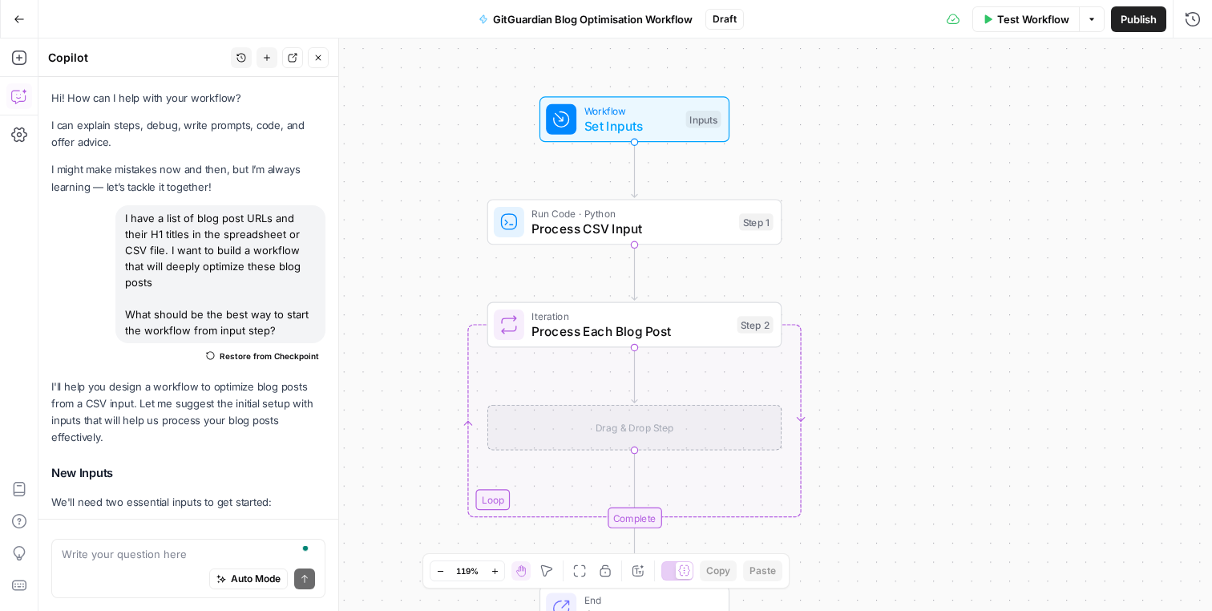
scroll to position [798, 0]
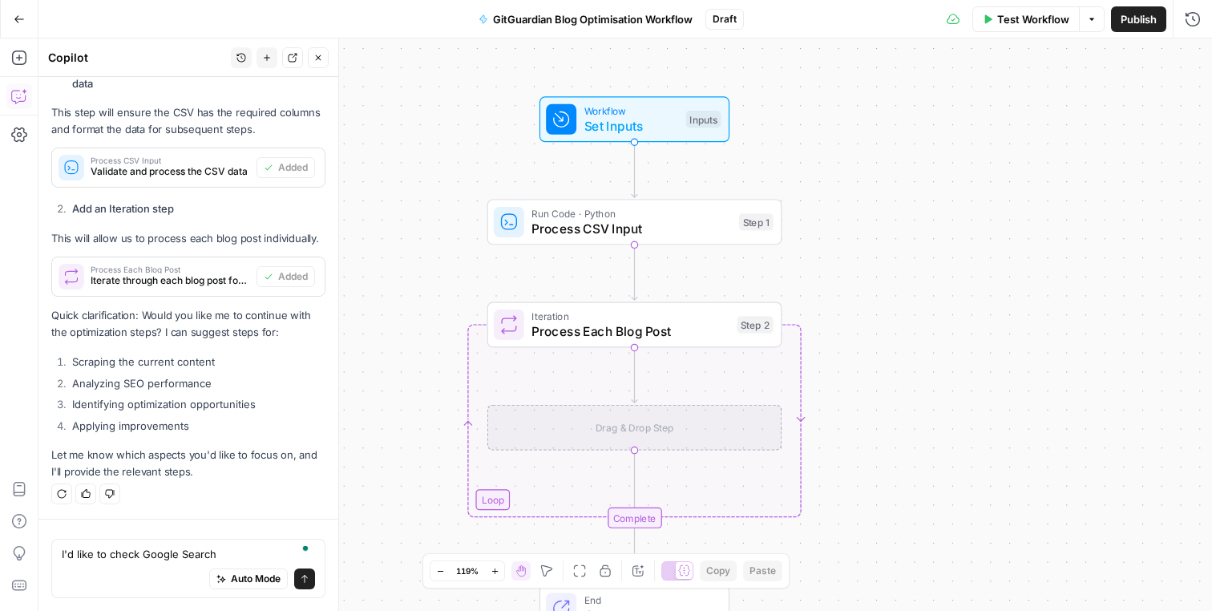
click at [110, 551] on textarea "I'd like to check Google Search" at bounding box center [188, 554] width 253 height 16
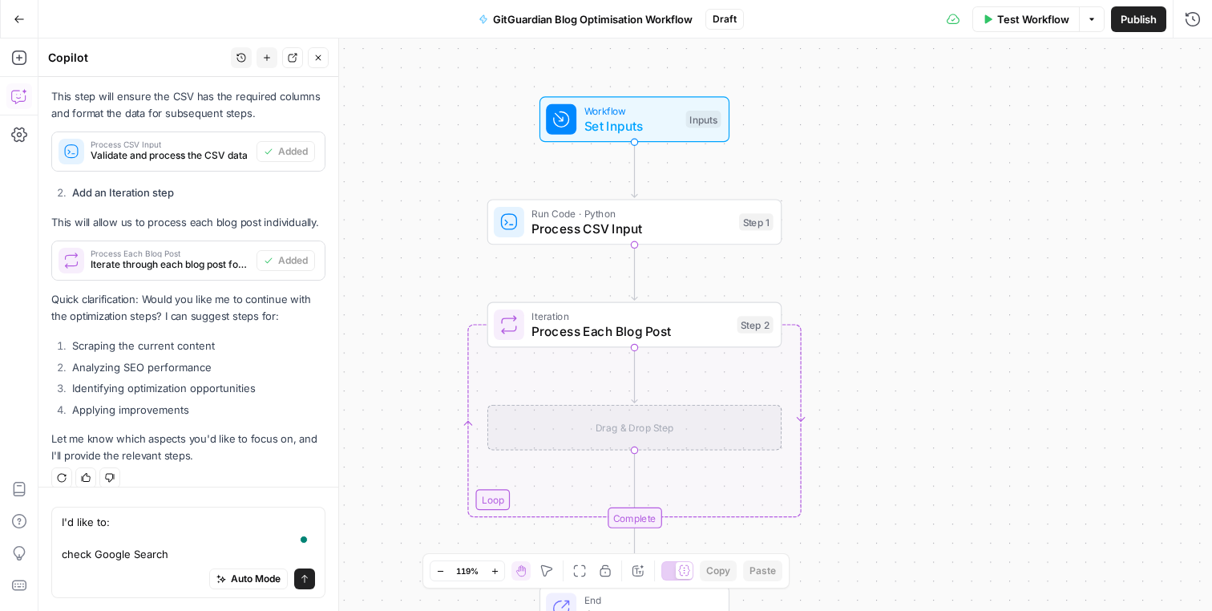
scroll to position [830, 0]
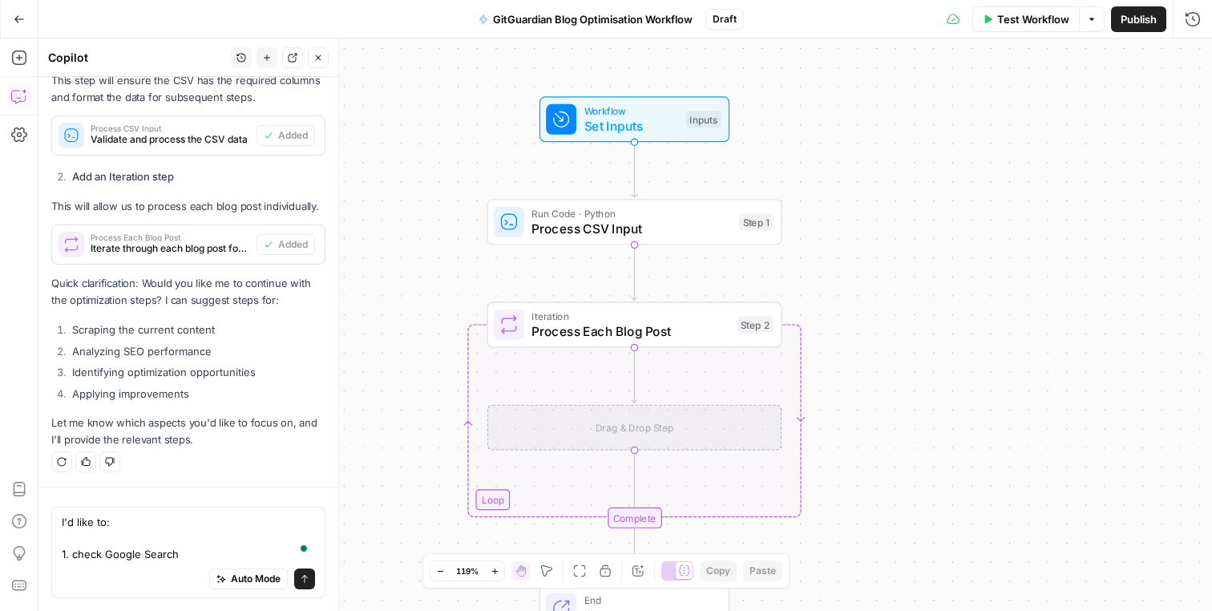
click at [222, 551] on textarea "I'd like to: 1. check Google Search" at bounding box center [188, 538] width 253 height 48
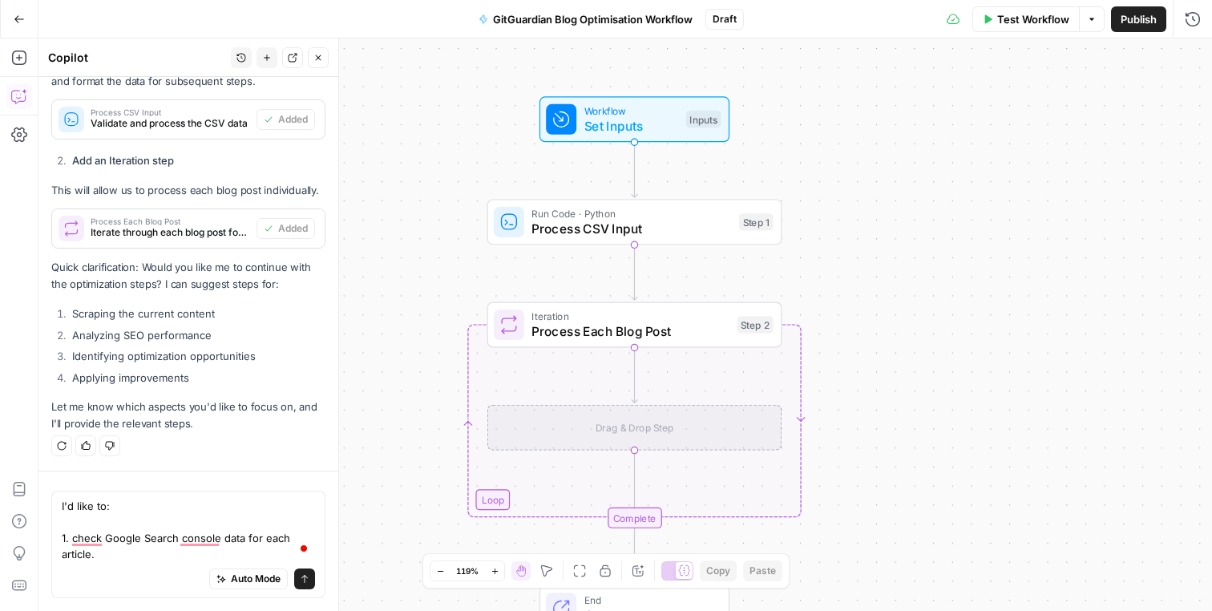
click at [163, 551] on textarea "I'd like to: 1. check Google Search console data for each article." at bounding box center [188, 530] width 253 height 64
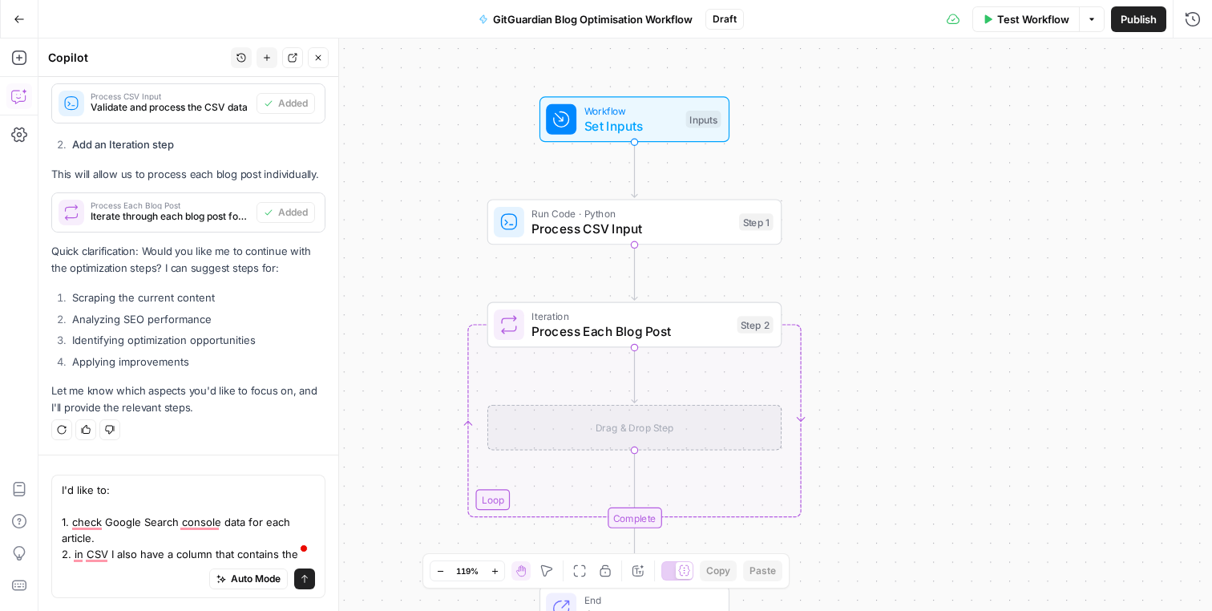
scroll to position [879, 0]
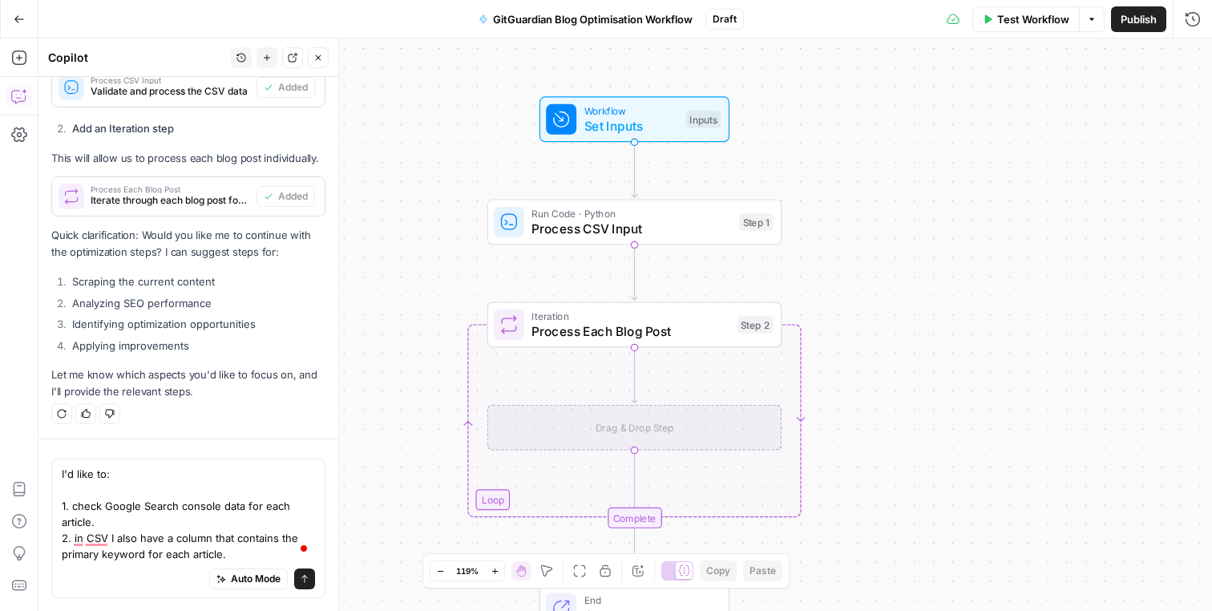
click at [140, 522] on textarea "I'd like to: 1. check Google Search console data for each article. 2. in CSV I …" at bounding box center [188, 514] width 253 height 96
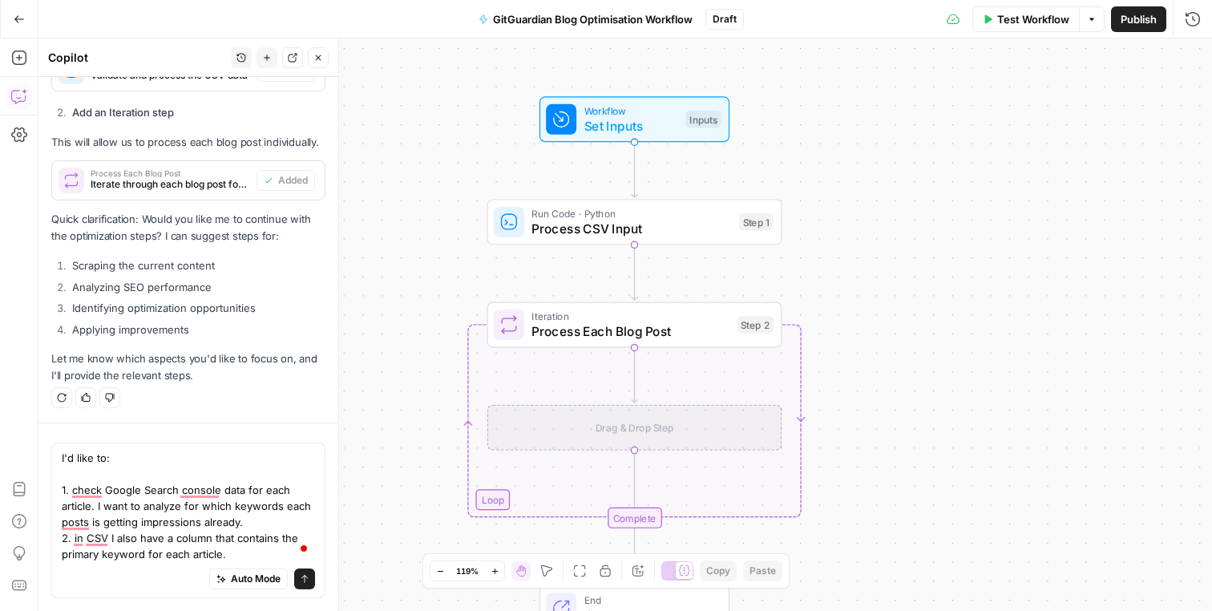
click at [248, 540] on textarea "I'd like to: 1. check Google Search console data for each article. I want to an…" at bounding box center [188, 506] width 253 height 112
click at [248, 545] on textarea "I'd like to: 1. check Google Search console data for each article. I want to an…" at bounding box center [188, 506] width 253 height 112
click at [246, 551] on textarea "I'd like to: 1. check Google Search console data for each article. I want to an…" at bounding box center [188, 506] width 253 height 112
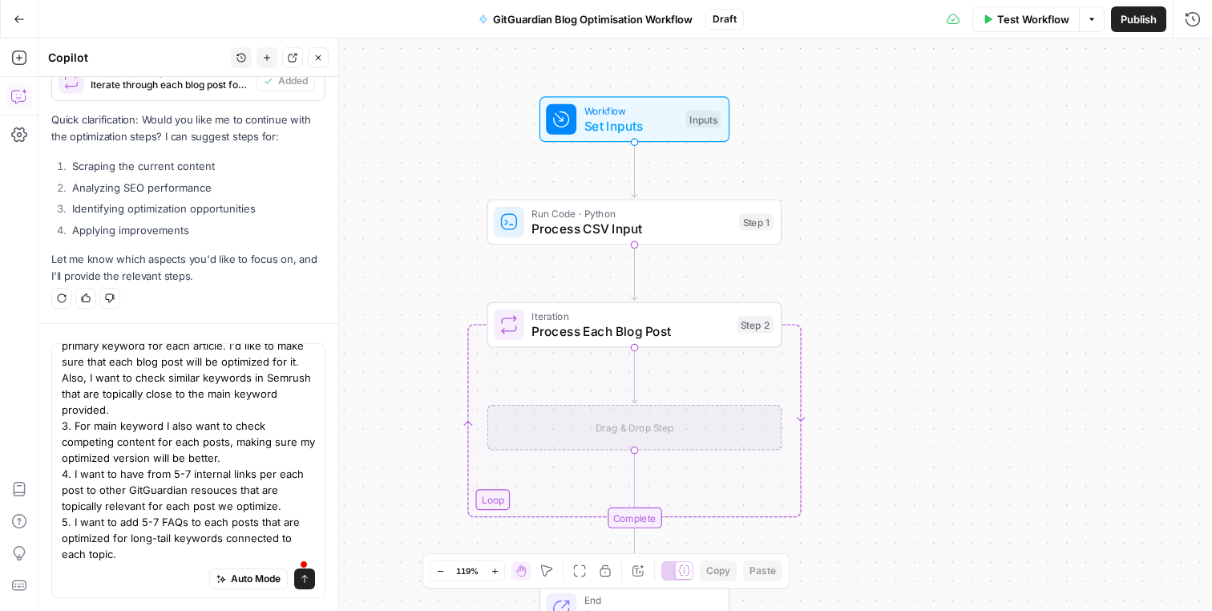
scroll to position [109, 0]
type textarea "I'd like to: 1. check Google Search console data for each article. I want to an…"
click at [303, 586] on button "Send" at bounding box center [304, 578] width 21 height 21
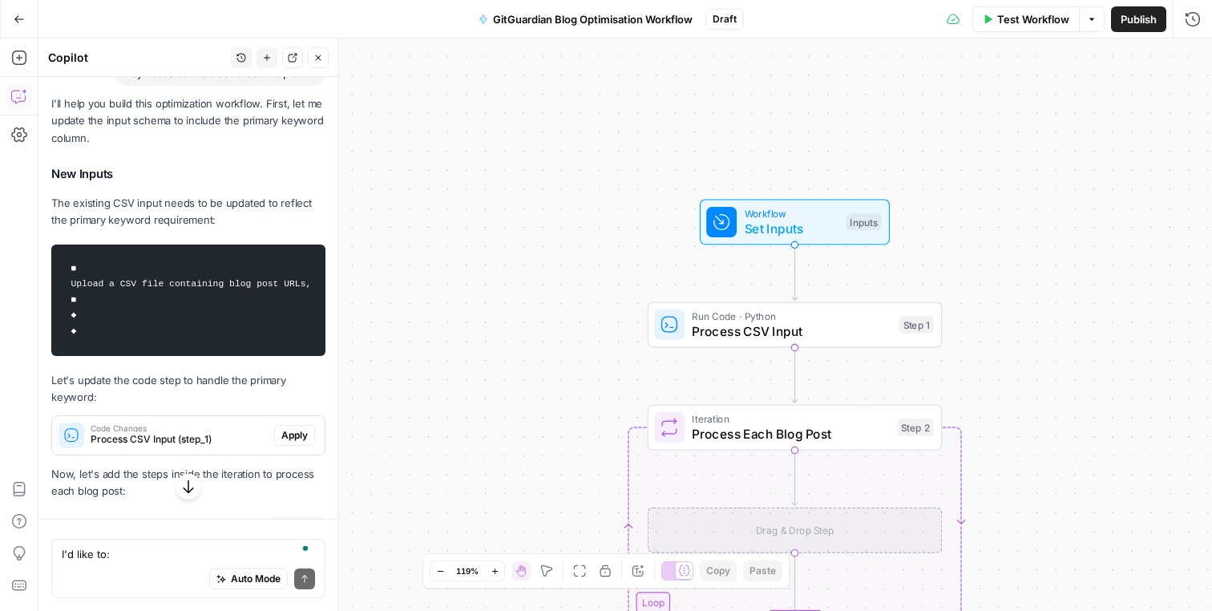
scroll to position [1678, 0]
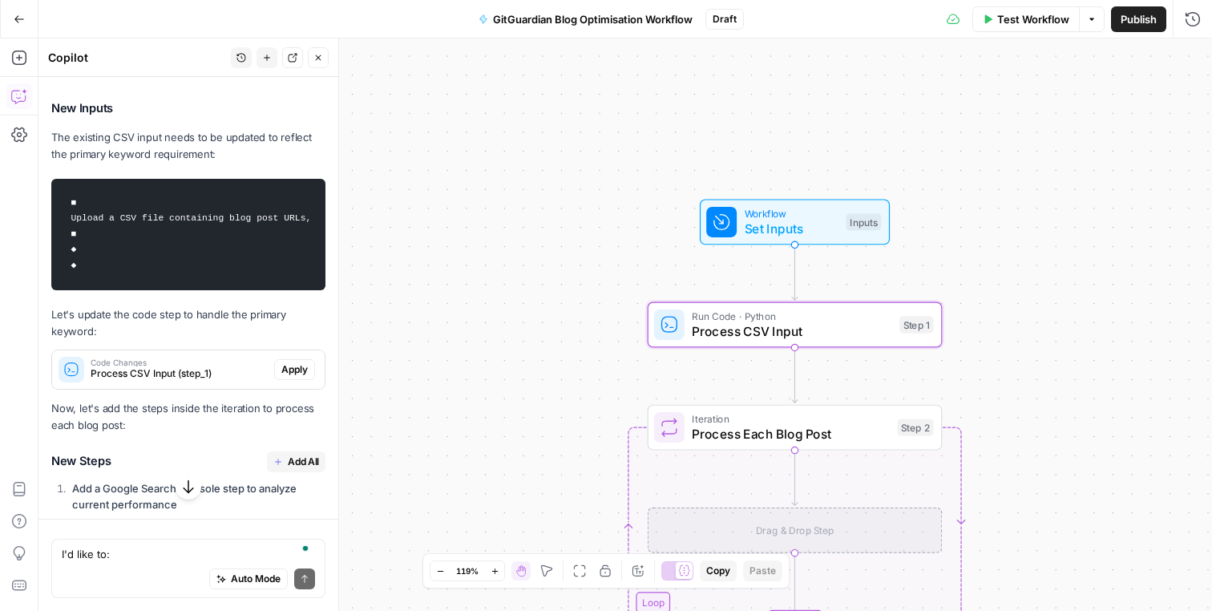
click at [305, 370] on span "Apply" at bounding box center [294, 369] width 26 height 14
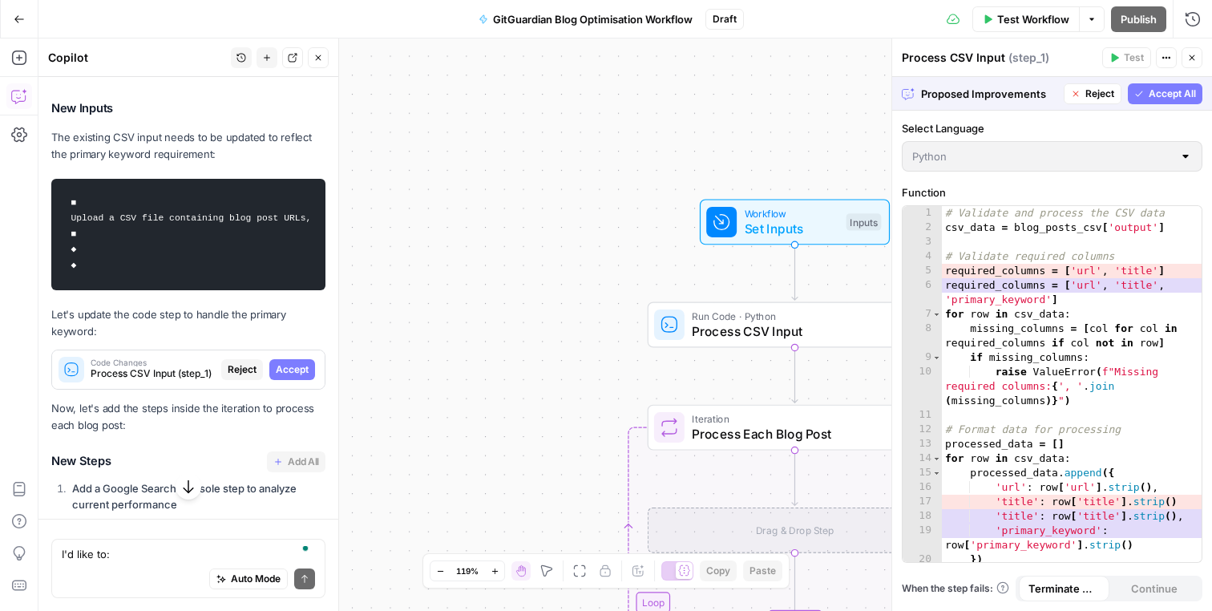
scroll to position [0, 0]
click at [1166, 94] on span "Accept All" at bounding box center [1172, 94] width 47 height 14
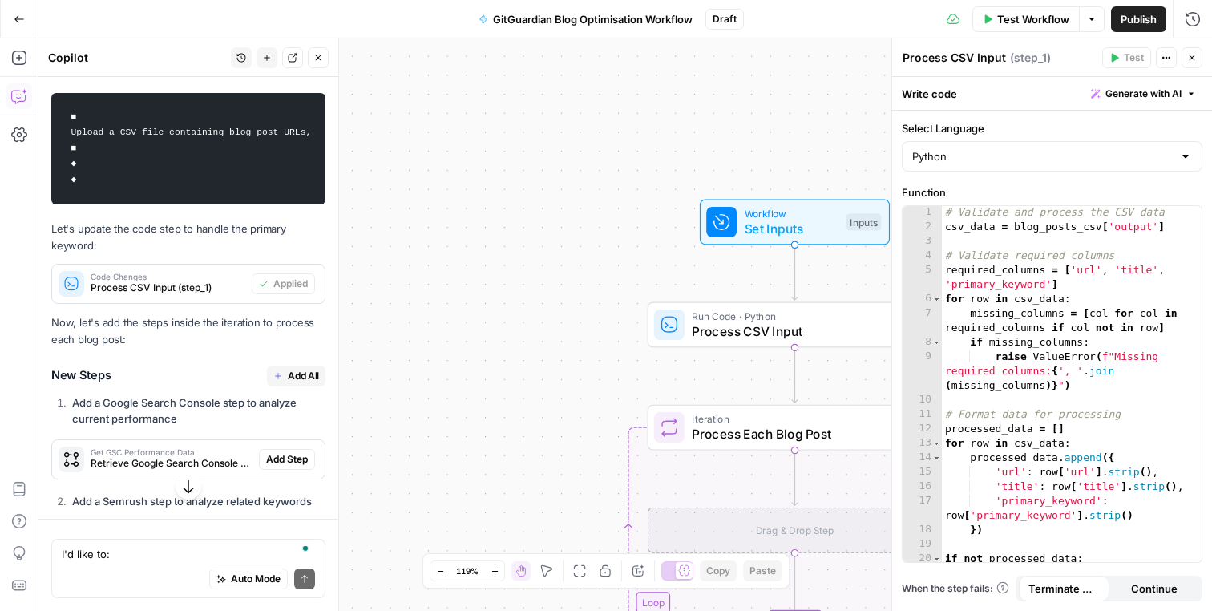
scroll to position [1877, 0]
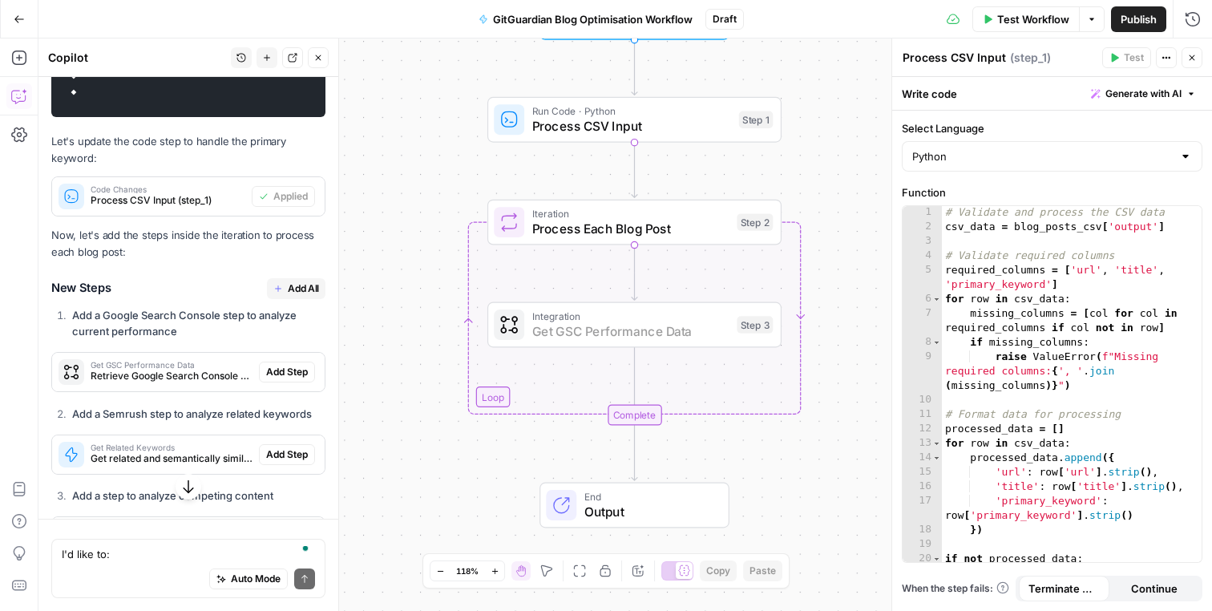
click at [298, 373] on span "Add Step" at bounding box center [287, 372] width 42 height 14
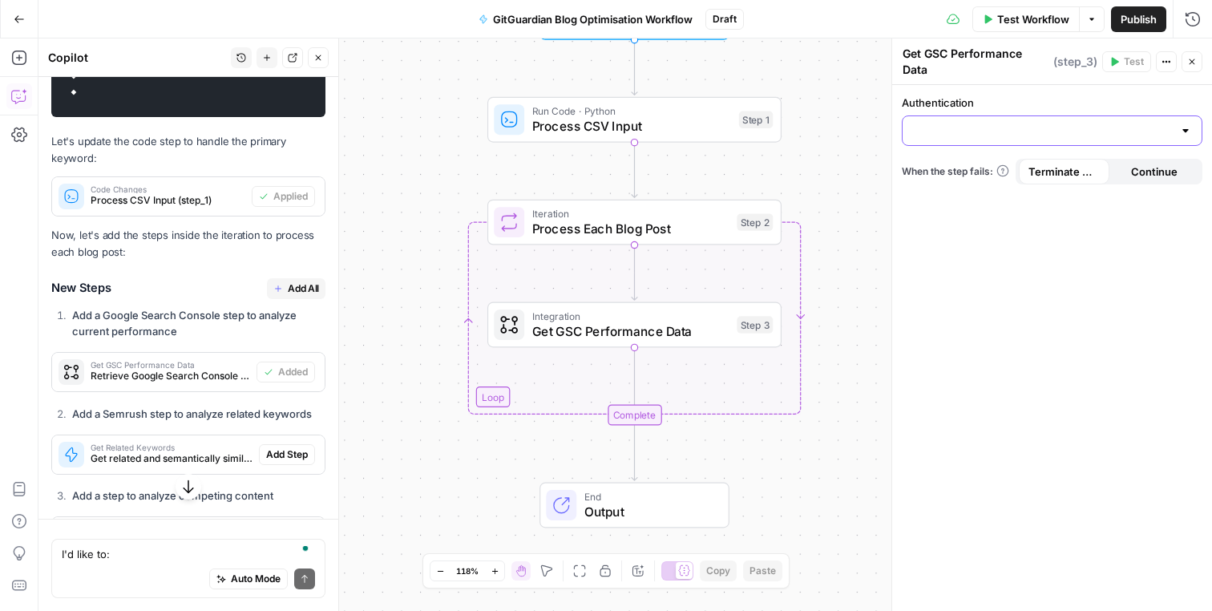
click at [1021, 134] on input "Authentication" at bounding box center [1042, 131] width 261 height 16
click at [1012, 164] on span "﹢ Create New" at bounding box center [1048, 171] width 267 height 16
click at [1003, 119] on div at bounding box center [1052, 130] width 301 height 30
click at [967, 177] on span "﹢ Create New" at bounding box center [1048, 171] width 267 height 16
click at [992, 109] on label "Authentication" at bounding box center [1052, 103] width 301 height 16
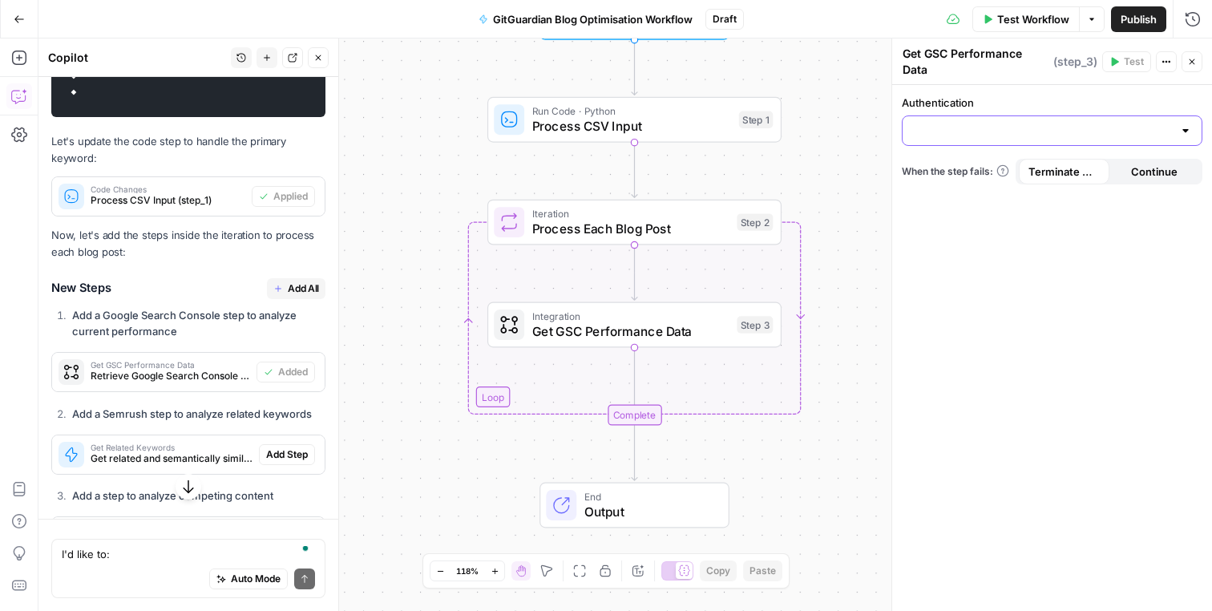
click at [992, 123] on input "Authentication" at bounding box center [1042, 131] width 261 height 16
click at [971, 170] on span "﹢ Create New" at bounding box center [1048, 171] width 267 height 16
click at [1168, 70] on button "Actions" at bounding box center [1166, 61] width 21 height 21
click at [989, 131] on input "Authentication" at bounding box center [1042, 131] width 261 height 16
click at [1089, 212] on div "Authentication When the step fails: Terminate Workflow Continue" at bounding box center [1052, 348] width 320 height 526
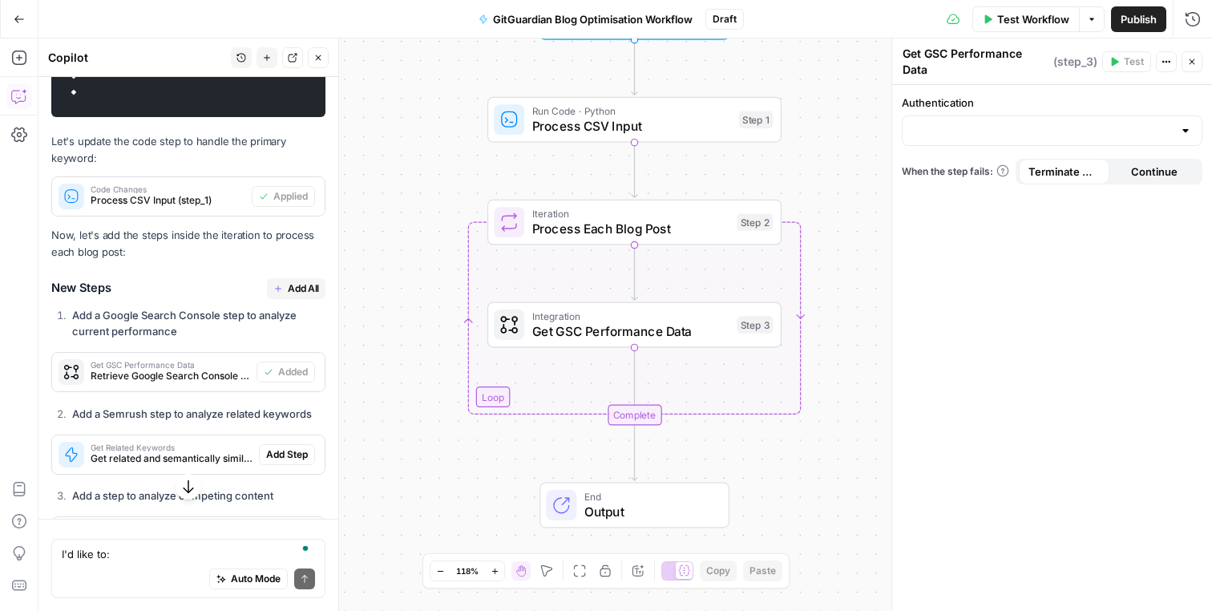
click at [1133, 168] on span "Continue" at bounding box center [1154, 172] width 46 height 16
click at [1082, 176] on span "Terminate Workflow" at bounding box center [1063, 172] width 71 height 16
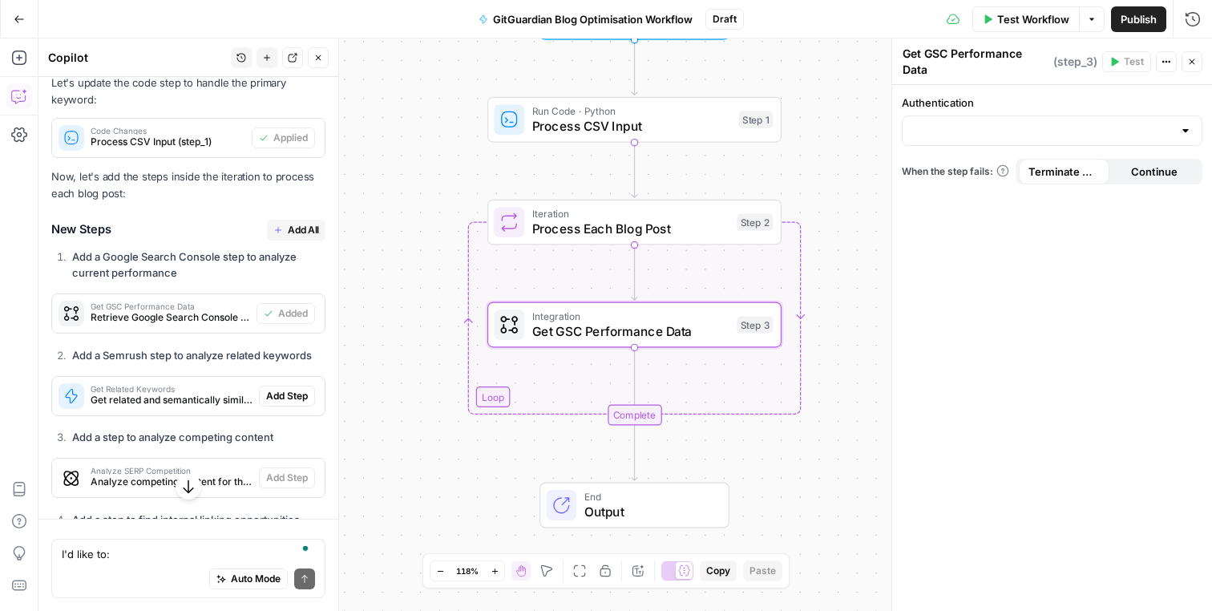
scroll to position [1939, 0]
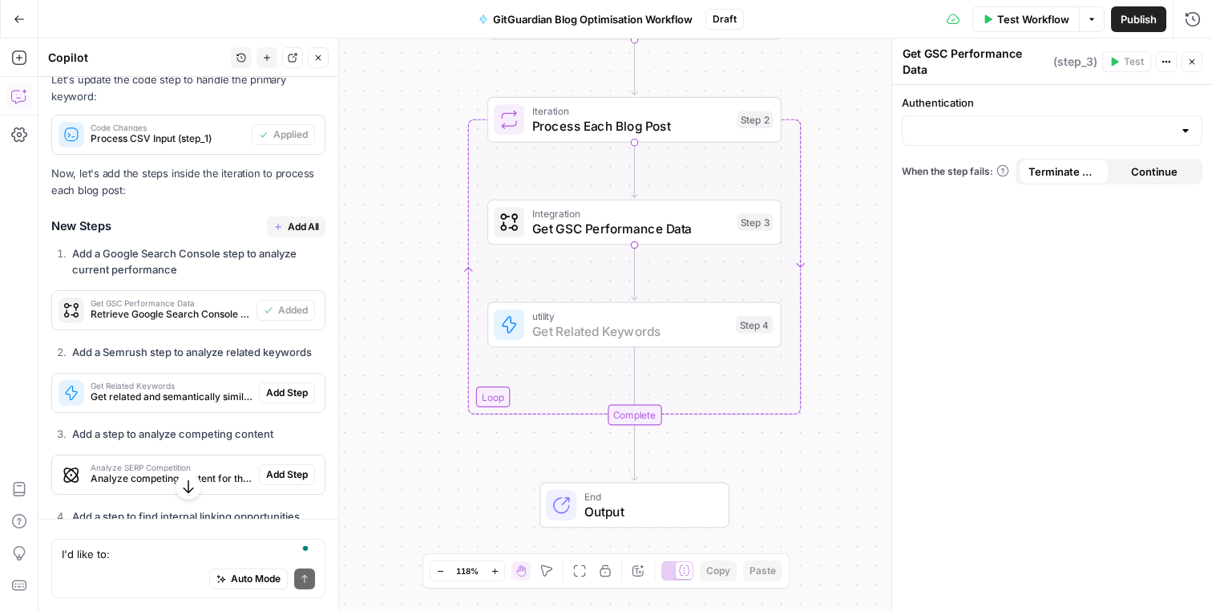
click at [281, 394] on span "Add Step" at bounding box center [287, 393] width 42 height 14
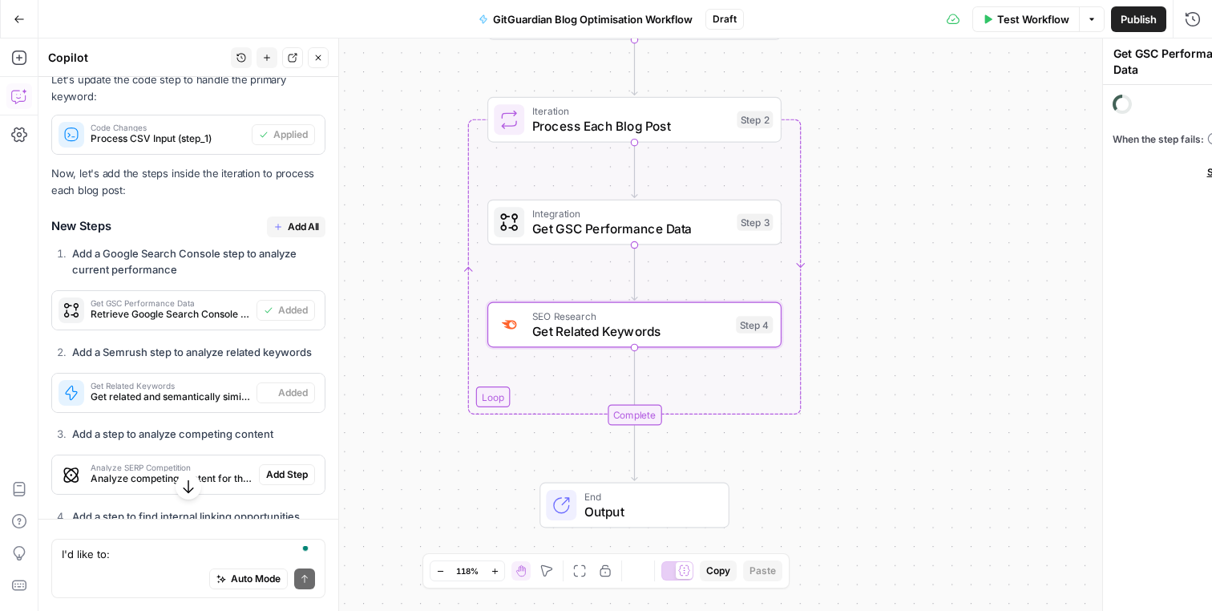
type textarea "Get Related Keywords"
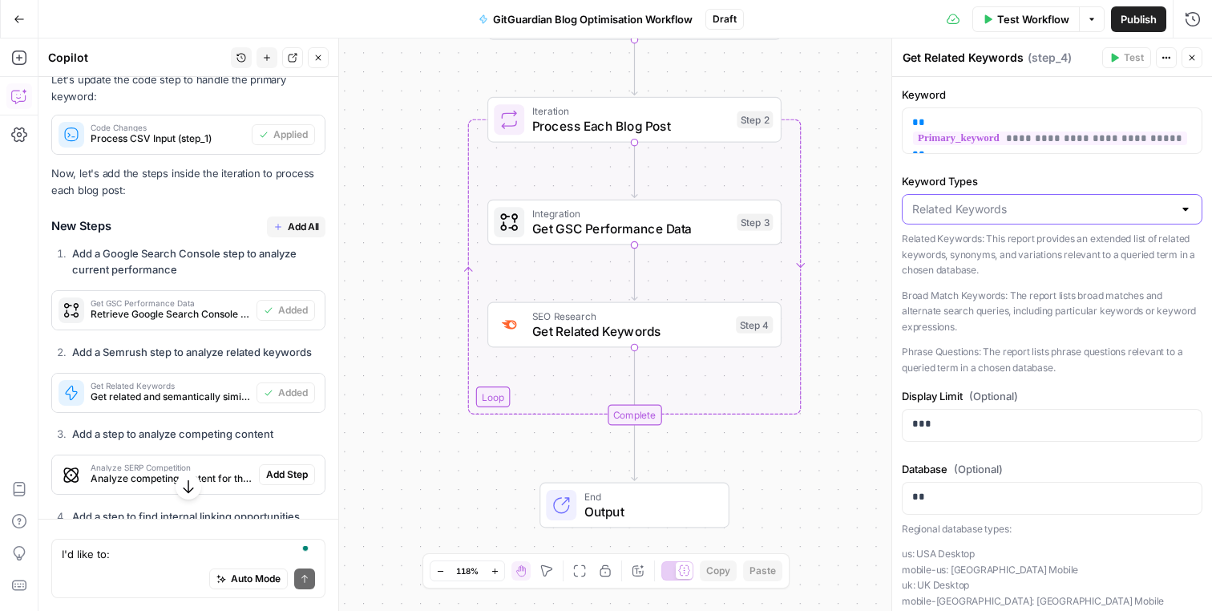
click at [997, 214] on input "Keyword Types" at bounding box center [1042, 209] width 261 height 16
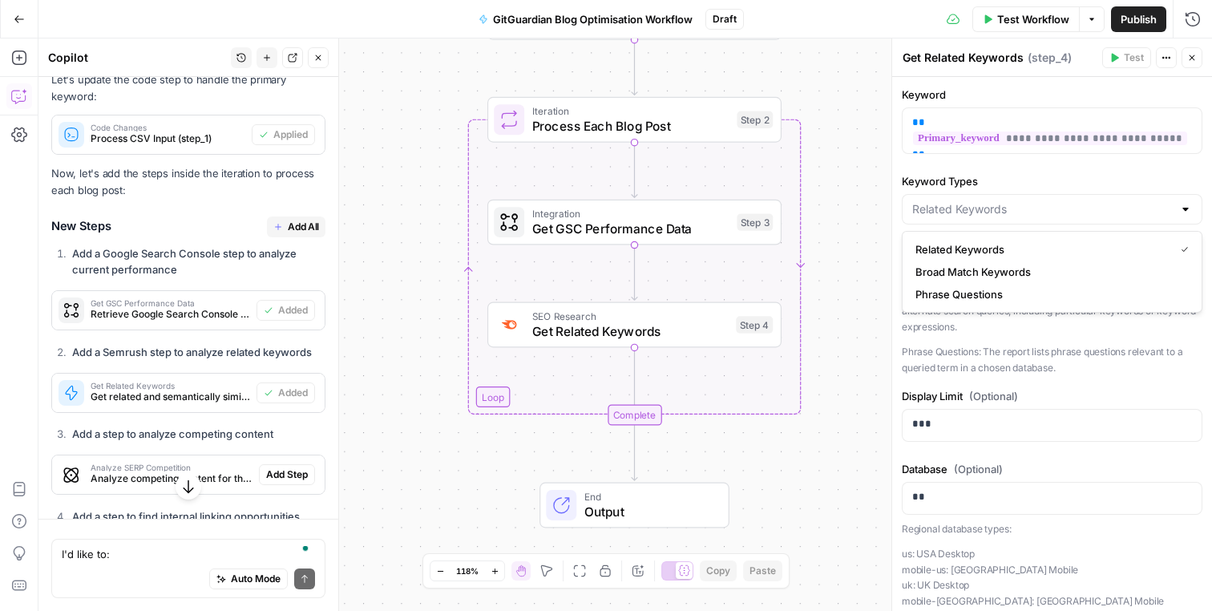
type input "Related Keywords"
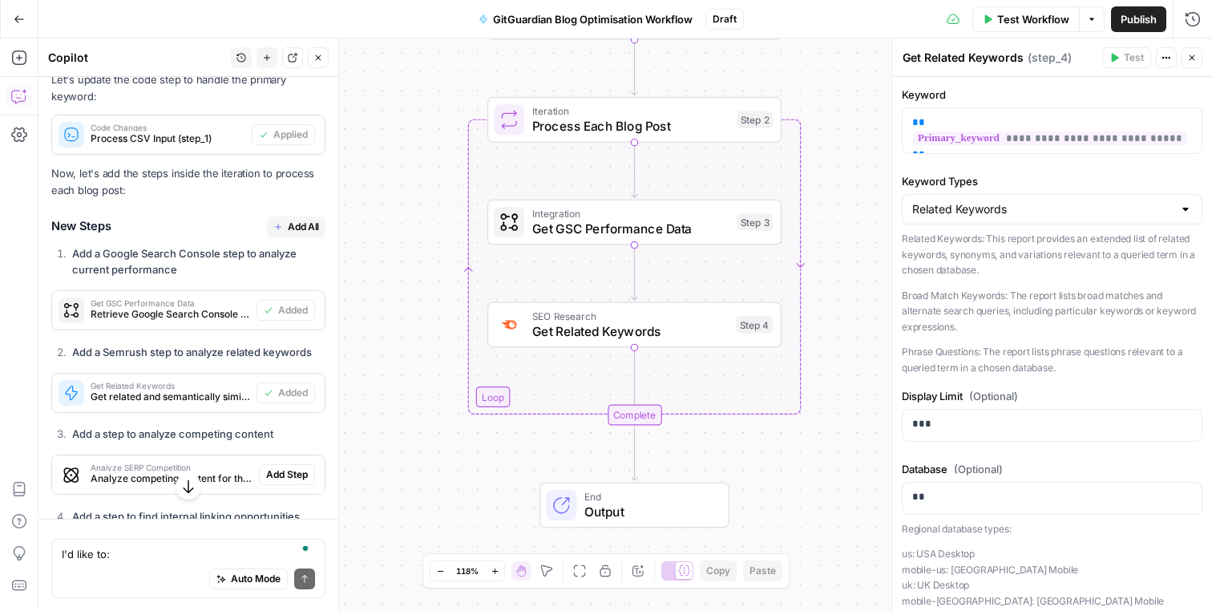
click at [1009, 174] on label "Keyword Types" at bounding box center [1052, 181] width 301 height 16
click at [1009, 201] on input "Related Keywords" at bounding box center [1042, 209] width 261 height 16
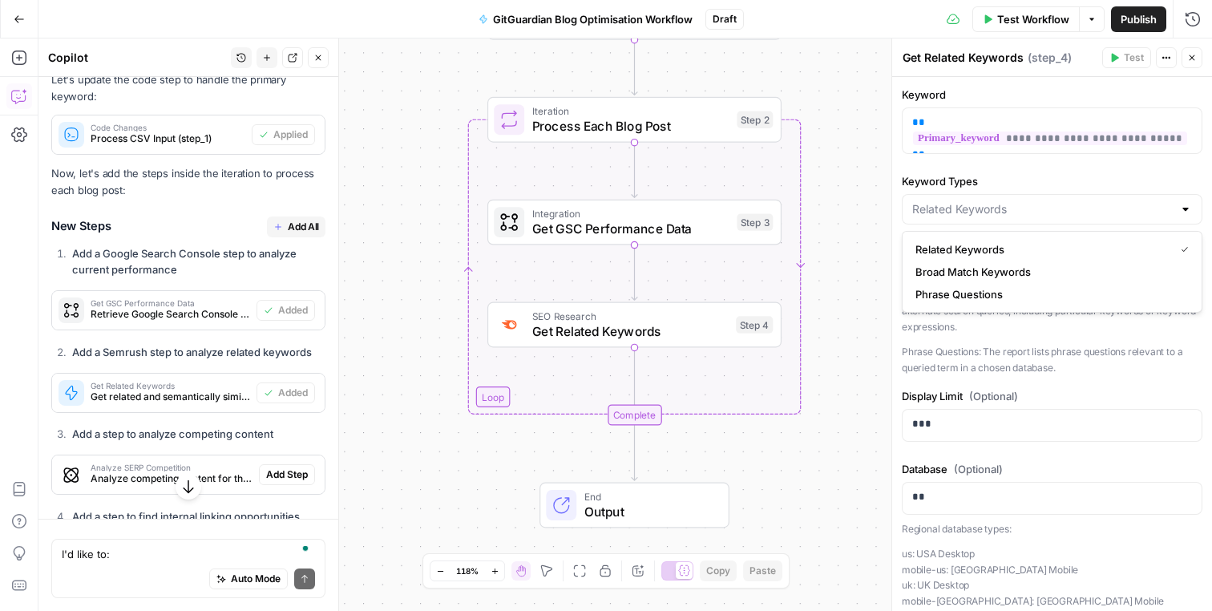
type input "Related Keywords"
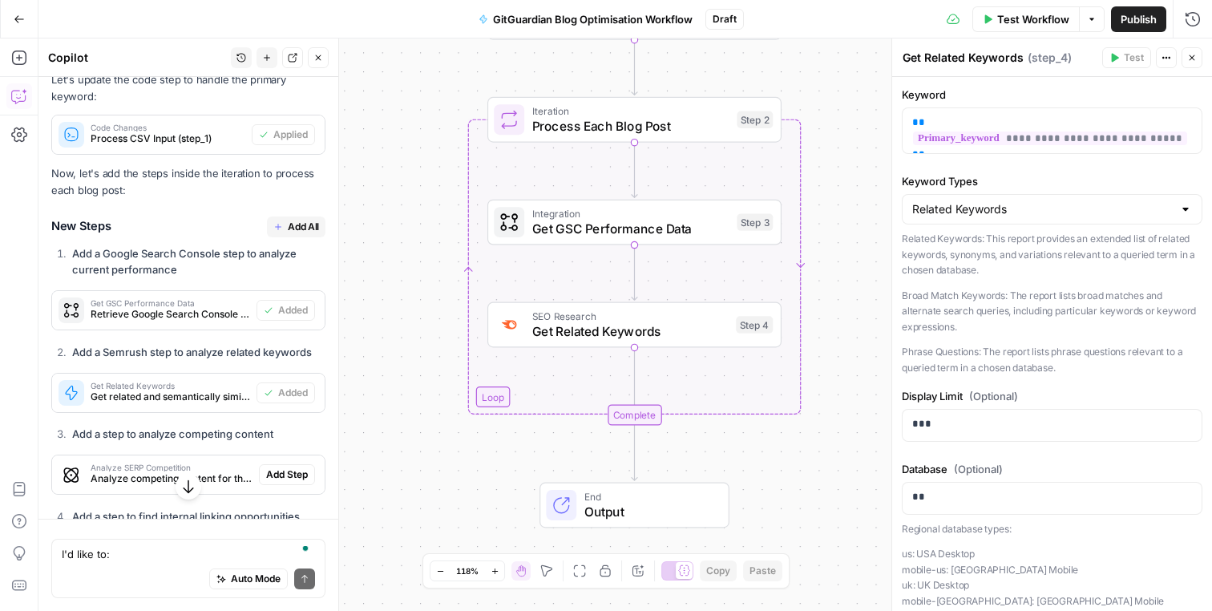
click at [1008, 179] on label "Keyword Types" at bounding box center [1052, 181] width 301 height 16
click at [1008, 201] on input "Related Keywords" at bounding box center [1042, 209] width 261 height 16
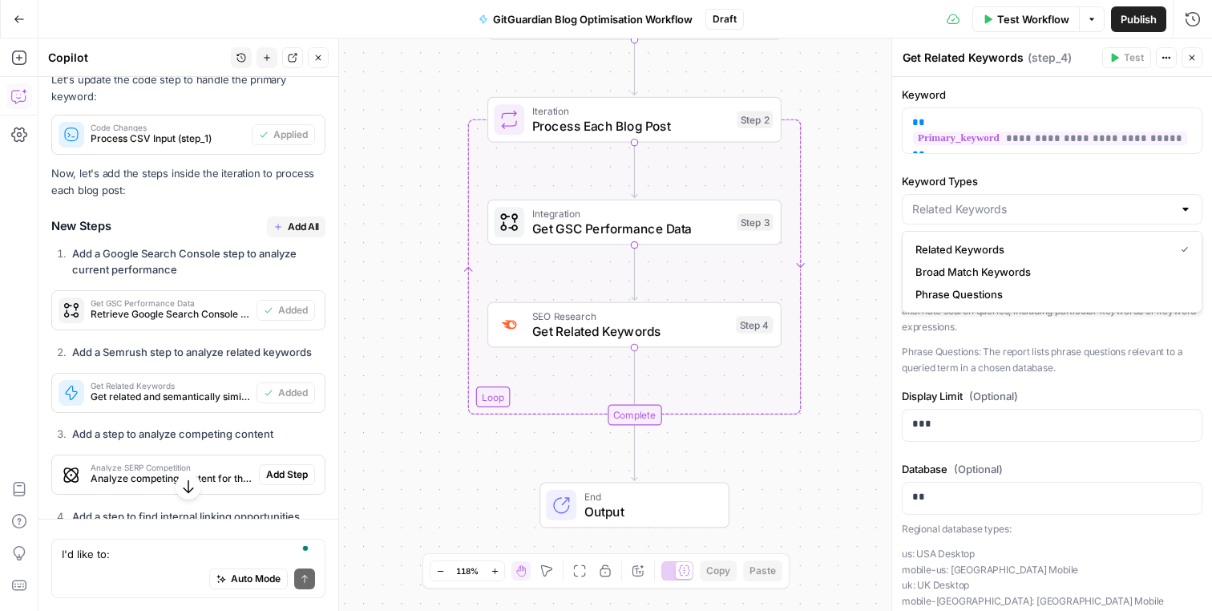
type input "Related Keywords"
click at [1012, 170] on div "**********" at bounding box center [1052, 482] width 320 height 810
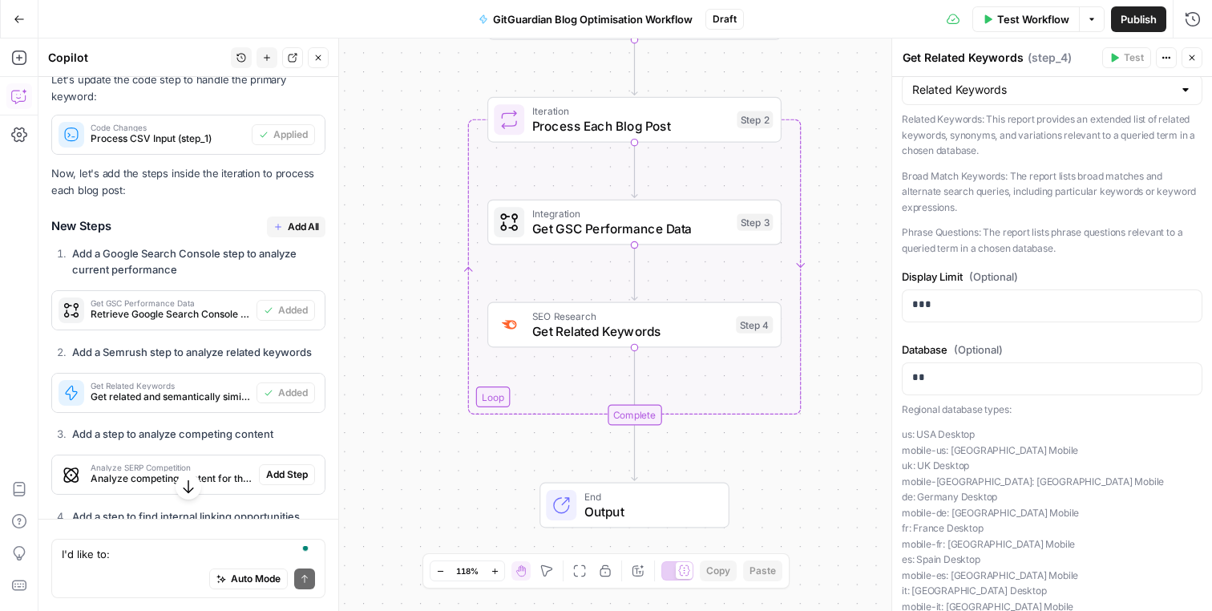
scroll to position [148, 0]
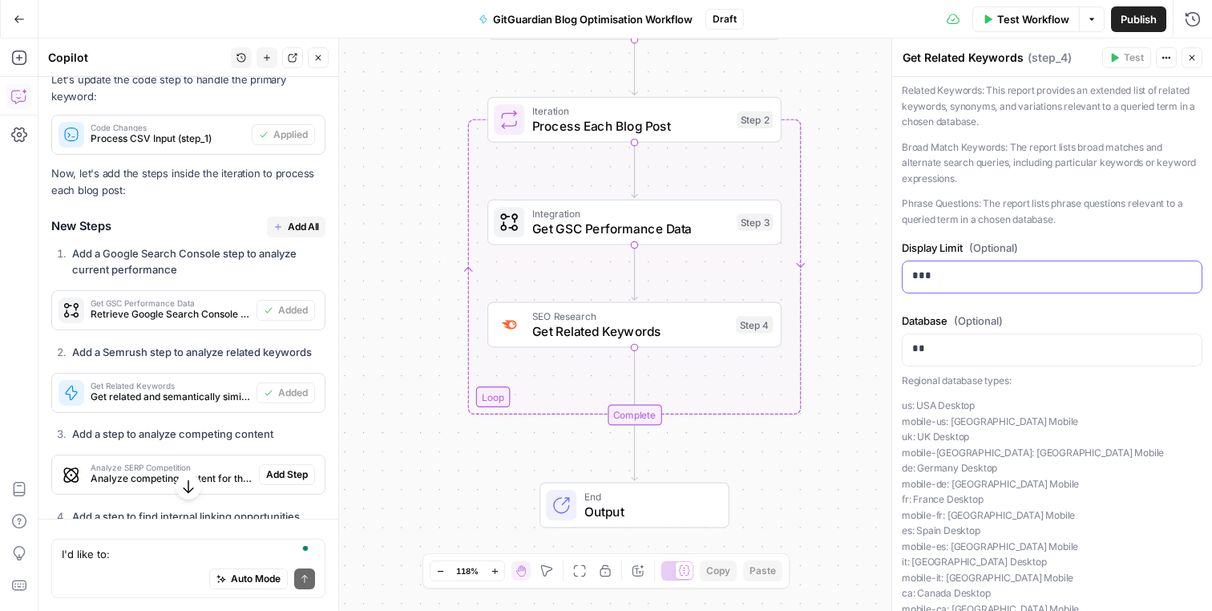
click at [959, 268] on p "***" at bounding box center [1052, 276] width 280 height 16
click at [960, 305] on div "**********" at bounding box center [1052, 334] width 320 height 810
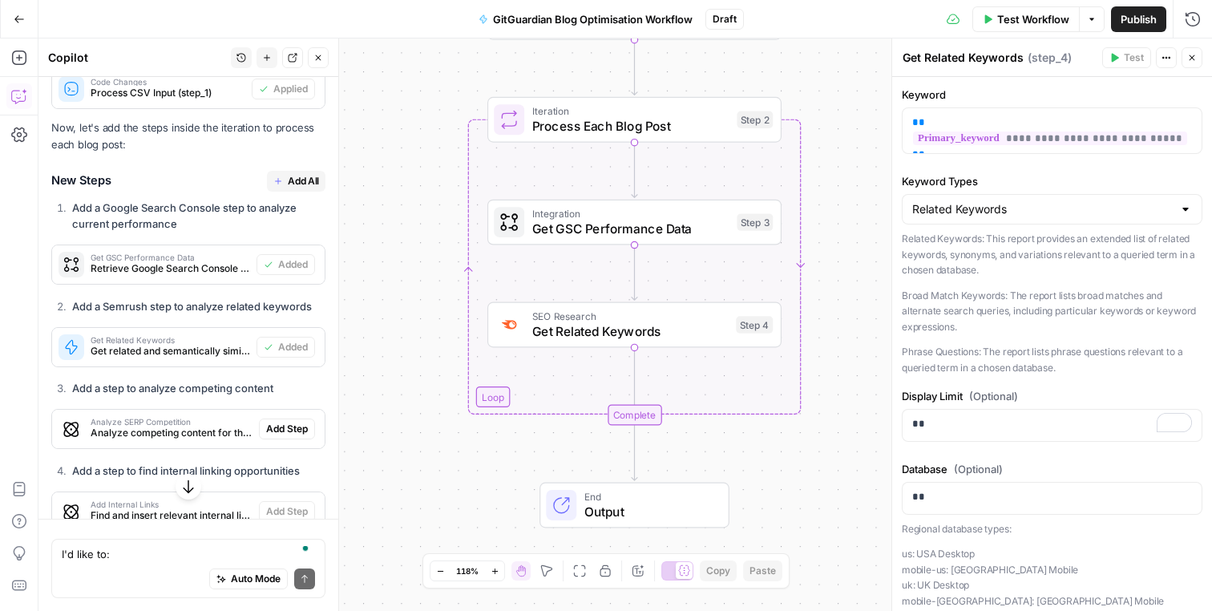
scroll to position [2026, 0]
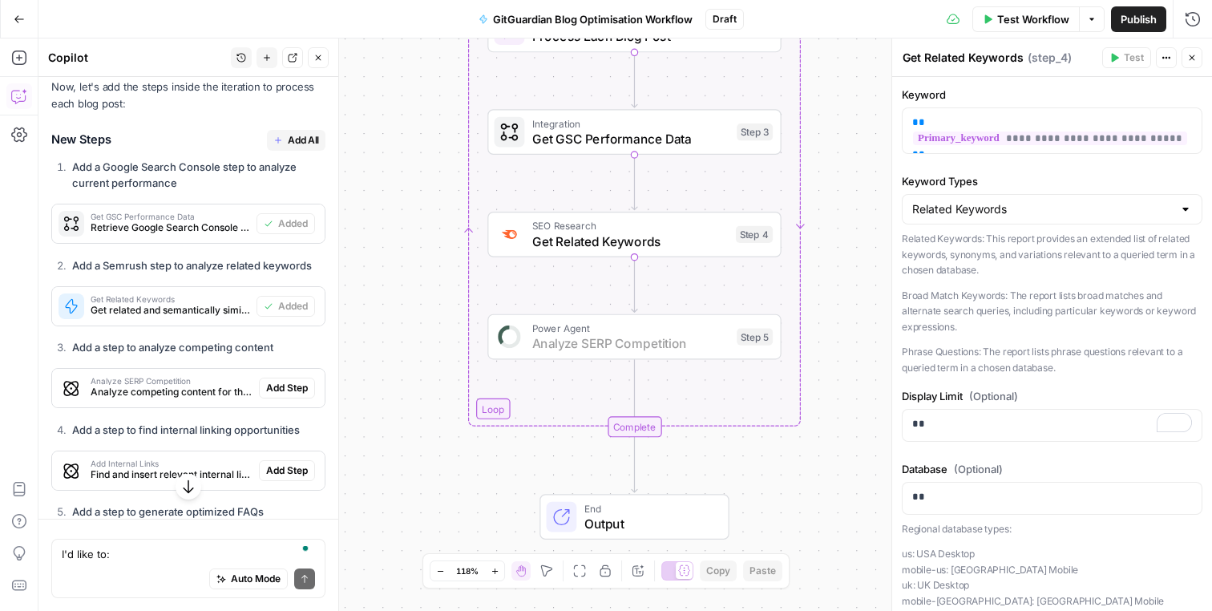
click at [280, 382] on span "Add Step" at bounding box center [287, 388] width 42 height 14
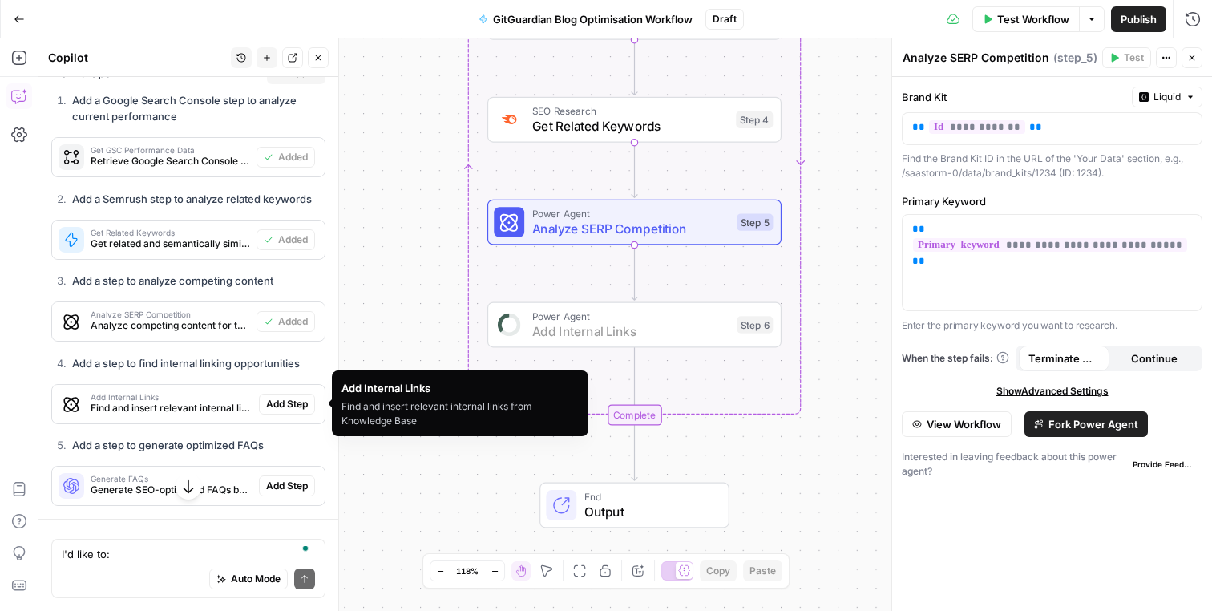
scroll to position [2092, 0]
click at [289, 402] on span "Add Step" at bounding box center [287, 404] width 42 height 14
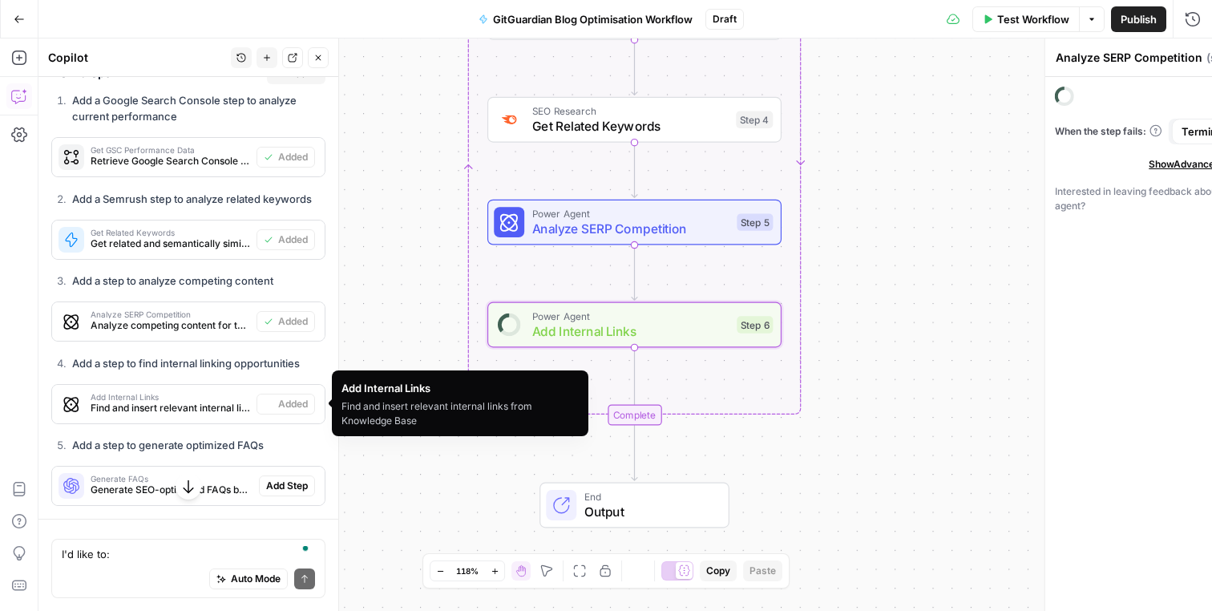
type textarea "Add Internal Links"
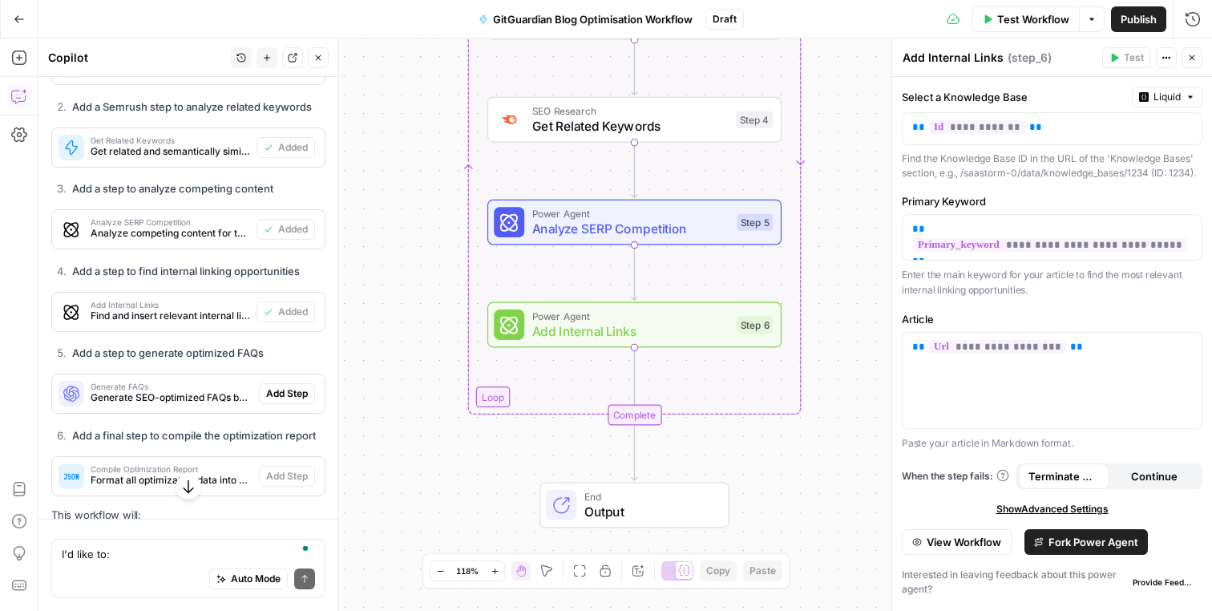
scroll to position [2233, 0]
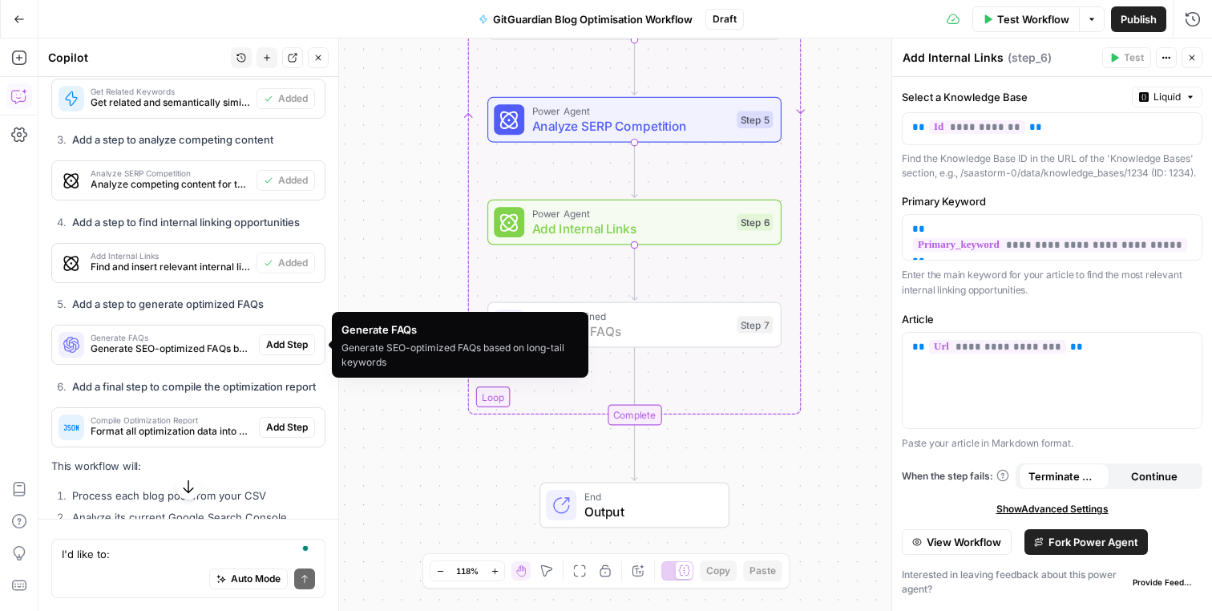
click at [283, 344] on span "Add Step" at bounding box center [287, 344] width 42 height 14
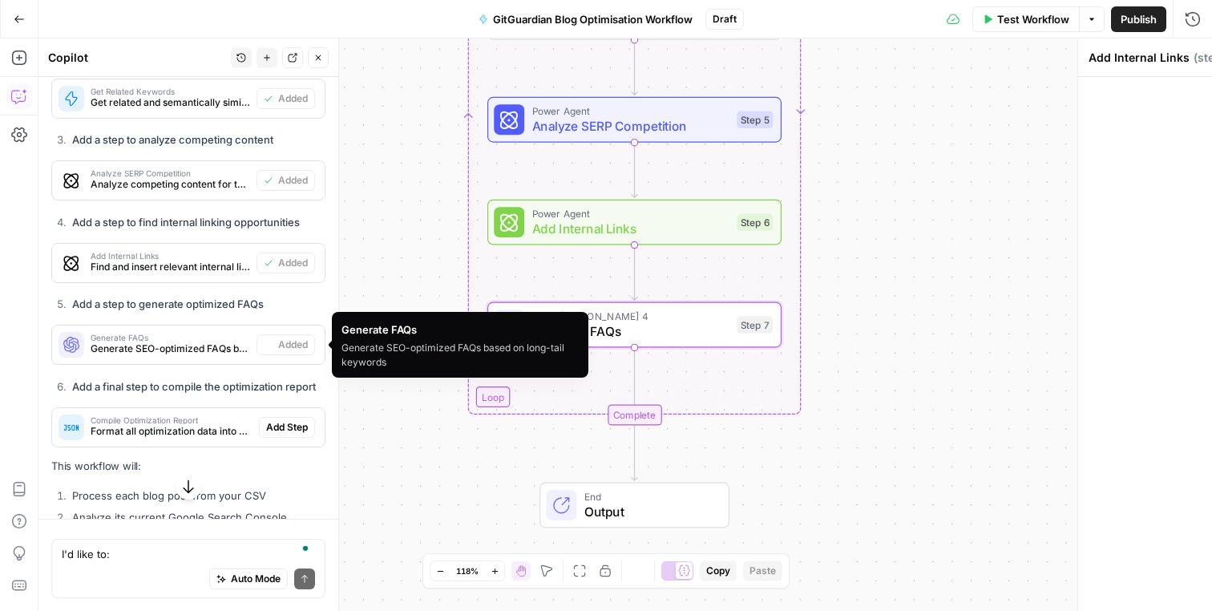
type textarea "Generate FAQs"
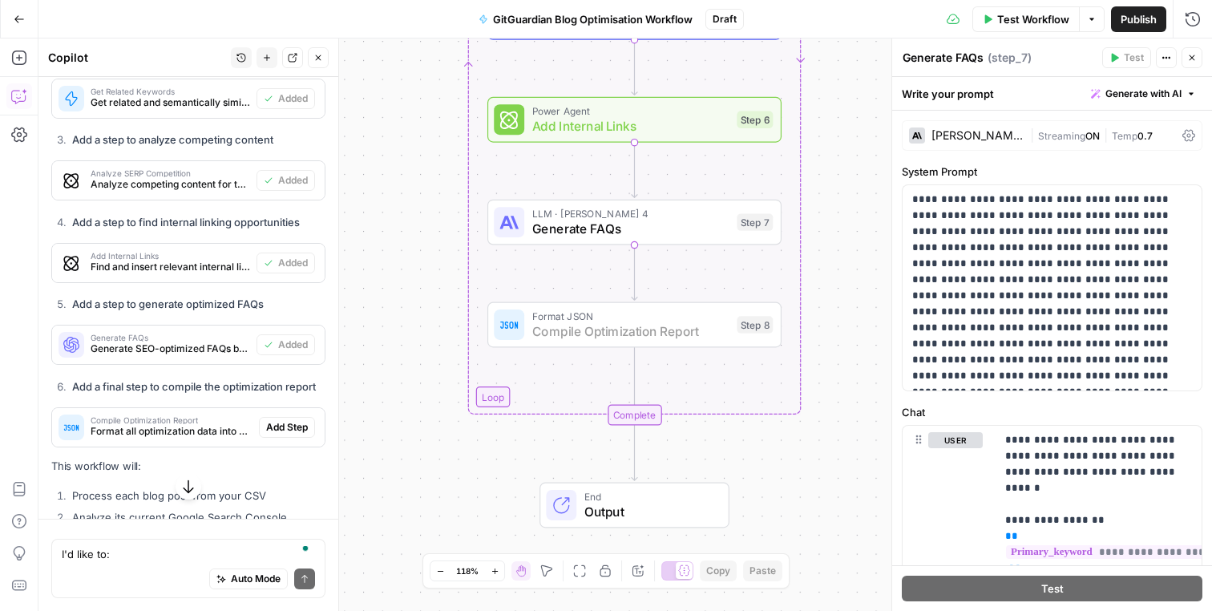
click at [282, 426] on span "Add Step" at bounding box center [287, 427] width 42 height 14
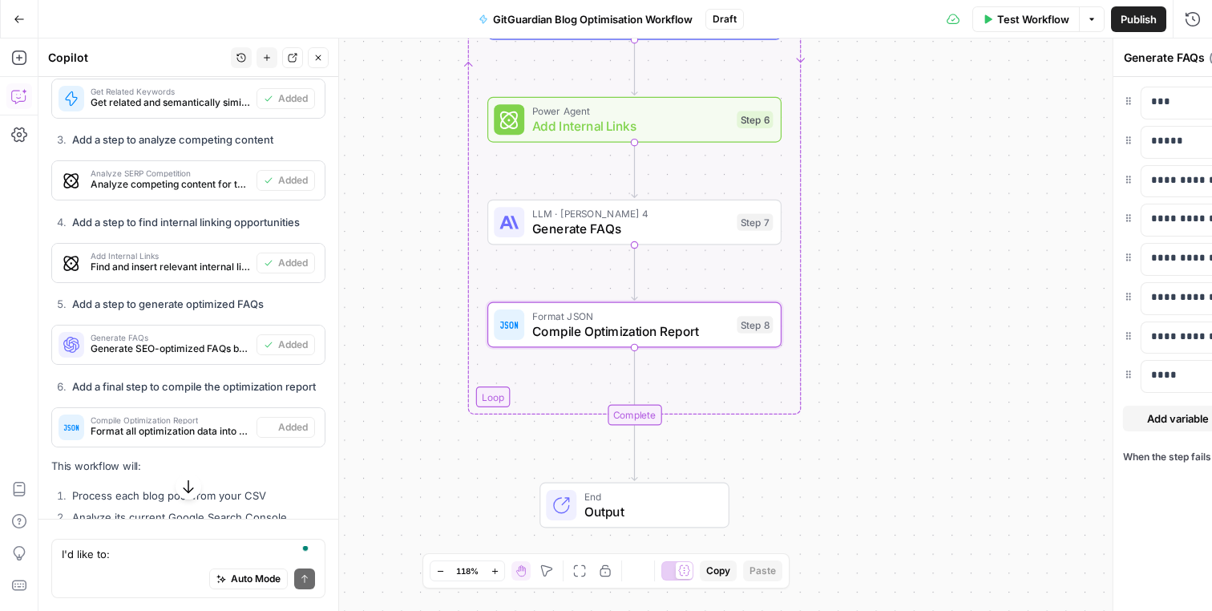
type textarea "Compile Optimization Report"
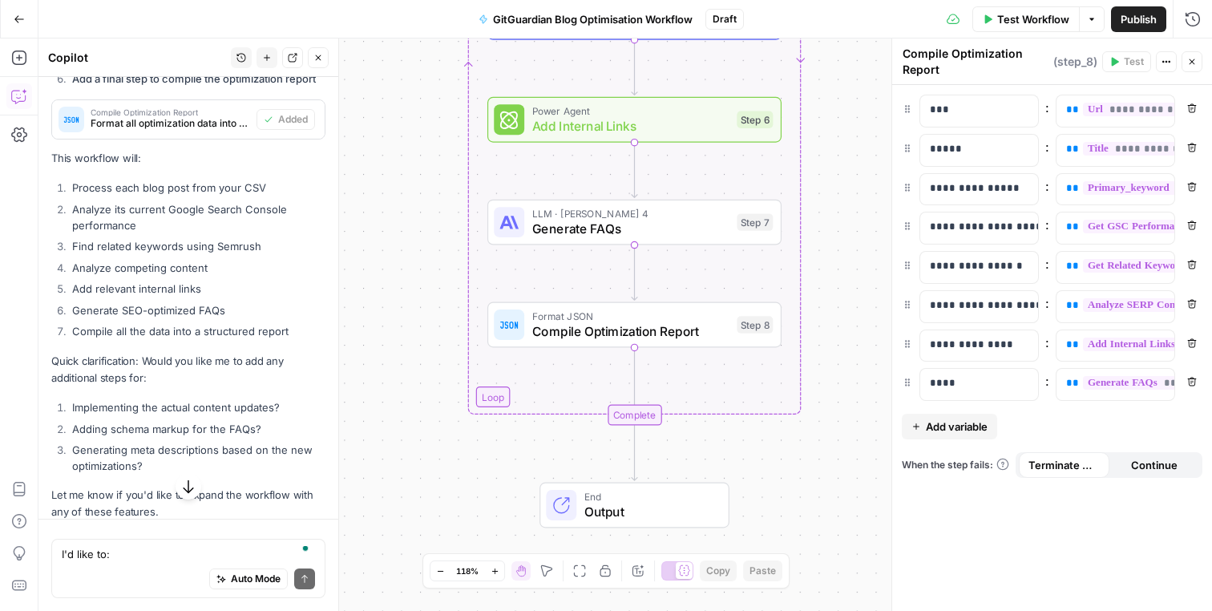
scroll to position [2581, 0]
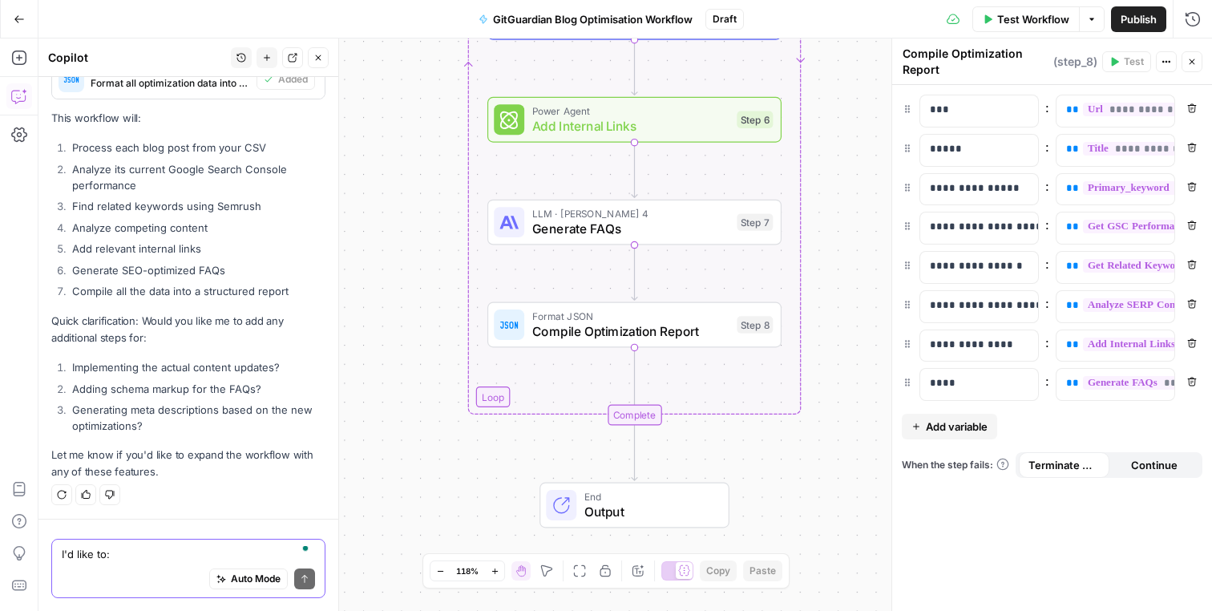
click at [123, 554] on textarea "I'd like to: 1. check Google Search console data for each article. I want to an…" at bounding box center [188, 554] width 253 height 16
click at [116, 551] on textarea "I'd like to: 1. check Google Search console data for each article. I want to an…" at bounding box center [188, 554] width 253 height 16
type textarea "н"
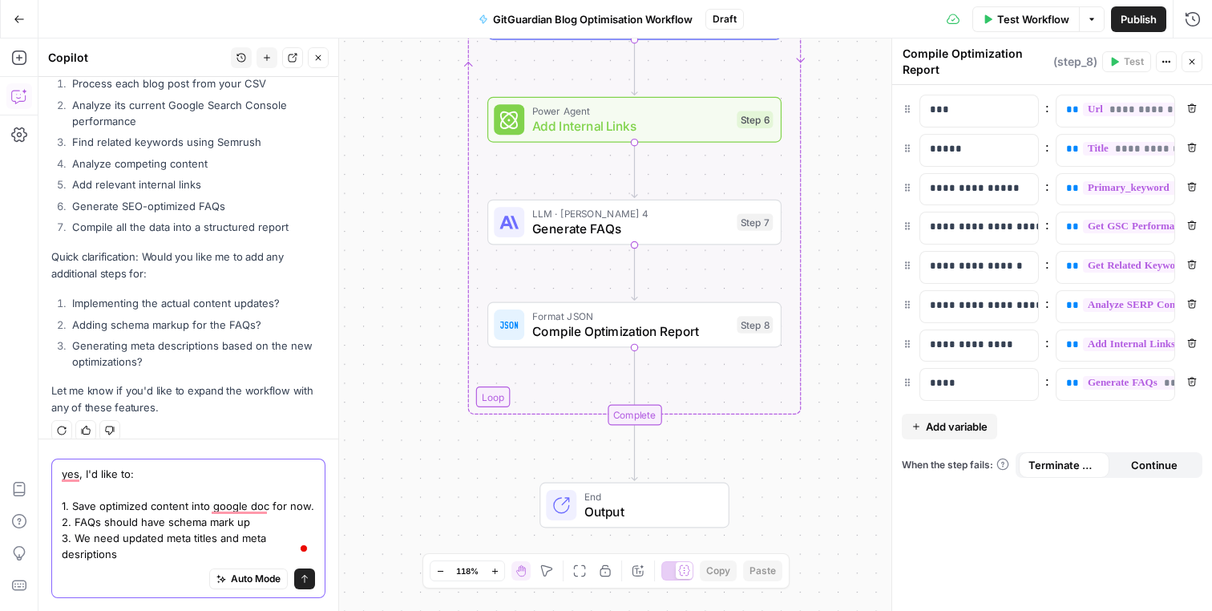
scroll to position [2661, 0]
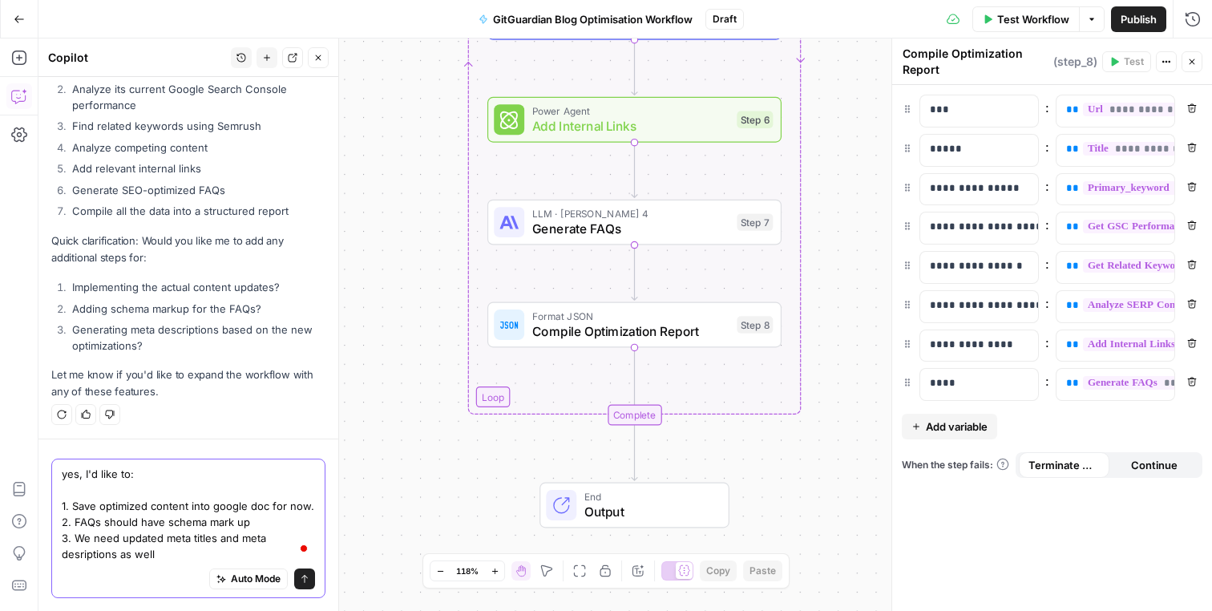
type textarea "yes, I'd like to: 1. Save optimized content into google doc for now. 2. FAQs sh…"
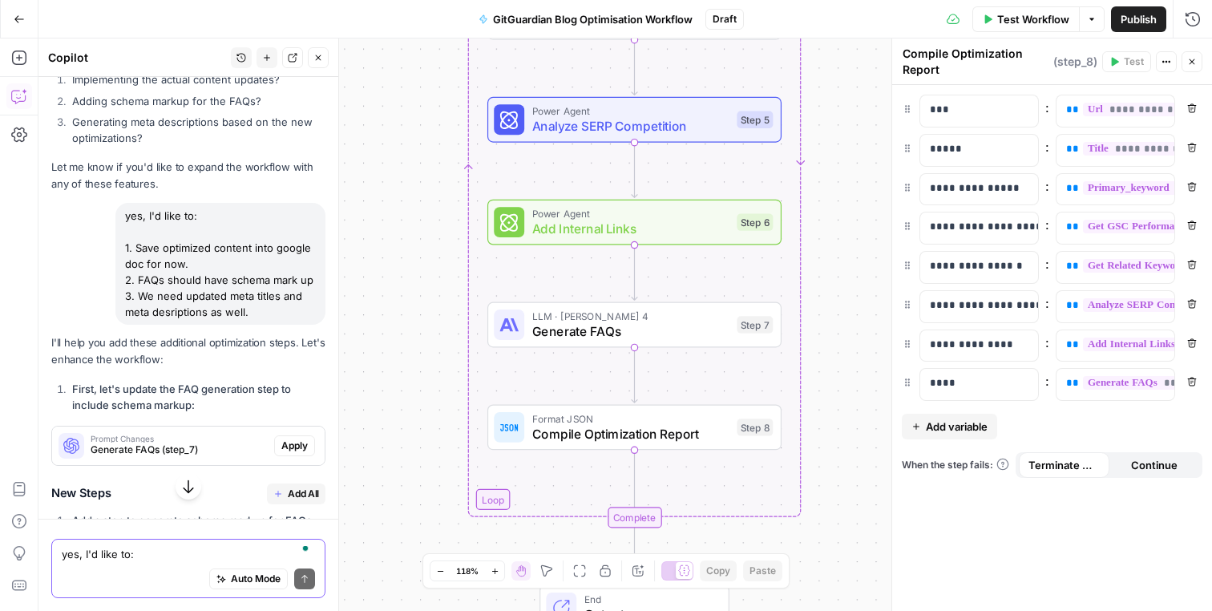
scroll to position [2888, 0]
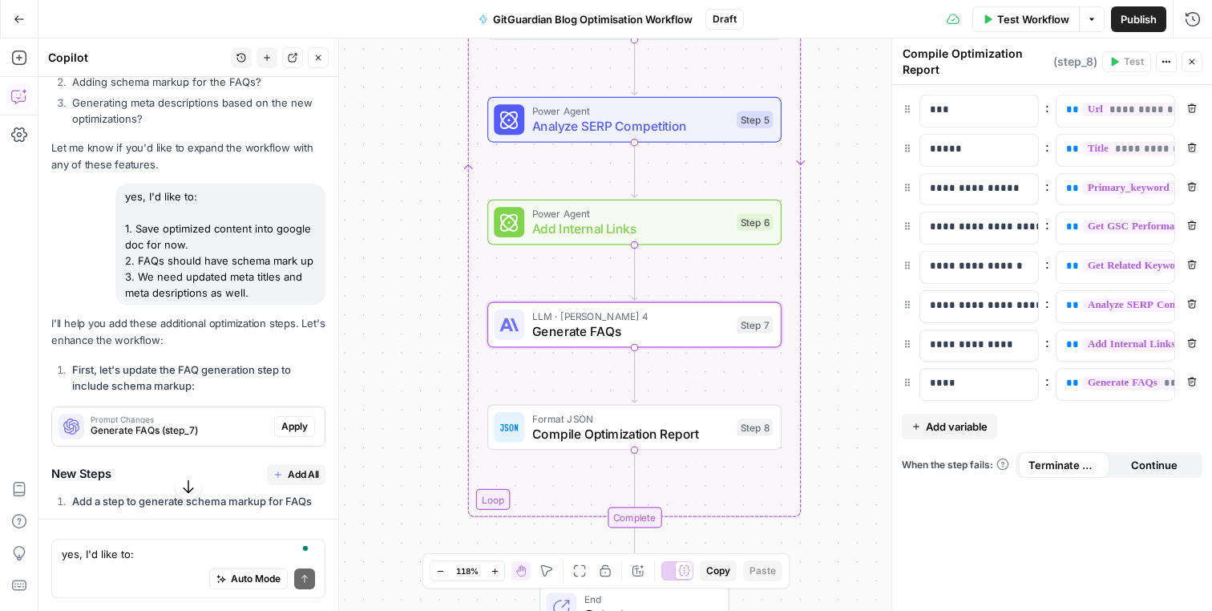
click at [301, 432] on span "Apply" at bounding box center [294, 426] width 26 height 14
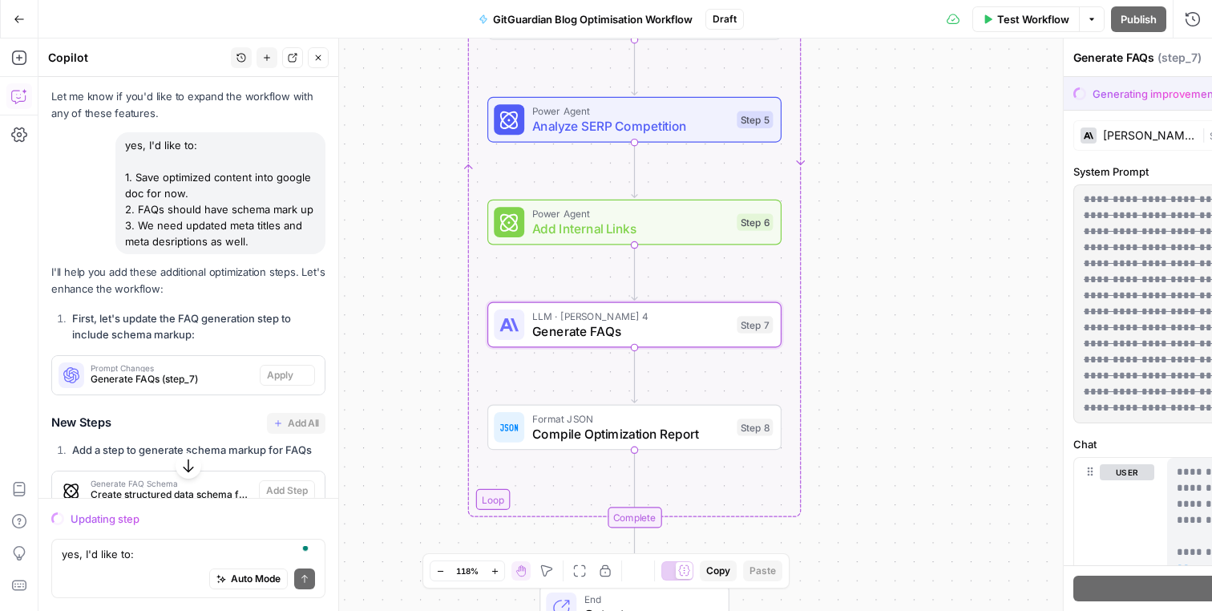
scroll to position [2837, 0]
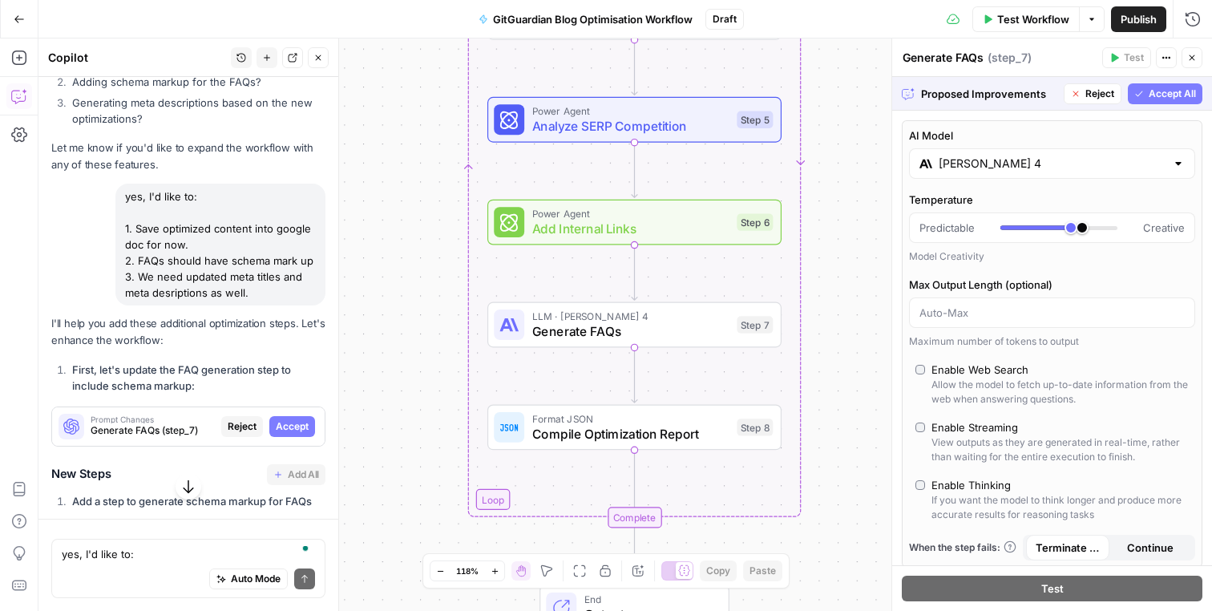
click at [1158, 88] on span "Accept All" at bounding box center [1172, 94] width 47 height 14
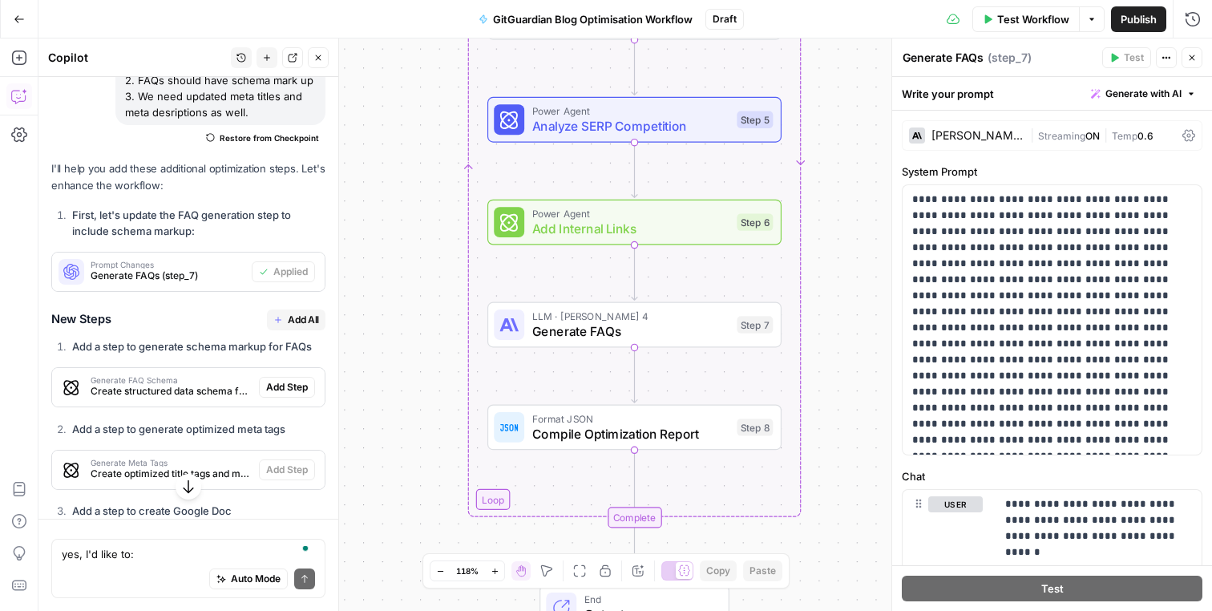
scroll to position [3069, 0]
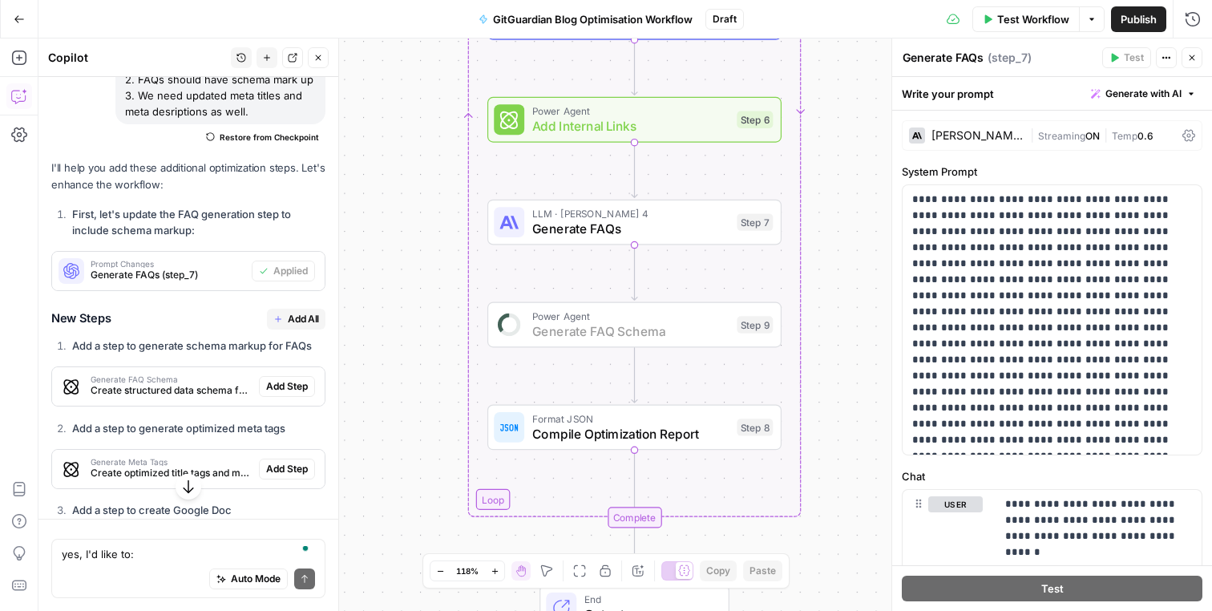
click at [296, 384] on span "Add Step" at bounding box center [287, 386] width 42 height 14
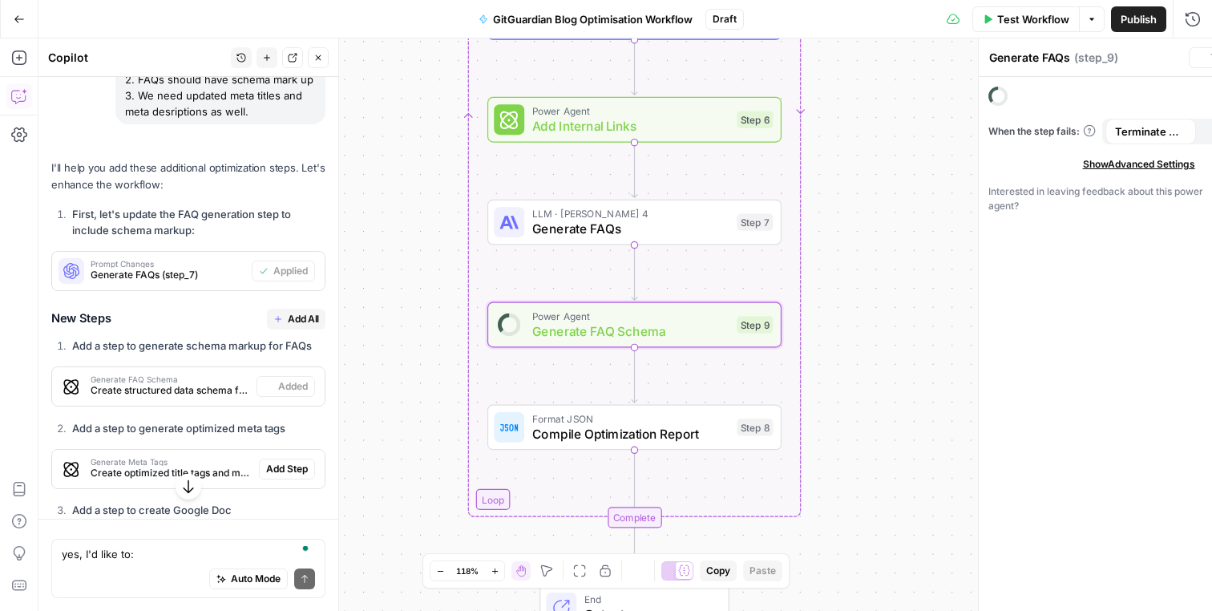
type textarea "Generate FAQ Schema"
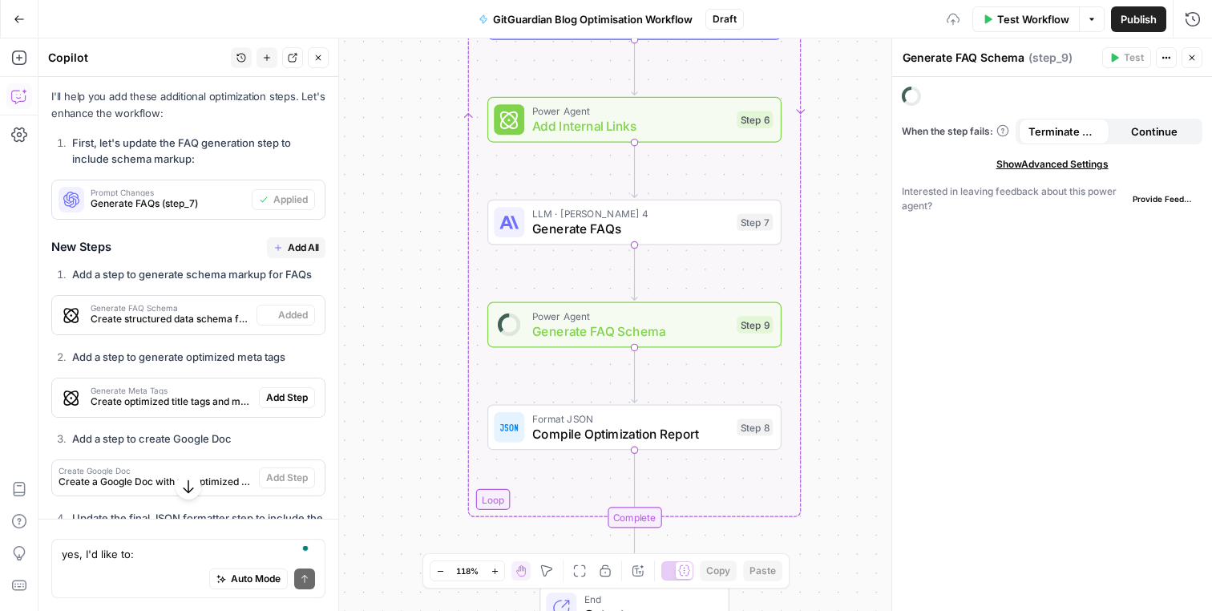
scroll to position [3142, 0]
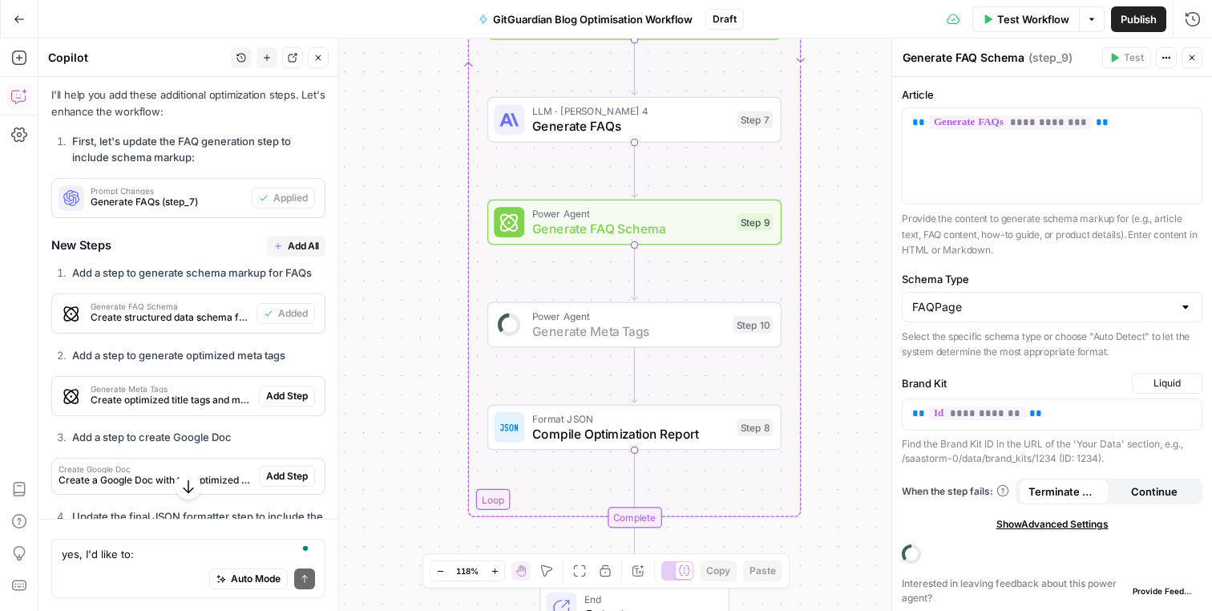
click at [293, 397] on span "Add Step" at bounding box center [287, 396] width 42 height 14
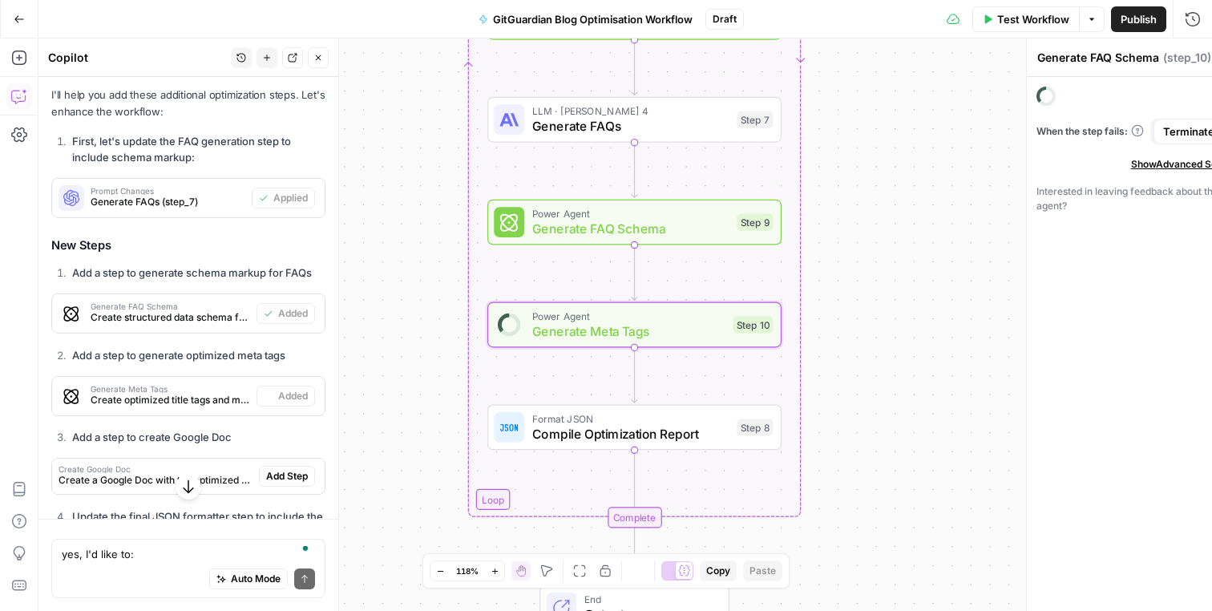
type textarea "Generate Meta Tags"
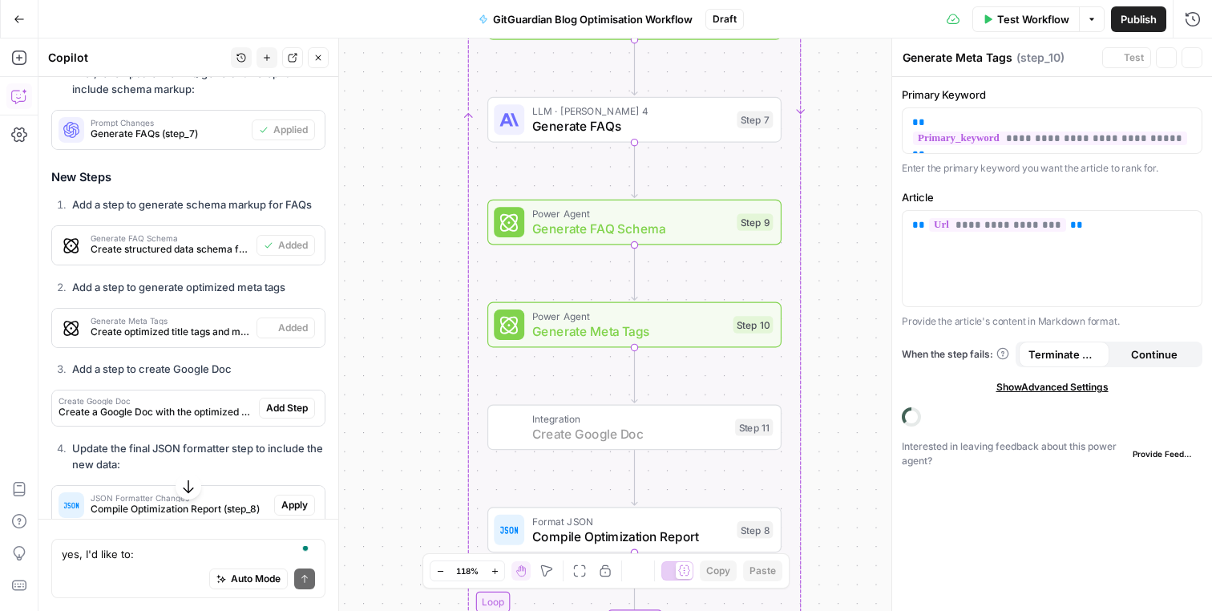
scroll to position [3224, 0]
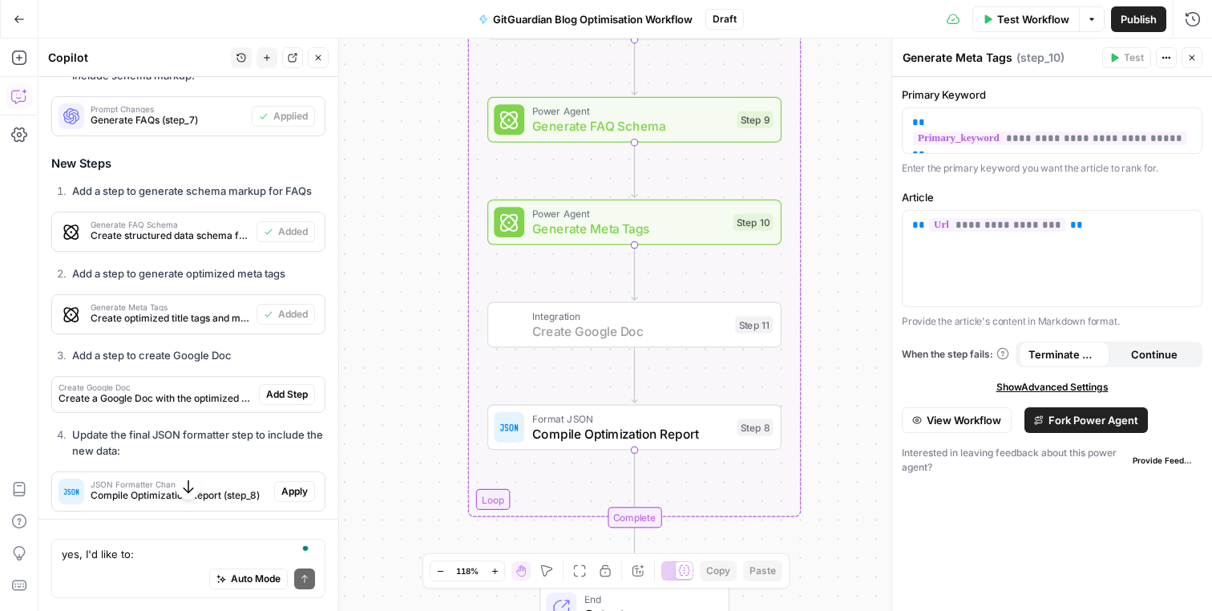
click at [293, 396] on span "Add Step" at bounding box center [287, 394] width 42 height 14
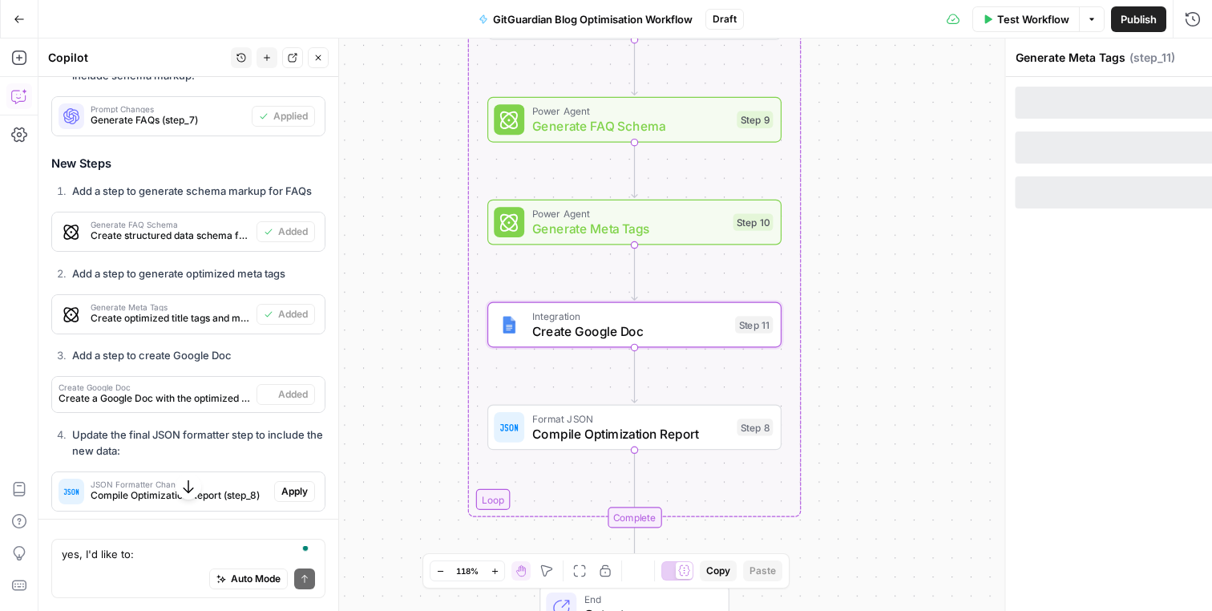
type textarea "Create Google Doc"
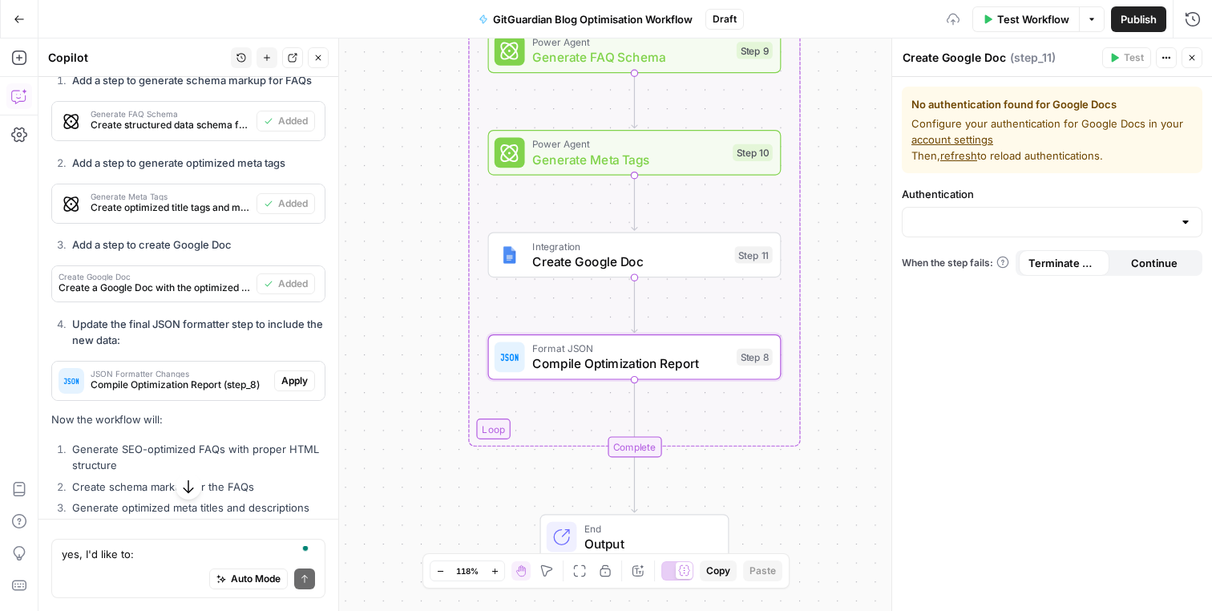
scroll to position [3336, 0]
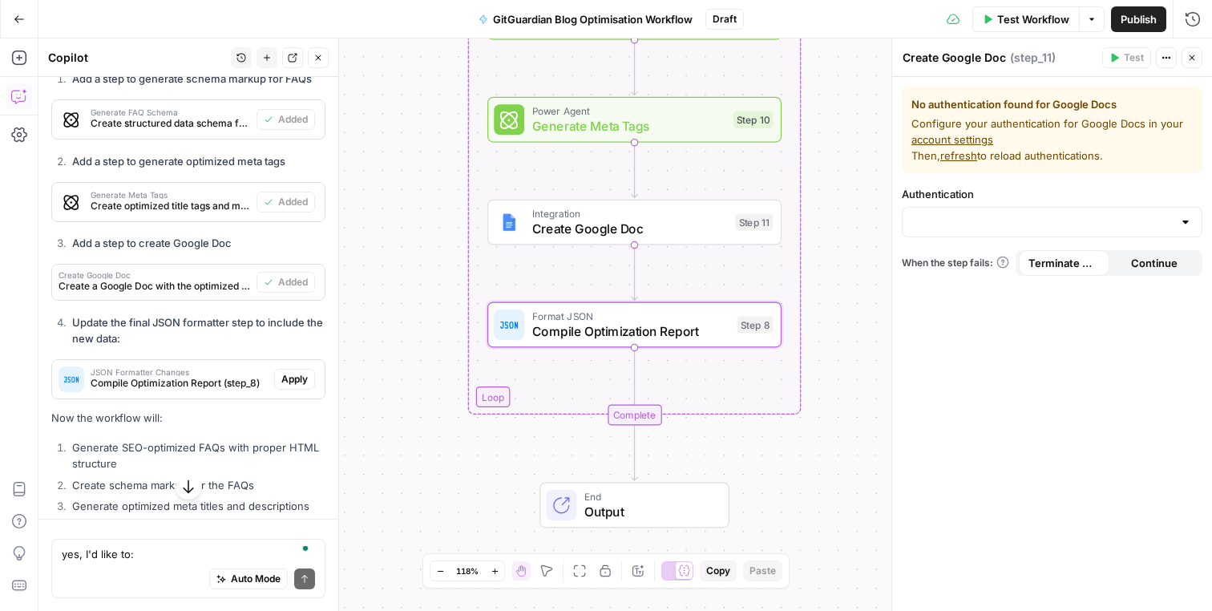
click at [301, 380] on span "Apply" at bounding box center [294, 379] width 26 height 14
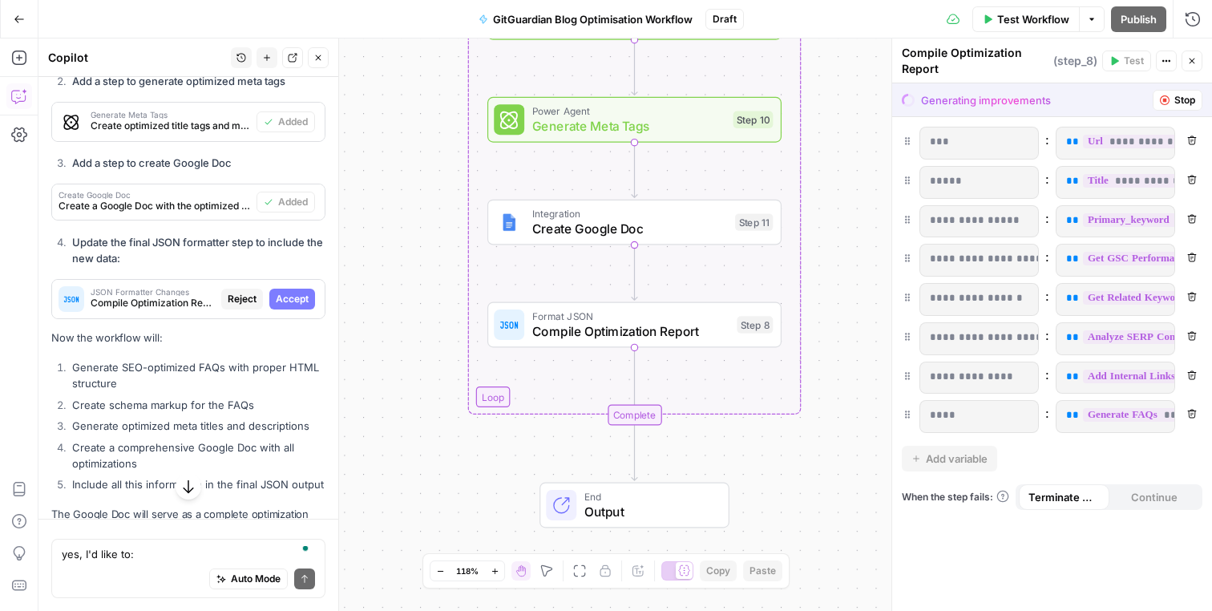
scroll to position [3353, 0]
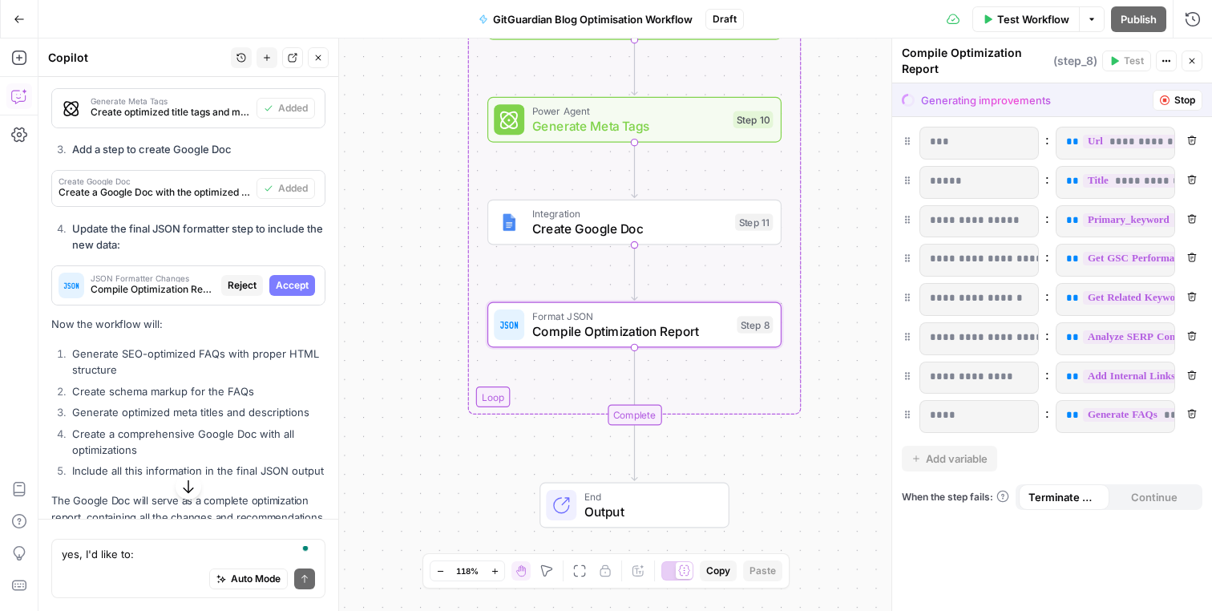
click at [299, 286] on span "Accept" at bounding box center [292, 285] width 33 height 14
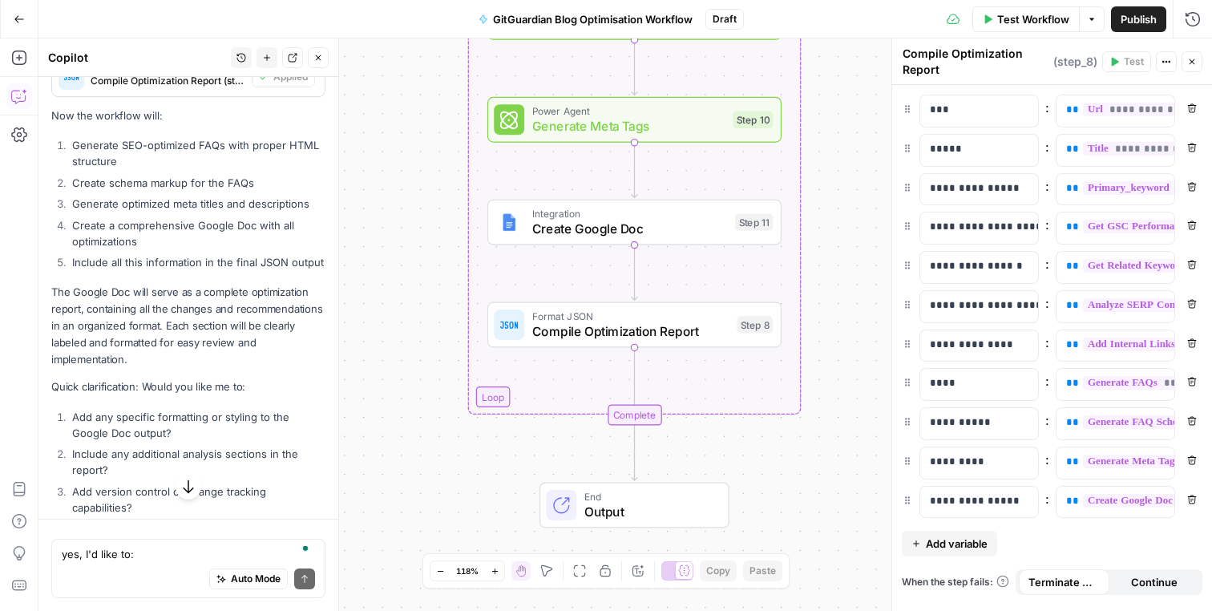
scroll to position [3678, 0]
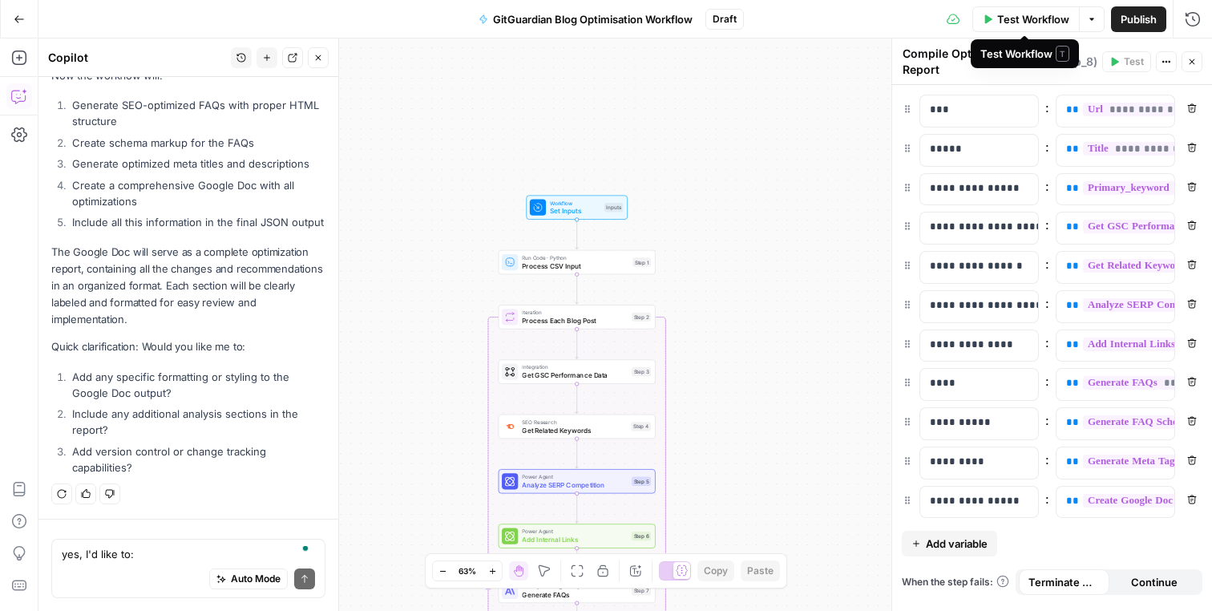
click at [1090, 22] on icon "button" at bounding box center [1092, 19] width 10 height 10
click at [1036, 22] on span "Test Workflow" at bounding box center [1033, 19] width 72 height 16
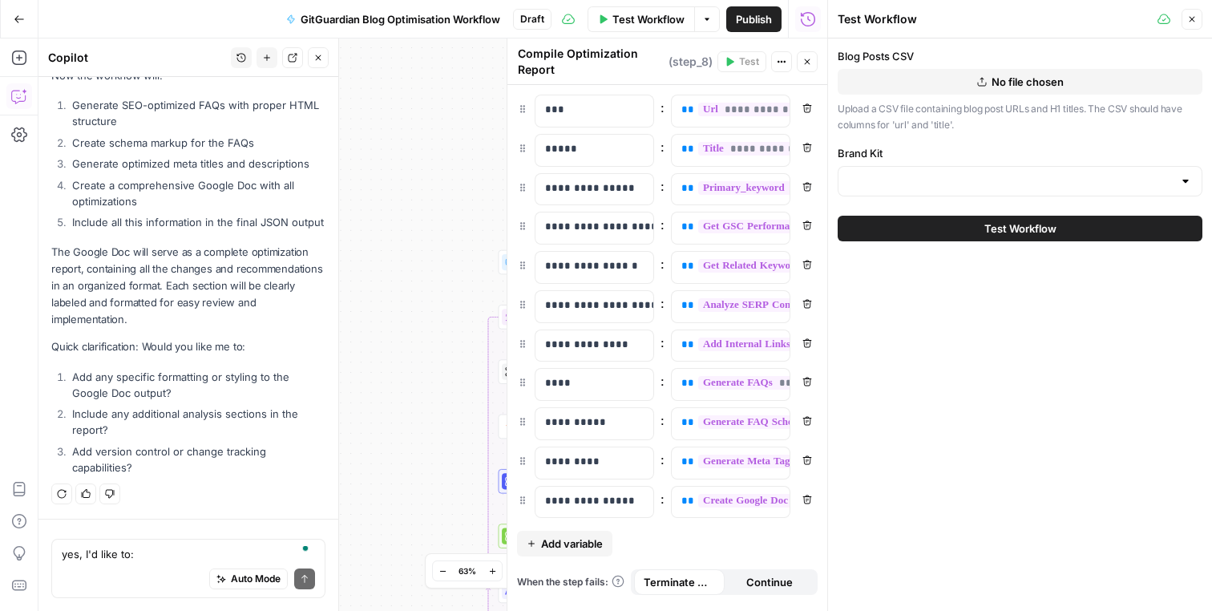
click at [909, 159] on label "Brand Kit" at bounding box center [1020, 153] width 365 height 16
click at [909, 173] on input "Brand Kit" at bounding box center [1010, 181] width 325 height 16
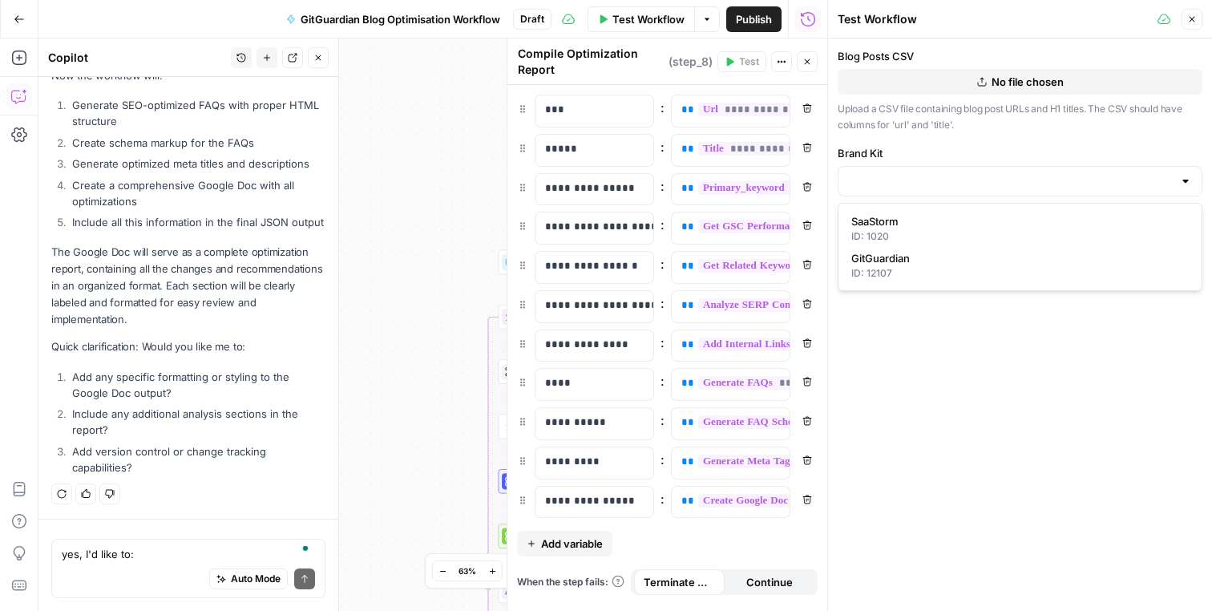
click at [909, 166] on div at bounding box center [1020, 181] width 365 height 30
click at [897, 321] on div "Blog Posts CSV No file chosen Upload a CSV file containing blog post URLs and H…" at bounding box center [1020, 324] width 384 height 572
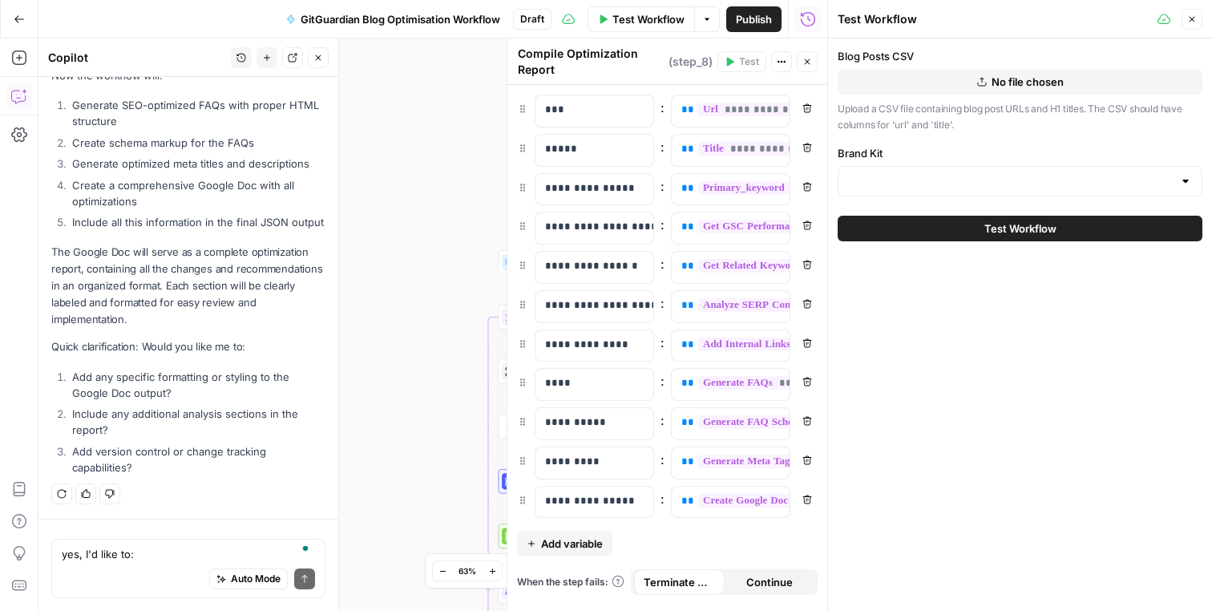
click at [1194, 20] on icon "button" at bounding box center [1192, 19] width 10 height 10
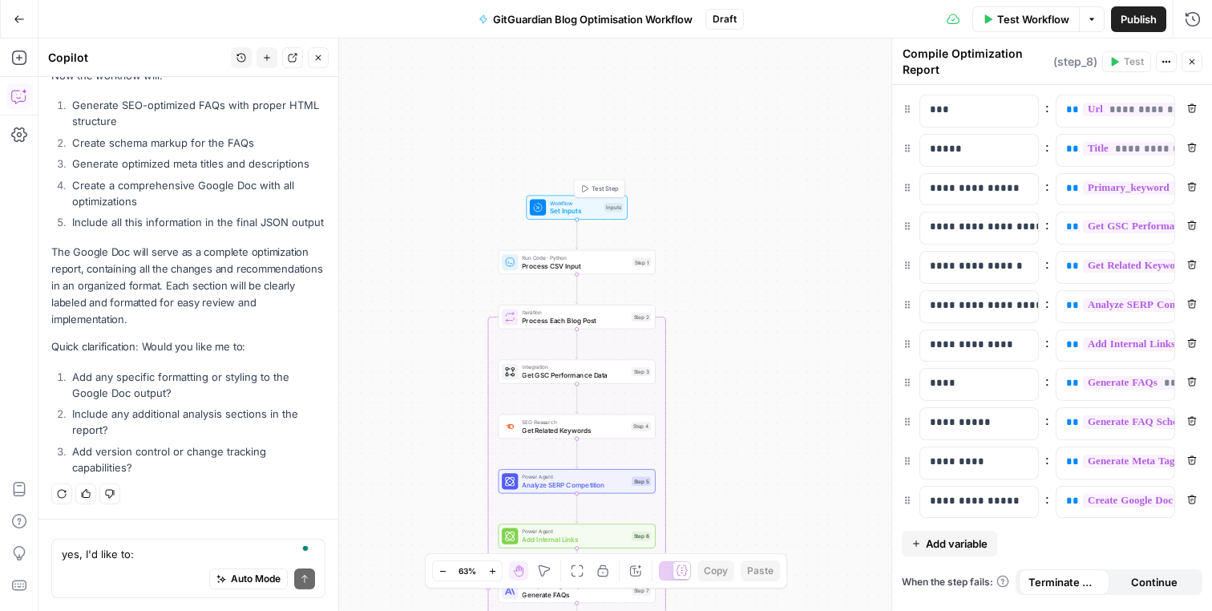
click at [811, 110] on div "Workflow Set Inputs Inputs Test Step Run Code · Python Process CSV Input Step 1…" at bounding box center [625, 324] width 1174 height 572
click at [1204, 70] on header "Compile Optimization Report Compile Optimization Report ( step_8 ) Test Actions…" at bounding box center [1052, 61] width 320 height 46
click at [1204, 69] on header "Compile Optimization Report Compile Optimization Report ( step_8 ) Test Actions…" at bounding box center [1052, 61] width 320 height 46
click at [1202, 69] on header "Compile Optimization Report Compile Optimization Report ( step_8 ) Test Actions…" at bounding box center [1052, 61] width 320 height 46
click at [1201, 65] on button "Close" at bounding box center [1192, 61] width 21 height 21
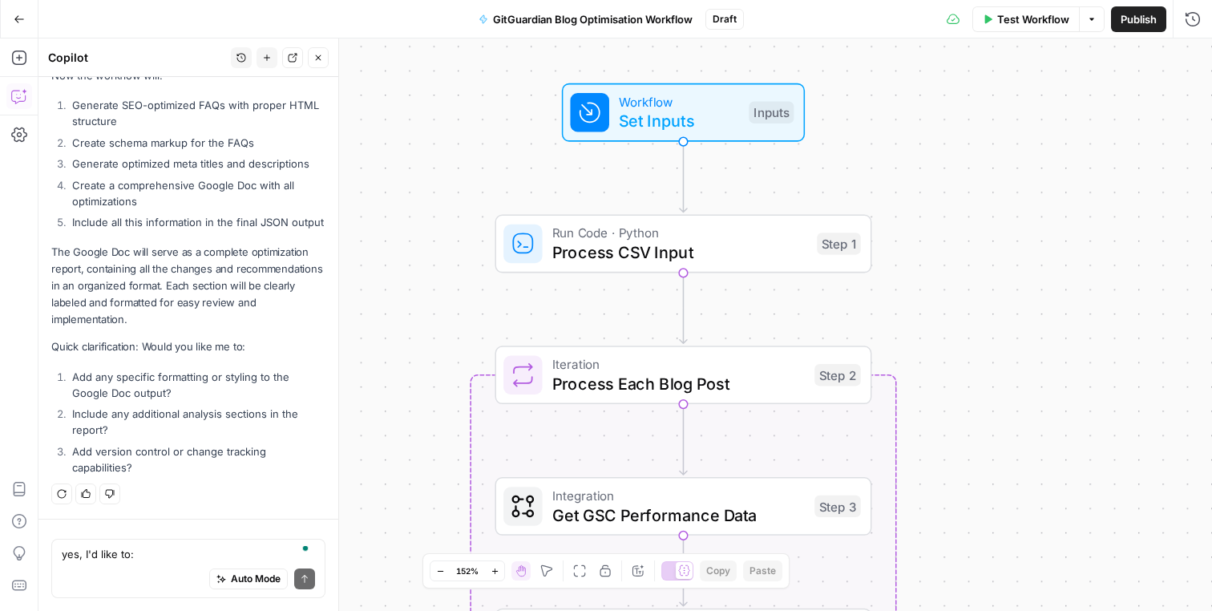
click at [196, 367] on div "I'll help you add these additional optimization steps. Let's enhance the workfl…" at bounding box center [188, 15] width 274 height 930
click at [175, 560] on textarea "yes, I'd like to: 1. Save optimized content into google doc for now. 2. FAQs sh…" at bounding box center [188, 554] width 253 height 16
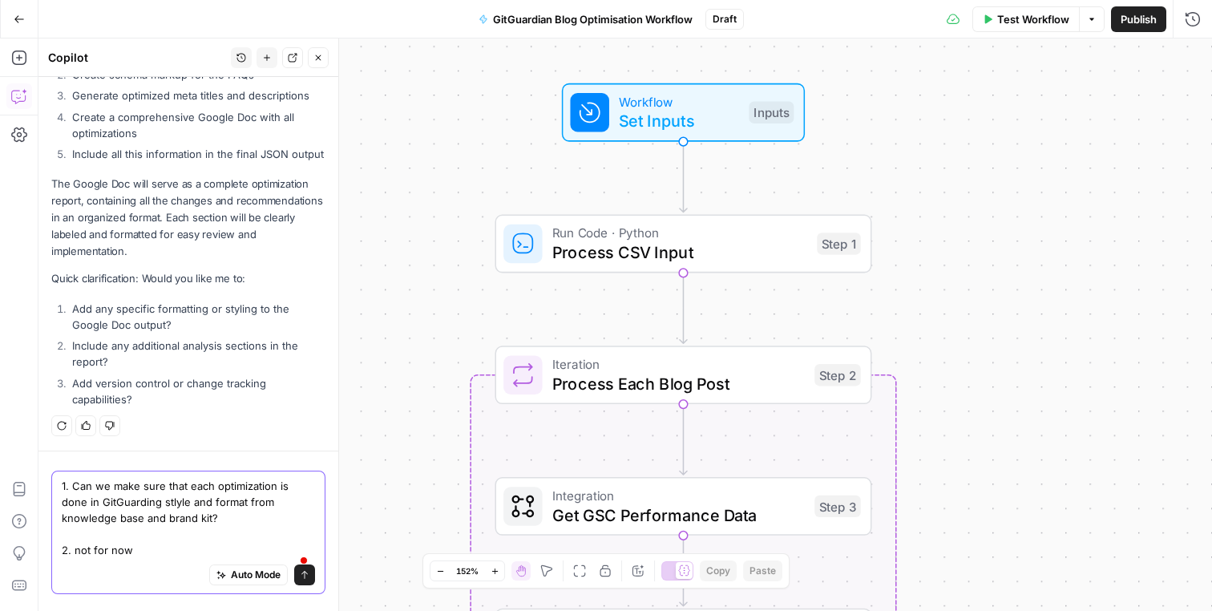
scroll to position [3775, 0]
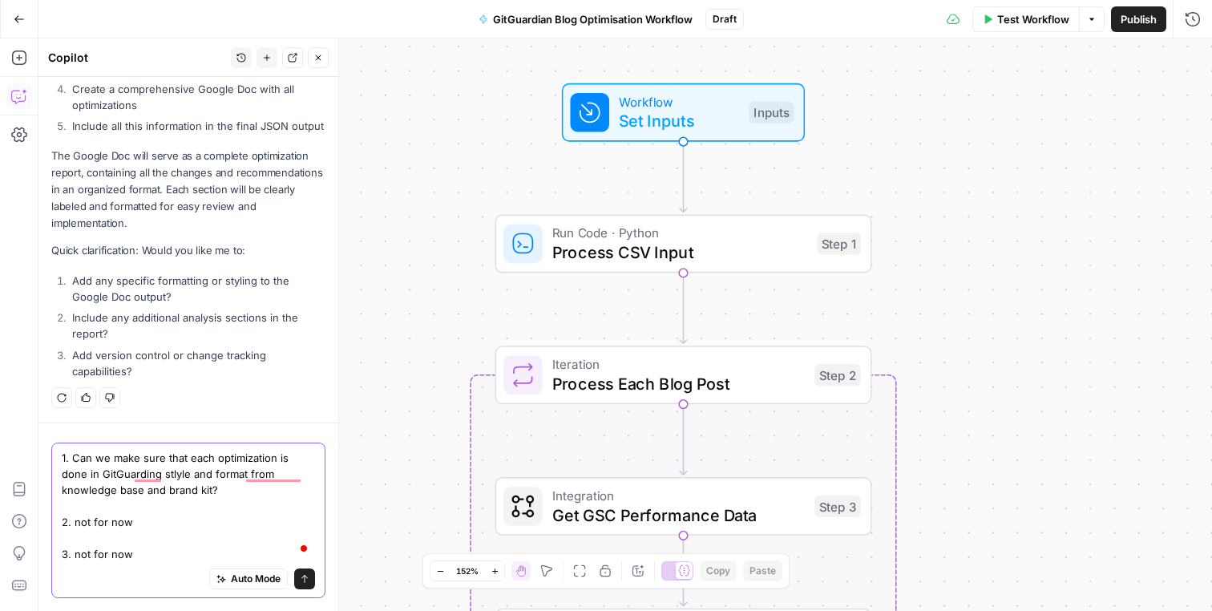
type textarea "1. Can we make sure that each optimization is done in GitGuarding stlyle and fo…"
click at [309, 574] on icon "submit" at bounding box center [305, 579] width 10 height 10
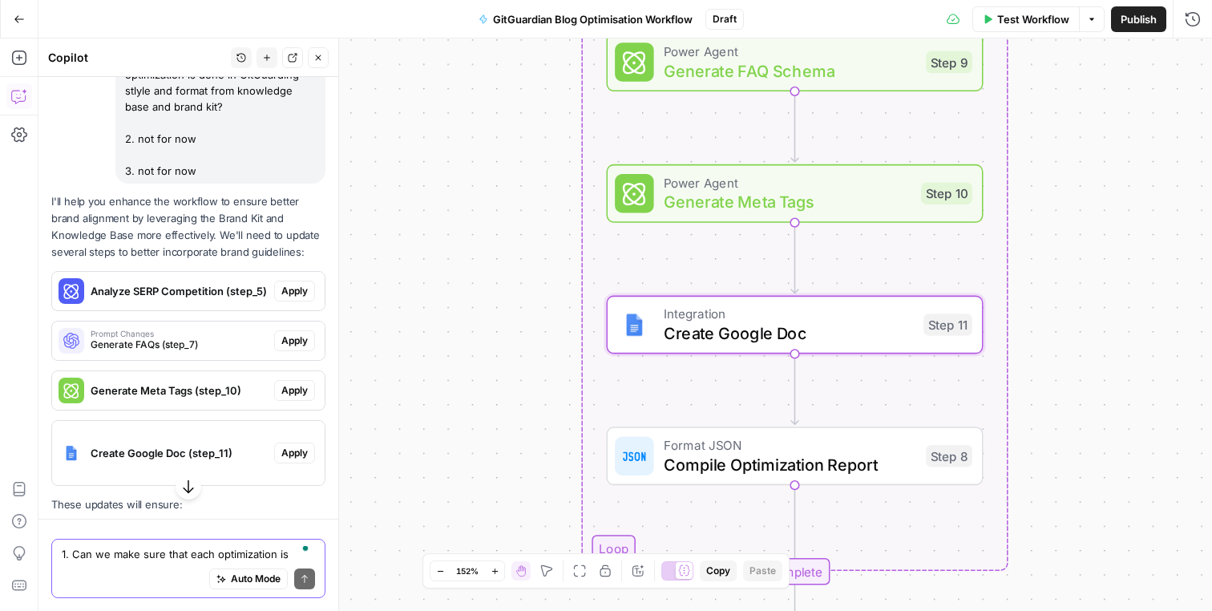
scroll to position [4184, 0]
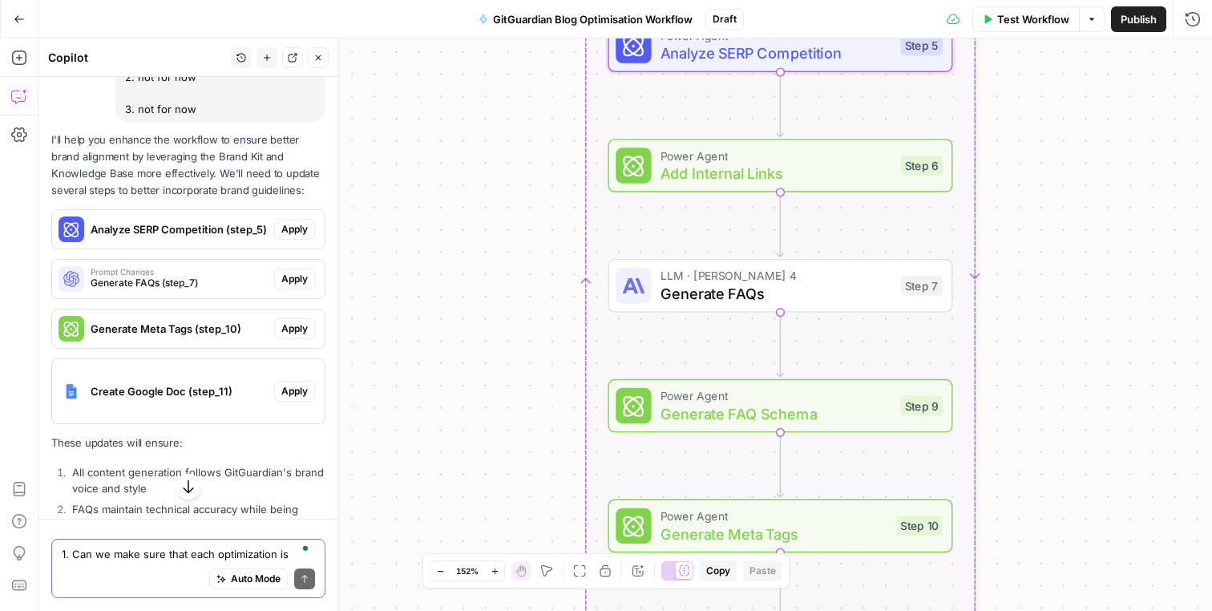
click at [297, 228] on span "Apply" at bounding box center [294, 229] width 26 height 14
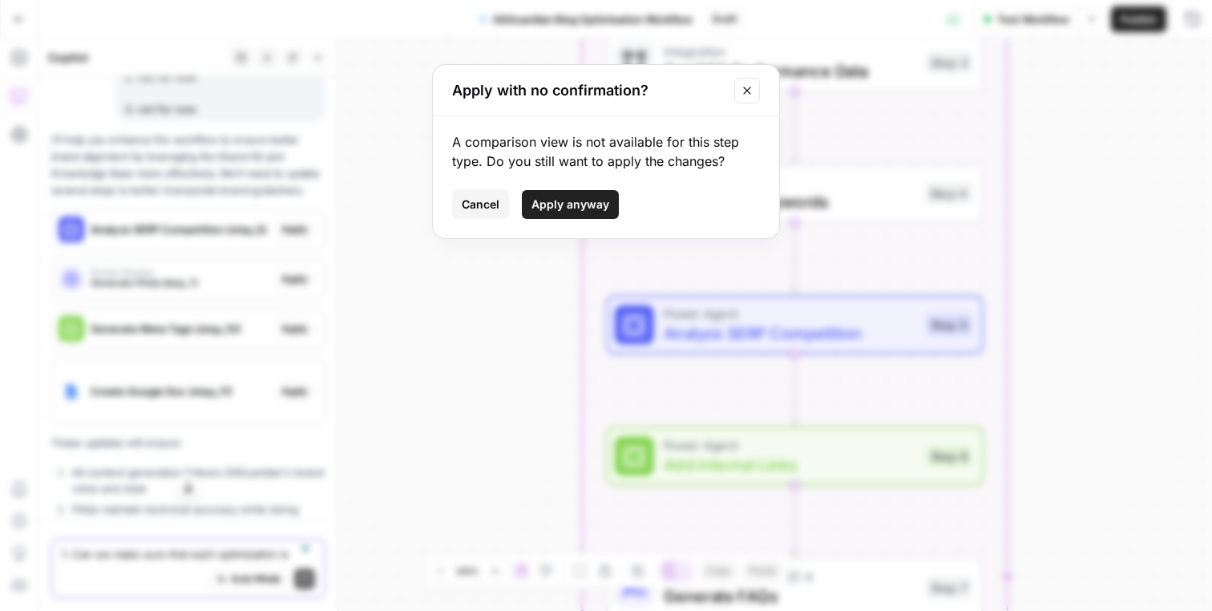
click at [547, 202] on span "Apply anyway" at bounding box center [570, 204] width 78 height 16
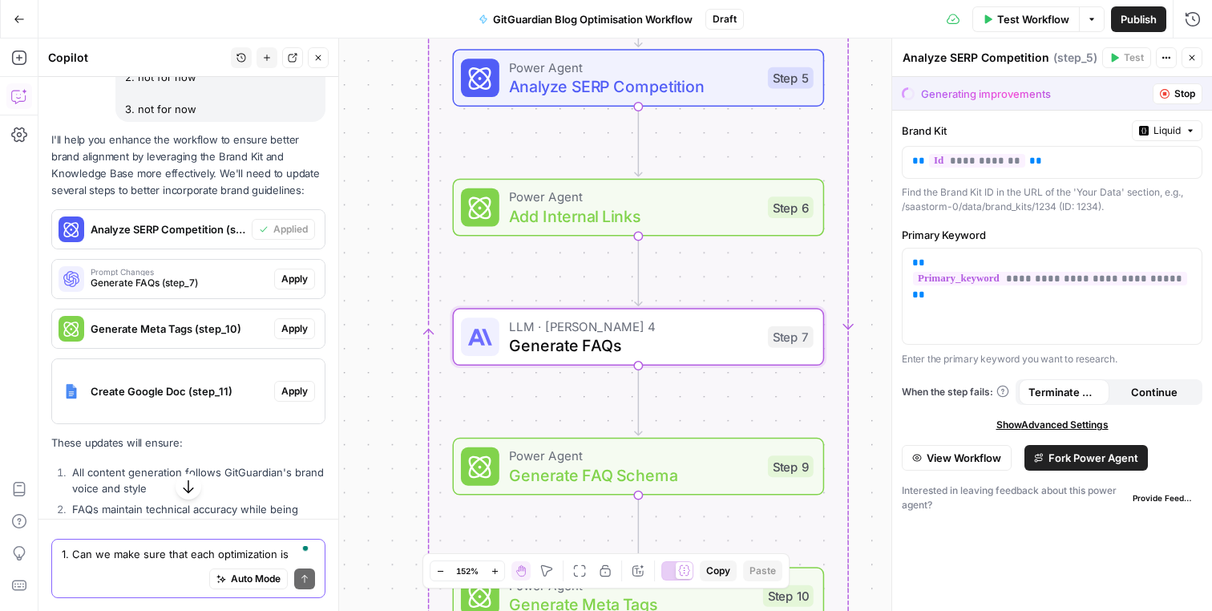
click at [295, 277] on span "Apply" at bounding box center [294, 279] width 26 height 14
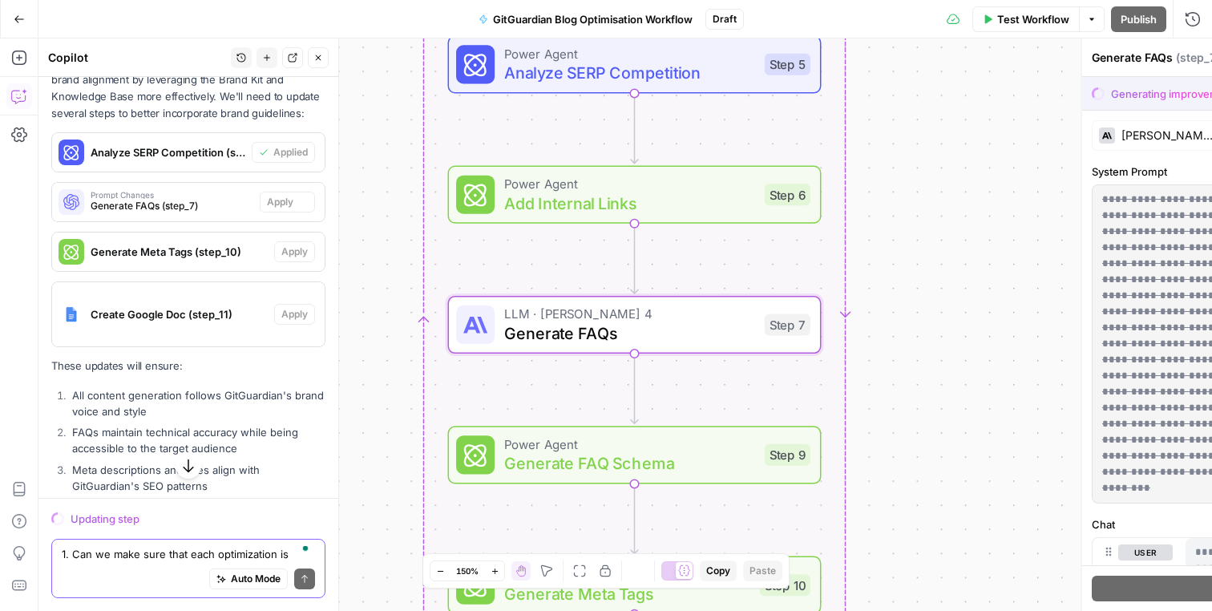
scroll to position [4107, 0]
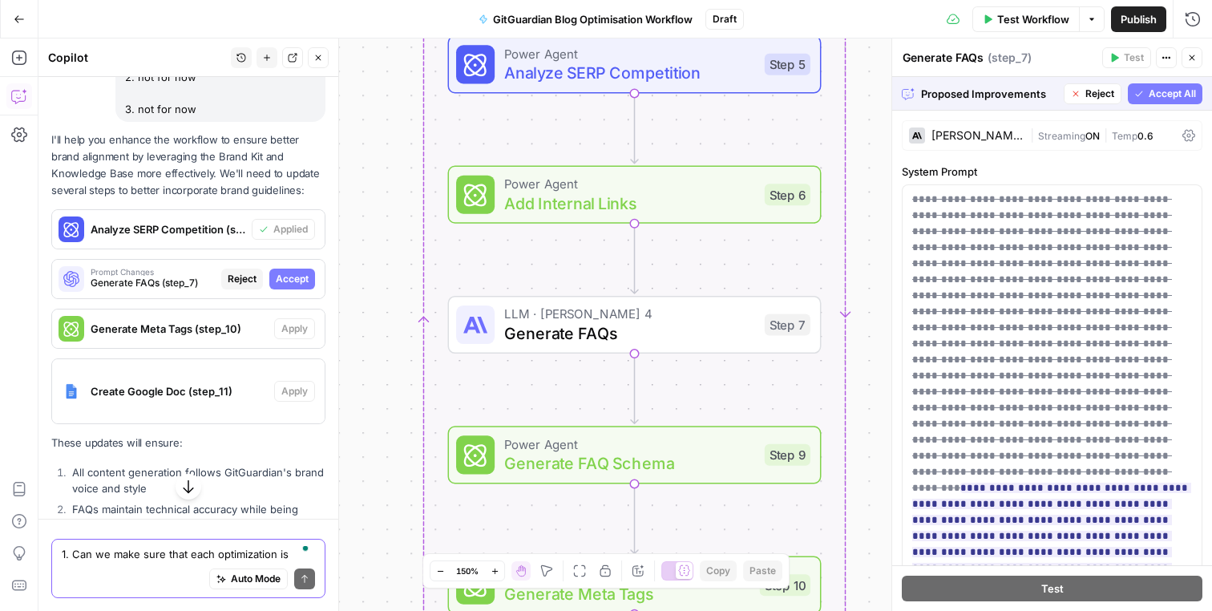
click at [1143, 103] on button "Accept All" at bounding box center [1165, 93] width 75 height 21
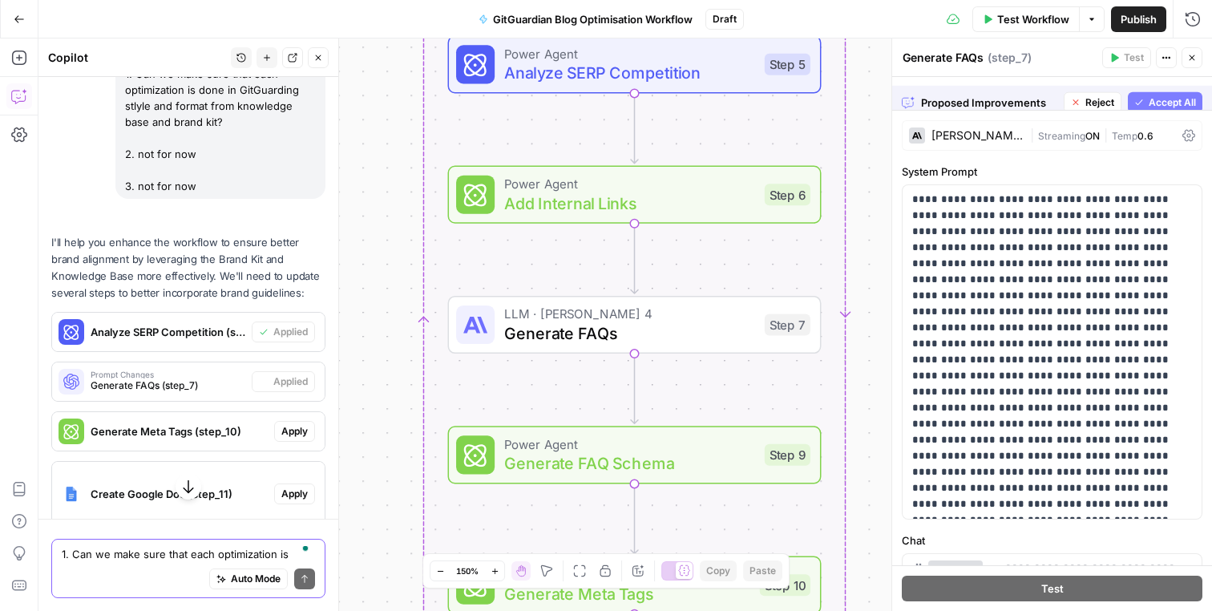
scroll to position [4184, 0]
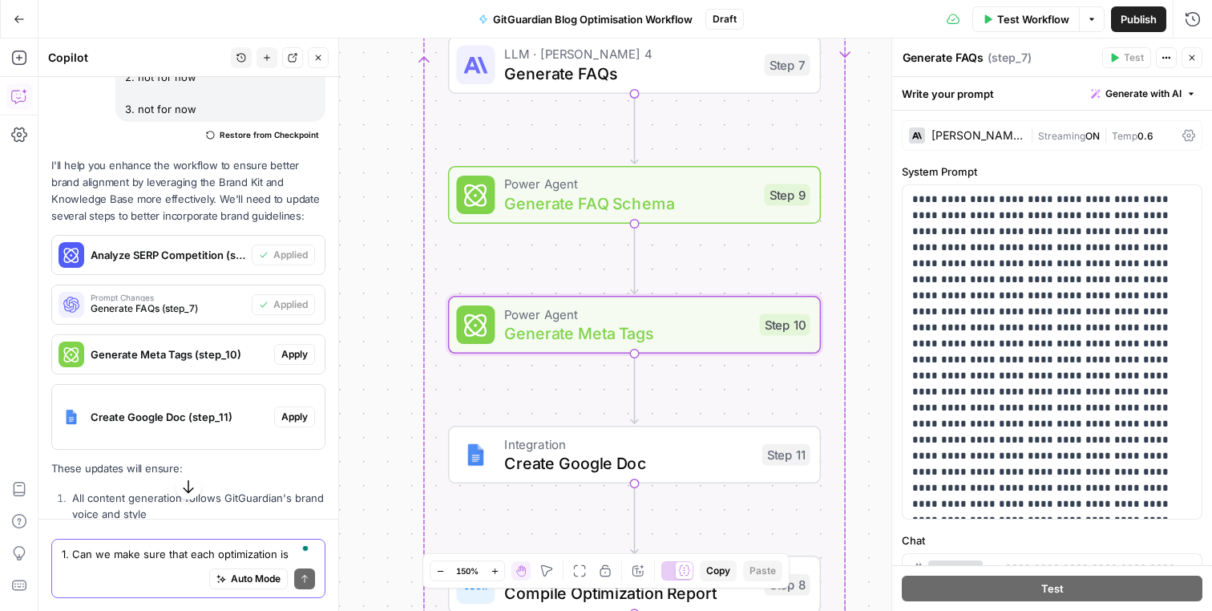
click at [295, 351] on span "Apply" at bounding box center [294, 354] width 26 height 14
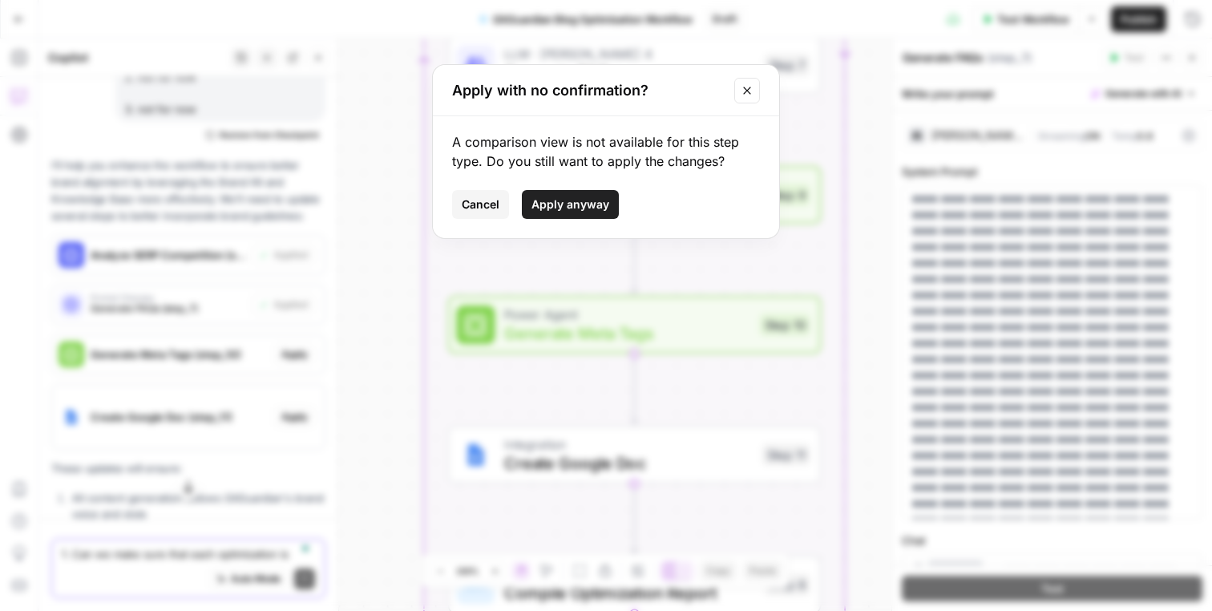
click at [554, 209] on span "Apply anyway" at bounding box center [570, 204] width 78 height 16
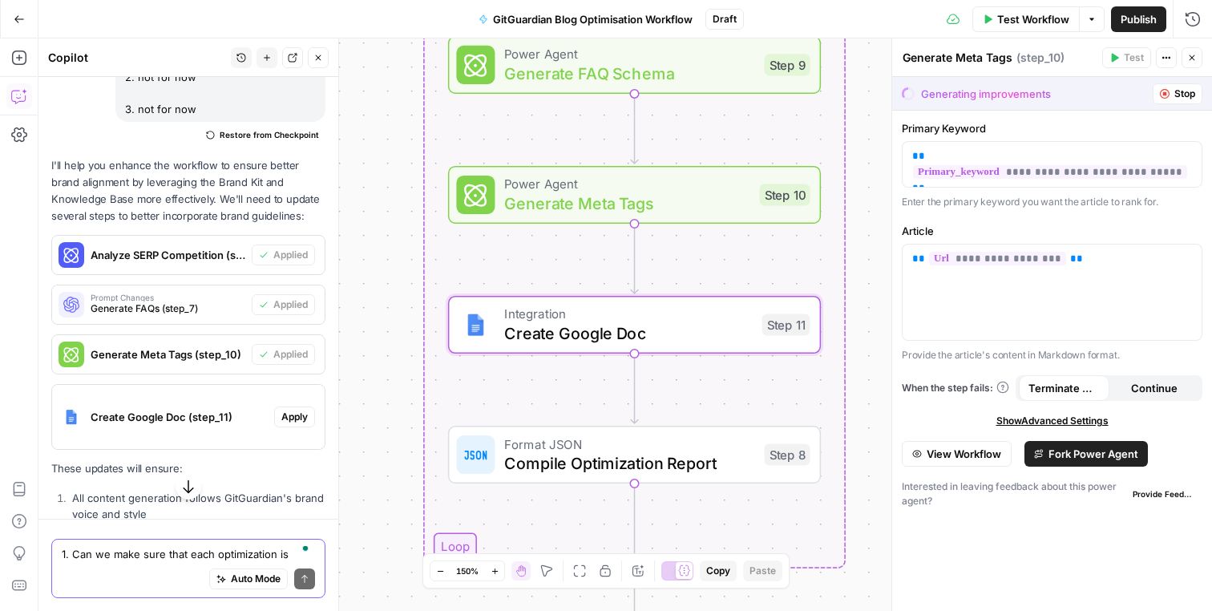
click at [297, 422] on span "Apply" at bounding box center [294, 417] width 26 height 14
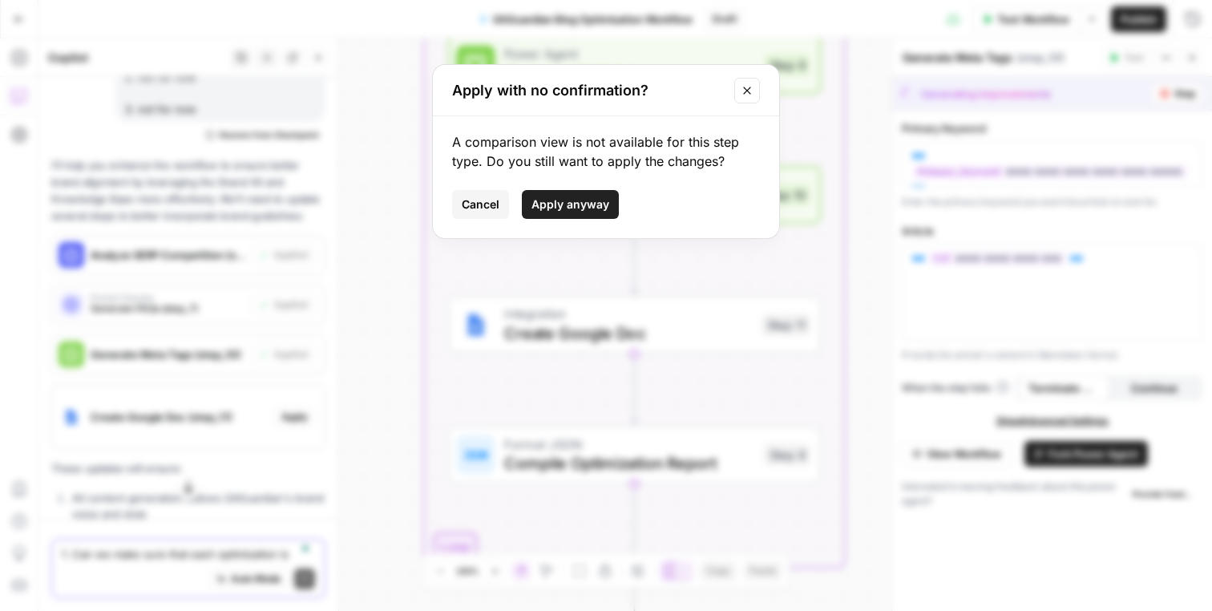
click at [605, 202] on span "Apply anyway" at bounding box center [570, 204] width 78 height 16
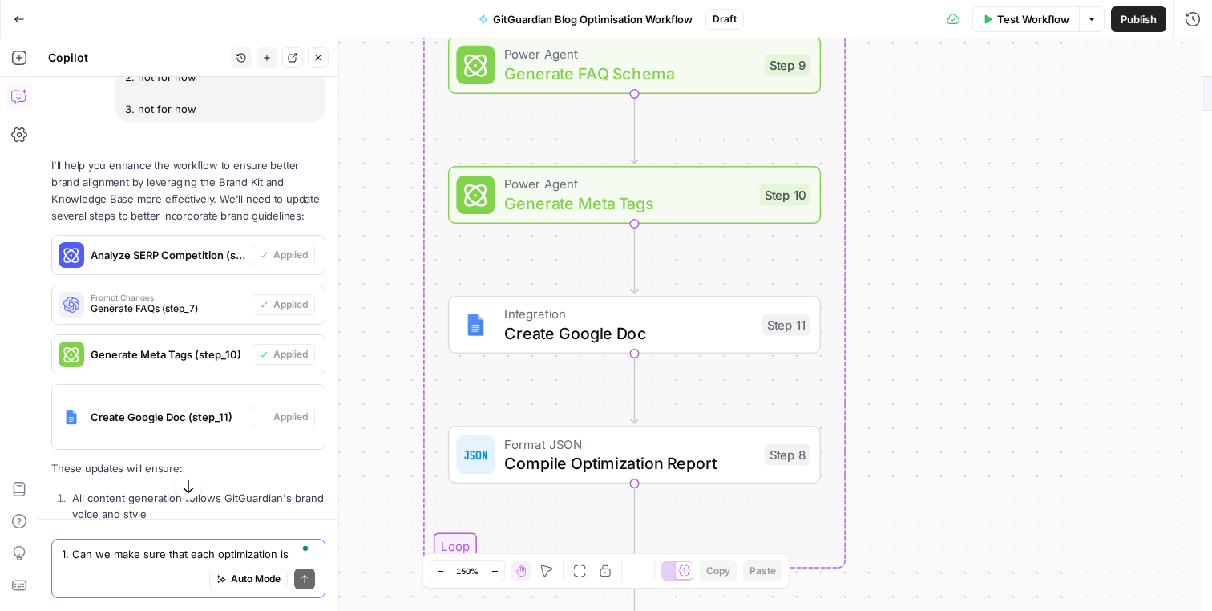
type textarea "Create Google Doc"
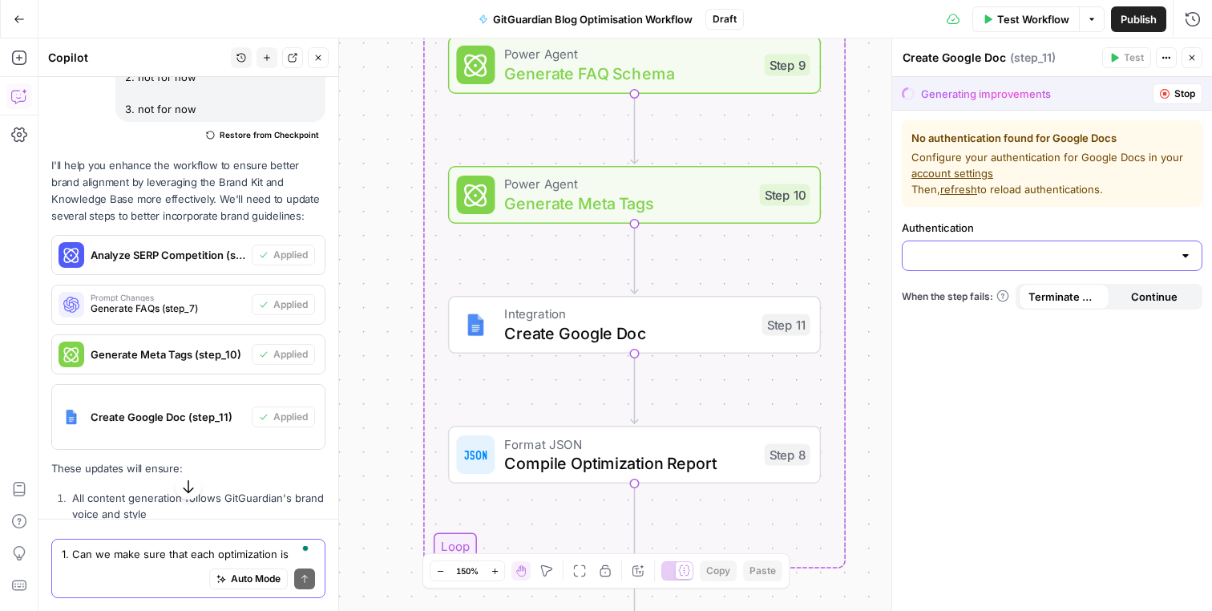
click at [940, 248] on input "Authentication" at bounding box center [1042, 256] width 261 height 16
click at [955, 285] on button "﹢ Create New" at bounding box center [1052, 296] width 286 height 22
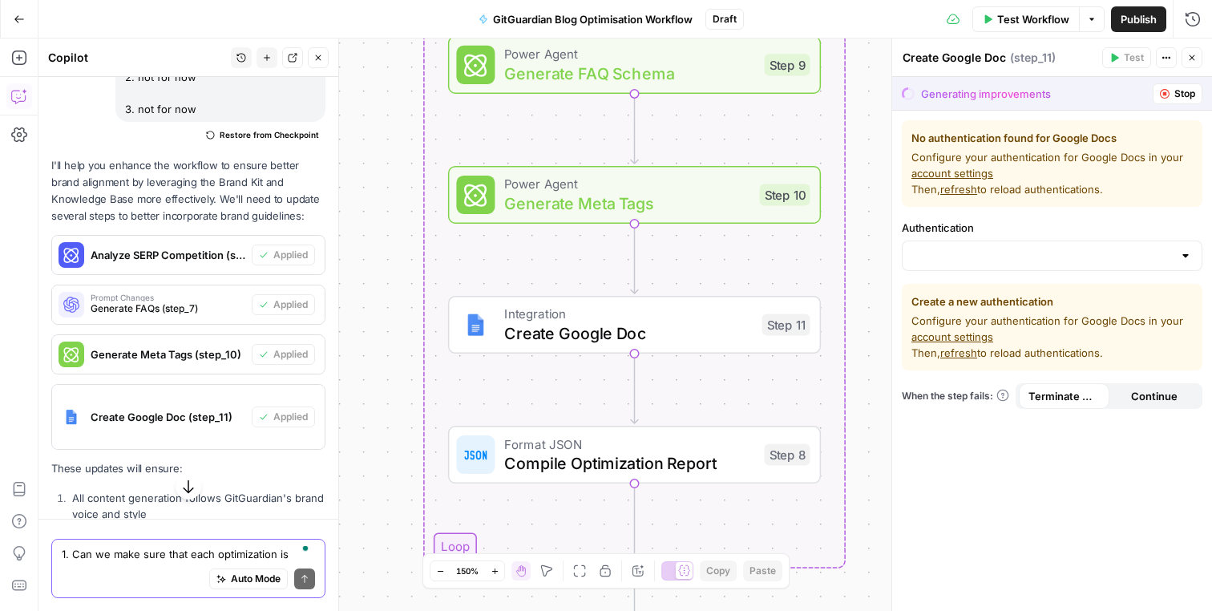
click at [979, 173] on link "account settings" at bounding box center [952, 173] width 82 height 13
click at [1040, 237] on div "Authentication" at bounding box center [1052, 245] width 301 height 51
click at [1040, 245] on div at bounding box center [1052, 255] width 301 height 30
click at [1045, 222] on label "Authentication" at bounding box center [1052, 228] width 301 height 16
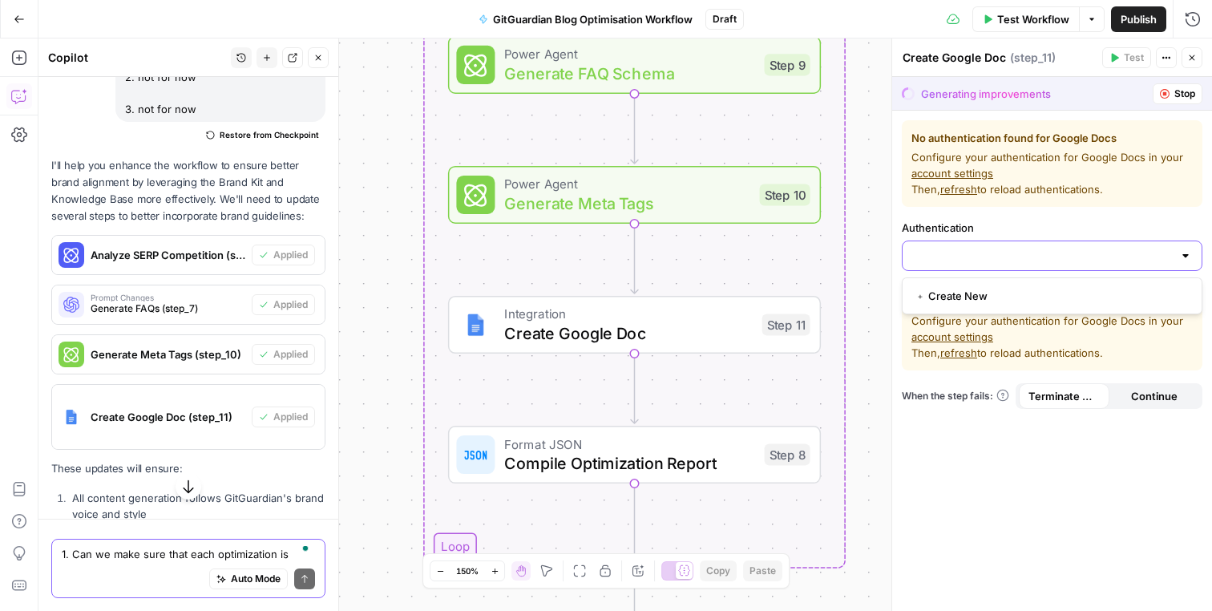
click at [1045, 248] on input "Authentication" at bounding box center [1042, 256] width 261 height 16
click at [1048, 220] on label "Authentication" at bounding box center [1052, 228] width 301 height 16
click at [1048, 248] on input "Authentication" at bounding box center [1042, 256] width 261 height 16
click at [967, 189] on span "refresh" at bounding box center [958, 189] width 37 height 13
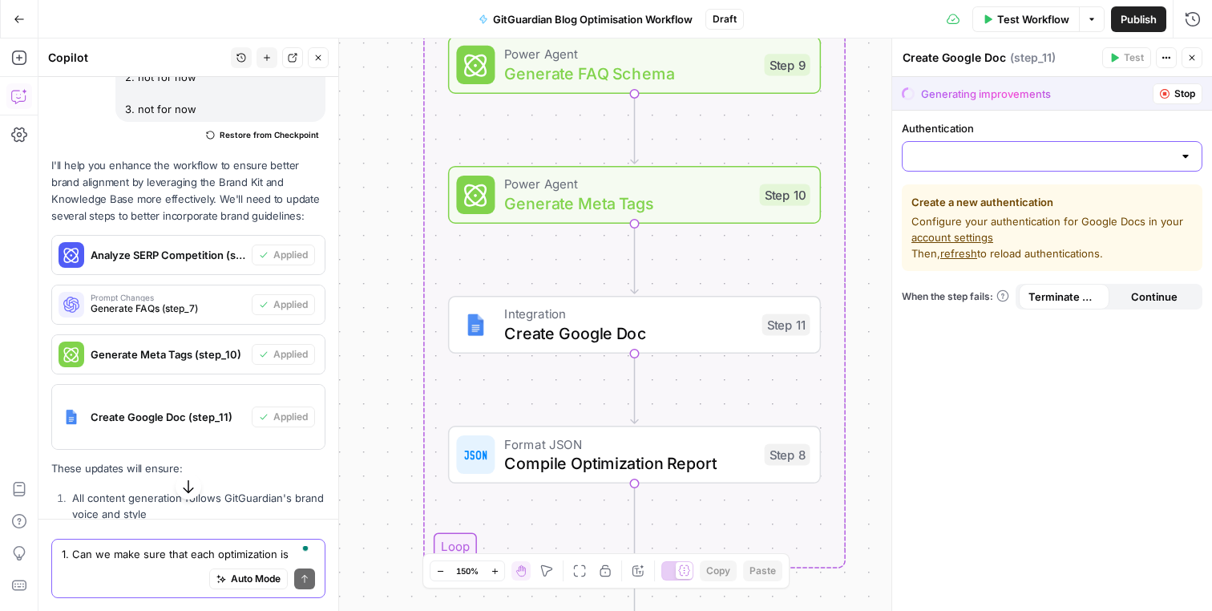
click at [990, 164] on input "Authentication" at bounding box center [1042, 156] width 261 height 16
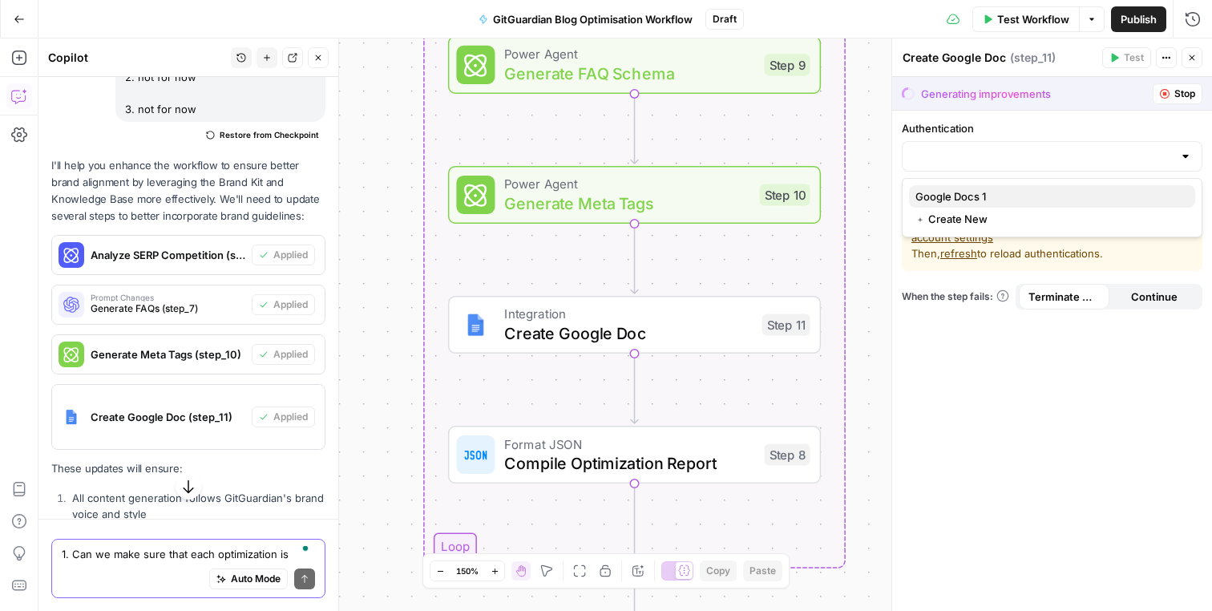
click at [982, 188] on span "Google Docs 1" at bounding box center [1048, 196] width 267 height 16
type input "Google Docs 1"
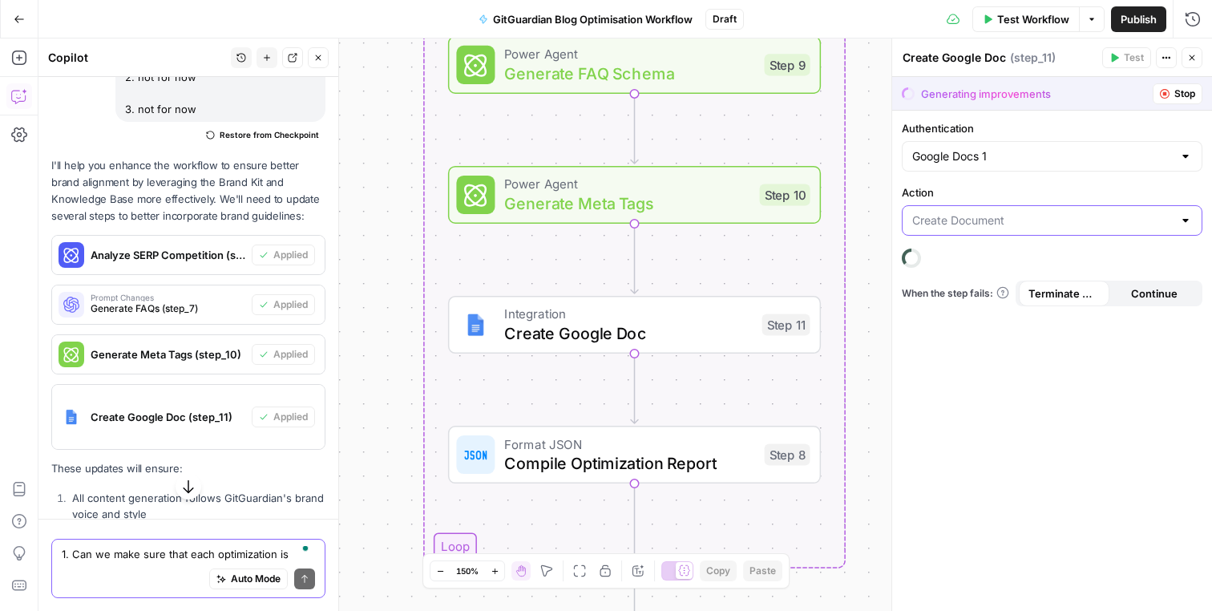
click at [1008, 223] on input "Action" at bounding box center [1042, 220] width 261 height 16
type input "Create Document"
click at [1020, 196] on label "Action" at bounding box center [1052, 192] width 301 height 16
click at [1020, 212] on input "Create Document" at bounding box center [1042, 220] width 261 height 16
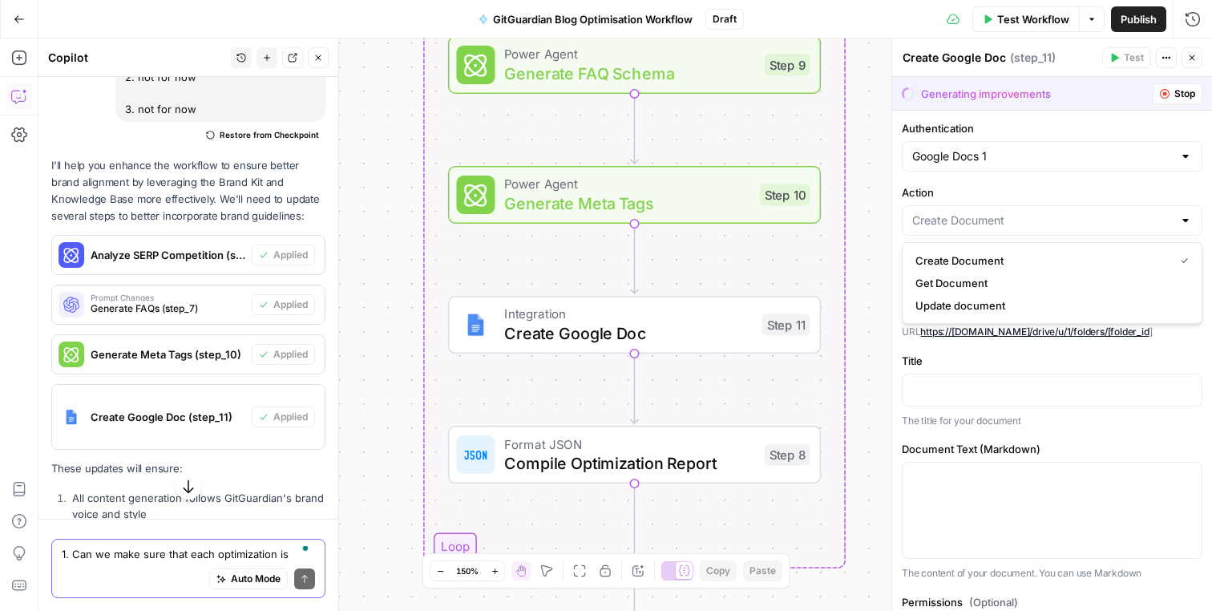
type input "Create Document"
click at [1020, 196] on label "Action" at bounding box center [1052, 192] width 301 height 16
click at [1020, 212] on input "Create Document" at bounding box center [1042, 220] width 261 height 16
type input "Create Document"
click at [1012, 196] on label "Action" at bounding box center [1052, 192] width 301 height 16
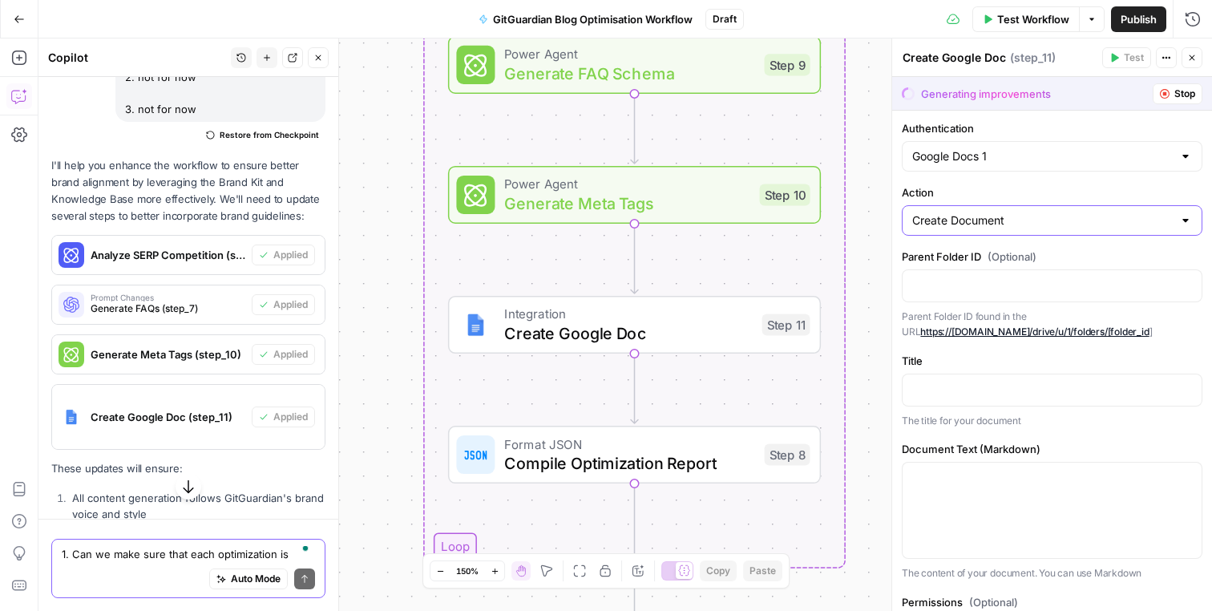
click at [1012, 212] on input "Create Document" at bounding box center [1042, 220] width 261 height 16
click at [994, 249] on button "Create Document" at bounding box center [1052, 260] width 286 height 22
type input "Create Document"
click at [982, 337] on link "https://drive.google.com/drive/u/1/folders/[folder_id" at bounding box center [1034, 331] width 228 height 12
click at [995, 291] on p "To enrich screen reader interactions, please activate Accessibility in Grammarl…" at bounding box center [1052, 285] width 280 height 16
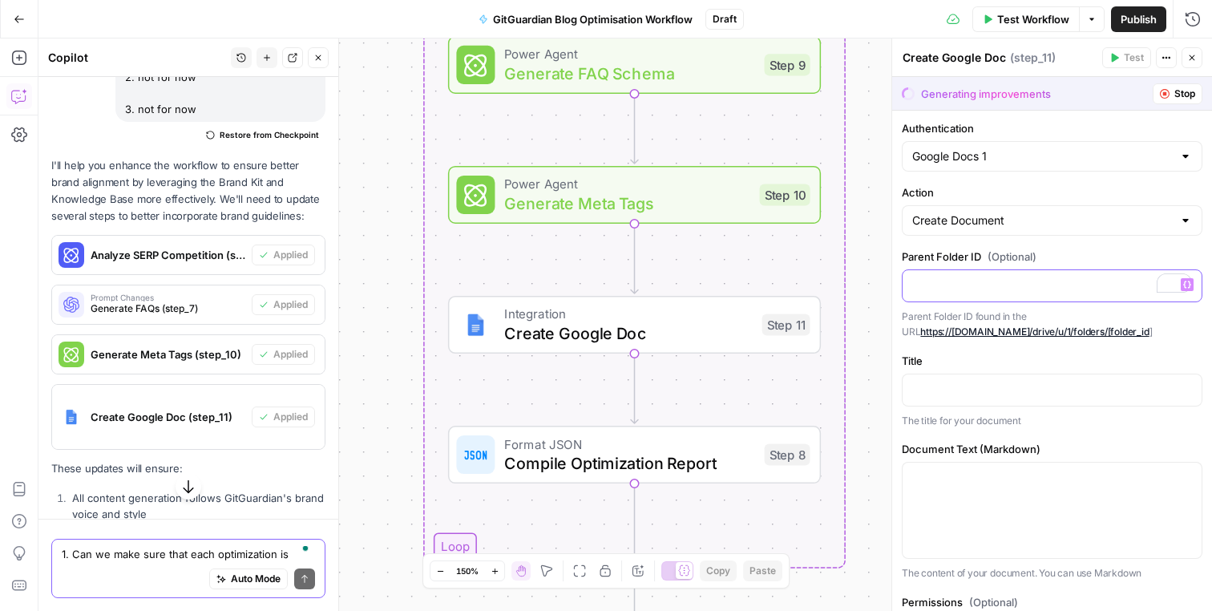
click at [981, 279] on p "To enrich screen reader interactions, please activate Accessibility in Grammarl…" at bounding box center [1052, 285] width 280 height 16
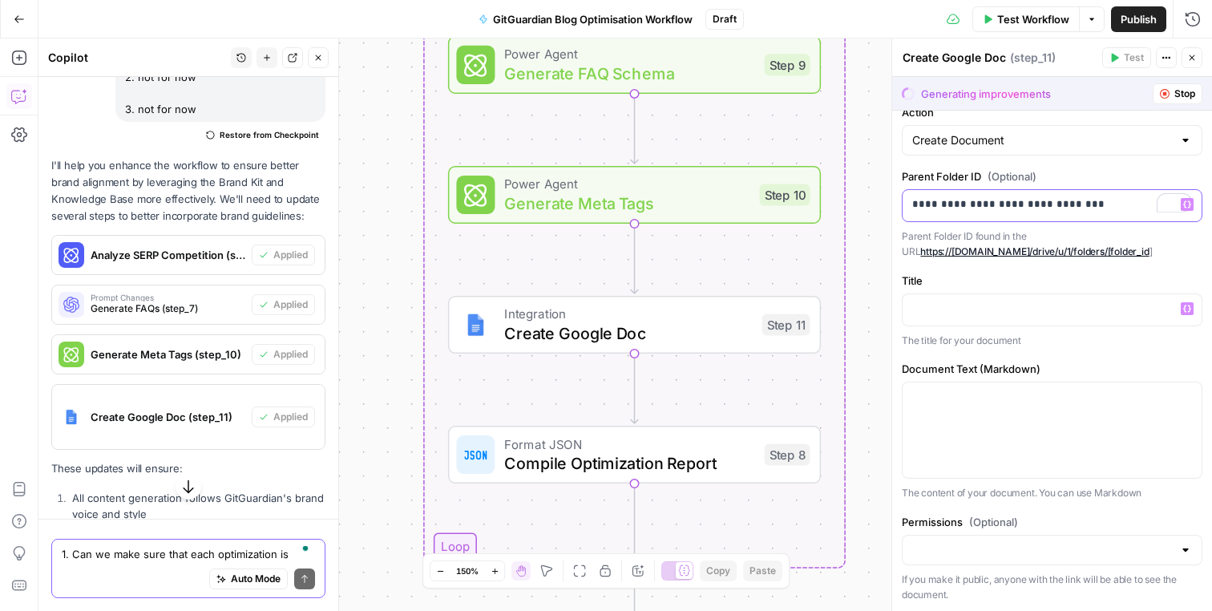
scroll to position [119, 0]
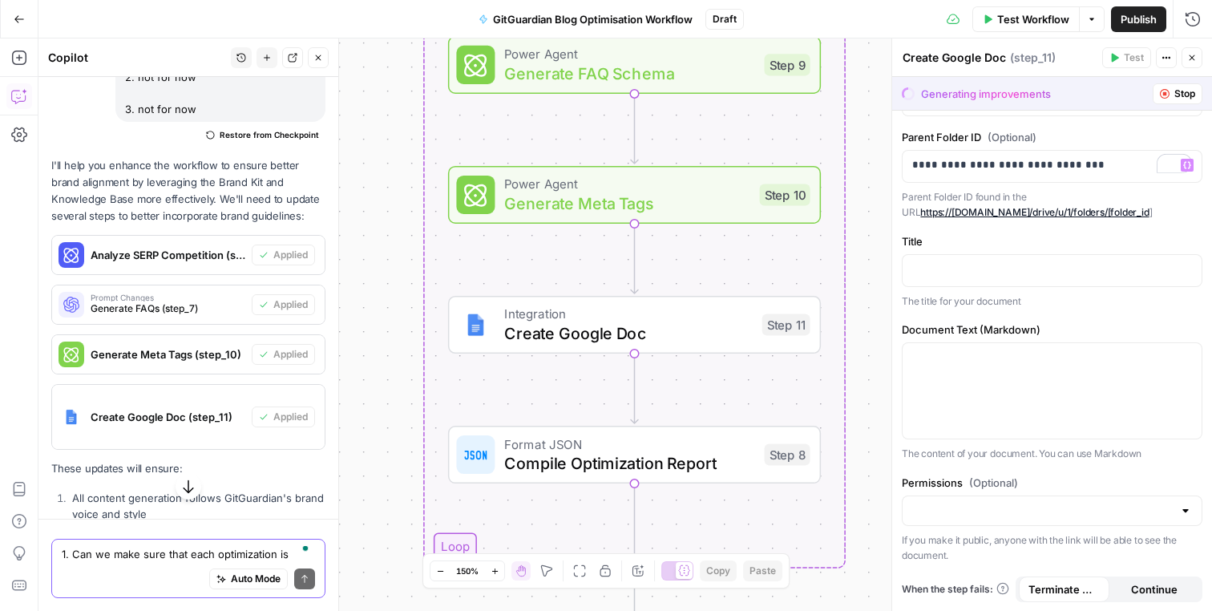
click at [1071, 305] on p "The title for your document" at bounding box center [1052, 301] width 301 height 16
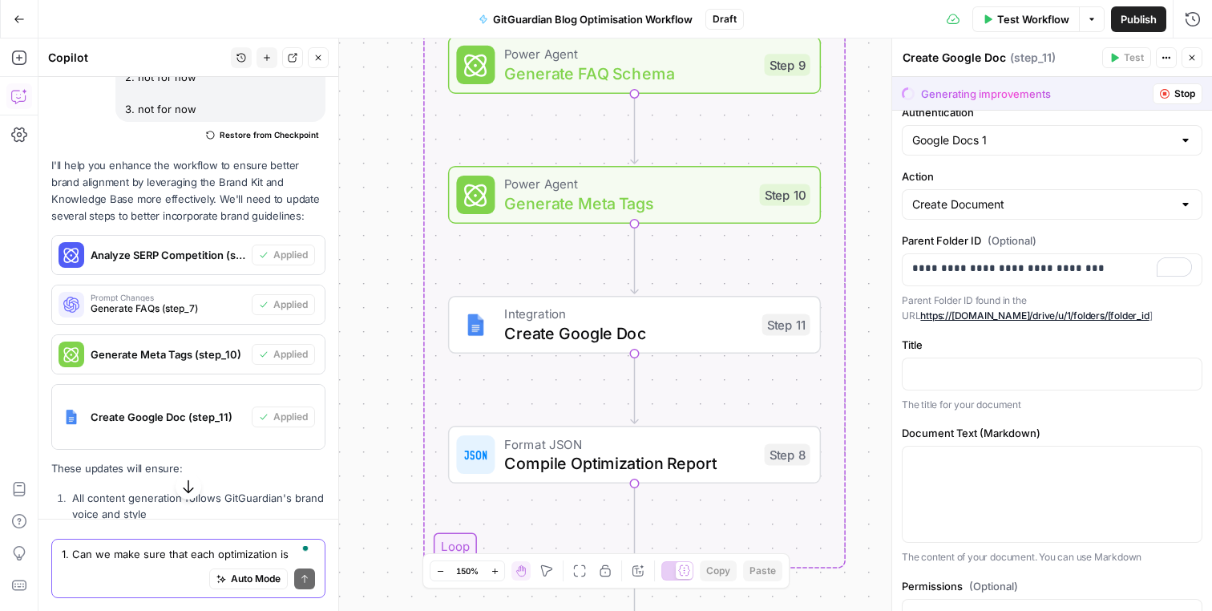
scroll to position [17, 0]
click at [1161, 96] on icon "button" at bounding box center [1165, 94] width 10 height 10
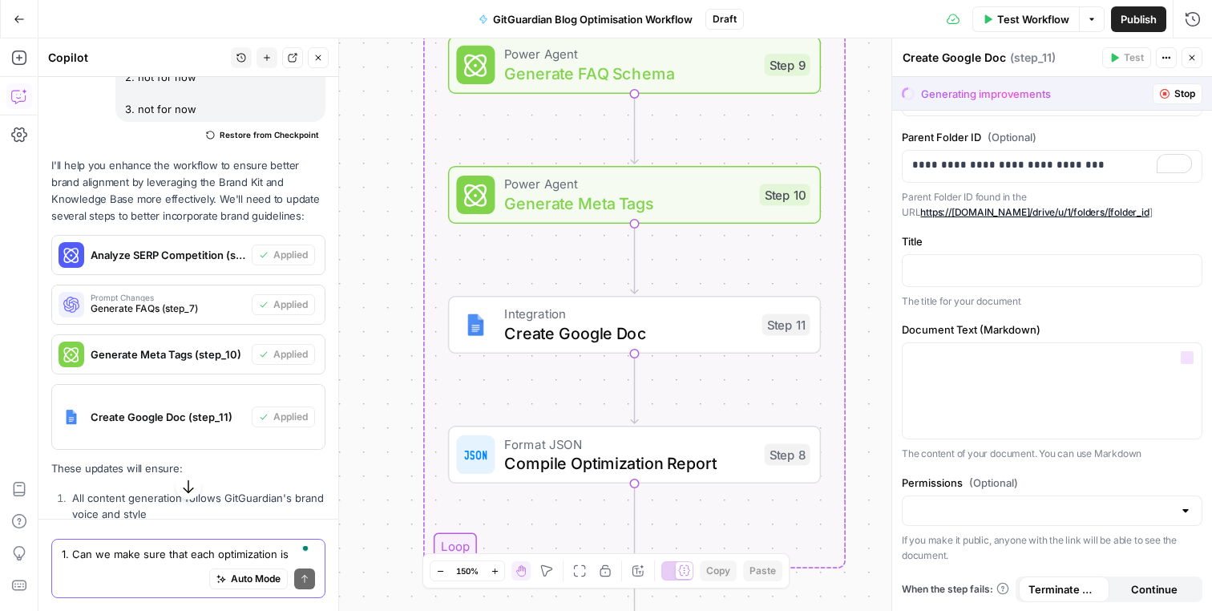
scroll to position [0, 0]
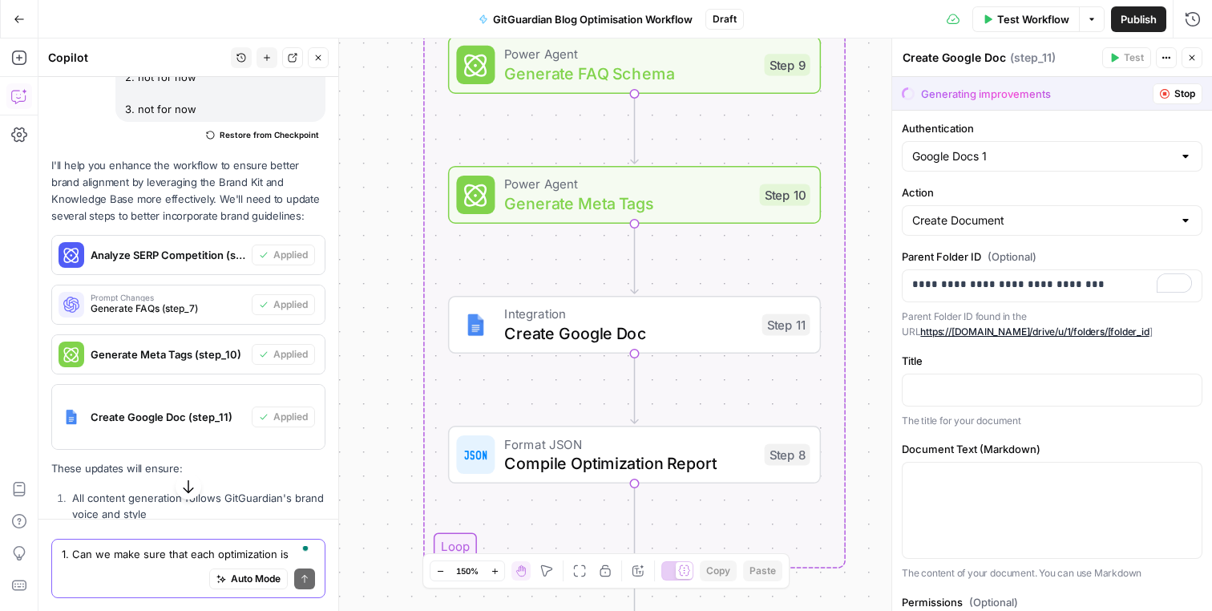
click at [1054, 123] on label "Authentication" at bounding box center [1052, 128] width 301 height 16
click at [1054, 148] on input "Google Docs 1" at bounding box center [1042, 156] width 261 height 16
click at [1037, 198] on span "Google Docs 1" at bounding box center [1041, 196] width 252 height 16
type input "Google Docs 1"
click at [1053, 137] on div "Authentication Google Docs 1" at bounding box center [1052, 145] width 301 height 51
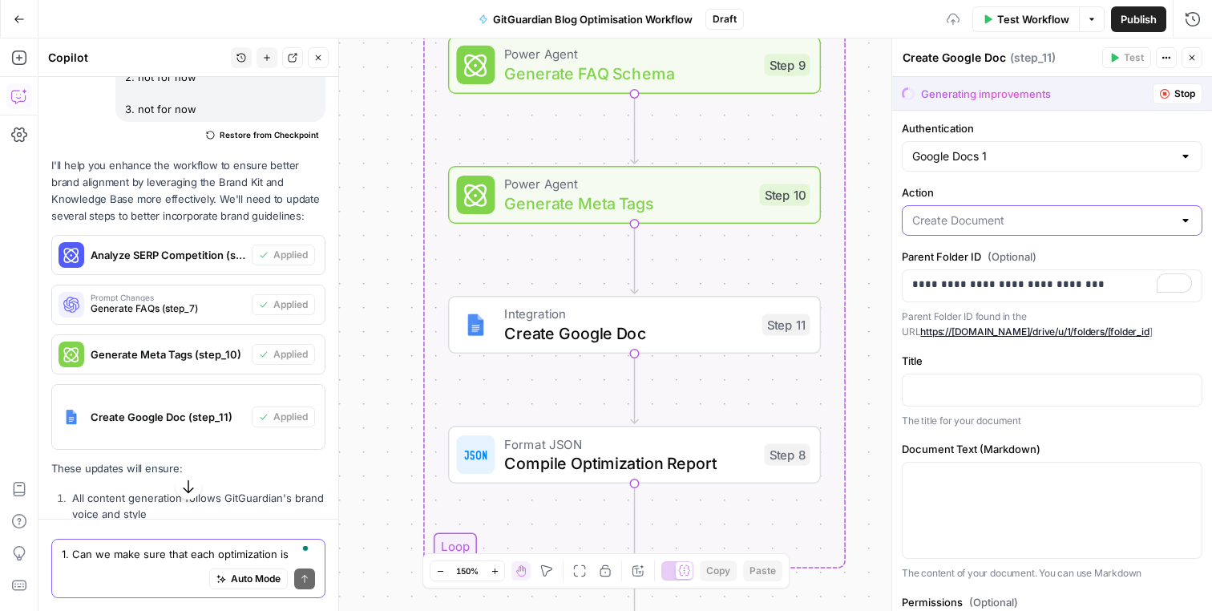
click at [1034, 217] on input "Action" at bounding box center [1042, 220] width 261 height 16
type input "Create Document"
click at [1041, 198] on label "Action" at bounding box center [1052, 192] width 301 height 16
click at [1041, 212] on input "Create Document" at bounding box center [1042, 220] width 261 height 16
click at [1028, 260] on span "Create Document" at bounding box center [1041, 260] width 252 height 16
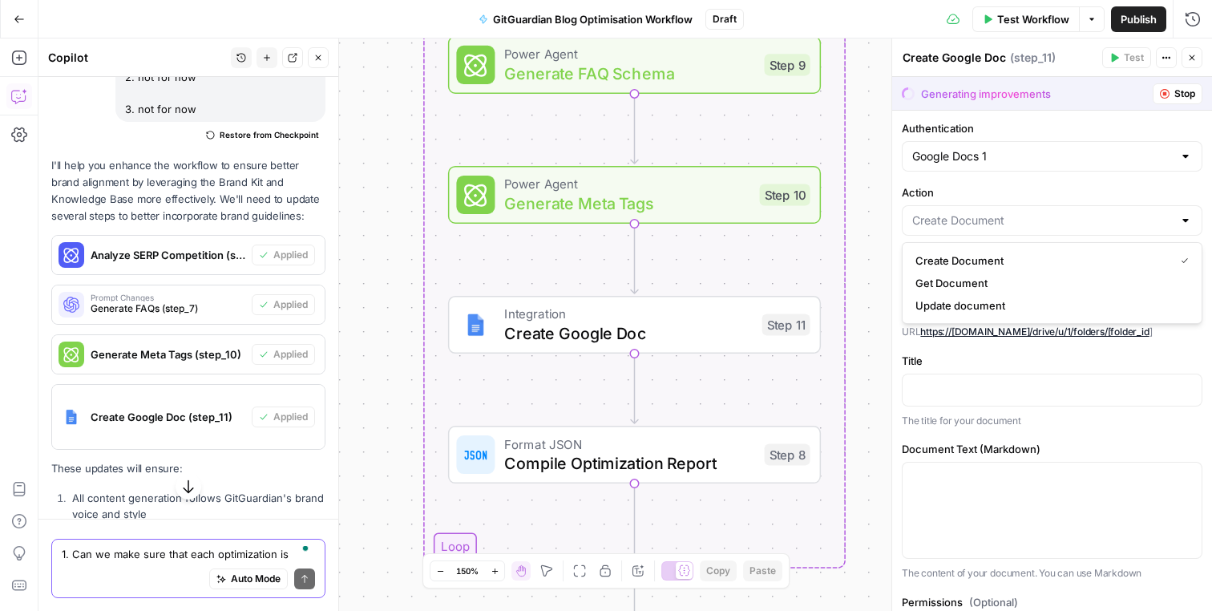
type input "Create Document"
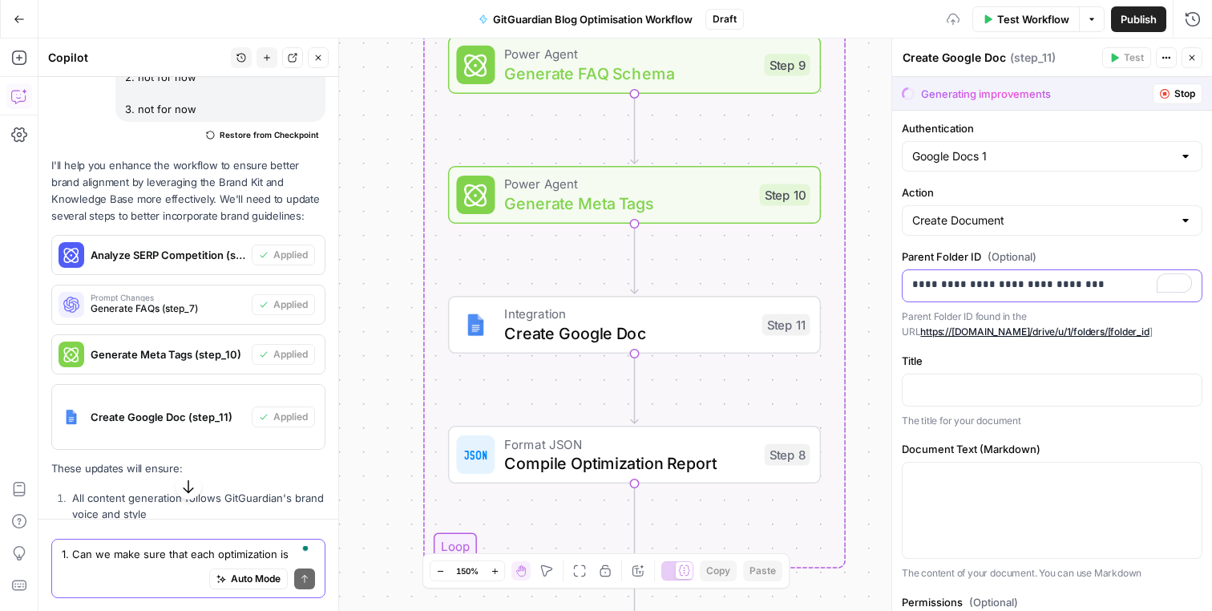
click at [1055, 290] on p "**********" at bounding box center [1052, 285] width 280 height 16
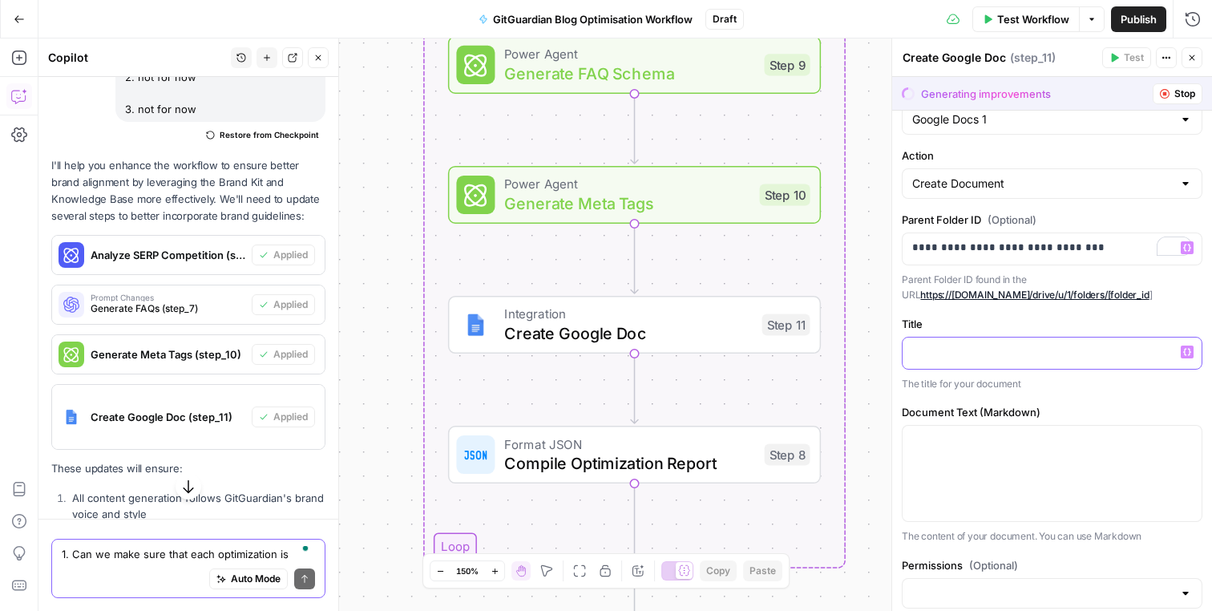
click at [1044, 358] on p at bounding box center [1052, 352] width 280 height 16
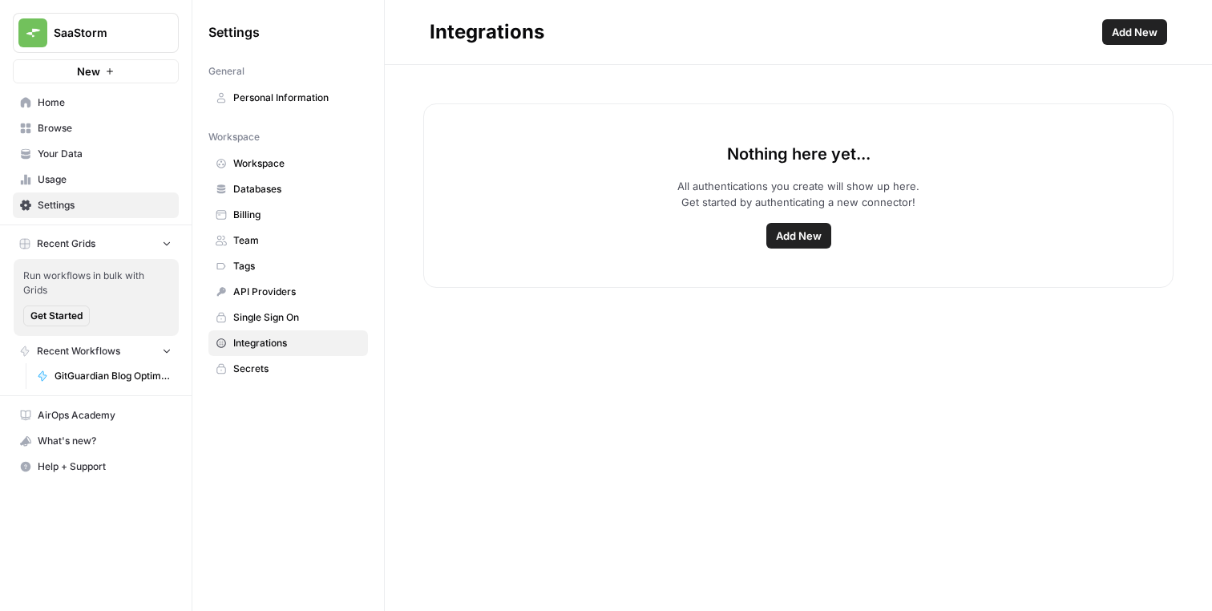
click at [805, 234] on span "Add New" at bounding box center [799, 236] width 46 height 16
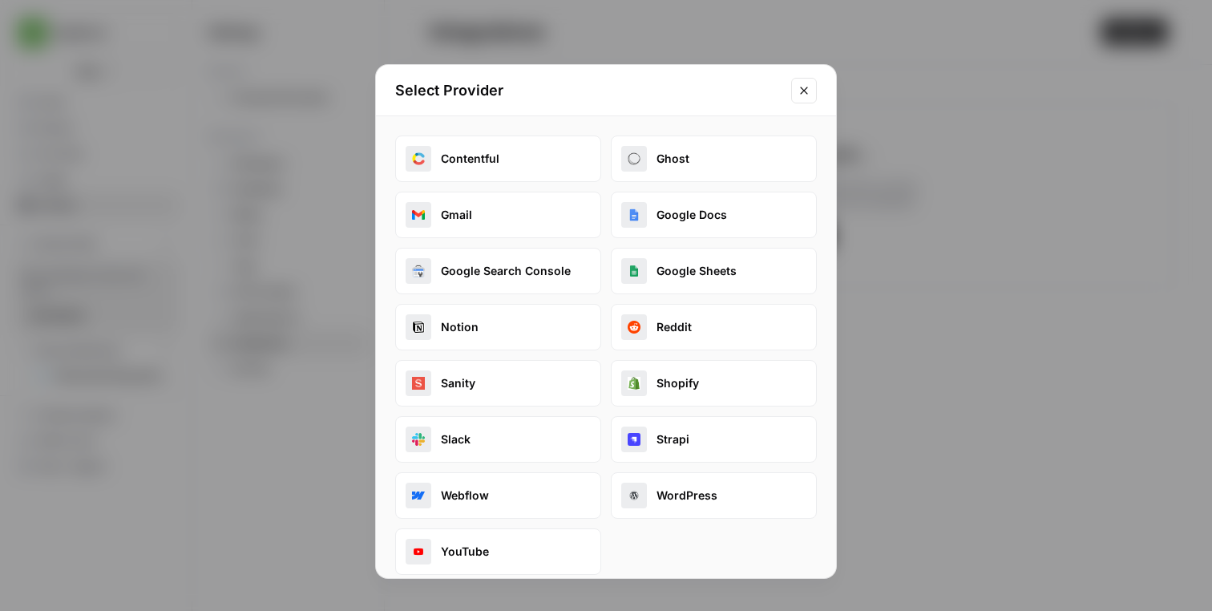
click at [636, 217] on img "button" at bounding box center [634, 214] width 13 height 13
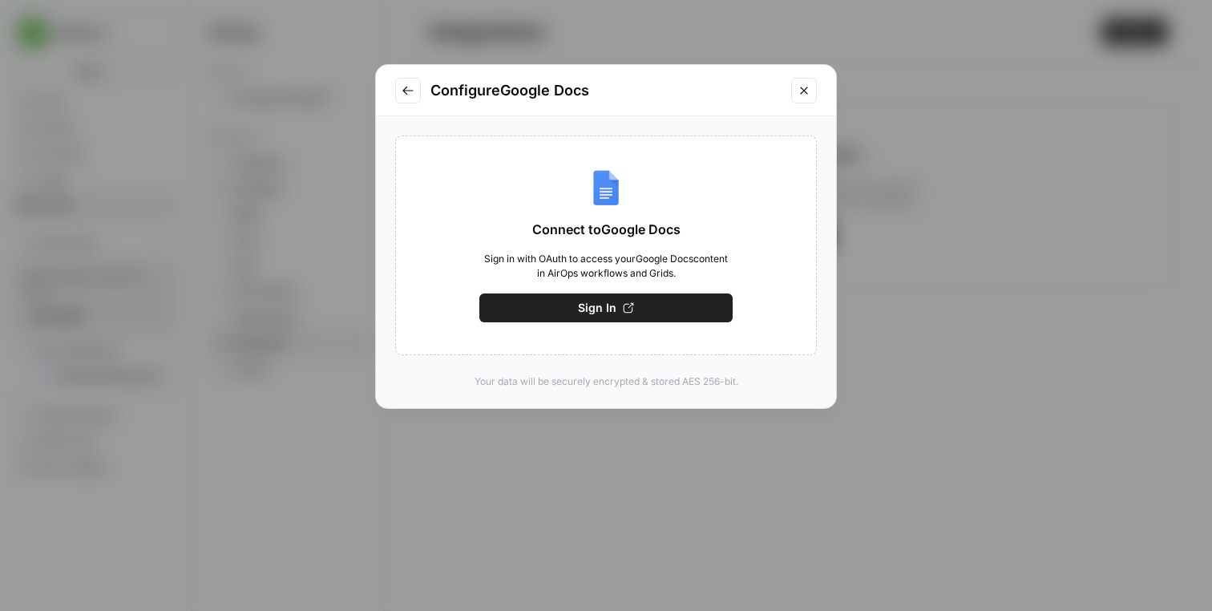
click at [589, 311] on span "Sign In" at bounding box center [597, 308] width 38 height 16
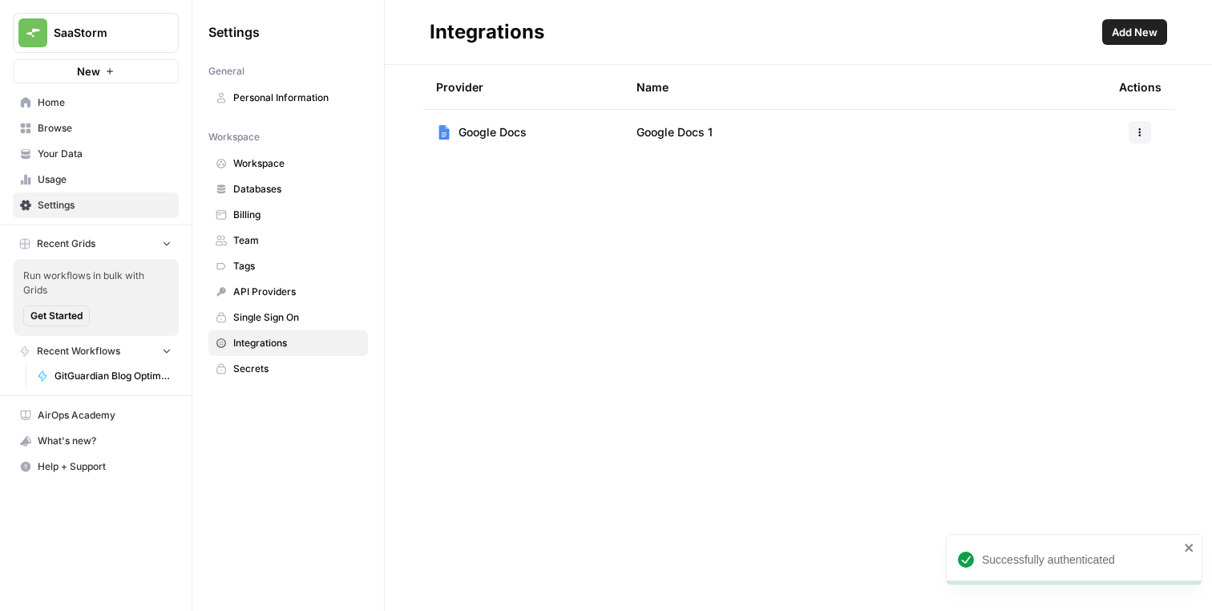
click at [1119, 31] on span "Add New" at bounding box center [1135, 32] width 46 height 16
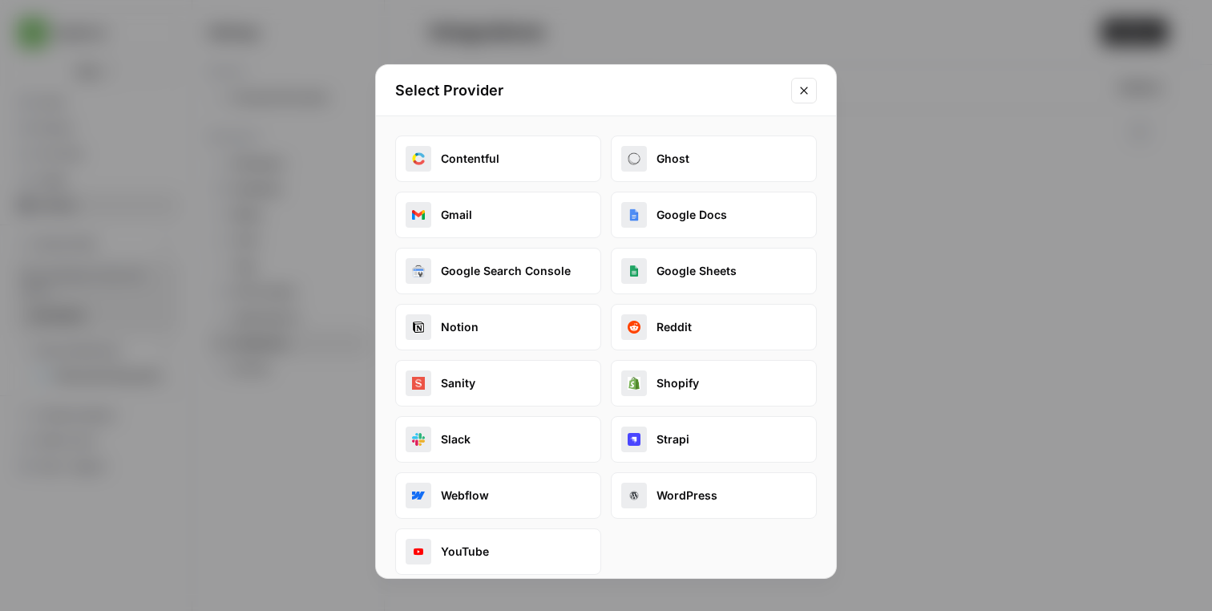
click at [531, 272] on button "Google Search Console" at bounding box center [498, 271] width 206 height 46
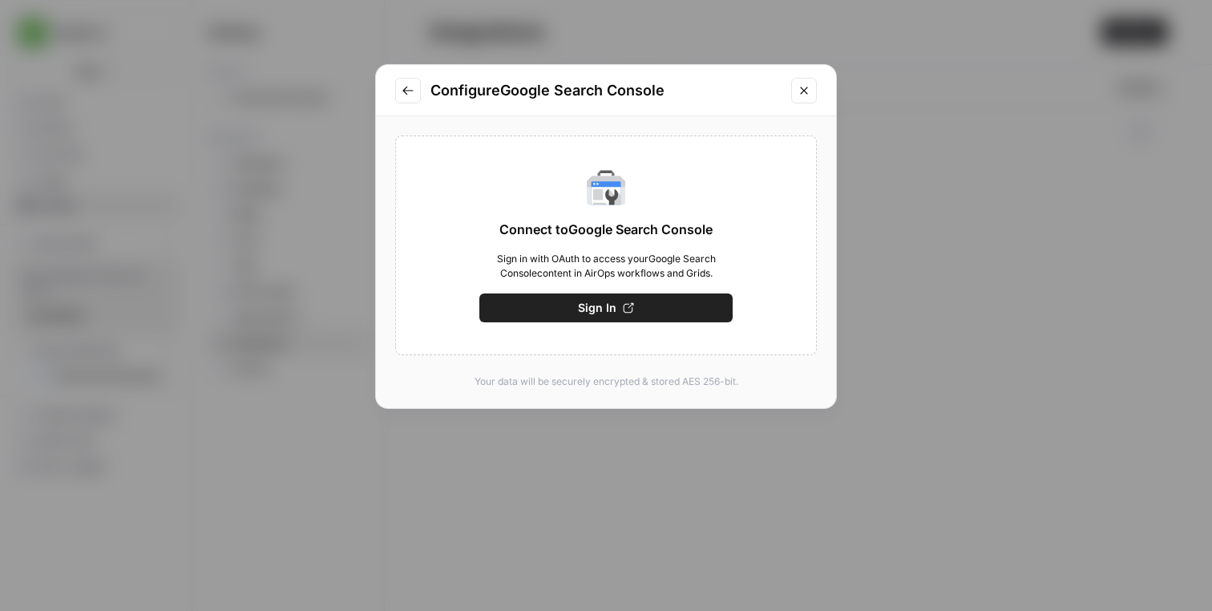
click at [550, 306] on button "Sign In" at bounding box center [605, 307] width 253 height 29
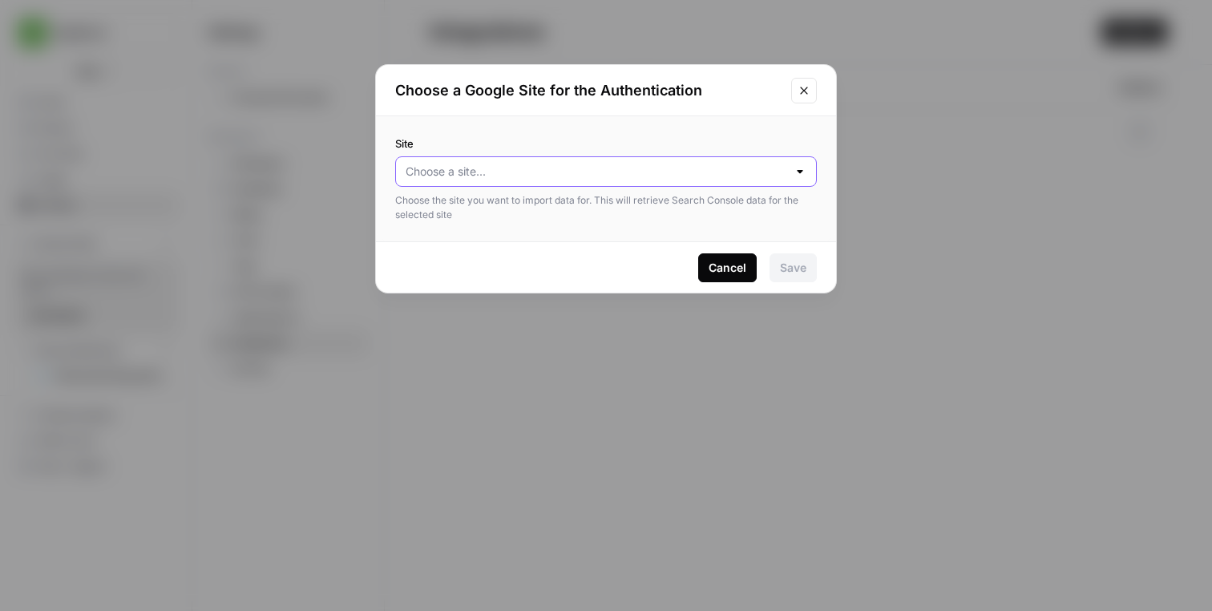
click at [594, 169] on input "Site" at bounding box center [597, 172] width 382 height 16
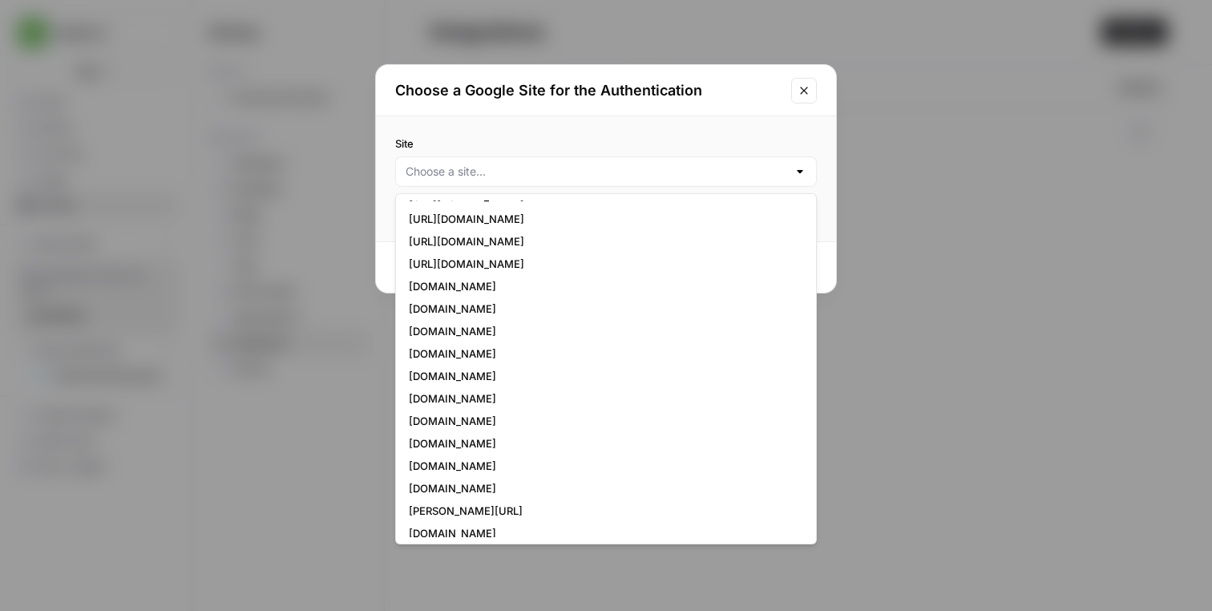
scroll to position [295, 0]
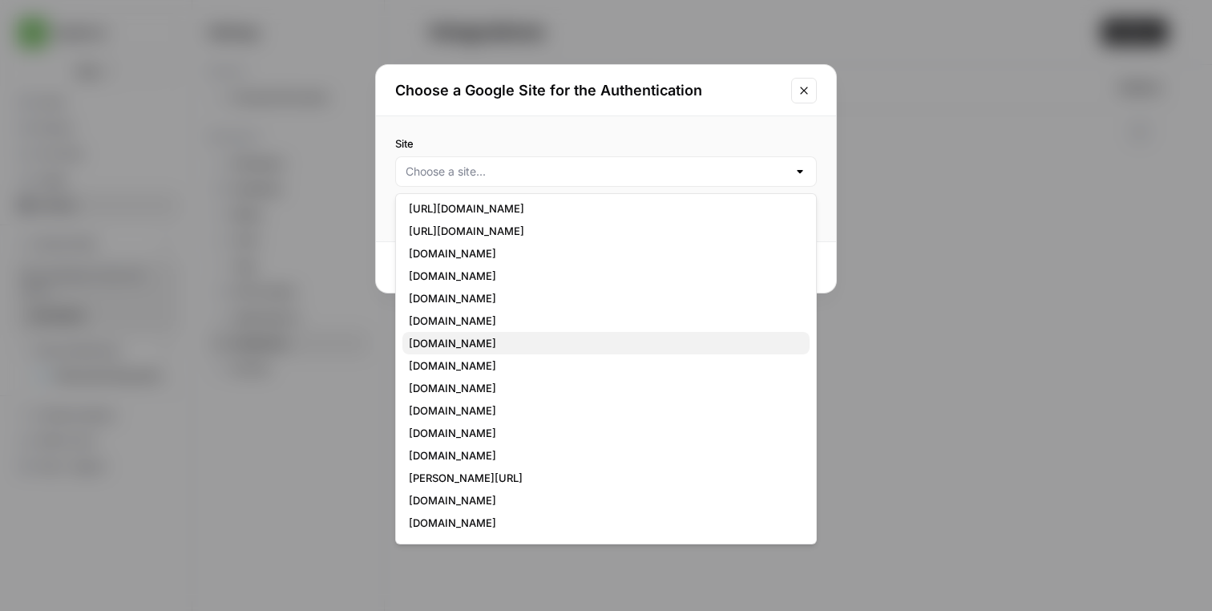
click at [603, 341] on span "gitguardian.com" at bounding box center [603, 343] width 388 height 16
type input "gitguardian.com"
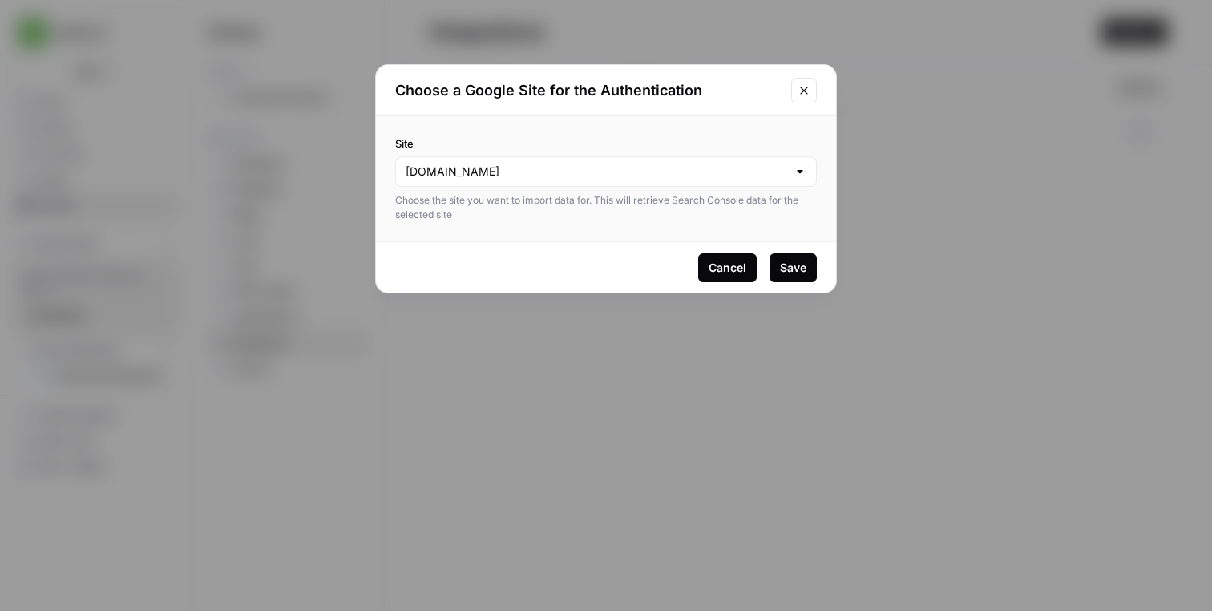
click at [787, 266] on div "Save" at bounding box center [793, 268] width 26 height 16
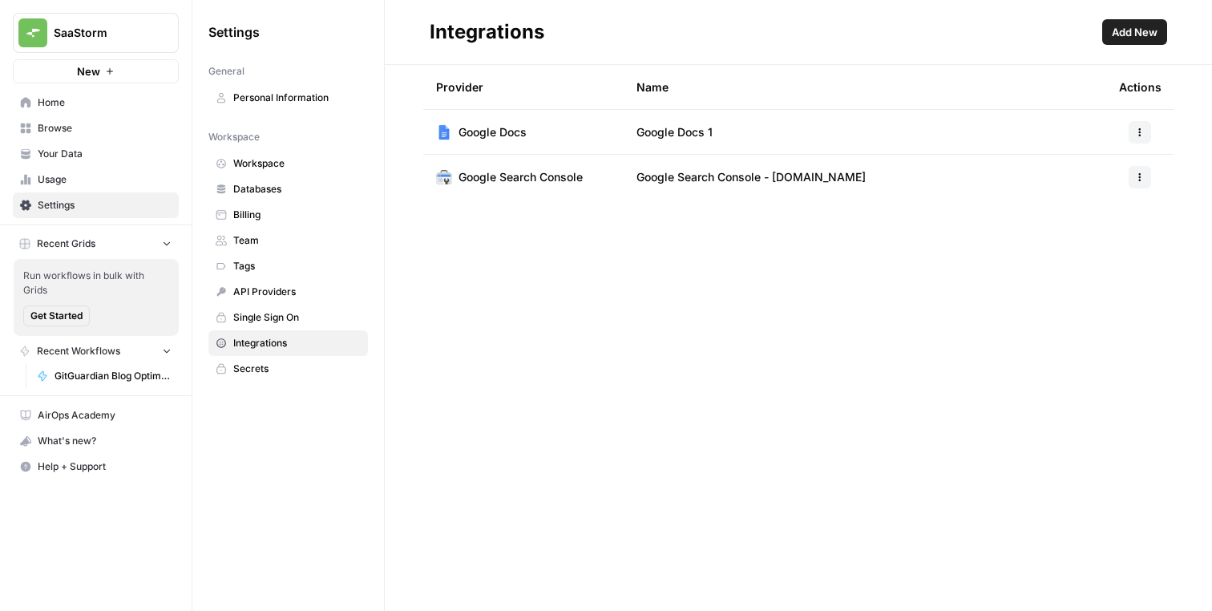
click at [1126, 24] on span "Add New" at bounding box center [1135, 32] width 46 height 16
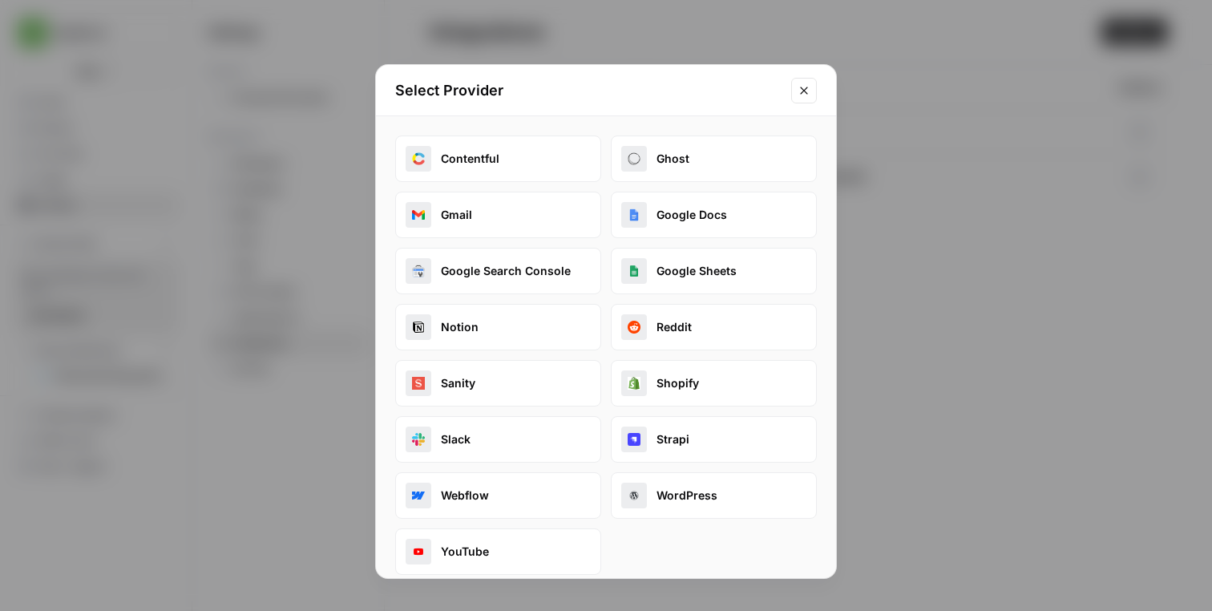
click at [864, 290] on div "Select Provider Contentful Ghost Gmail Google Docs Google Search Console Google…" at bounding box center [606, 305] width 1212 height 611
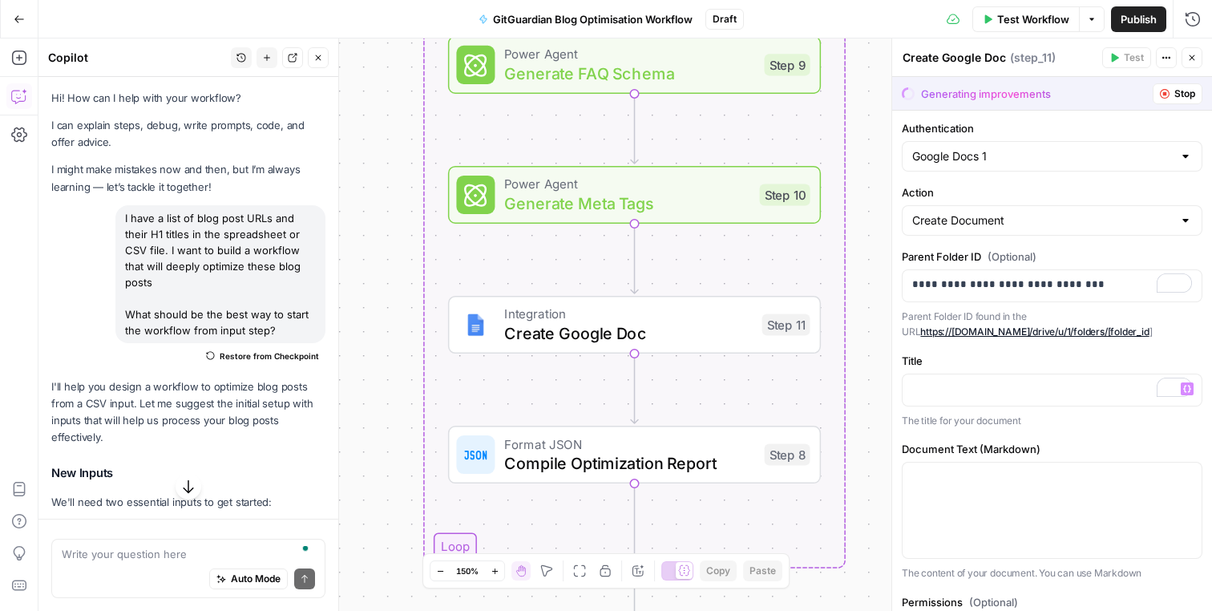
scroll to position [119, 0]
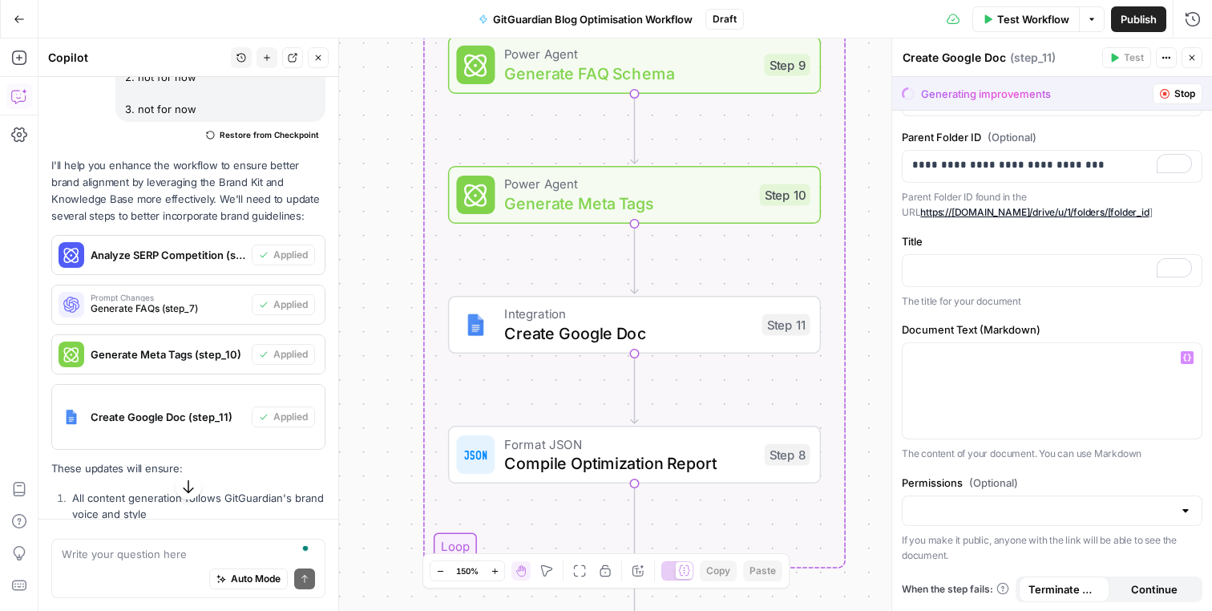
click at [984, 499] on div at bounding box center [1052, 510] width 301 height 30
click at [980, 539] on button "Private" at bounding box center [1052, 550] width 286 height 22
type input "Private"
click at [997, 272] on p "To enrich screen reader interactions, please activate Accessibility in Grammarl…" at bounding box center [1052, 269] width 280 height 16
click at [1185, 272] on icon "button" at bounding box center [1187, 268] width 8 height 7
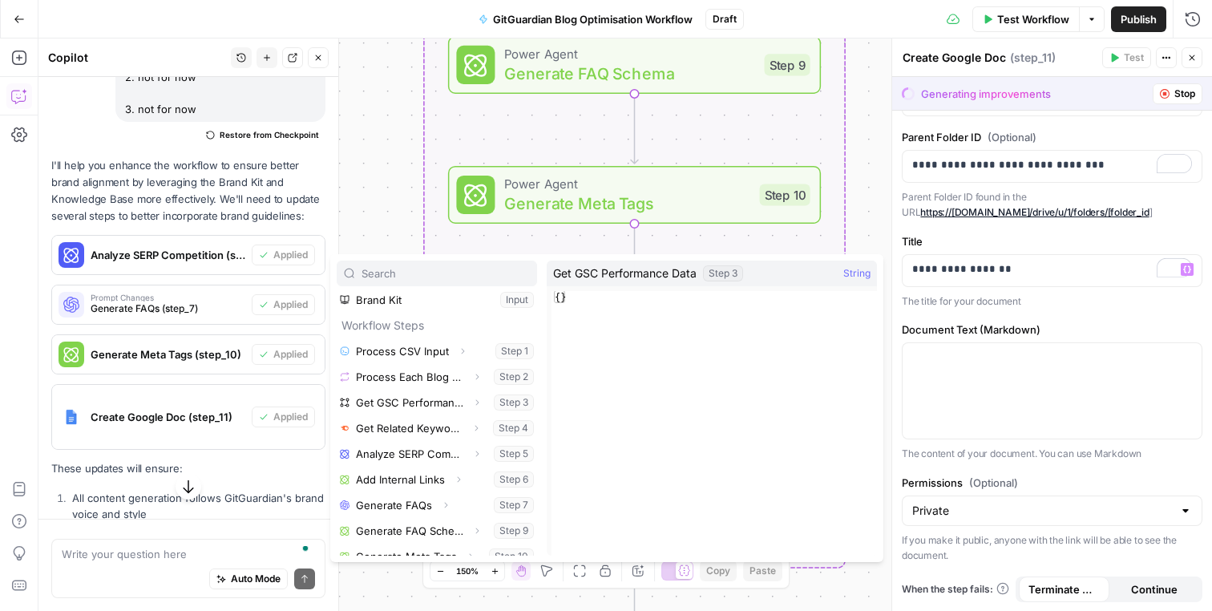
scroll to position [69, 0]
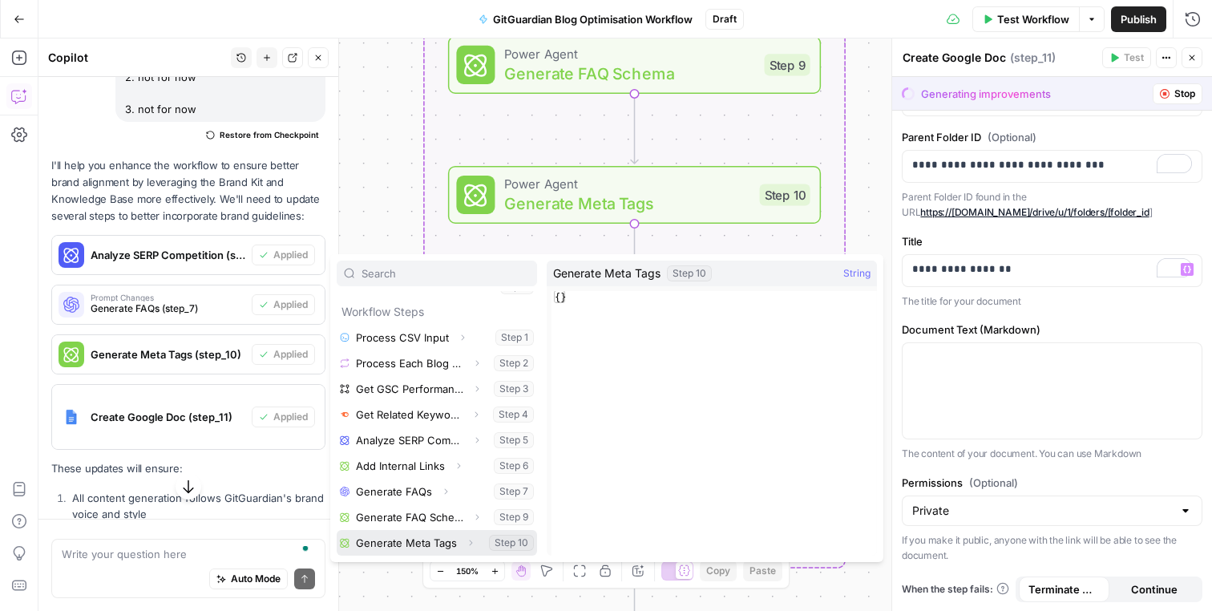
click at [469, 540] on icon "button" at bounding box center [471, 543] width 10 height 10
click at [472, 548] on button "Collapse" at bounding box center [470, 542] width 21 height 21
click at [437, 549] on button "Select variable Generate Meta Tags" at bounding box center [437, 543] width 200 height 26
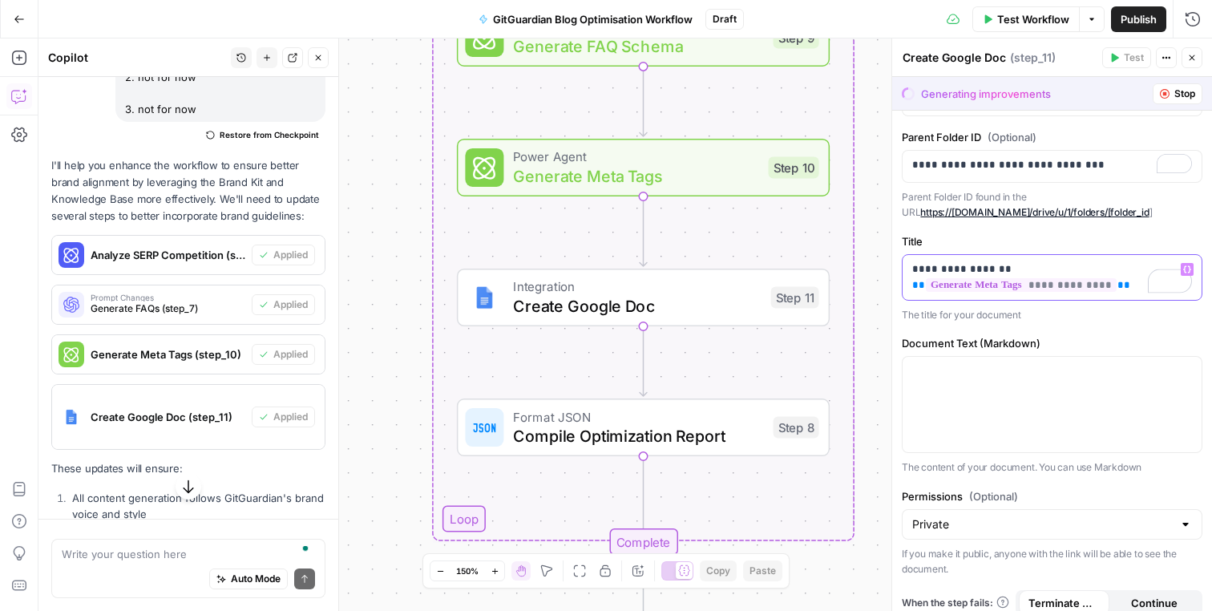
click at [1186, 263] on button "Variables Menu" at bounding box center [1187, 269] width 13 height 13
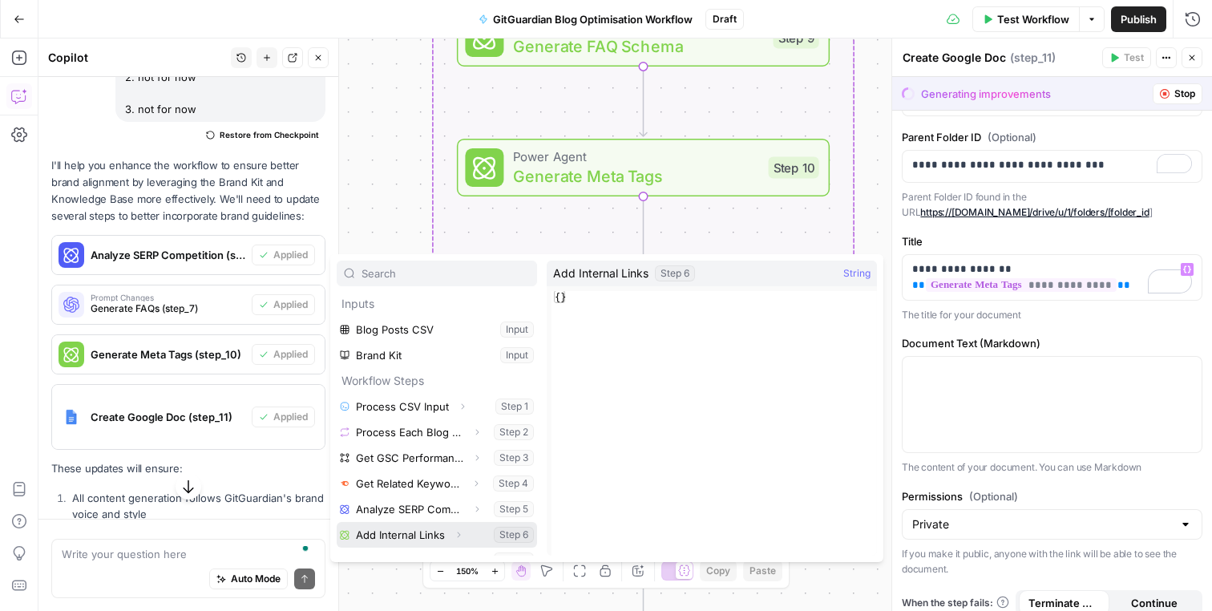
click at [455, 533] on icon "button" at bounding box center [459, 535] width 10 height 10
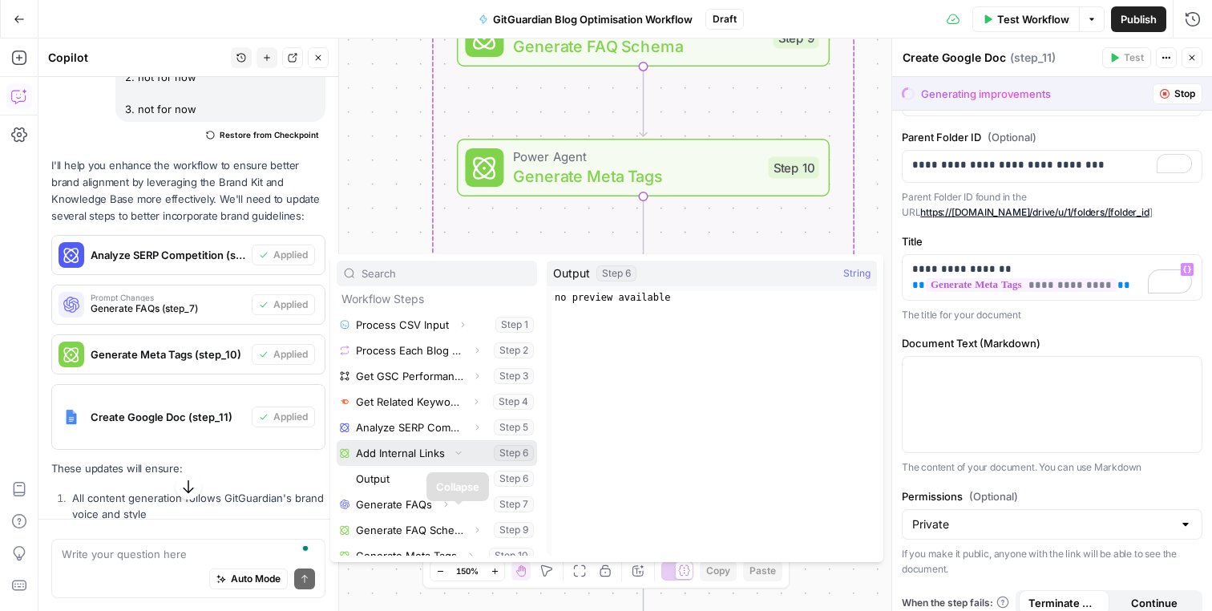
scroll to position [95, 0]
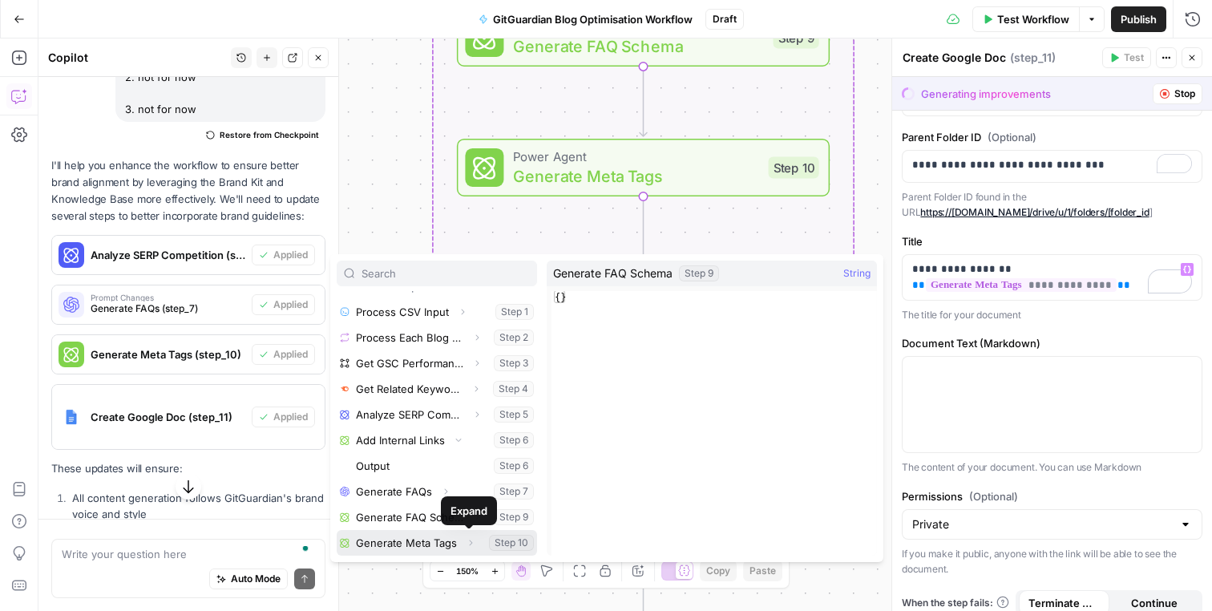
click at [472, 546] on icon "button" at bounding box center [471, 543] width 10 height 10
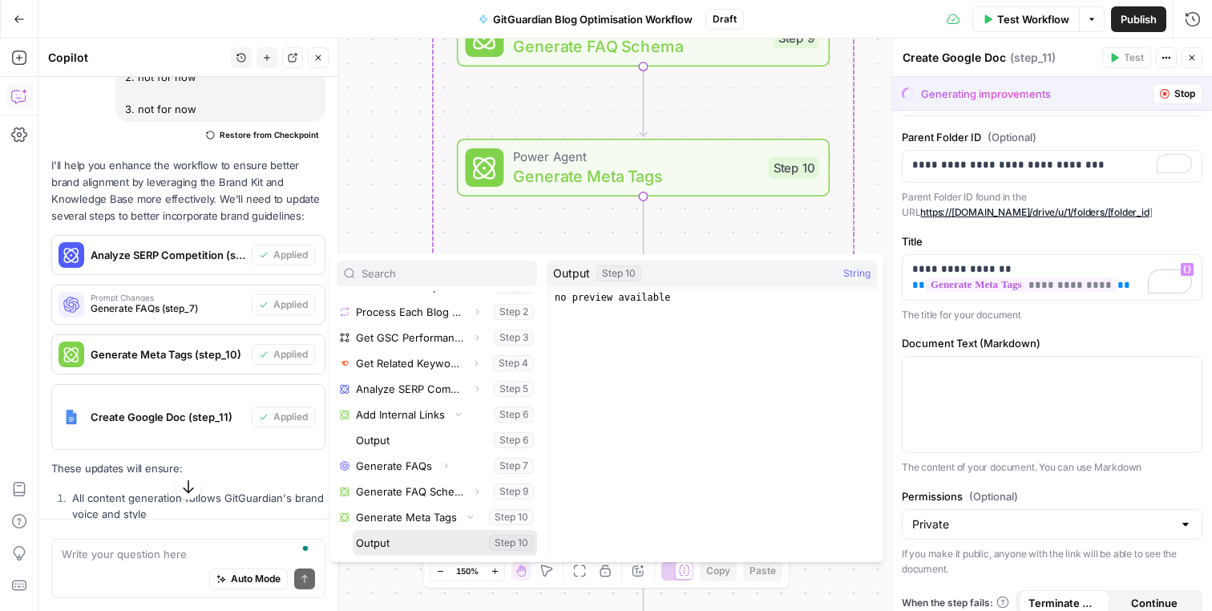
click at [467, 543] on button "Select variable Output" at bounding box center [445, 543] width 184 height 26
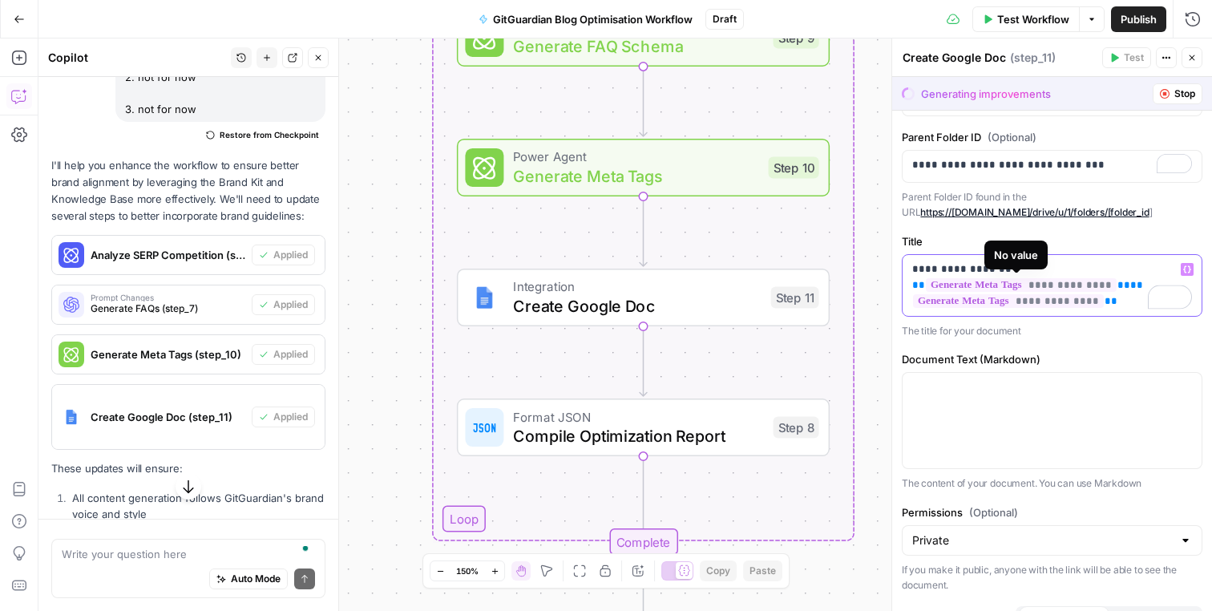
drag, startPoint x: 1122, startPoint y: 282, endPoint x: 915, endPoint y: 280, distance: 207.6
click at [915, 279] on p "**********" at bounding box center [1052, 285] width 280 height 48
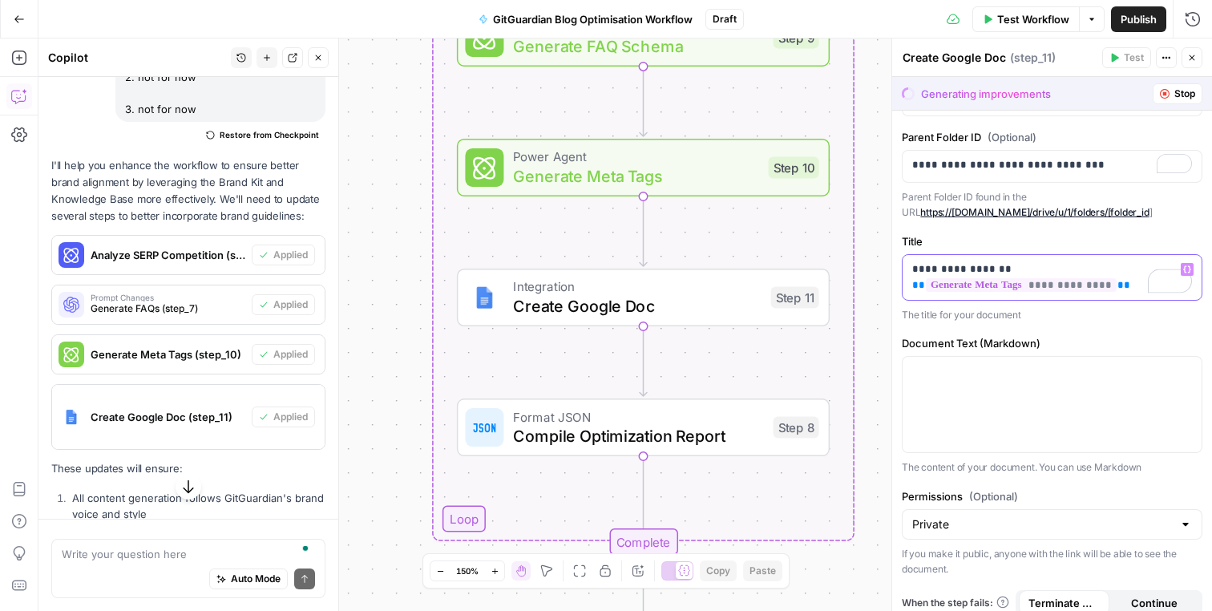
click at [1022, 265] on p "**********" at bounding box center [1052, 277] width 280 height 32
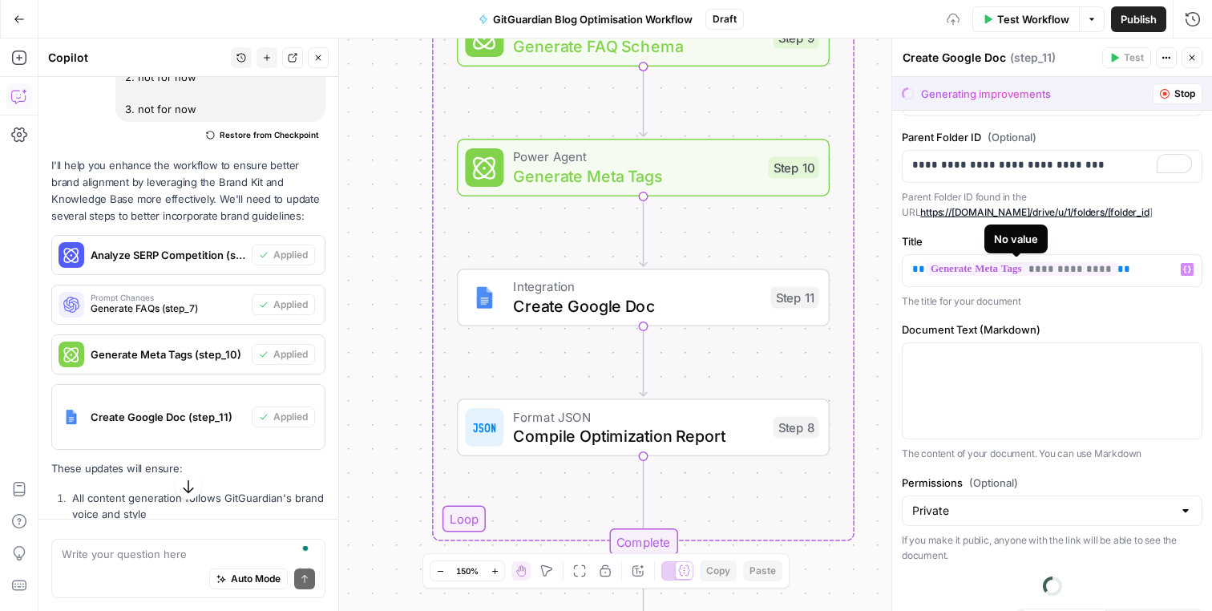
click at [968, 299] on p "The title for your document" at bounding box center [1052, 301] width 301 height 16
click at [1189, 267] on icon "button" at bounding box center [1187, 268] width 8 height 7
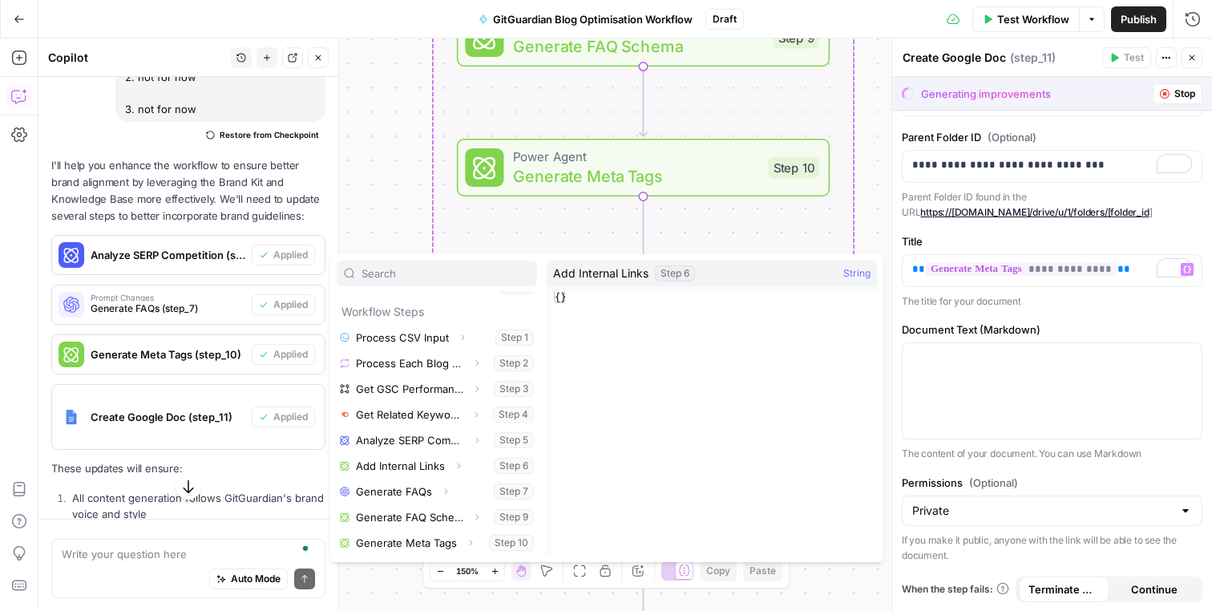
scroll to position [0, 0]
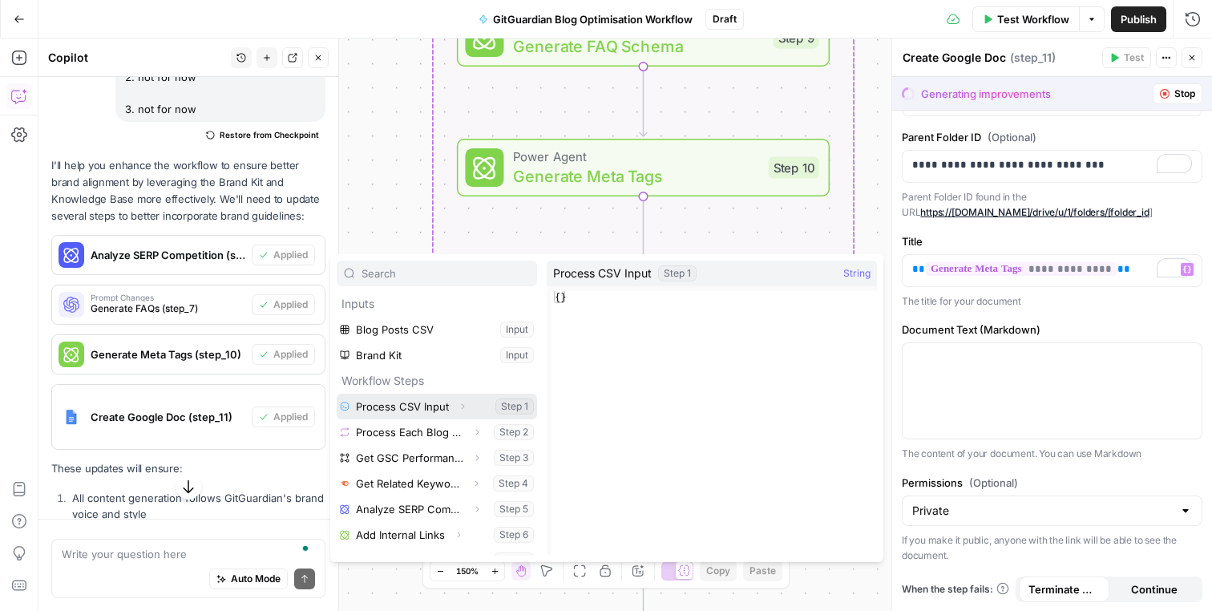
click at [460, 409] on icon "button" at bounding box center [463, 407] width 10 height 10
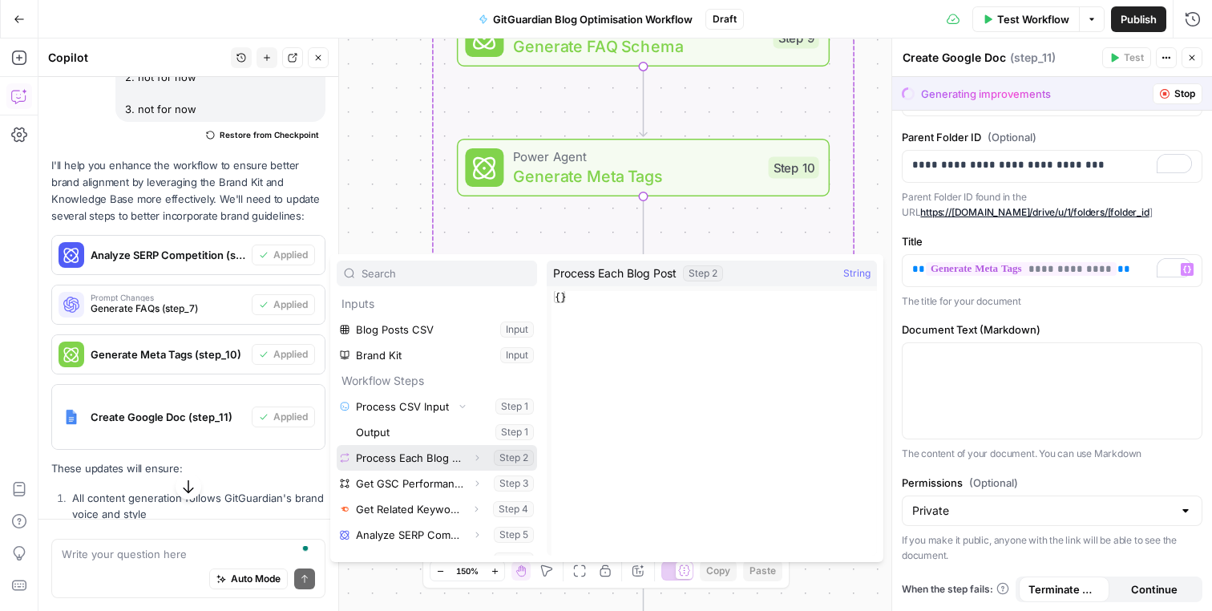
click at [467, 459] on button "Expand" at bounding box center [477, 457] width 21 height 21
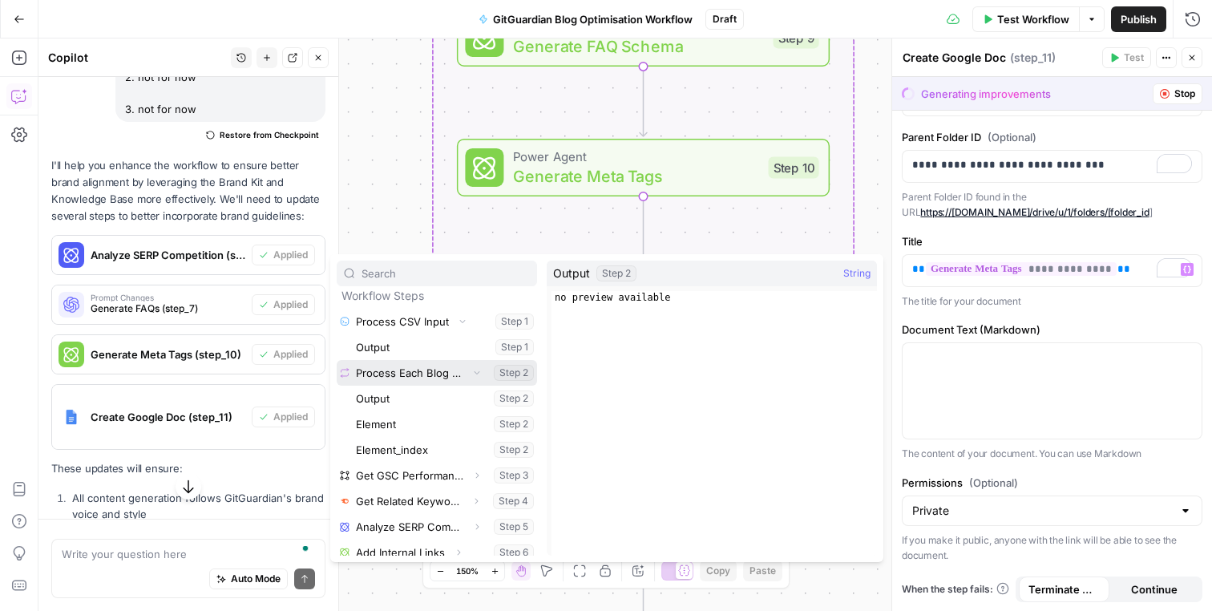
scroll to position [88, 0]
click at [1060, 318] on div "**********" at bounding box center [1052, 301] width 320 height 620
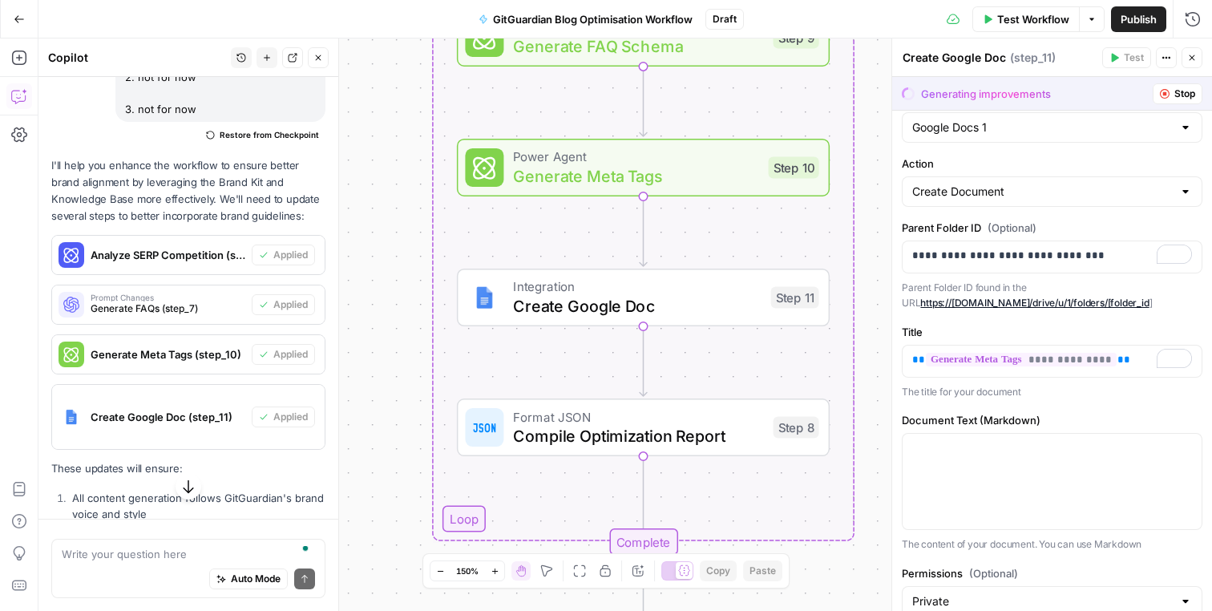
scroll to position [0, 0]
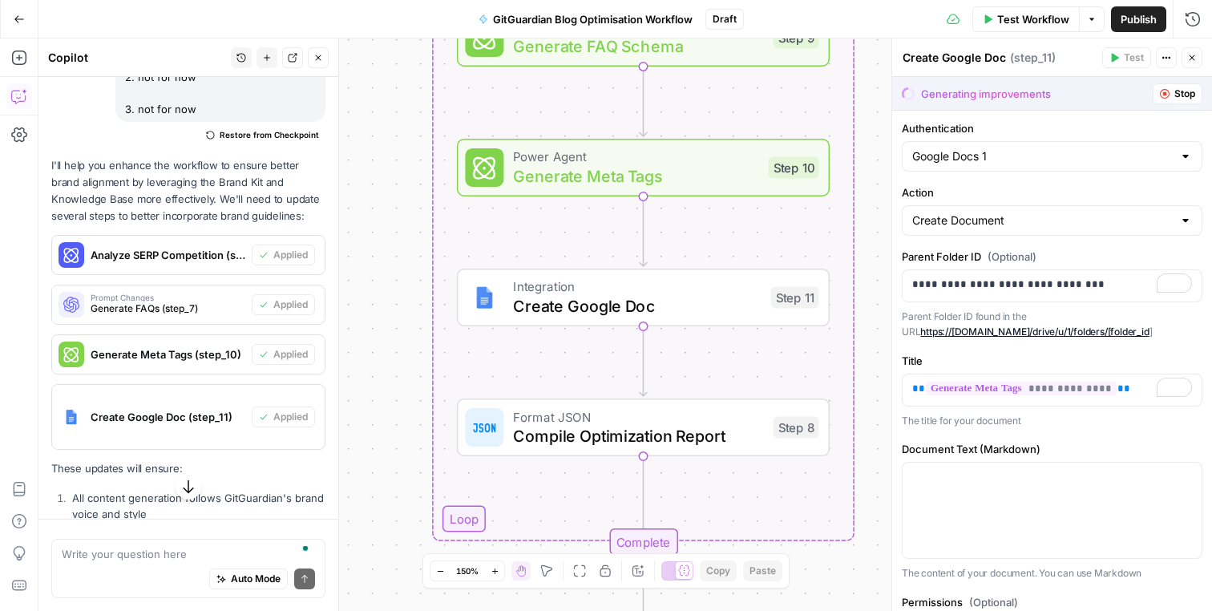
click at [1169, 93] on button "Stop" at bounding box center [1178, 93] width 50 height 21
click at [1165, 95] on icon "button" at bounding box center [1165, 94] width 10 height 10
click at [1169, 50] on button "Actions" at bounding box center [1166, 57] width 21 height 21
click at [1169, 55] on icon "button" at bounding box center [1166, 58] width 10 height 10
click at [1190, 51] on button "Close" at bounding box center [1192, 57] width 21 height 21
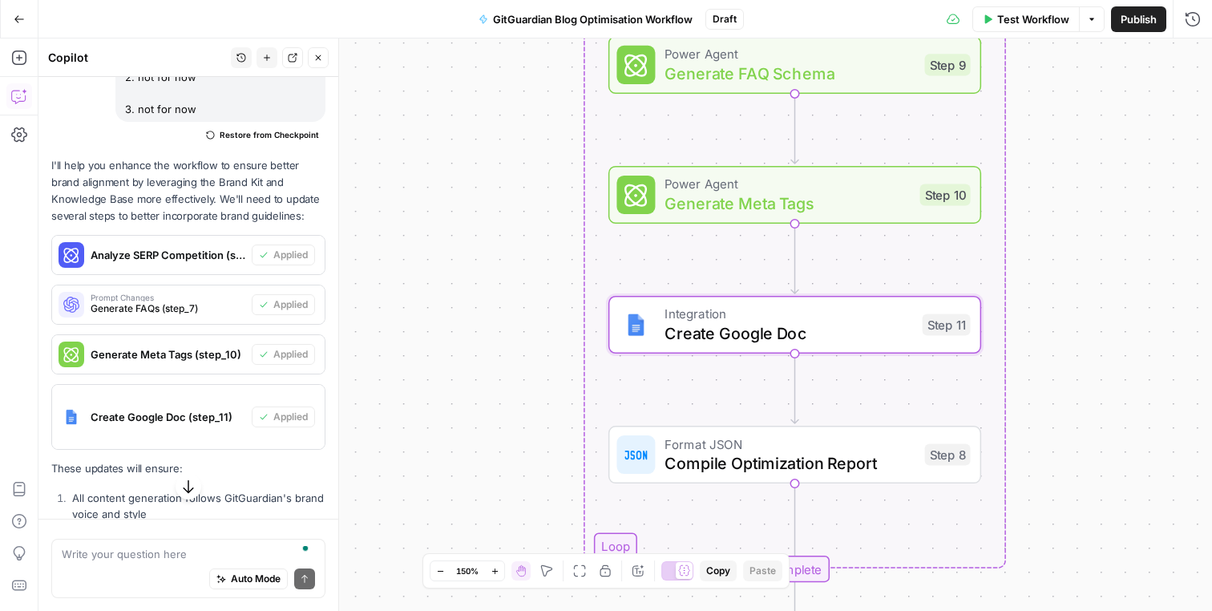
click at [236, 417] on span "Create Google Doc (step_11)" at bounding box center [168, 417] width 155 height 16
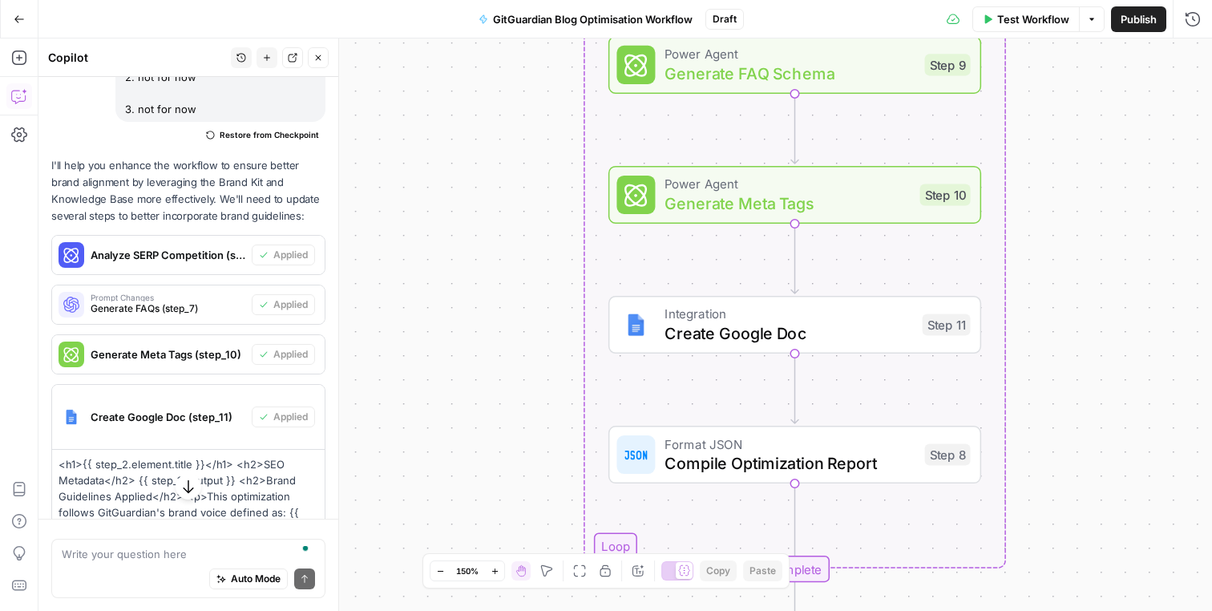
click at [757, 345] on div "Integration Create Google Doc Step 11 Copy step Delete step Add Note Test" at bounding box center [794, 325] width 373 height 58
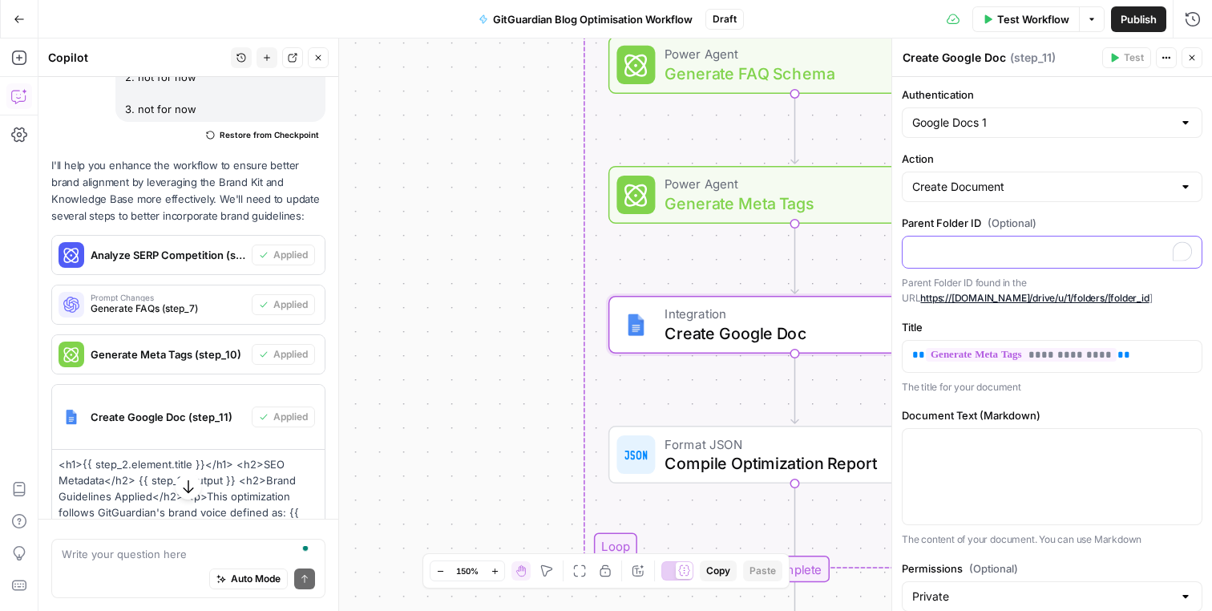
click at [1019, 248] on p "To enrich screen reader interactions, please activate Accessibility in Grammarl…" at bounding box center [1052, 251] width 280 height 16
click at [1022, 317] on div "**********" at bounding box center [1052, 403] width 320 height 652
click at [1169, 61] on icon "button" at bounding box center [1166, 58] width 10 height 10
click at [1186, 61] on button "Close" at bounding box center [1192, 57] width 21 height 21
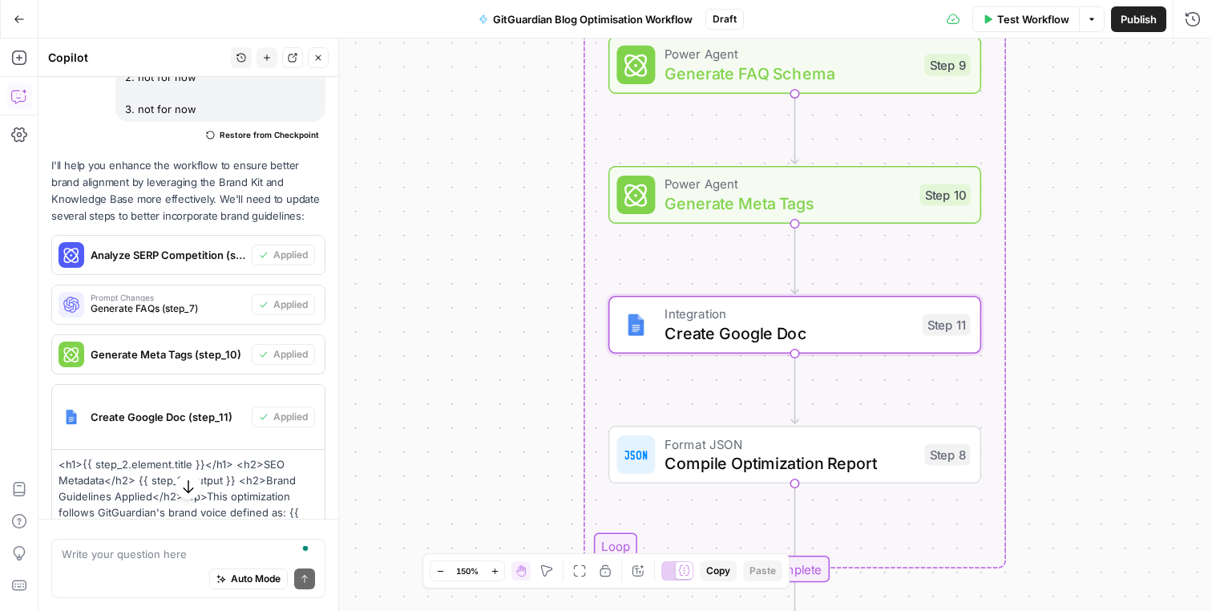
click at [514, 370] on div "Workflow Set Inputs Inputs Run Code · Python Process CSV Input Step 1 Loop Iter…" at bounding box center [625, 324] width 1174 height 572
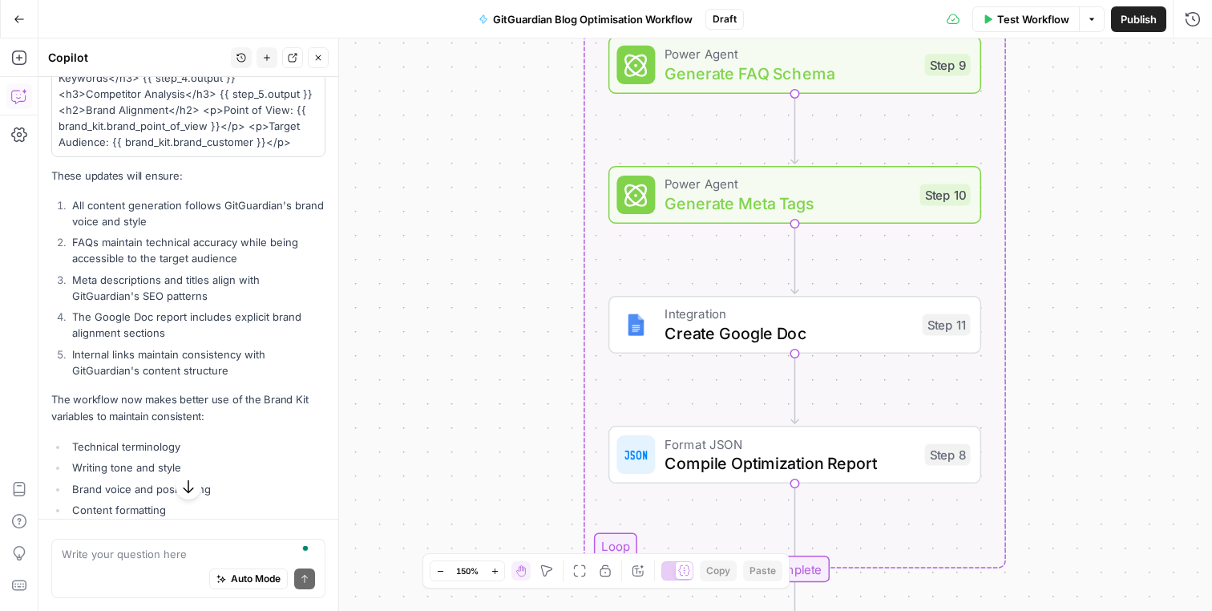
scroll to position [4858, 0]
click at [204, 255] on li "FAQs maintain technical accuracy while being accessible to the target audience" at bounding box center [196, 251] width 257 height 32
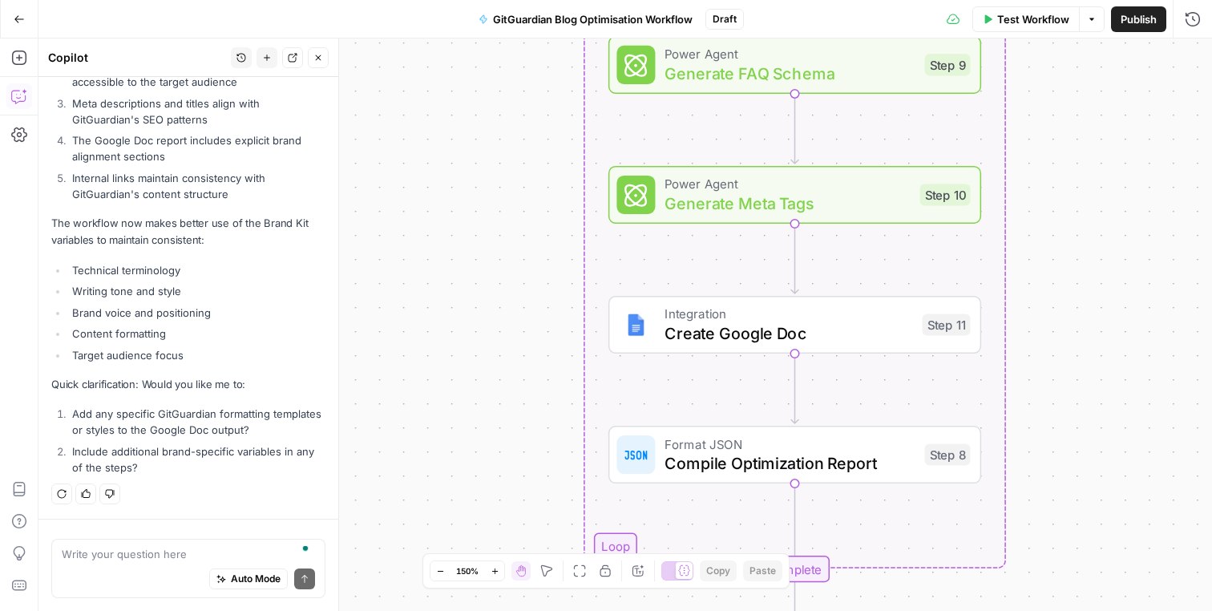
click at [141, 541] on div "Write your question here Auto Mode Send" at bounding box center [188, 568] width 274 height 59
type textarea "No, thank you, all good"
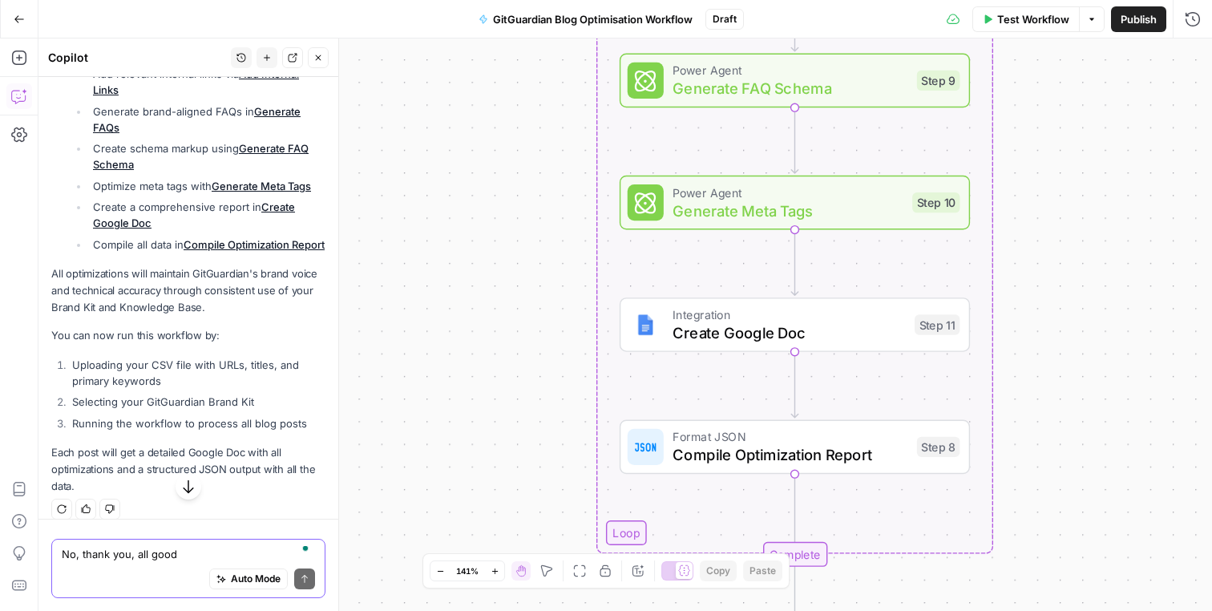
scroll to position [5744, 0]
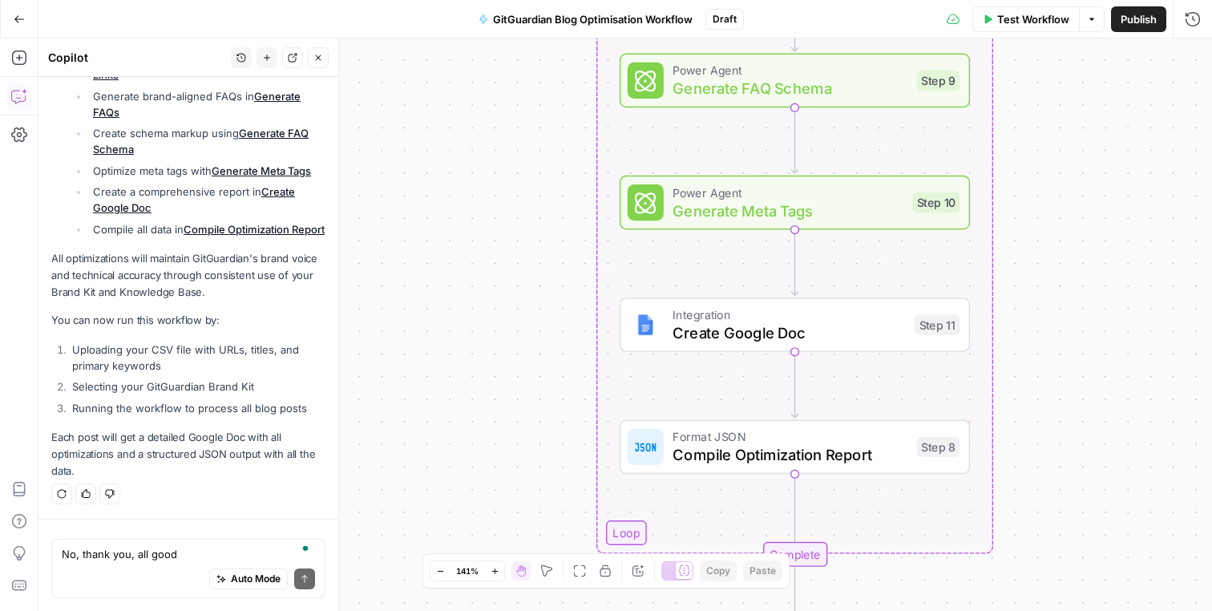
click at [184, 333] on div "Great! You now have a complete workflow that will: Process your CSV of blog pos…" at bounding box center [188, 156] width 274 height 648
click at [1092, 20] on icon "button" at bounding box center [1092, 19] width 10 height 10
click at [1036, 55] on span "Run Test" at bounding box center [1047, 57] width 71 height 16
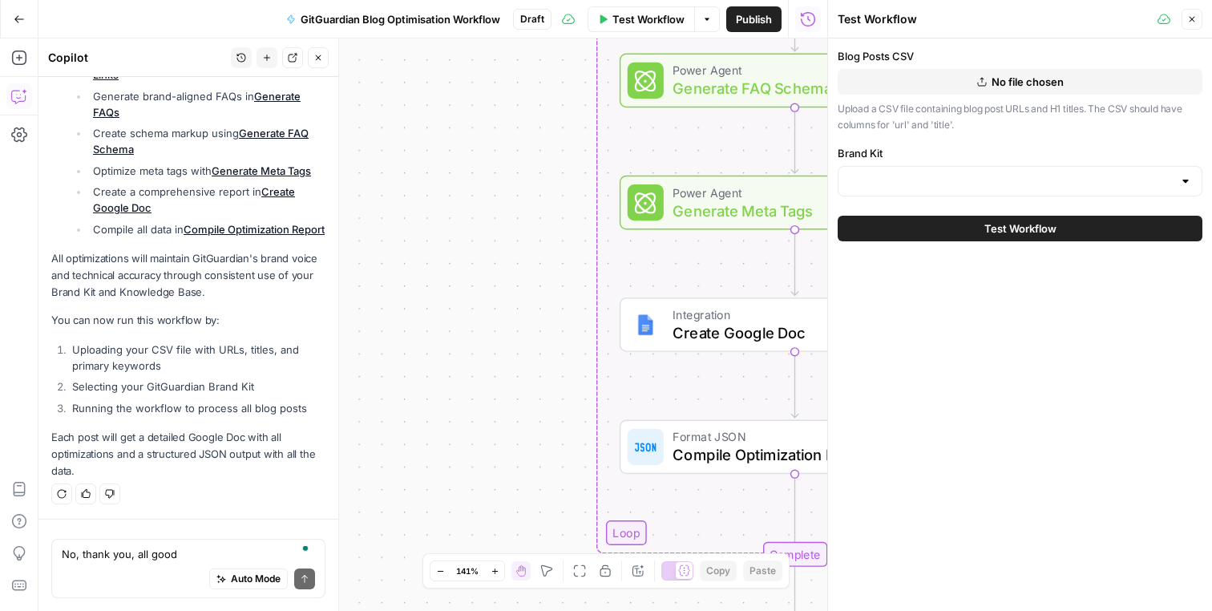
click at [1195, 14] on icon "button" at bounding box center [1192, 19] width 10 height 10
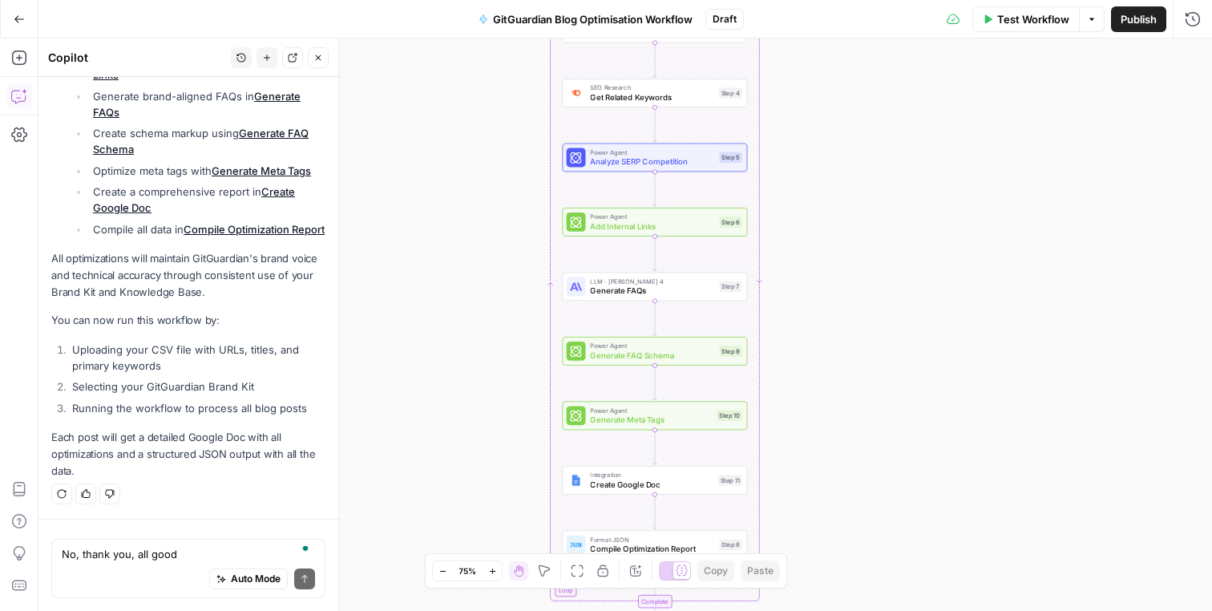
click at [1036, 30] on button "Test Workflow" at bounding box center [1025, 19] width 107 height 26
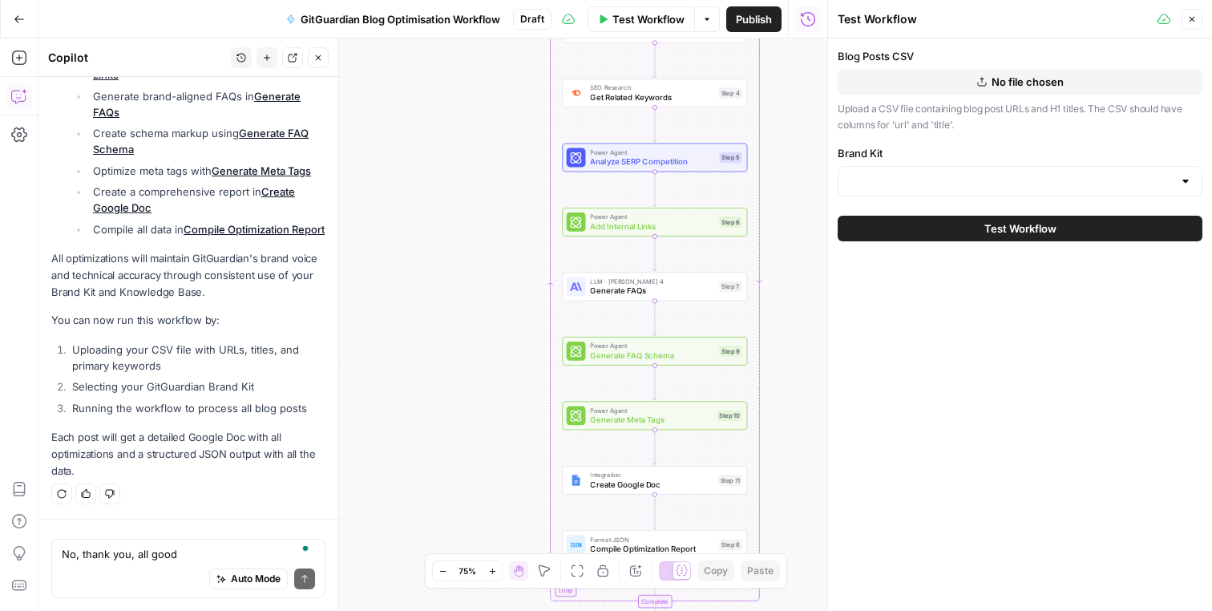
click at [1006, 85] on span "No file chosen" at bounding box center [1028, 82] width 72 height 16
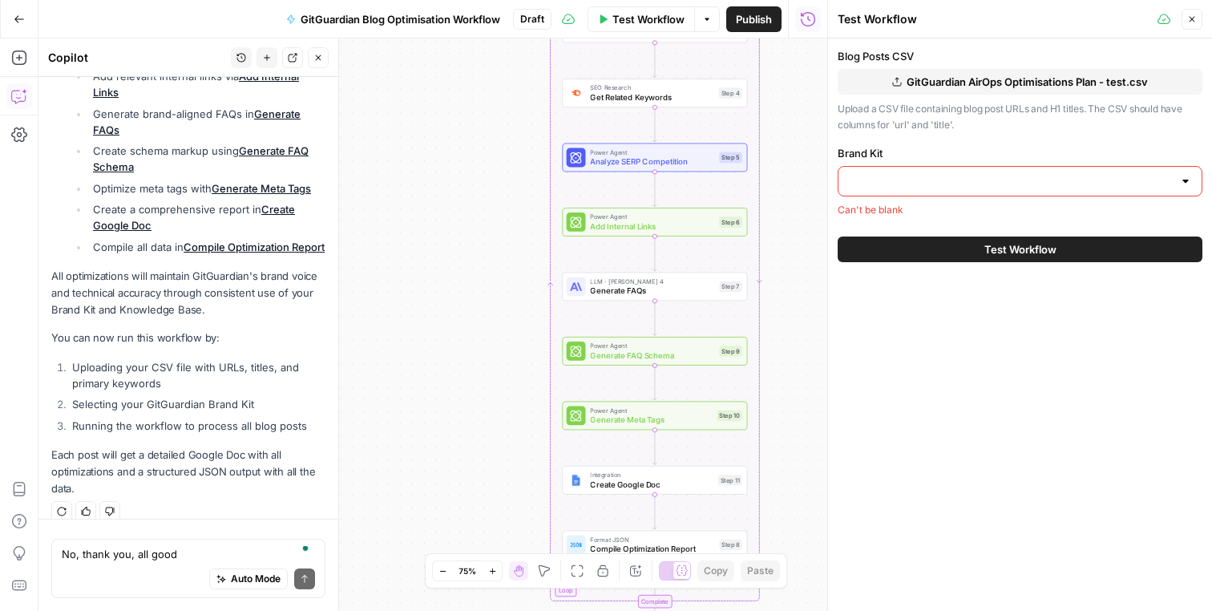
scroll to position [5681, 0]
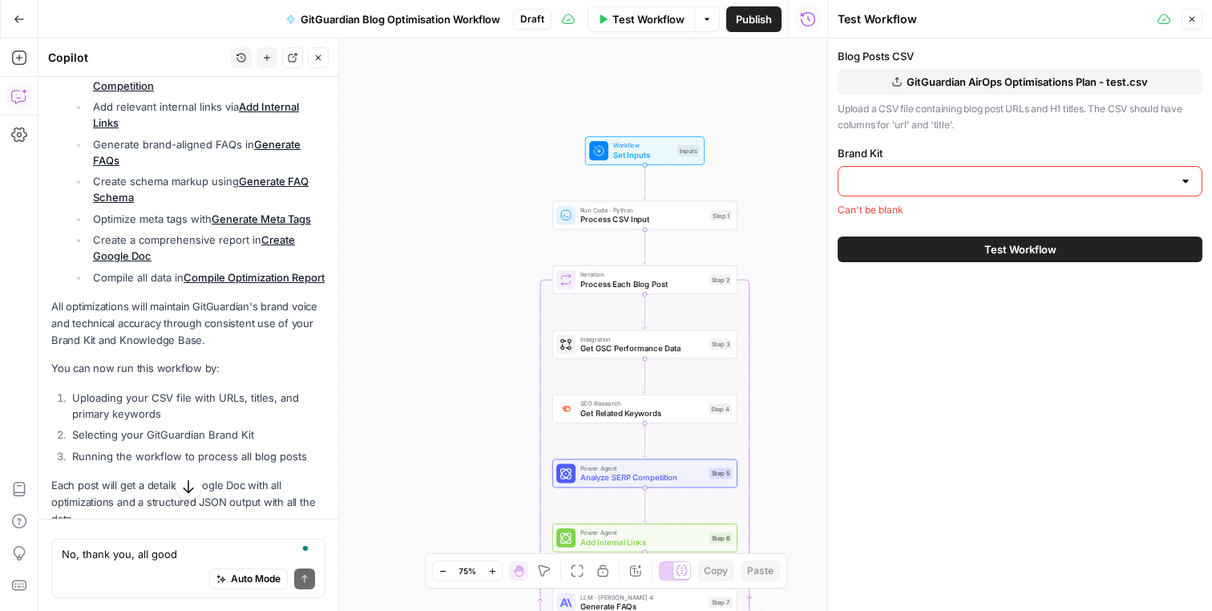
click at [915, 185] on input "Brand Kit" at bounding box center [1010, 181] width 325 height 16
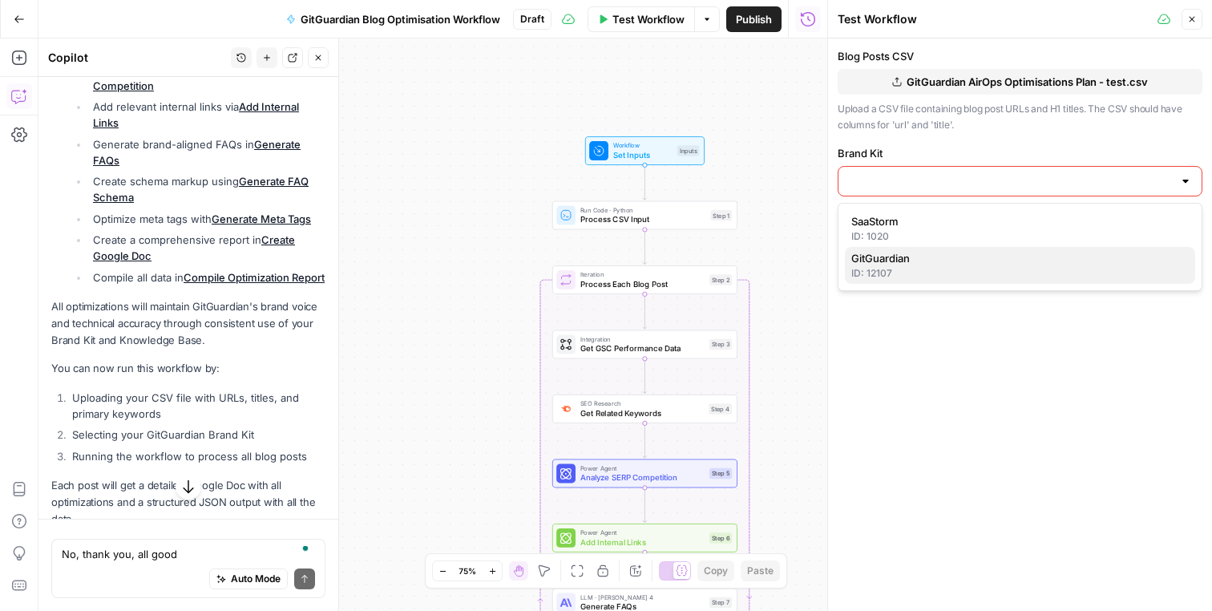
click at [891, 265] on span "GitGuardian" at bounding box center [1016, 258] width 331 height 16
type input "GitGuardian"
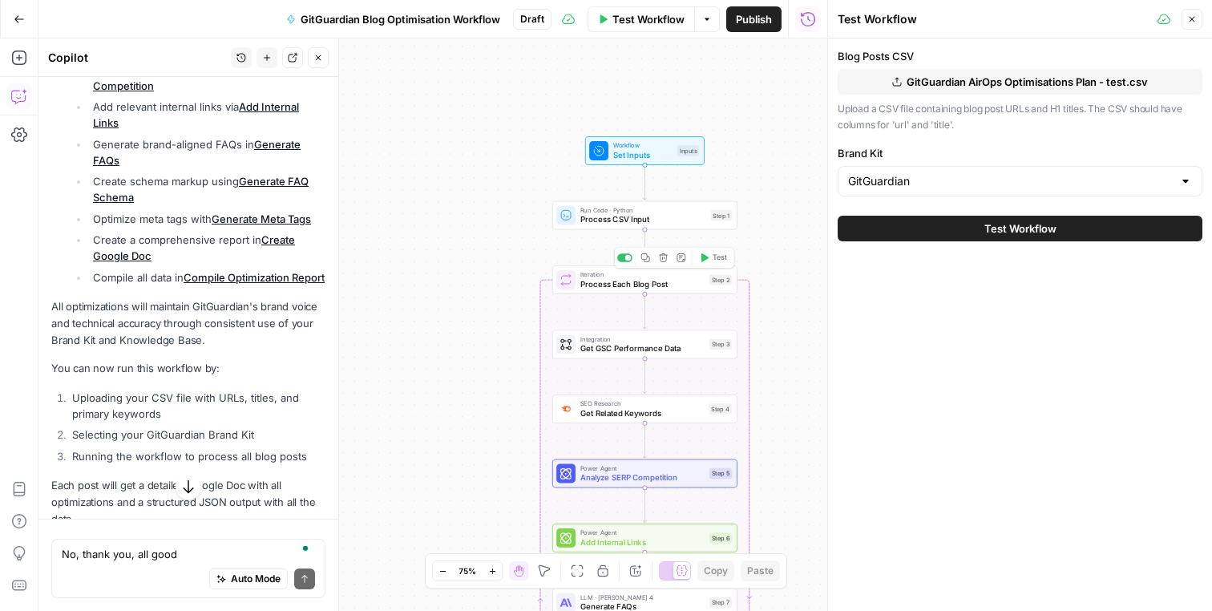
click at [654, 289] on span "Process Each Blog Post" at bounding box center [642, 284] width 124 height 12
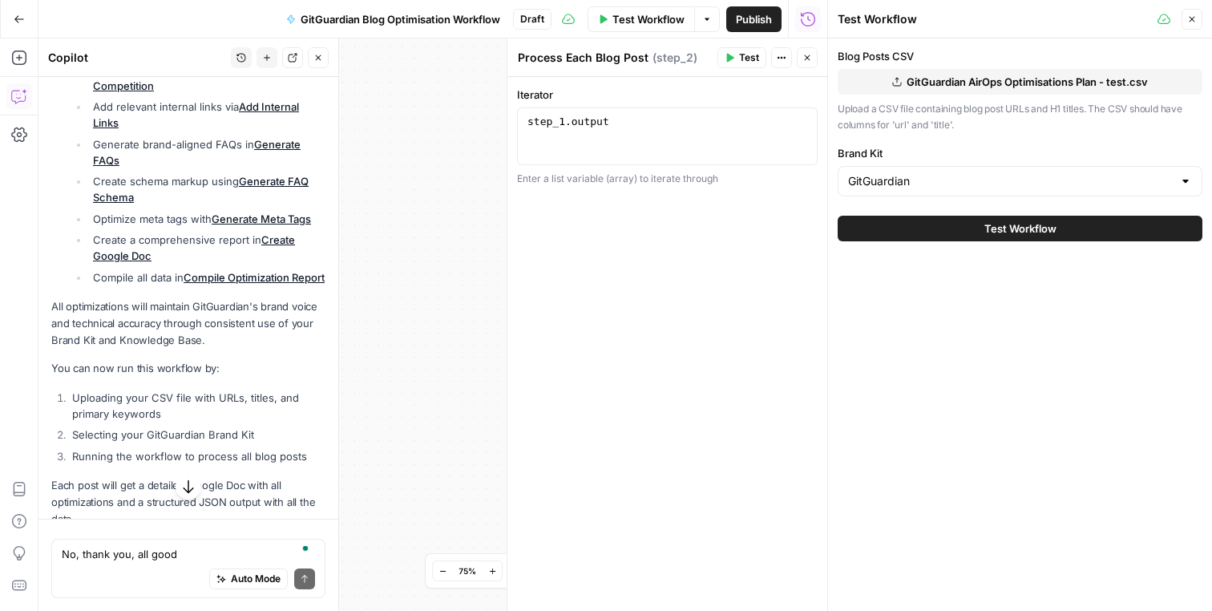
click at [777, 65] on button "Actions" at bounding box center [781, 57] width 21 height 21
click at [804, 61] on icon "button" at bounding box center [807, 58] width 10 height 10
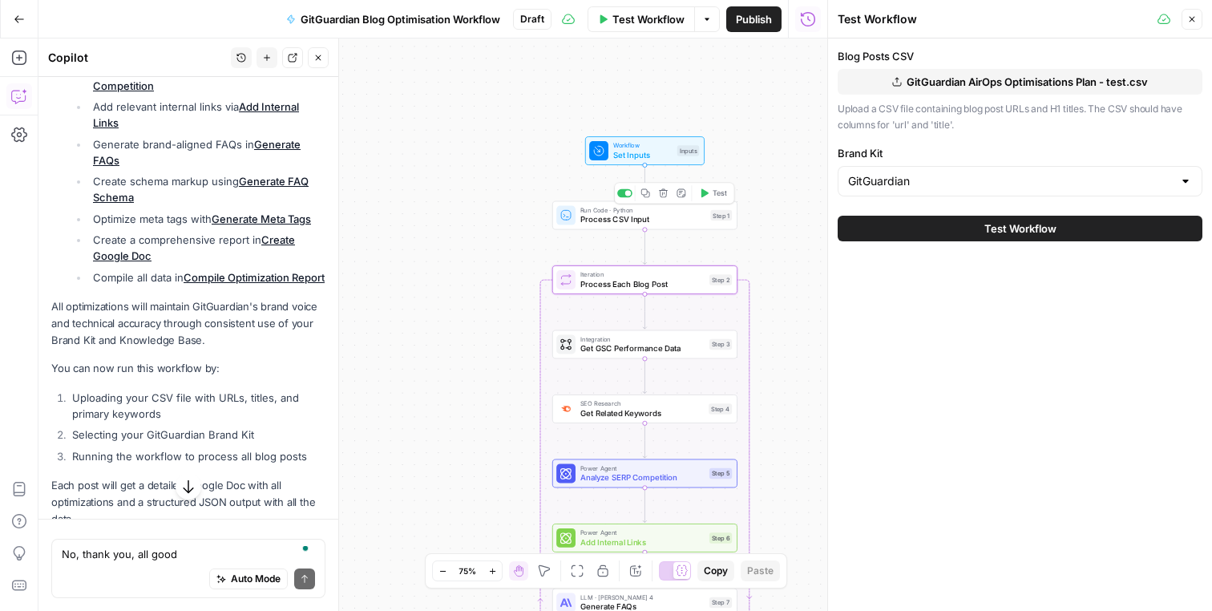
click at [645, 218] on span "Process CSV Input" at bounding box center [642, 219] width 125 height 12
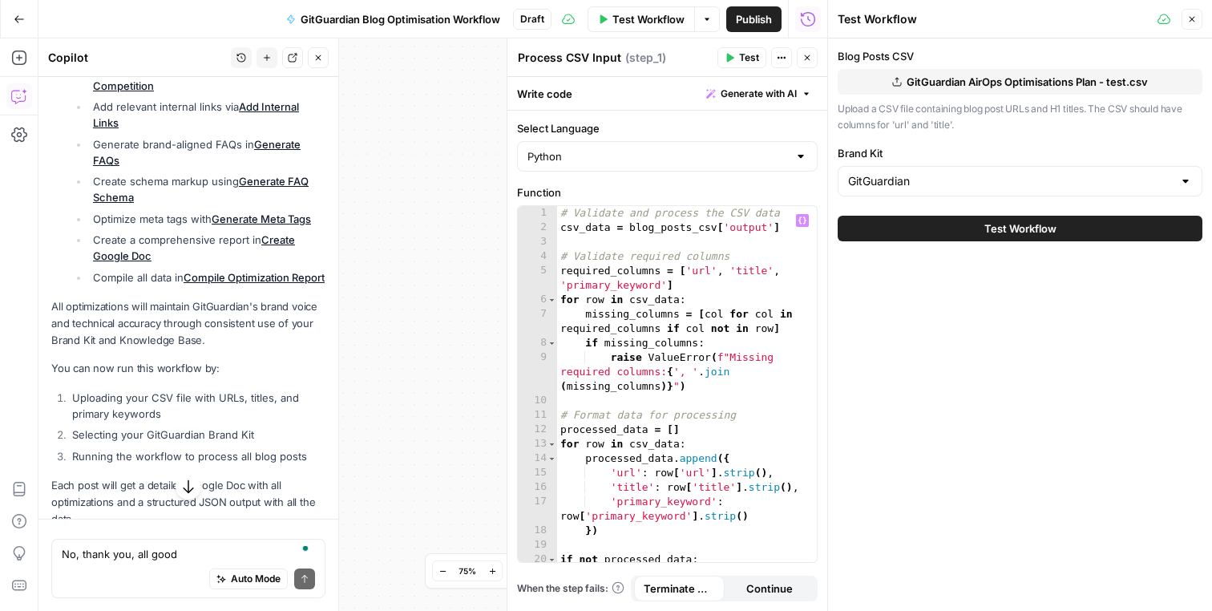
type textarea "**********"
click at [696, 271] on div "# Validate and process the CSV data csv_data = blog_posts_csv [ 'output' ] # Va…" at bounding box center [687, 405] width 260 height 399
click at [738, 266] on div "# Validate and process the CSV data csv_data = blog_posts_csv [ 'output' ] # Va…" at bounding box center [687, 405] width 260 height 399
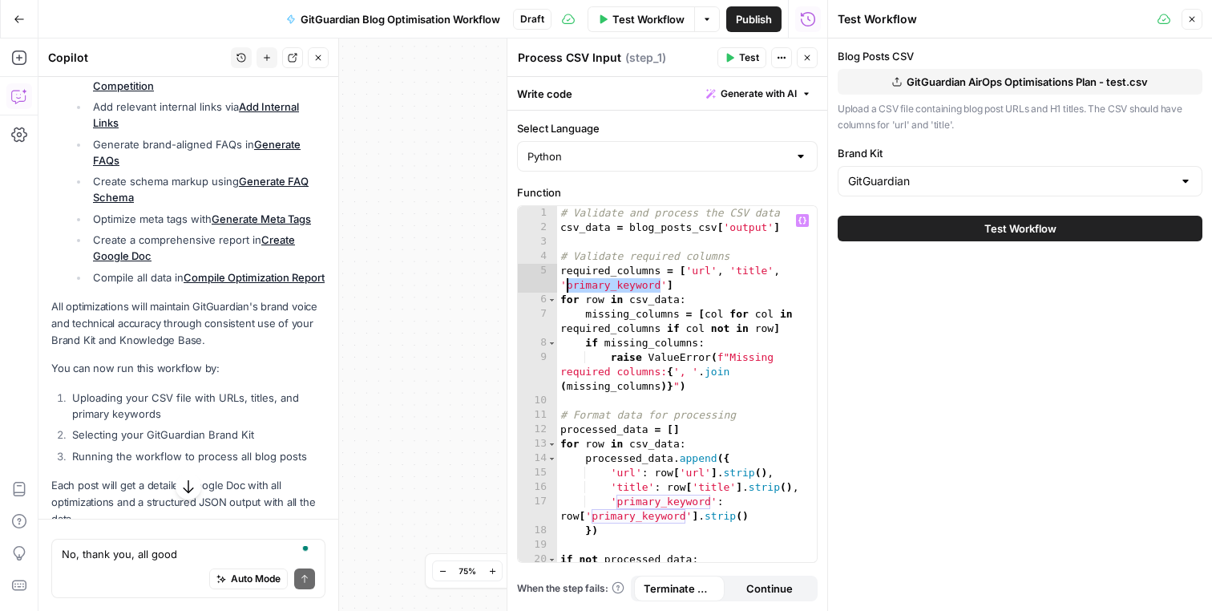
drag, startPoint x: 659, startPoint y: 281, endPoint x: 567, endPoint y: 281, distance: 92.2
click at [567, 281] on div "# Validate and process the CSV data csv_data = blog_posts_csv [ 'output' ] # Va…" at bounding box center [687, 405] width 260 height 399
click at [1148, 84] on span "GitGuardian AirOps Optimisations Plan - test.csv" at bounding box center [1027, 82] width 241 height 16
click at [802, 58] on icon "button" at bounding box center [807, 58] width 10 height 10
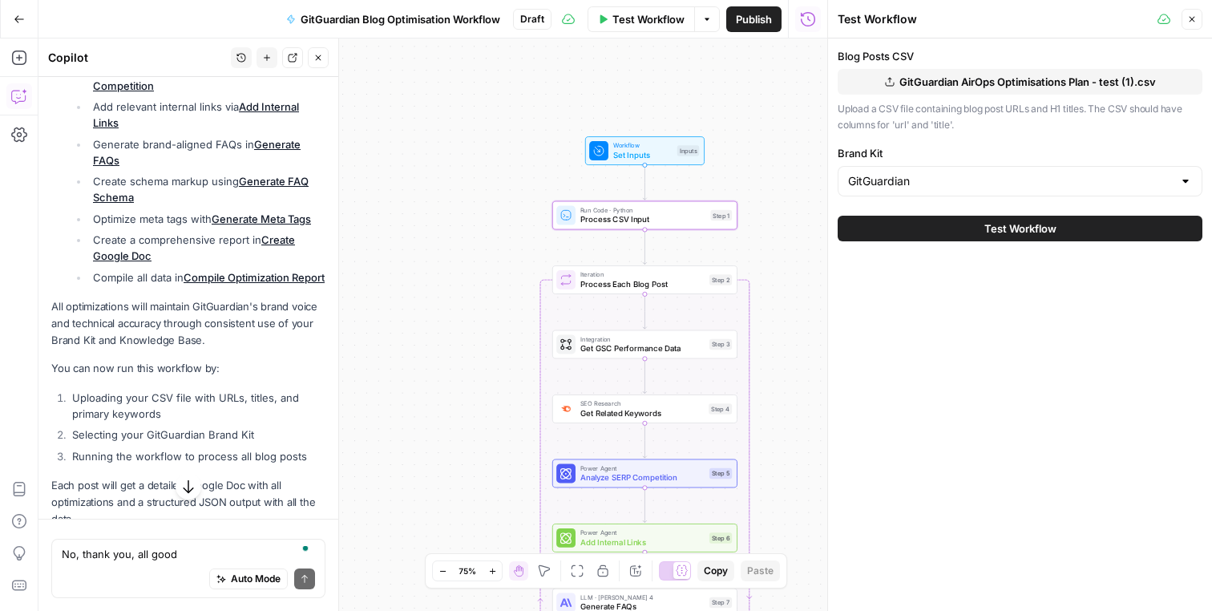
click at [974, 231] on button "Test Workflow" at bounding box center [1020, 229] width 365 height 26
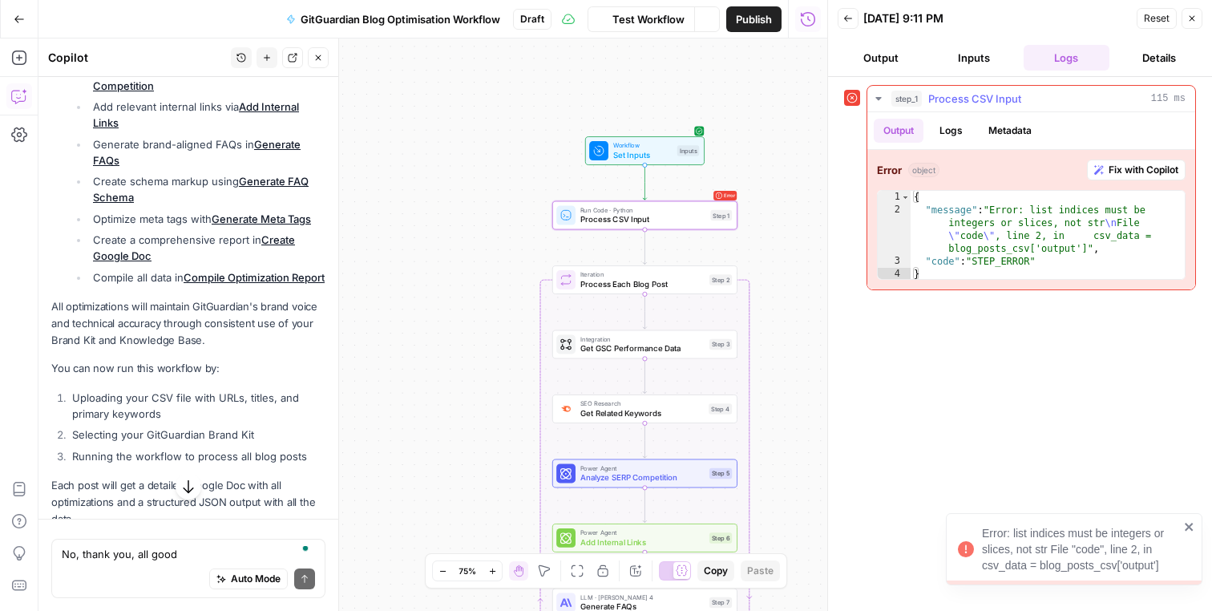
scroll to position [5298, 0]
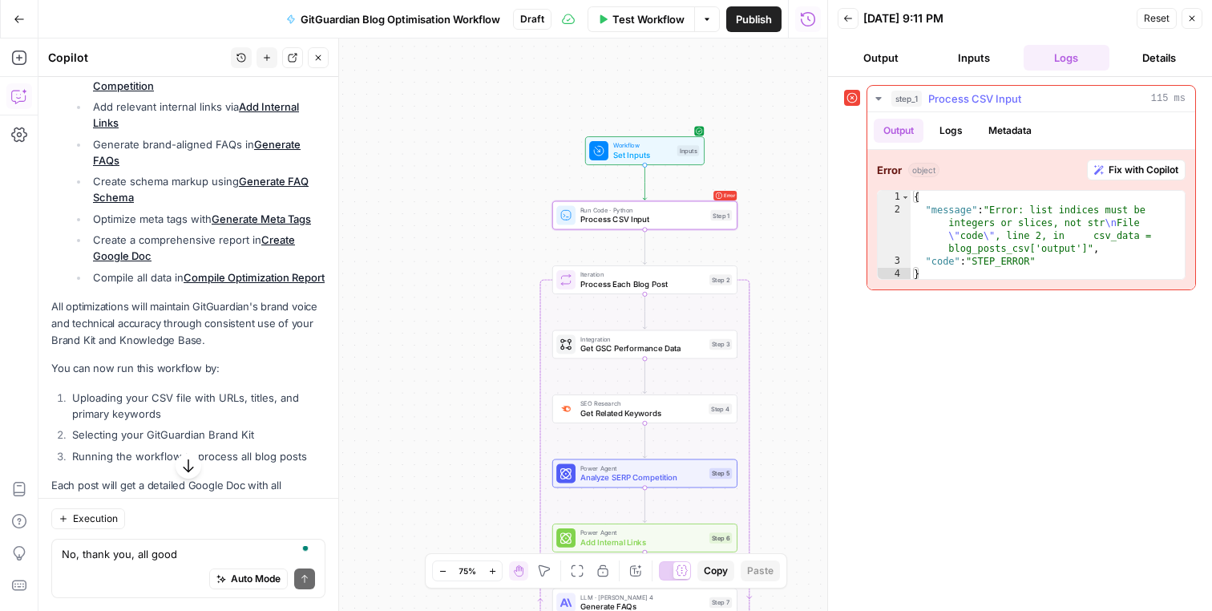
click at [968, 127] on button "Logs" at bounding box center [951, 131] width 42 height 24
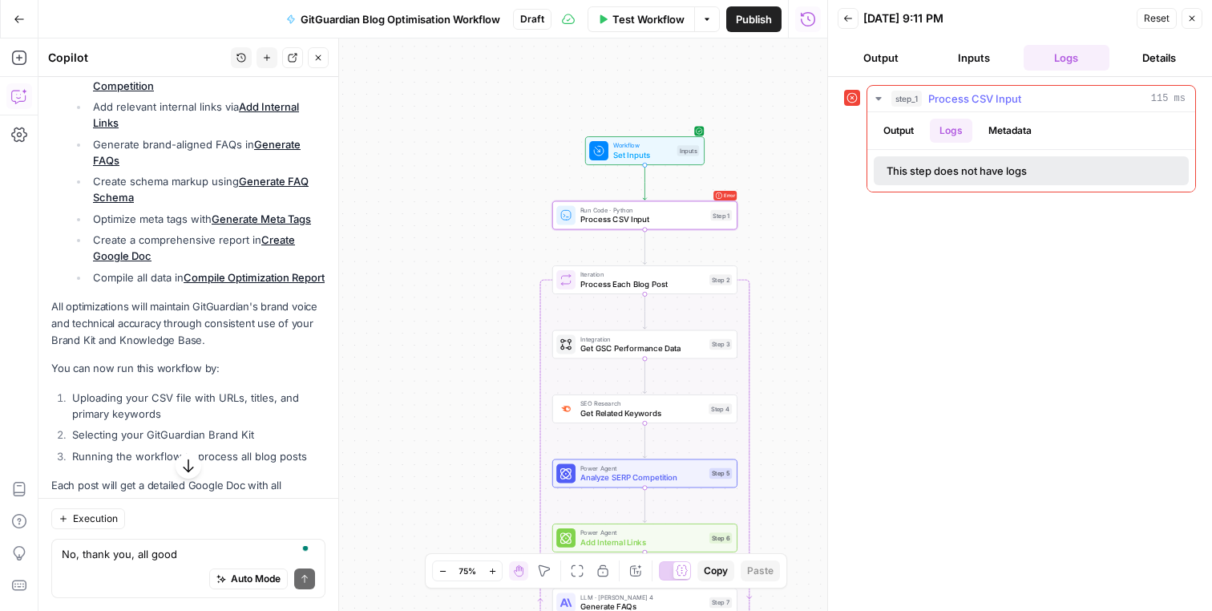
click at [1017, 130] on button "Metadata" at bounding box center [1010, 131] width 63 height 24
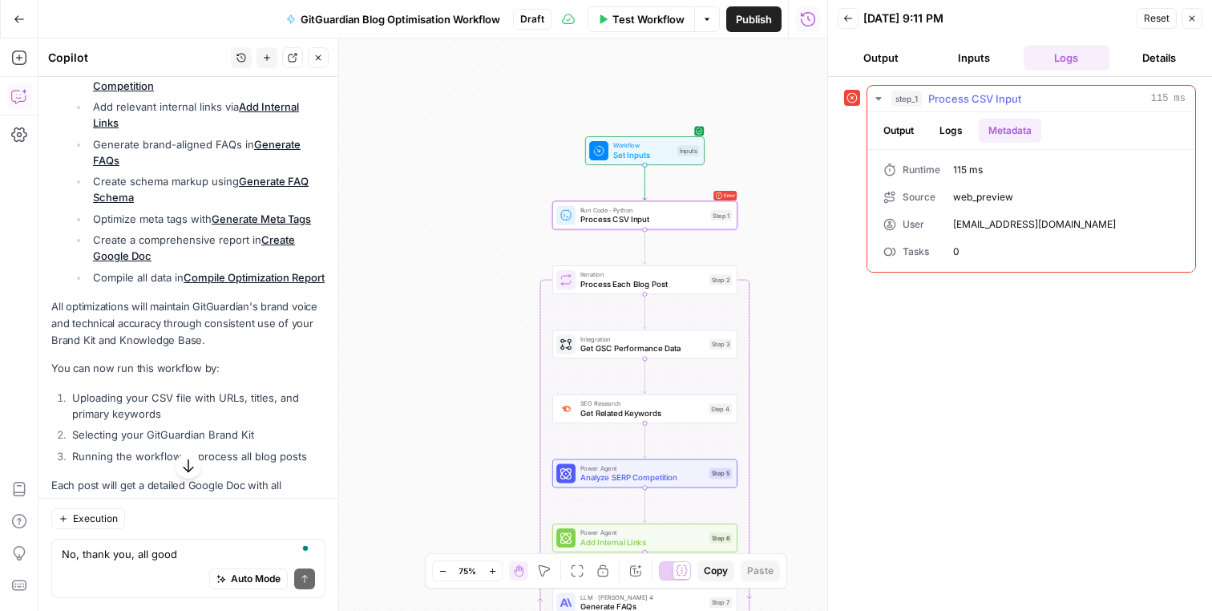
click at [906, 131] on button "Output" at bounding box center [899, 131] width 50 height 24
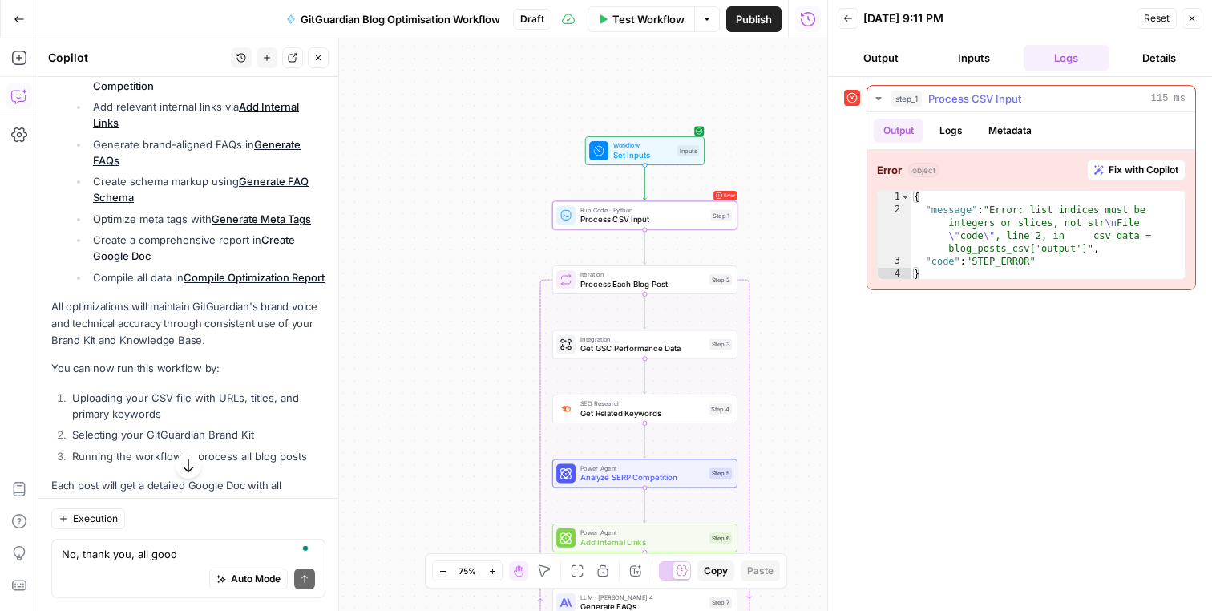
click at [1102, 168] on button "Fix with Copilot" at bounding box center [1136, 170] width 99 height 21
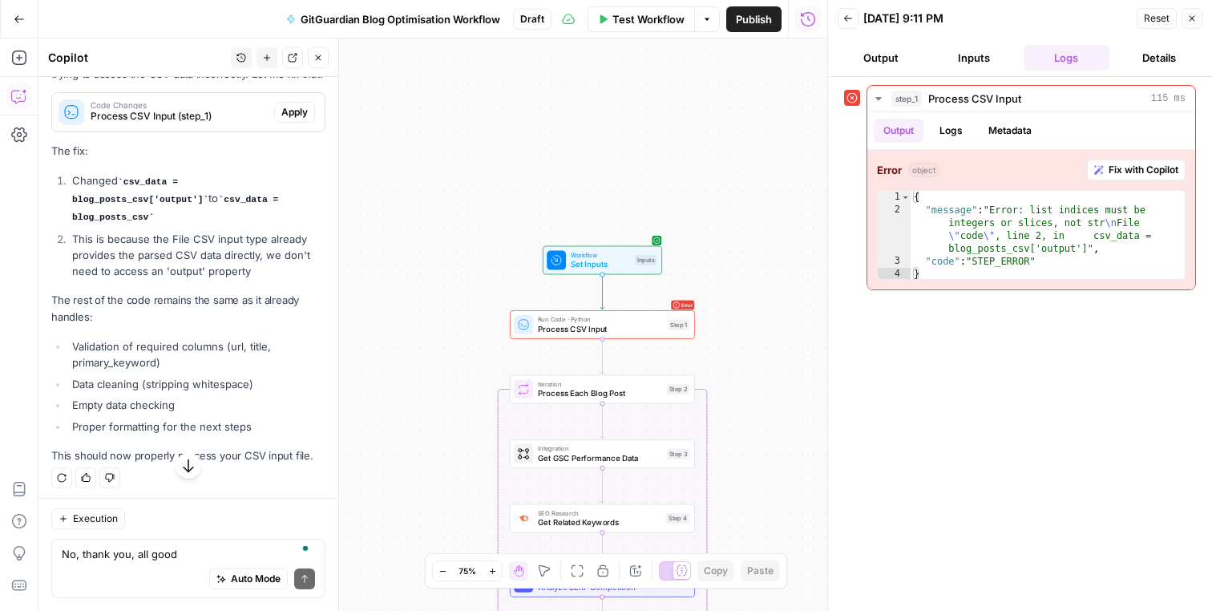
scroll to position [5857, 0]
click at [172, 238] on li "This is because the File CSV input type already provides the parsed CSV data di…" at bounding box center [196, 255] width 257 height 48
click at [177, 331] on div "Looking at the execution logs, I see the error in Process CSV Input : Error: li…" at bounding box center [188, 239] width 274 height 450
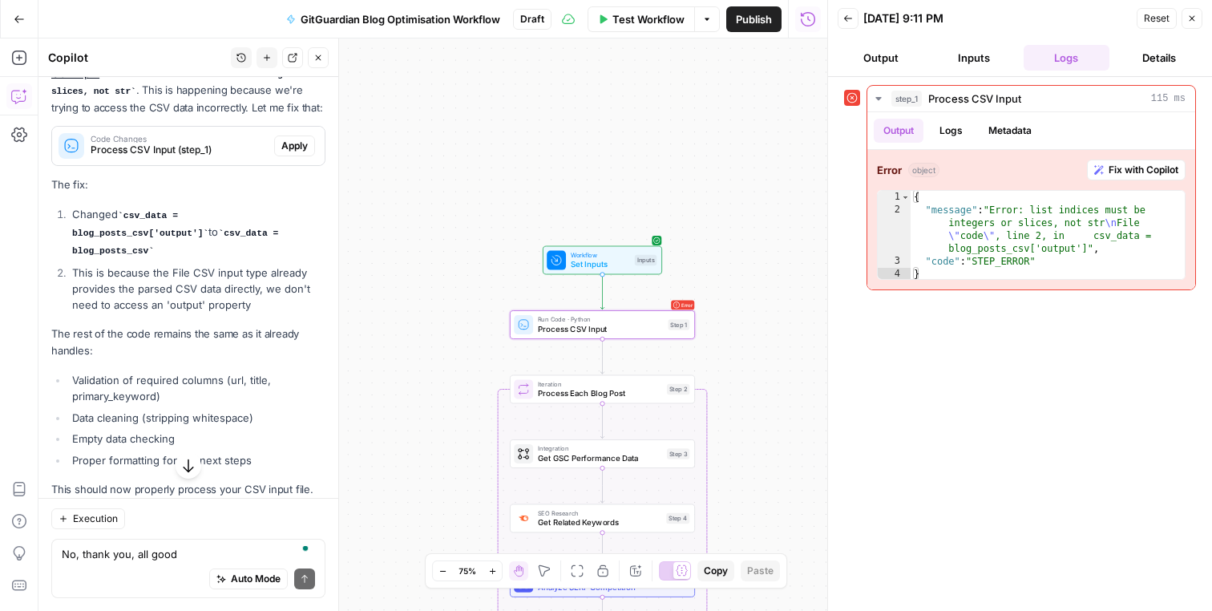
click at [300, 156] on button "Apply" at bounding box center [294, 145] width 41 height 21
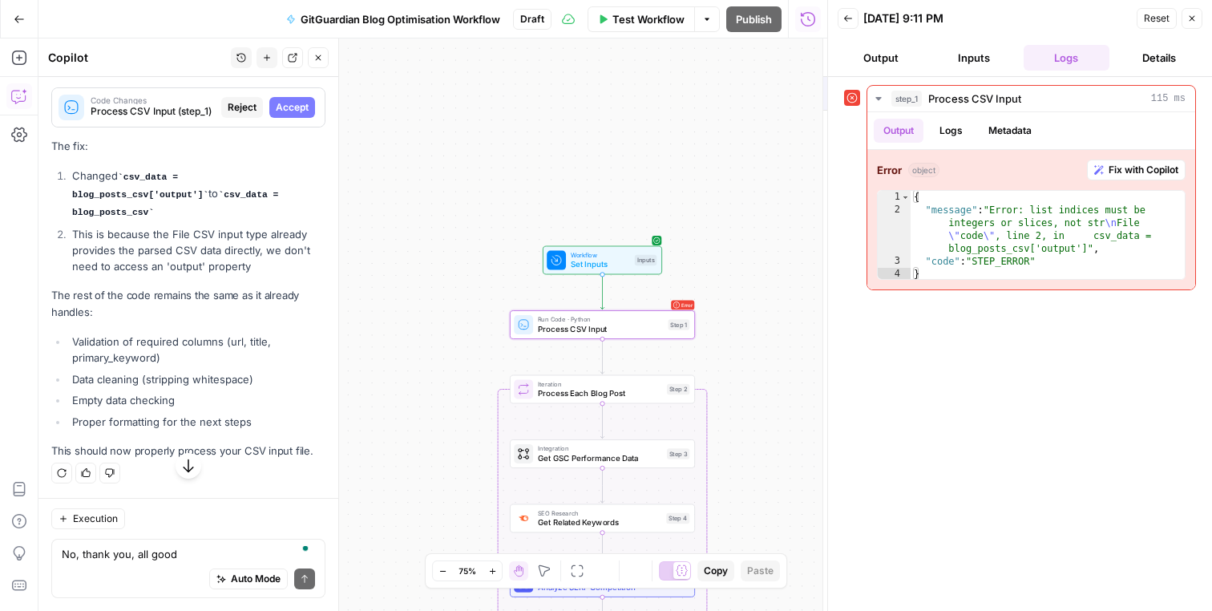
scroll to position [5721, 0]
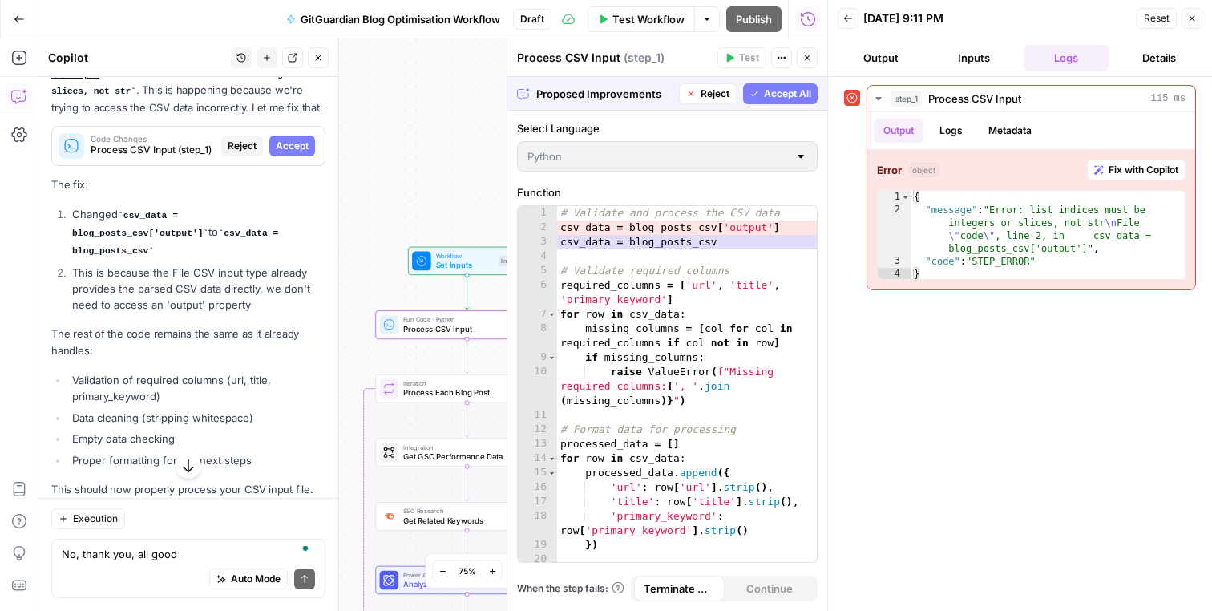
click at [293, 153] on span "Accept" at bounding box center [292, 146] width 33 height 14
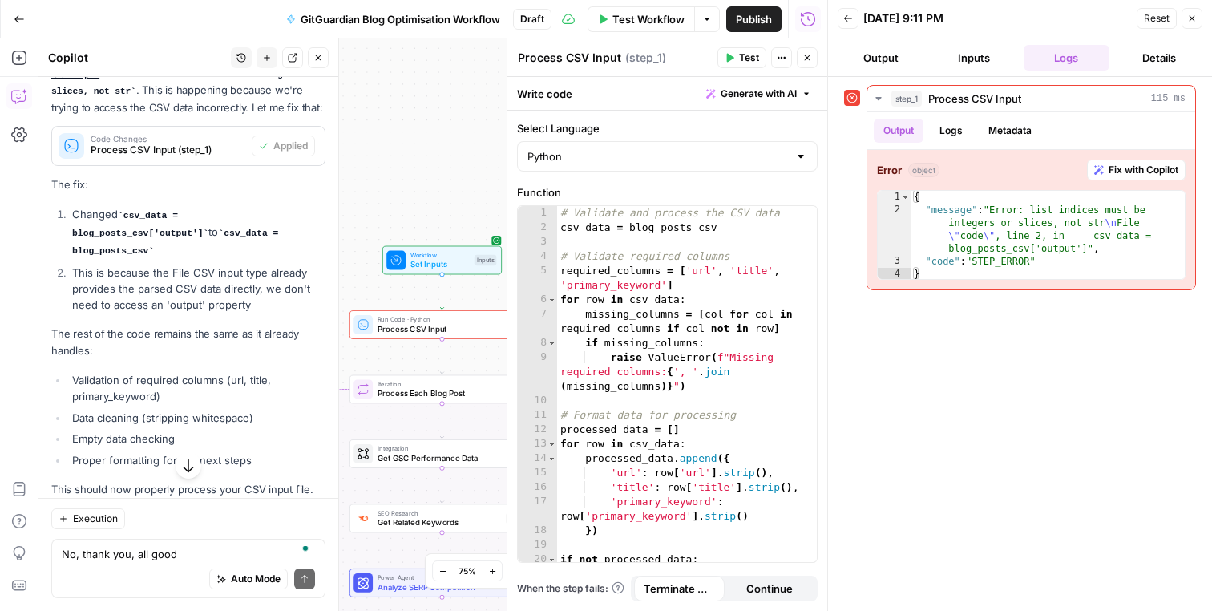
scroll to position [5908, 0]
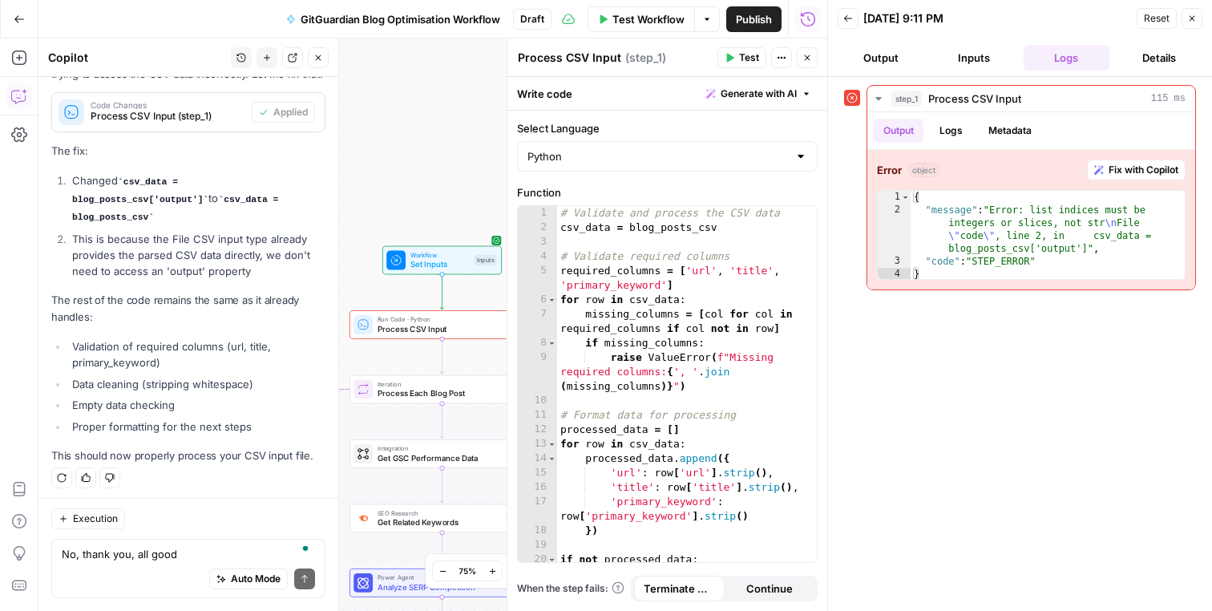
click at [802, 55] on icon "button" at bounding box center [807, 58] width 10 height 10
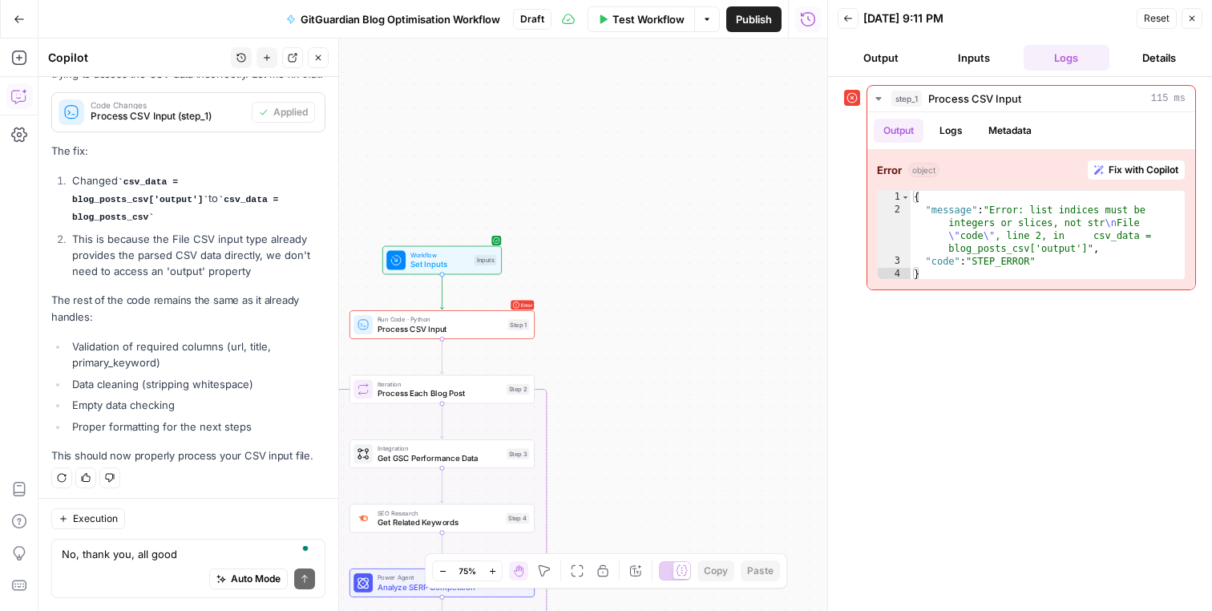
click at [897, 63] on button "Output" at bounding box center [881, 58] width 87 height 26
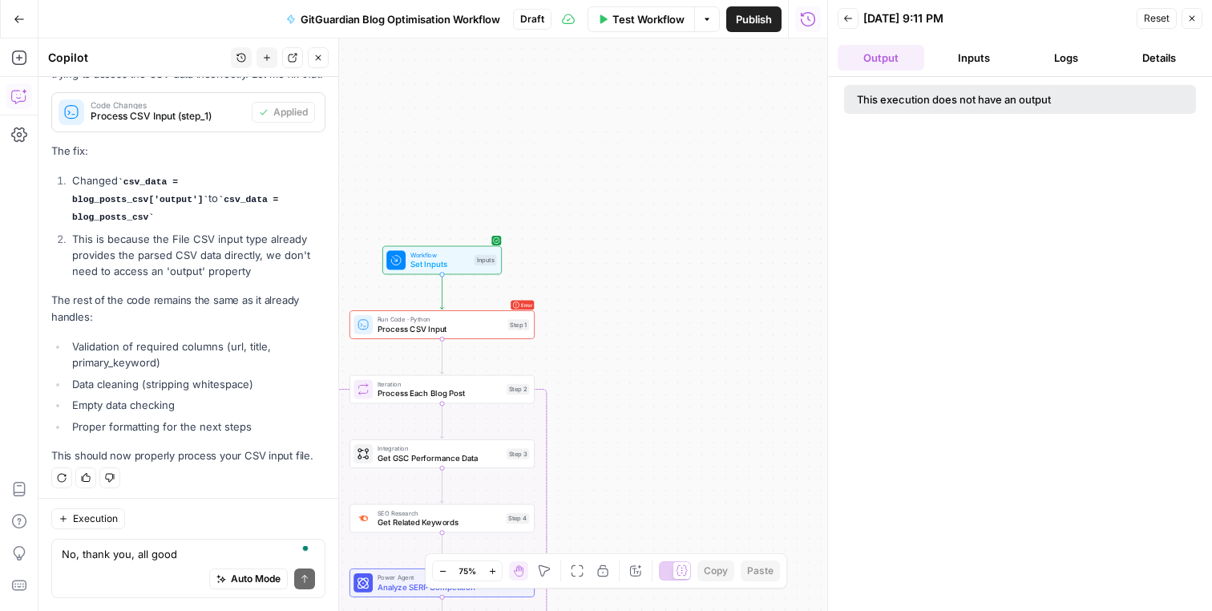
click at [847, 22] on icon "button" at bounding box center [848, 19] width 10 height 10
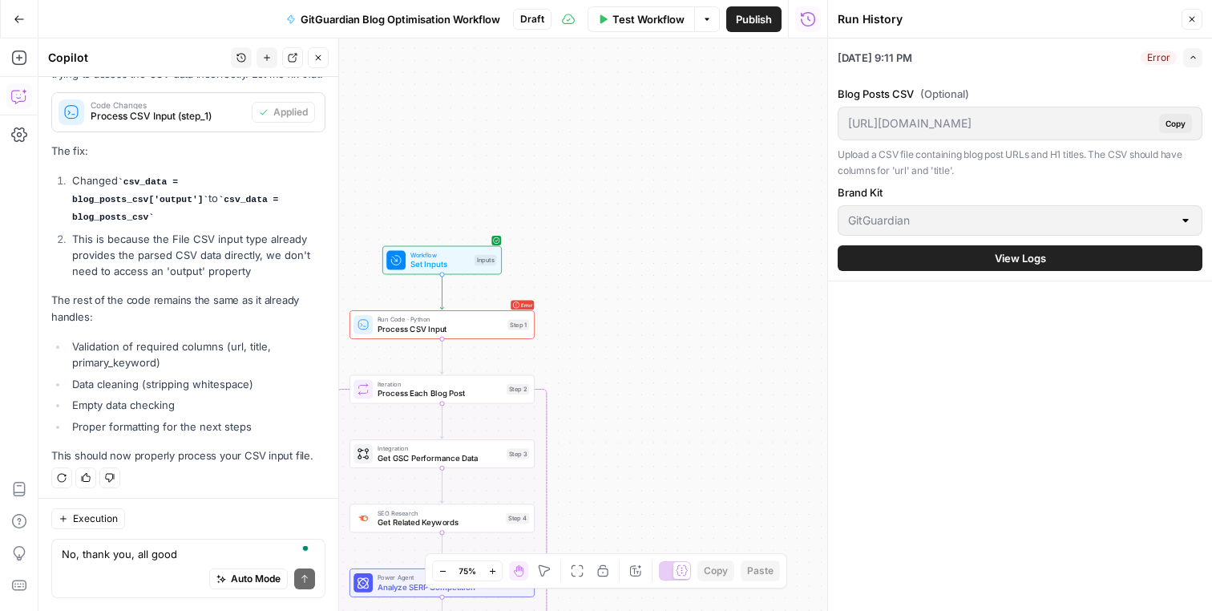
click at [1190, 23] on icon "button" at bounding box center [1192, 19] width 10 height 10
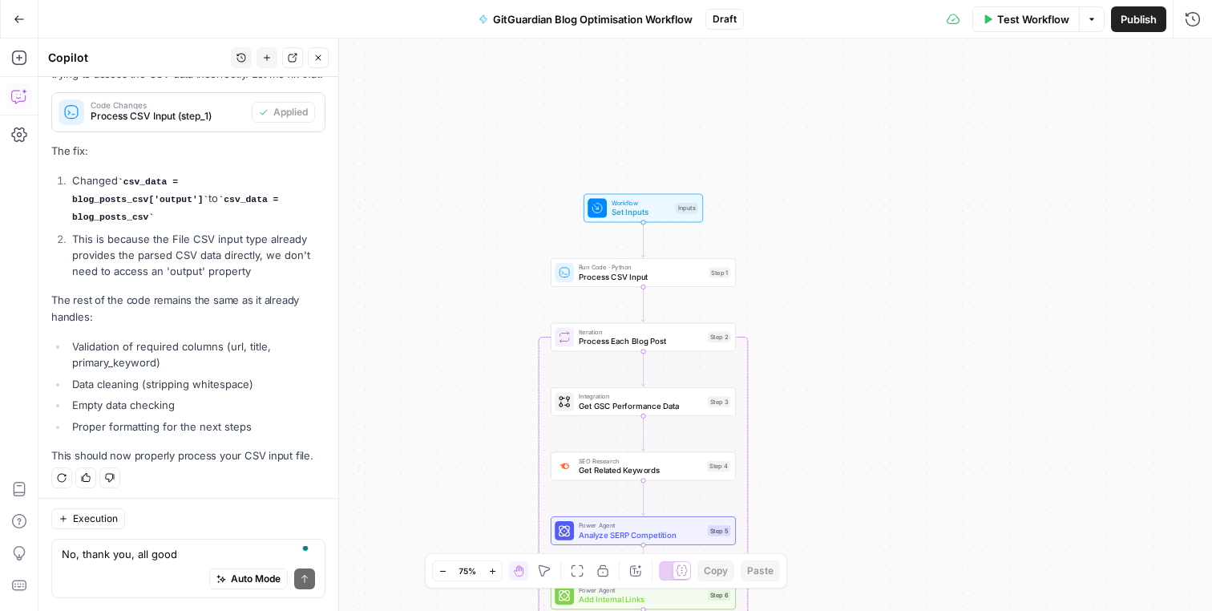
drag, startPoint x: 660, startPoint y: 333, endPoint x: 862, endPoint y: 276, distance: 210.1
click at [862, 276] on div "Workflow Set Inputs Inputs Run Code · Python Process CSV Input Step 1 Loop Iter…" at bounding box center [625, 324] width 1174 height 572
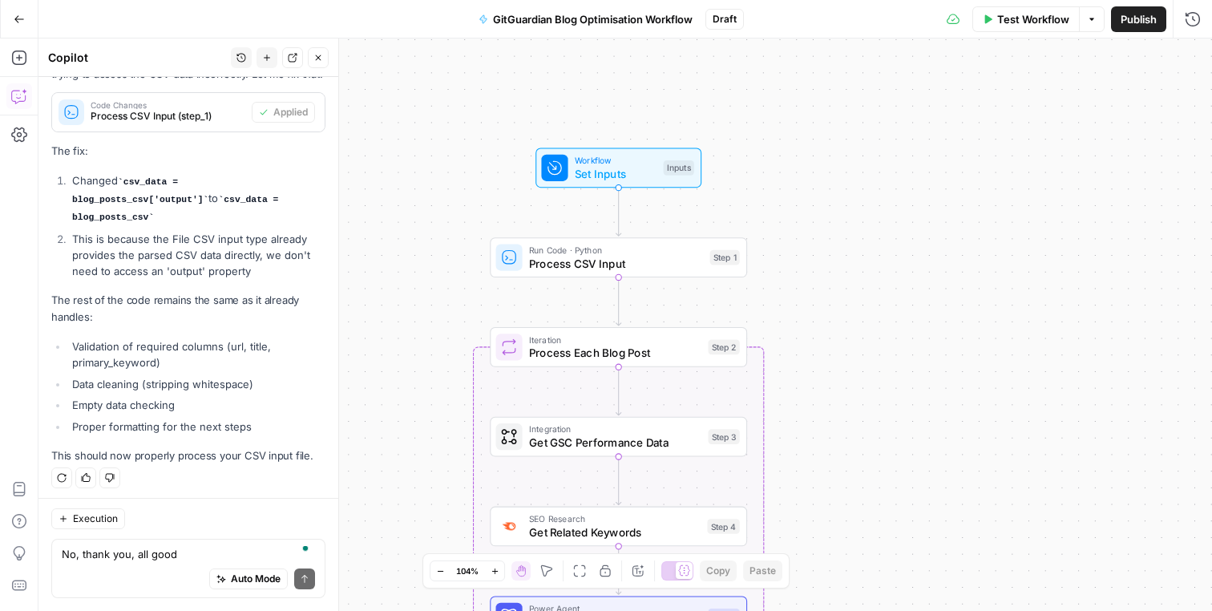
drag, startPoint x: 860, startPoint y: 275, endPoint x: 923, endPoint y: 261, distance: 64.2
click at [923, 262] on div "Workflow Set Inputs Inputs Run Code · Python Process CSV Input Step 1 Loop Iter…" at bounding box center [625, 324] width 1174 height 572
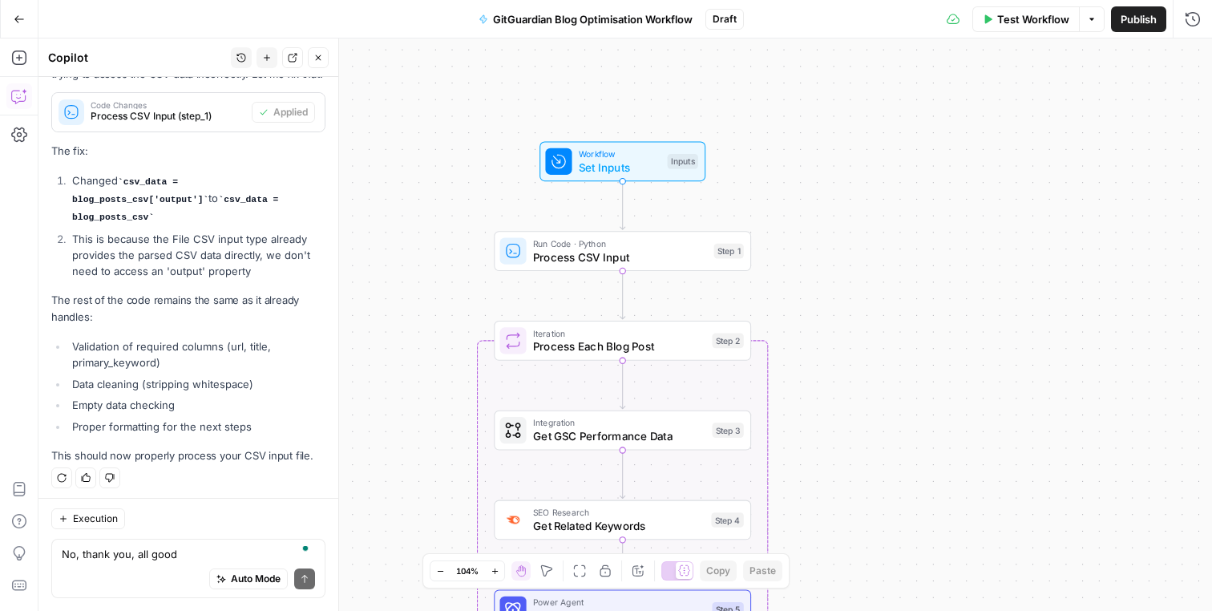
click at [632, 258] on span "Process CSV Input" at bounding box center [620, 256] width 174 height 17
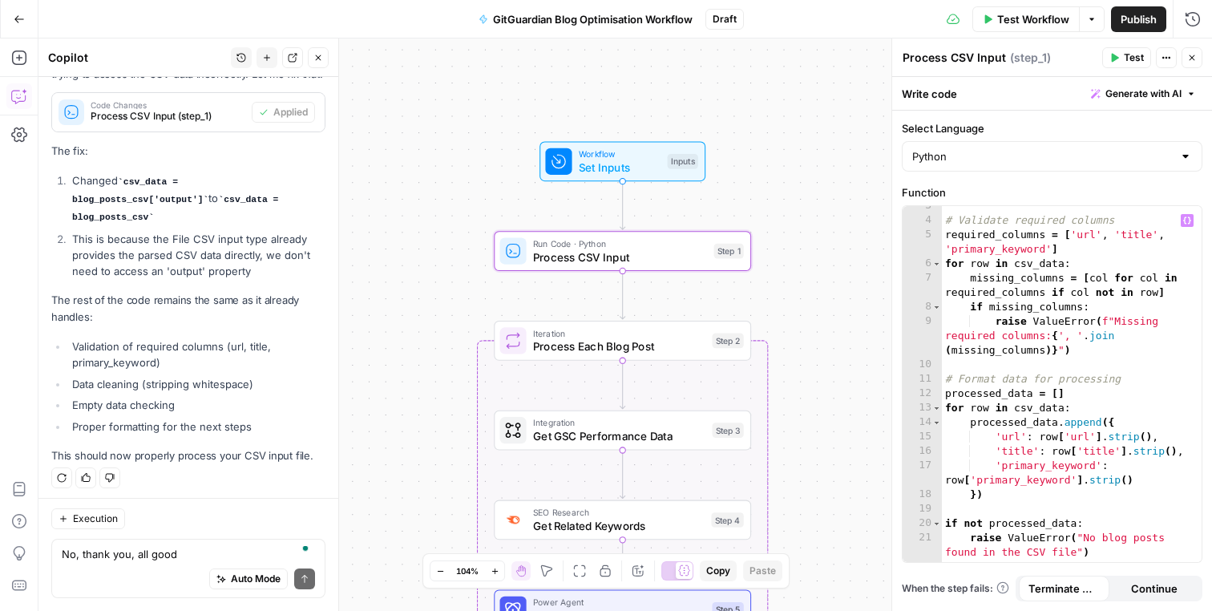
scroll to position [63, 0]
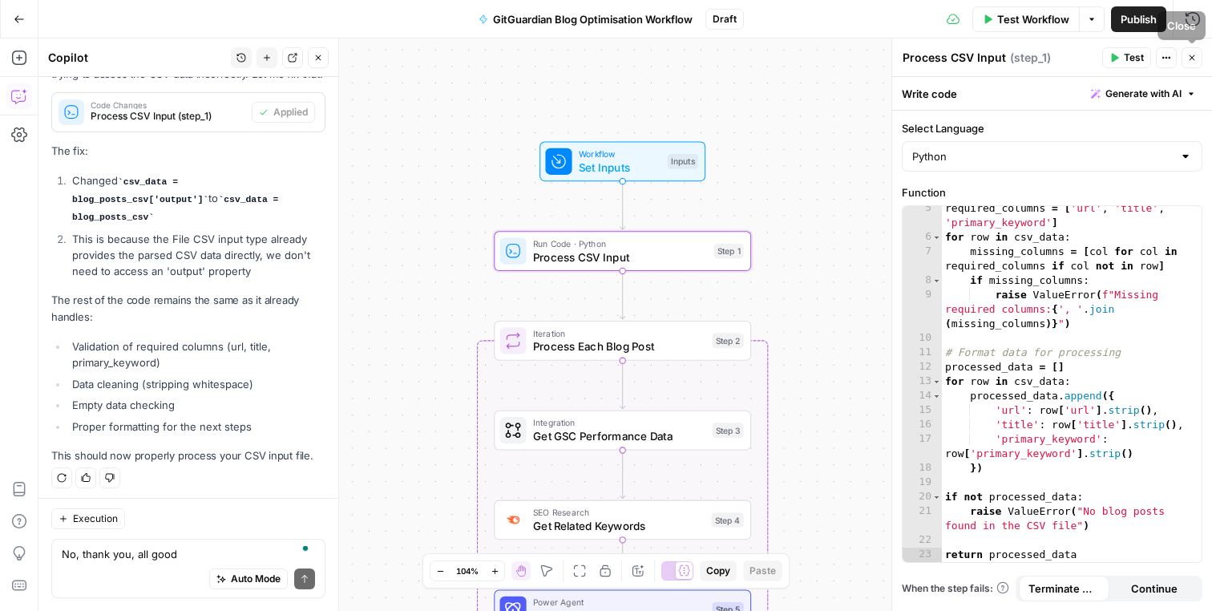
click at [1075, 172] on div "Select Language Python Function 5 6 7 8 9 10 11 12 13 14 15 16 17 18 19 20 21 2…" at bounding box center [1052, 361] width 320 height 500
click at [1075, 165] on div "Python" at bounding box center [1052, 156] width 301 height 30
type input "Python"
click at [1089, 135] on label "Select Language" at bounding box center [1052, 128] width 301 height 16
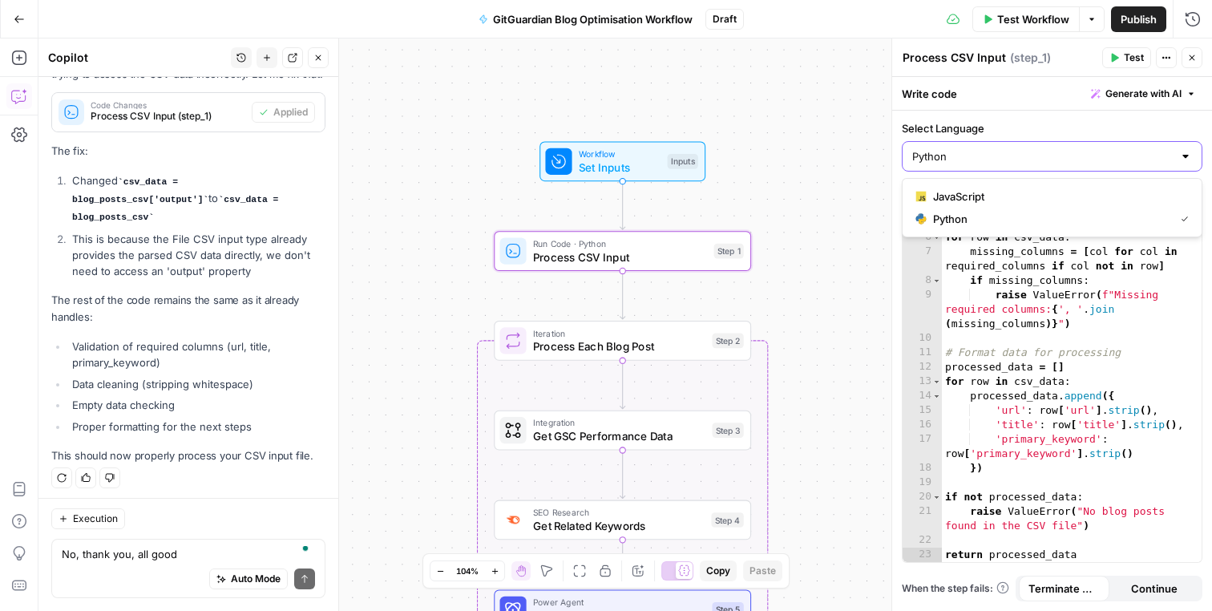
click at [1089, 148] on input "Python" at bounding box center [1042, 156] width 261 height 16
type input "Python"
click at [1196, 58] on span "Close" at bounding box center [1196, 58] width 1 height 1
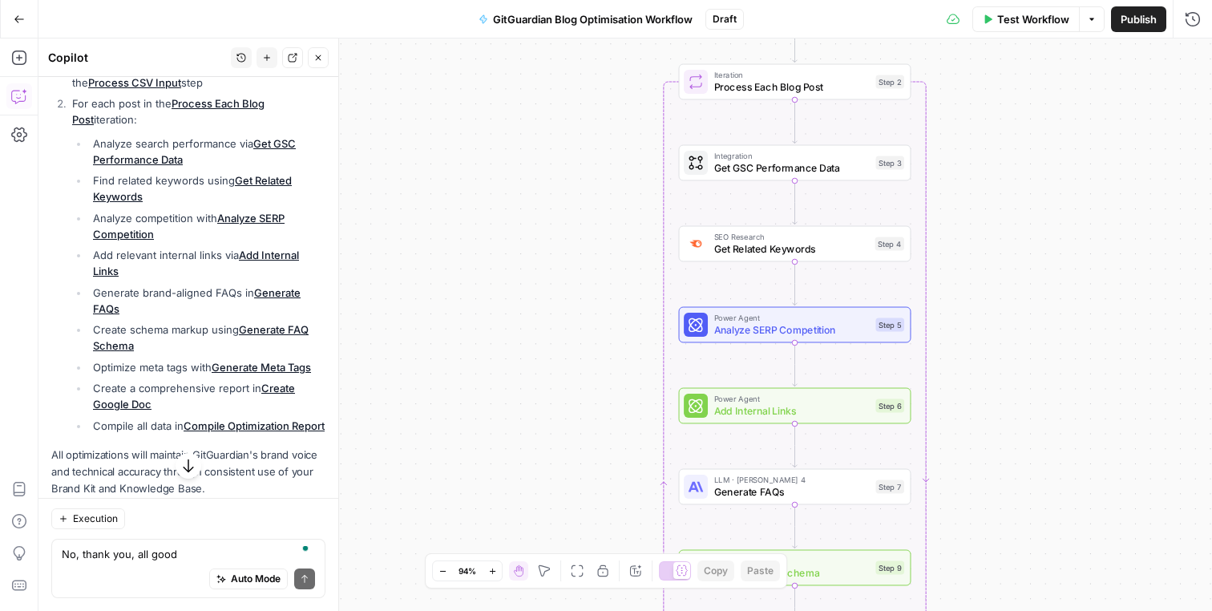
scroll to position [5294, 0]
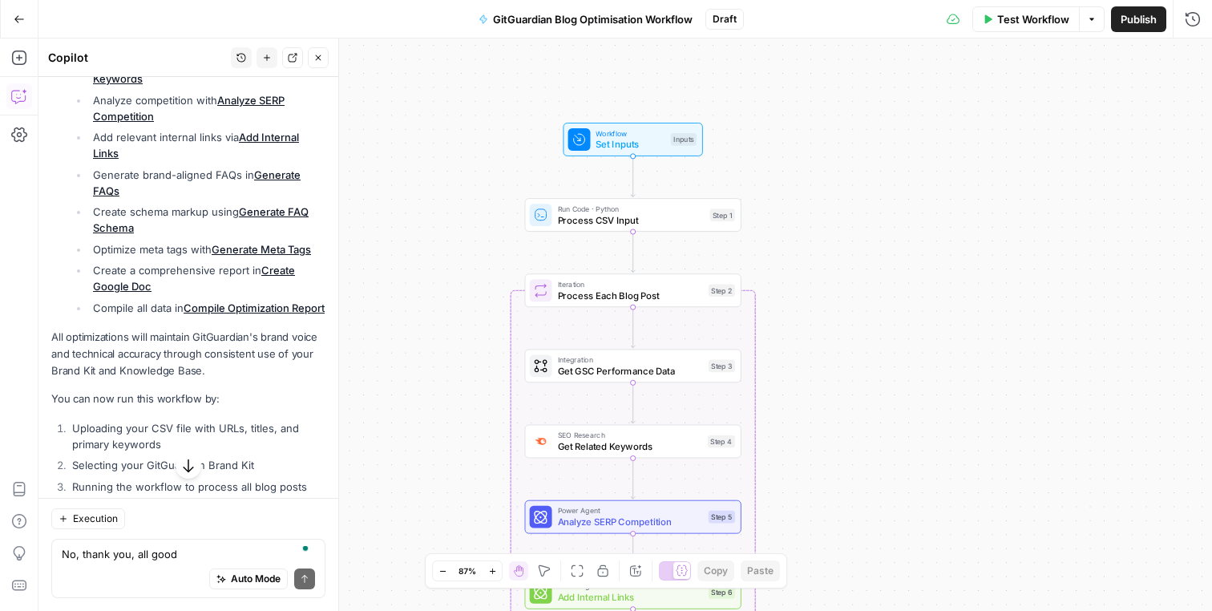
click at [1021, 15] on span "Test Workflow" at bounding box center [1033, 19] width 72 height 16
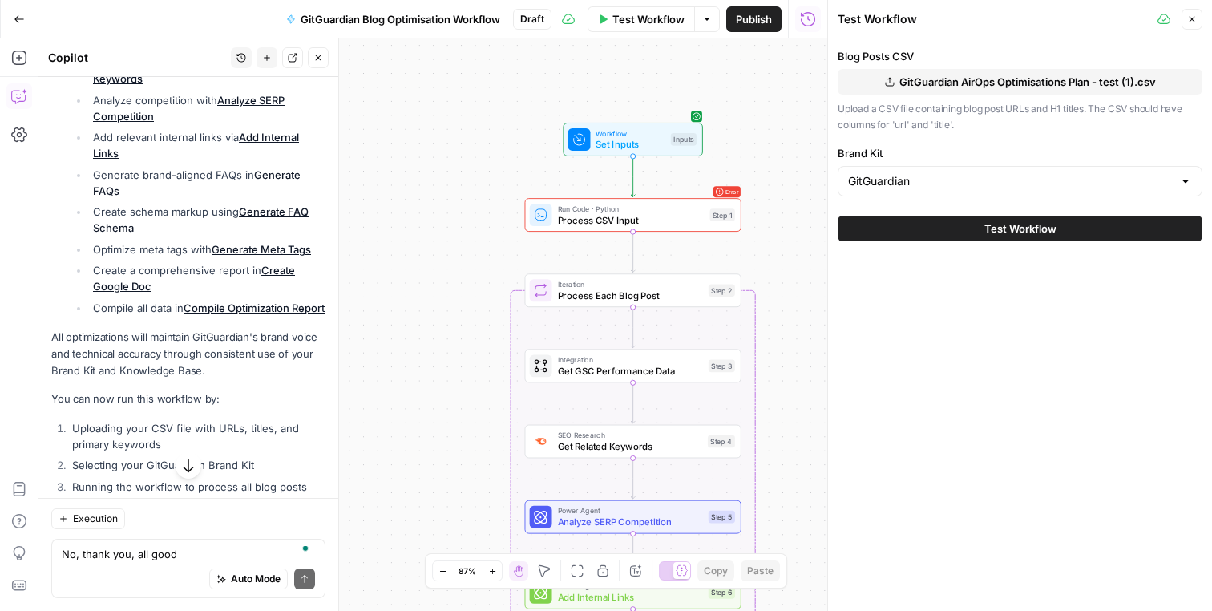
click at [1008, 79] on span "GitGuardian AirOps Optimisations Plan - test (1).csv" at bounding box center [1027, 82] width 257 height 16
click at [1029, 371] on div "Blog Posts CSV GitGuardian AirOps Optimisations Plan - test (1).csv Upload a CS…" at bounding box center [1020, 324] width 384 height 572
click at [996, 234] on span "Test Workflow" at bounding box center [1020, 228] width 72 height 16
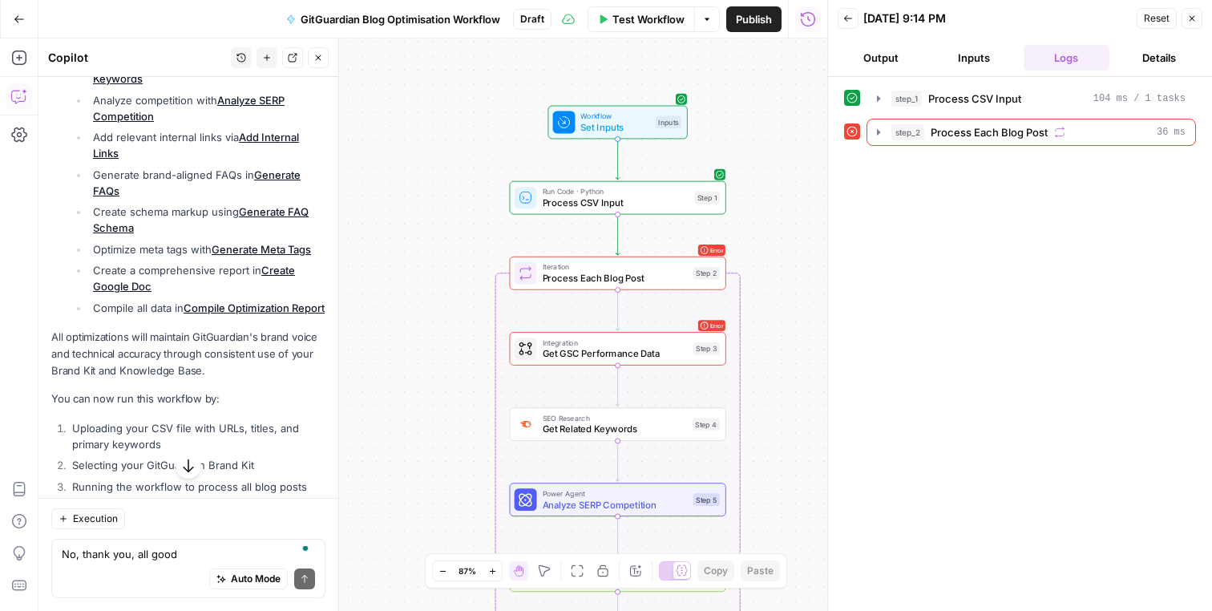
scroll to position [5908, 0]
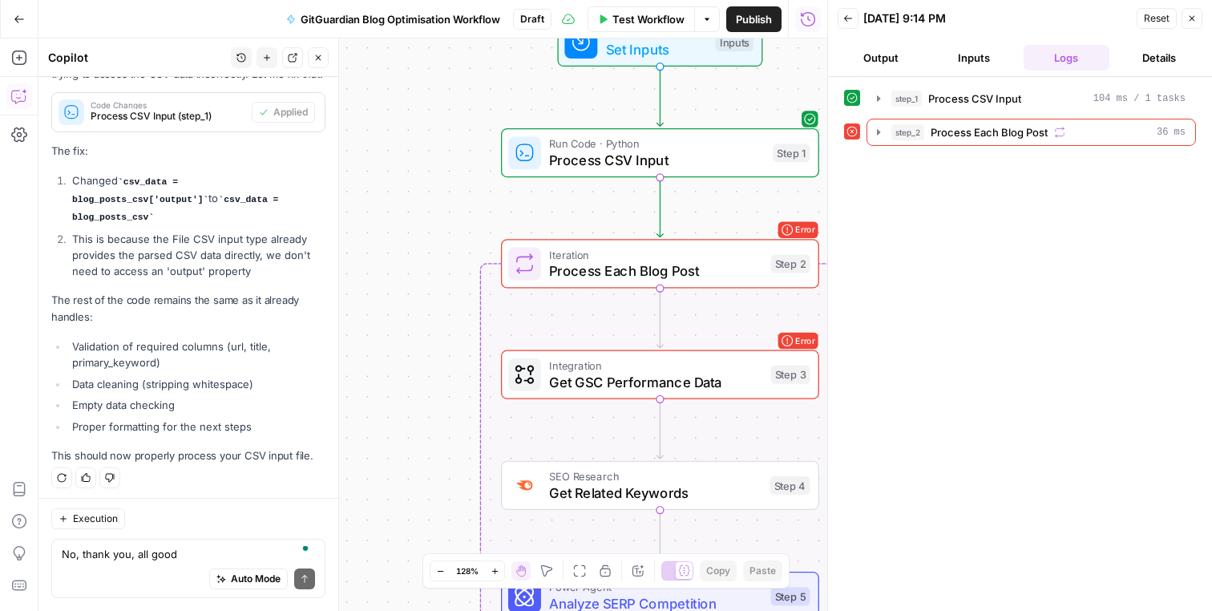
click at [1194, 25] on button "Close" at bounding box center [1192, 18] width 21 height 21
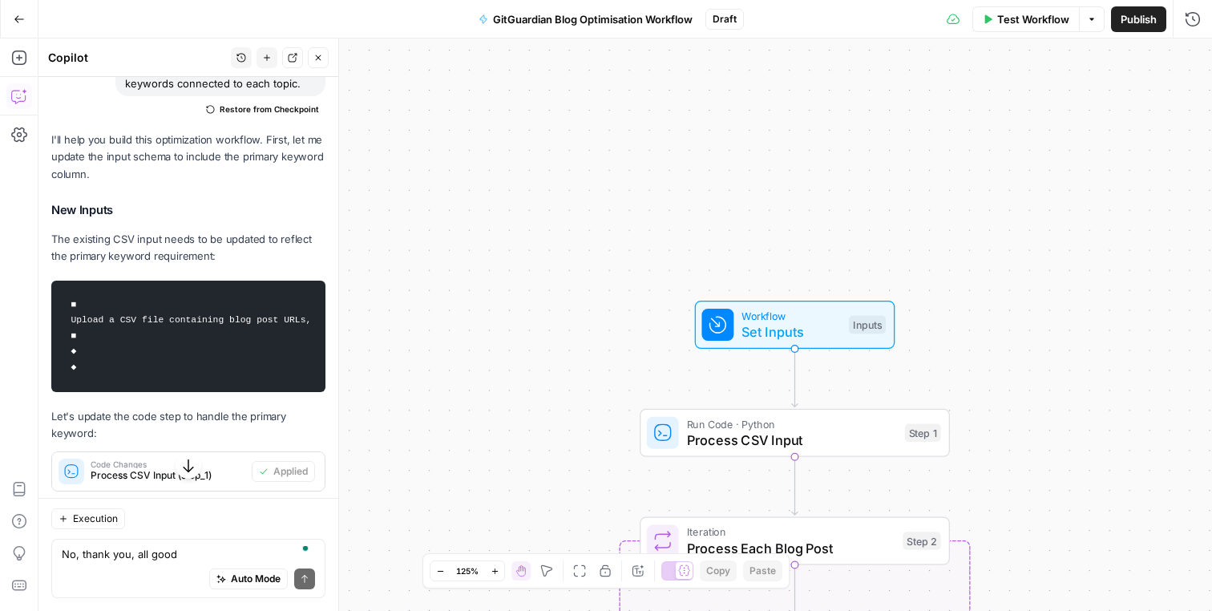
scroll to position [2116, 0]
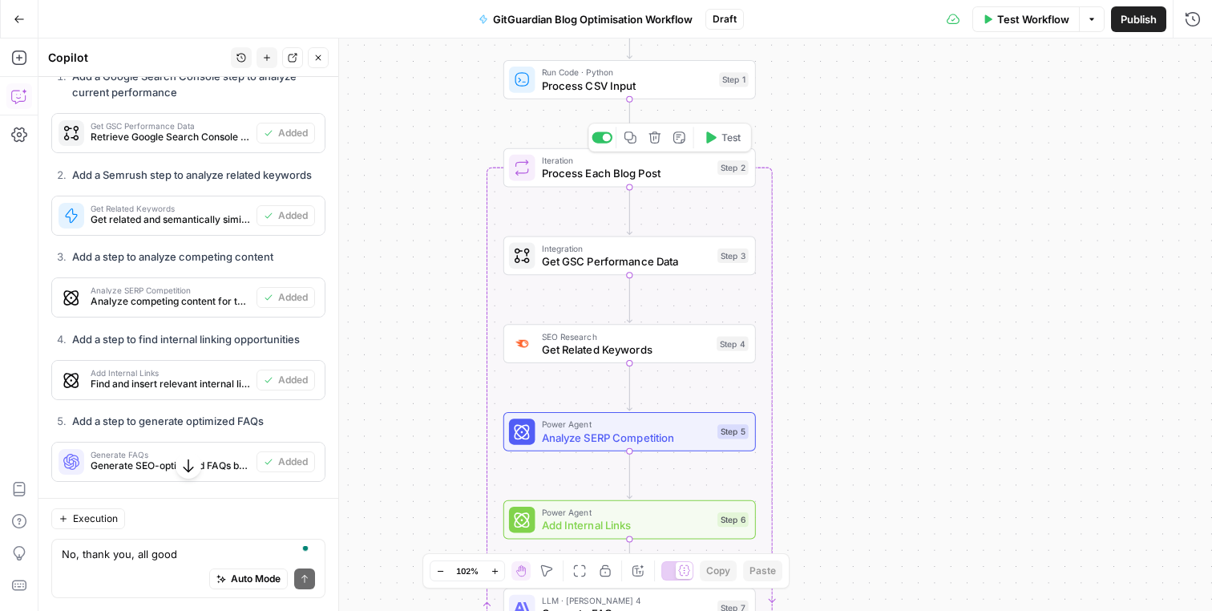
click at [628, 84] on span "Process CSV Input" at bounding box center [627, 85] width 171 height 16
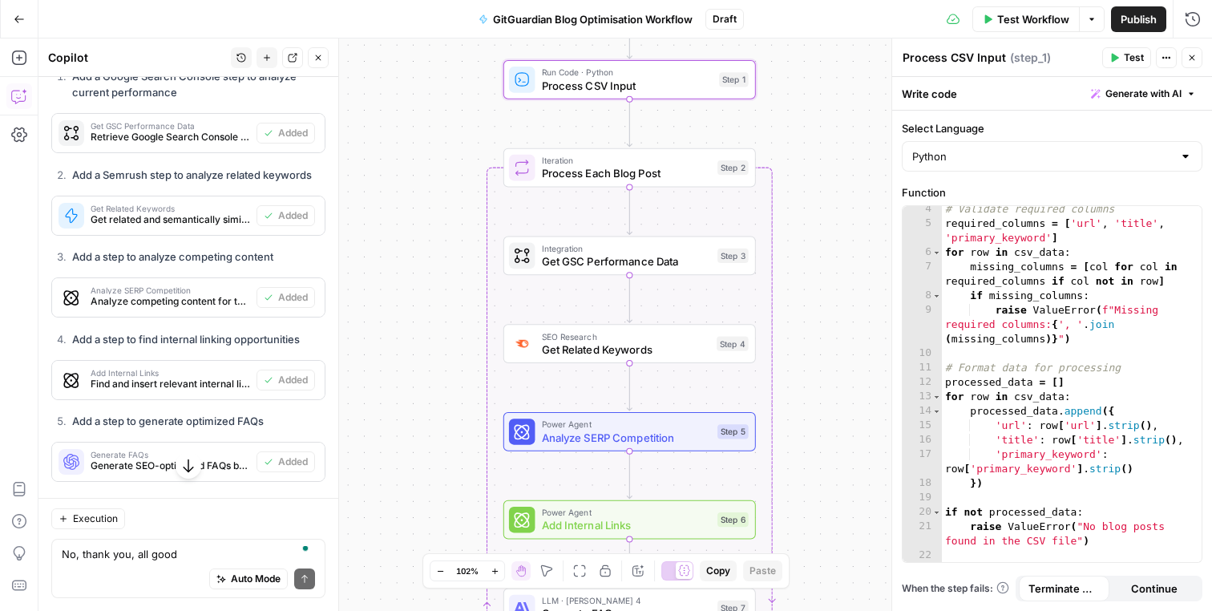
scroll to position [63, 0]
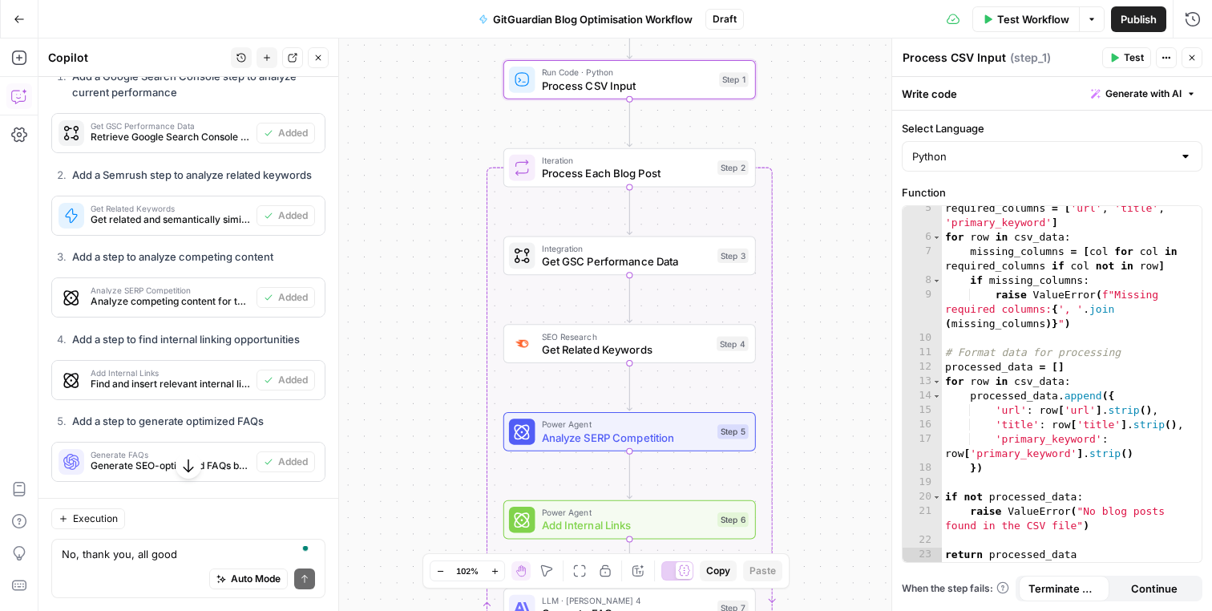
click at [1198, 62] on button "Close" at bounding box center [1192, 57] width 21 height 21
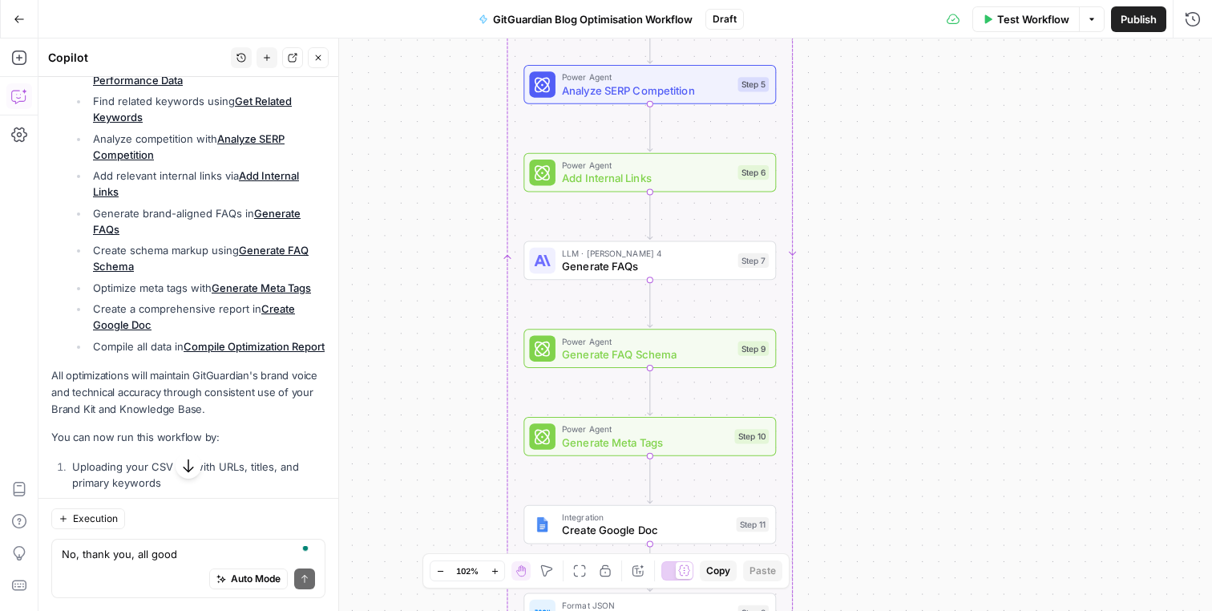
scroll to position [5390, 0]
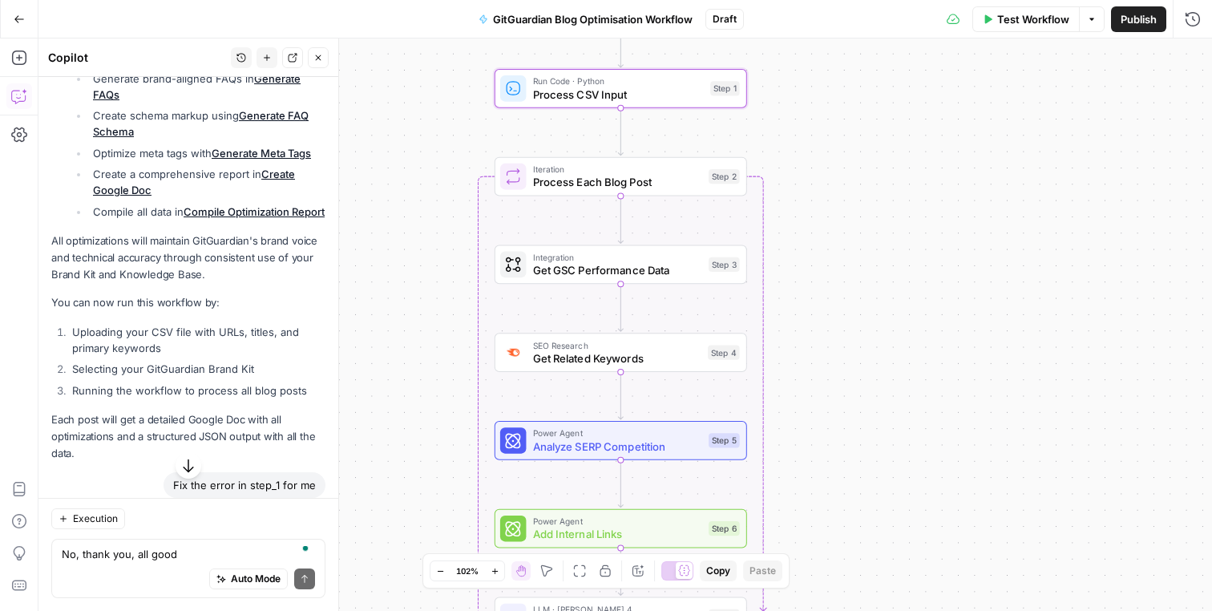
click at [1089, 19] on icon "button" at bounding box center [1092, 19] width 10 height 10
click at [1067, 49] on span "Run Test" at bounding box center [1047, 57] width 71 height 16
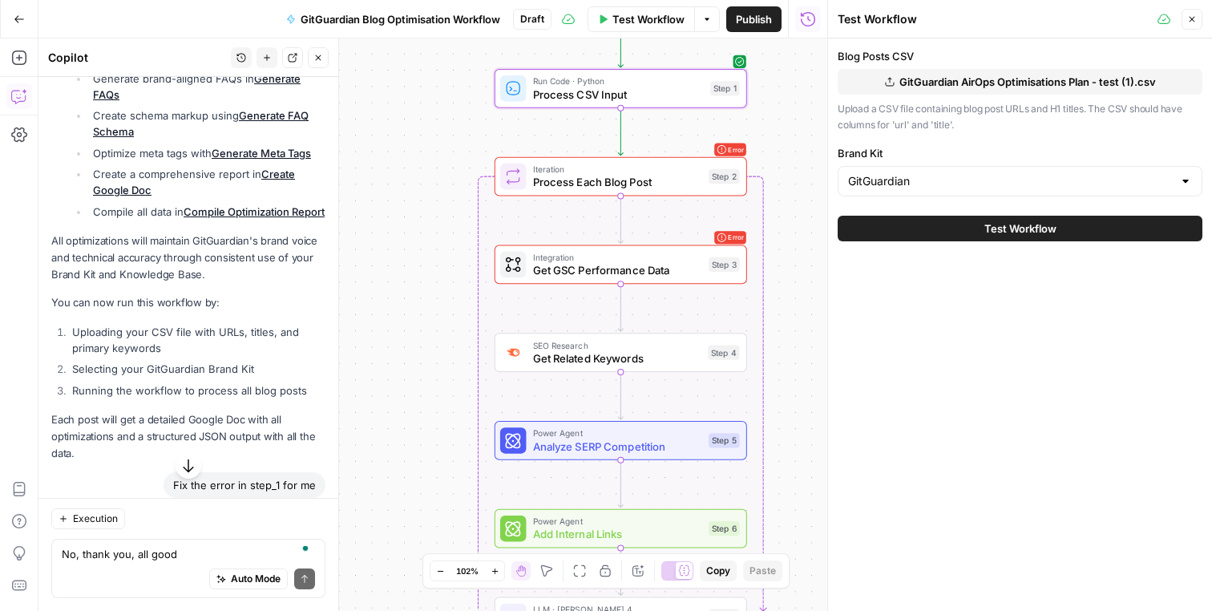
click at [446, 282] on div "Workflow Set Inputs Inputs Run Code · Python Process CSV Input Step 1 Loop Erro…" at bounding box center [432, 324] width 789 height 572
click at [1191, 18] on icon "button" at bounding box center [1193, 20] width 6 height 6
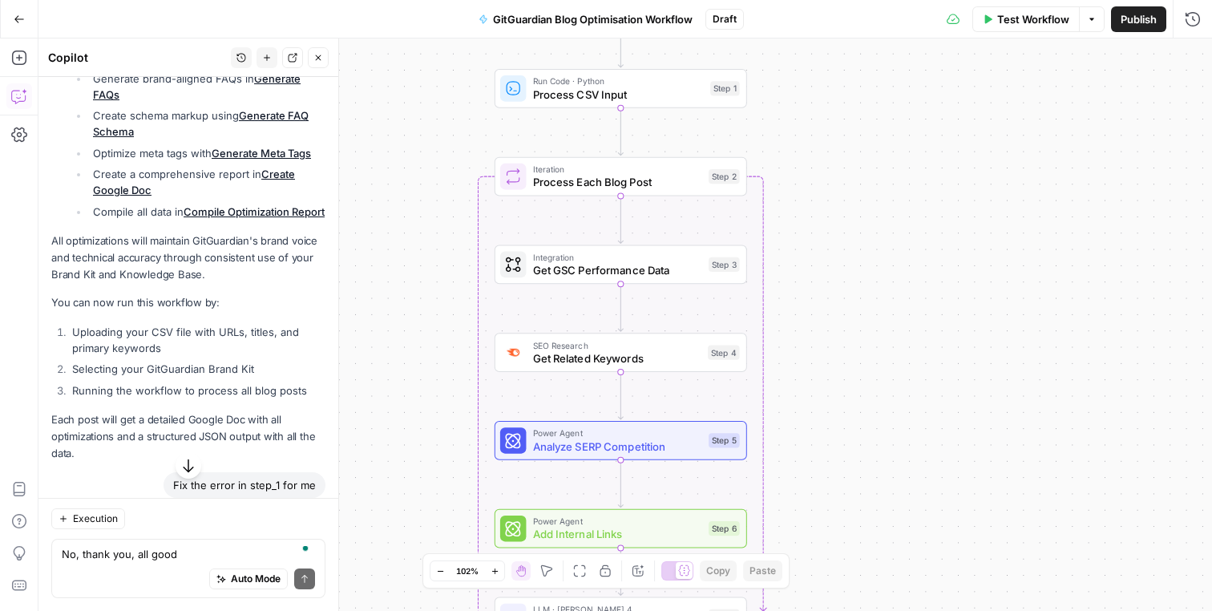
click at [678, 174] on span "Process Each Blog Post" at bounding box center [617, 182] width 169 height 16
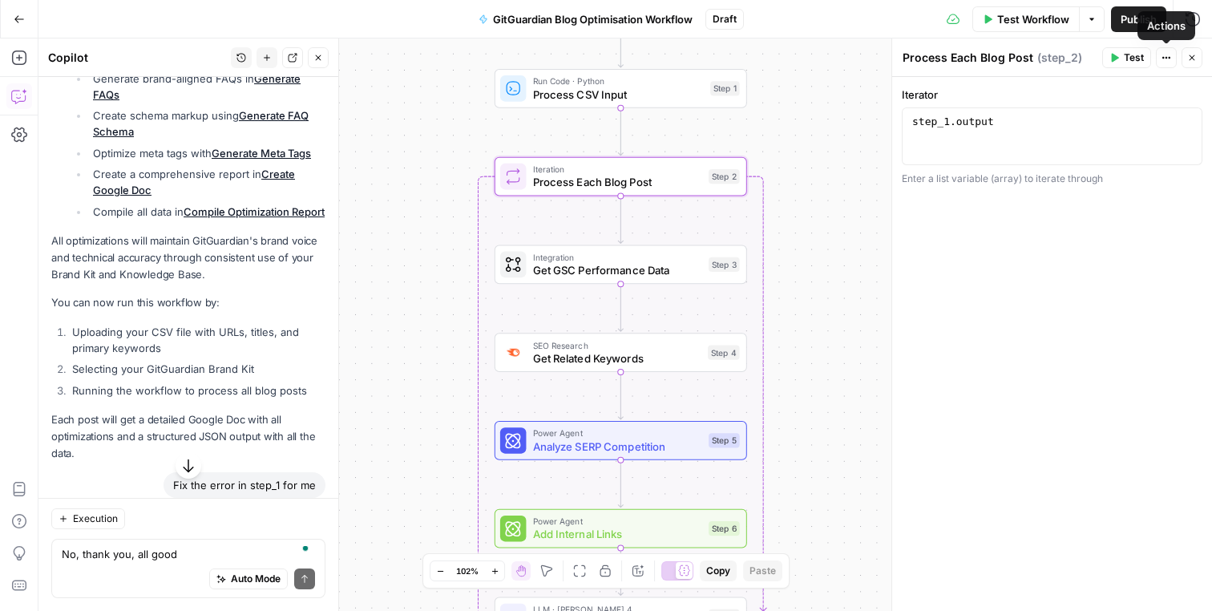
click at [1192, 67] on button "Close" at bounding box center [1192, 57] width 21 height 21
click at [1097, 17] on button "Options" at bounding box center [1092, 19] width 26 height 26
click at [1055, 63] on span "Run Test" at bounding box center [1047, 57] width 71 height 16
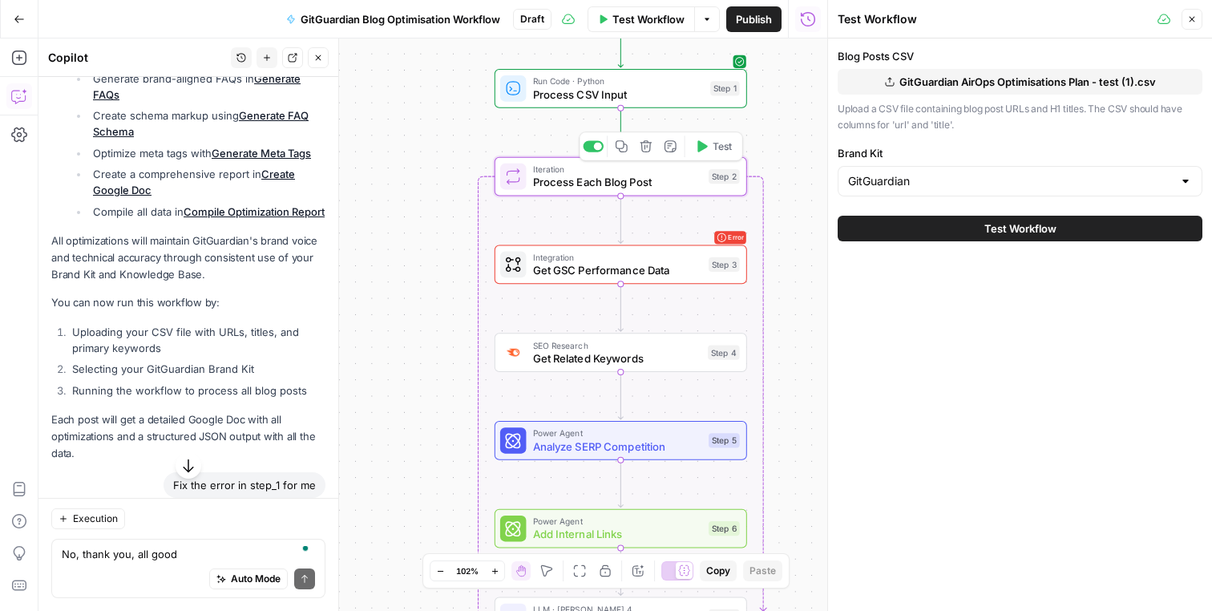
click at [657, 179] on span "Process Each Blog Post" at bounding box center [617, 182] width 169 height 16
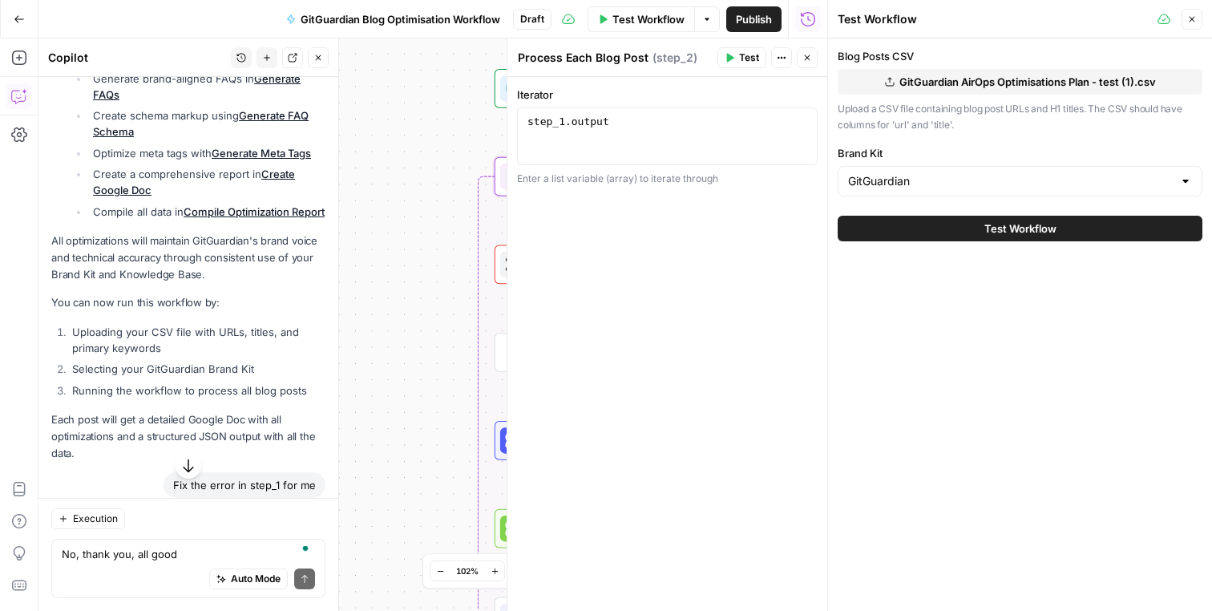
click at [808, 56] on icon "button" at bounding box center [808, 58] width 6 height 6
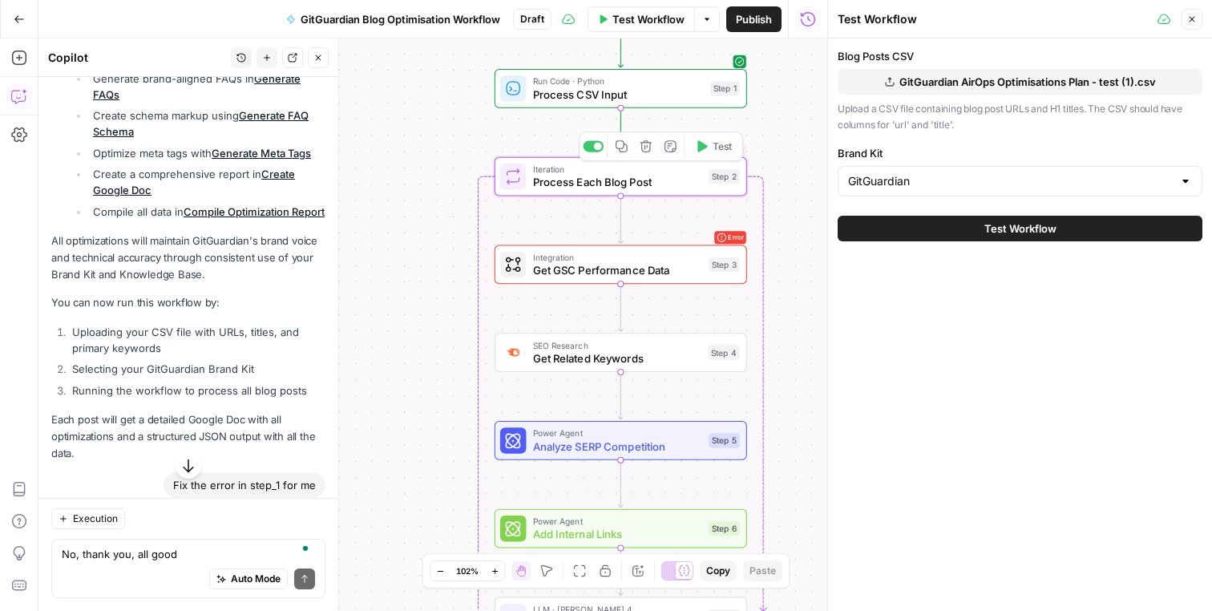
click at [745, 148] on div "Workflow Set Inputs Inputs Run Code · Python Process CSV Input Step 1 Loop Erro…" at bounding box center [432, 324] width 789 height 572
click at [747, 148] on div "Workflow Set Inputs Inputs Run Code · Python Process CSV Input Step 1 Loop Iter…" at bounding box center [432, 324] width 789 height 572
click at [730, 145] on span "Test" at bounding box center [722, 146] width 19 height 14
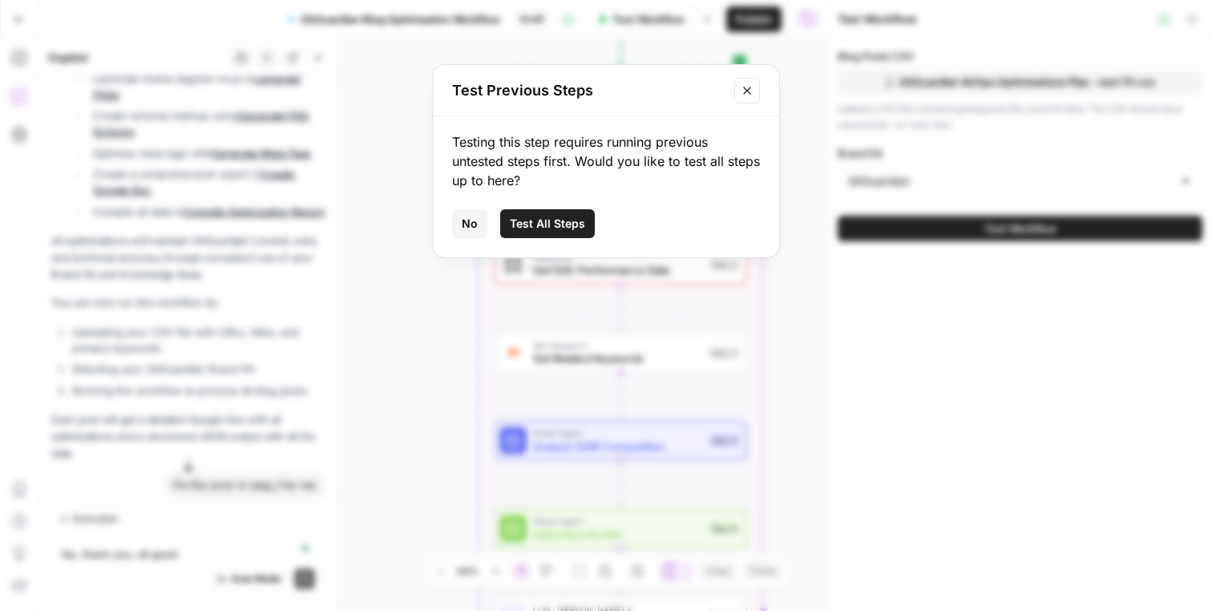
click at [746, 86] on icon "Close modal" at bounding box center [747, 90] width 13 height 13
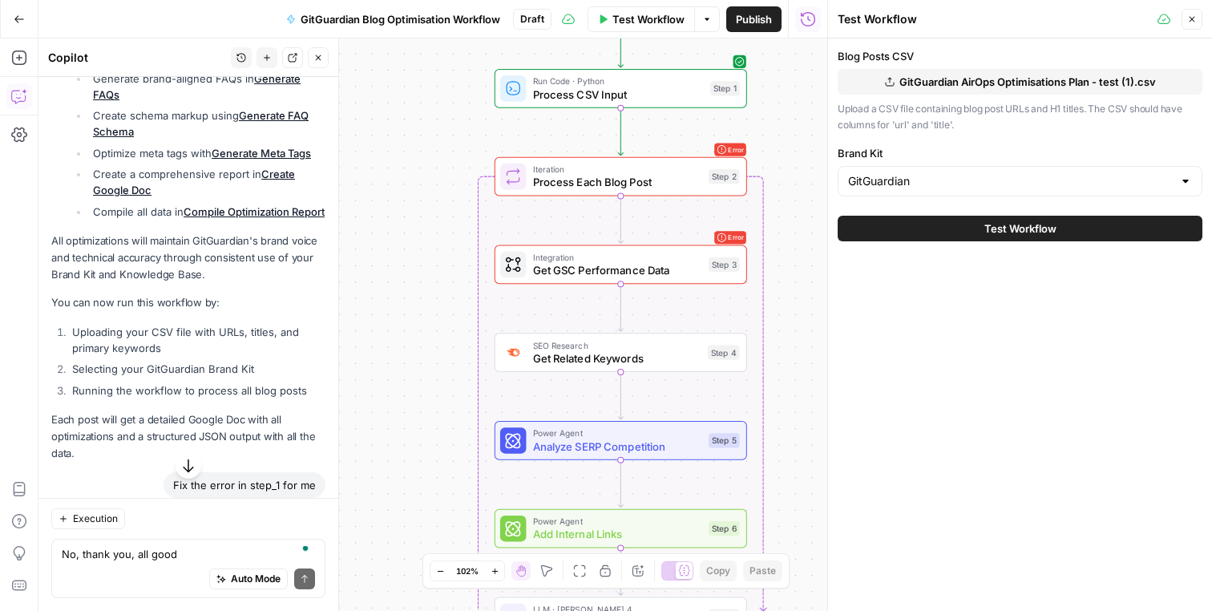
click at [1192, 18] on icon "button" at bounding box center [1192, 19] width 10 height 10
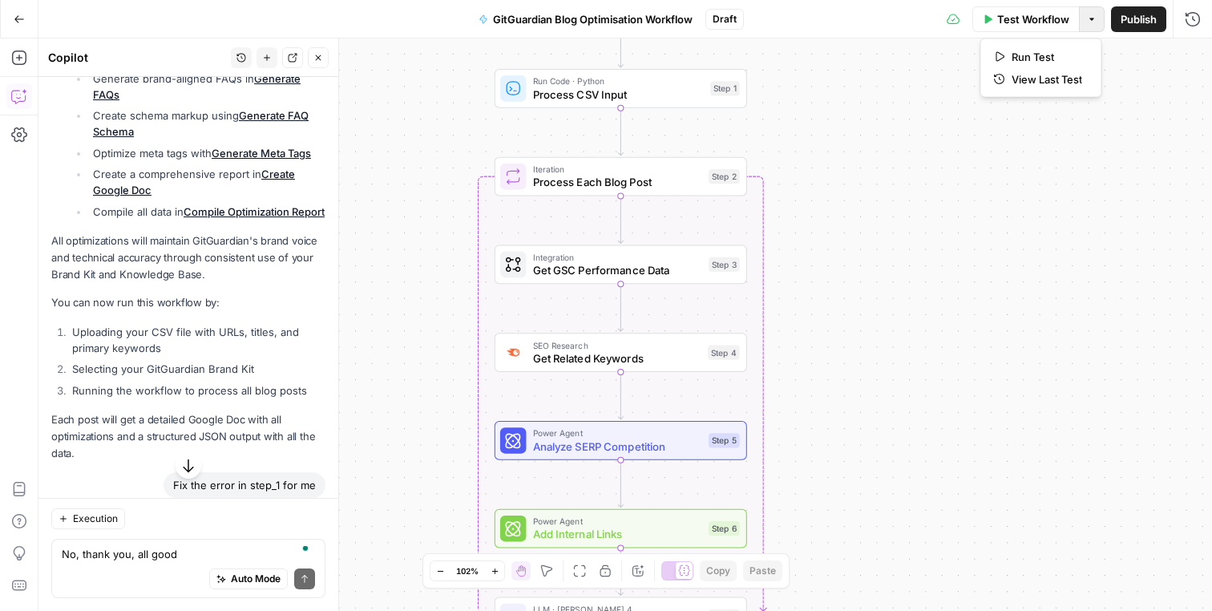
click at [1087, 20] on icon "button" at bounding box center [1092, 19] width 10 height 10
click at [1049, 71] on span "View Last Test" at bounding box center [1047, 79] width 71 height 16
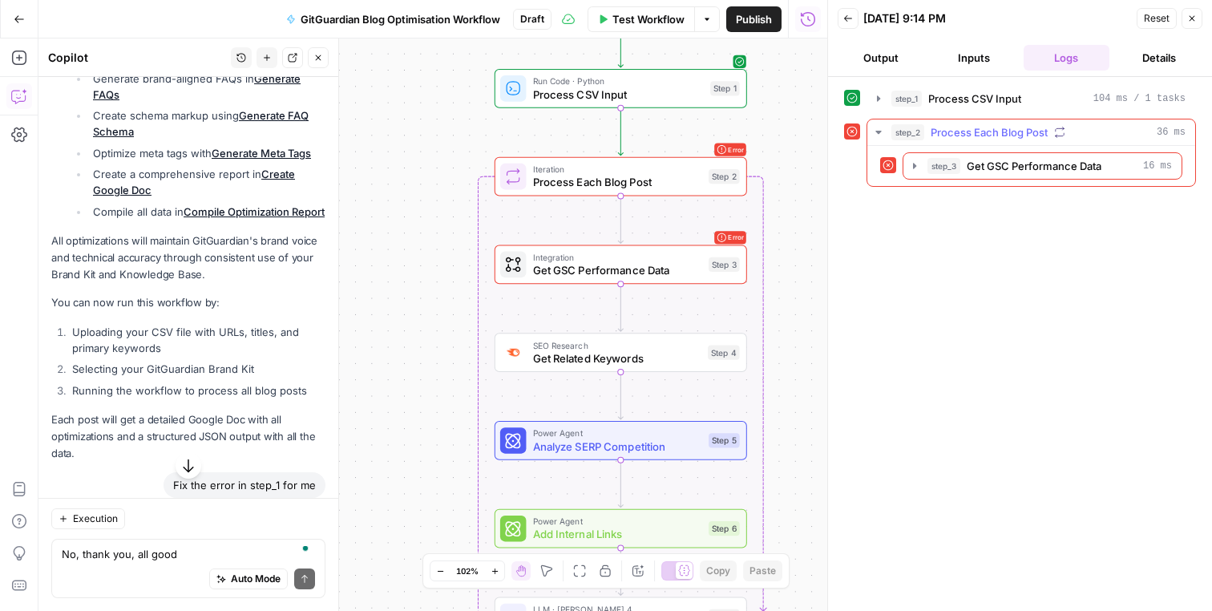
click at [1009, 126] on span "Process Each Blog Post" at bounding box center [989, 132] width 117 height 16
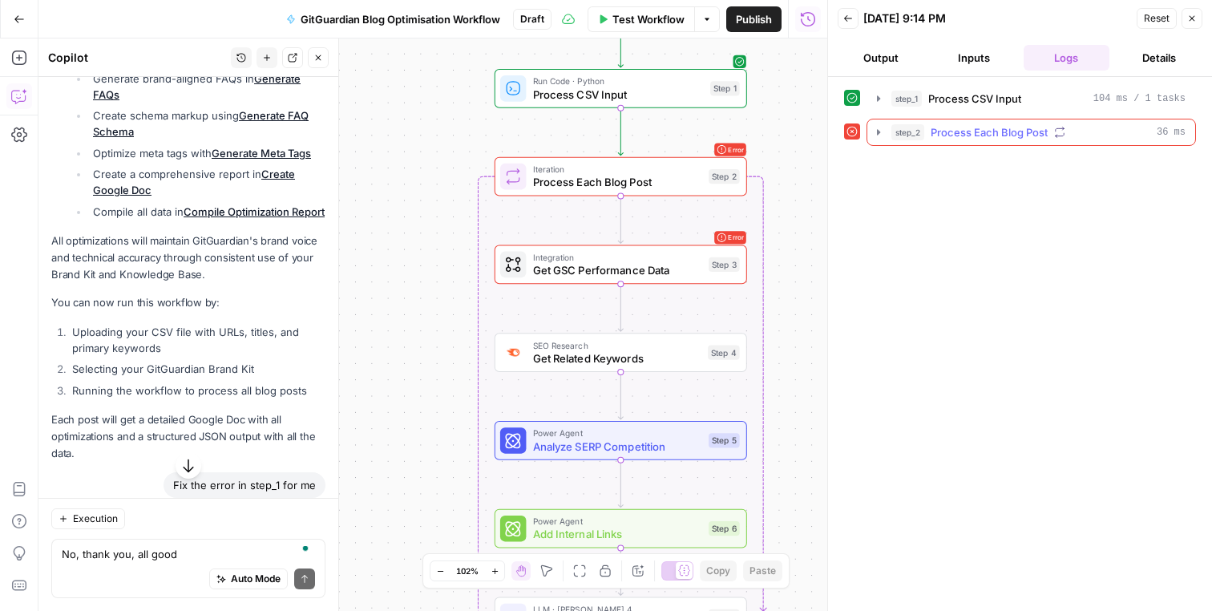
click at [1009, 126] on span "Process Each Blog Post" at bounding box center [989, 132] width 117 height 16
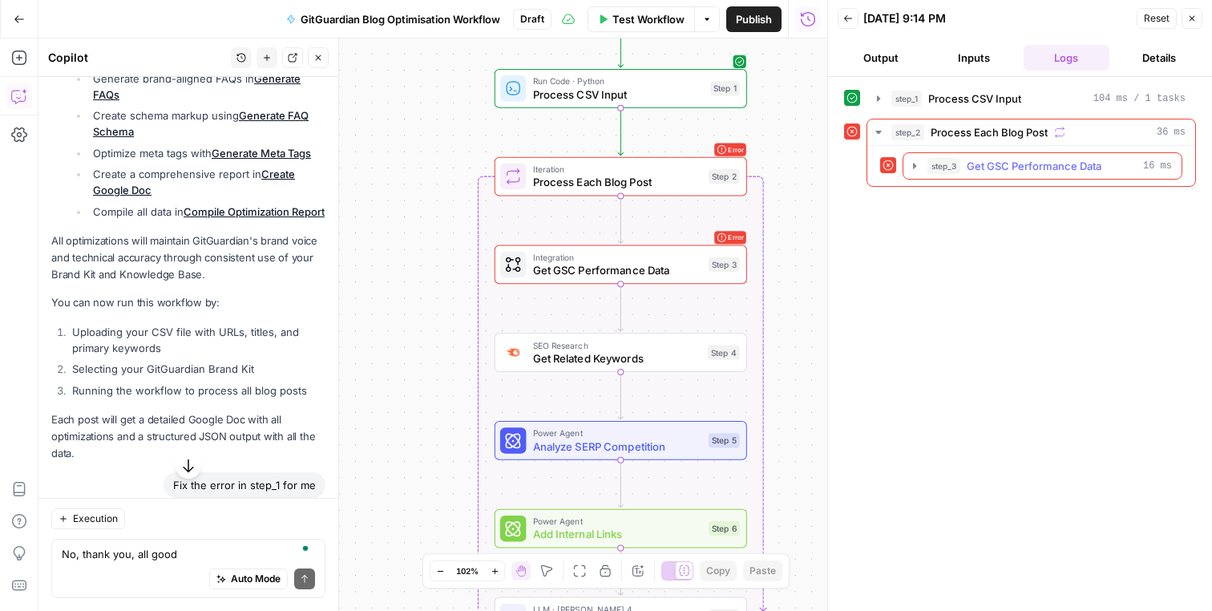
click at [1004, 160] on span "Get GSC Performance Data" at bounding box center [1034, 166] width 135 height 16
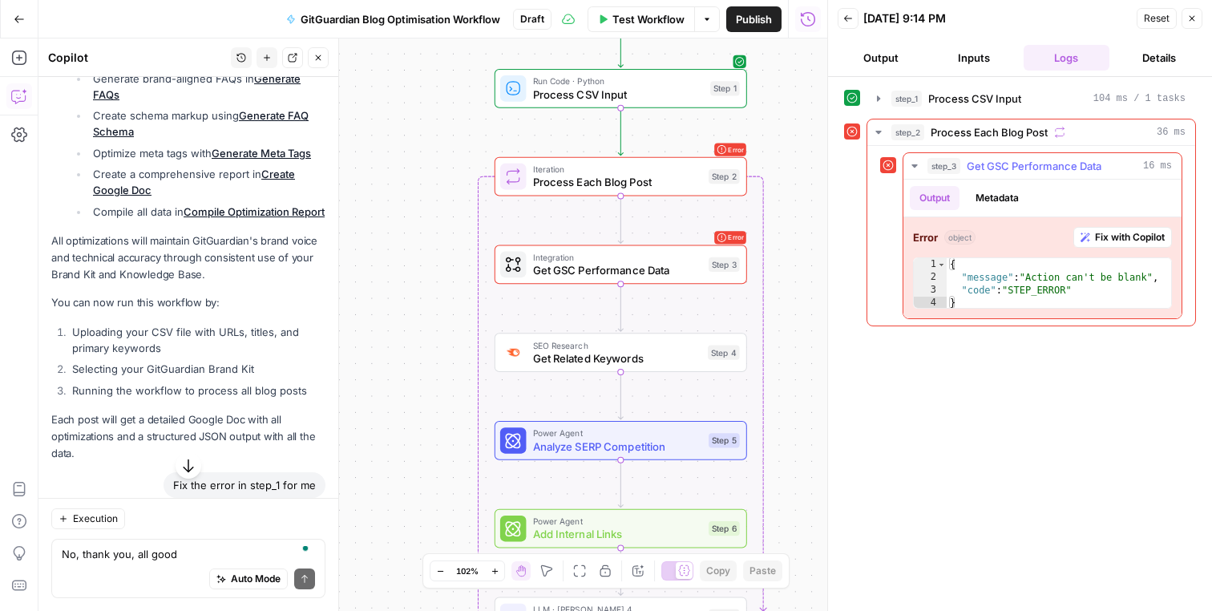
click at [1095, 234] on span "Fix with Copilot" at bounding box center [1130, 237] width 70 height 14
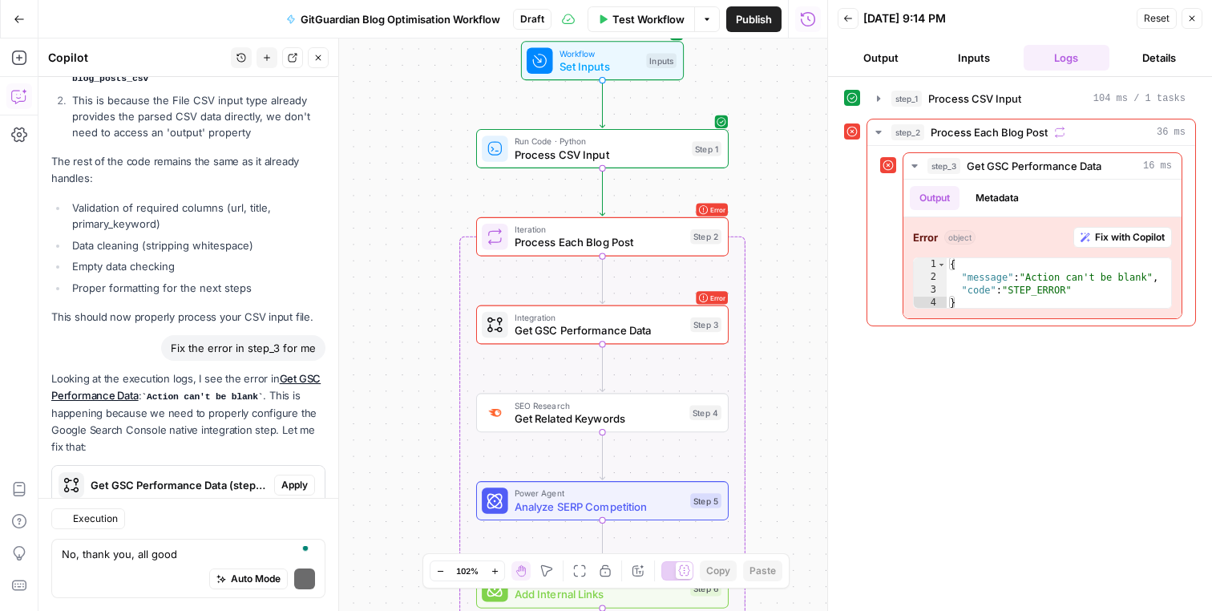
scroll to position [6277, 0]
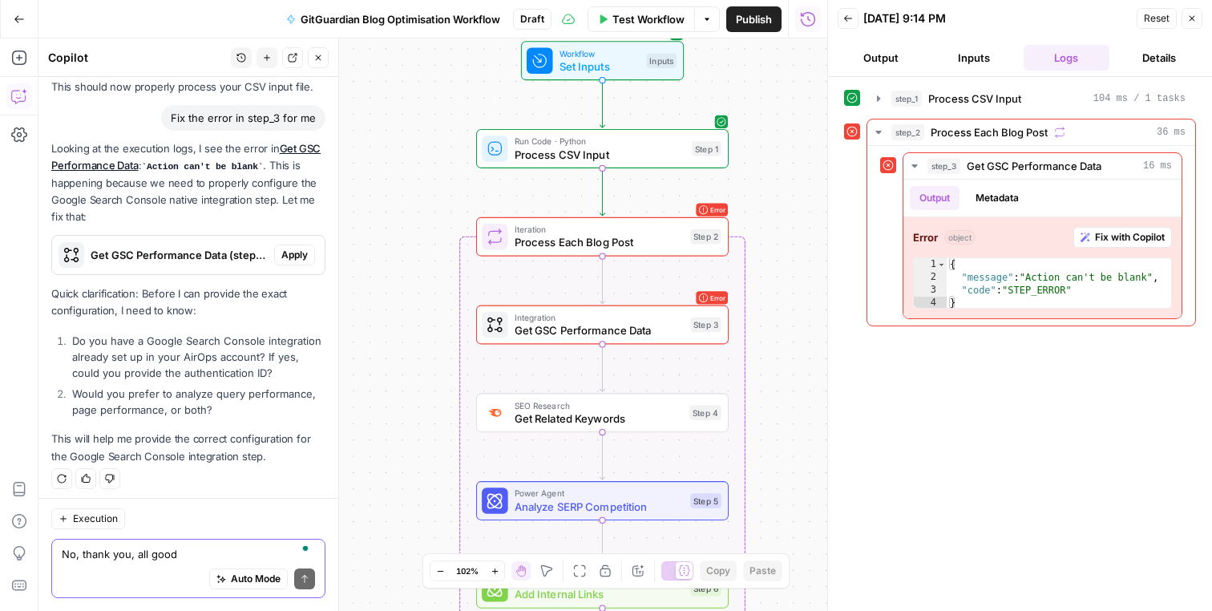
click at [164, 547] on textarea "No, thank you, all good" at bounding box center [188, 554] width 253 height 16
type textarea "Н"
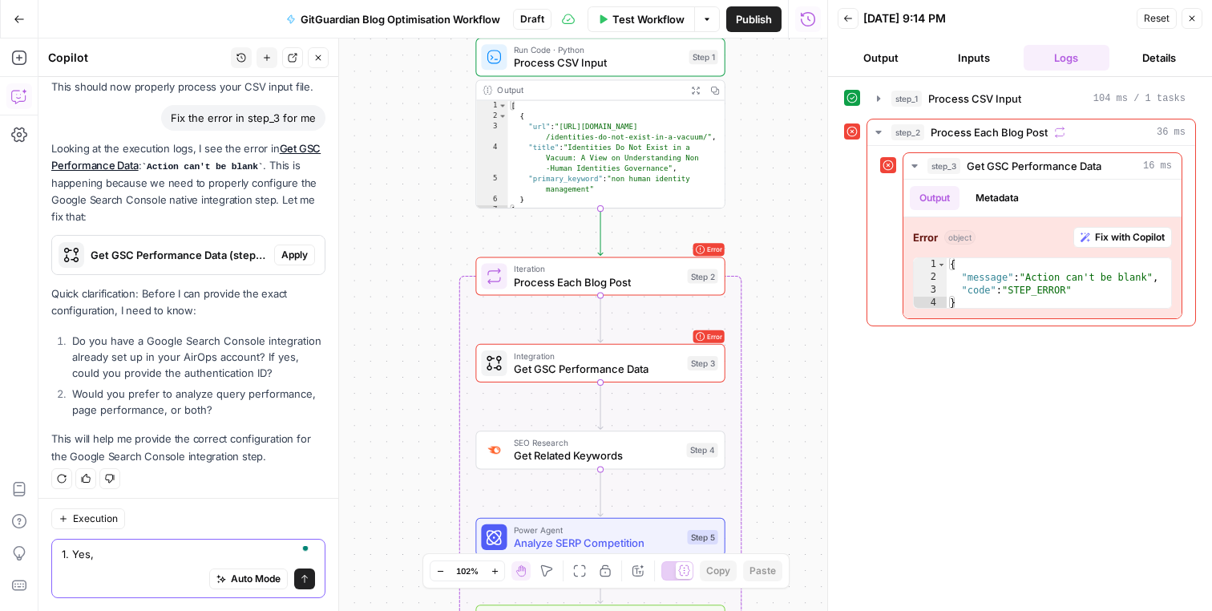
paste textarea "Google Search Console - gitguardian.com"
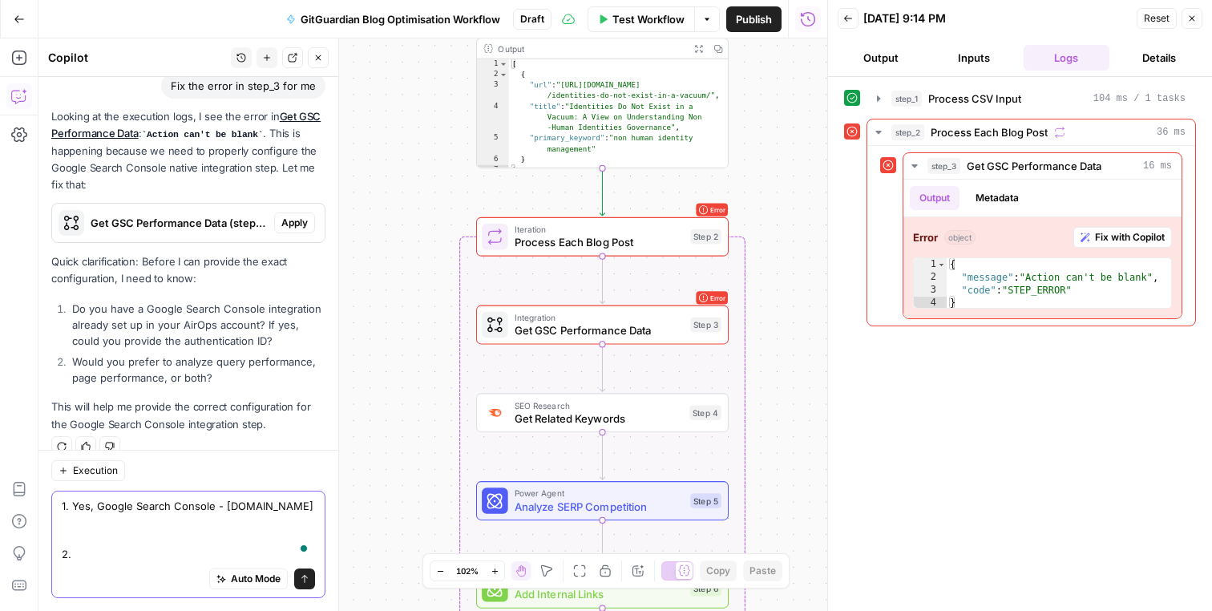
scroll to position [6325, 0]
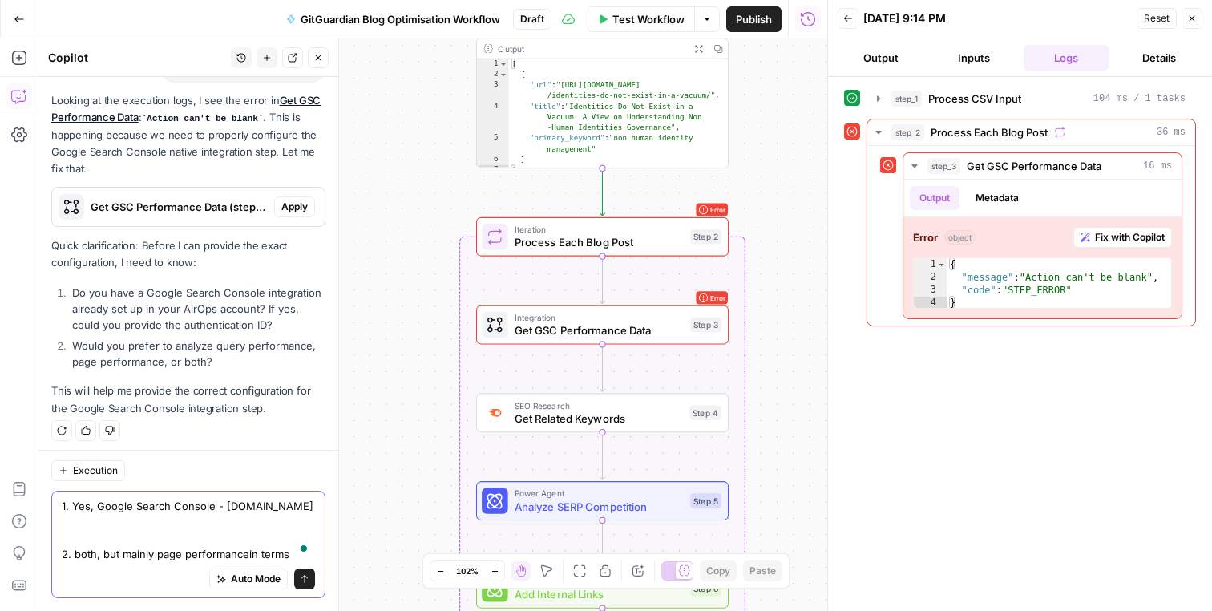
drag, startPoint x: 243, startPoint y: 555, endPoint x: 291, endPoint y: 555, distance: 48.1
click at [290, 555] on textarea "1. Yes, Google Search Console - gitguardian.com 2. both, but mainly page perfor…" at bounding box center [188, 530] width 253 height 64
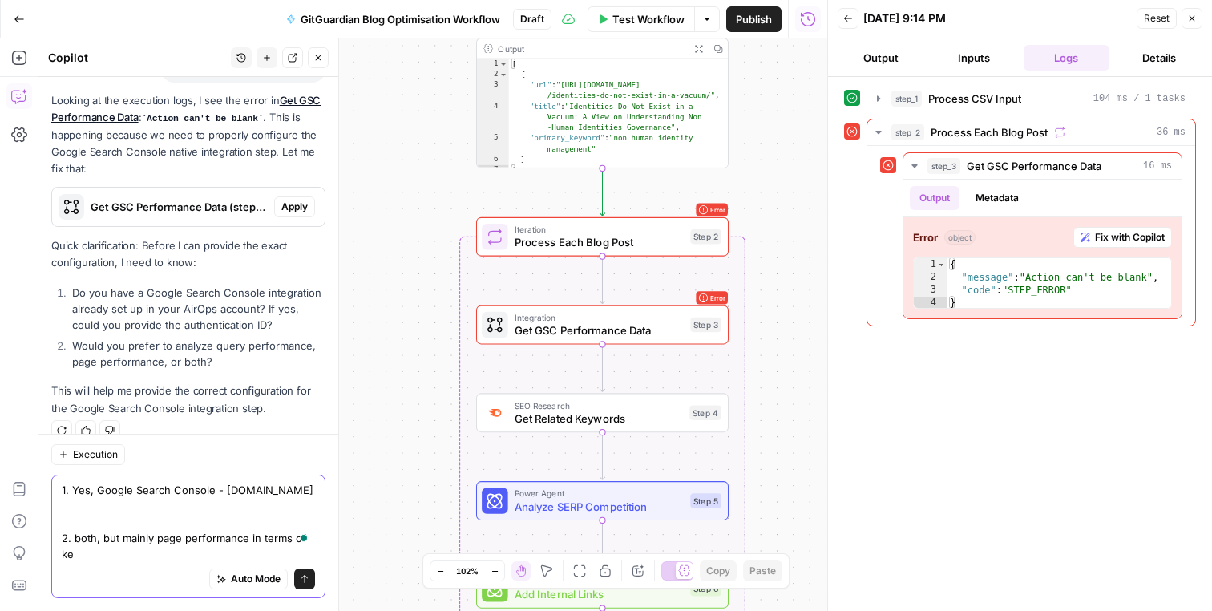
scroll to position [6341, 0]
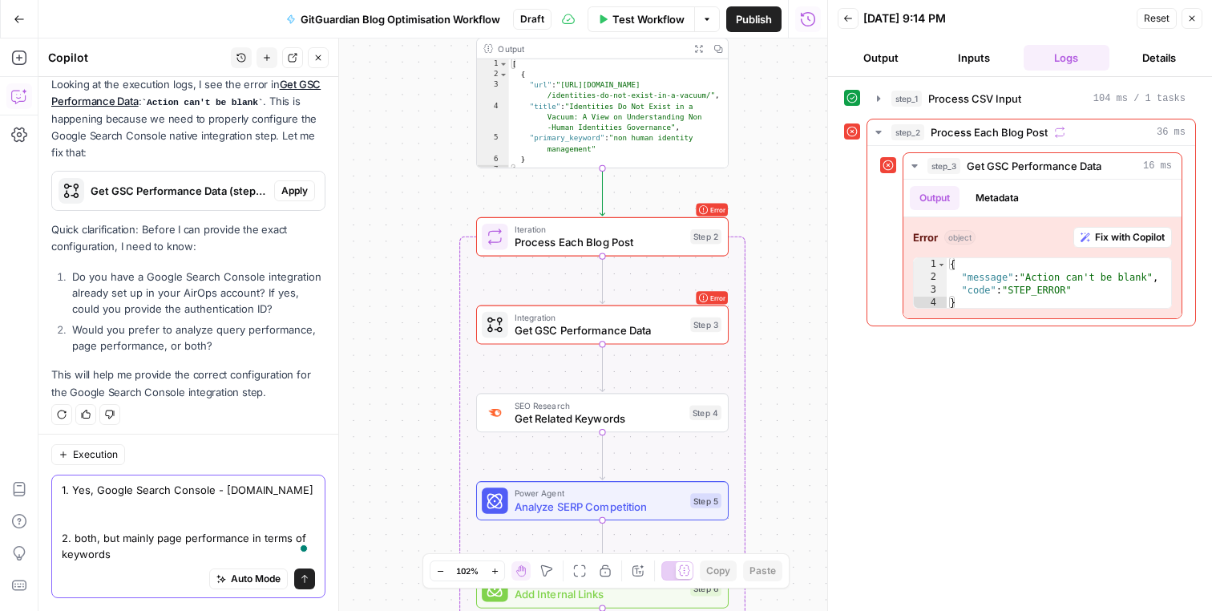
drag, startPoint x: 121, startPoint y: 536, endPoint x: 76, endPoint y: 535, distance: 44.9
click at [77, 535] on textarea "1. Yes, Google Search Console - gitguardian.com 2. both, but mainly page perfor…" at bounding box center [188, 522] width 253 height 80
type textarea "1. Yes, Google Search Console - gitguardian.com 2. mainly page performance in t…"
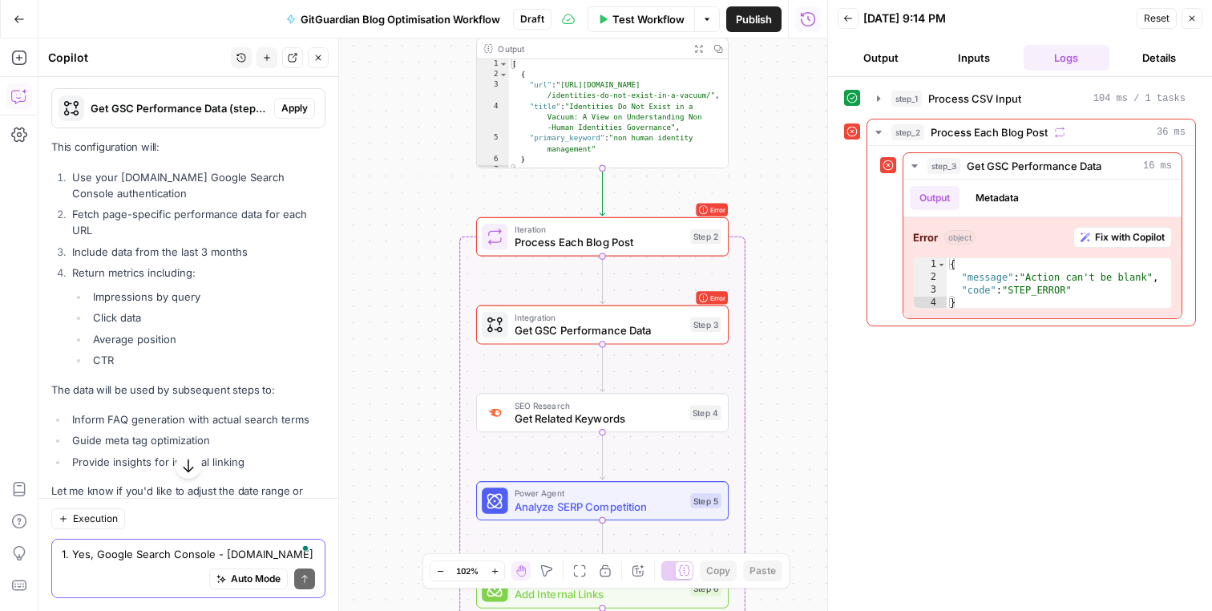
scroll to position [6908, 0]
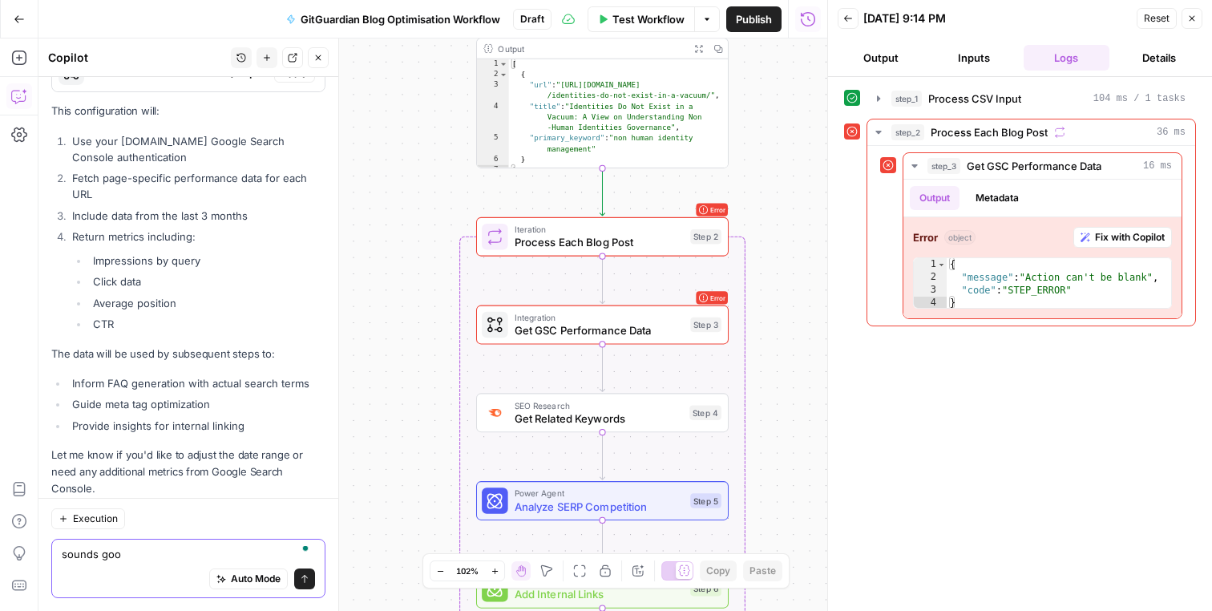
type textarea "sounds good"
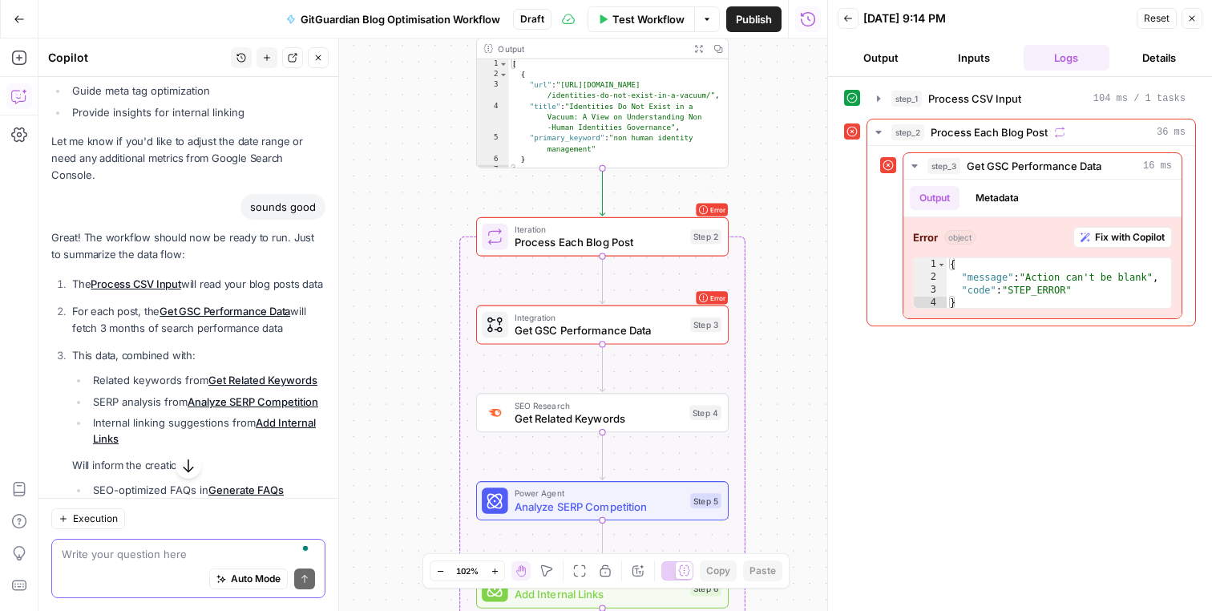
scroll to position [7467, 0]
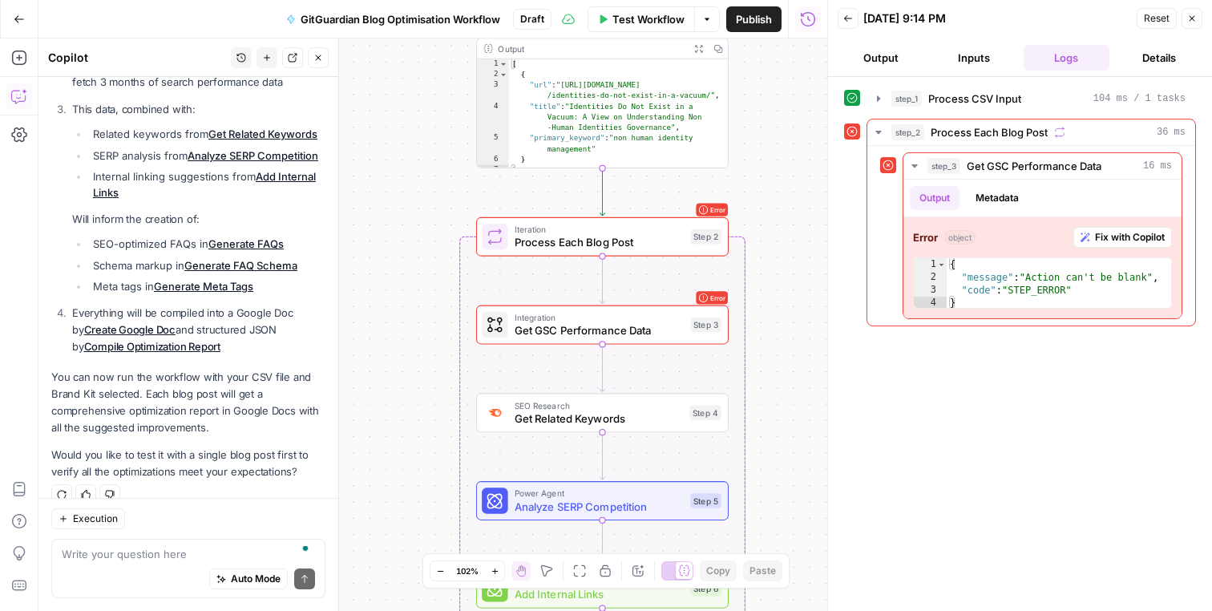
click at [156, 390] on p "You can now run the workflow with your CSV file and Brand Kit selected. Each bl…" at bounding box center [188, 403] width 274 height 68
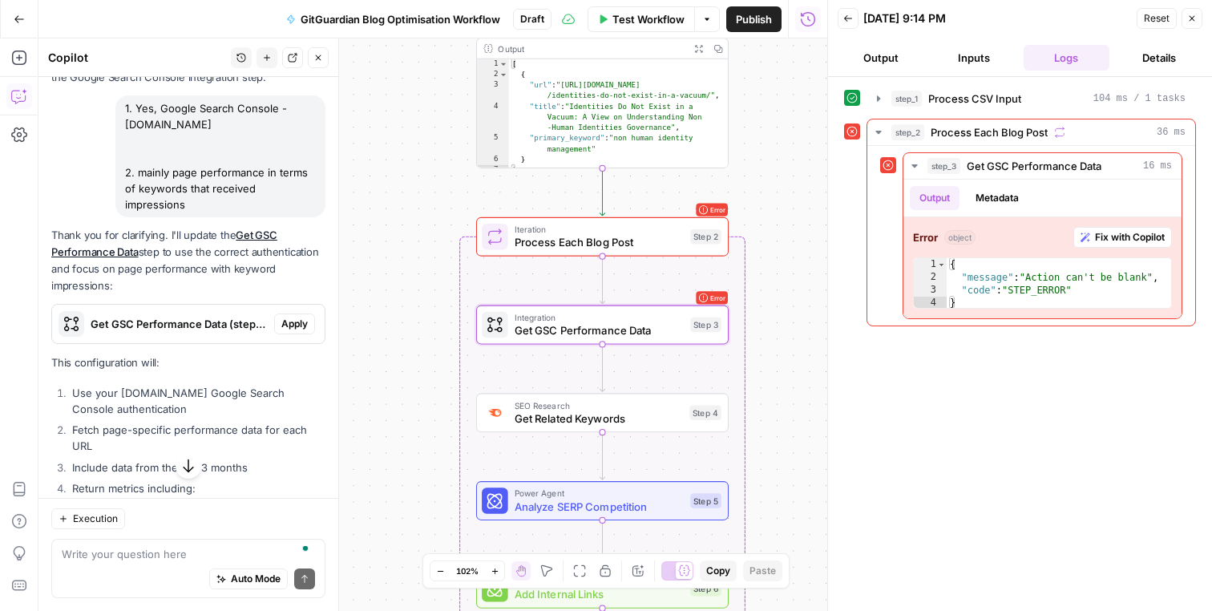
scroll to position [6620, 0]
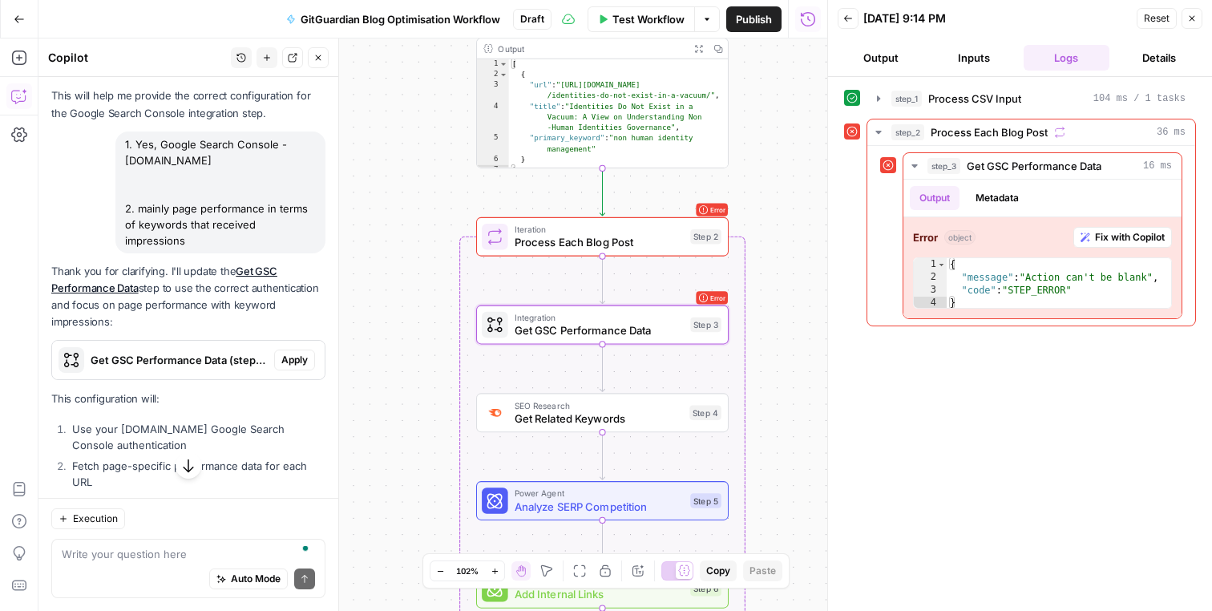
click at [303, 353] on span "Apply" at bounding box center [294, 360] width 26 height 14
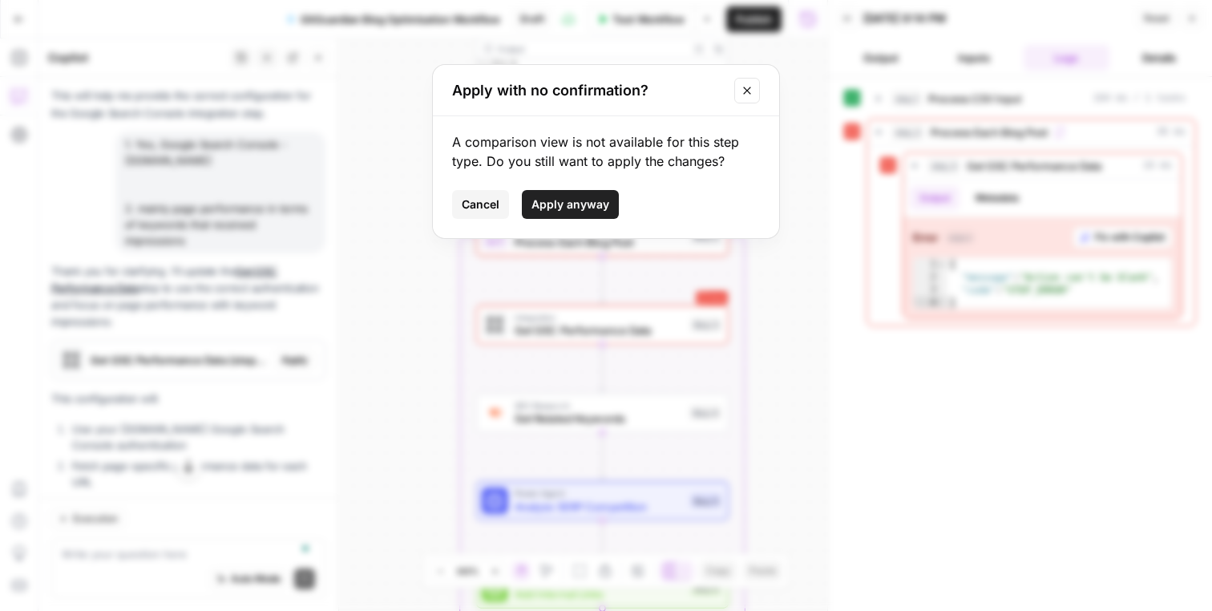
click at [591, 209] on span "Apply anyway" at bounding box center [570, 204] width 78 height 16
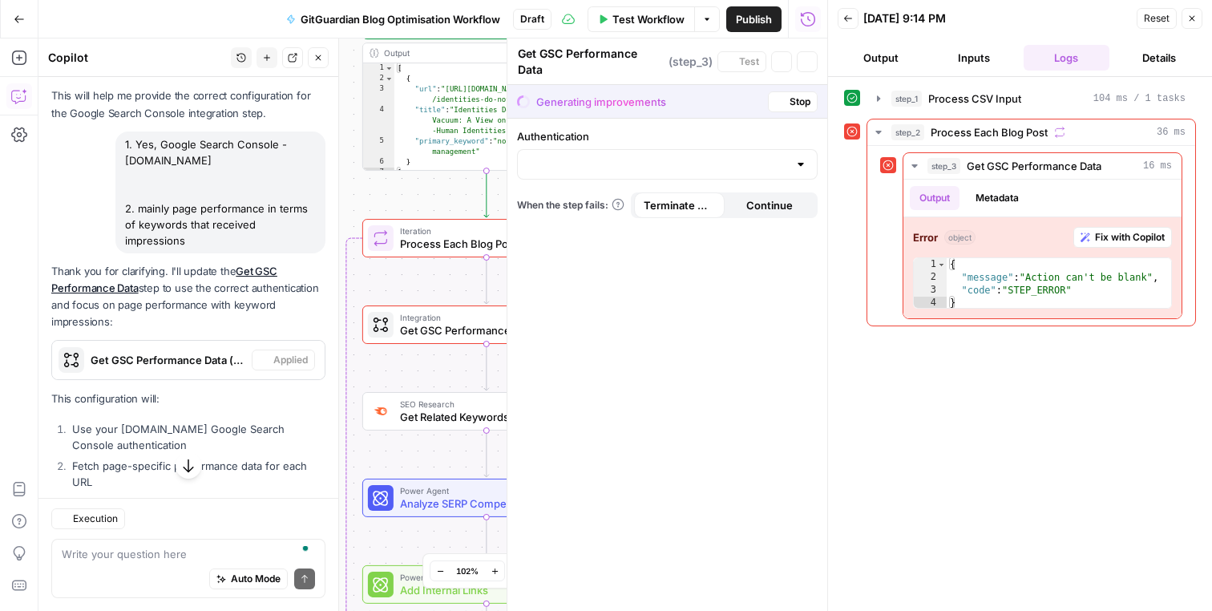
scroll to position [6646, 0]
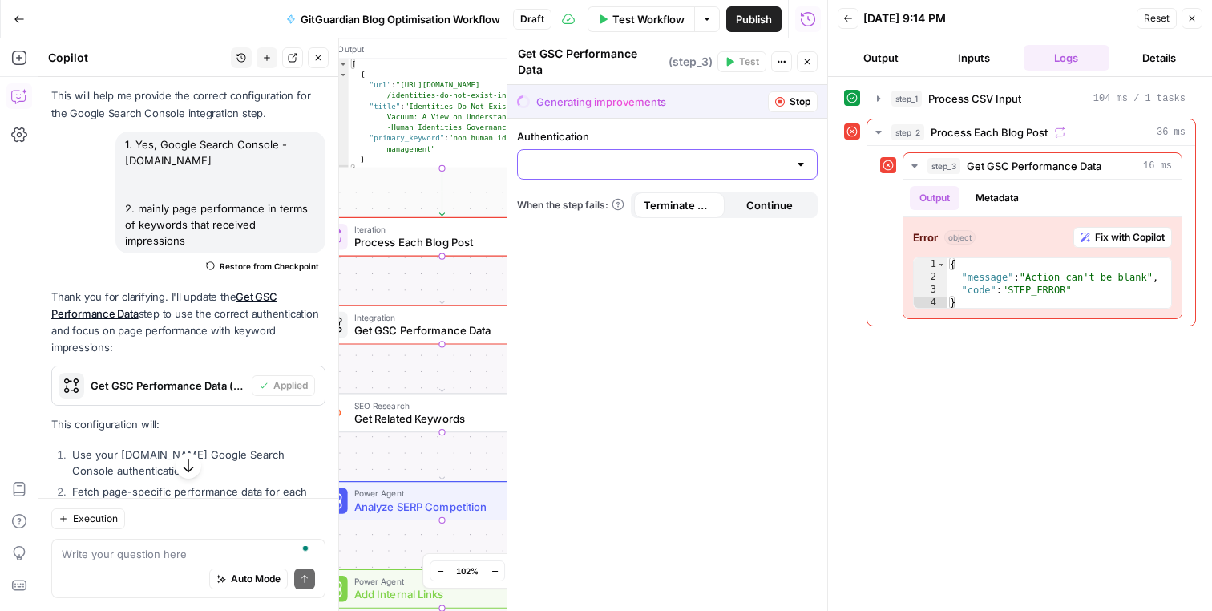
click at [632, 163] on input "Authentication" at bounding box center [657, 164] width 261 height 16
click at [610, 259] on div "Authentication When the step fails: Terminate Workflow Continue" at bounding box center [667, 365] width 320 height 492
click at [1196, 24] on button "Close" at bounding box center [1192, 18] width 21 height 21
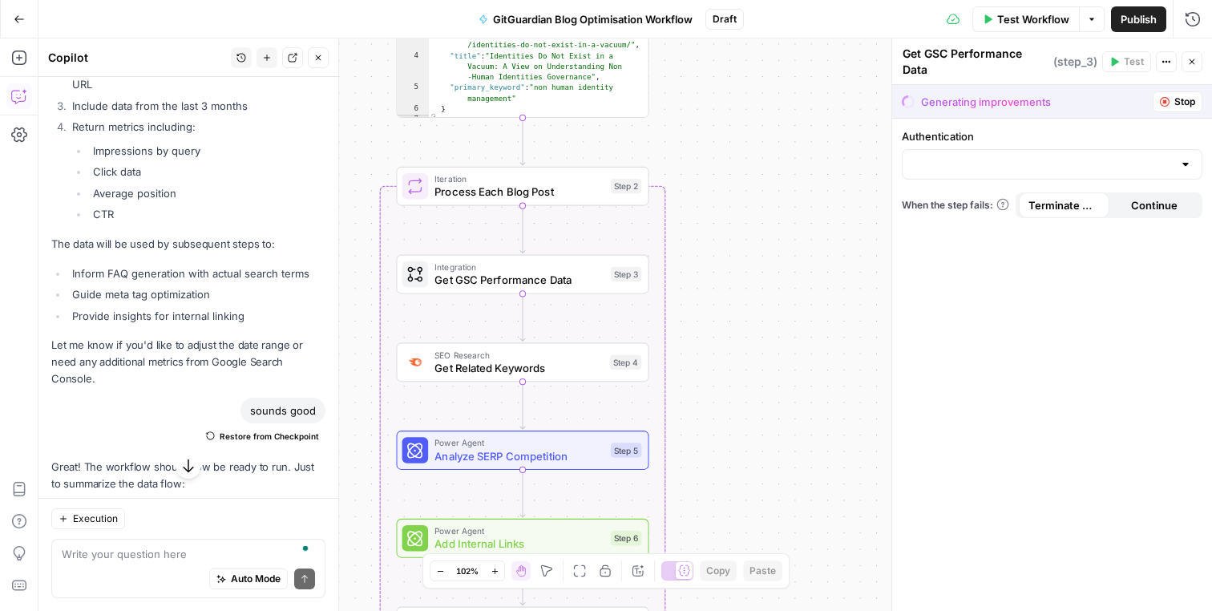
scroll to position [7544, 0]
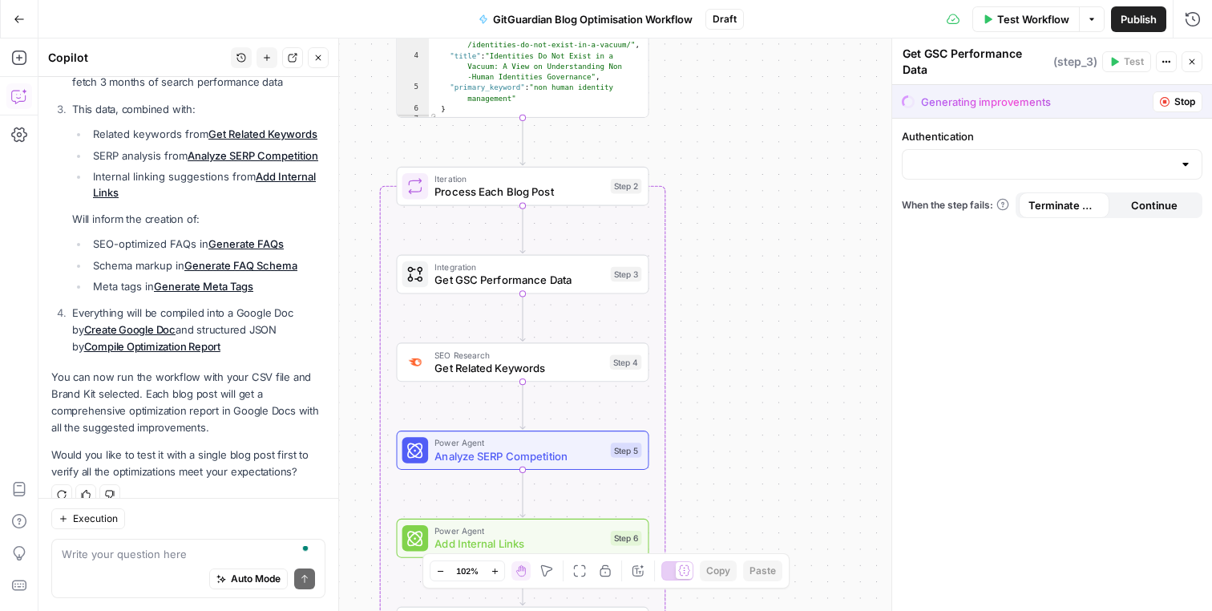
click at [228, 369] on p "You can now run the workflow with your CSV file and Brand Kit selected. Each bl…" at bounding box center [188, 403] width 274 height 68
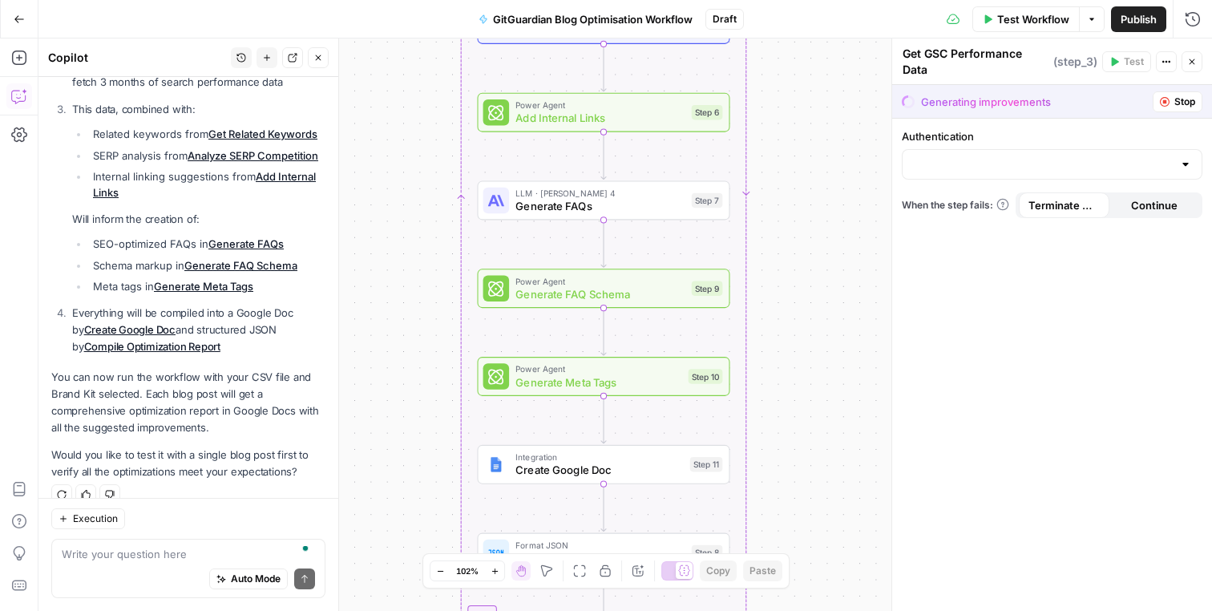
click at [188, 369] on p "You can now run the workflow with your CSV file and Brand Kit selected. Each bl…" at bounding box center [188, 403] width 274 height 68
click at [185, 518] on div "Execution" at bounding box center [188, 518] width 274 height 21
click at [169, 551] on textarea "To enrich screen reader interactions, please activate Accessibility in Grammarl…" at bounding box center [188, 554] width 253 height 16
type textarea "yes"
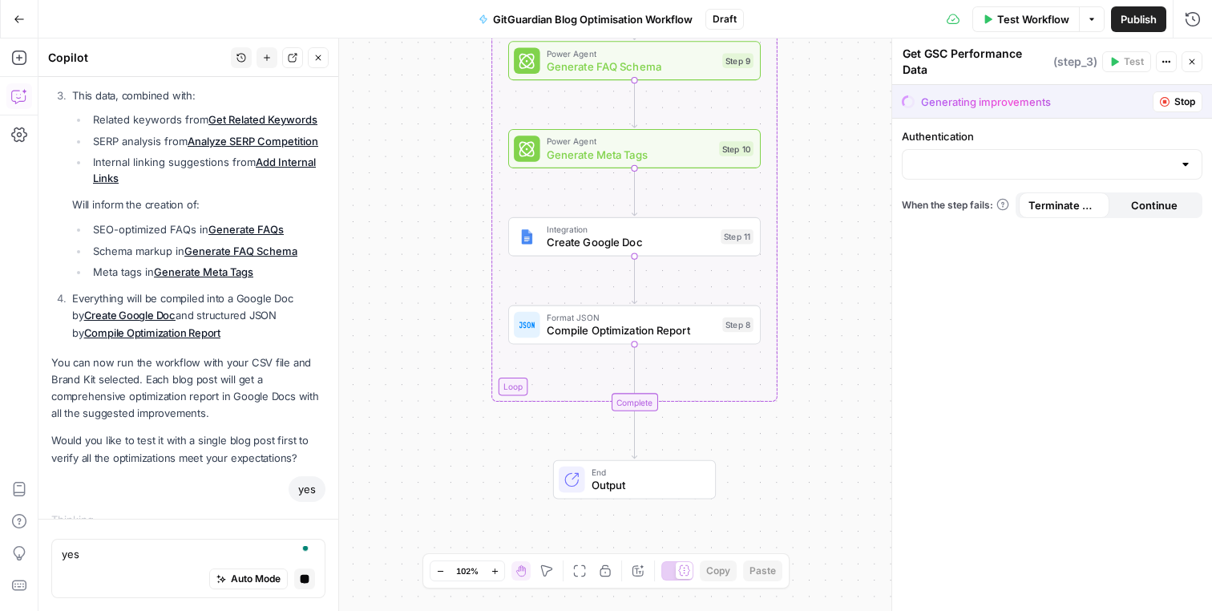
click at [980, 178] on div at bounding box center [1052, 164] width 301 height 30
click at [963, 204] on span "﹢ Create New" at bounding box center [1048, 204] width 267 height 16
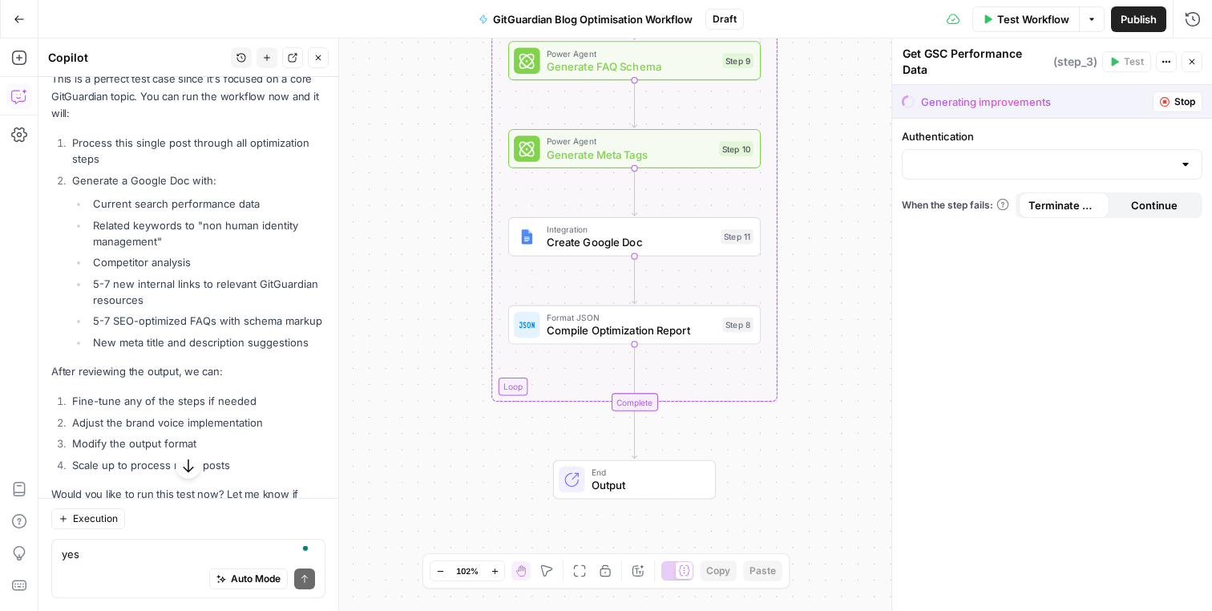
scroll to position [8143, 0]
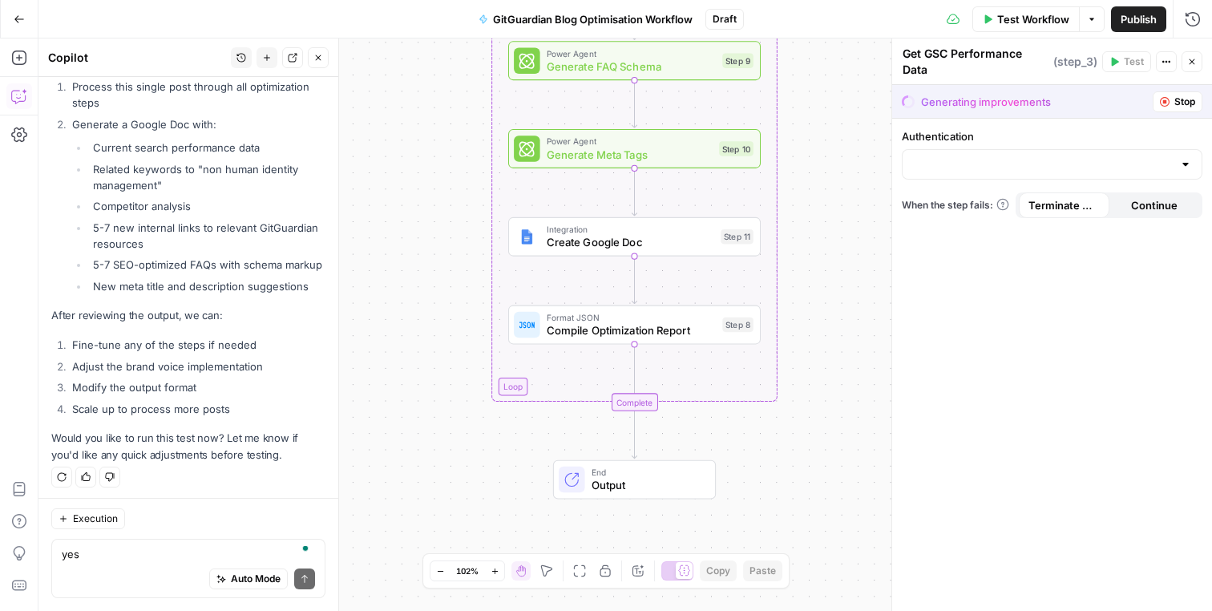
click at [1191, 63] on icon "button" at bounding box center [1192, 62] width 10 height 10
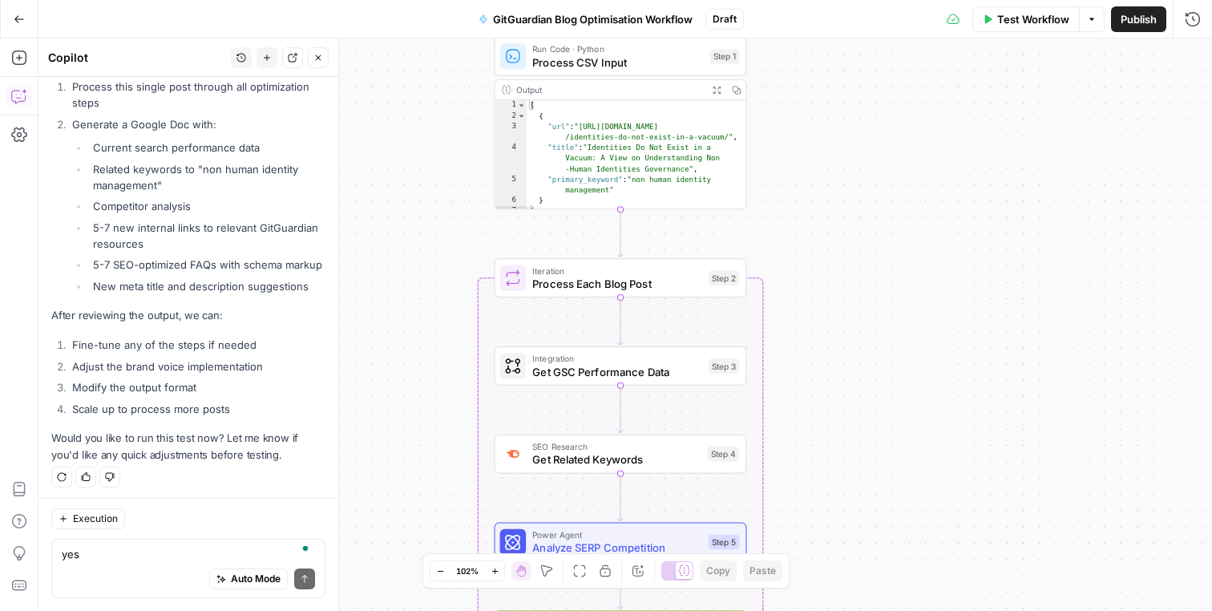
click at [851, 192] on div "Workflow Set Inputs Inputs Run Code · Python Process CSV Input Step 1 Output Ex…" at bounding box center [625, 324] width 1174 height 572
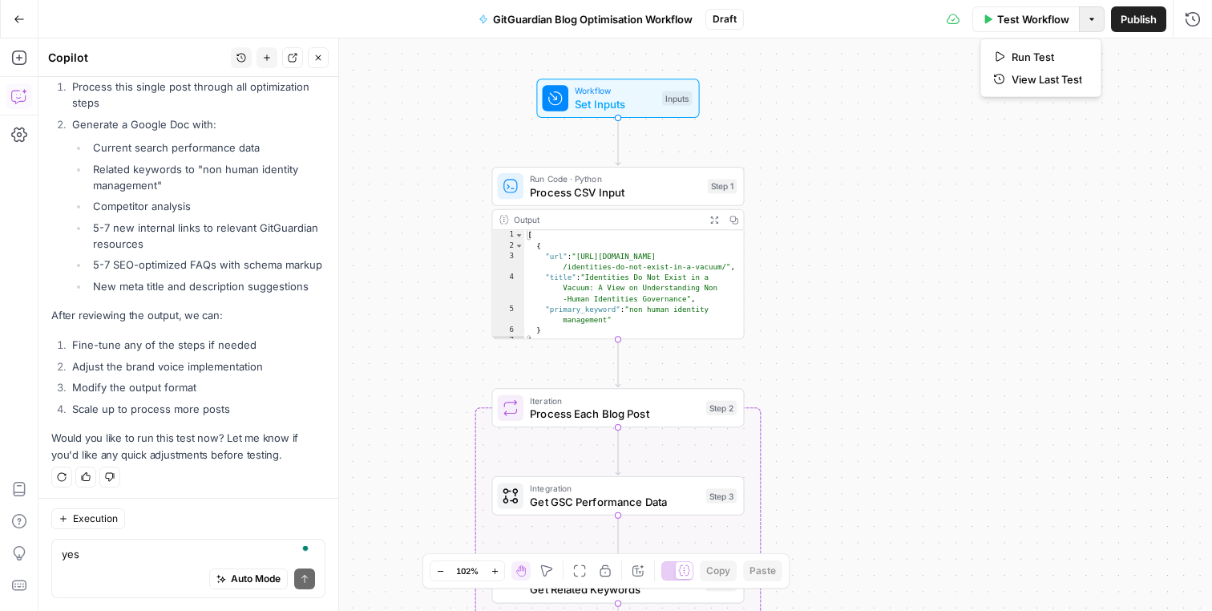
click at [1093, 25] on button "Options" at bounding box center [1092, 19] width 26 height 26
click at [1056, 52] on span "Run Test" at bounding box center [1047, 57] width 71 height 16
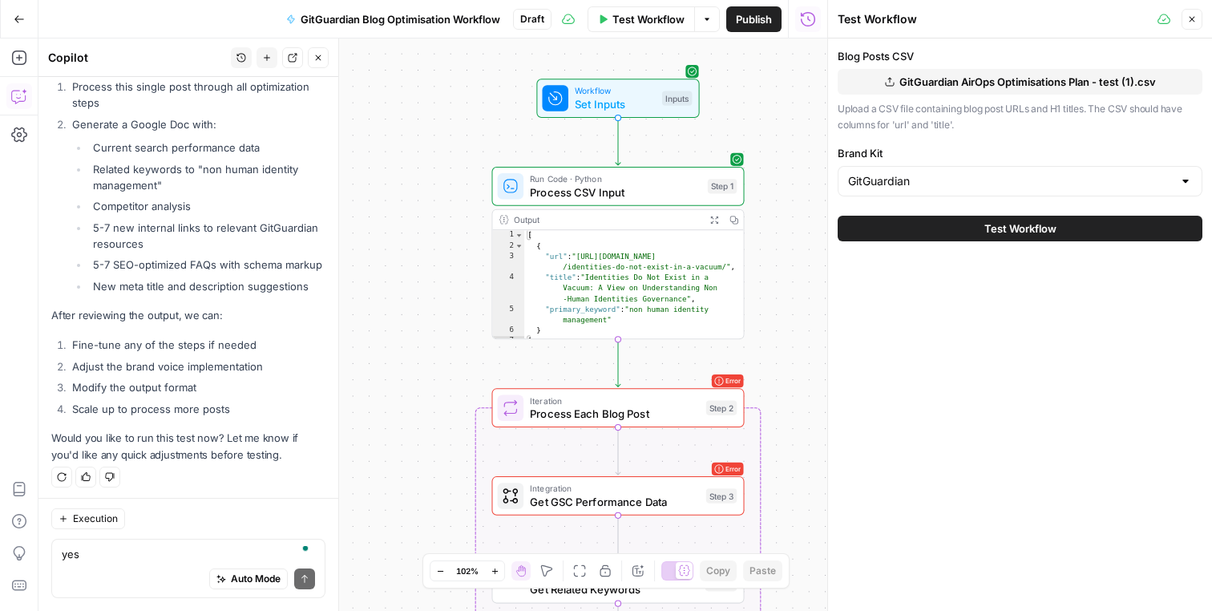
click at [988, 230] on span "Test Workflow" at bounding box center [1020, 228] width 72 height 16
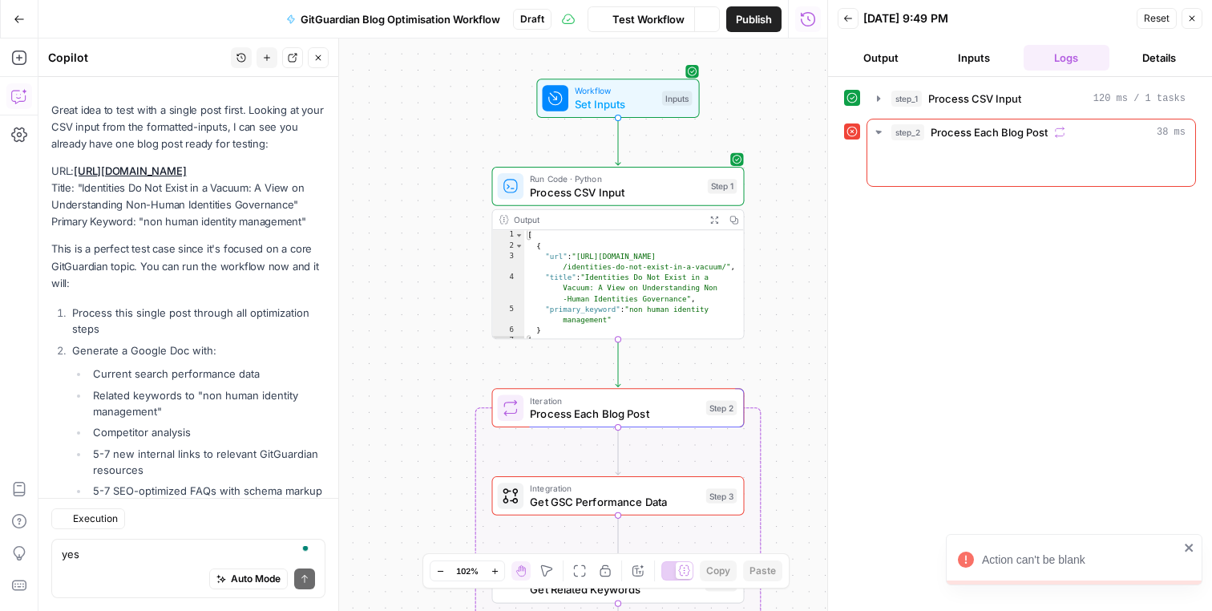
scroll to position [8143, 0]
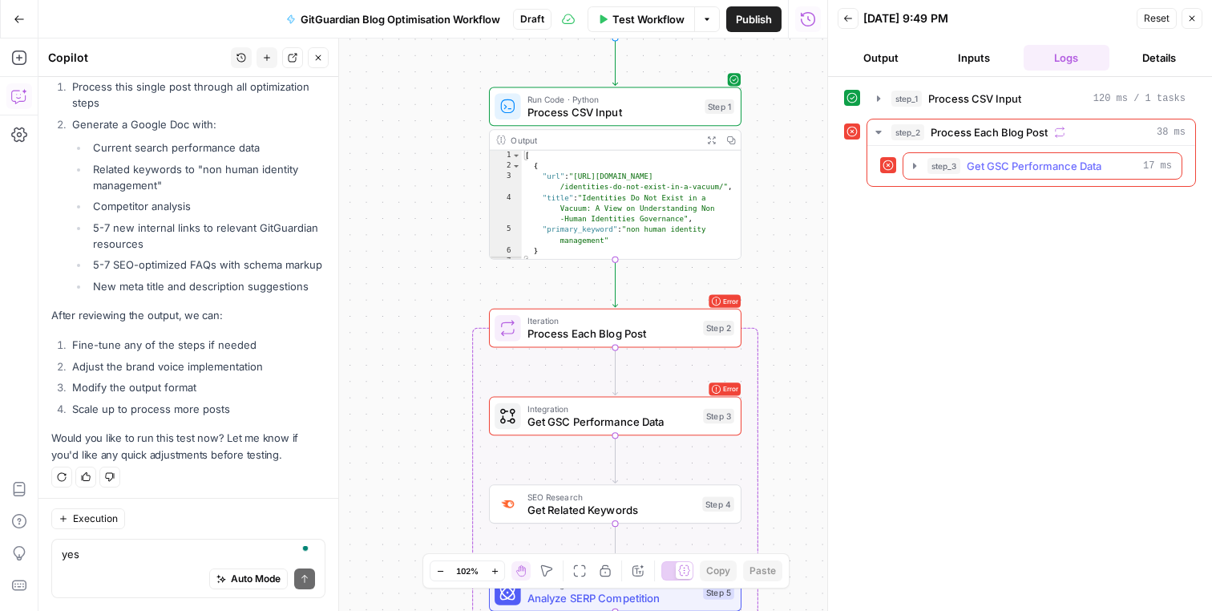
click at [1089, 161] on span "Get GSC Performance Data" at bounding box center [1034, 166] width 135 height 16
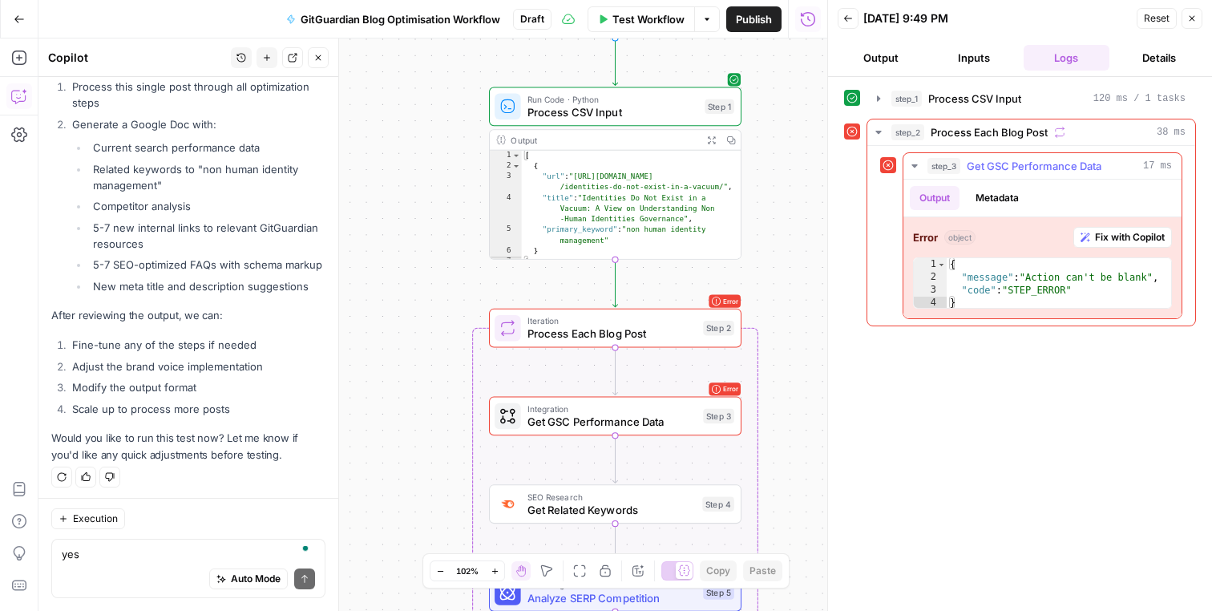
click at [1097, 239] on span "Fix with Copilot" at bounding box center [1130, 237] width 70 height 14
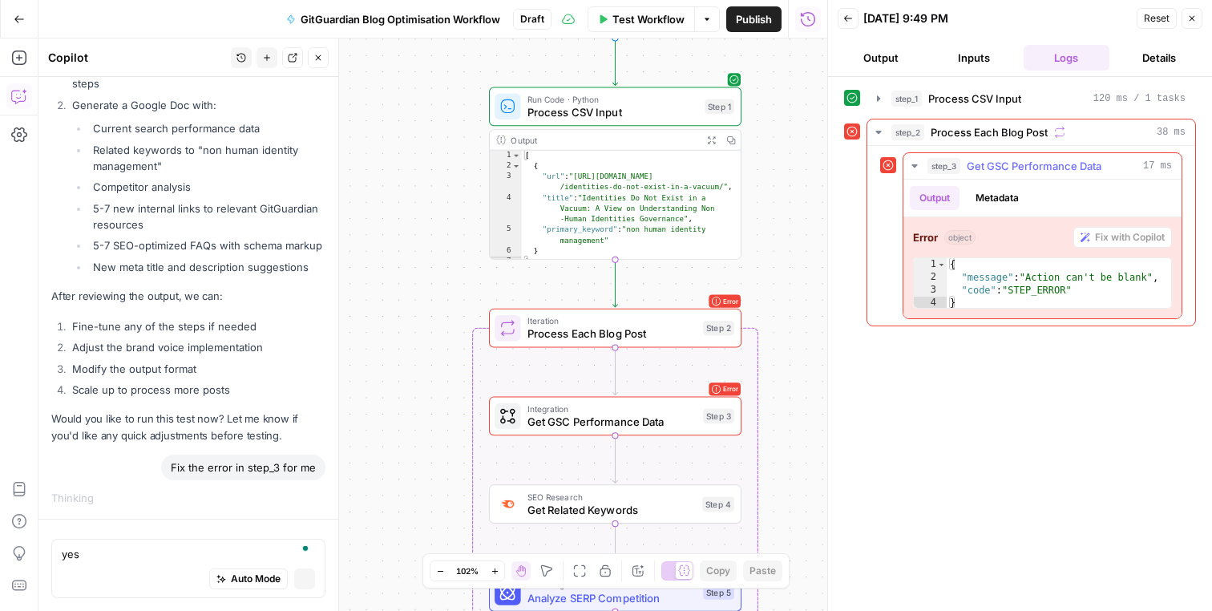
scroll to position [7948, 0]
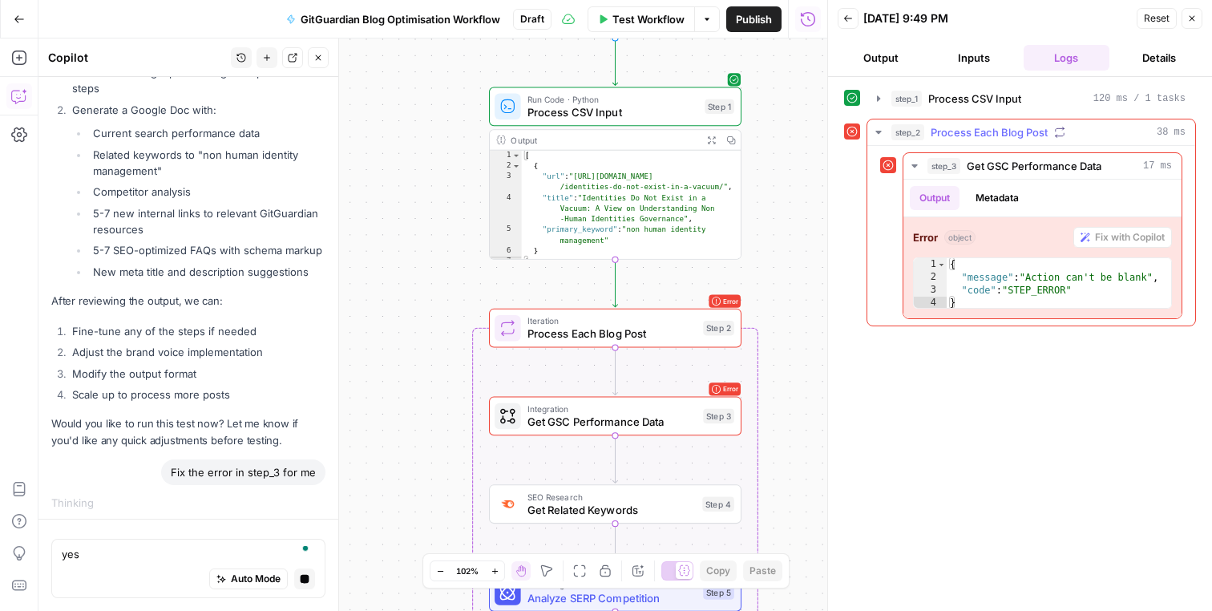
click at [1019, 130] on span "Process Each Blog Post" at bounding box center [989, 132] width 117 height 16
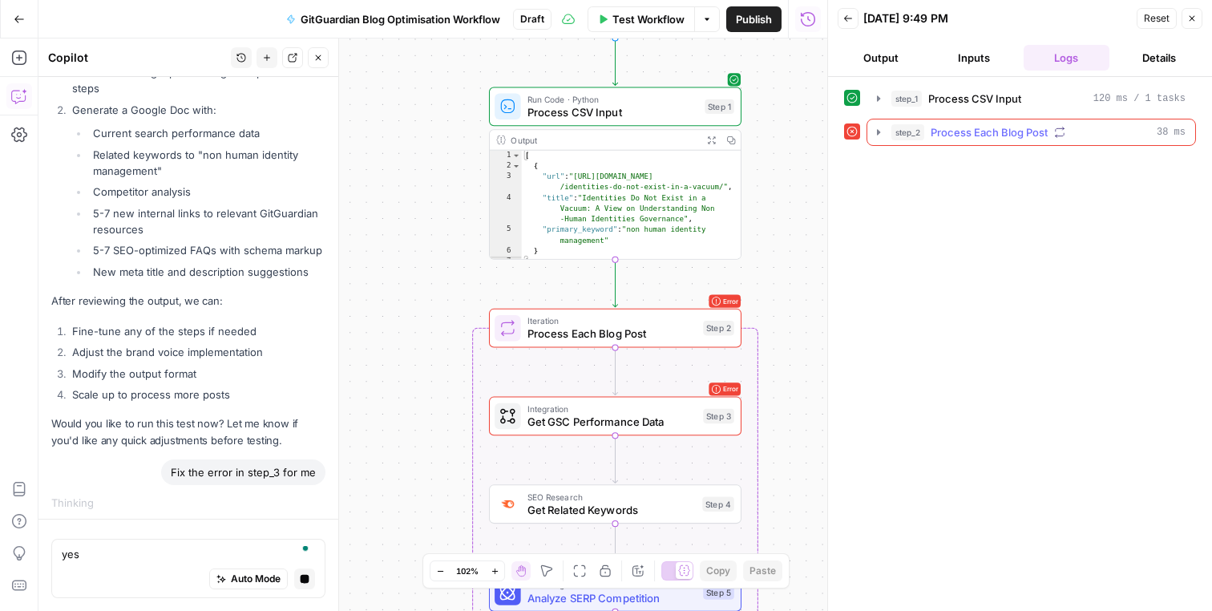
click at [1019, 130] on span "Process Each Blog Post" at bounding box center [989, 132] width 117 height 16
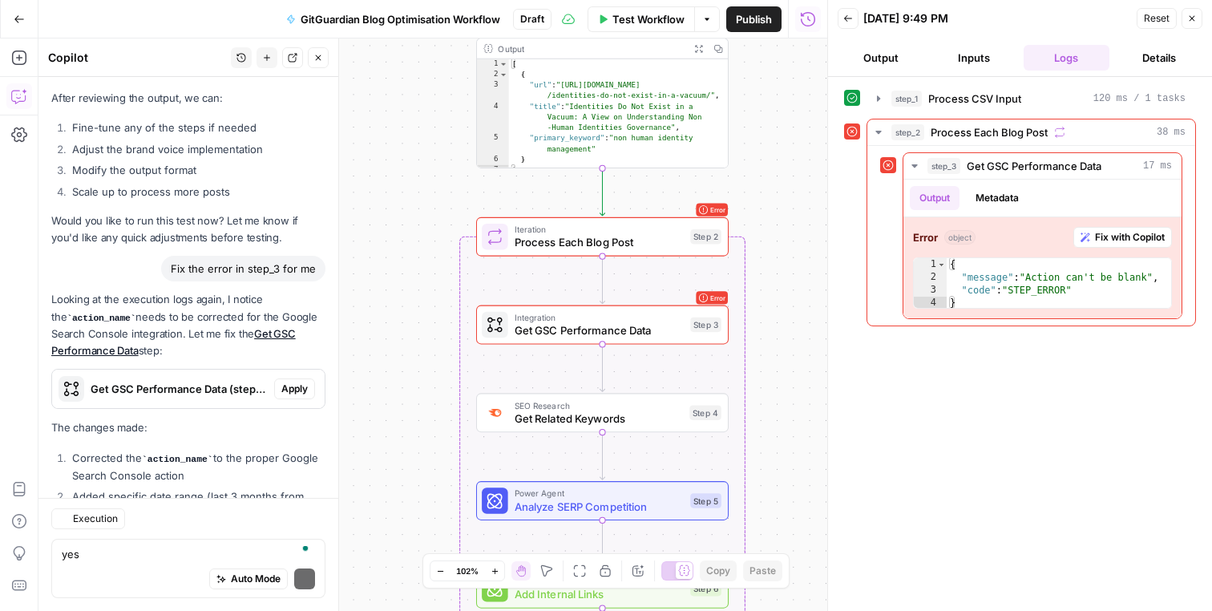
scroll to position [8616, 0]
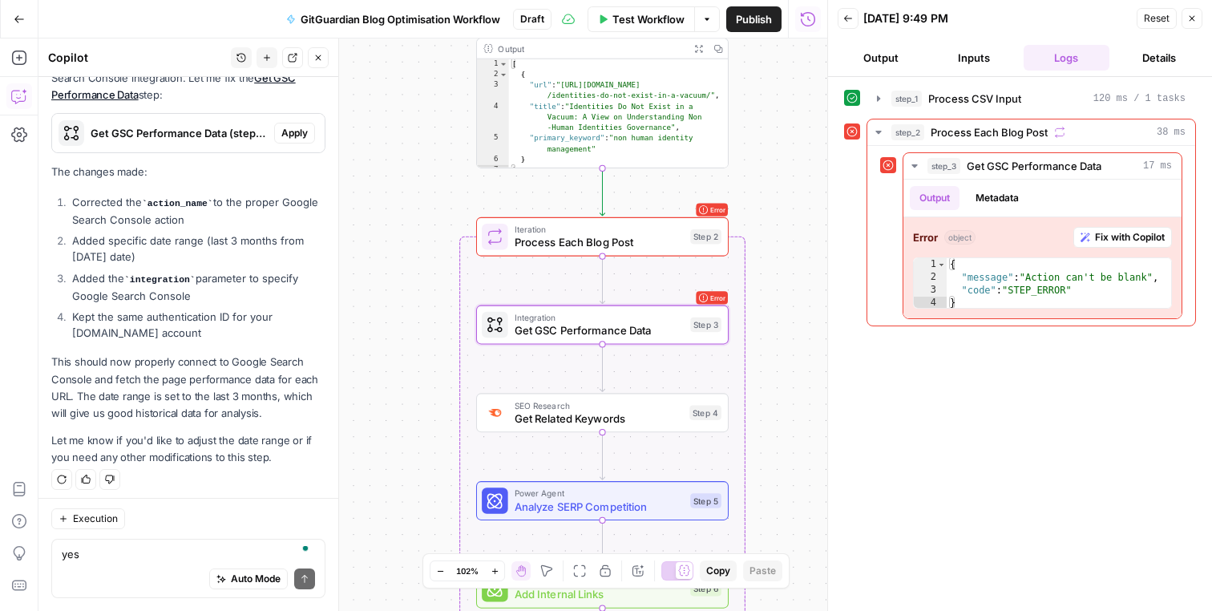
click at [300, 131] on span "Apply" at bounding box center [294, 133] width 26 height 14
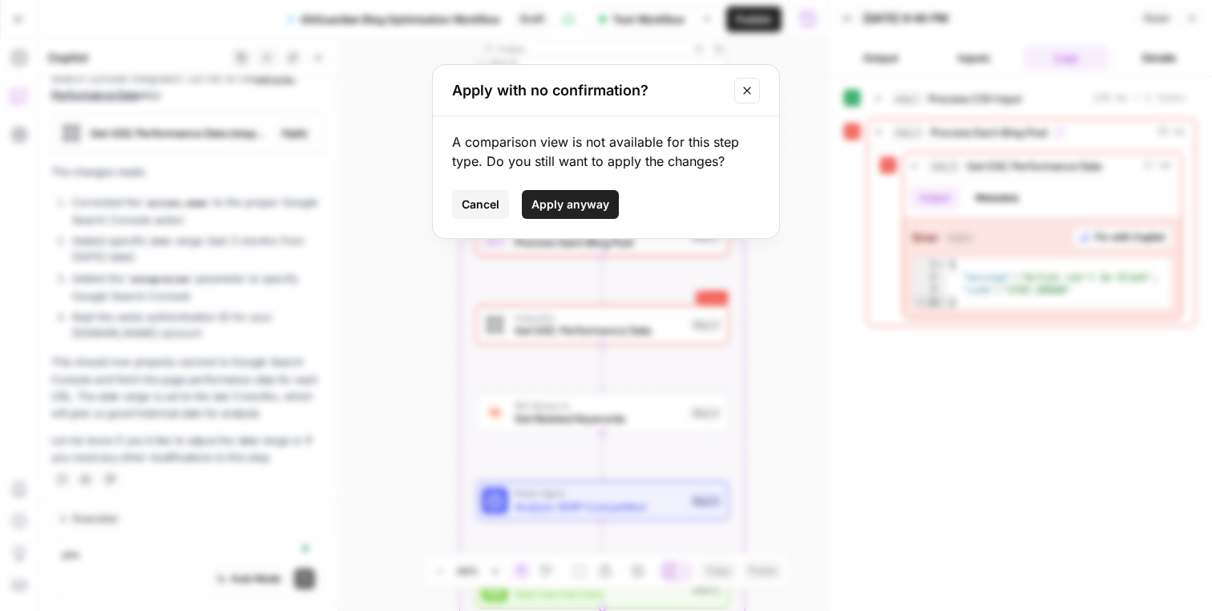
click at [564, 197] on span "Apply anyway" at bounding box center [570, 204] width 78 height 16
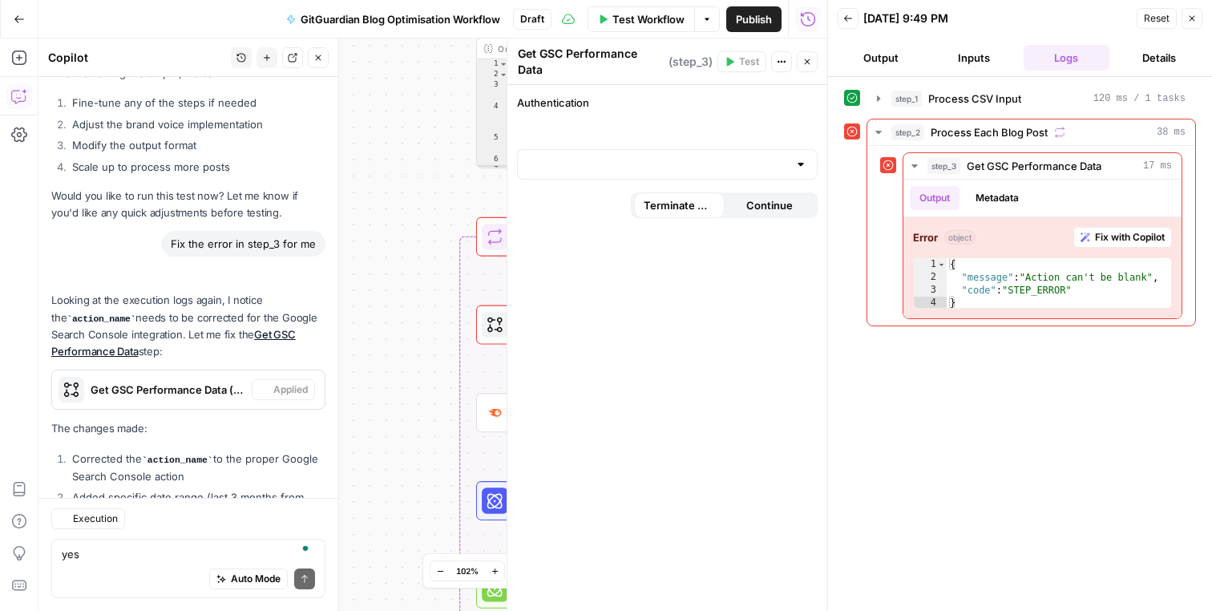
scroll to position [8693, 0]
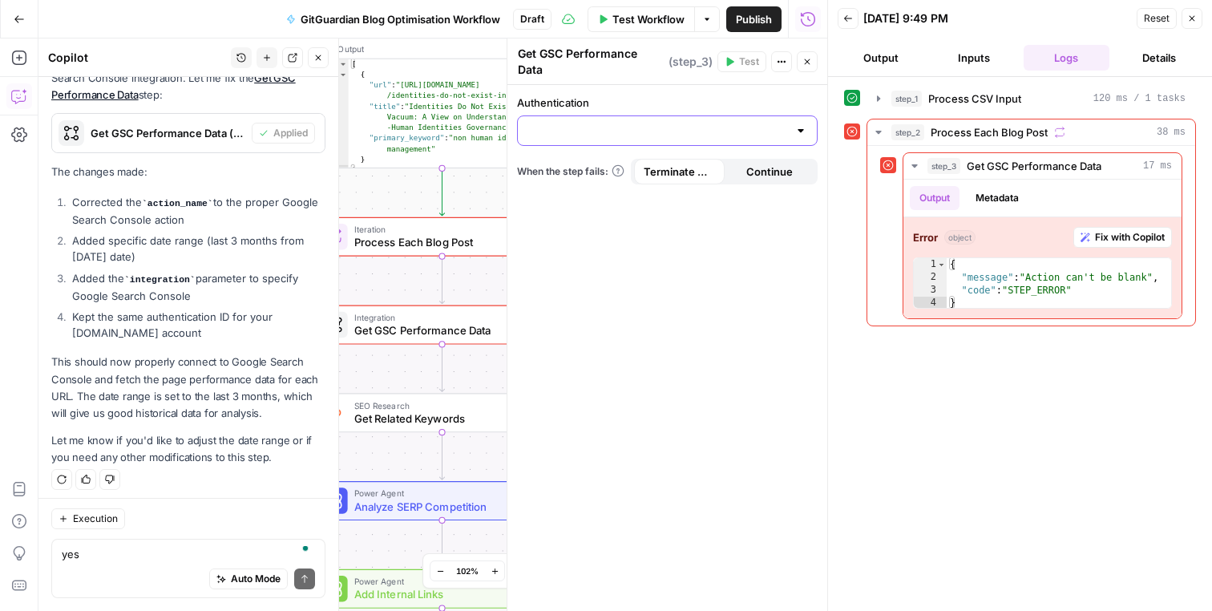
click at [781, 131] on input "Authentication" at bounding box center [657, 131] width 261 height 16
click at [786, 131] on input "Authentication" at bounding box center [657, 131] width 261 height 16
click at [787, 114] on div "Authentication" at bounding box center [667, 120] width 301 height 51
click at [792, 122] on div at bounding box center [667, 130] width 301 height 30
click at [759, 168] on span "﹢ Create New" at bounding box center [664, 171] width 267 height 16
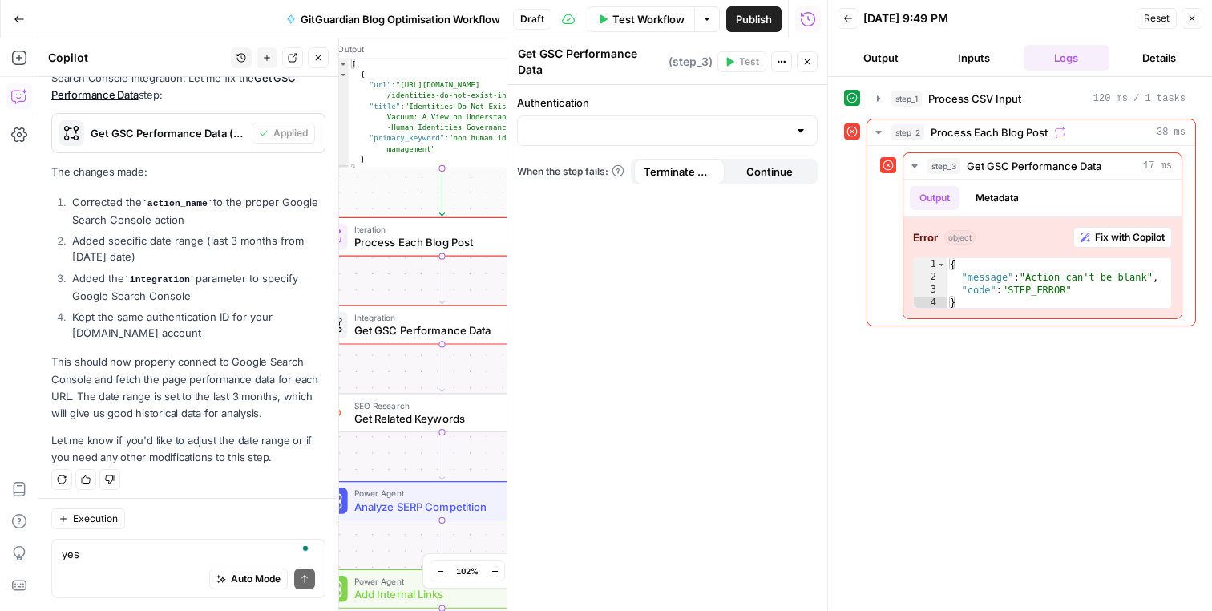
scroll to position [8616, 0]
click at [754, 164] on span "Continue" at bounding box center [769, 172] width 46 height 16
click at [697, 169] on span "Terminate Workflow" at bounding box center [679, 172] width 71 height 16
click at [761, 169] on span "Continue" at bounding box center [769, 172] width 46 height 16
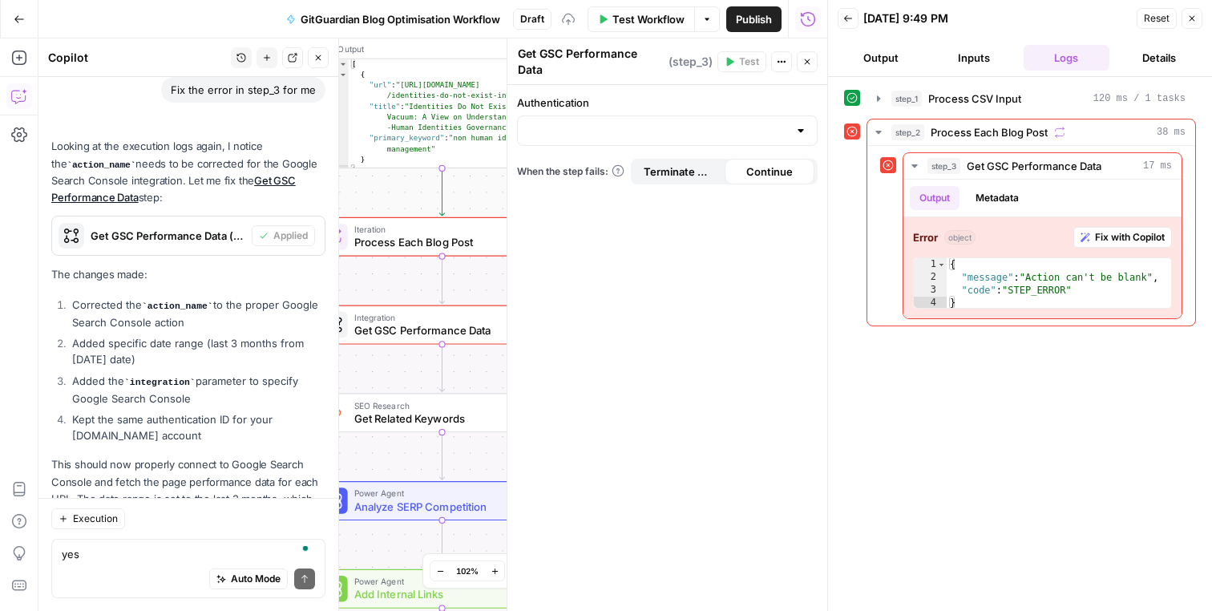
scroll to position [8719, 0]
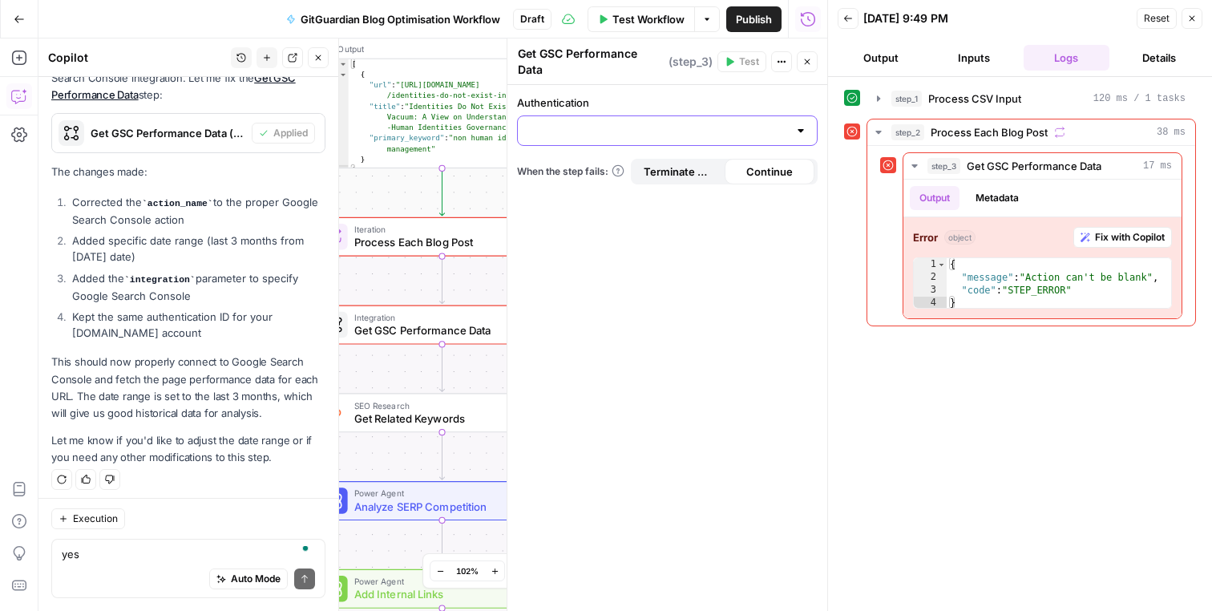
click at [784, 130] on input "Authentication" at bounding box center [657, 131] width 261 height 16
click at [795, 130] on div at bounding box center [800, 131] width 13 height 16
click at [802, 130] on div at bounding box center [800, 131] width 13 height 16
click at [777, 67] on button "Actions" at bounding box center [781, 61] width 21 height 21
click at [781, 63] on icon "button" at bounding box center [782, 62] width 10 height 10
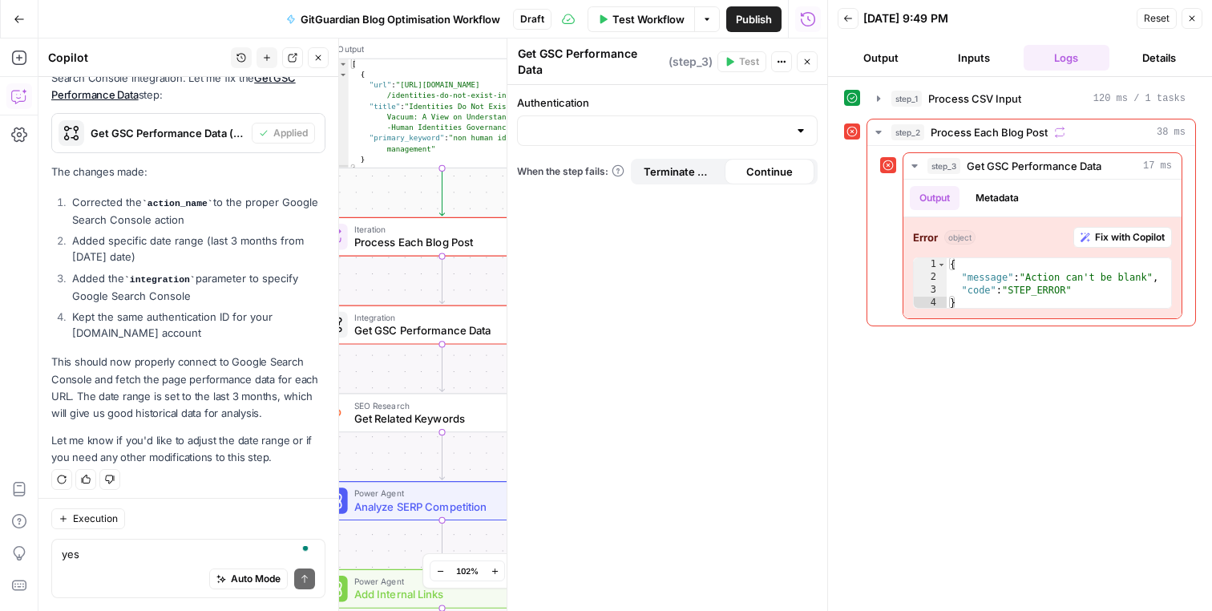
click at [808, 63] on icon "button" at bounding box center [807, 62] width 10 height 10
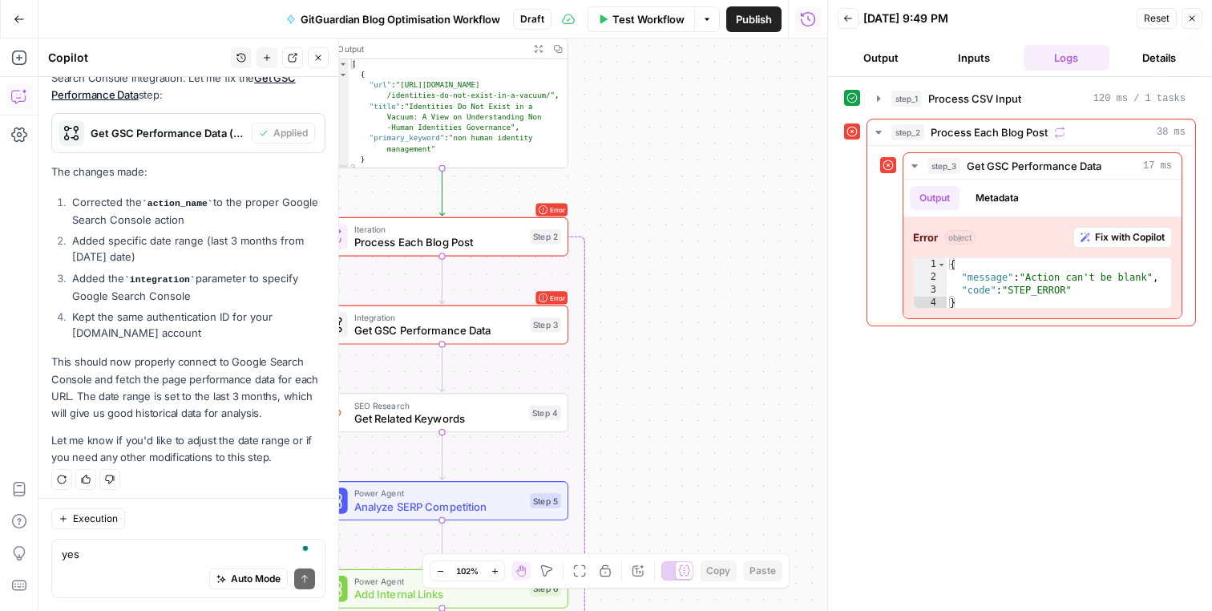
click at [1189, 22] on icon "button" at bounding box center [1192, 19] width 10 height 10
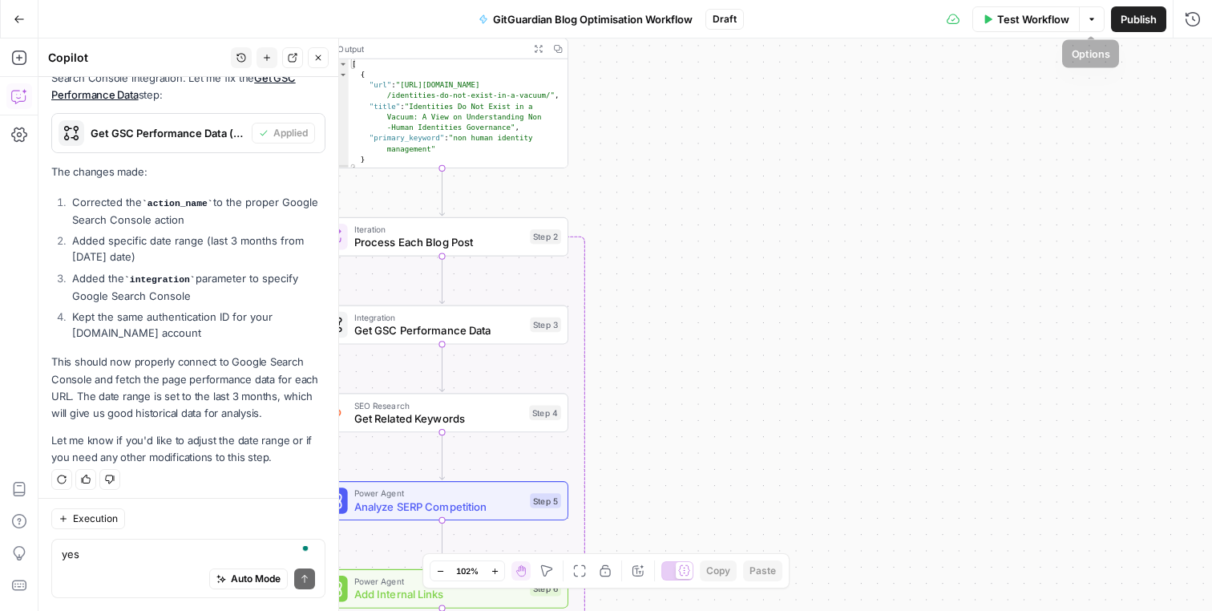
click at [1052, 26] on span "Test Workflow" at bounding box center [1033, 19] width 72 height 16
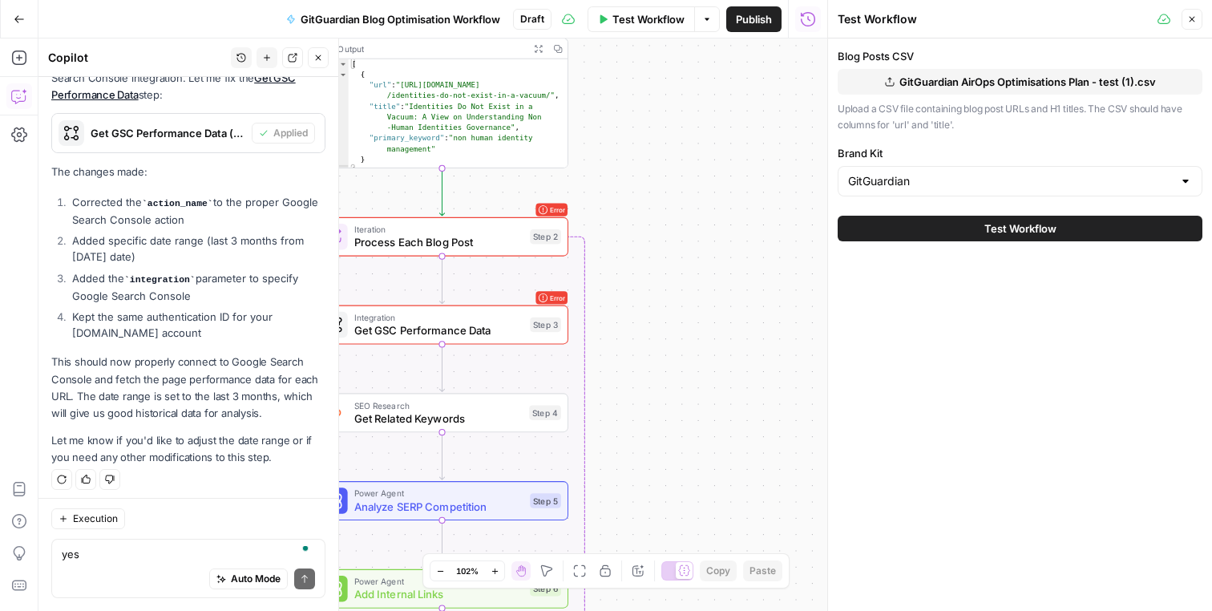
click at [984, 230] on span "Test Workflow" at bounding box center [1020, 228] width 72 height 16
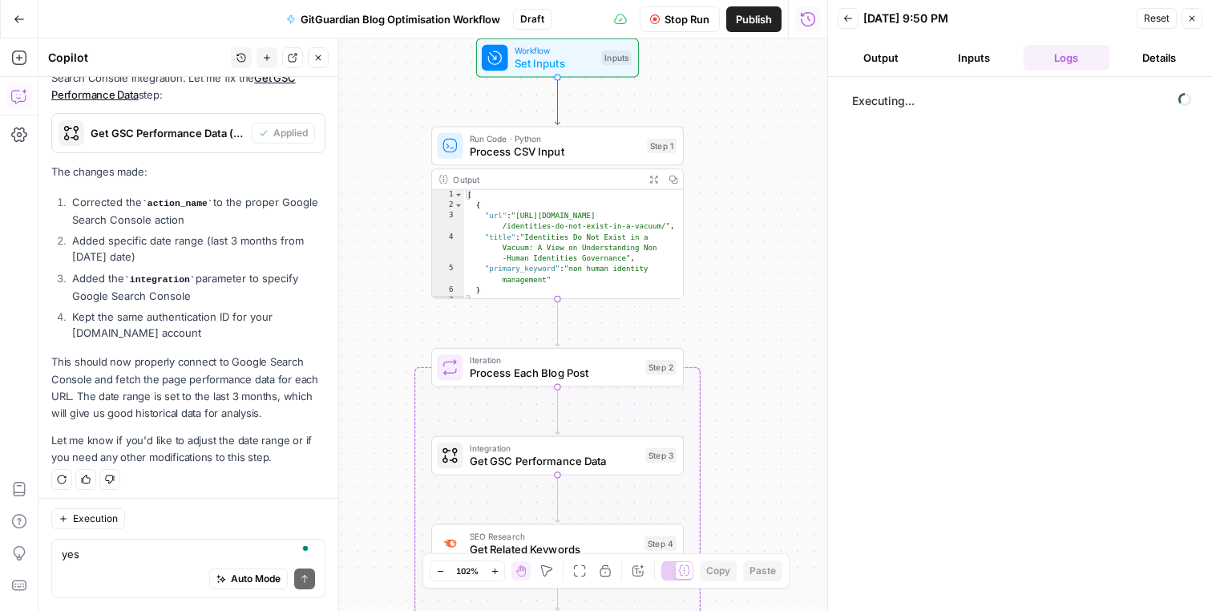
drag, startPoint x: 729, startPoint y: 255, endPoint x: 844, endPoint y: 385, distance: 173.7
click at [844, 385] on body "SaaStorm New Home Browse Your Data Usage Settings Recent Grids Recent Workflows…" at bounding box center [606, 305] width 1212 height 611
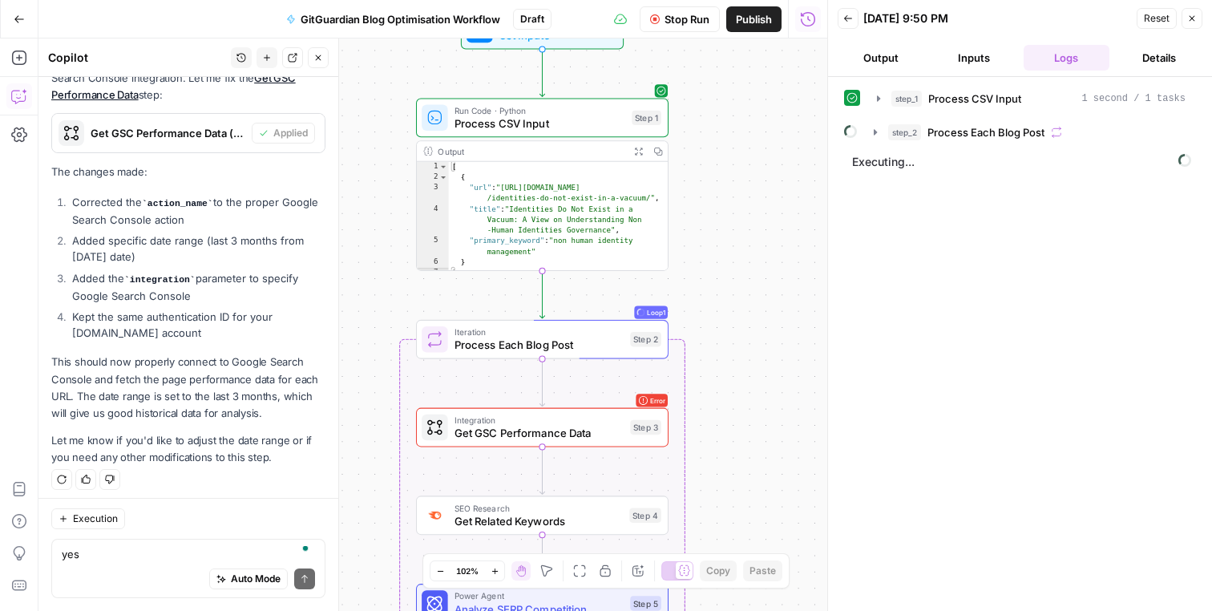
drag, startPoint x: 777, startPoint y: 319, endPoint x: 762, endPoint y: 291, distance: 31.5
click at [762, 291] on div "Workflow Set Inputs Inputs Run Code · Python Process CSV Input Step 1 Output Ex…" at bounding box center [432, 324] width 789 height 572
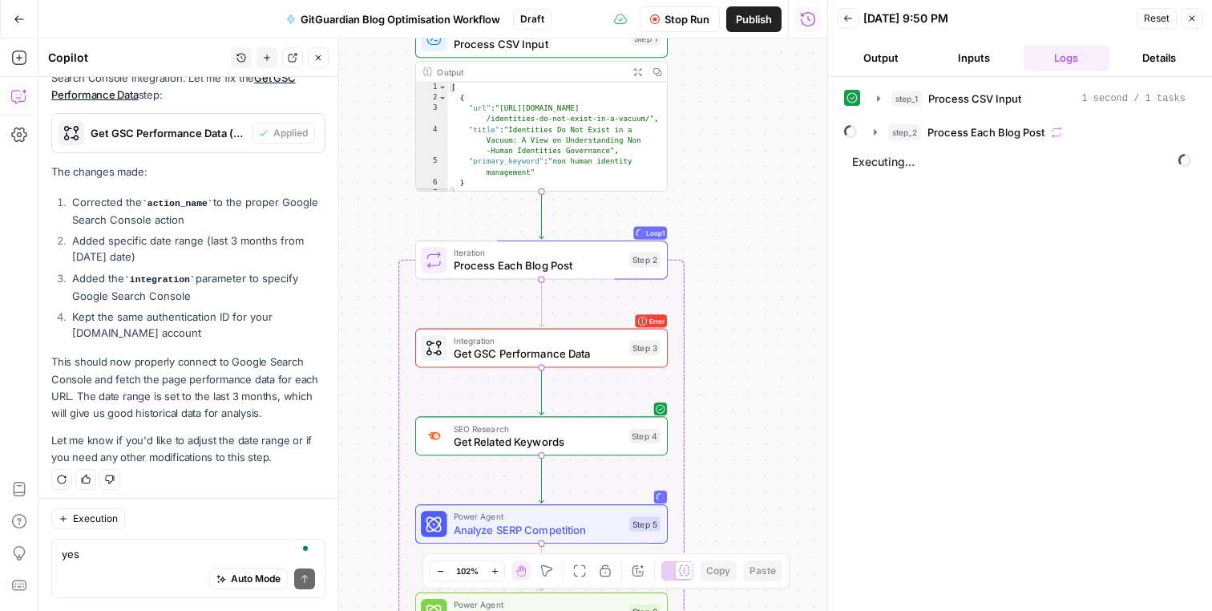
drag, startPoint x: 735, startPoint y: 326, endPoint x: 732, endPoint y: 229, distance: 97.0
click at [732, 229] on div "Workflow Set Inputs Inputs Run Code · Python Process CSV Input Step 1 Output Ex…" at bounding box center [432, 324] width 789 height 572
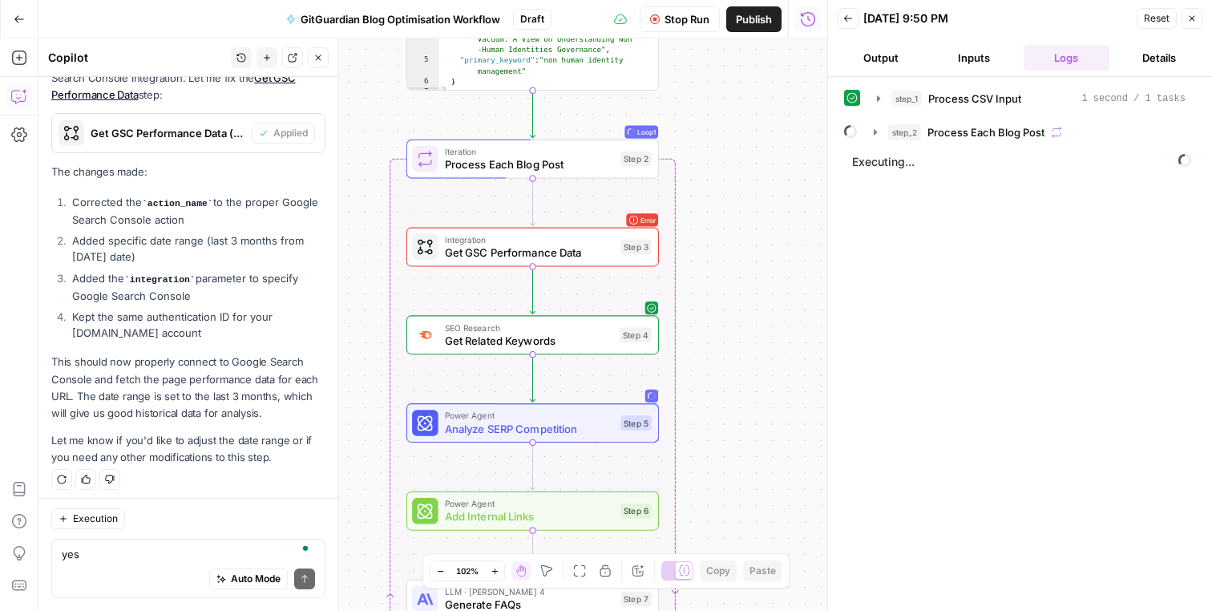
drag, startPoint x: 732, startPoint y: 229, endPoint x: 725, endPoint y: 147, distance: 82.8
click at [725, 147] on div "Workflow Set Inputs Inputs Run Code · Python Process CSV Input Step 1 Output Ex…" at bounding box center [432, 324] width 789 height 572
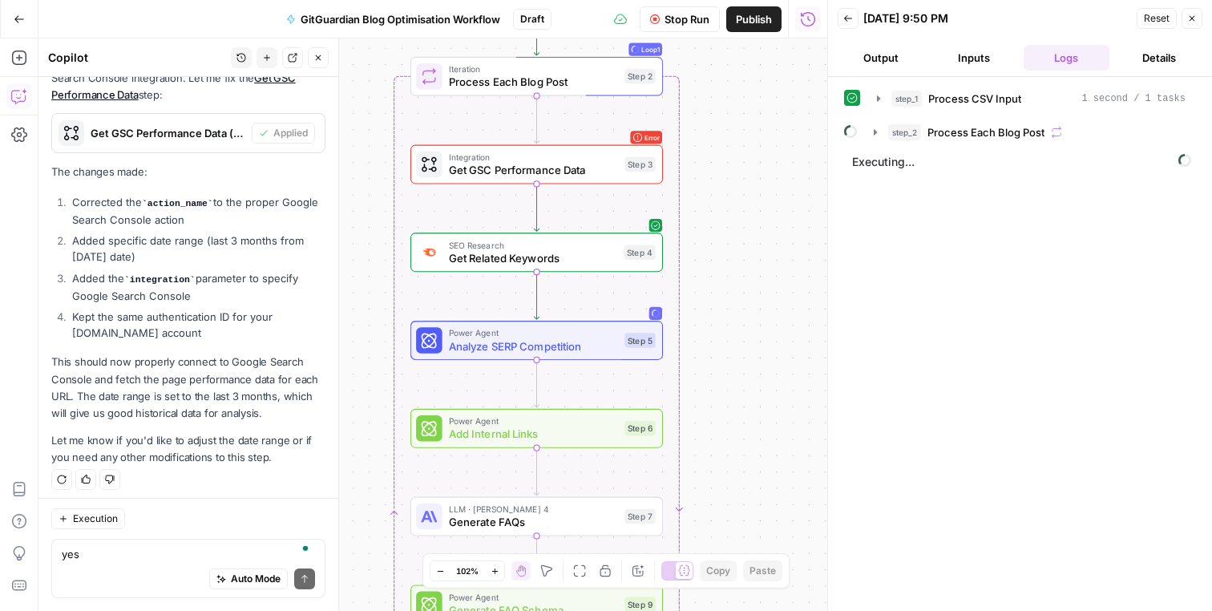
drag, startPoint x: 726, startPoint y: 280, endPoint x: 731, endPoint y: 195, distance: 85.1
click at [731, 195] on div "Workflow Set Inputs Inputs Run Code · Python Process CSV Input Step 1 Output Ex…" at bounding box center [432, 324] width 789 height 572
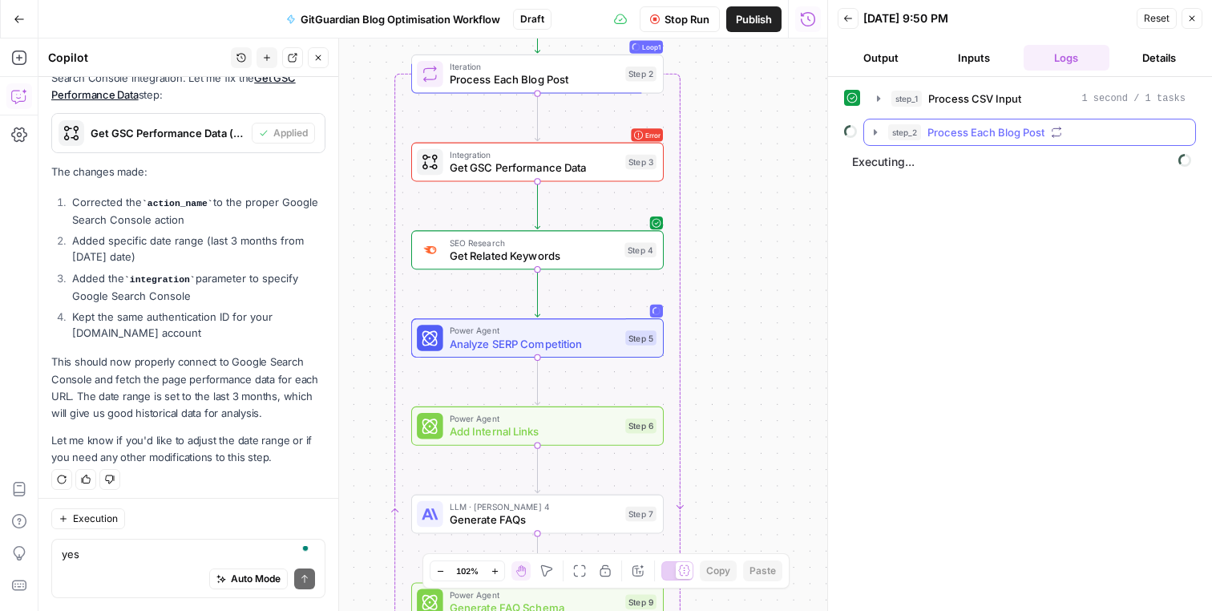
click at [977, 129] on span "Process Each Blog Post" at bounding box center [985, 132] width 117 height 16
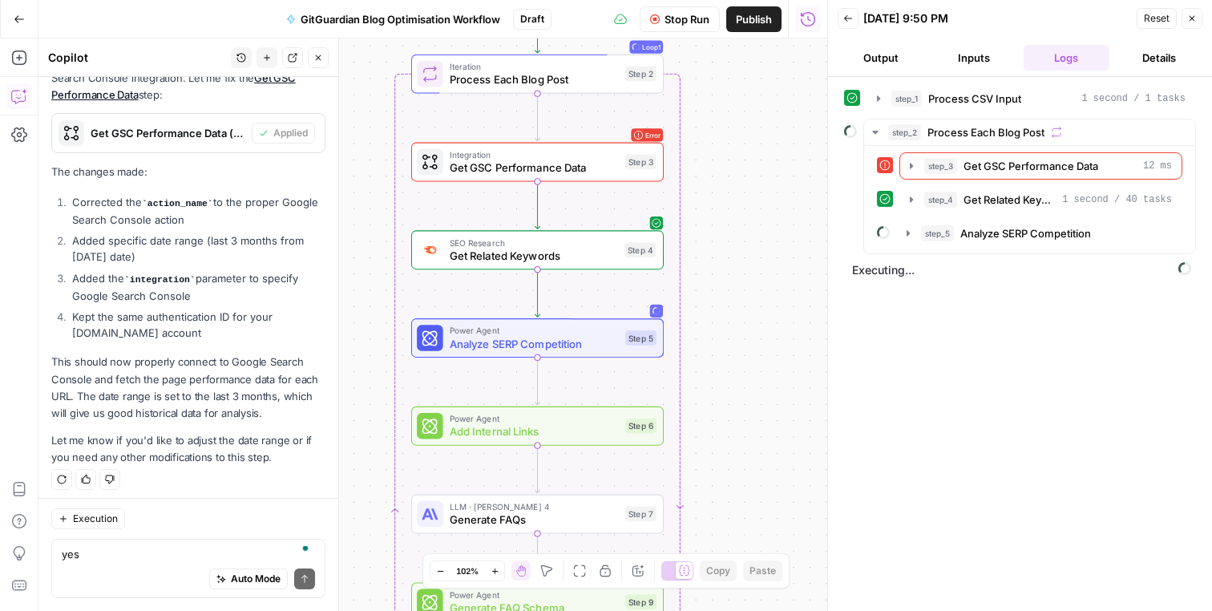
click at [882, 55] on button "Output" at bounding box center [881, 58] width 87 height 26
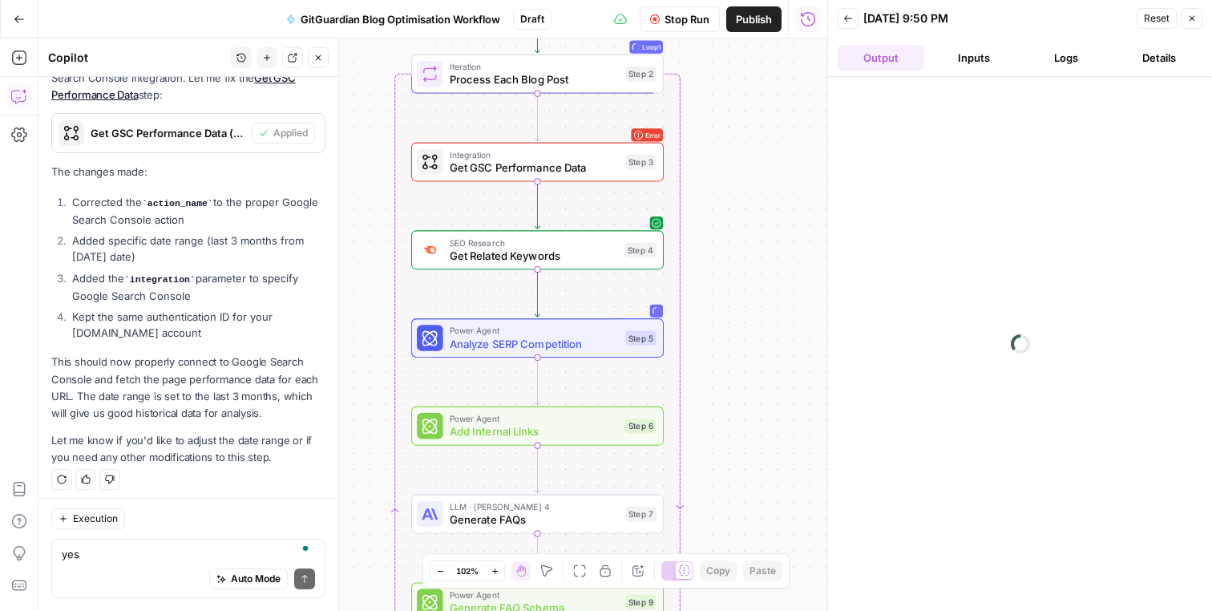
click at [1064, 58] on button "Logs" at bounding box center [1067, 58] width 87 height 26
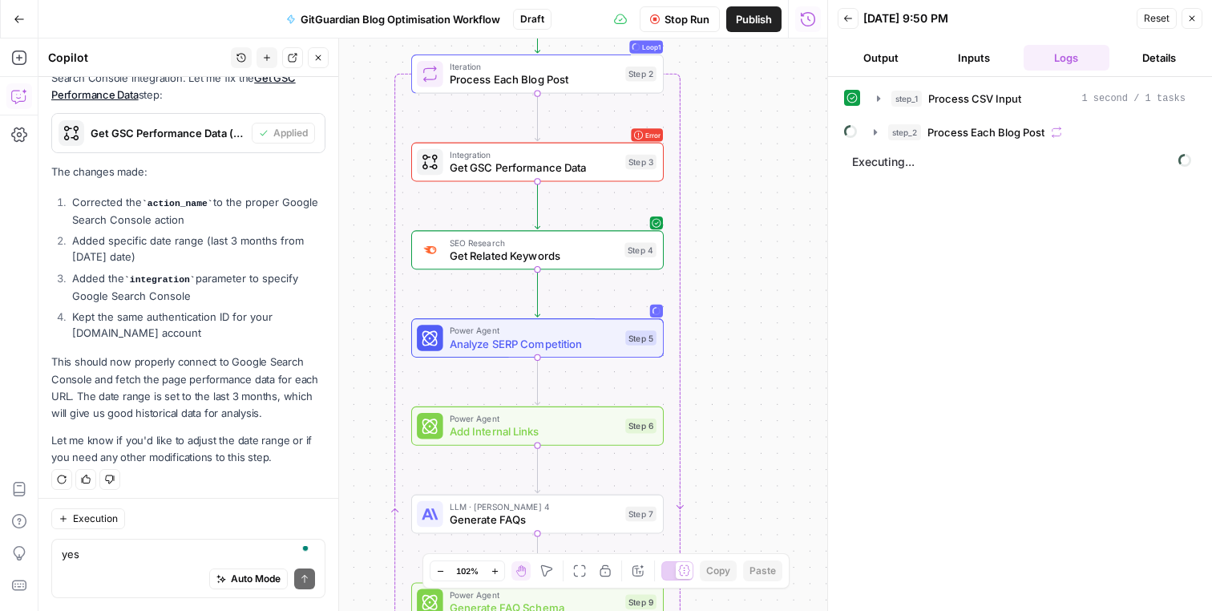
click at [992, 158] on span "Executing..." at bounding box center [1021, 162] width 349 height 26
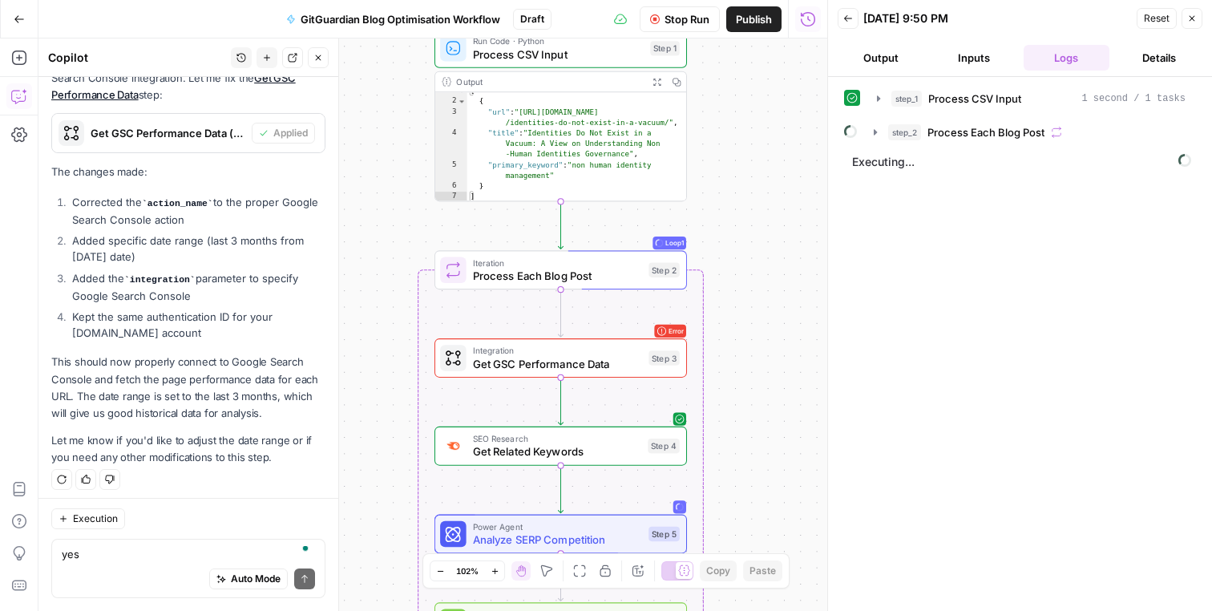
scroll to position [6, 0]
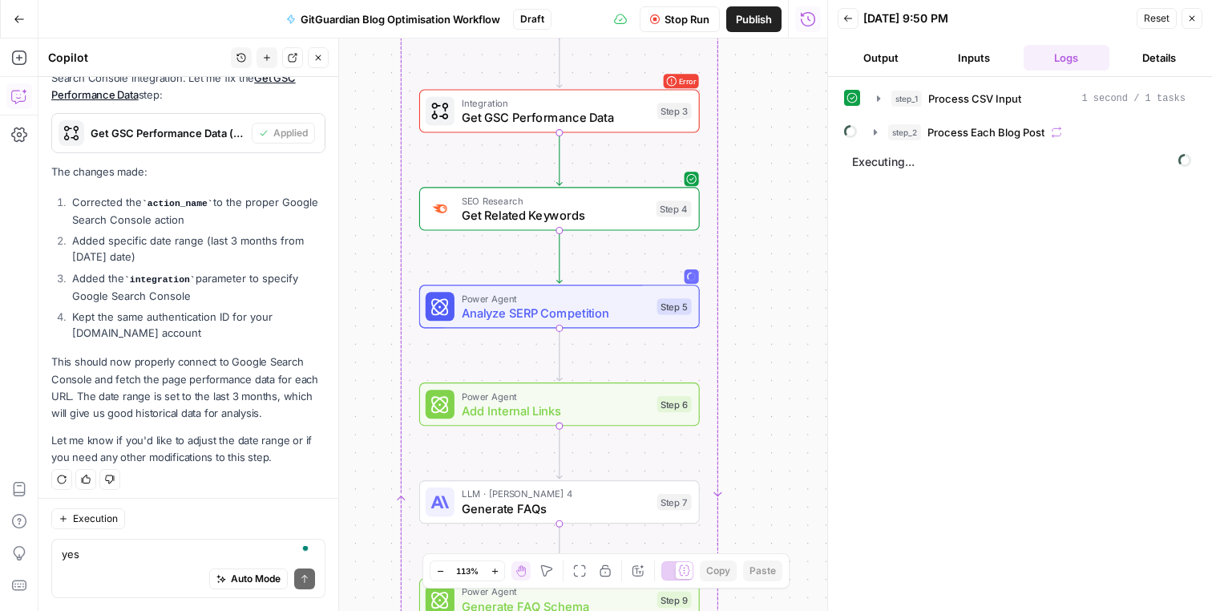
drag, startPoint x: 727, startPoint y: 344, endPoint x: 760, endPoint y: 329, distance: 36.2
click at [760, 329] on div "Workflow Set Inputs Inputs Run Code · Python Process CSV Input Step 1 Output Ex…" at bounding box center [432, 324] width 789 height 572
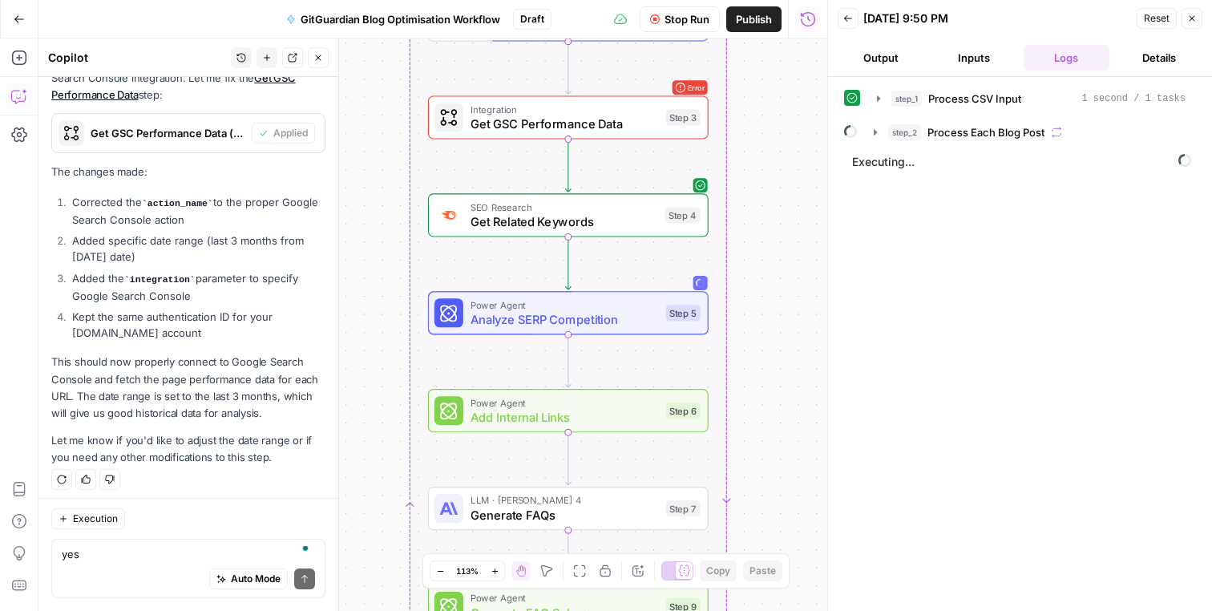
drag, startPoint x: 741, startPoint y: 301, endPoint x: 749, endPoint y: 313, distance: 14.9
click at [749, 313] on div "Workflow Set Inputs Inputs Run Code · Python Process CSV Input Step 1 Output Ex…" at bounding box center [432, 324] width 789 height 572
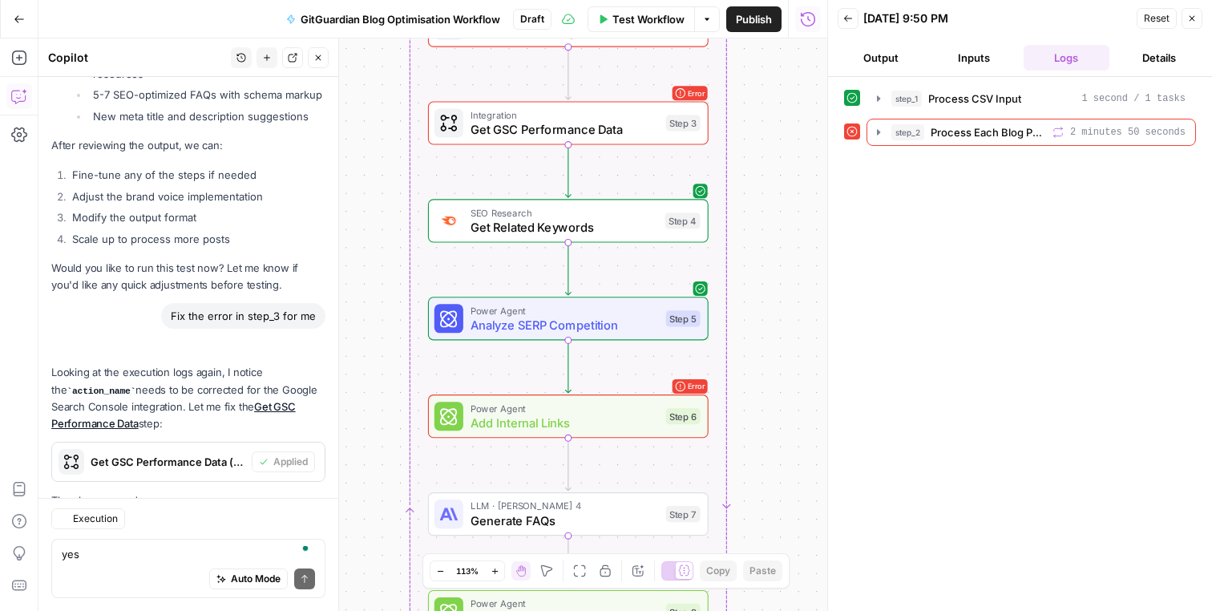
scroll to position [8719, 0]
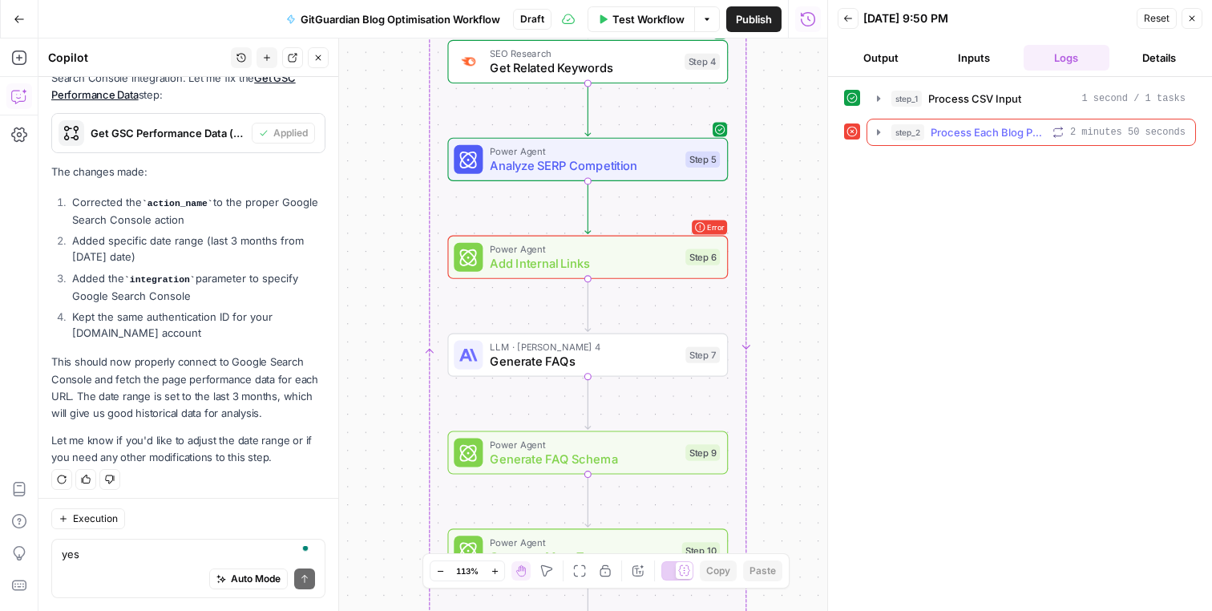
click at [960, 135] on span "Process Each Blog Post" at bounding box center [988, 132] width 115 height 16
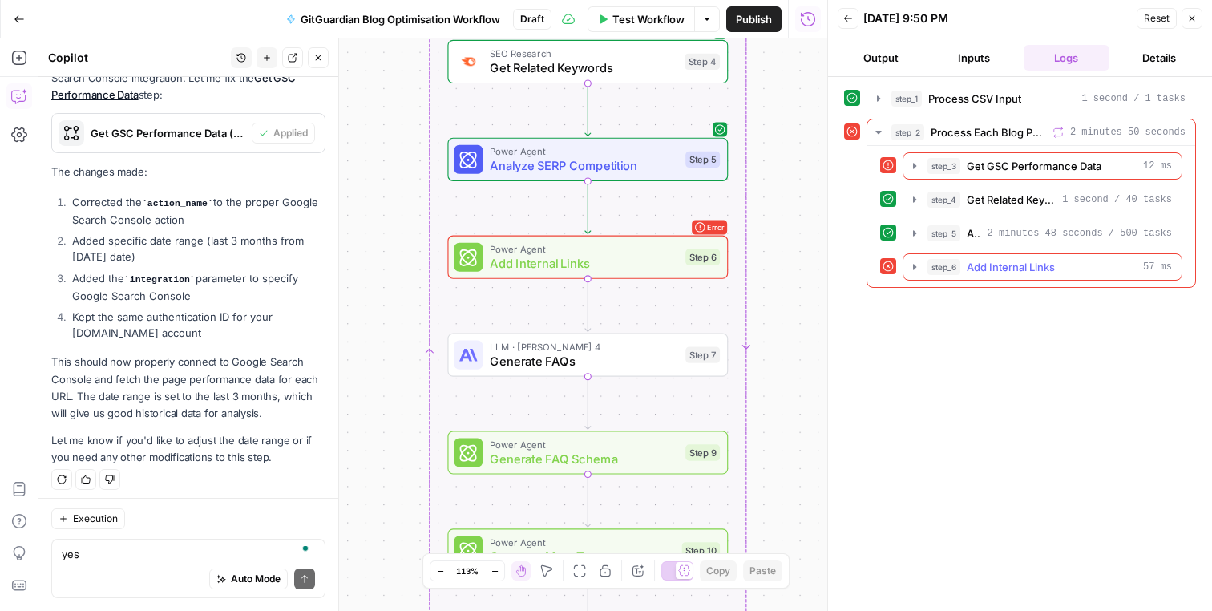
click at [999, 264] on span "Add Internal Links" at bounding box center [1011, 267] width 88 height 16
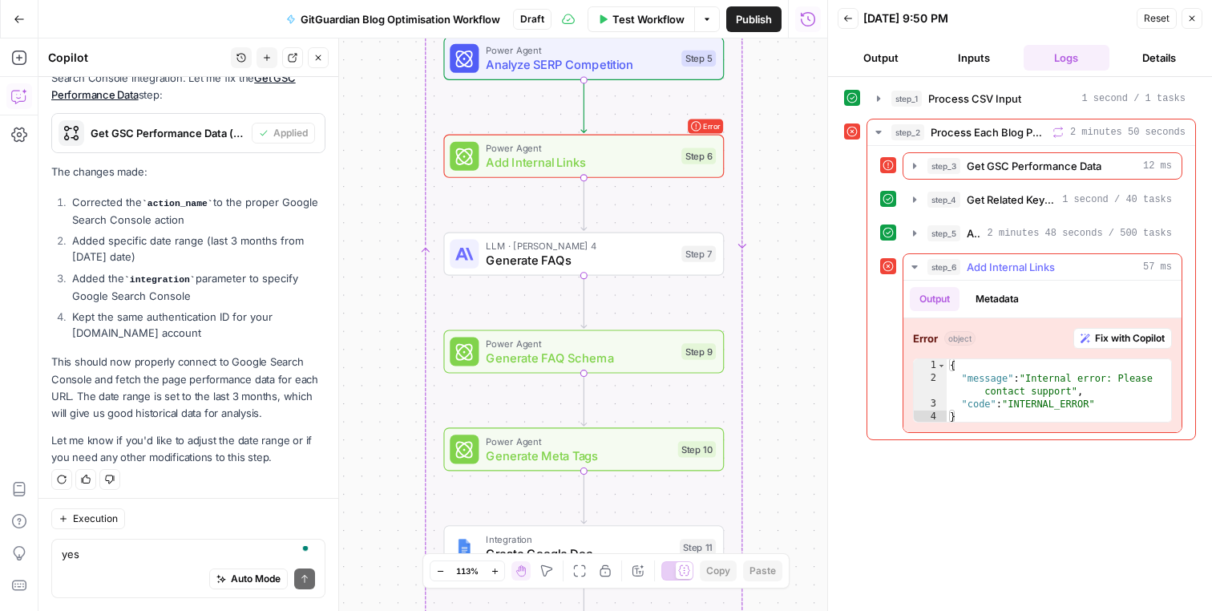
click at [1125, 334] on span "Fix with Copilot" at bounding box center [1130, 338] width 70 height 14
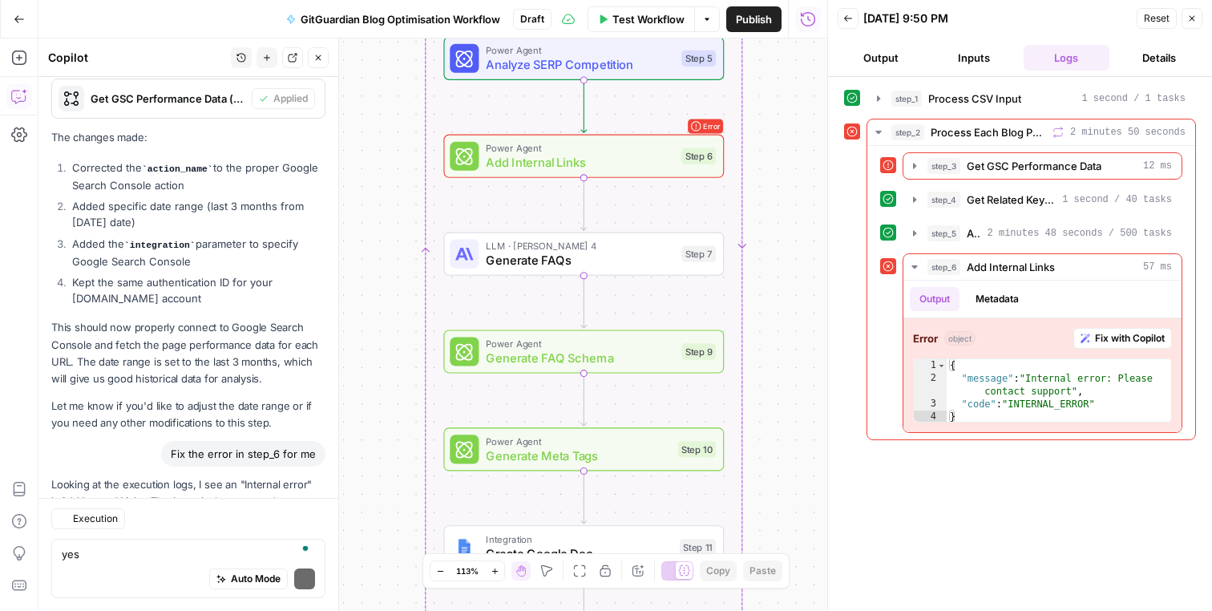
scroll to position [9112, 0]
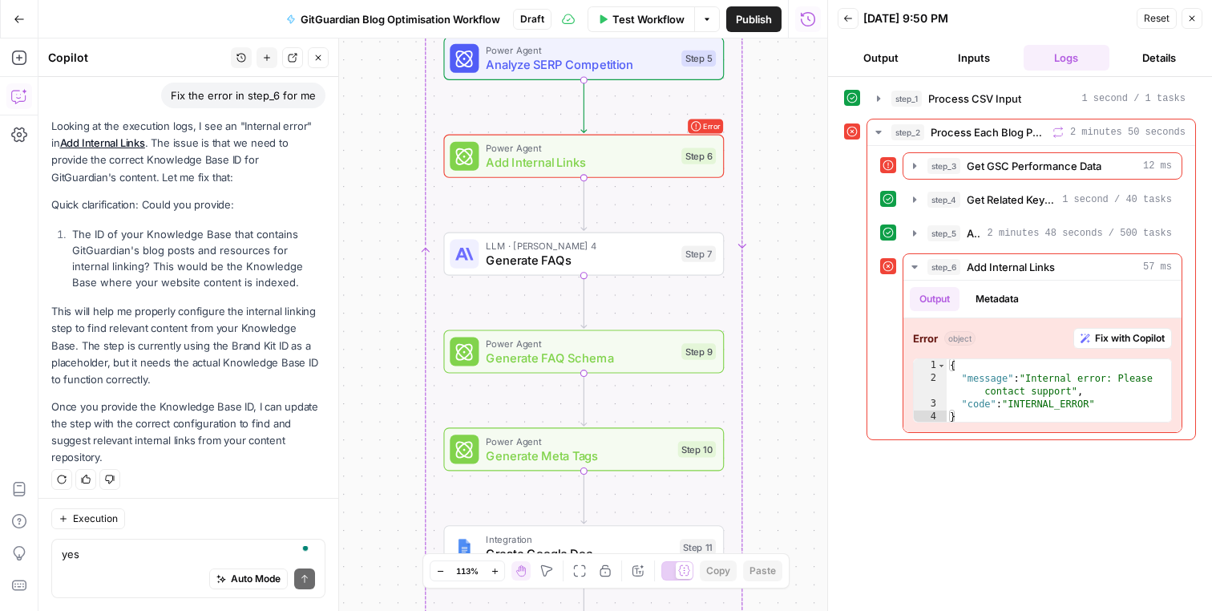
click at [1018, 511] on div "step_1 Process CSV Input 1 second / 1 tasks step_2 Process Each Blog Post 2 min…" at bounding box center [1020, 344] width 352 height 518
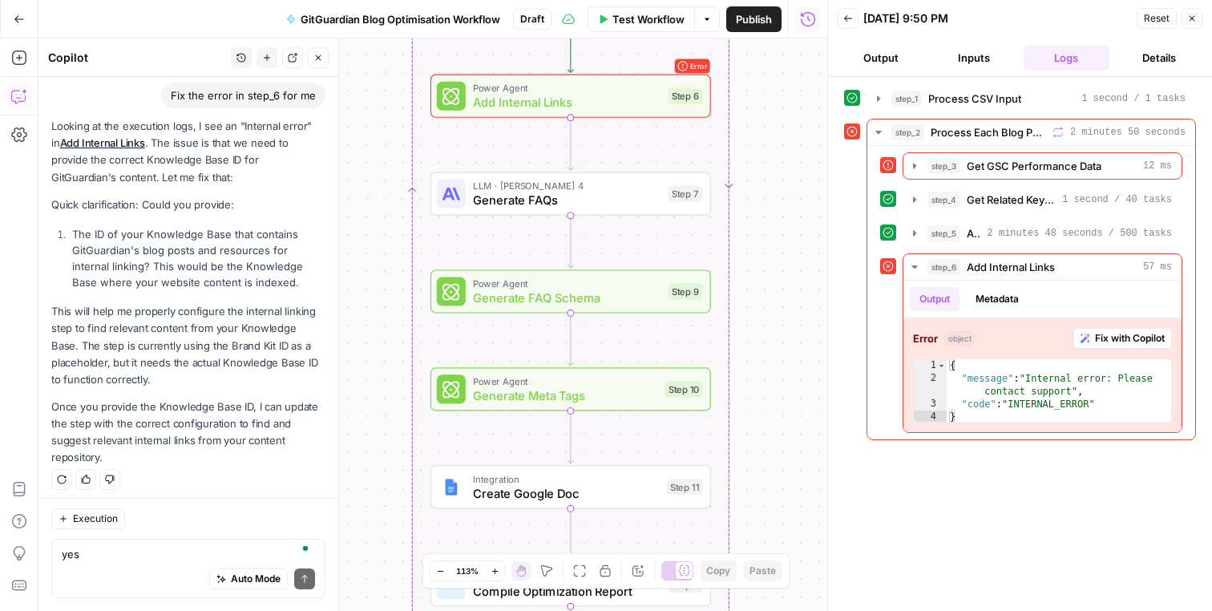
click at [955, 460] on div "step_1 Process CSV Input 1 second / 1 tasks step_2 Process Each Blog Post 2 min…" at bounding box center [1020, 344] width 352 height 518
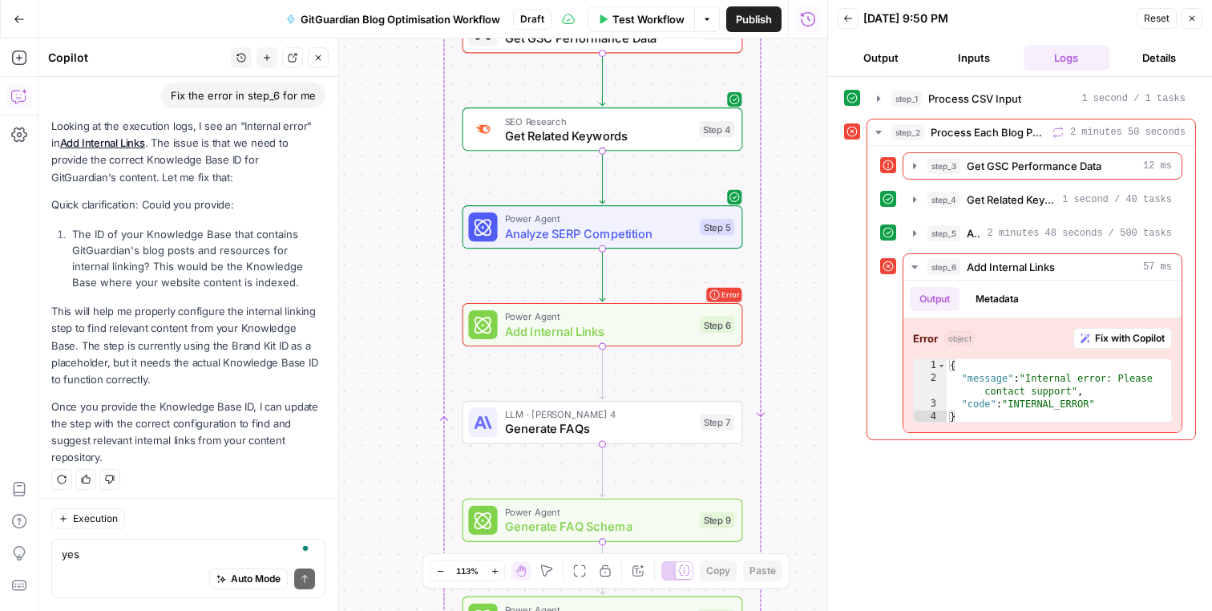
click at [177, 577] on div "Auto Mode Send" at bounding box center [188, 579] width 253 height 35
paste textarea "GitGuardian"
type textarea "knowledge base ID is "GitGuardian""
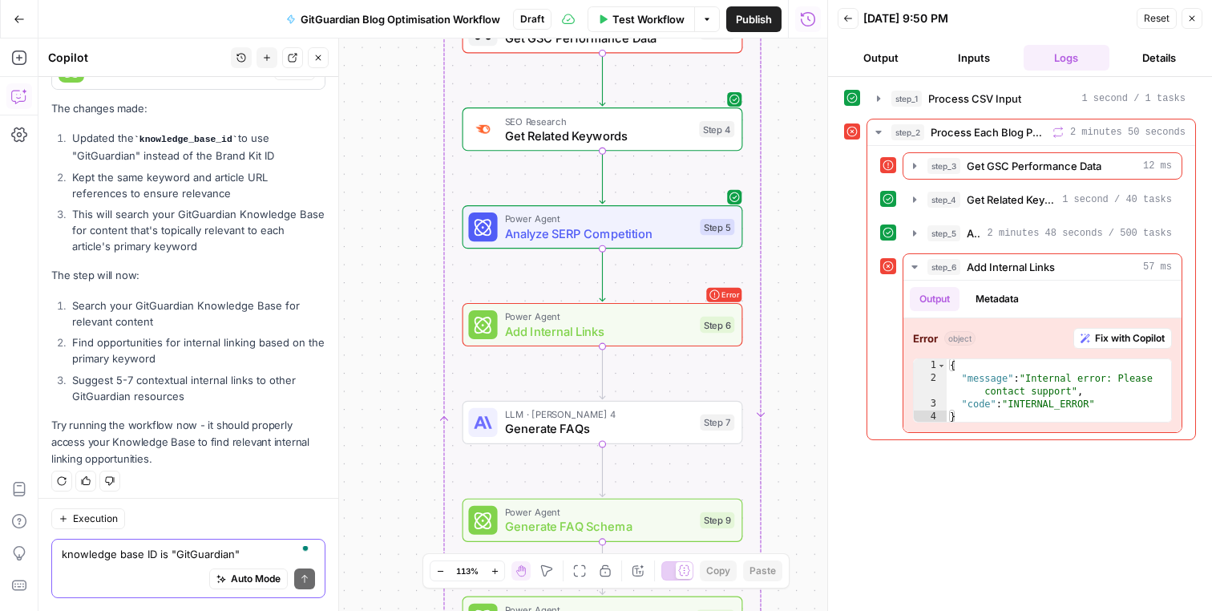
scroll to position [9428, 0]
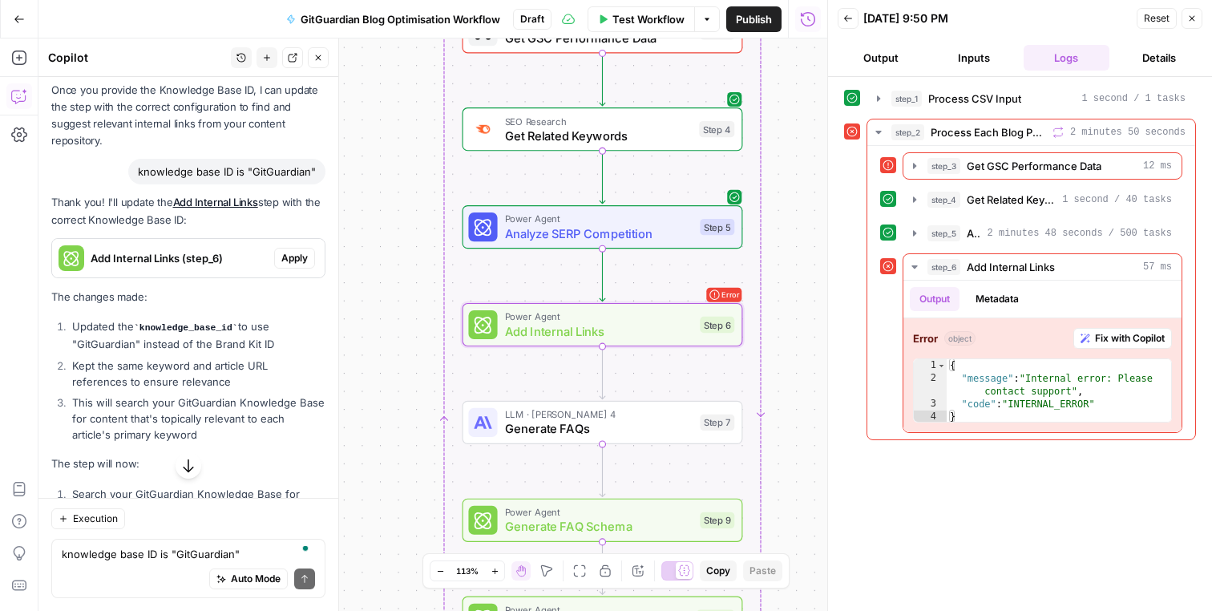
click at [285, 251] on span "Apply" at bounding box center [294, 258] width 26 height 14
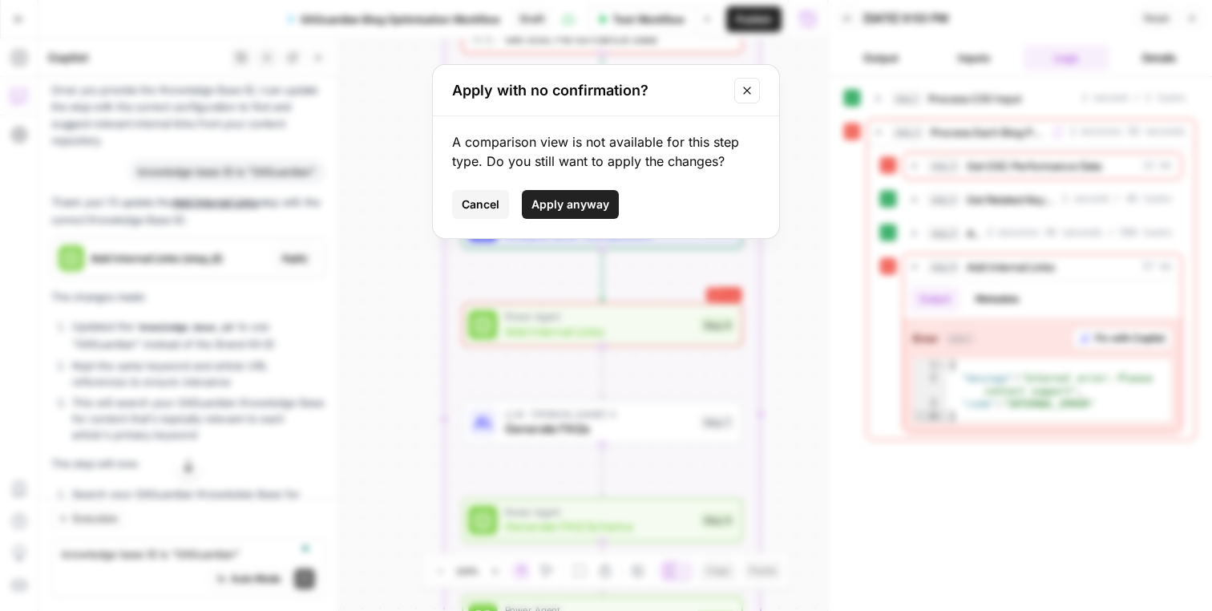
click at [577, 197] on span "Apply anyway" at bounding box center [570, 204] width 78 height 16
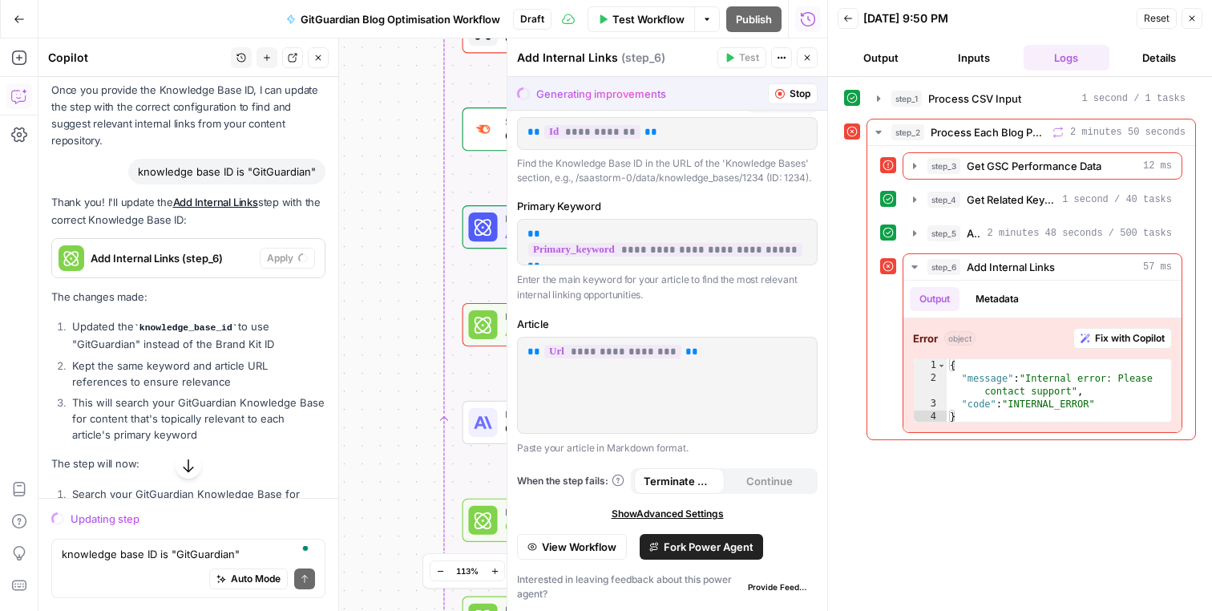
scroll to position [0, 0]
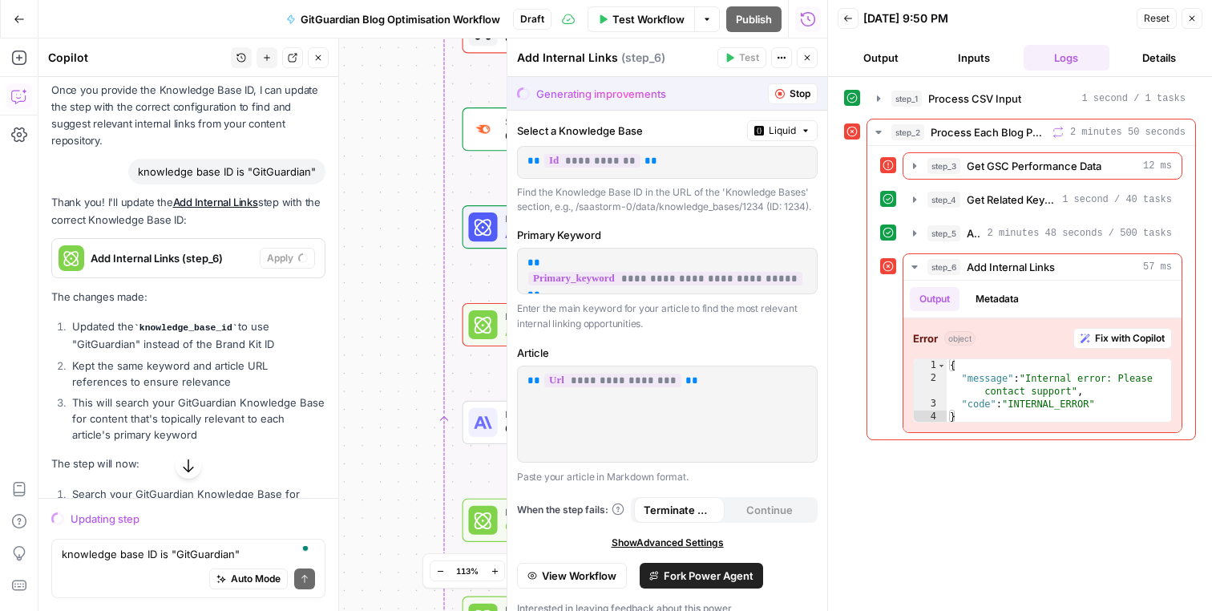
click at [780, 131] on span "Liquid" at bounding box center [782, 130] width 27 height 14
click at [790, 166] on span "Static" at bounding box center [829, 164] width 102 height 16
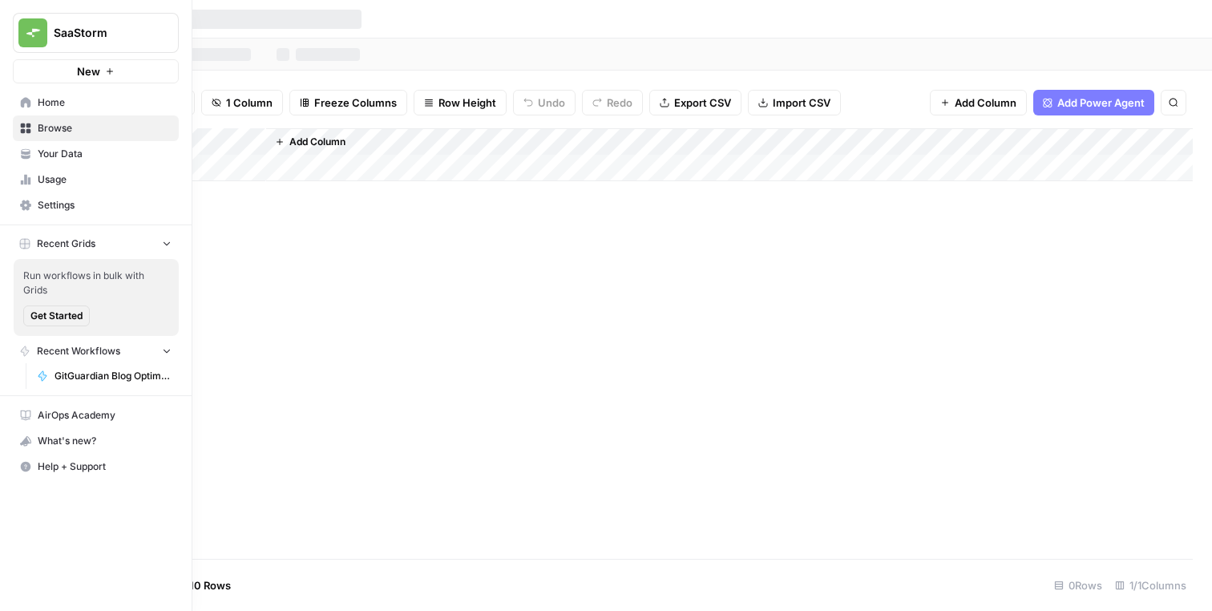
click at [84, 213] on link "Settings" at bounding box center [96, 205] width 166 height 26
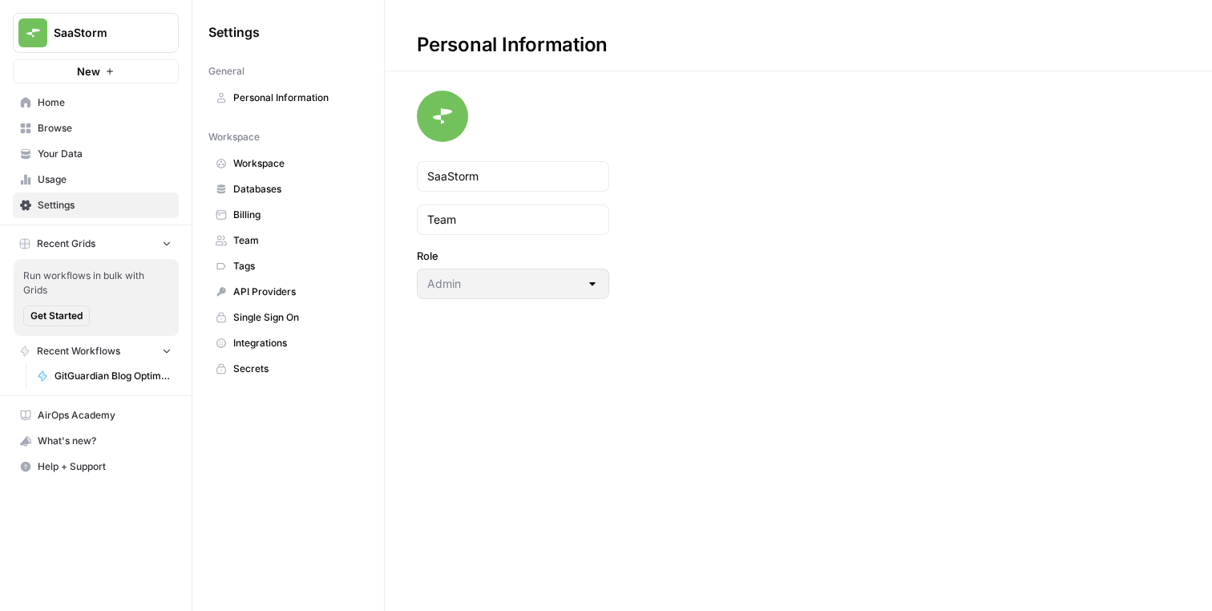
click at [276, 337] on span "Integrations" at bounding box center [296, 343] width 127 height 14
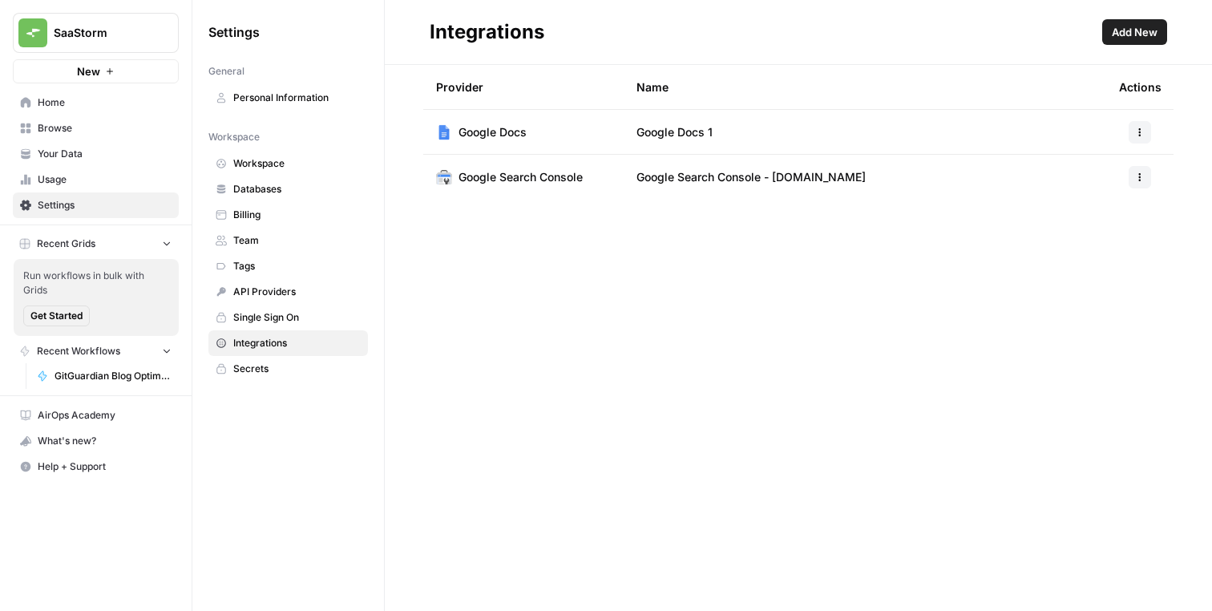
click at [1129, 176] on button "button" at bounding box center [1140, 177] width 22 height 22
click at [598, 171] on td "Google Search Console" at bounding box center [523, 177] width 200 height 45
click at [562, 174] on span "Google Search Console" at bounding box center [521, 177] width 124 height 16
click at [499, 184] on span "Google Search Console" at bounding box center [521, 177] width 124 height 16
click at [446, 180] on img at bounding box center [444, 177] width 16 height 16
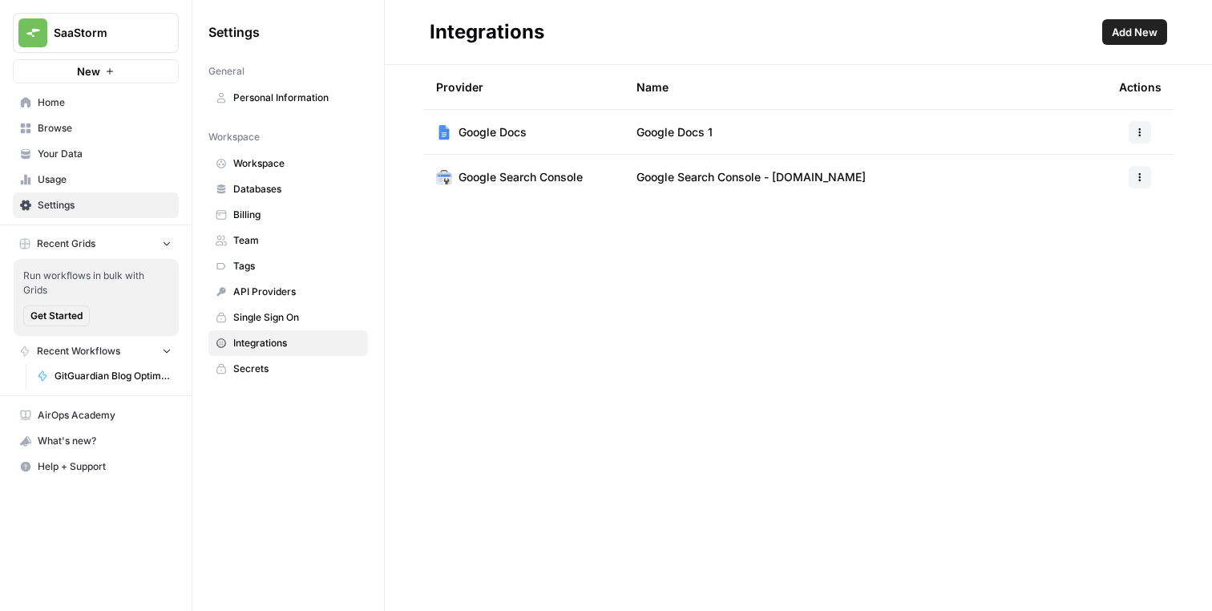
click at [713, 172] on span "Google Search Console - [DOMAIN_NAME]" at bounding box center [750, 177] width 229 height 16
click at [713, 172] on span "Google Search Console - gitguardian.com" at bounding box center [750, 177] width 229 height 16
copy body "Google Search Console - gitguardian.com Oops! Your window is too small AirOps i…"
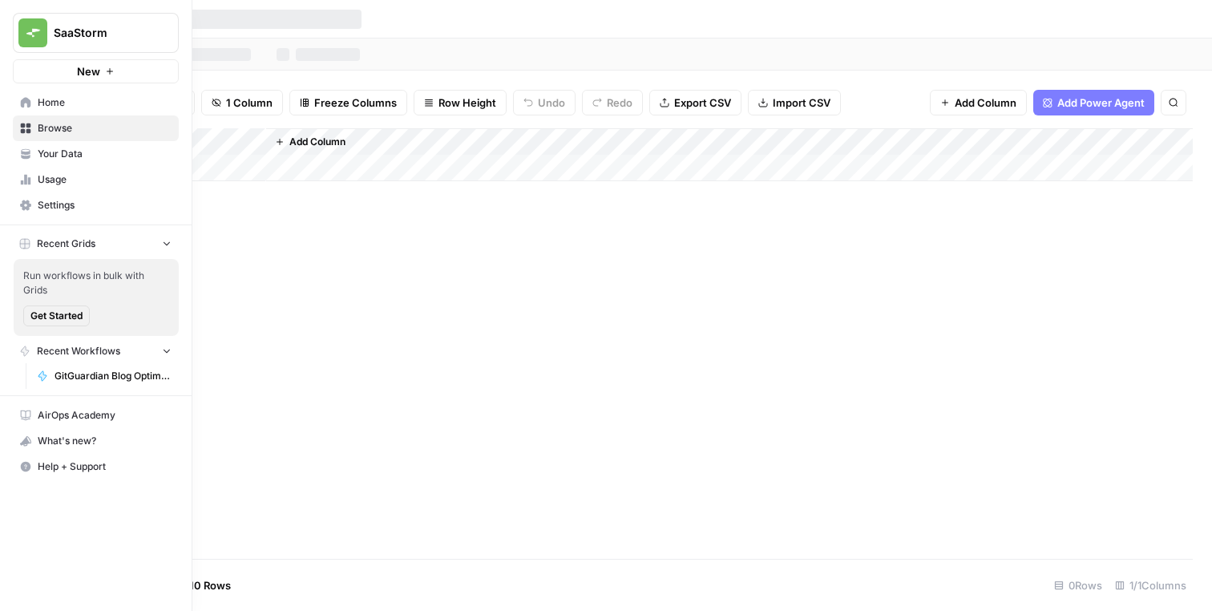
click at [20, 200] on icon at bounding box center [25, 205] width 11 height 11
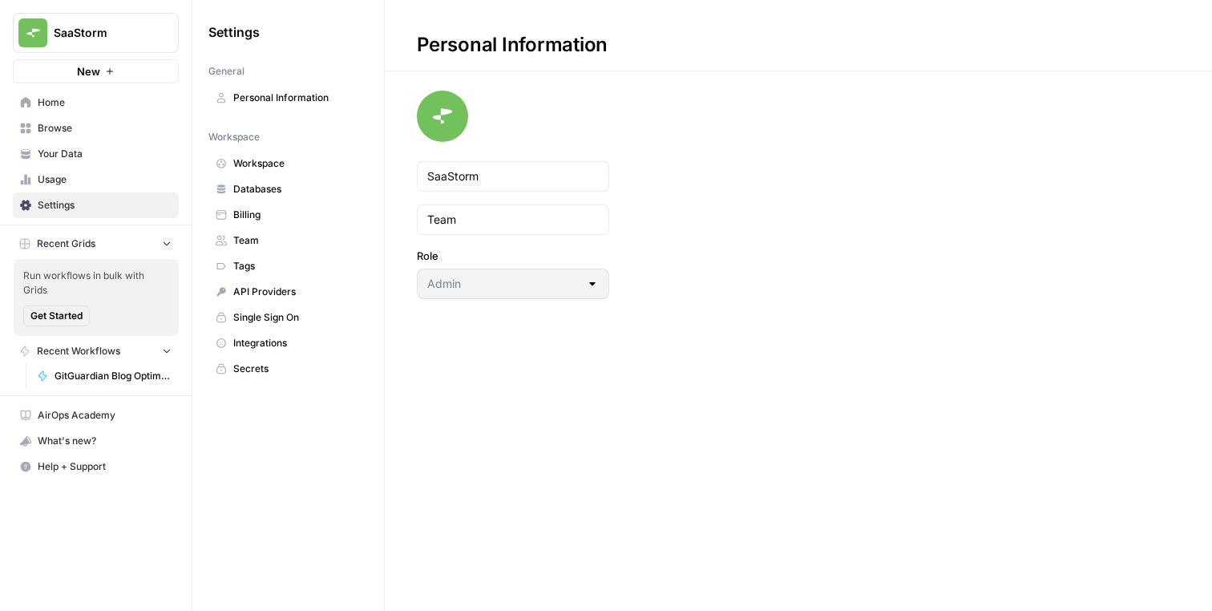
click at [133, 149] on span "Your Data" at bounding box center [105, 154] width 134 height 14
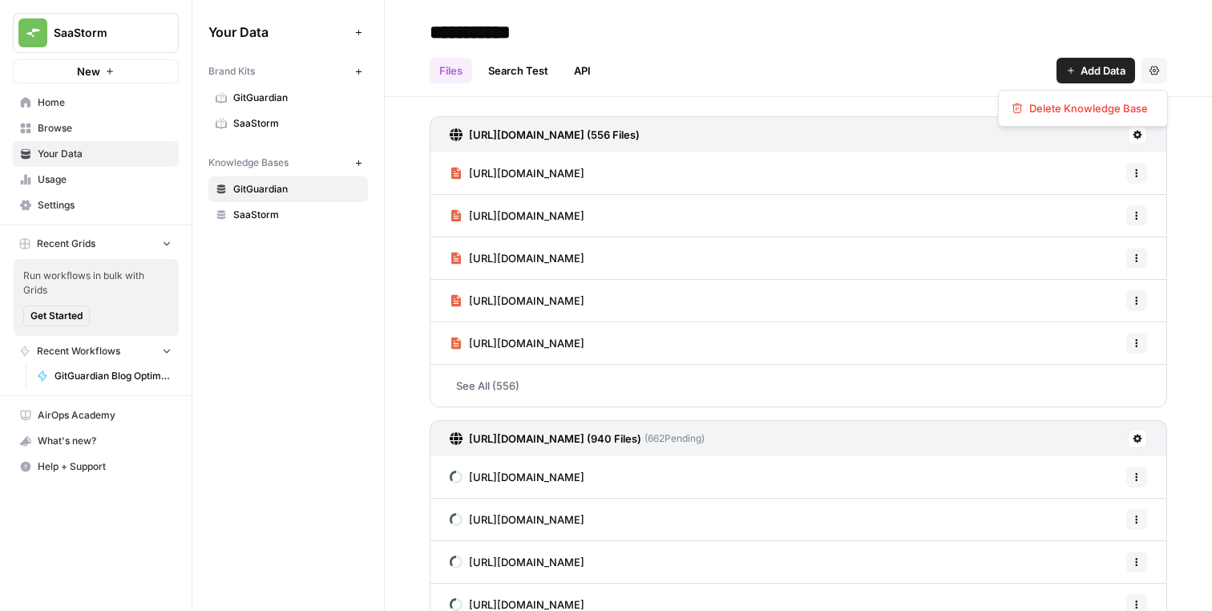
click at [1148, 64] on button "Settings" at bounding box center [1154, 71] width 26 height 26
click at [513, 72] on link "Search Test" at bounding box center [518, 71] width 79 height 26
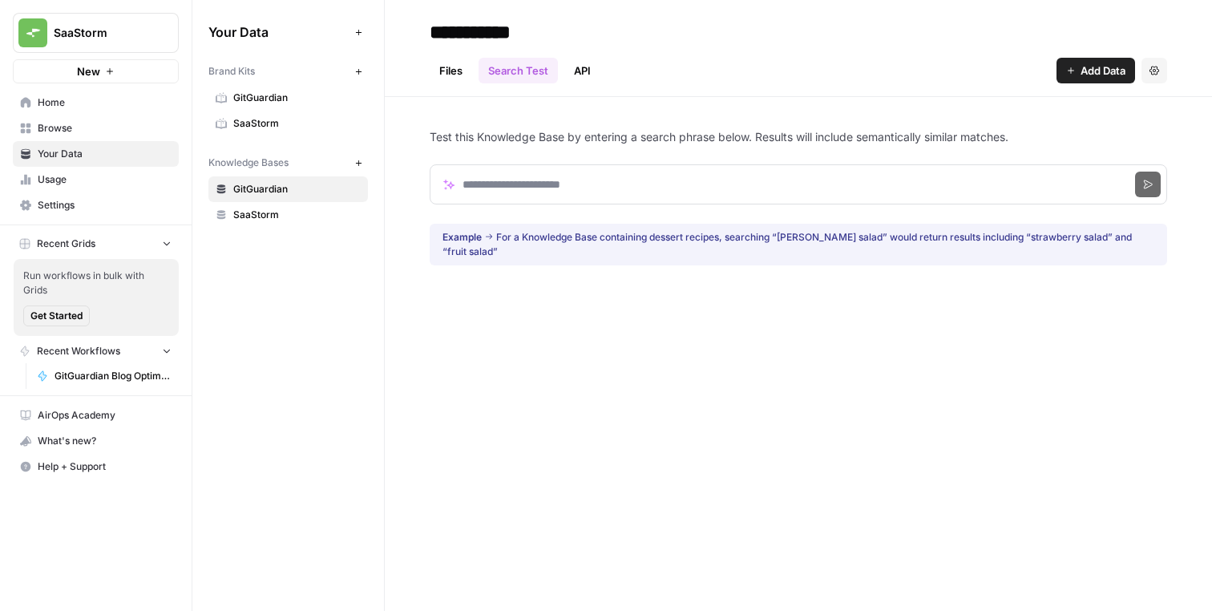
click at [589, 68] on link "API" at bounding box center [582, 71] width 36 height 26
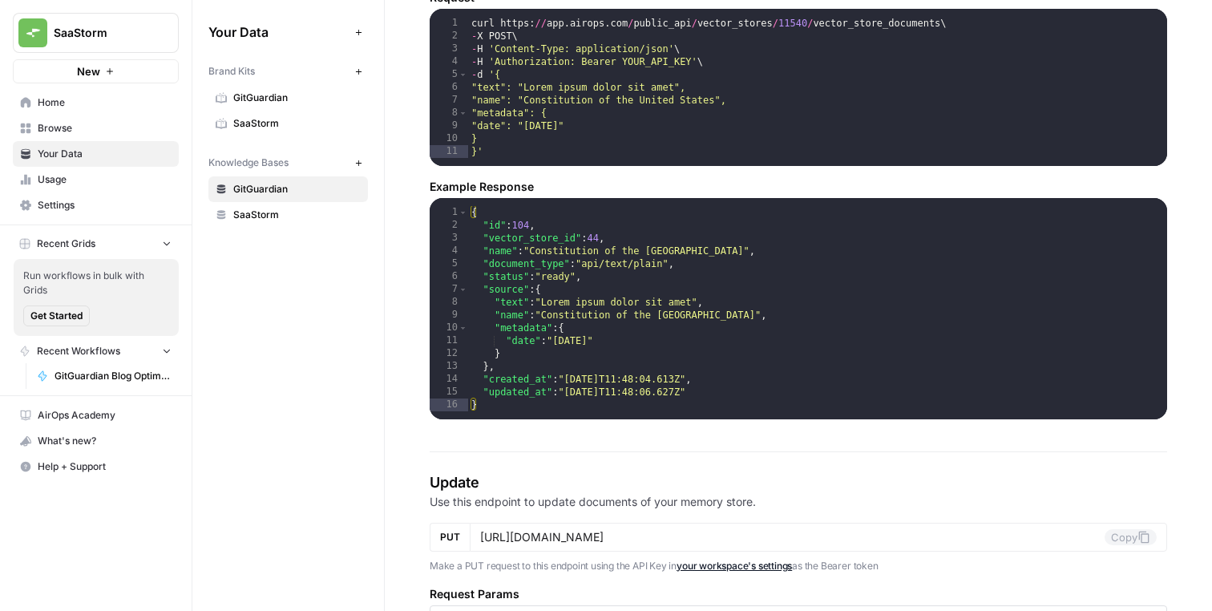
scroll to position [896, 0]
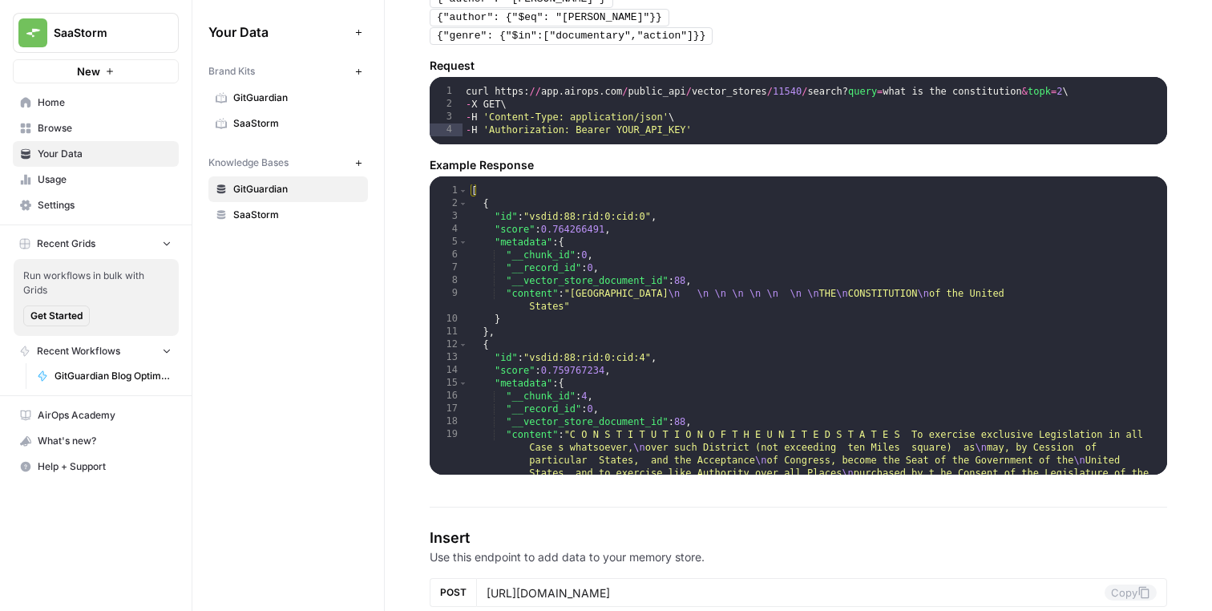
click at [329, 190] on span "GitGuardian" at bounding box center [296, 189] width 127 height 14
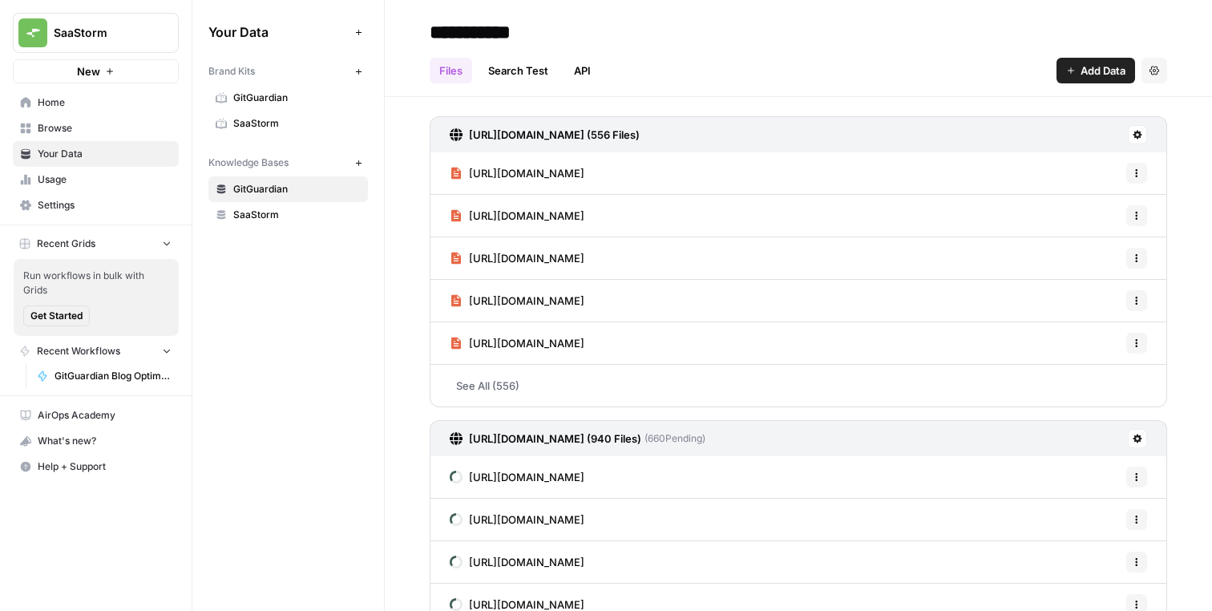
click at [461, 76] on link "Files" at bounding box center [451, 71] width 42 height 26
click at [497, 23] on input "**********" at bounding box center [551, 32] width 257 height 32
click at [386, 386] on div "https://blog.gitguardian.com/sitemap-posts.xml (556 Files) https://blog.gitguar…" at bounding box center [798, 410] width 827 height 627
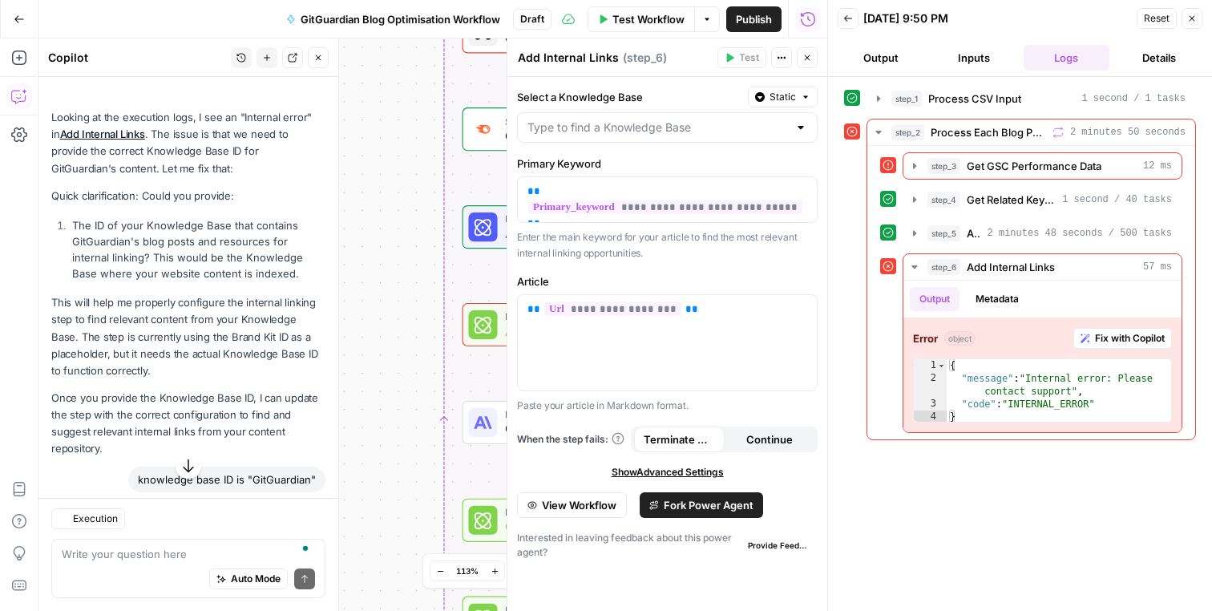
scroll to position [9454, 0]
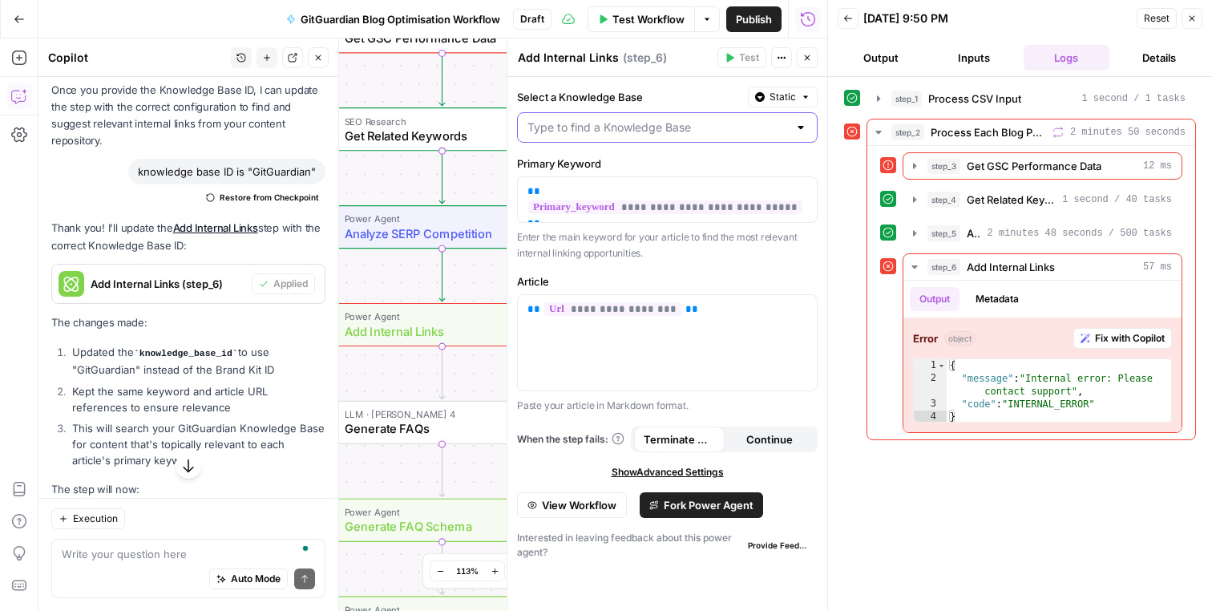
click at [778, 132] on input "Select a Knowledge Base" at bounding box center [657, 127] width 261 height 16
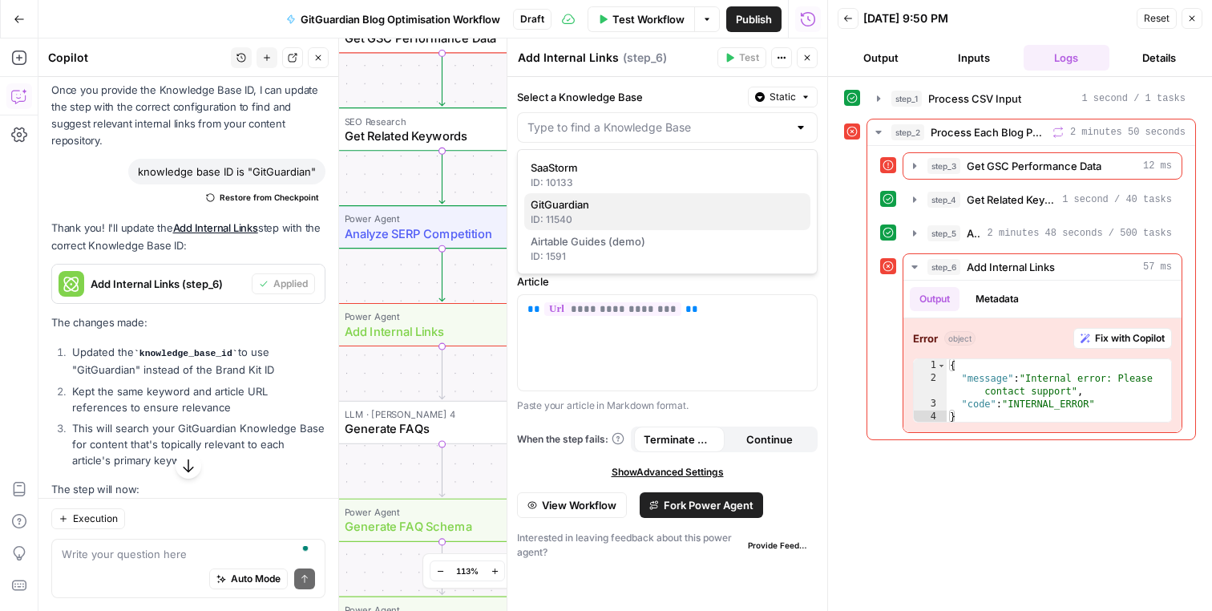
click at [752, 204] on span "GitGuardian" at bounding box center [664, 204] width 267 height 16
type input "GitGuardian"
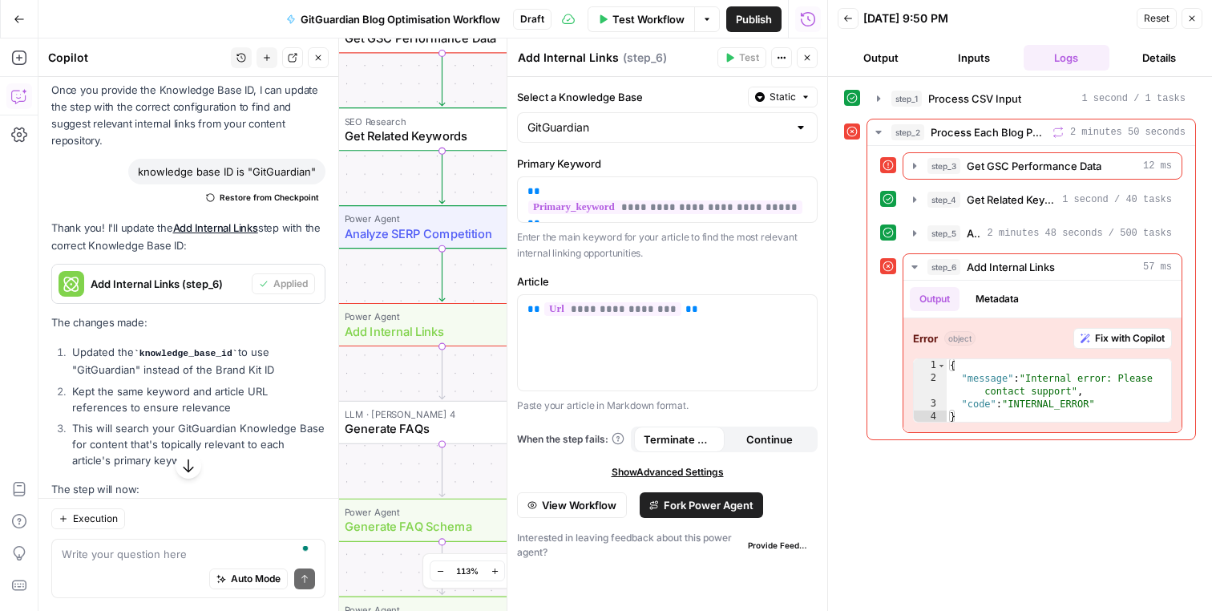
click at [717, 506] on span "Fork Power Agent" at bounding box center [709, 505] width 90 height 16
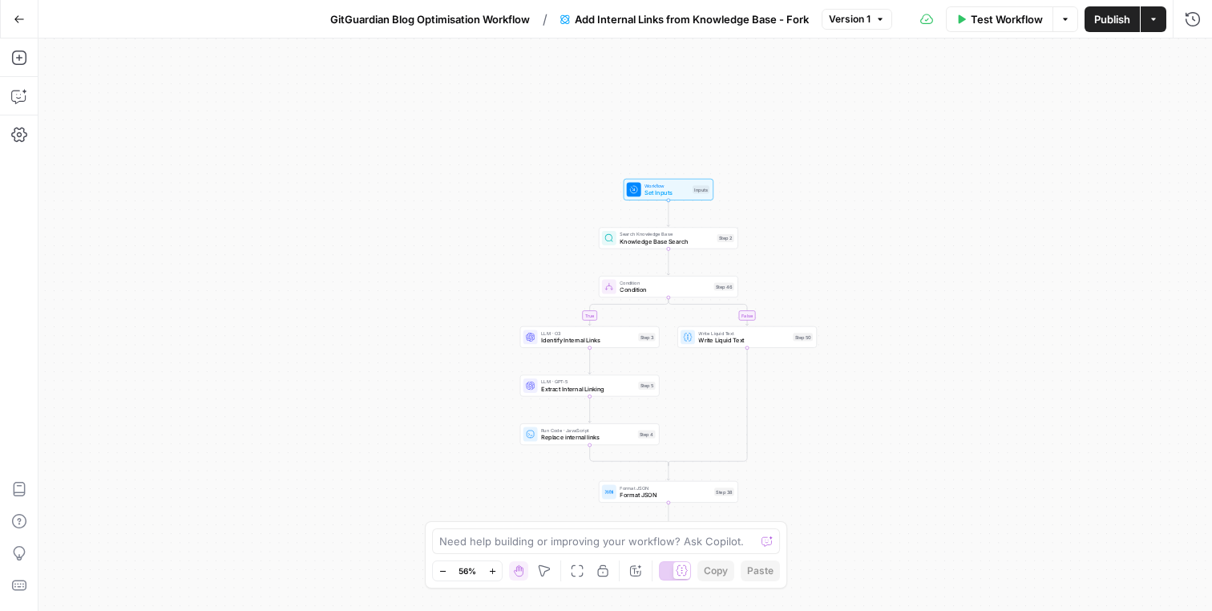
click at [15, 26] on button "Go Back" at bounding box center [19, 19] width 29 height 29
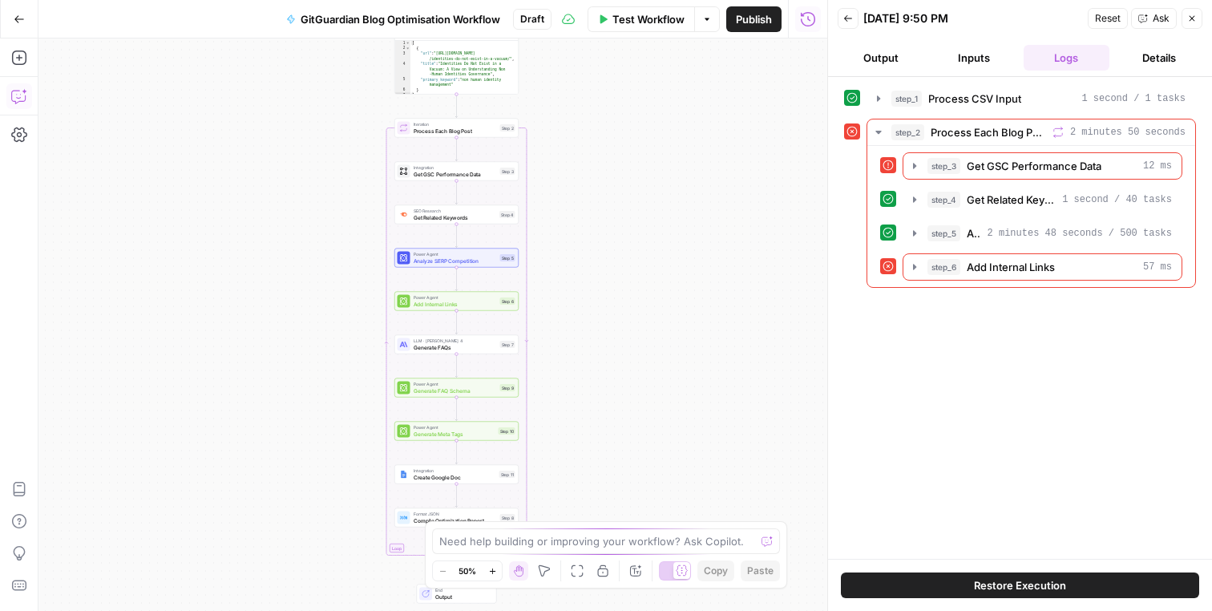
click at [20, 95] on icon "button" at bounding box center [19, 96] width 16 height 16
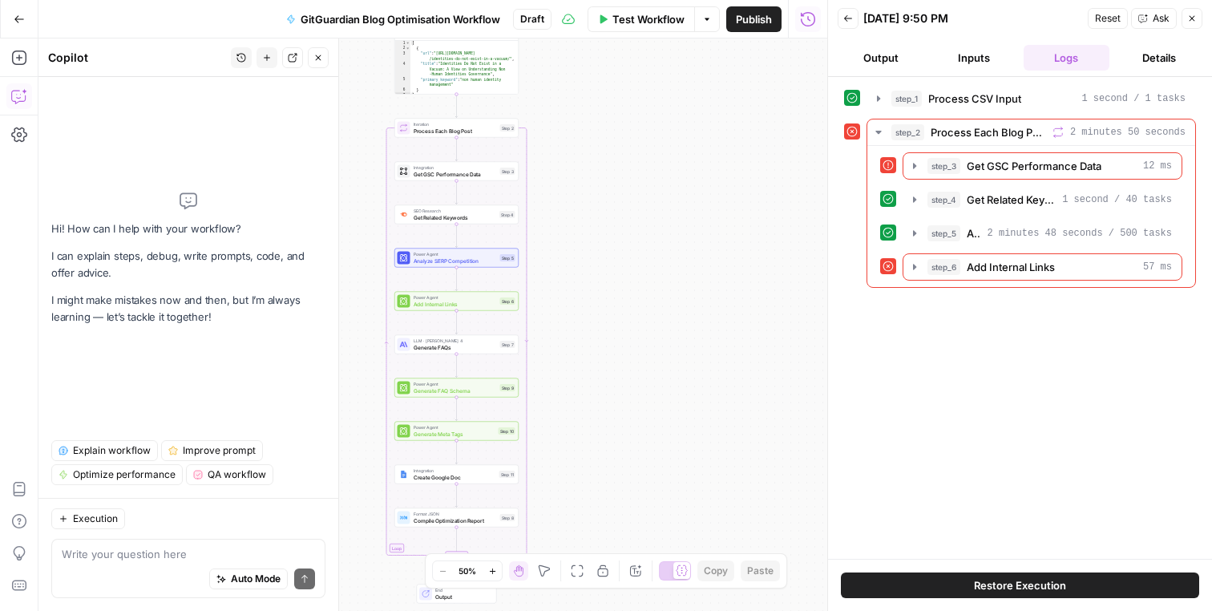
click at [616, 333] on div "Workflow Set Inputs Inputs Run Code · Python Process CSV Input Step 1 Output Ex…" at bounding box center [432, 324] width 789 height 572
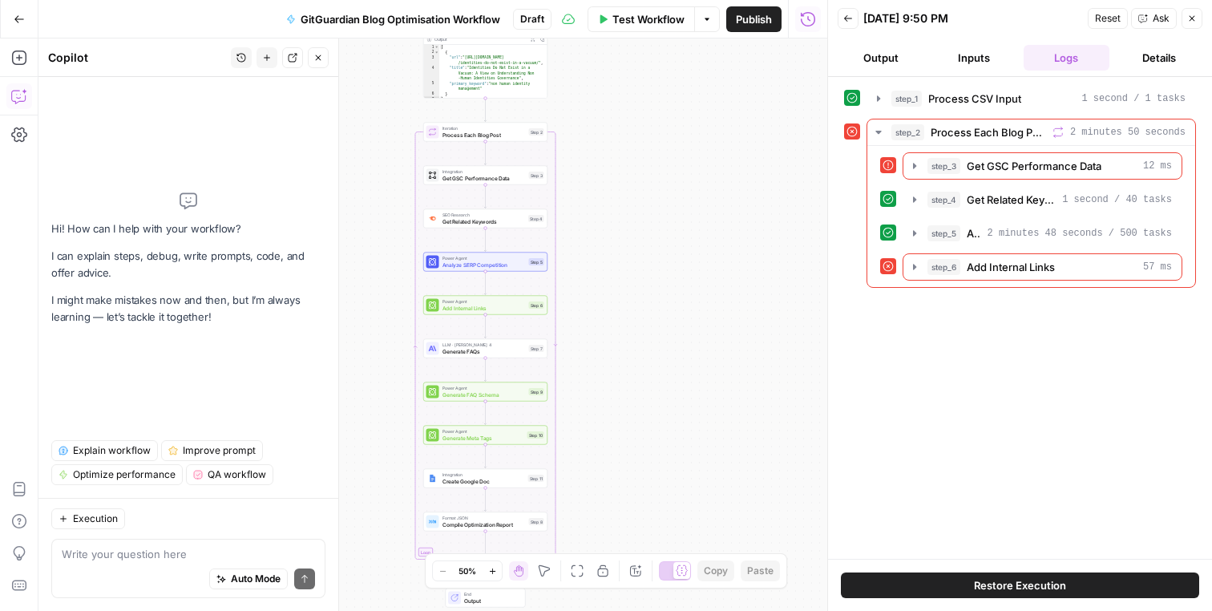
click at [992, 269] on span "Add Internal Links" at bounding box center [1011, 267] width 88 height 16
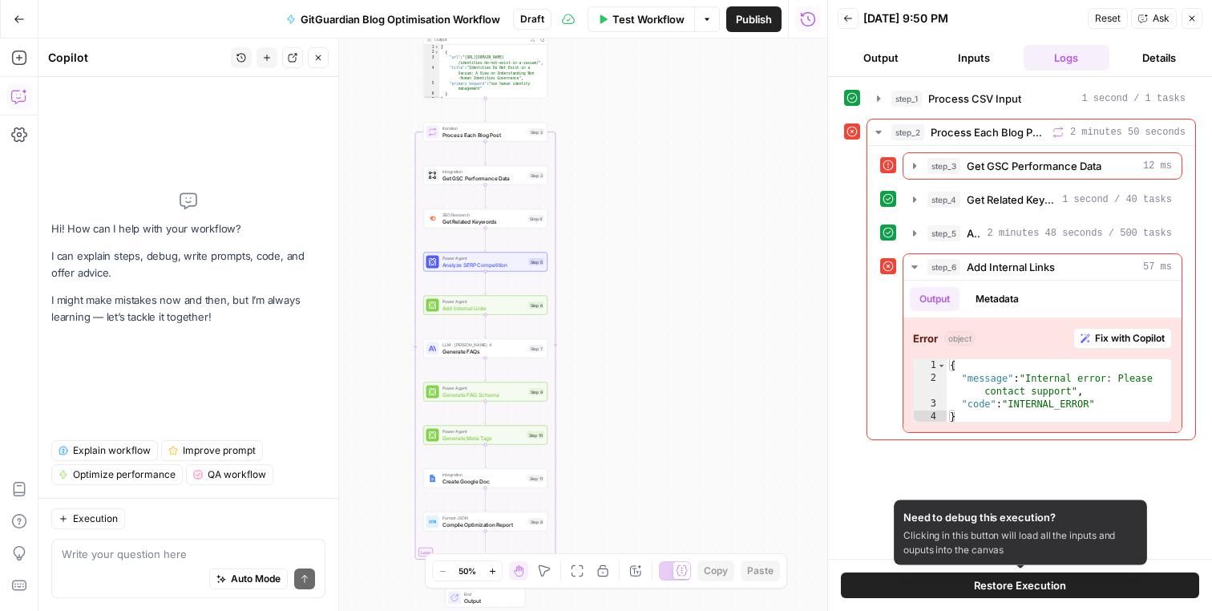
click at [996, 577] on span "Restore Execution" at bounding box center [1020, 585] width 92 height 16
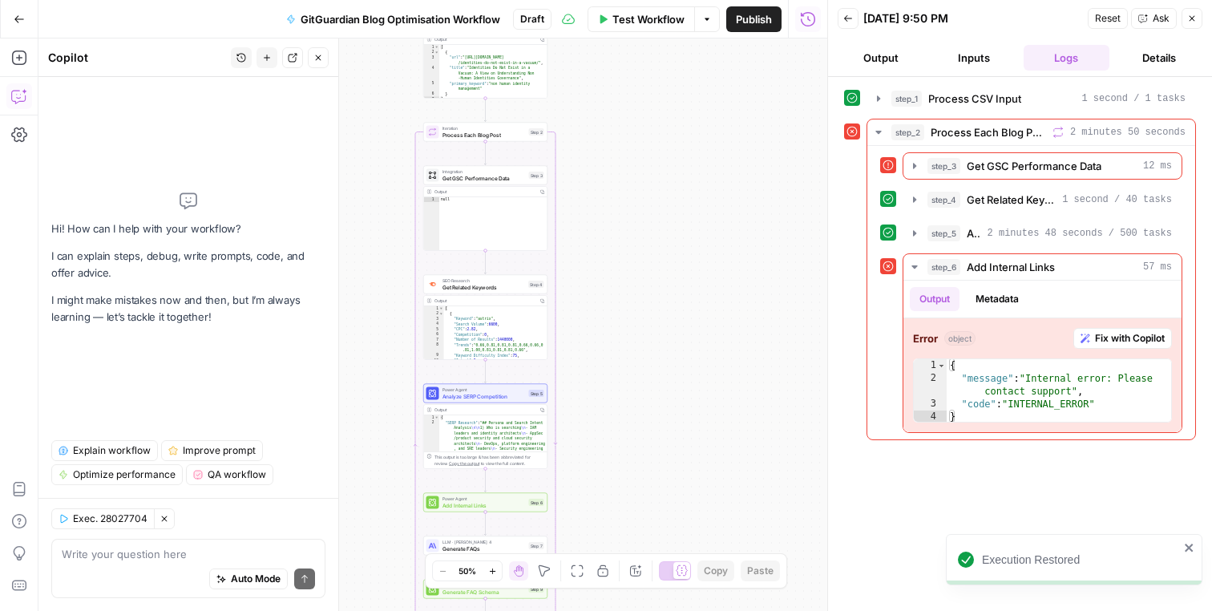
click at [717, 315] on div "Workflow Set Inputs Inputs Run Code · Python Process CSV Input Step 1 Output Co…" at bounding box center [432, 324] width 789 height 572
click at [163, 515] on icon "button" at bounding box center [165, 519] width 10 height 10
click at [1190, 22] on icon "button" at bounding box center [1192, 19] width 10 height 10
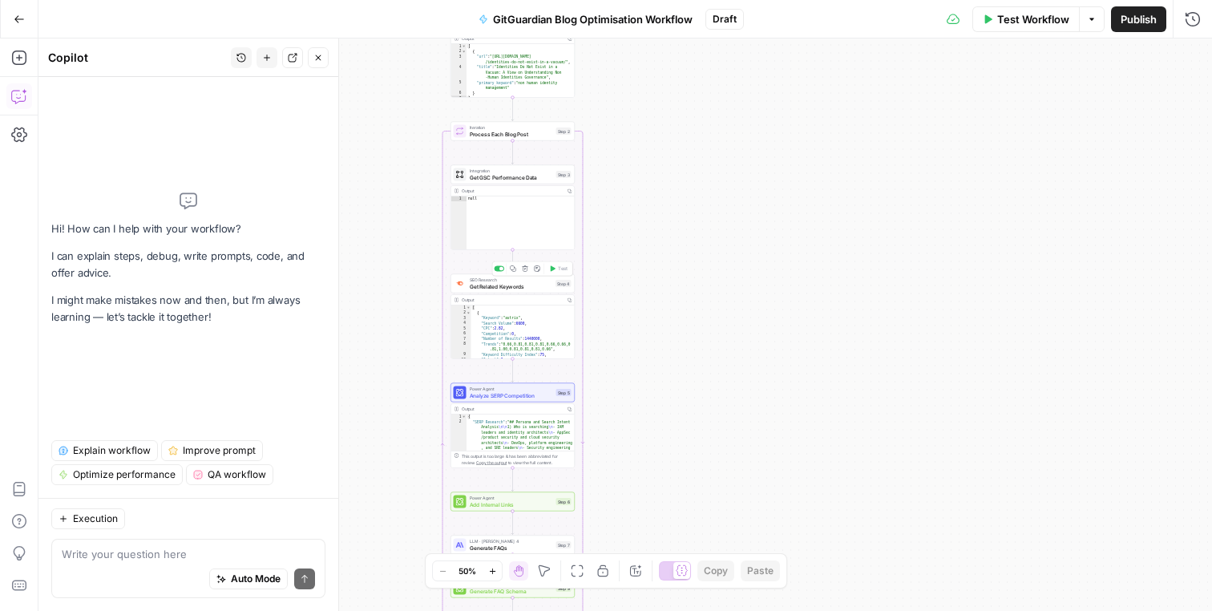
click at [644, 284] on div "Workflow Set Inputs Inputs Run Code · Python Process CSV Input Step 1 Output Co…" at bounding box center [625, 324] width 1174 height 572
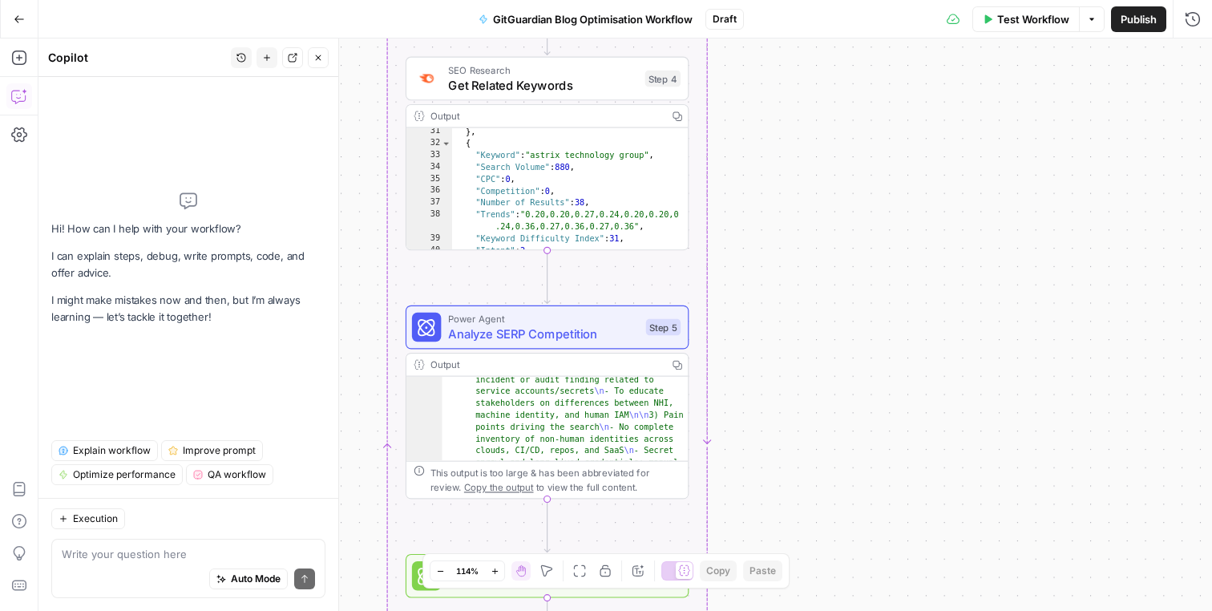
scroll to position [200, 0]
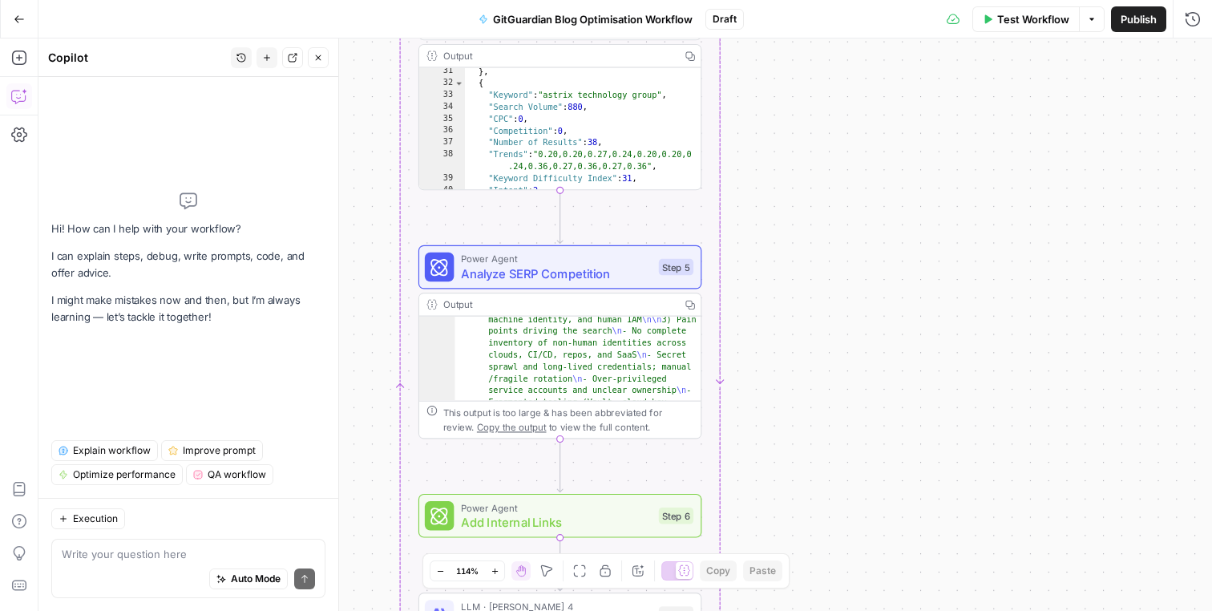
drag, startPoint x: 797, startPoint y: 455, endPoint x: 856, endPoint y: 269, distance: 195.2
click at [856, 279] on div "Workflow Set Inputs Inputs Run Code · Python Process CSV Input Step 1 Output Co…" at bounding box center [625, 324] width 1174 height 572
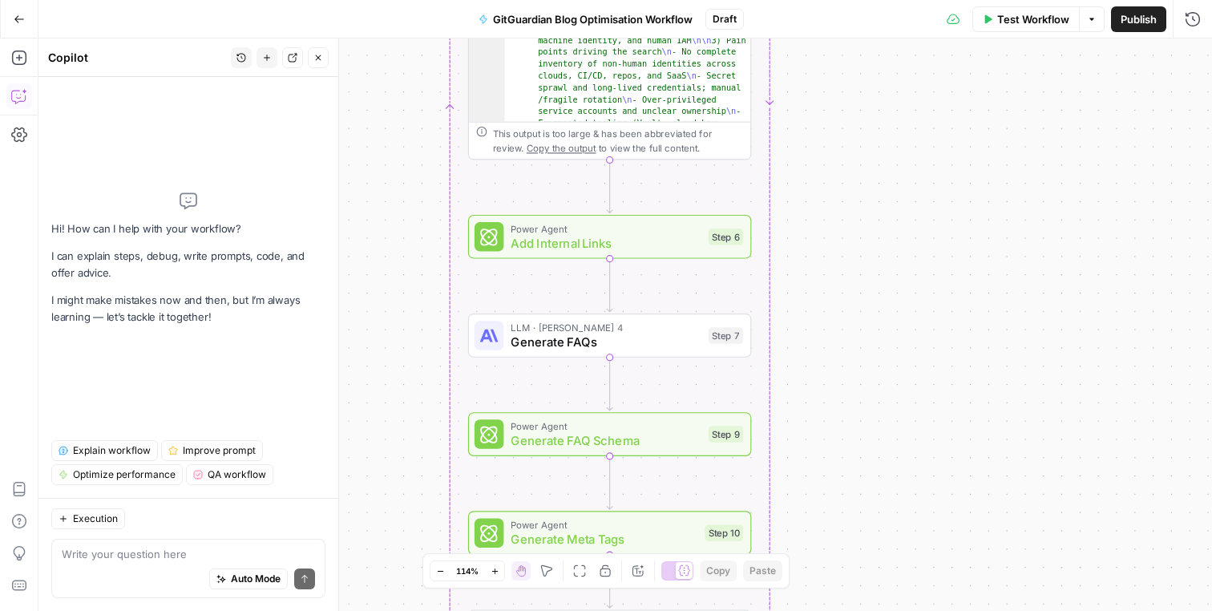
drag, startPoint x: 856, startPoint y: 269, endPoint x: 861, endPoint y: 101, distance: 168.4
click at [861, 101] on div "Workflow Set Inputs Inputs Run Code · Python Process CSV Input Step 1 Output Co…" at bounding box center [625, 324] width 1174 height 572
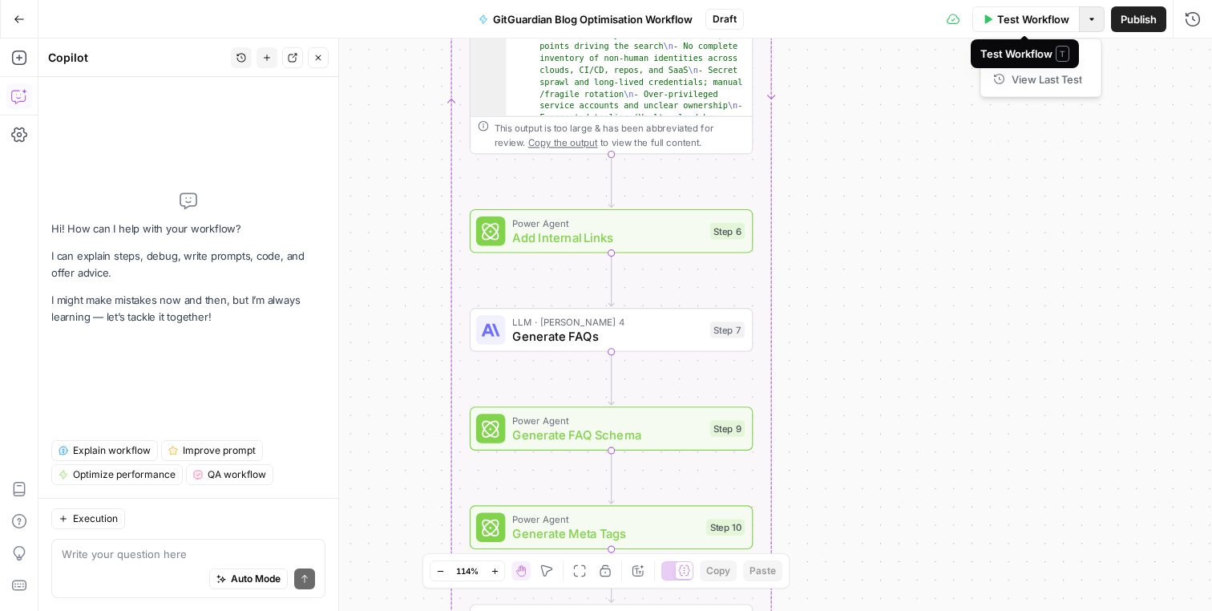
click at [1089, 16] on icon "button" at bounding box center [1092, 19] width 10 height 10
click at [1056, 51] on span "Run Test" at bounding box center [1047, 57] width 71 height 16
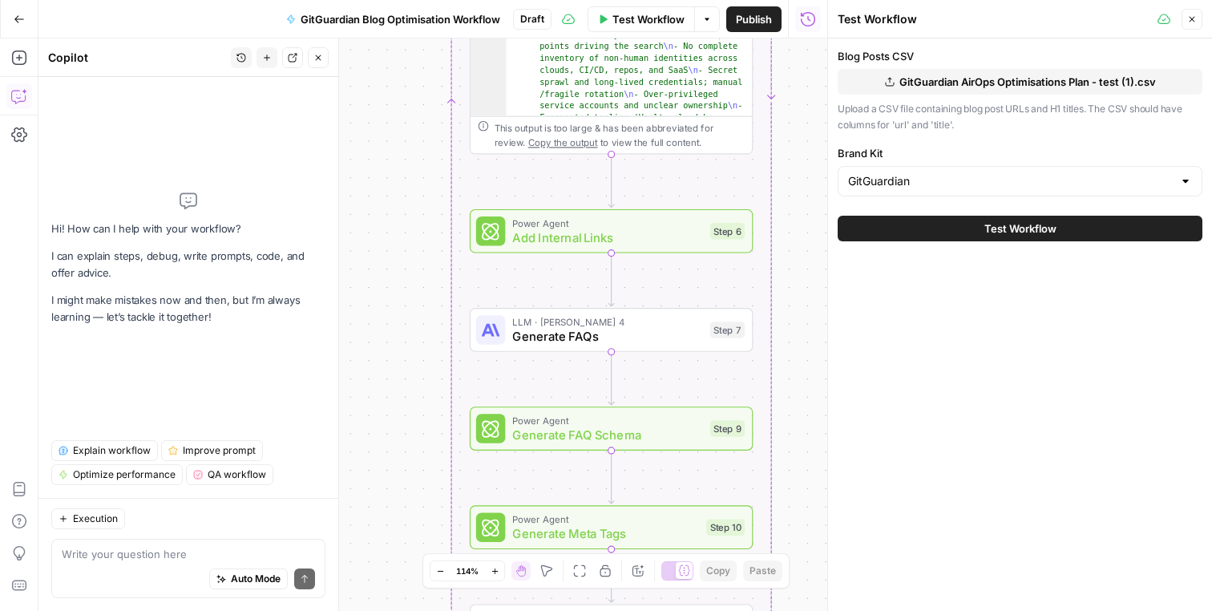
click at [1000, 236] on span "Test Workflow" at bounding box center [1020, 228] width 72 height 16
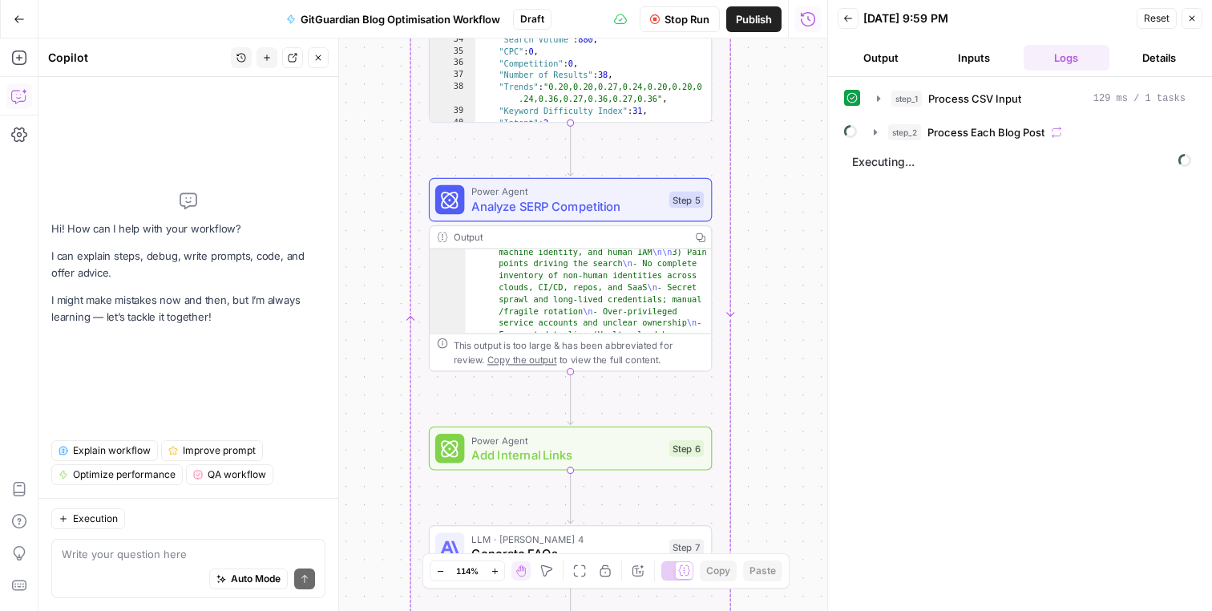
drag, startPoint x: 789, startPoint y: 193, endPoint x: 743, endPoint y: 427, distance: 238.5
click at [743, 427] on div "Workflow Set Inputs Inputs Run Code · Python Process CSV Input Step 1 Output Ex…" at bounding box center [432, 324] width 789 height 572
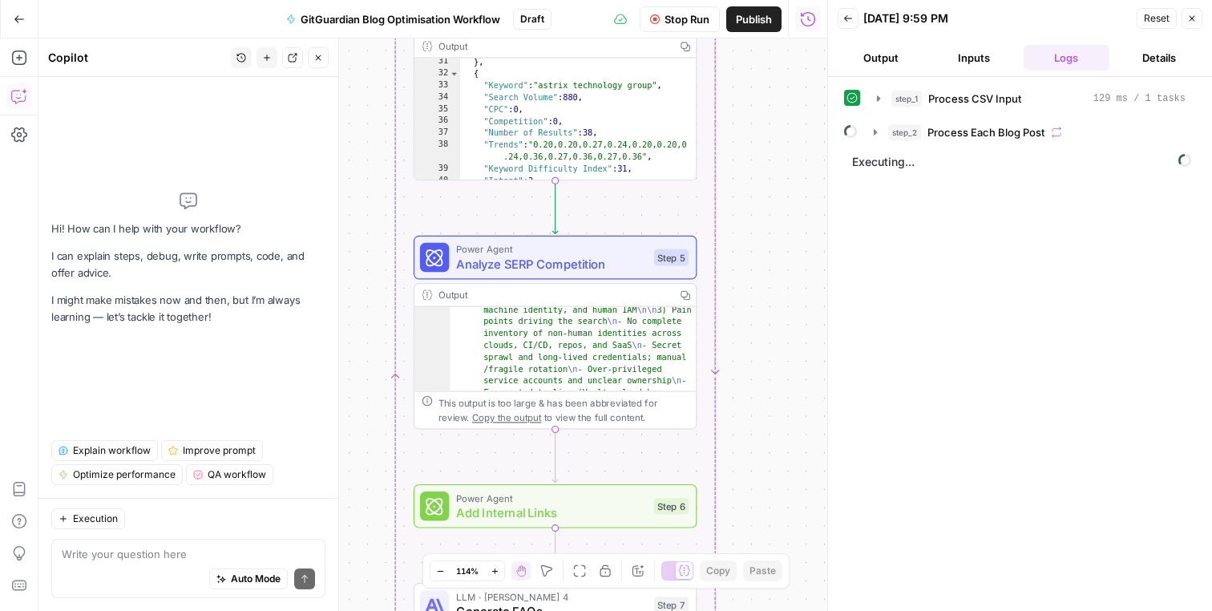
drag, startPoint x: 780, startPoint y: 311, endPoint x: 751, endPoint y: 488, distance: 179.5
click at [751, 488] on div "Workflow Set Inputs Inputs Run Code · Python Process CSV Input Step 1 Output Ex…" at bounding box center [432, 324] width 789 height 572
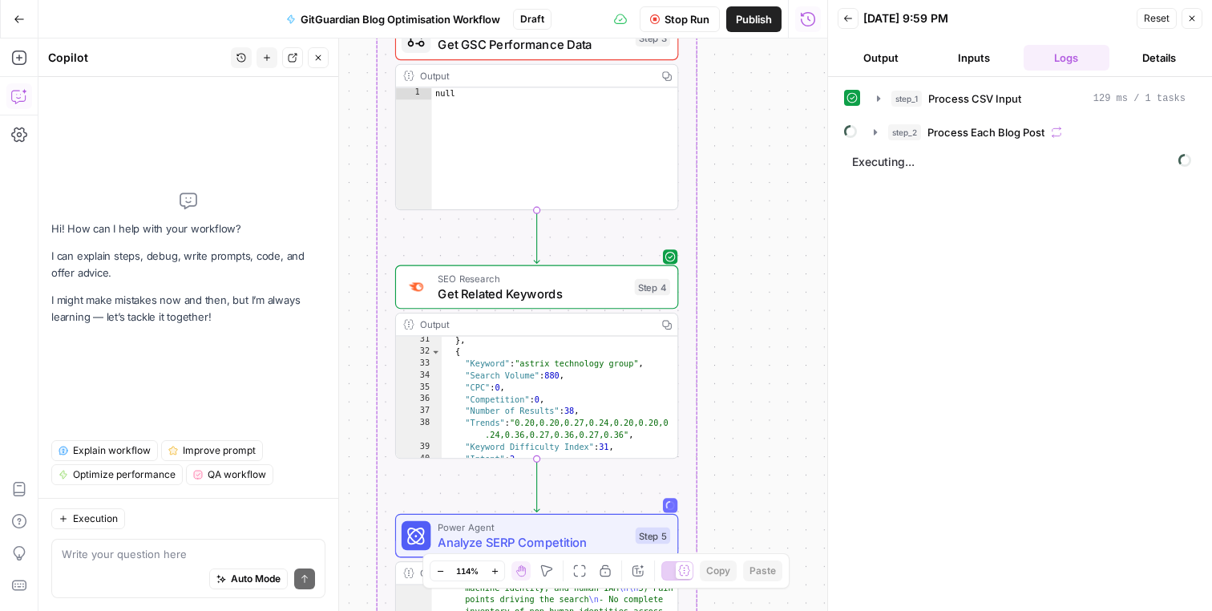
drag, startPoint x: 755, startPoint y: 286, endPoint x: 754, endPoint y: 471, distance: 185.2
click at [754, 471] on div "Workflow Set Inputs Inputs Run Code · Python Process CSV Input Step 1 Output Ex…" at bounding box center [432, 324] width 789 height 572
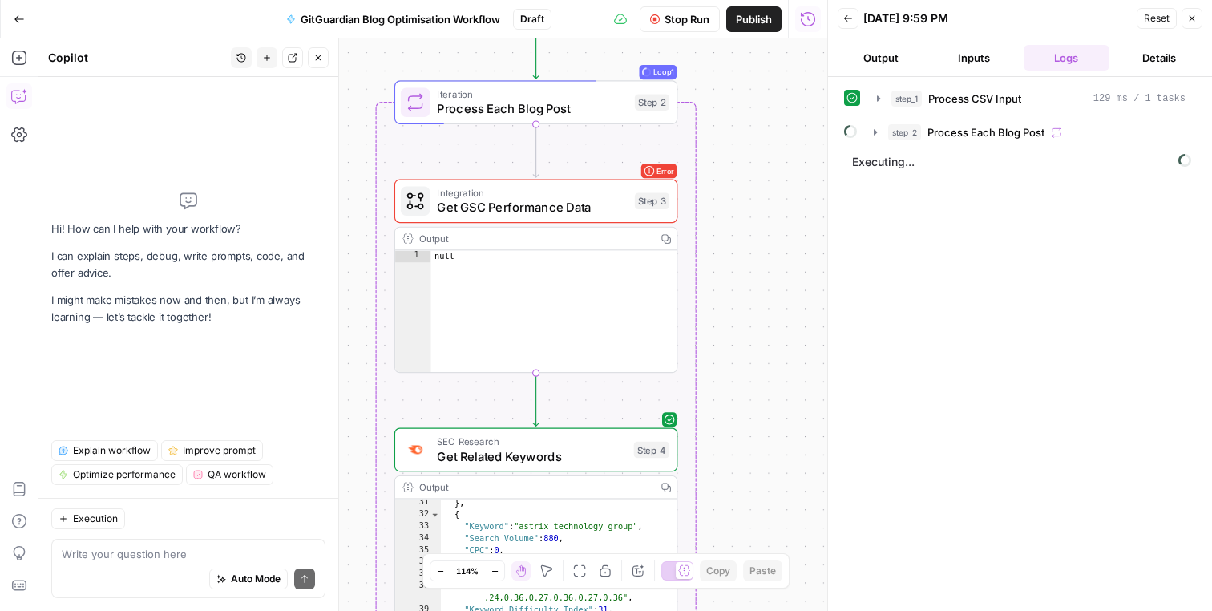
drag, startPoint x: 774, startPoint y: 327, endPoint x: 770, endPoint y: 450, distance: 122.7
click at [771, 450] on div "Workflow Set Inputs Inputs Run Code · Python Process CSV Input Step 1 Output Ex…" at bounding box center [432, 324] width 789 height 572
drag, startPoint x: 770, startPoint y: 450, endPoint x: 777, endPoint y: 545, distance: 95.6
click at [777, 544] on div "Workflow Set Inputs Inputs Run Code · Python Process CSV Input Step 1 Output Ex…" at bounding box center [432, 324] width 789 height 572
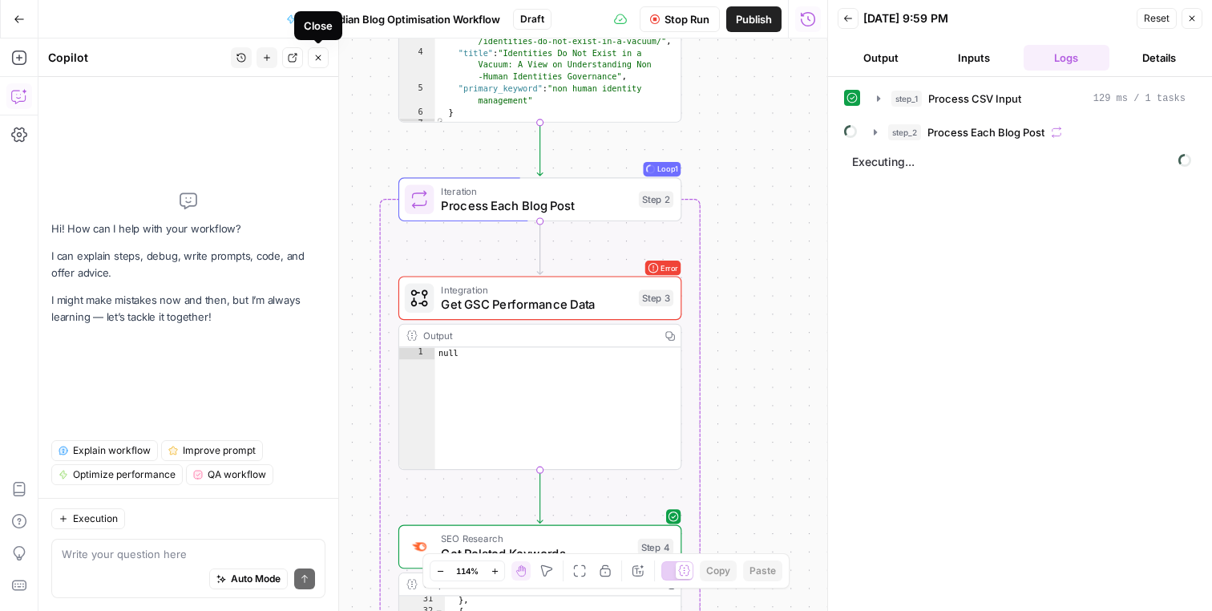
drag, startPoint x: 322, startPoint y: 55, endPoint x: 602, endPoint y: 201, distance: 315.9
click at [599, 196] on body "SaaStorm New Home Browse Your Data Usage Settings Recent Grids Recent Workflows…" at bounding box center [606, 305] width 1212 height 611
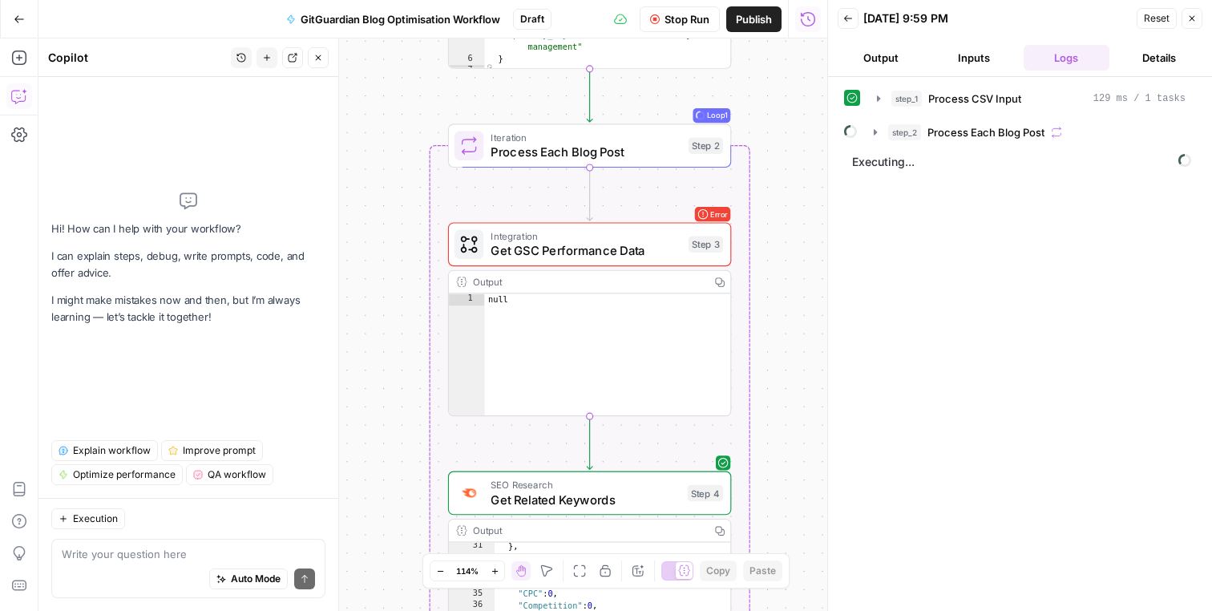
drag, startPoint x: 717, startPoint y: 228, endPoint x: 763, endPoint y: 157, distance: 84.7
click at [764, 159] on div "Workflow Set Inputs Inputs Run Code · Python Process CSV Input Step 1 Output Ex…" at bounding box center [432, 324] width 789 height 572
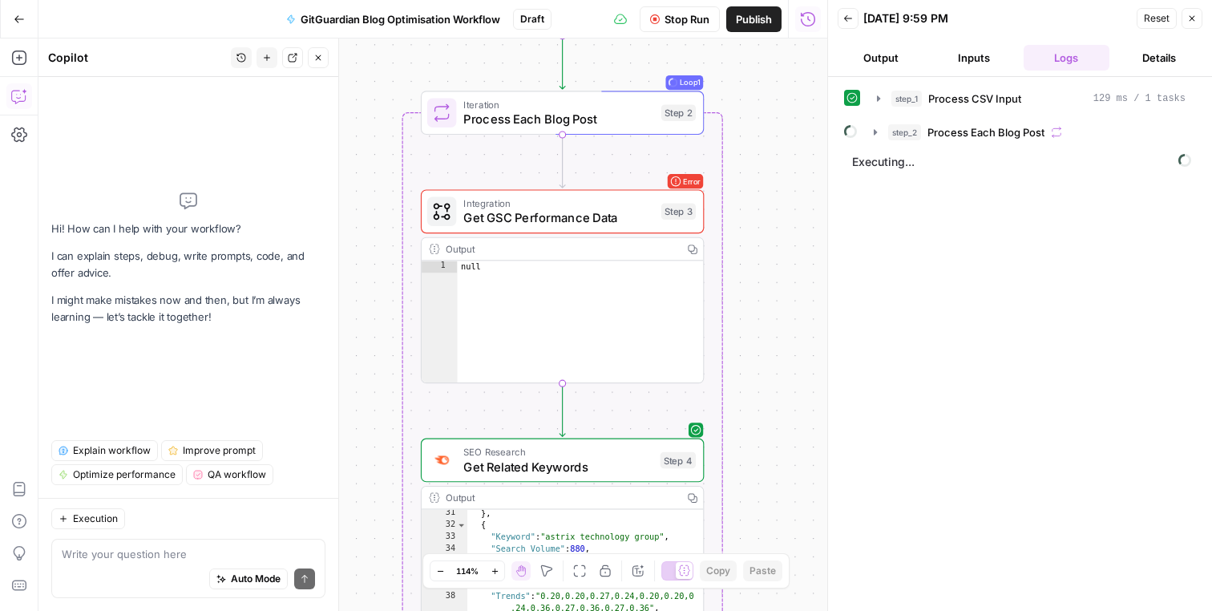
drag, startPoint x: 811, startPoint y: 309, endPoint x: 787, endPoint y: 293, distance: 29.4
click at [787, 293] on div "Workflow Set Inputs Inputs Run Code · Python Process CSV Input Step 1 Output Ex…" at bounding box center [432, 324] width 789 height 572
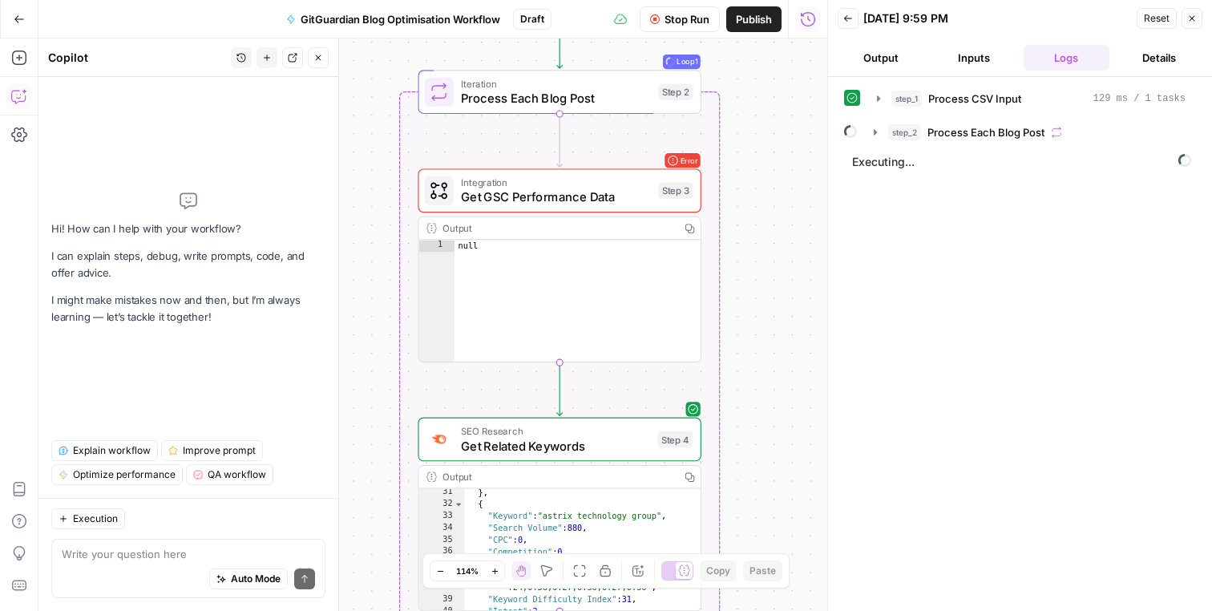
click at [739, 249] on div "Workflow Set Inputs Inputs Run Code · Python Process CSV Input Step 1 Output Ex…" at bounding box center [432, 324] width 789 height 572
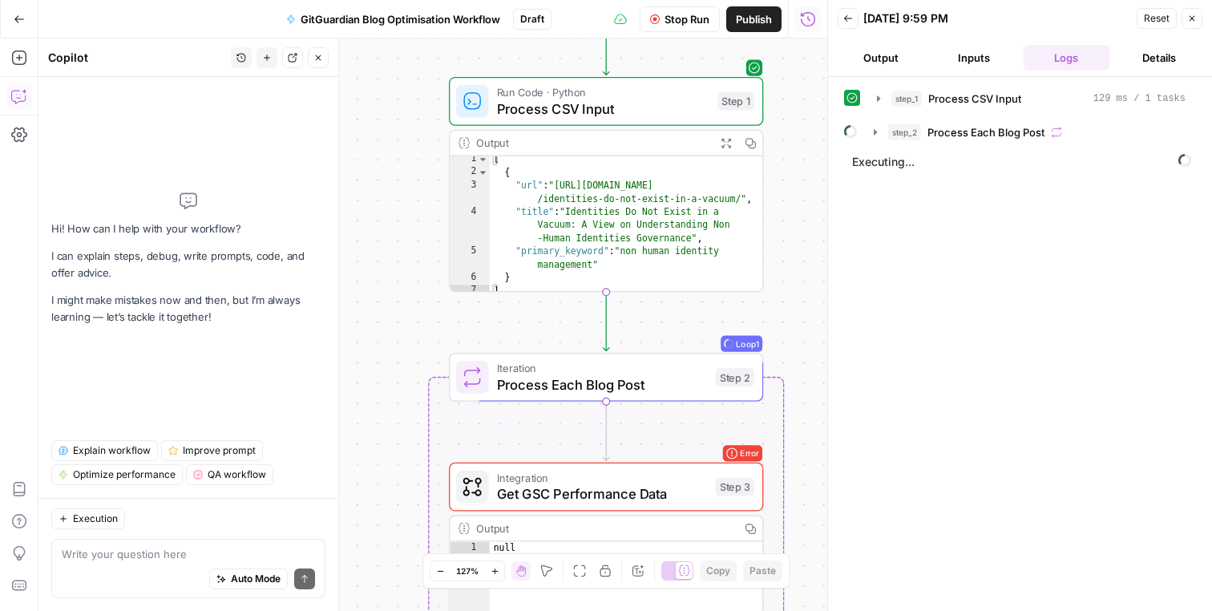
scroll to position [6, 0]
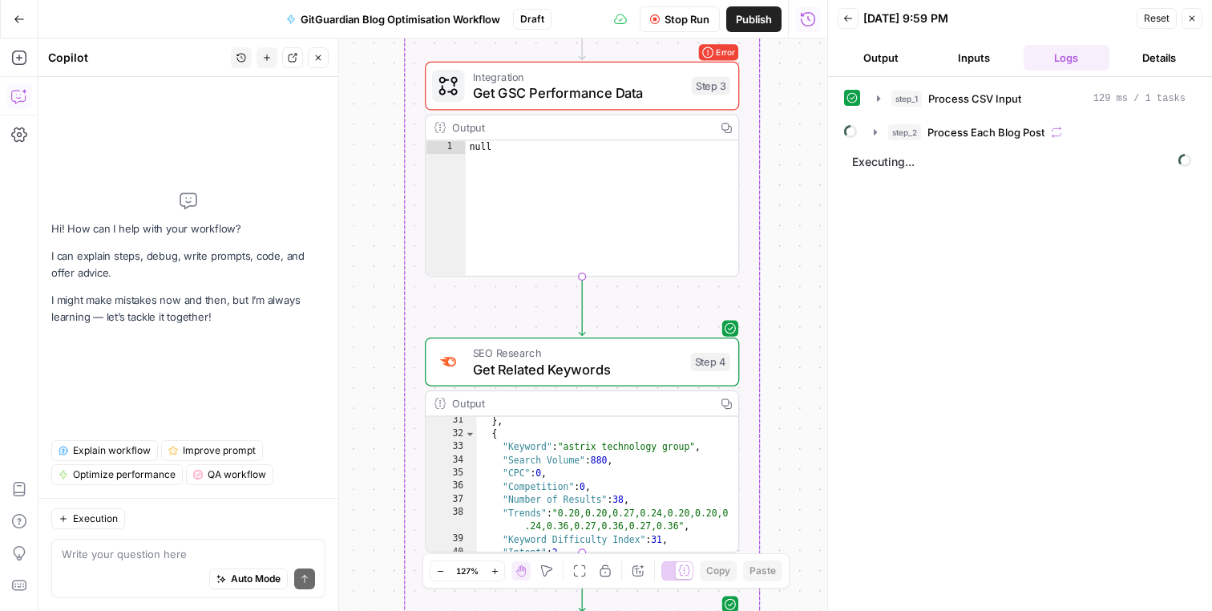
click at [385, 283] on div "Workflow Set Inputs Inputs Run Code · Python Process CSV Input Step 1 Output Ex…" at bounding box center [432, 324] width 789 height 572
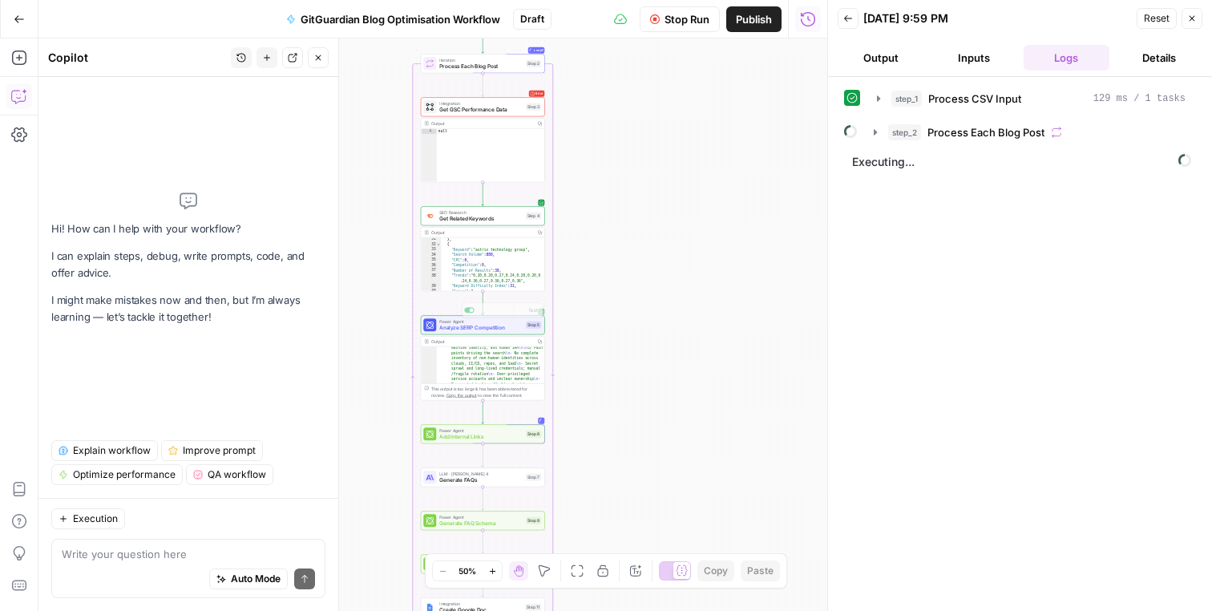
click at [387, 301] on div "Workflow Set Inputs Inputs Run Code · Python Process CSV Input Step 1 Output Ex…" at bounding box center [432, 324] width 789 height 572
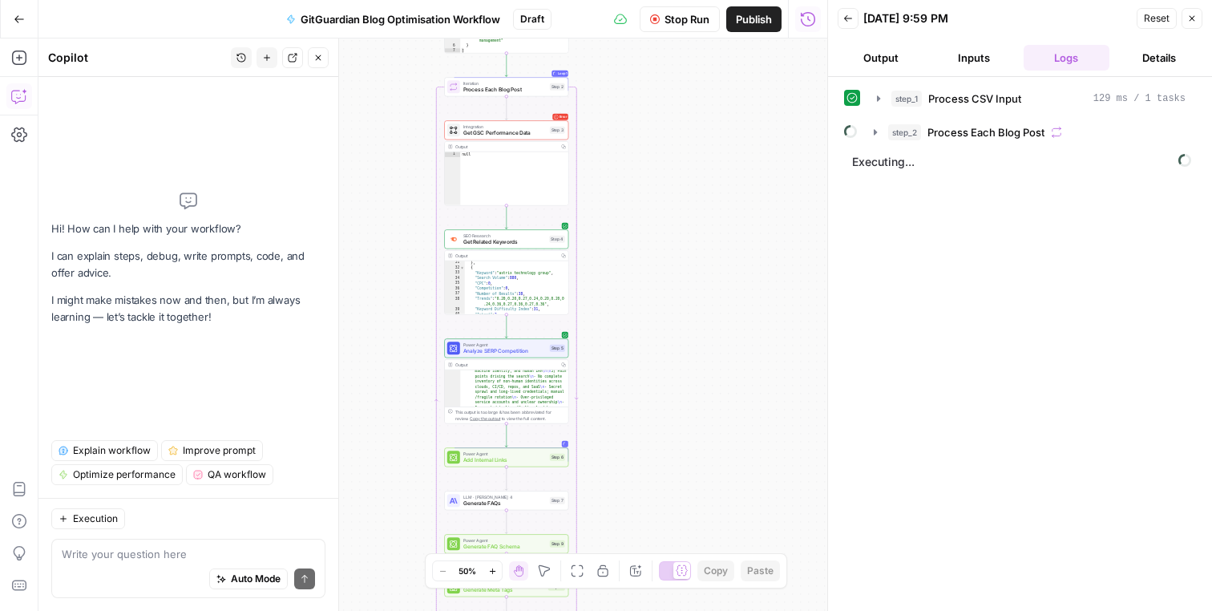
click at [389, 301] on div "Workflow Set Inputs Inputs Run Code · Python Process CSV Input Step 1 Output Ex…" at bounding box center [432, 324] width 789 height 572
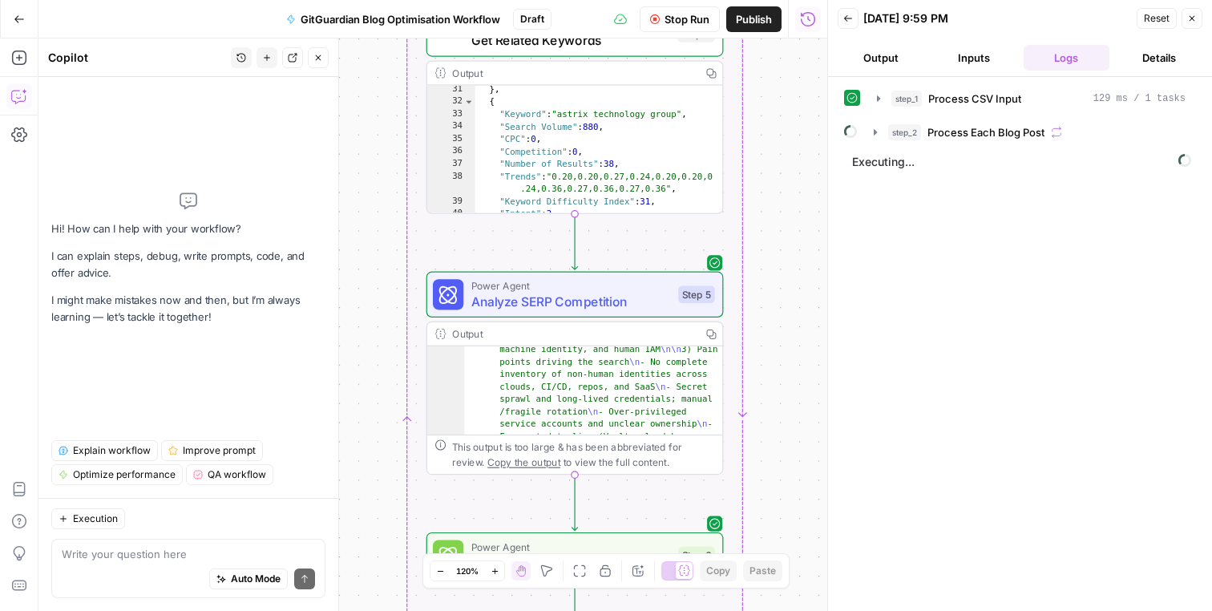
click at [366, 362] on div "Workflow Set Inputs Inputs Run Code · Python Process CSV Input Step 1 Output Ex…" at bounding box center [432, 324] width 789 height 572
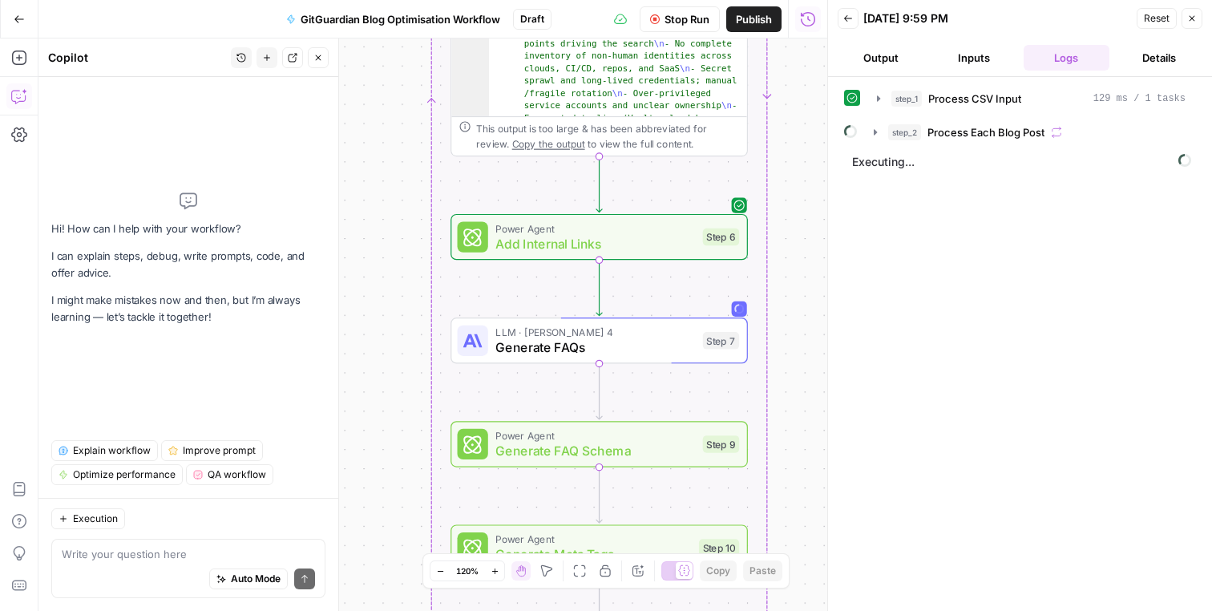
click at [976, 61] on button "Inputs" at bounding box center [974, 58] width 87 height 26
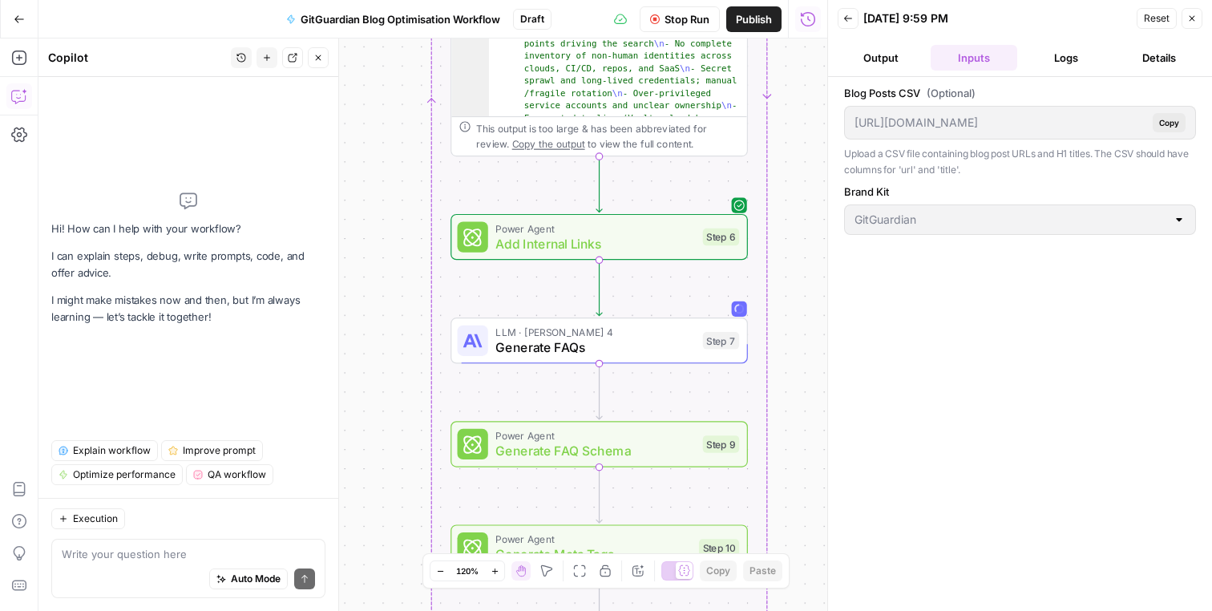
click at [892, 67] on button "Output" at bounding box center [881, 58] width 87 height 26
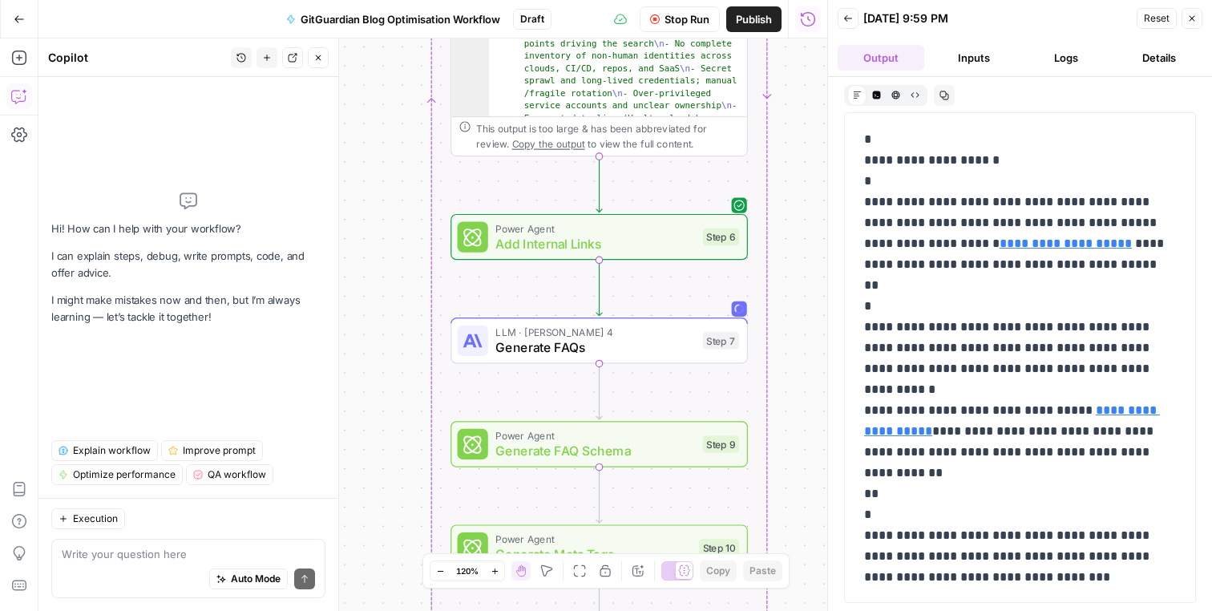
click at [1041, 67] on button "Logs" at bounding box center [1067, 58] width 87 height 26
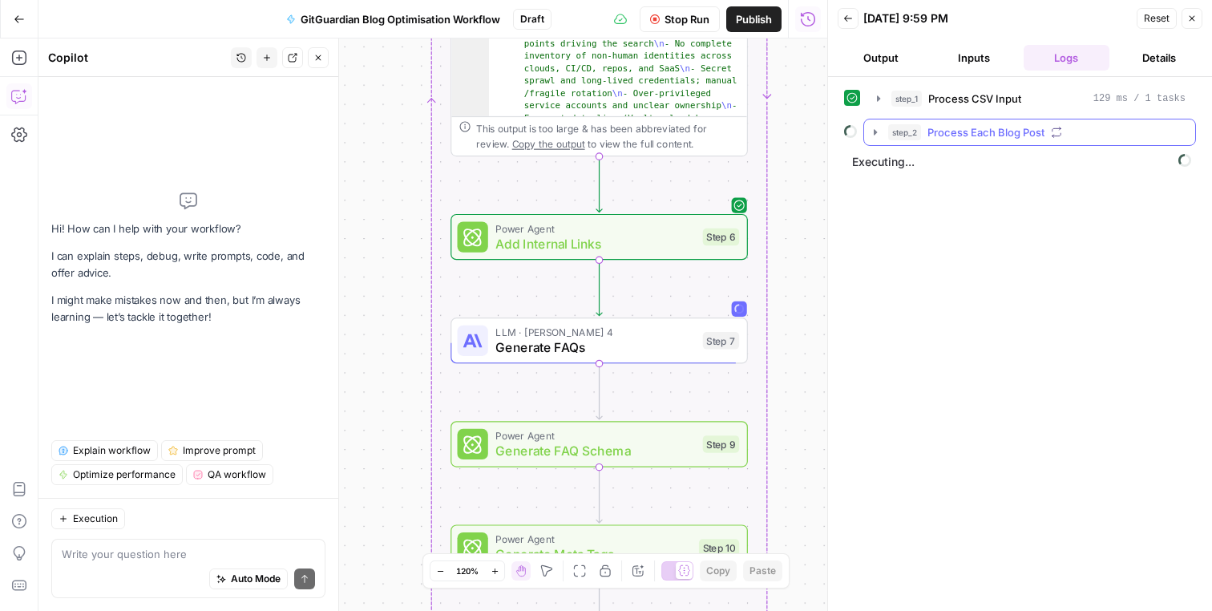
click at [963, 140] on button "step_2 Process Each Blog Post" at bounding box center [1029, 132] width 331 height 26
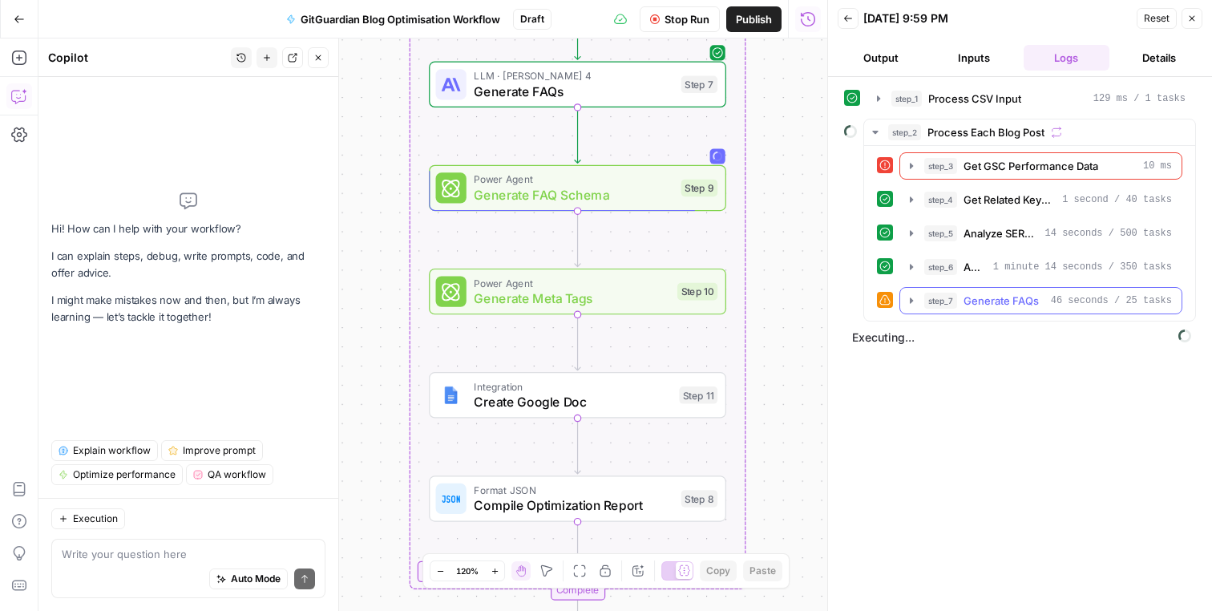
click at [909, 302] on icon "button" at bounding box center [911, 300] width 13 height 13
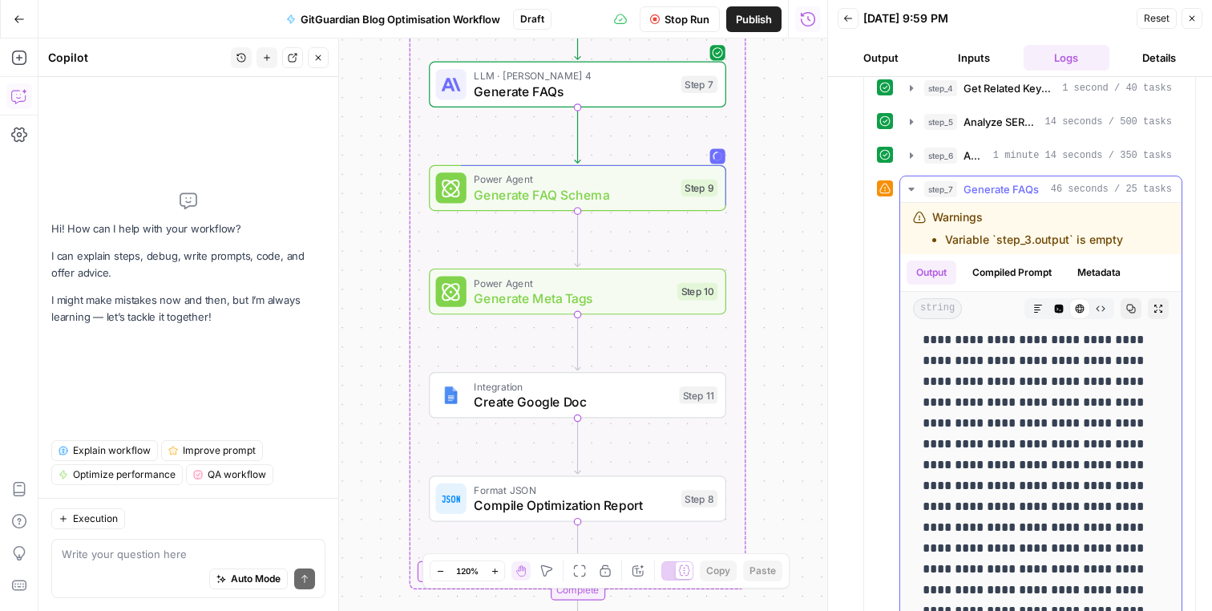
scroll to position [200, 0]
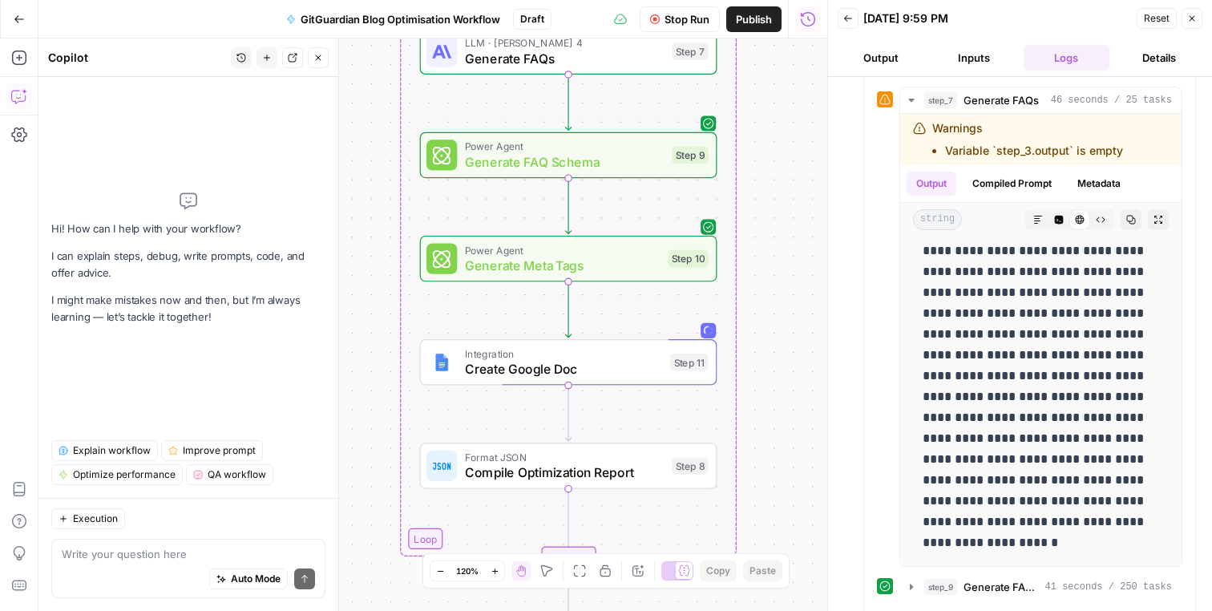
click at [1048, 58] on button "Logs" at bounding box center [1067, 58] width 87 height 26
click at [992, 59] on button "Inputs" at bounding box center [974, 58] width 87 height 26
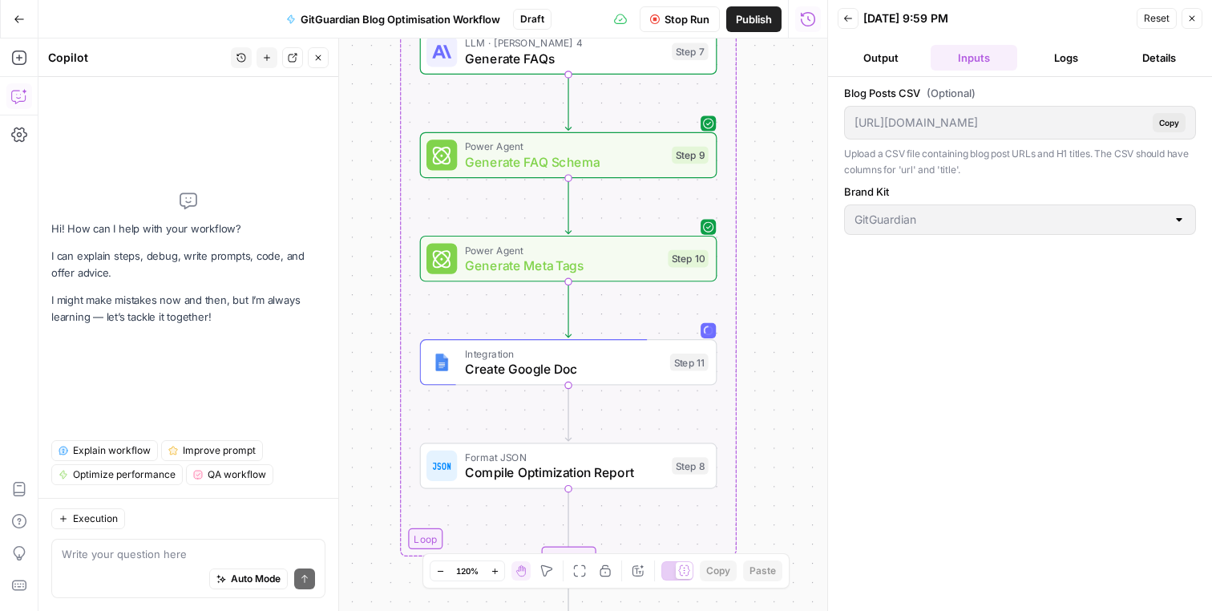
click at [1048, 68] on button "Logs" at bounding box center [1067, 58] width 87 height 26
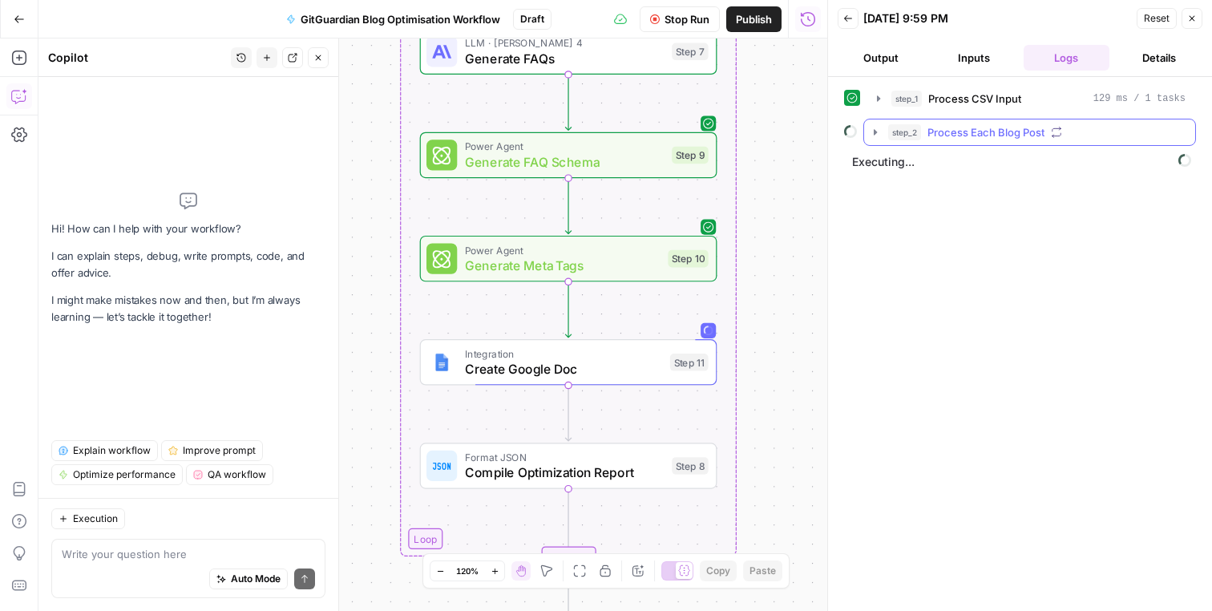
click at [945, 136] on span "Process Each Blog Post" at bounding box center [985, 132] width 117 height 16
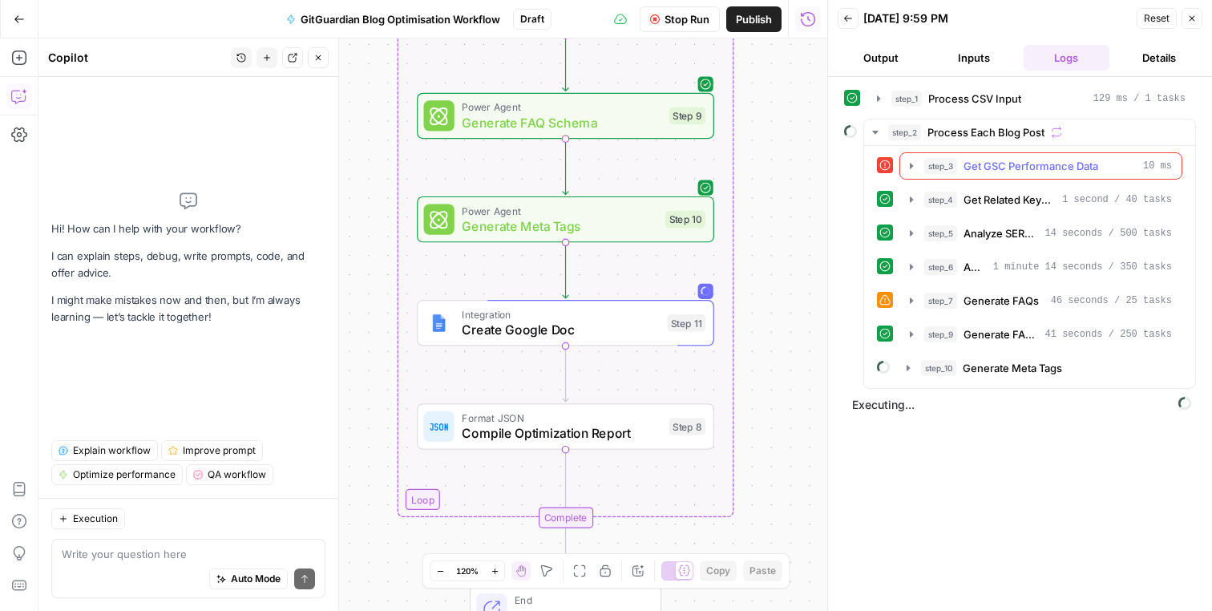
click at [914, 164] on icon "button" at bounding box center [911, 166] width 13 height 13
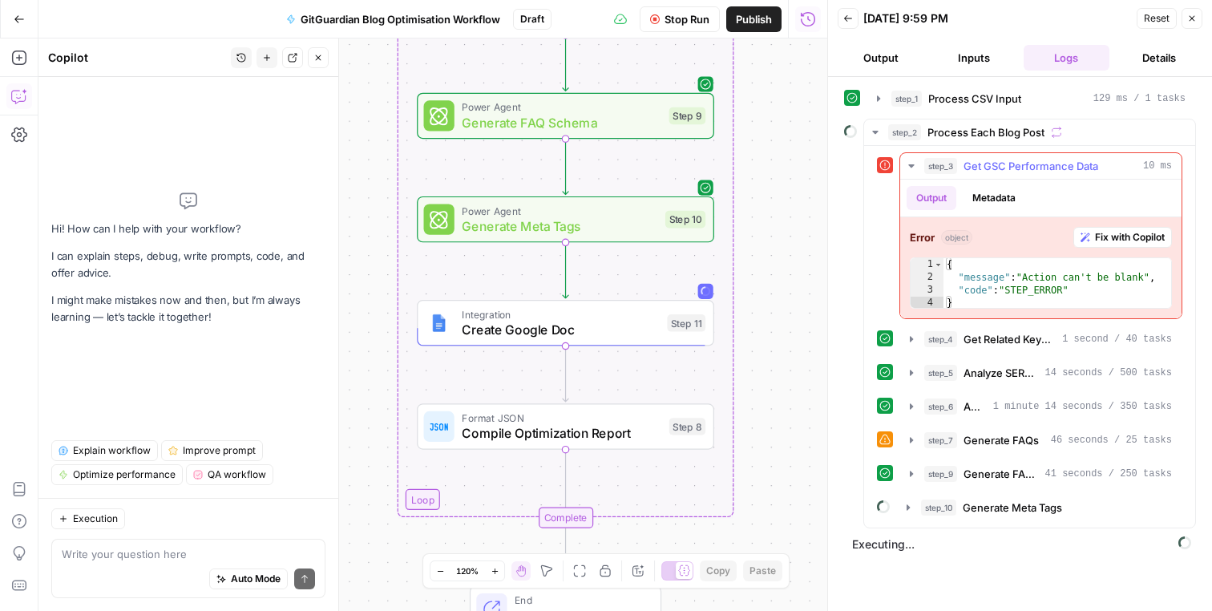
click at [914, 160] on icon "button" at bounding box center [911, 166] width 13 height 13
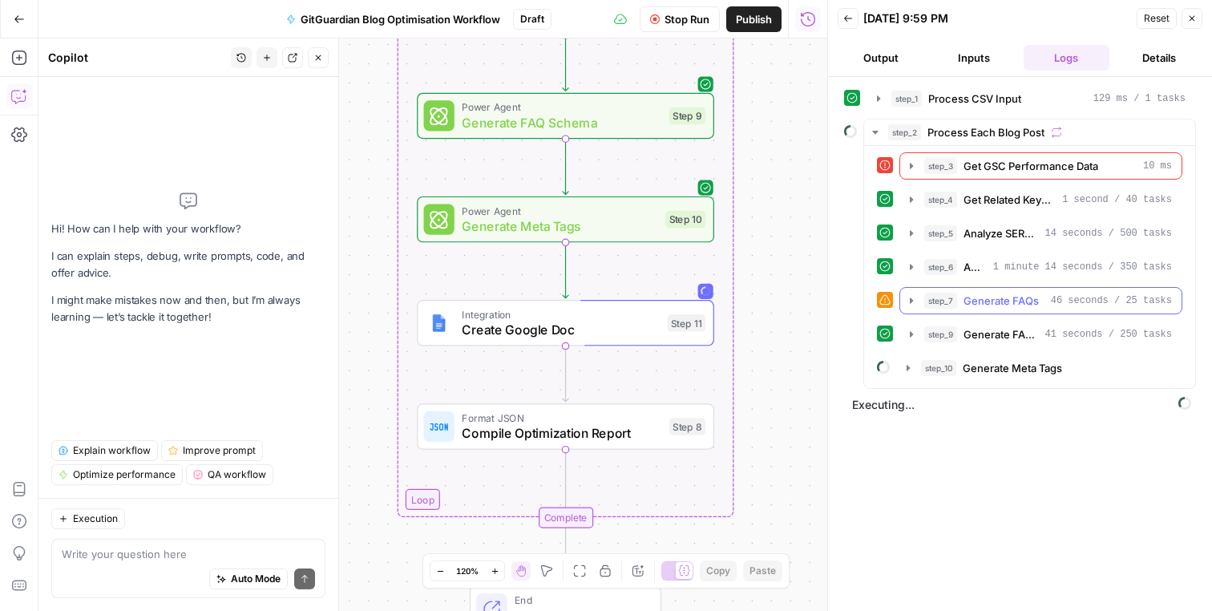
click at [911, 307] on button "step_7 Generate FAQs 46 seconds / 25 tasks" at bounding box center [1040, 301] width 281 height 26
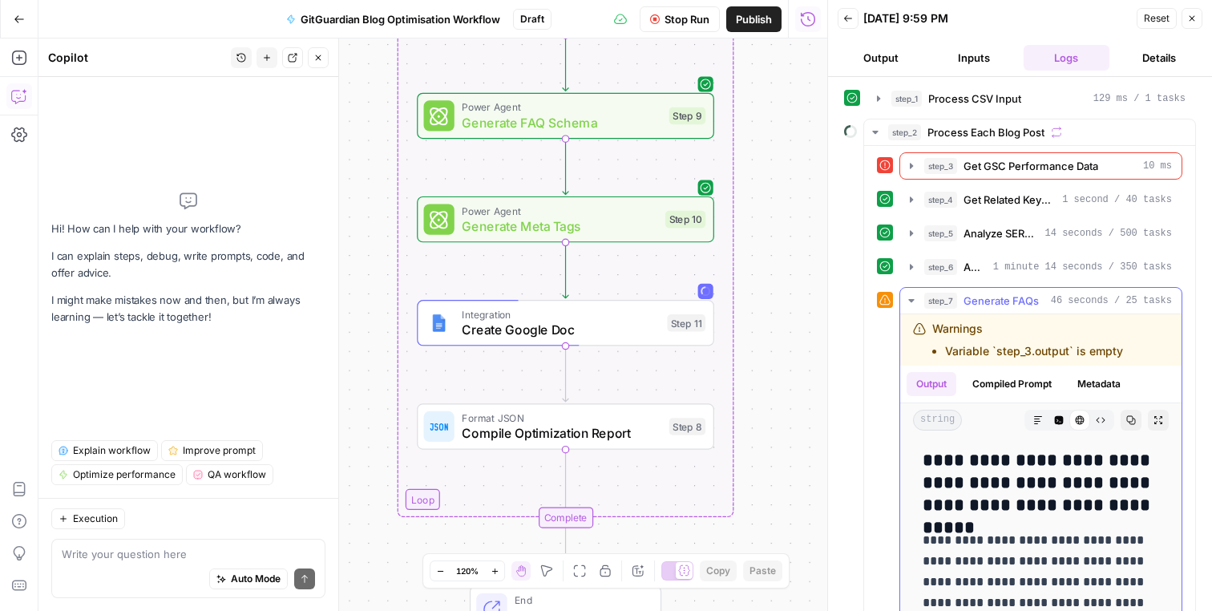
click at [911, 307] on button "step_7 Generate FAQs 46 seconds / 25 tasks" at bounding box center [1040, 301] width 281 height 26
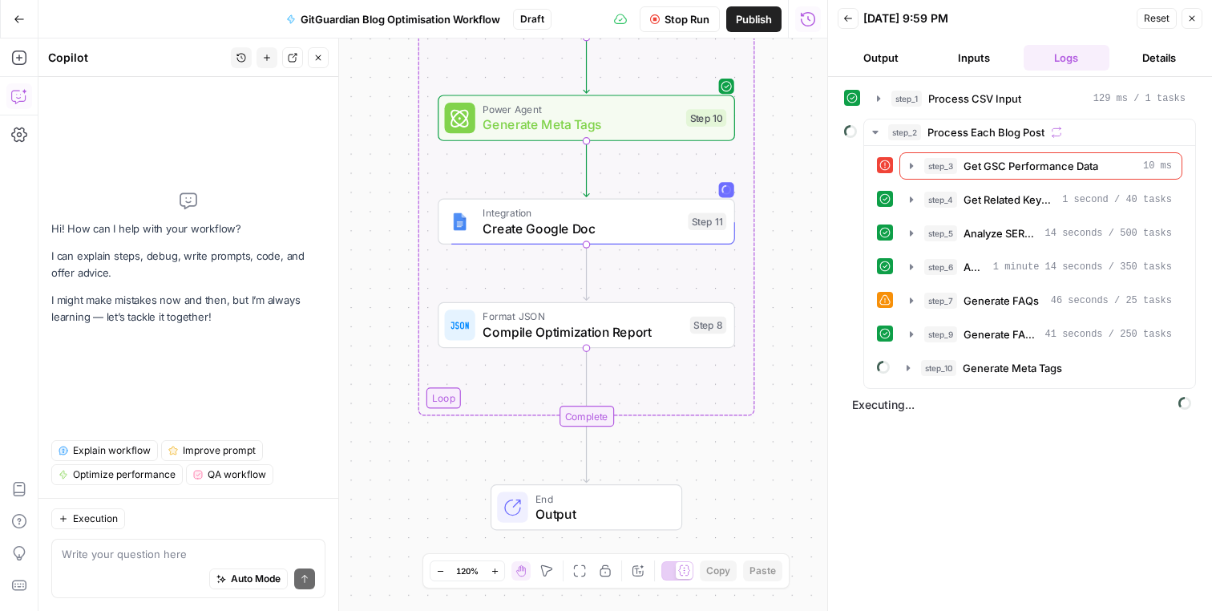
click at [790, 373] on div "Workflow Set Inputs Inputs Run Code · Python Process CSV Input Step 1 Output Ex…" at bounding box center [432, 324] width 789 height 572
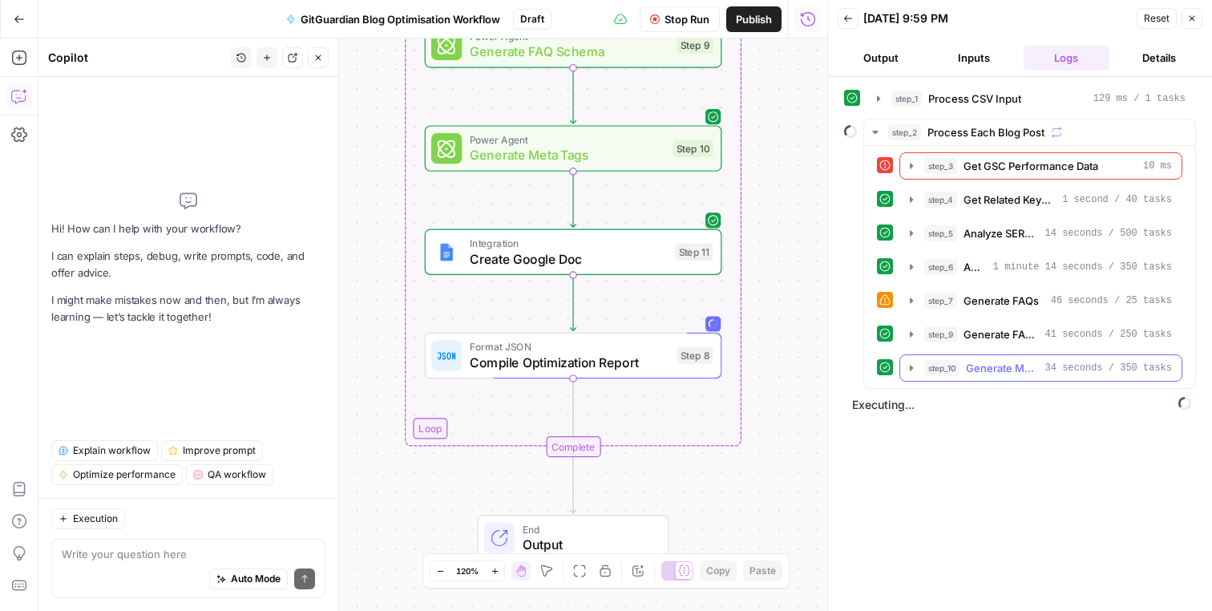
click at [1040, 364] on div "step_10 Generate Meta Tags 34 seconds / 350 tasks" at bounding box center [1048, 368] width 248 height 16
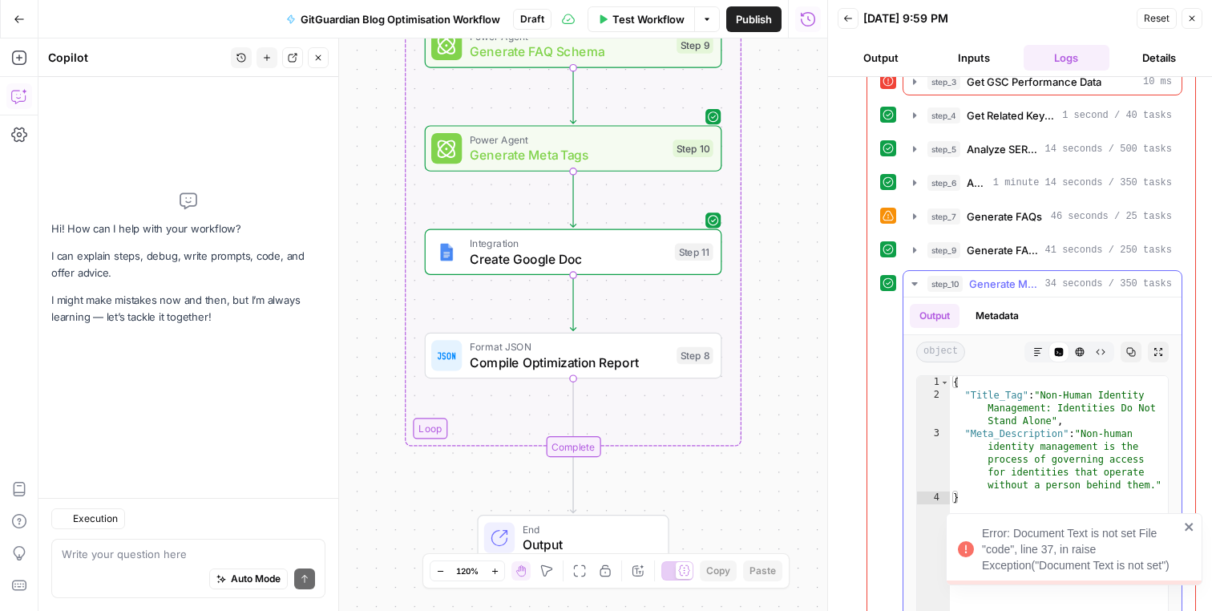
scroll to position [268, 0]
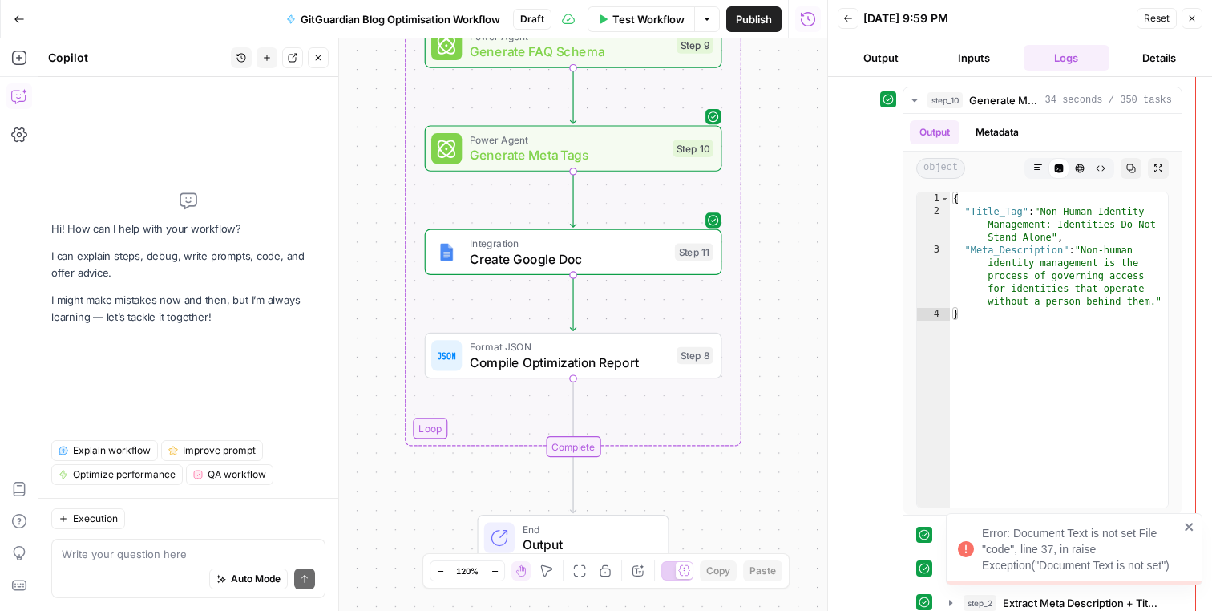
click at [1190, 528] on icon "close" at bounding box center [1189, 527] width 8 height 8
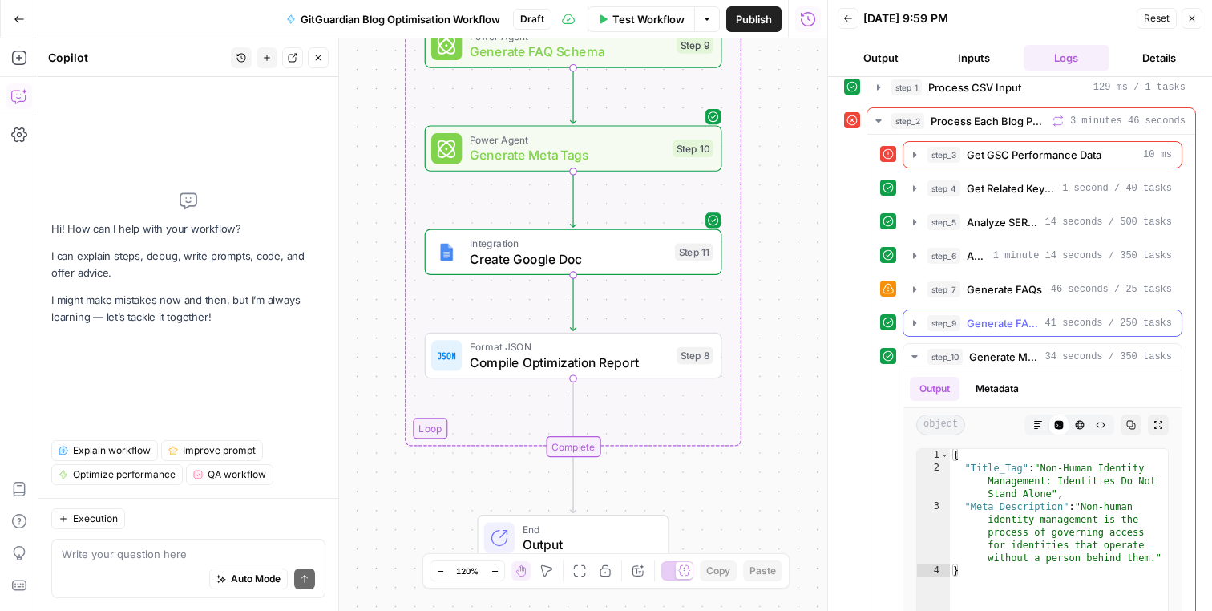
scroll to position [6, 0]
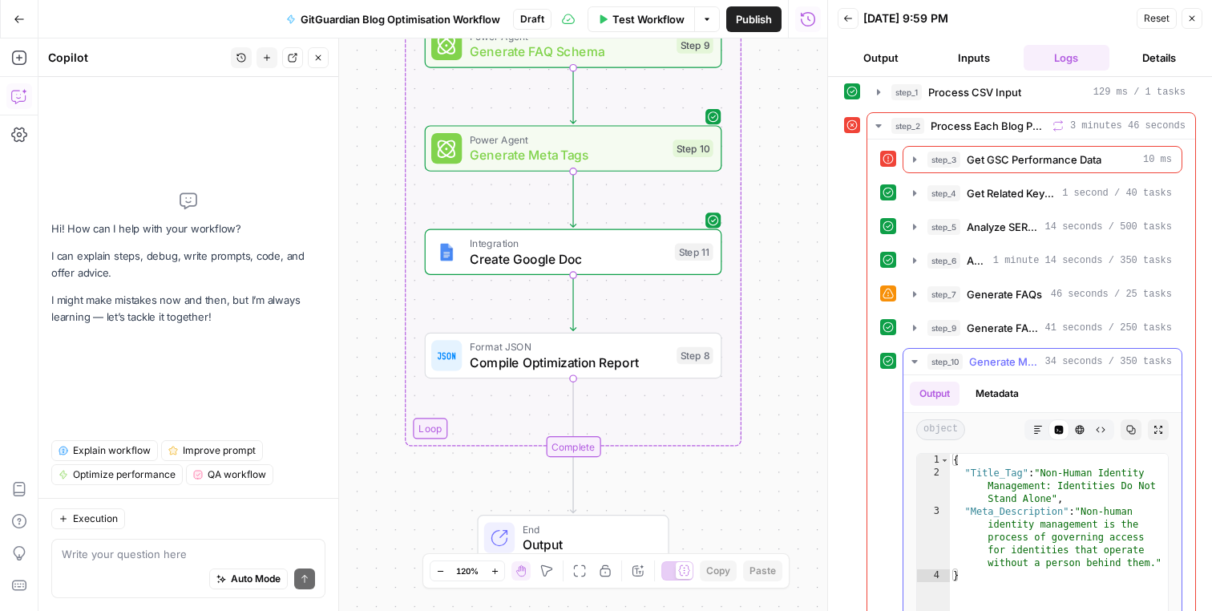
click at [1000, 351] on button "step_10 Generate Meta Tags 34 seconds / 350 tasks" at bounding box center [1042, 362] width 278 height 26
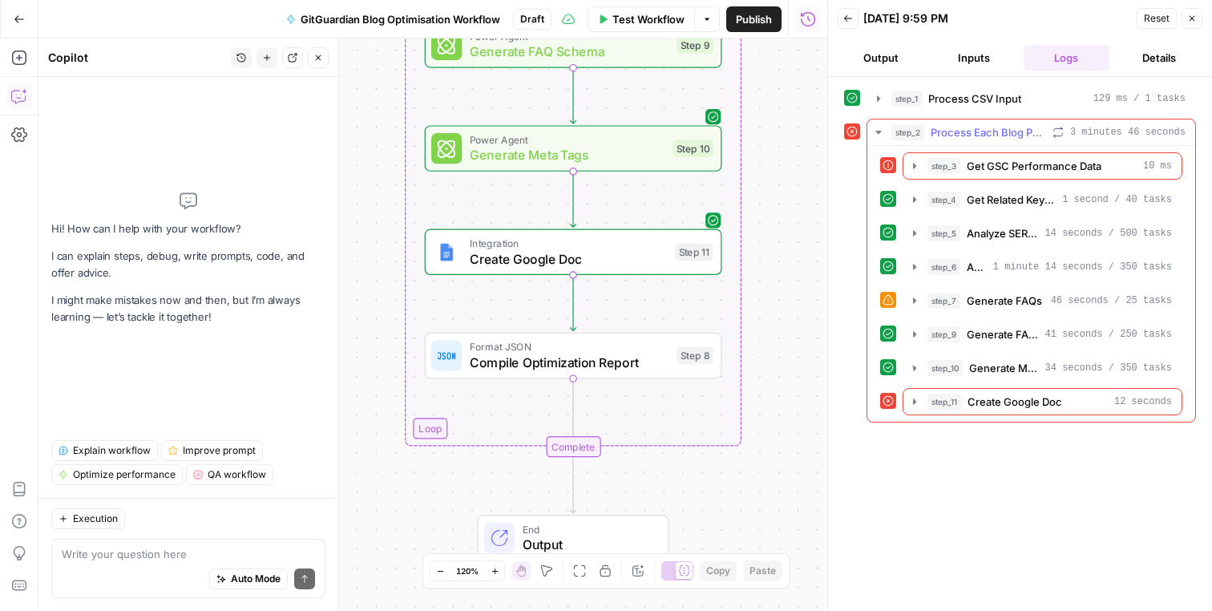
scroll to position [0, 0]
click at [1015, 406] on span "Create Google Doc" at bounding box center [1015, 402] width 95 height 16
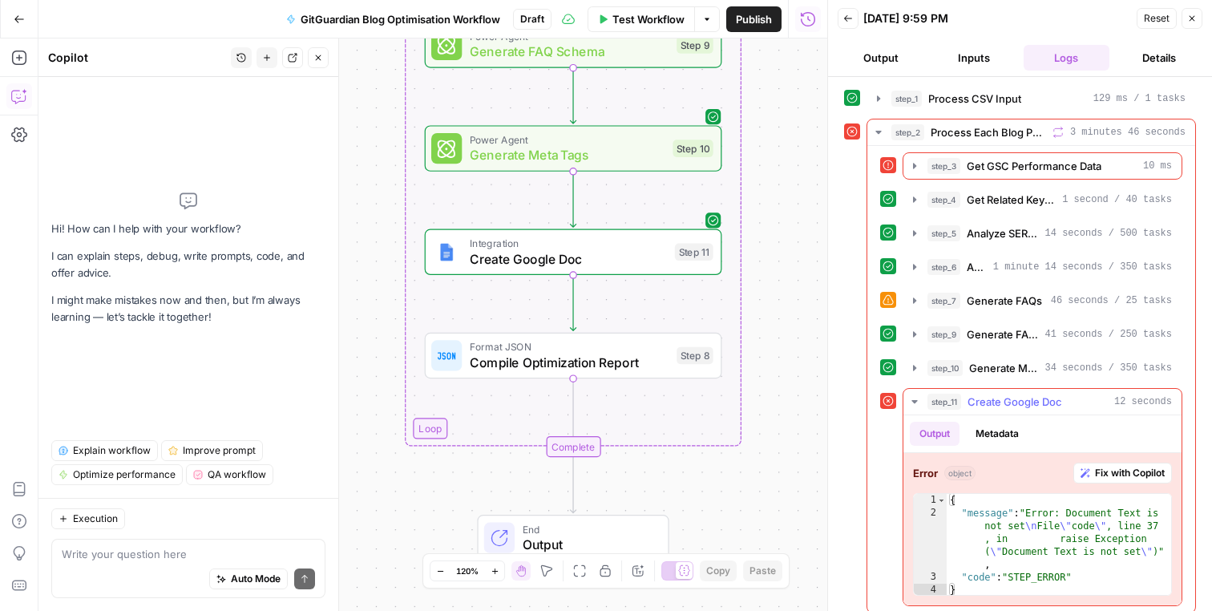
scroll to position [10, 0]
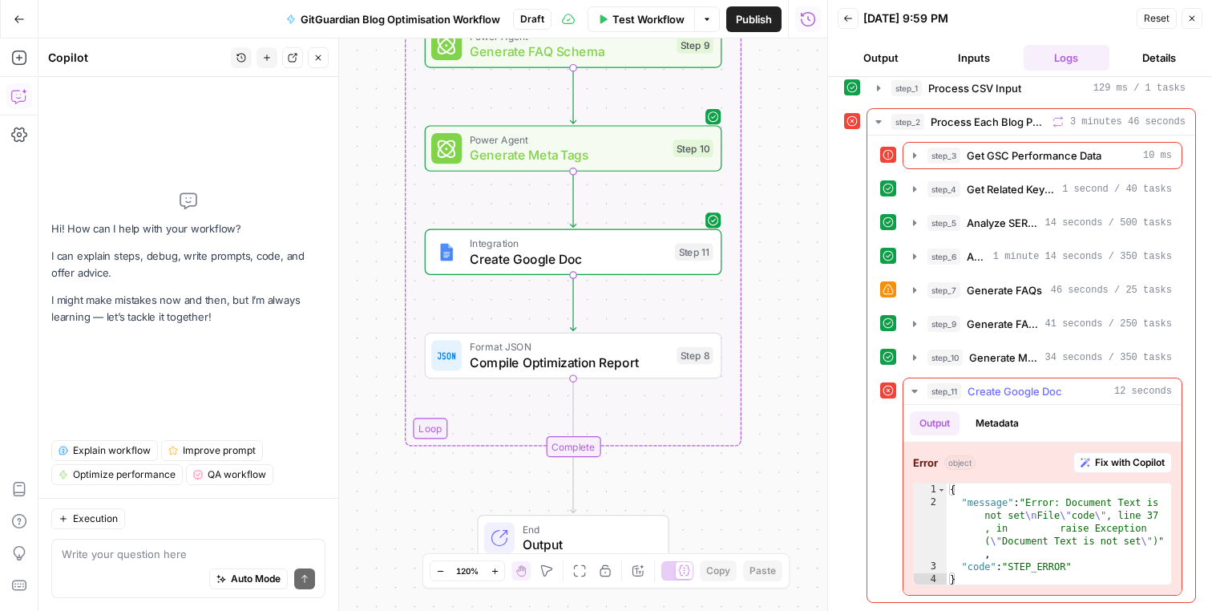
click at [1101, 466] on span "Fix with Copilot" at bounding box center [1130, 462] width 70 height 14
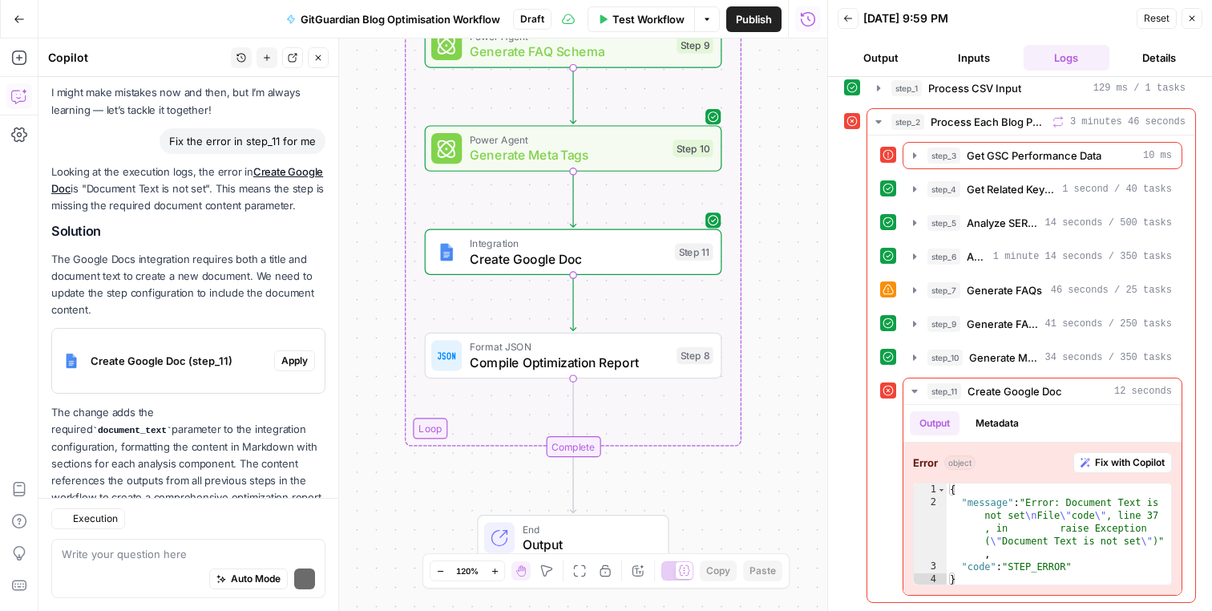
scroll to position [123, 0]
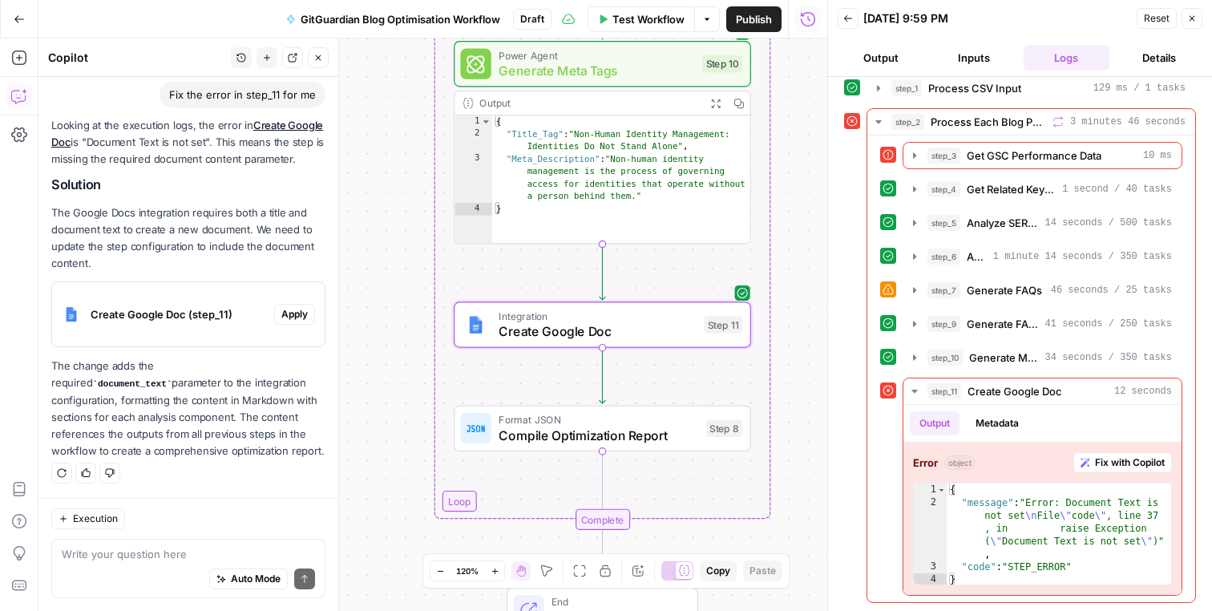
click at [291, 311] on span "Apply" at bounding box center [294, 314] width 26 height 14
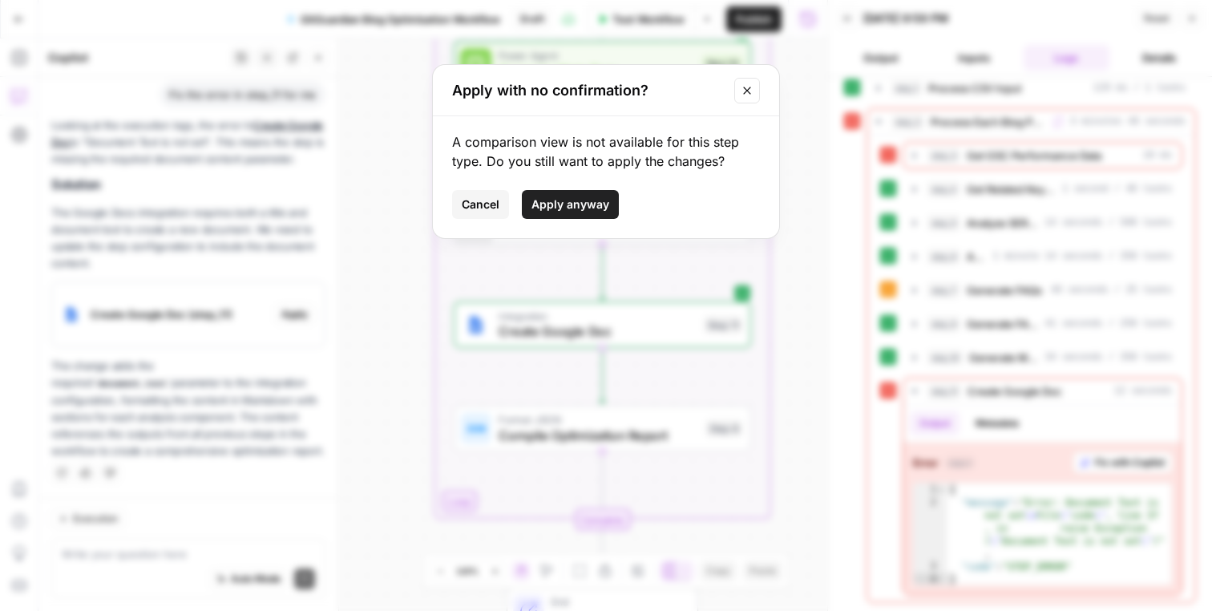
click at [590, 206] on span "Apply anyway" at bounding box center [570, 204] width 78 height 16
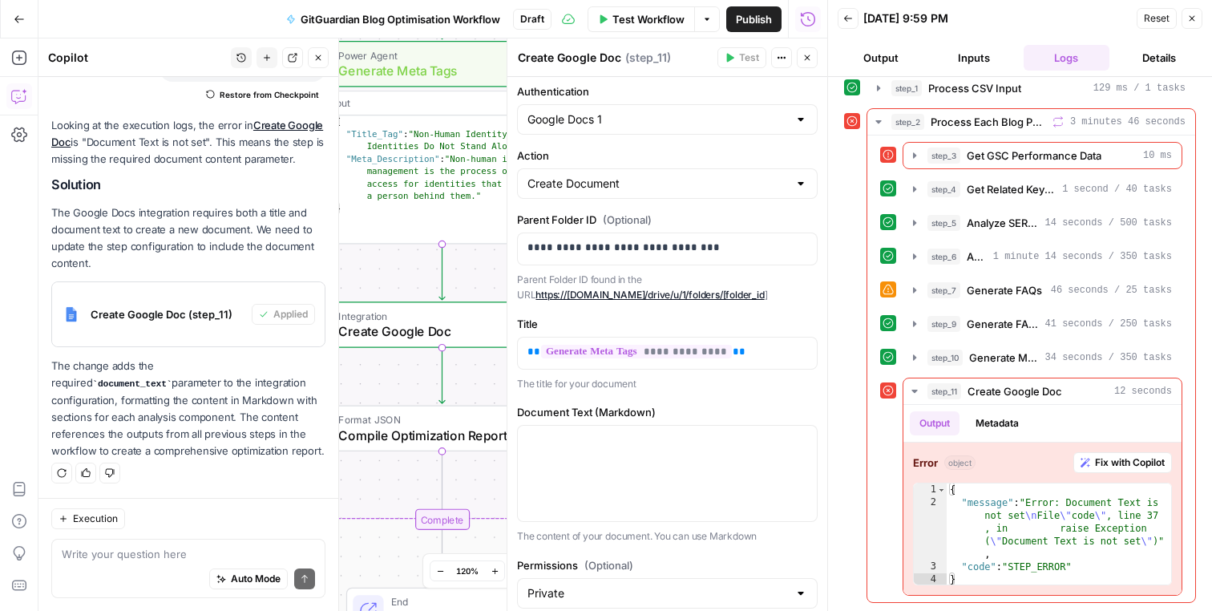
scroll to position [77, 0]
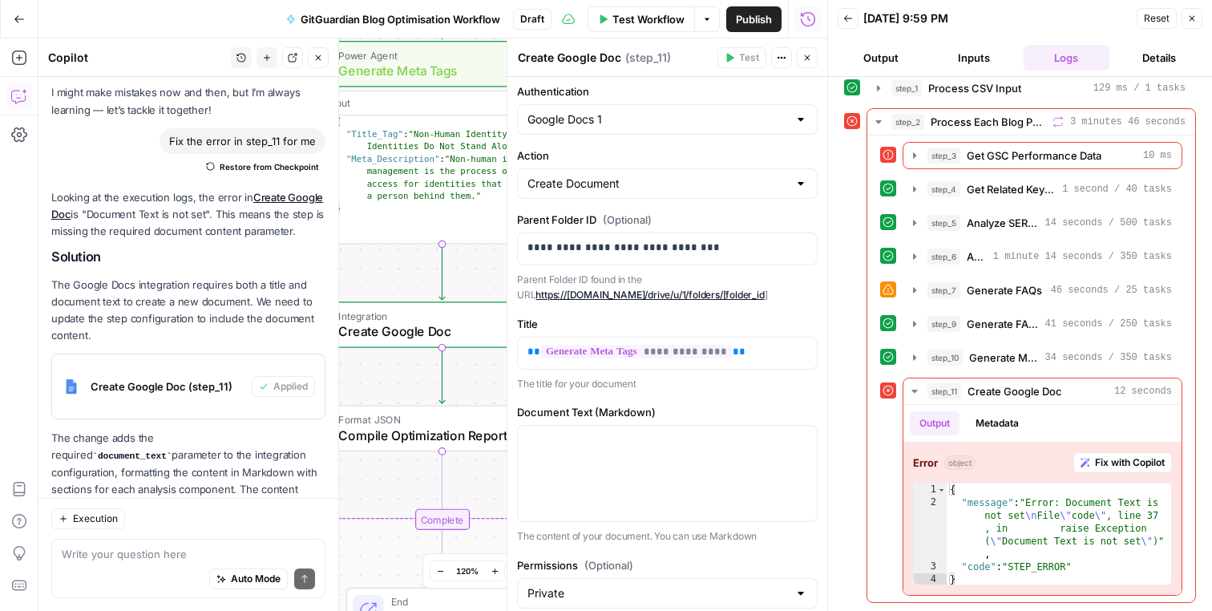
click at [780, 63] on button "Actions" at bounding box center [781, 57] width 21 height 21
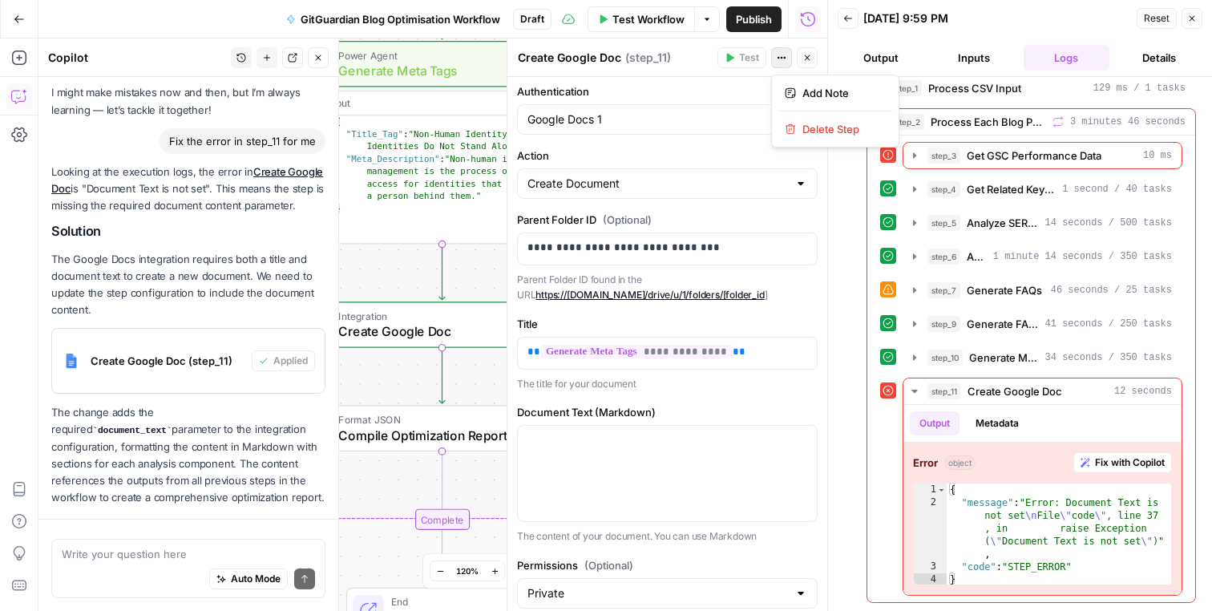
click at [782, 60] on icon "button" at bounding box center [782, 58] width 10 height 10
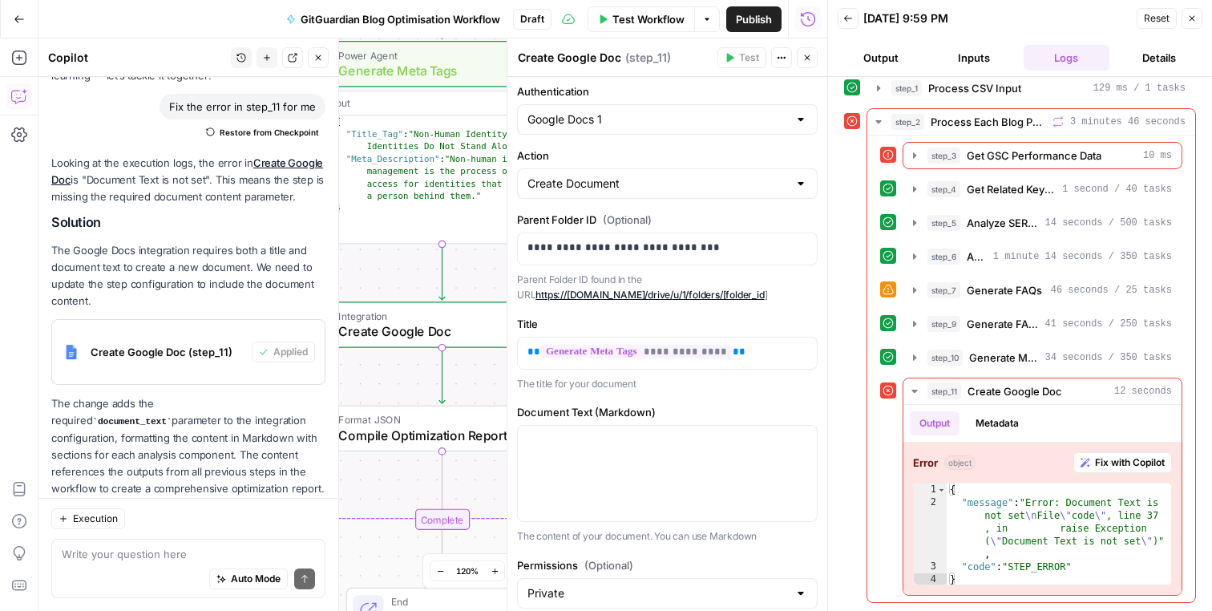
scroll to position [149, 0]
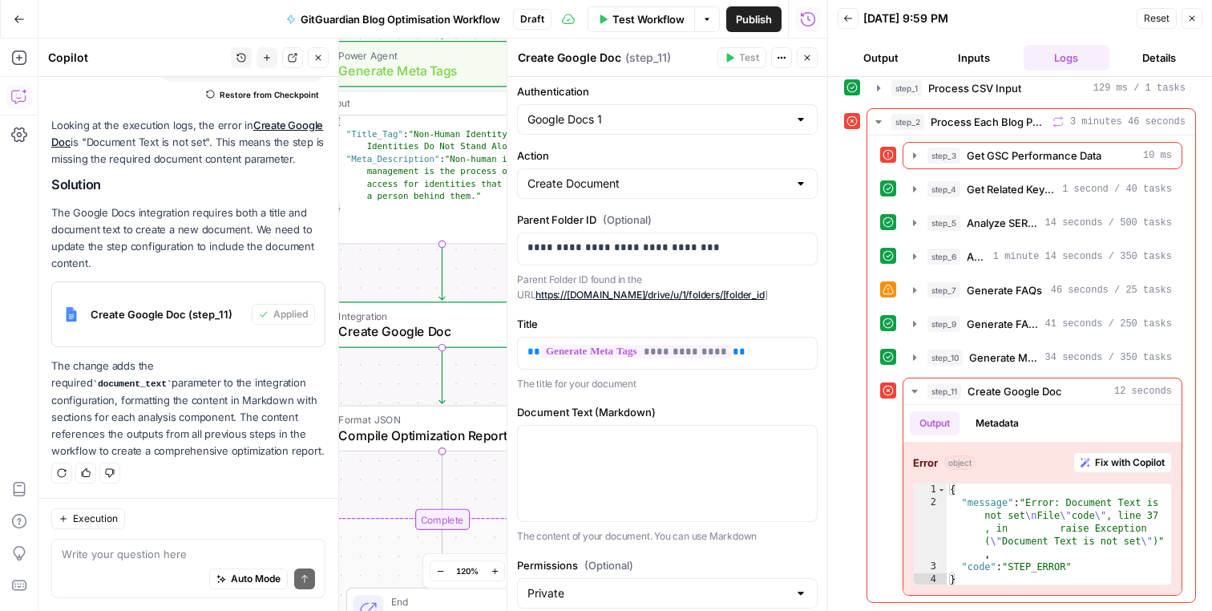
click at [256, 428] on p "The change adds the required document_text parameter to the integration configu…" at bounding box center [188, 409] width 274 height 102
click at [99, 523] on span "Execution" at bounding box center [95, 518] width 45 height 14
click at [151, 523] on div "Execution" at bounding box center [188, 518] width 274 height 21
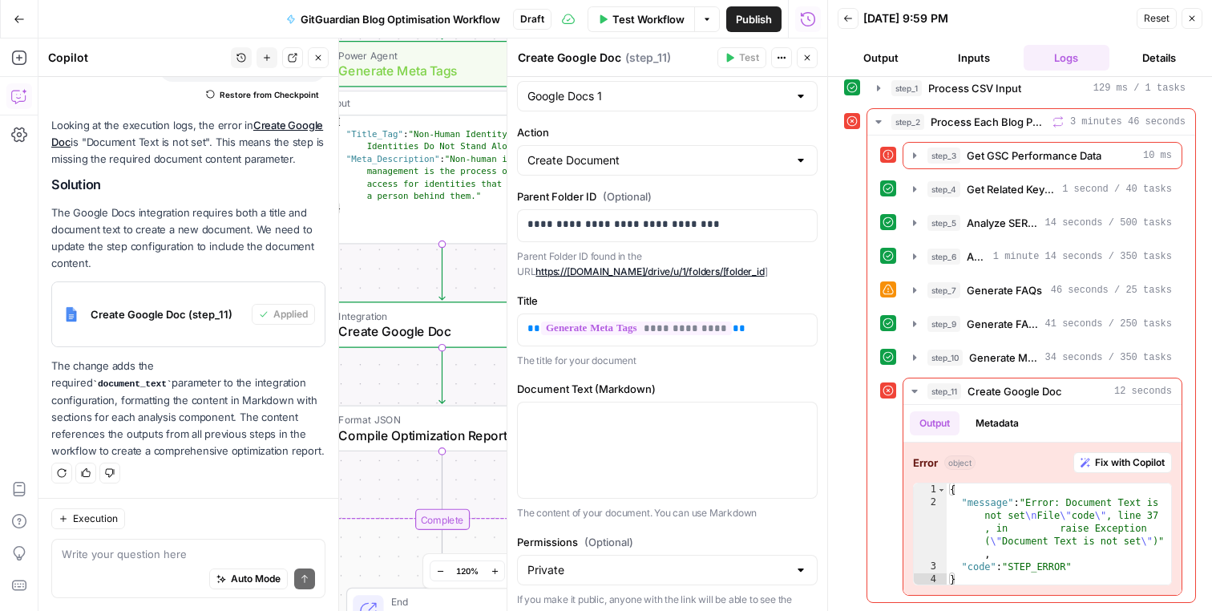
scroll to position [0, 0]
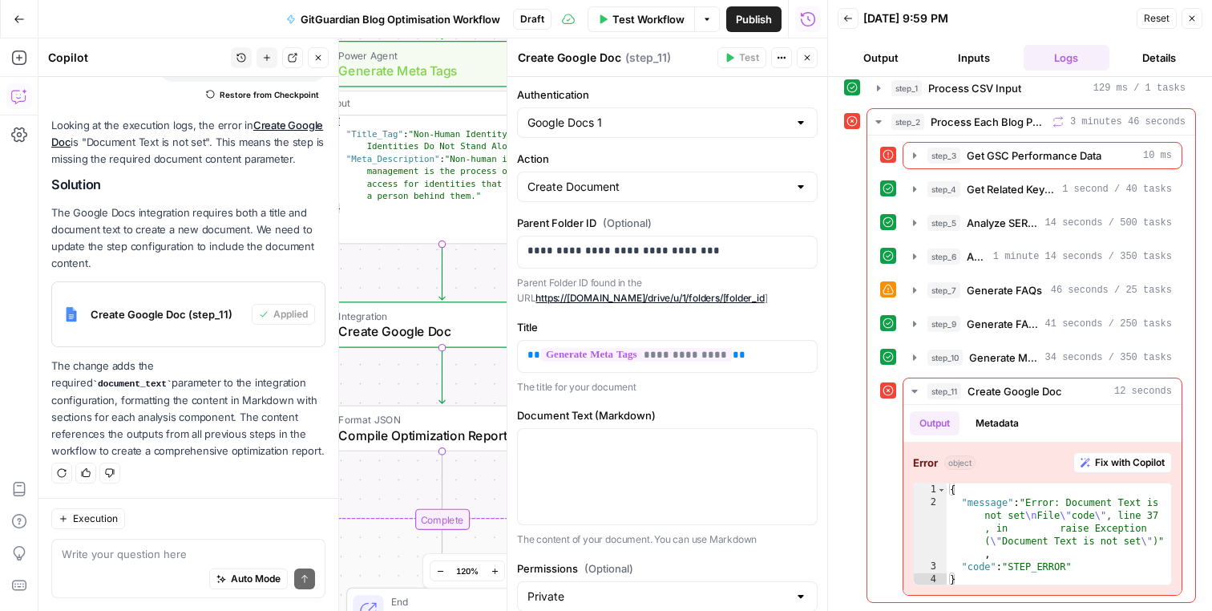
click at [813, 62] on button "Close" at bounding box center [807, 57] width 21 height 21
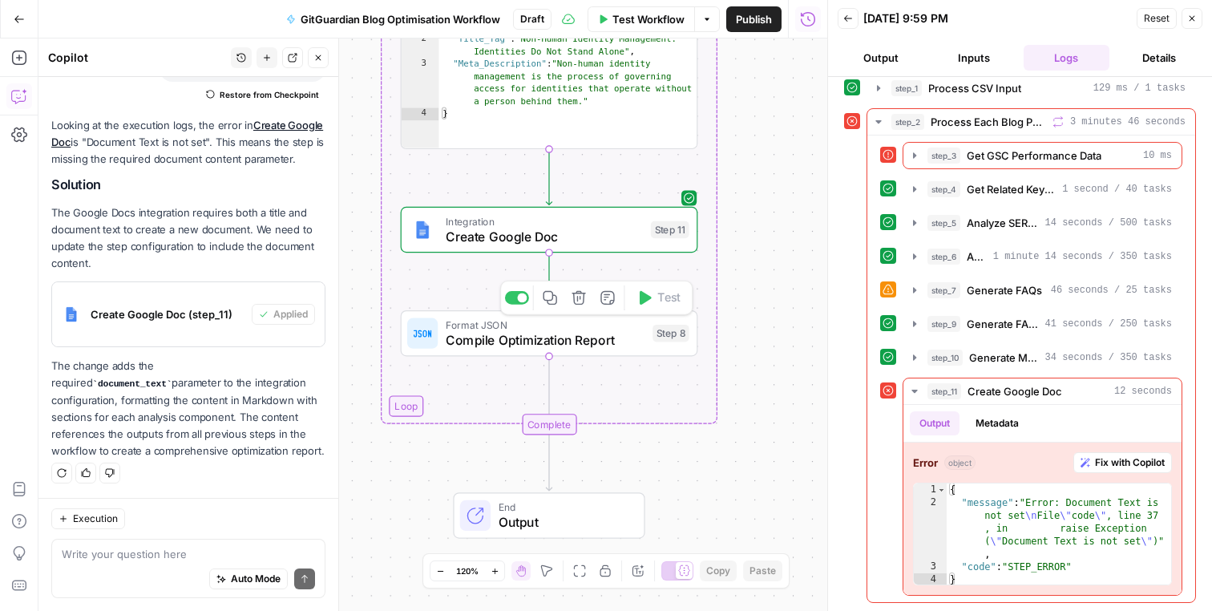
click at [740, 423] on div "Workflow Set Inputs Inputs Run Code · Python Process CSV Input Step 1 Output Ex…" at bounding box center [432, 324] width 789 height 572
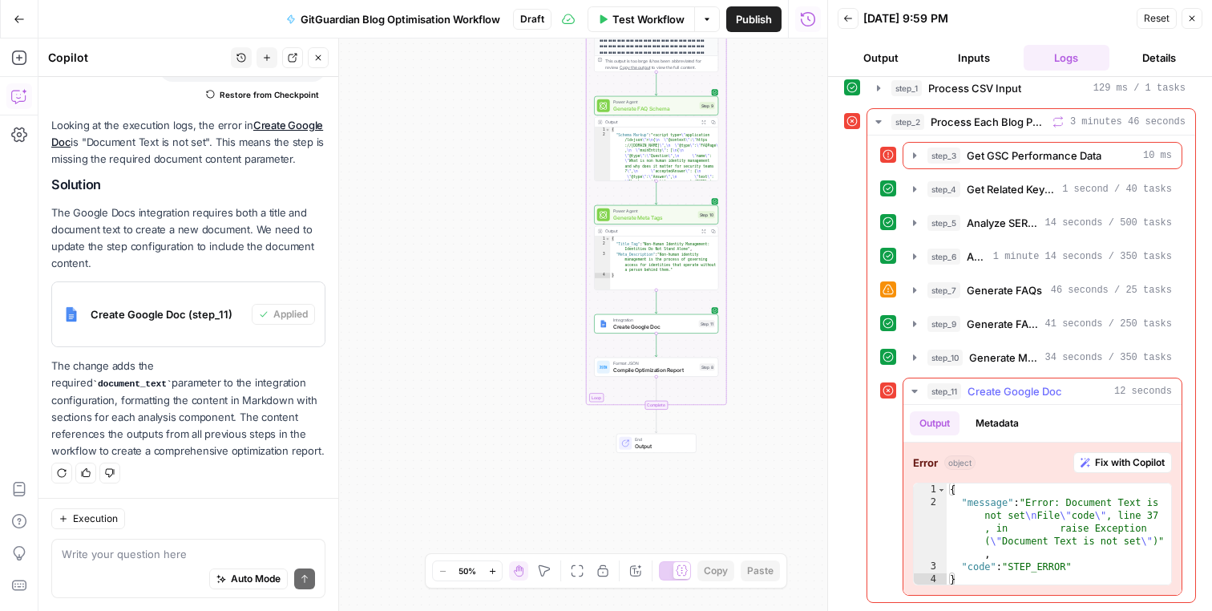
click at [1029, 390] on span "Create Google Doc" at bounding box center [1015, 391] width 95 height 16
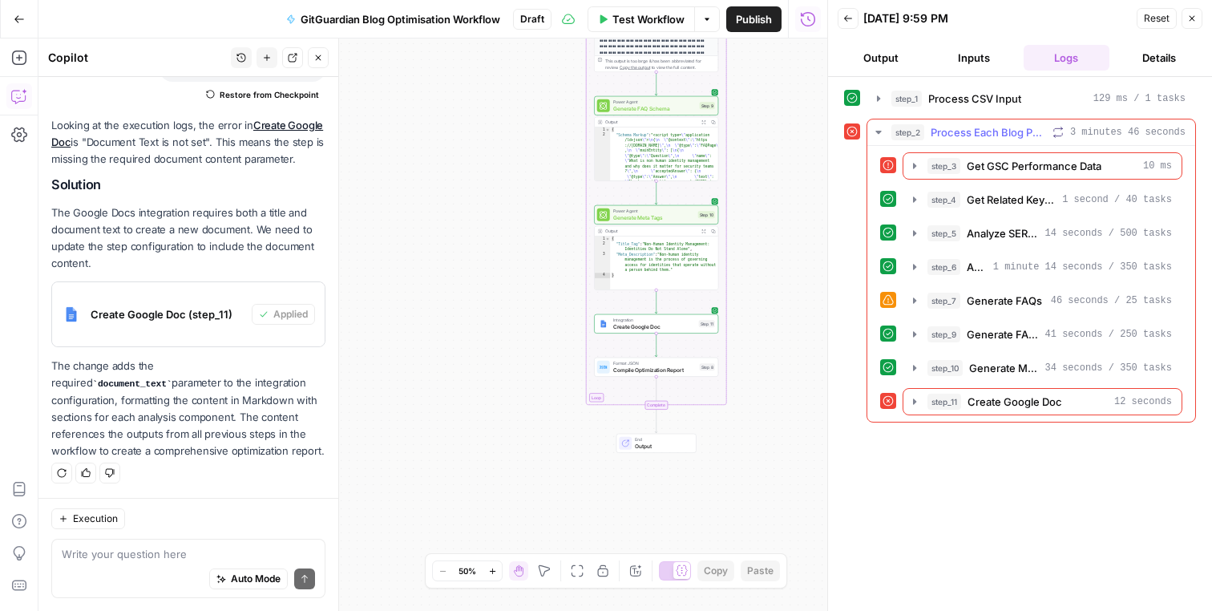
click at [890, 402] on icon at bounding box center [888, 400] width 11 height 11
click at [887, 403] on icon at bounding box center [888, 400] width 11 height 11
click at [1013, 399] on span "Create Google Doc" at bounding box center [1015, 402] width 95 height 16
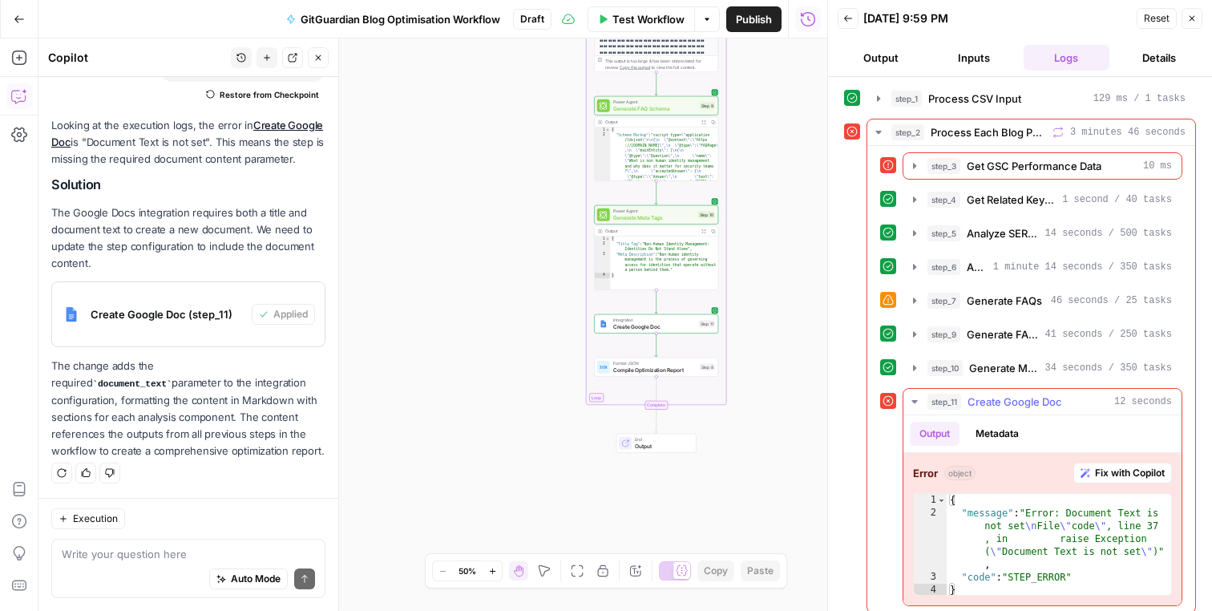
scroll to position [10, 0]
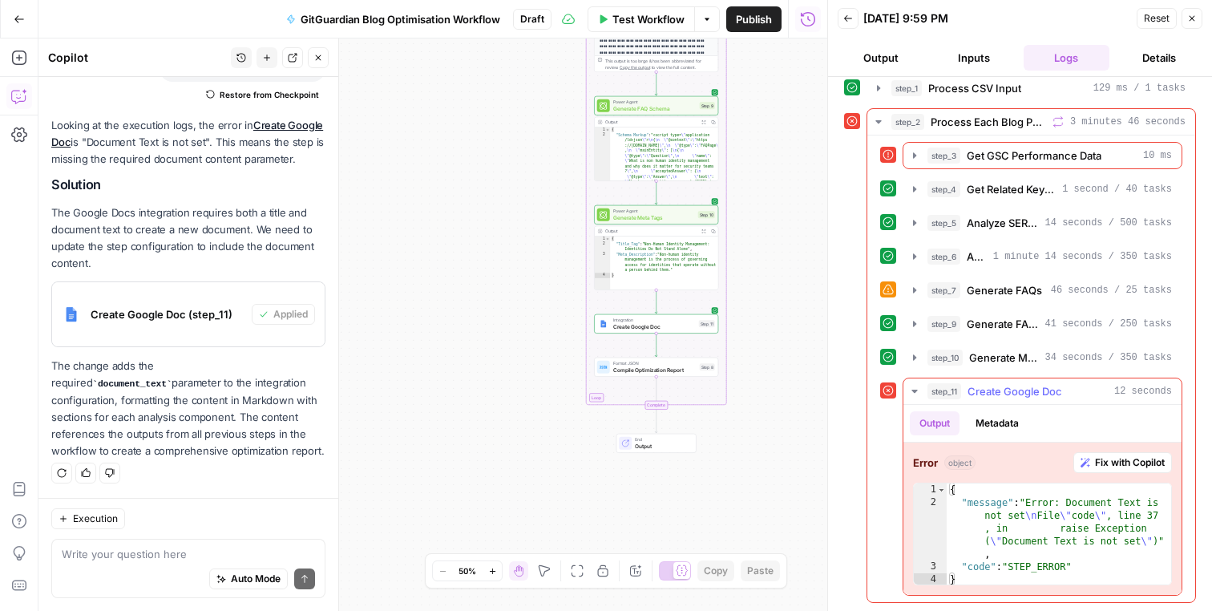
click at [1009, 423] on button "Metadata" at bounding box center [997, 423] width 63 height 24
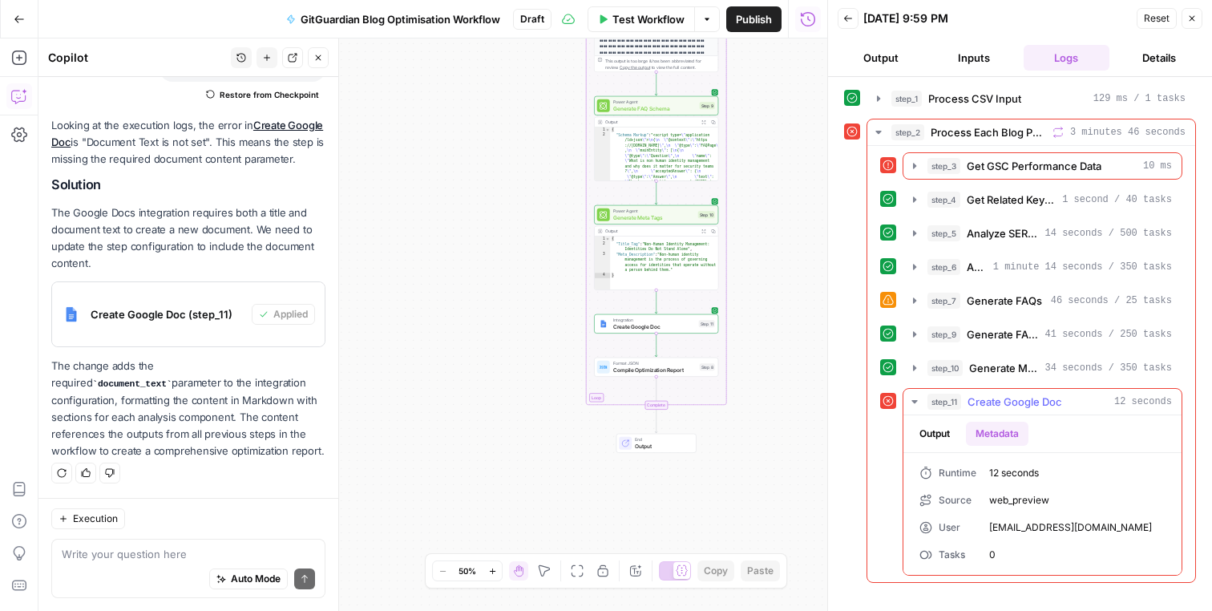
click at [942, 441] on button "Output" at bounding box center [935, 434] width 50 height 24
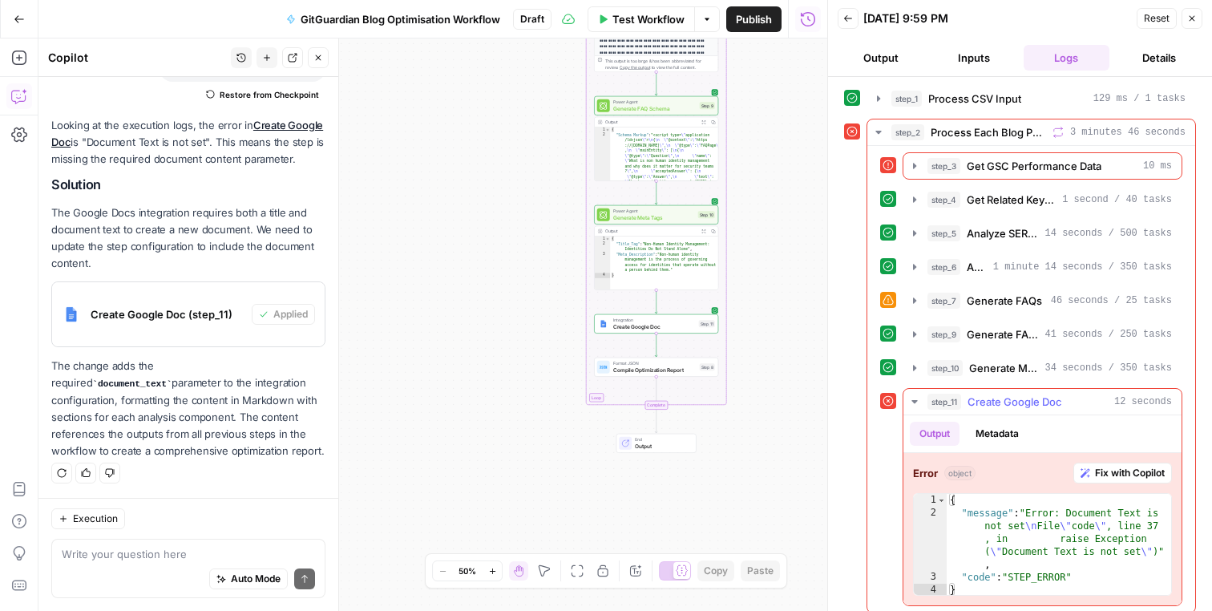
scroll to position [10, 0]
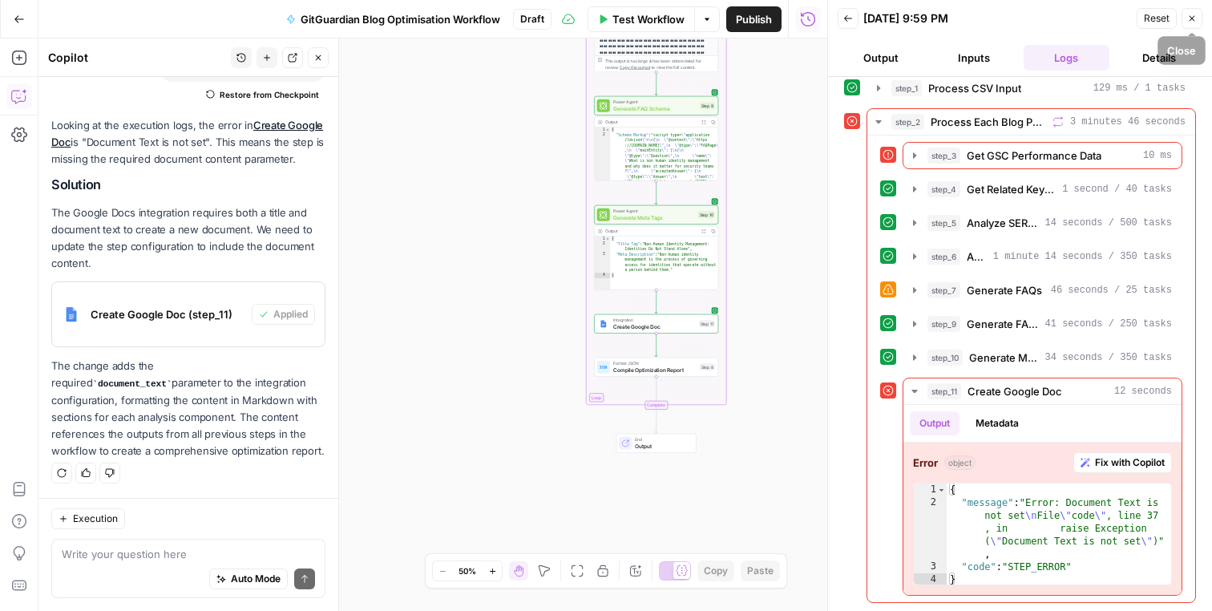
click at [1186, 18] on button "Close" at bounding box center [1192, 18] width 21 height 21
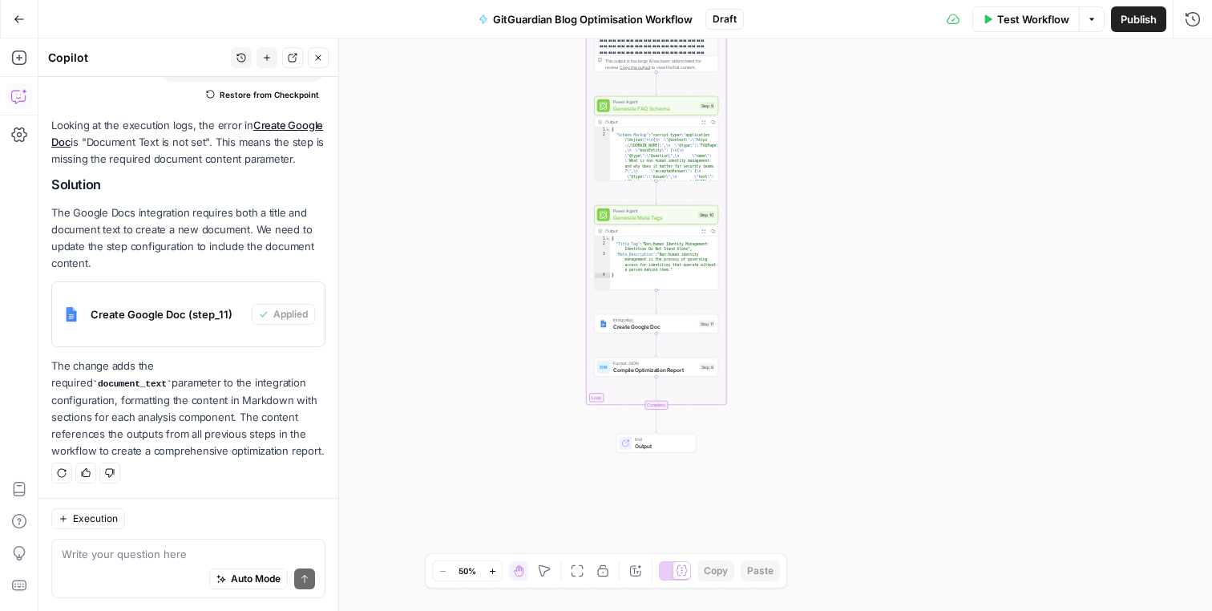
click at [942, 219] on div "Workflow Set Inputs Inputs Run Code · Python Process CSV Input Step 1 Output Ex…" at bounding box center [625, 324] width 1174 height 572
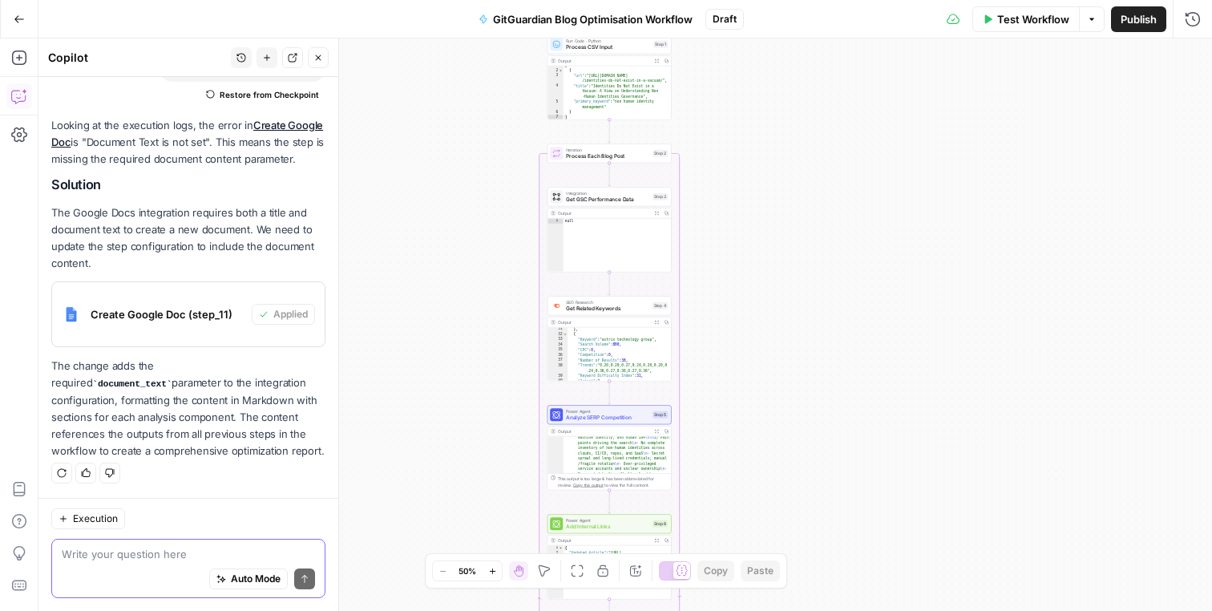
click at [189, 551] on textarea at bounding box center [188, 554] width 253 height 16
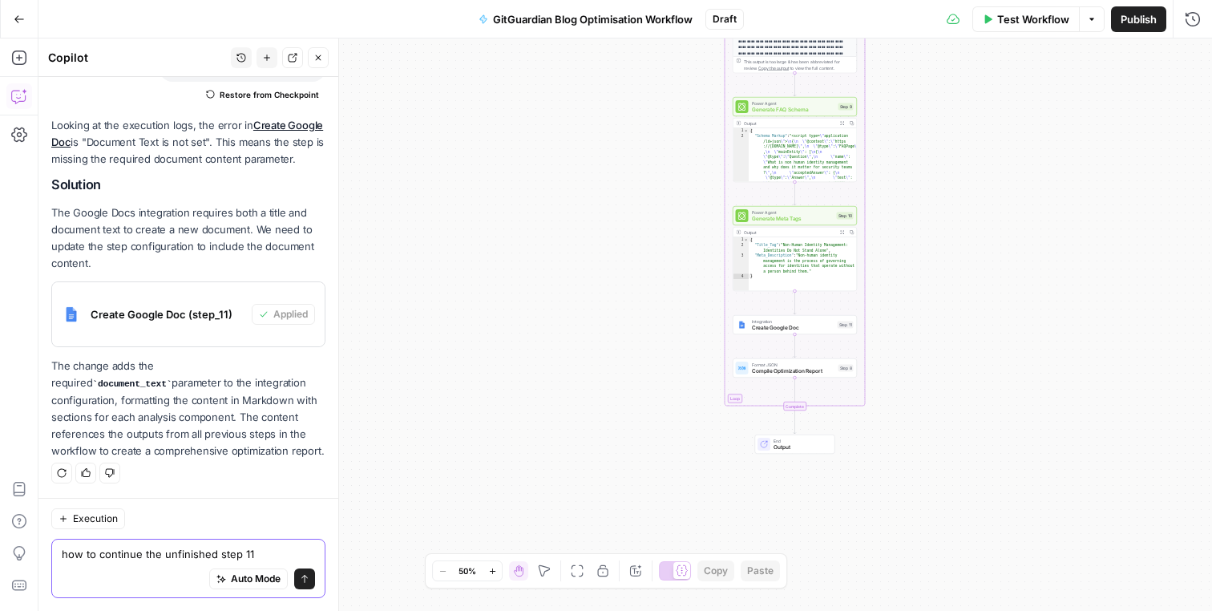
type textarea "how to continue the unfinished step 11?"
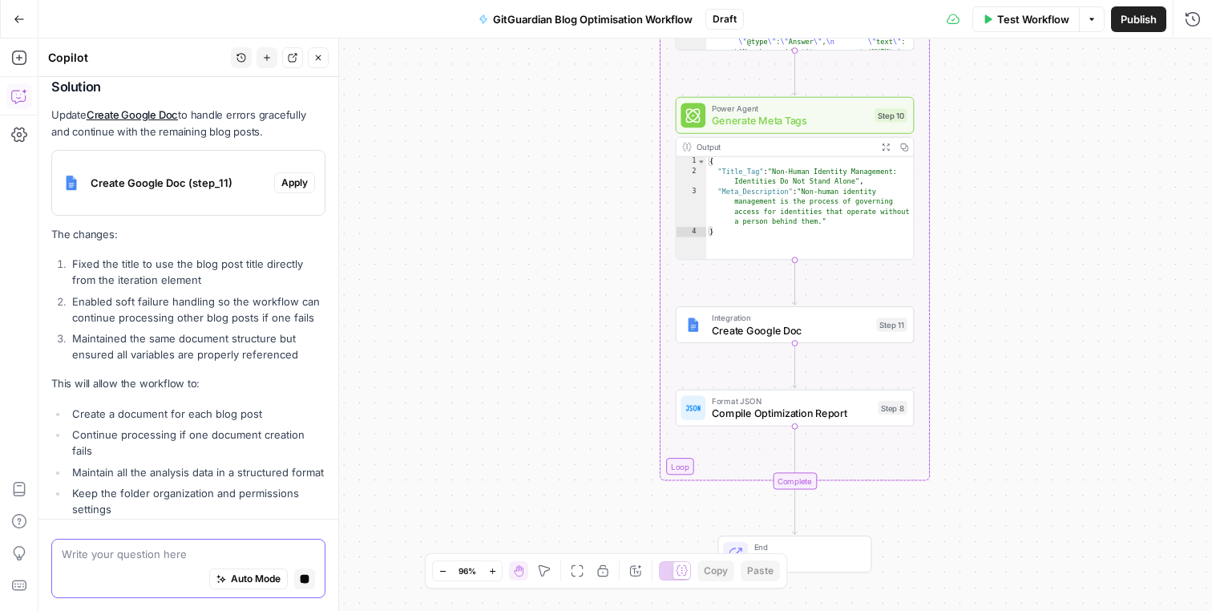
scroll to position [748, 0]
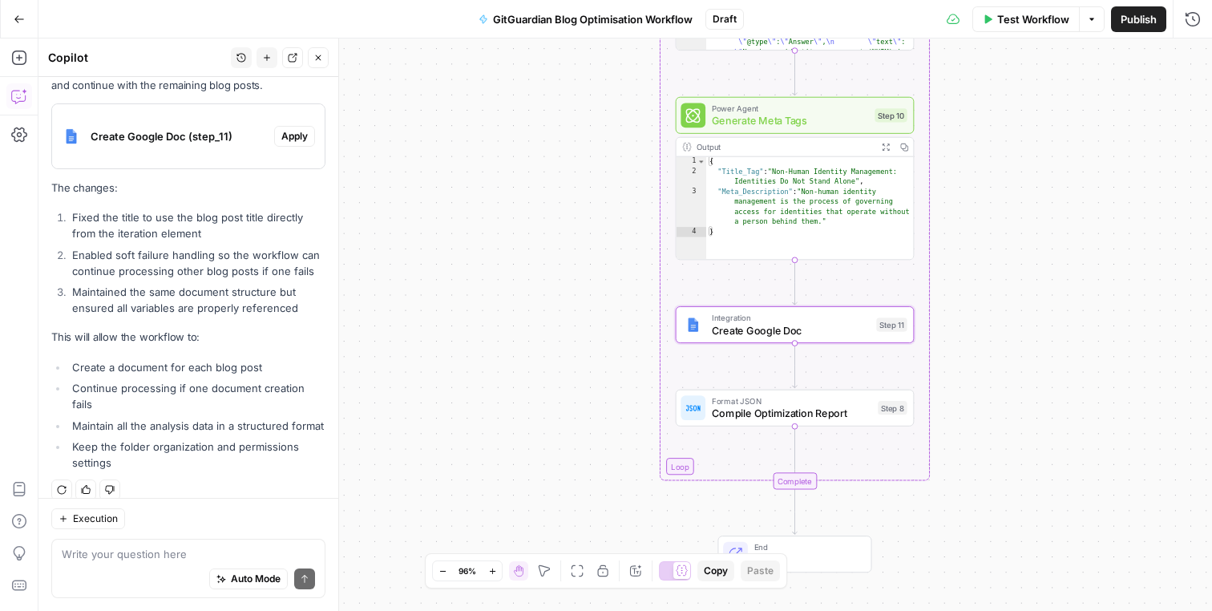
click at [298, 131] on span "Apply" at bounding box center [294, 136] width 26 height 14
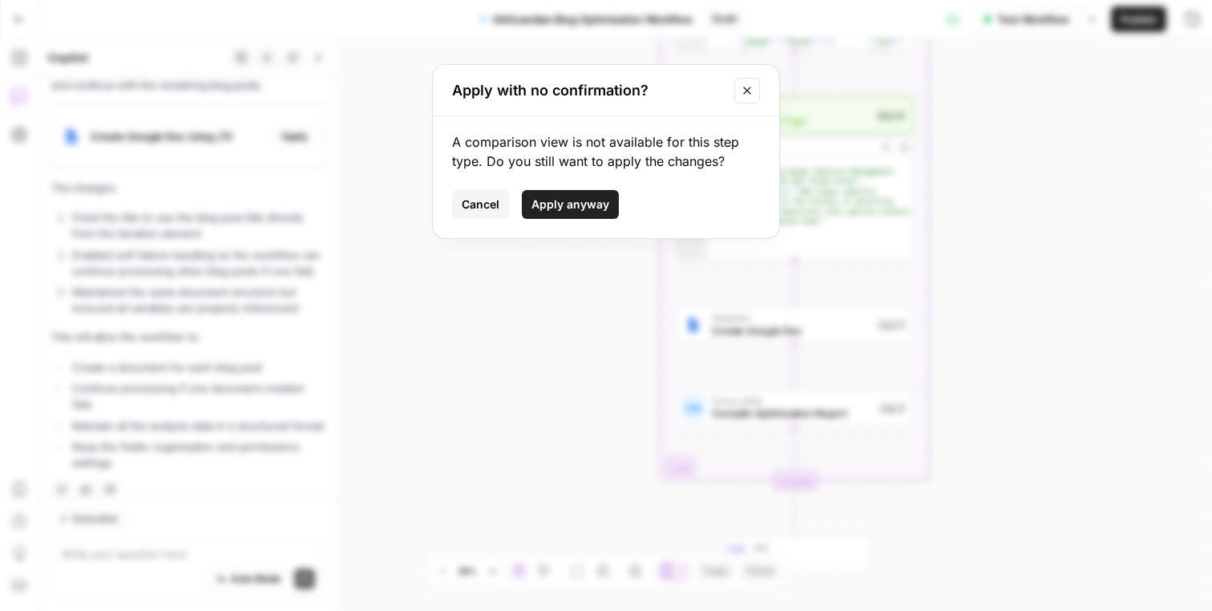
click at [592, 216] on button "Apply anyway" at bounding box center [570, 204] width 97 height 29
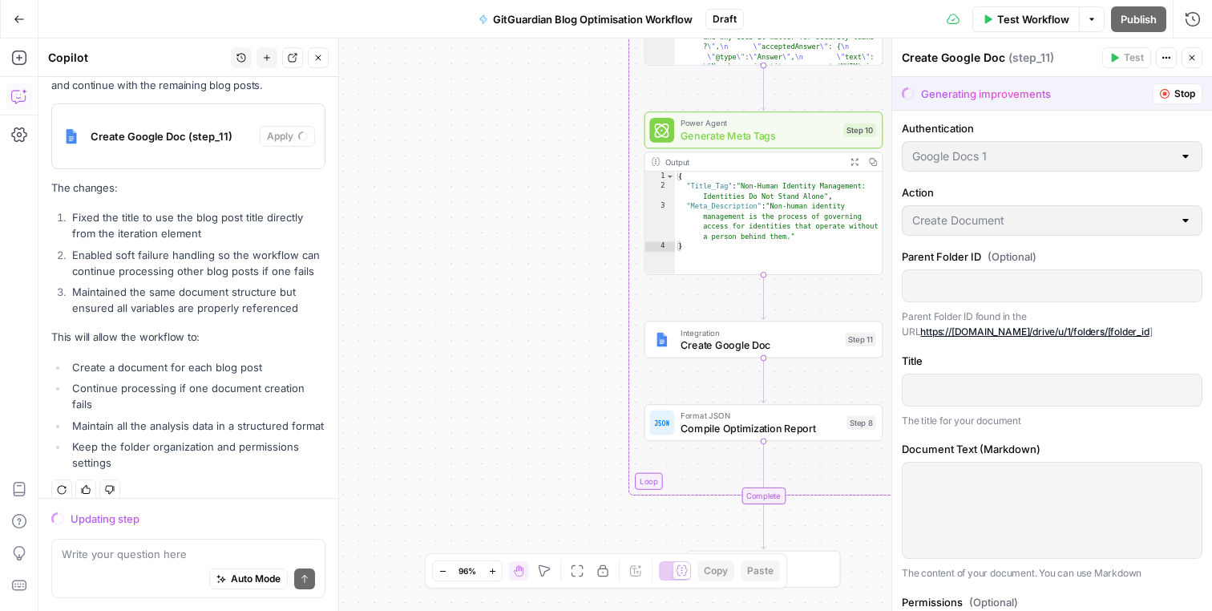
click at [517, 337] on div "Workflow Set Inputs Inputs Run Code · Python Process CSV Input Step 1 Output Ex…" at bounding box center [625, 324] width 1174 height 572
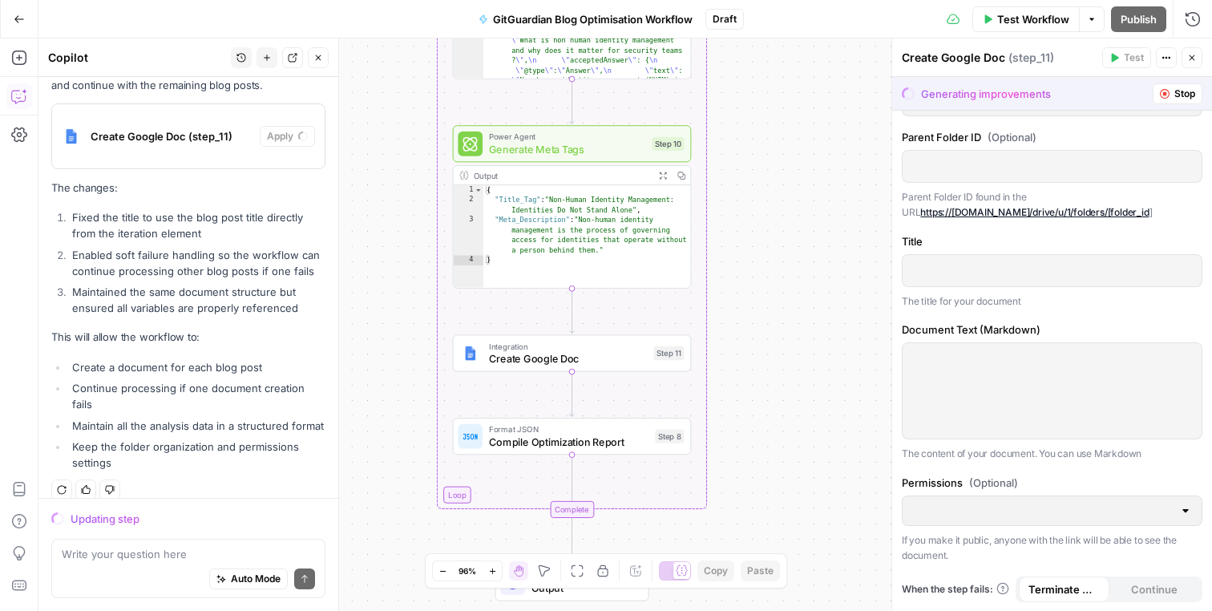
scroll to position [0, 0]
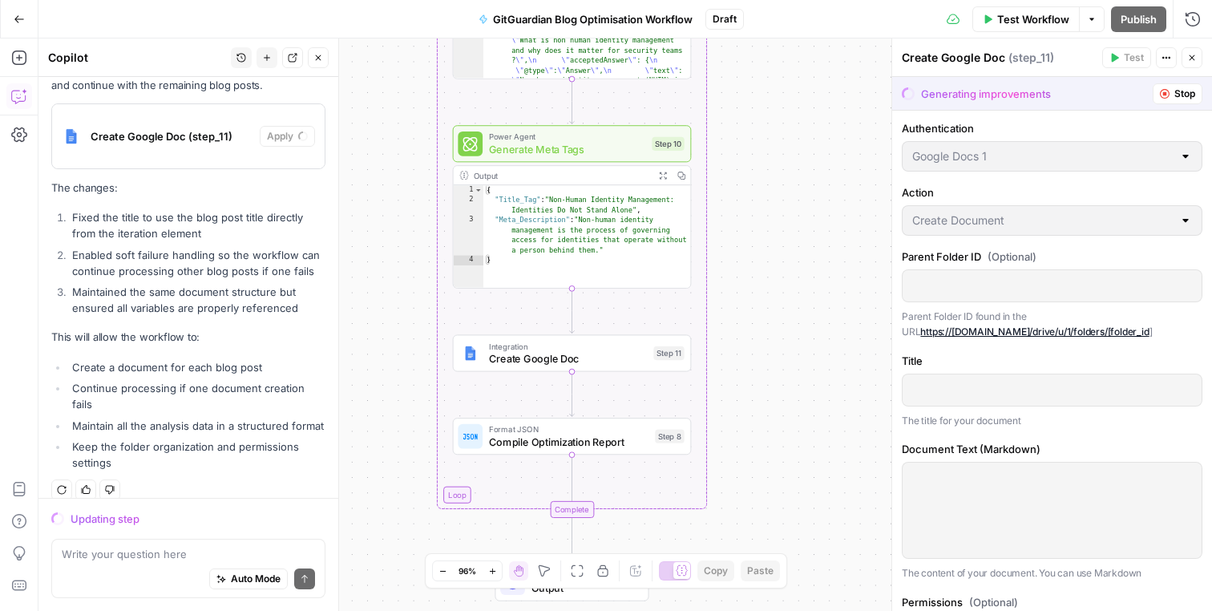
click at [1165, 61] on icon "button" at bounding box center [1166, 58] width 10 height 10
click at [1168, 59] on icon "button" at bounding box center [1166, 58] width 10 height 10
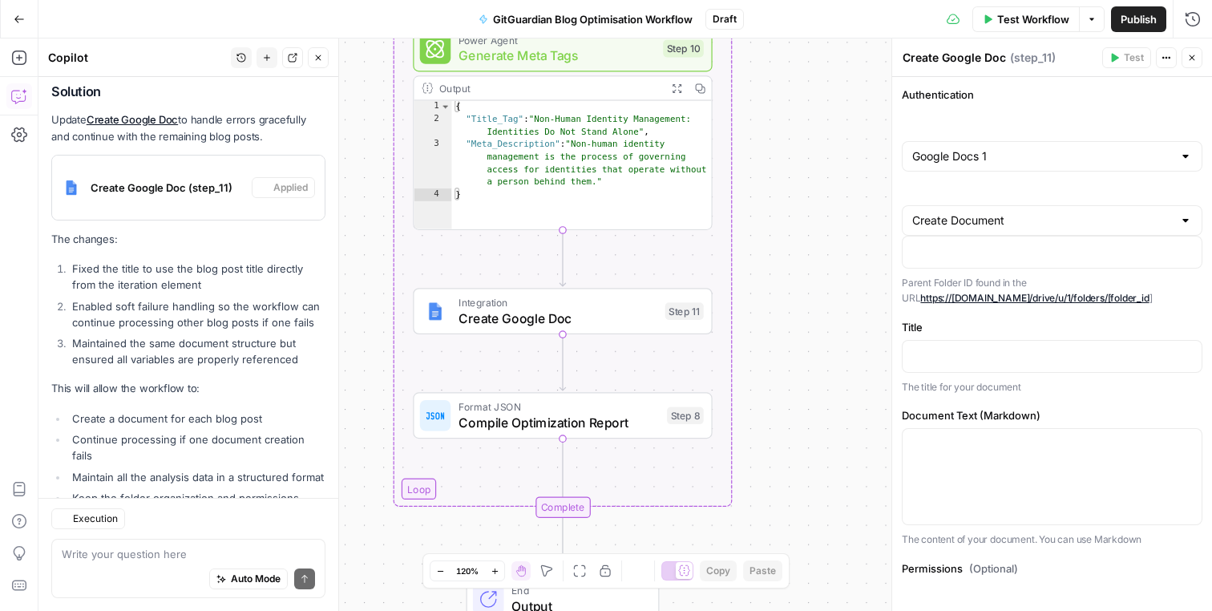
scroll to position [774, 0]
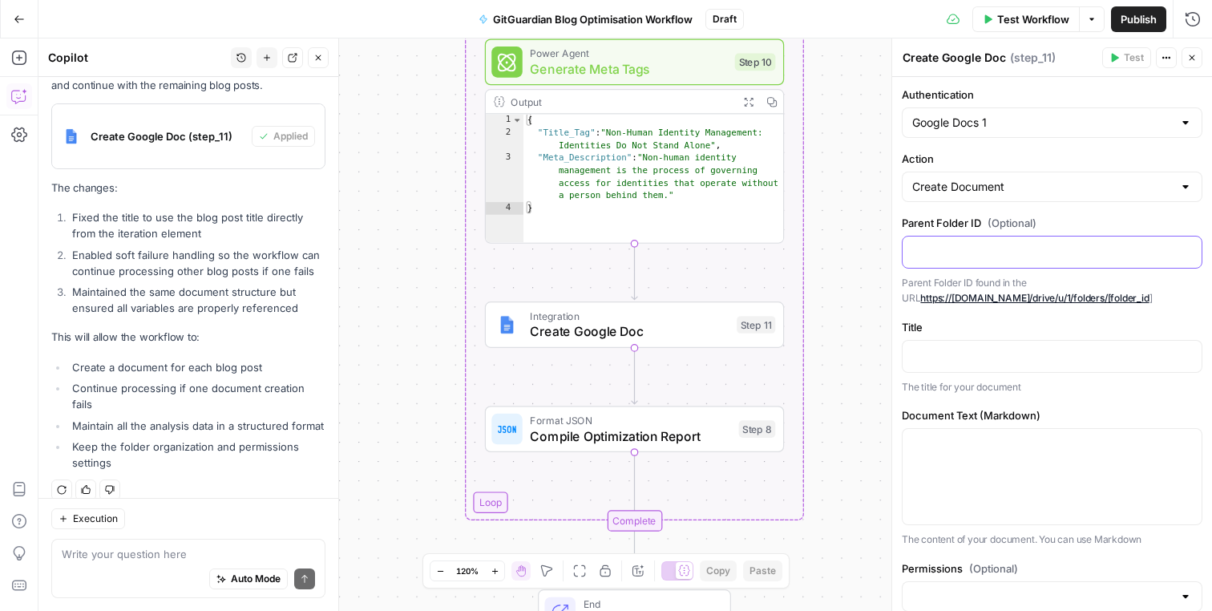
click at [968, 259] on div at bounding box center [1052, 251] width 299 height 31
click at [977, 224] on label "Parent Folder ID (Optional)" at bounding box center [1052, 223] width 301 height 16
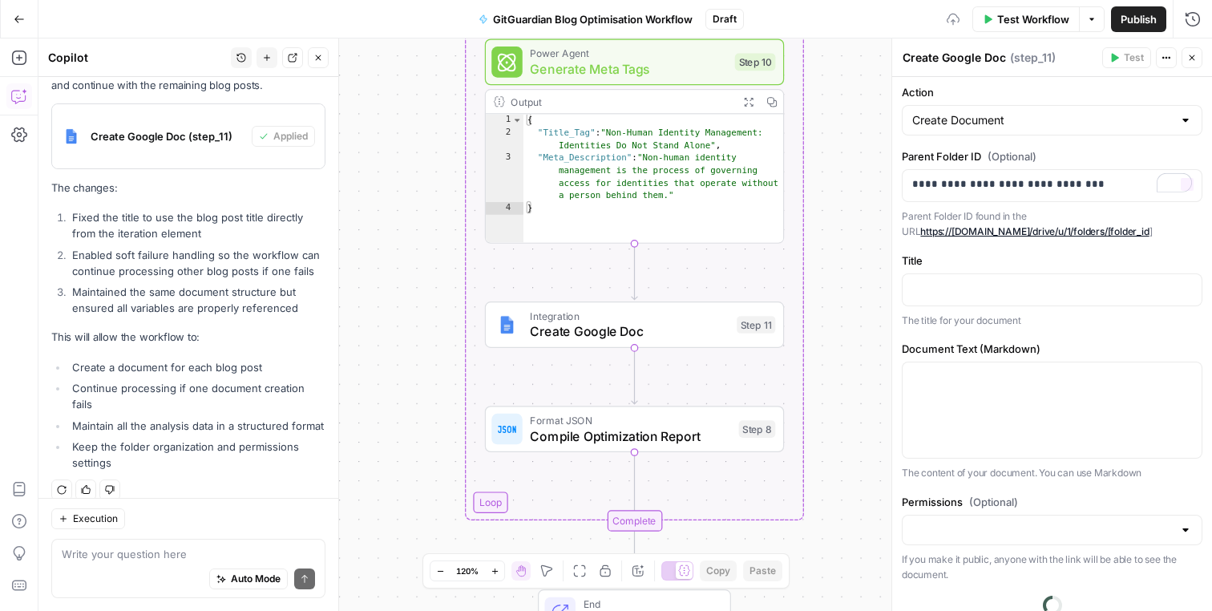
scroll to position [71, 0]
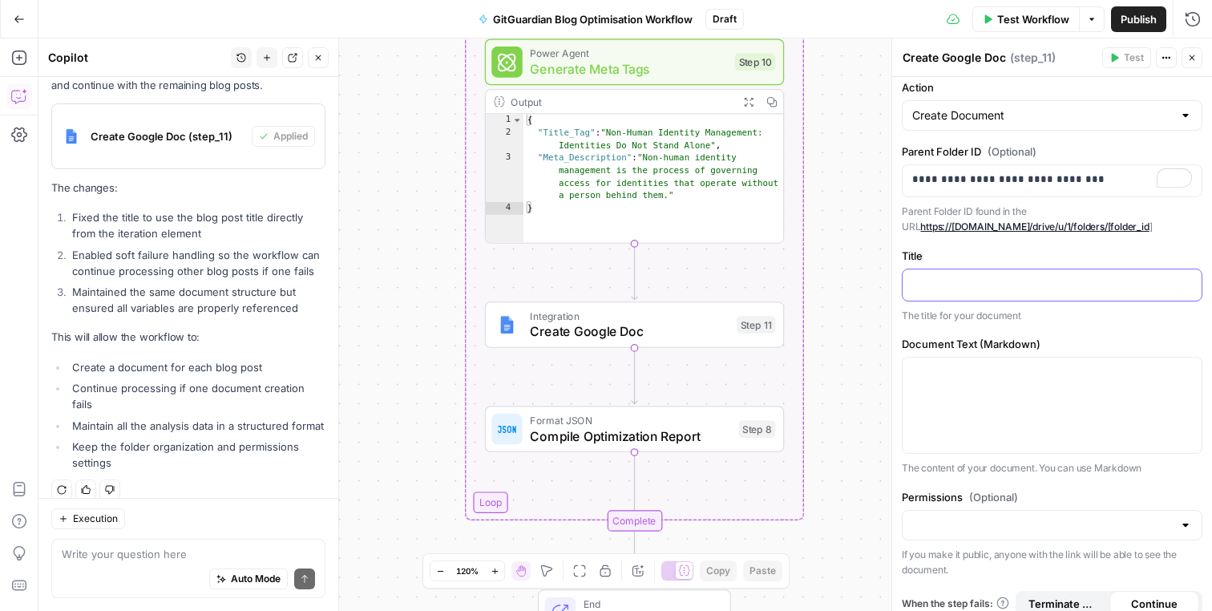
click at [966, 277] on p at bounding box center [1052, 284] width 280 height 16
click at [1188, 283] on icon "button" at bounding box center [1187, 284] width 8 height 8
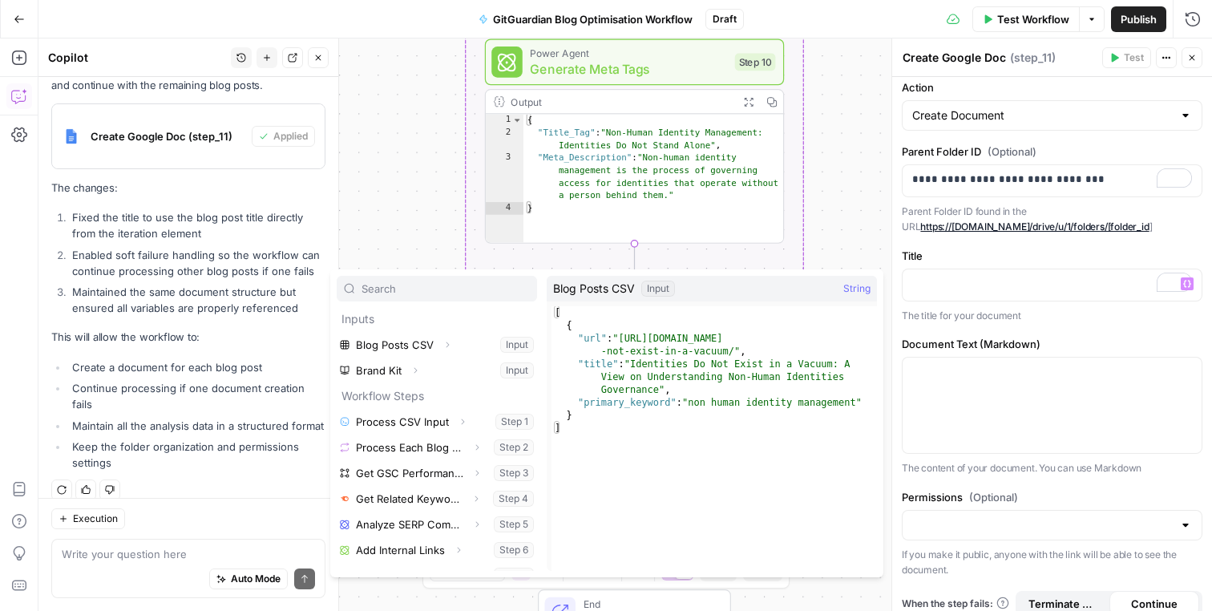
type textarea "**********"
click at [599, 364] on div "[ { "url" : "https://blog.gitguardian.com/identities-do -not-exist-in-a-vacuum/…" at bounding box center [713, 451] width 325 height 290
click at [854, 289] on span "String" at bounding box center [856, 289] width 27 height 16
click at [612, 290] on span "Blog Posts CSV" at bounding box center [594, 289] width 82 height 16
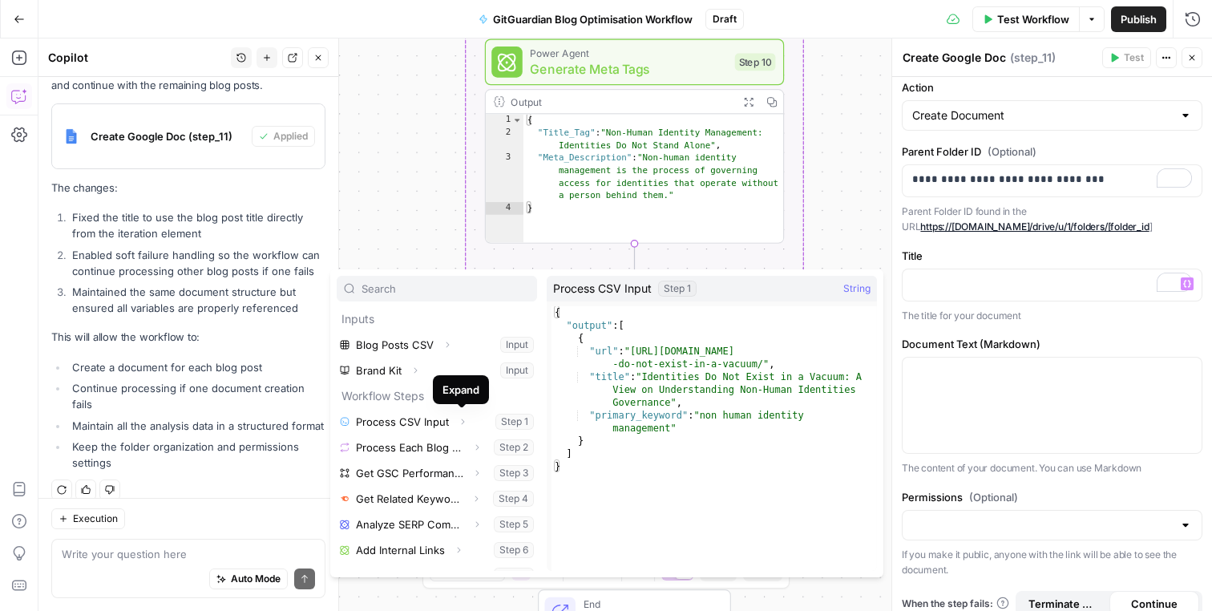
scroll to position [69, 0]
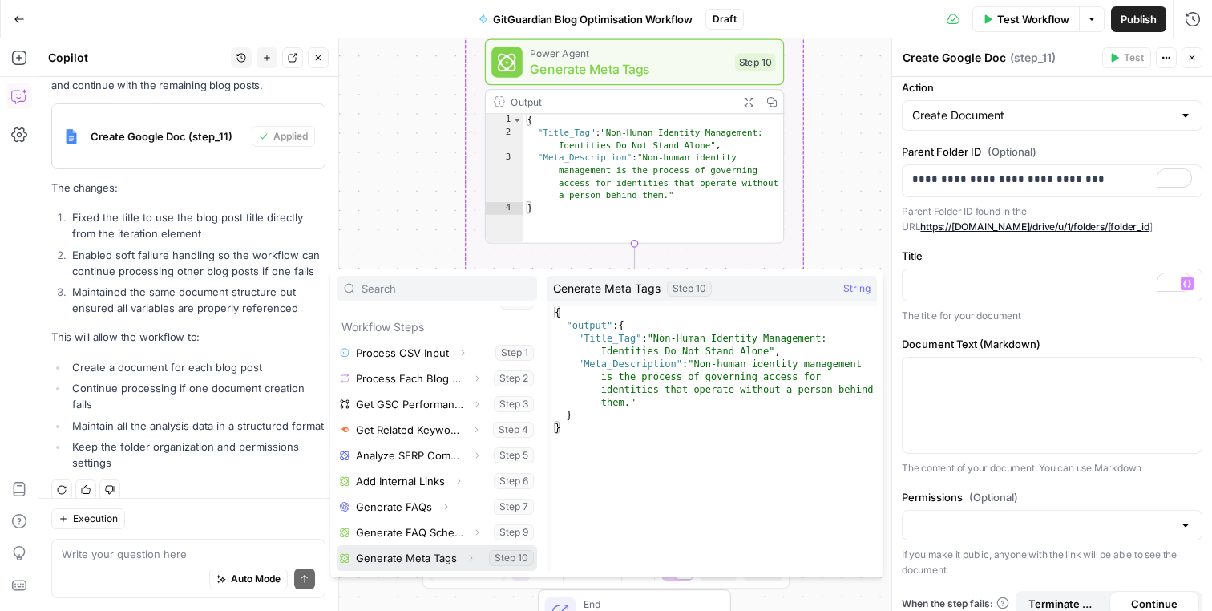
click at [466, 559] on icon "button" at bounding box center [471, 558] width 10 height 10
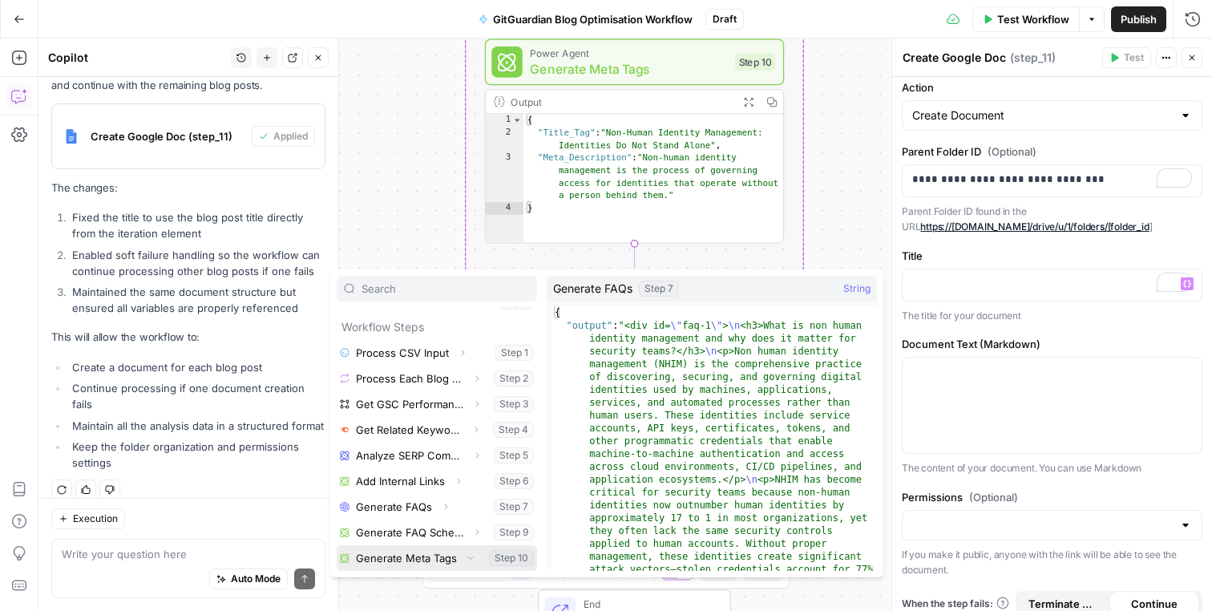
scroll to position [95, 0]
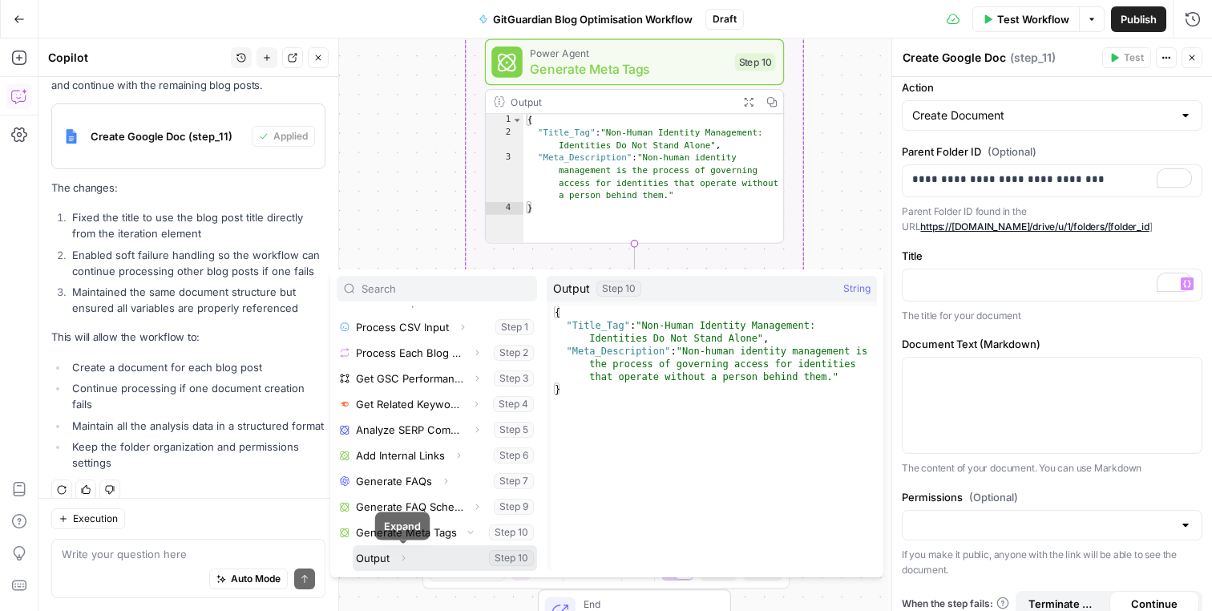
click at [406, 560] on icon "button" at bounding box center [403, 558] width 10 height 10
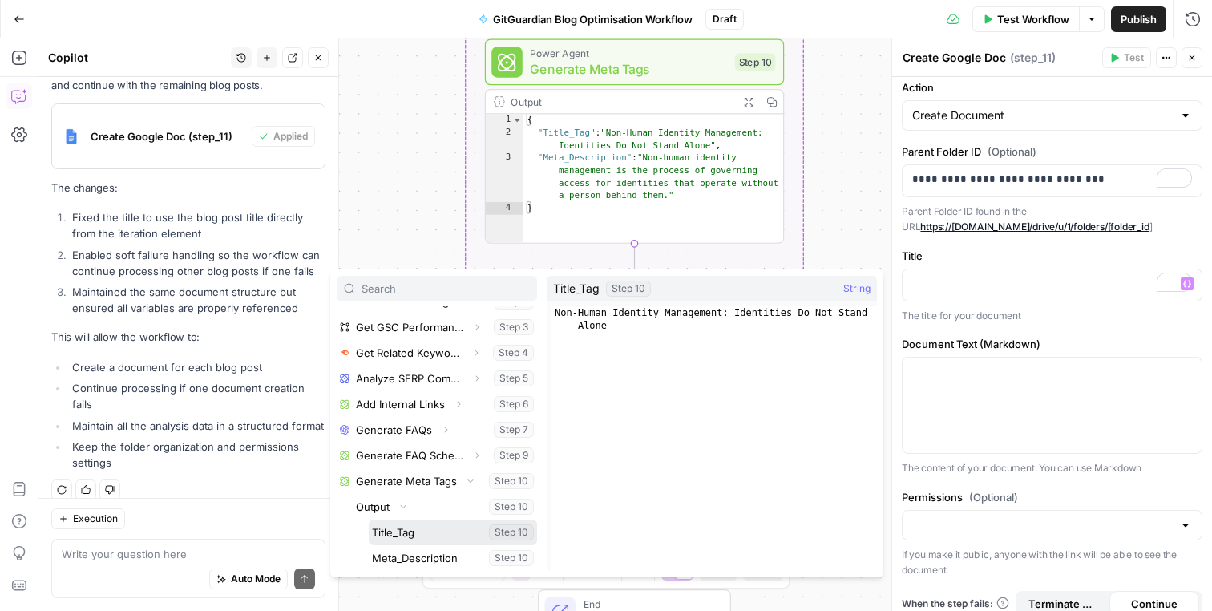
click at [419, 524] on button "Select variable Title_Tag" at bounding box center [453, 532] width 168 height 26
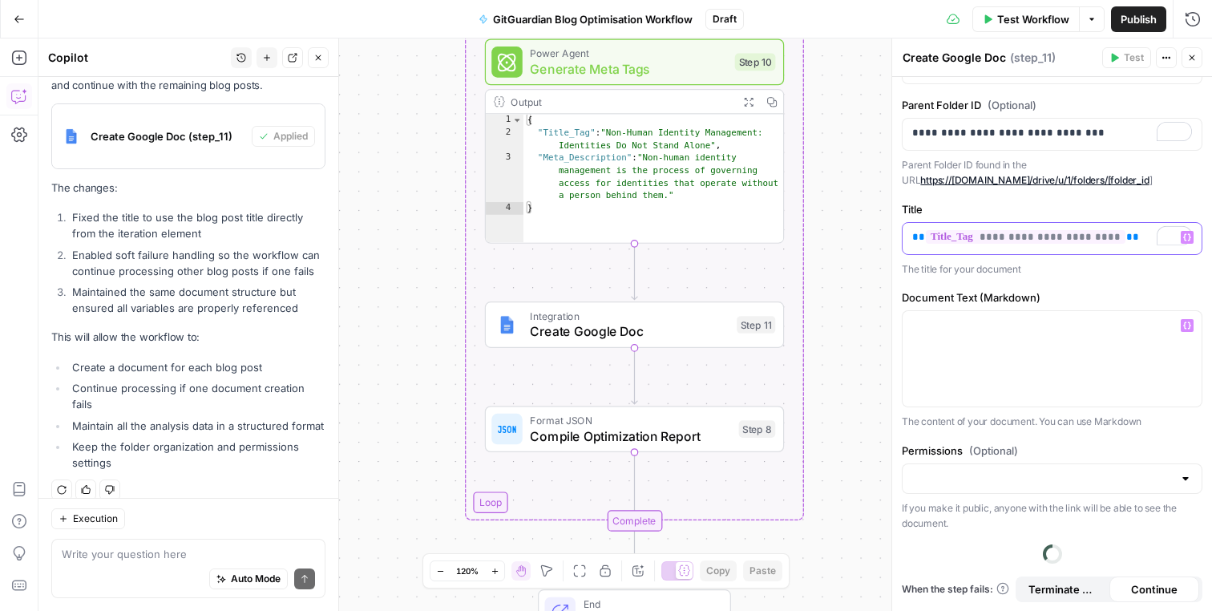
scroll to position [86, 0]
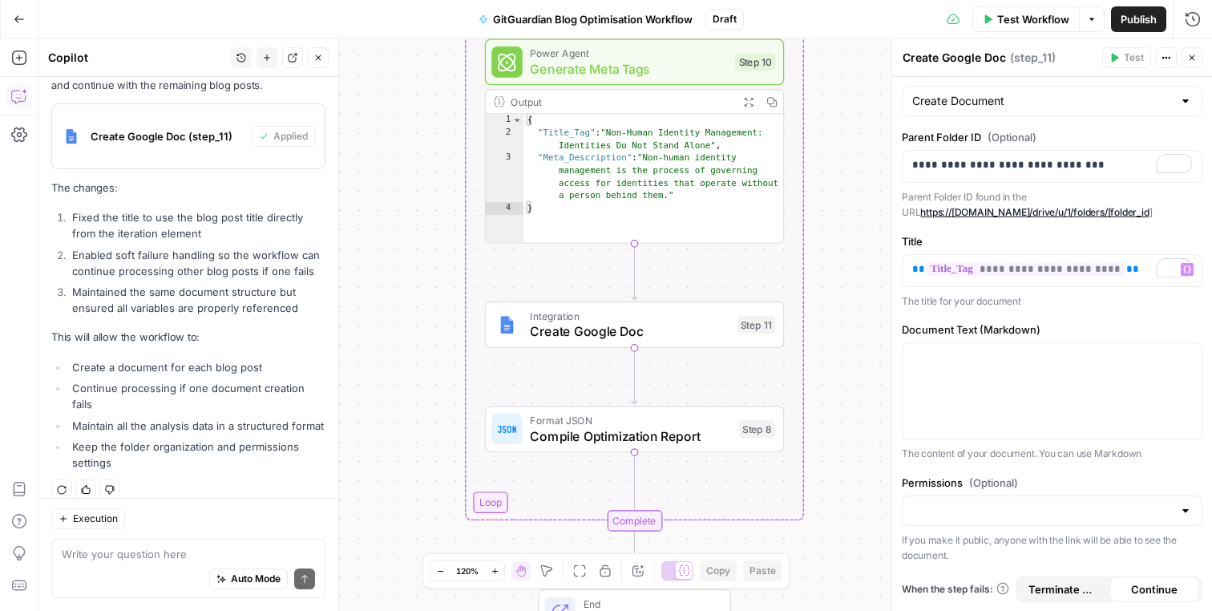
click at [982, 519] on div at bounding box center [1052, 510] width 301 height 30
click at [999, 475] on span "(Optional)" at bounding box center [993, 483] width 49 height 16
click at [999, 503] on input "Permissions (Optional)" at bounding box center [1042, 511] width 261 height 16
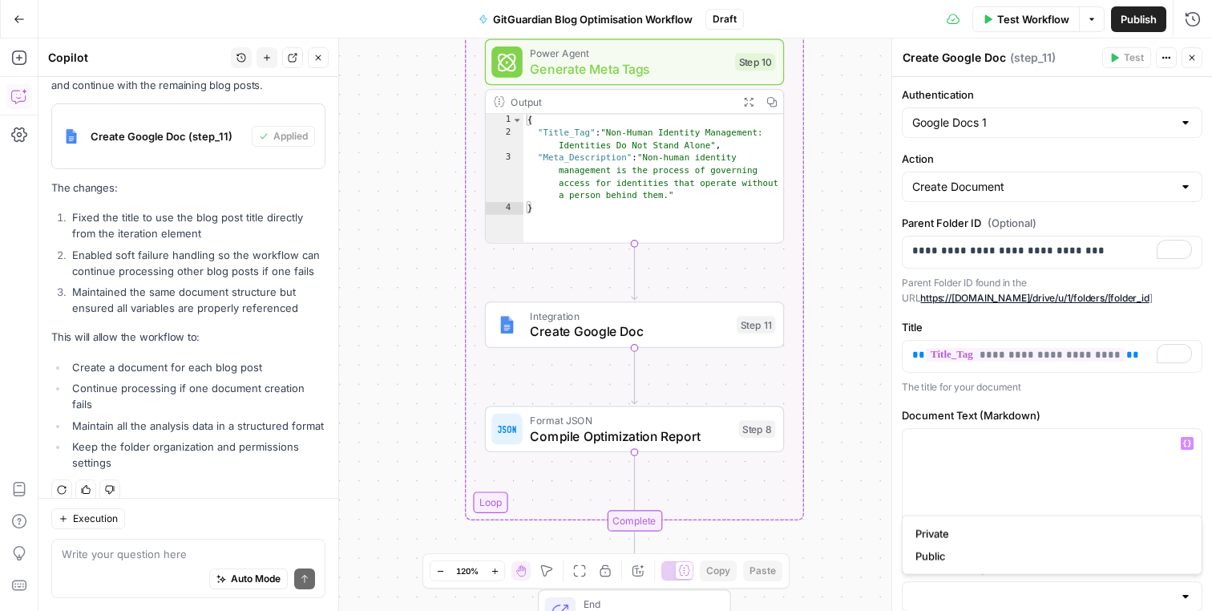
scroll to position [0, 0]
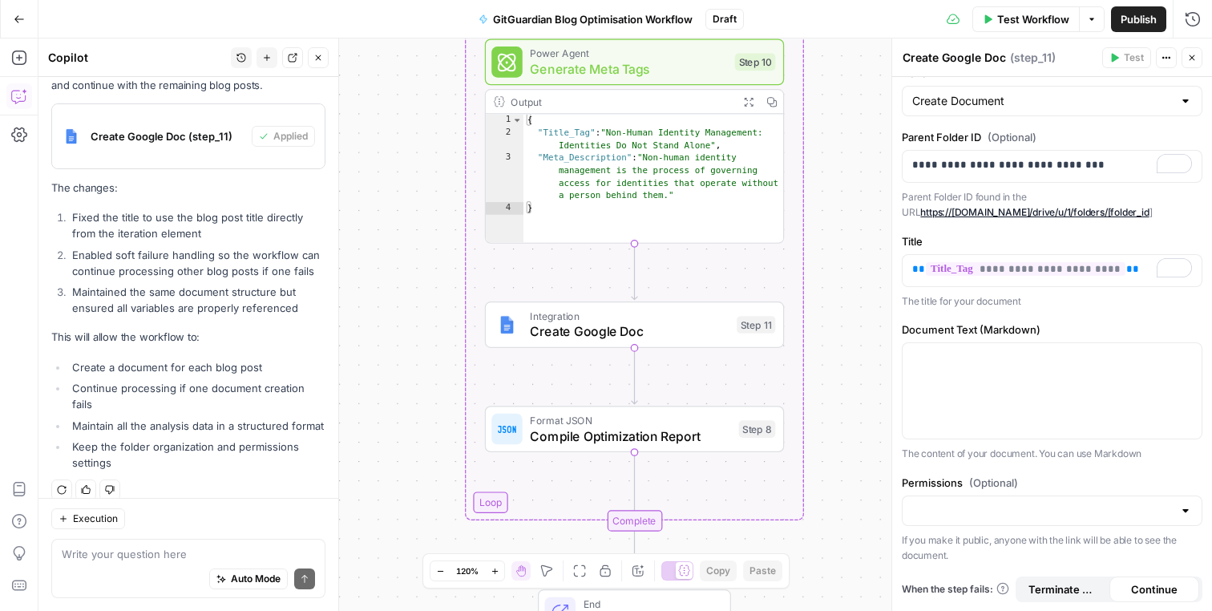
click at [1048, 484] on label "Permissions (Optional)" at bounding box center [1052, 483] width 301 height 16
click at [1048, 503] on input "Permissions (Optional)" at bounding box center [1042, 511] width 261 height 16
click at [1048, 484] on label "Permissions (Optional)" at bounding box center [1052, 483] width 301 height 16
click at [1048, 503] on input "Permissions (Optional)" at bounding box center [1042, 511] width 261 height 16
click at [1083, 454] on p "The content of your document. You can use Markdown" at bounding box center [1052, 454] width 301 height 16
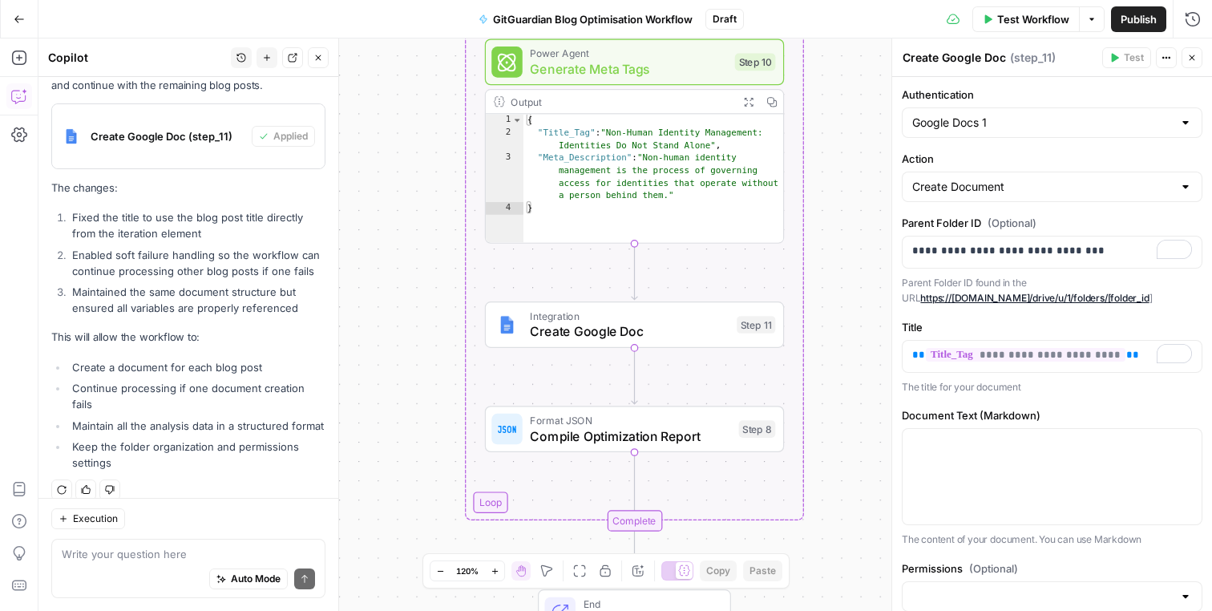
click at [1194, 56] on icon "button" at bounding box center [1192, 58] width 10 height 10
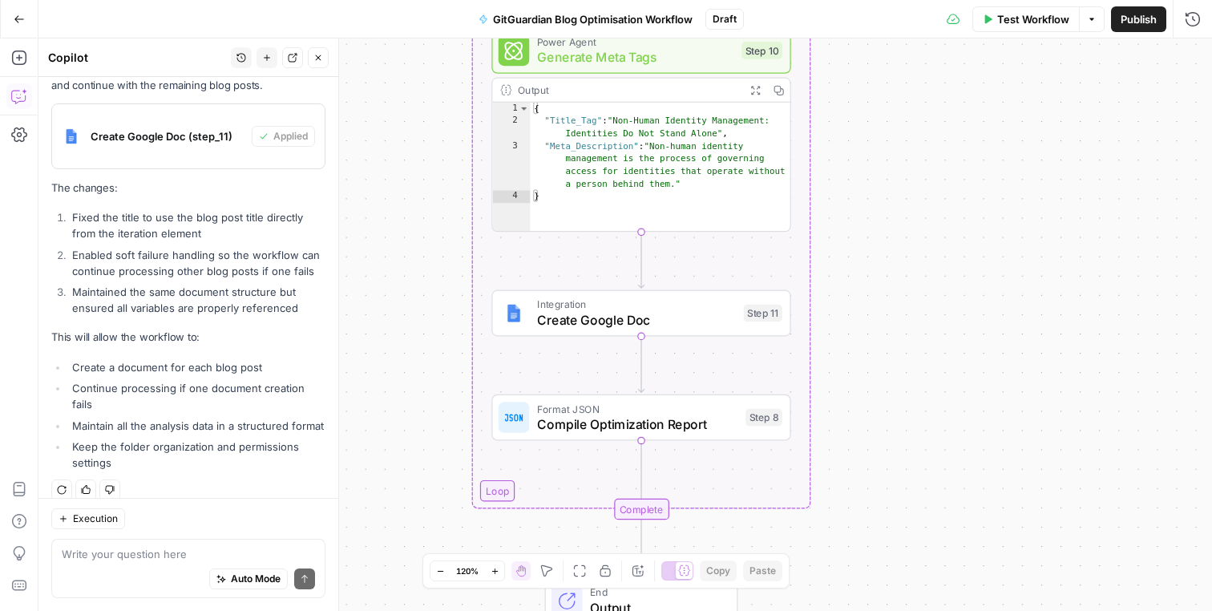
click at [1087, 27] on button "Options" at bounding box center [1092, 19] width 26 height 26
click at [1060, 71] on span "View Last Test" at bounding box center [1047, 79] width 71 height 16
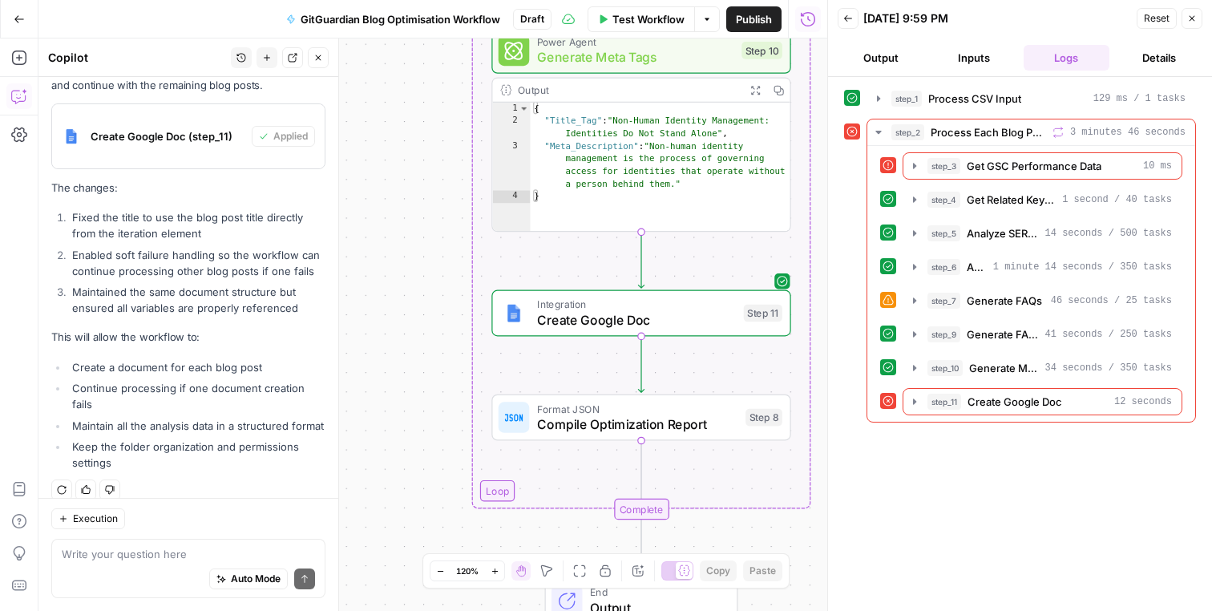
click at [1197, 19] on button "Close" at bounding box center [1192, 18] width 21 height 21
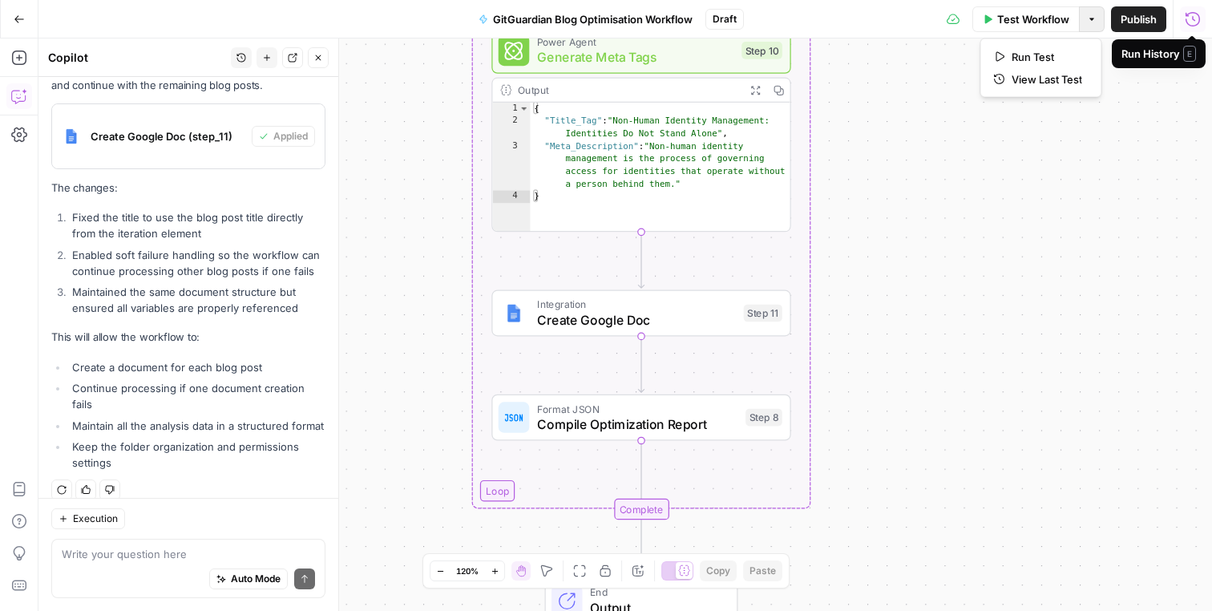
click at [1087, 23] on icon "button" at bounding box center [1092, 19] width 10 height 10
click at [1061, 53] on span "Run Test" at bounding box center [1047, 57] width 71 height 16
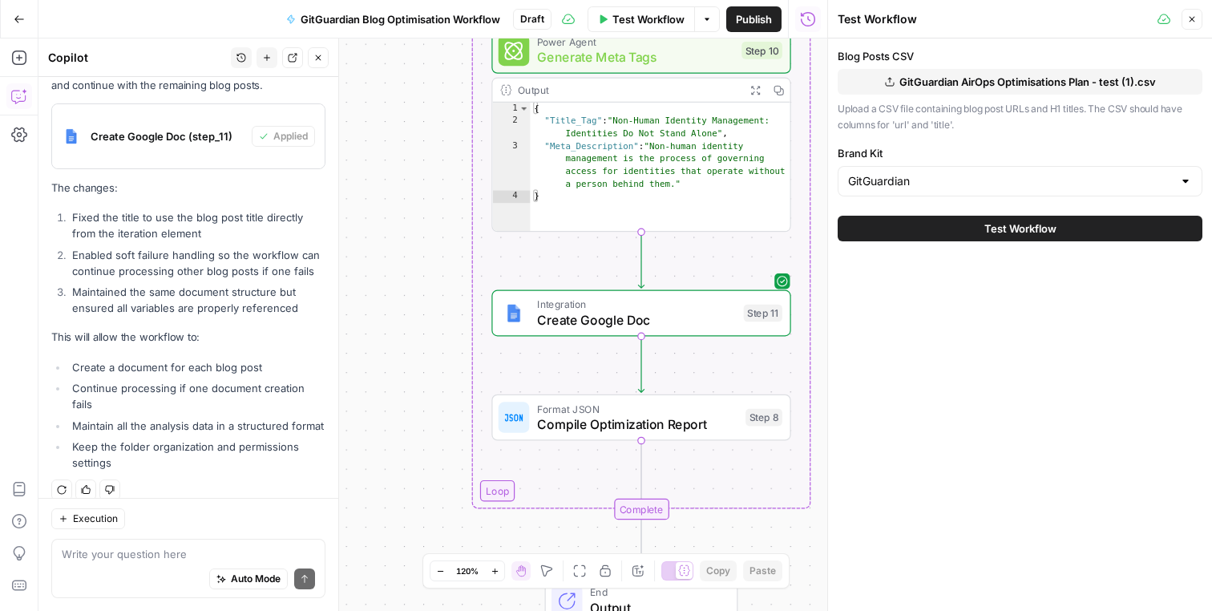
click at [990, 231] on span "Test Workflow" at bounding box center [1020, 228] width 72 height 16
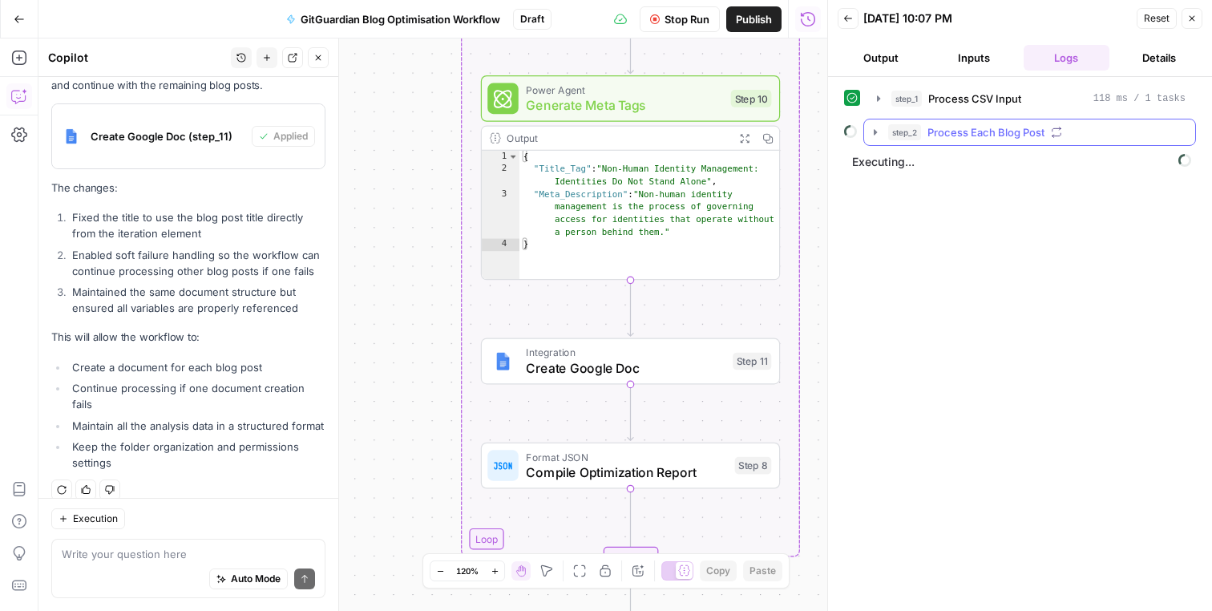
click at [977, 131] on span "Process Each Blog Post" at bounding box center [985, 132] width 117 height 16
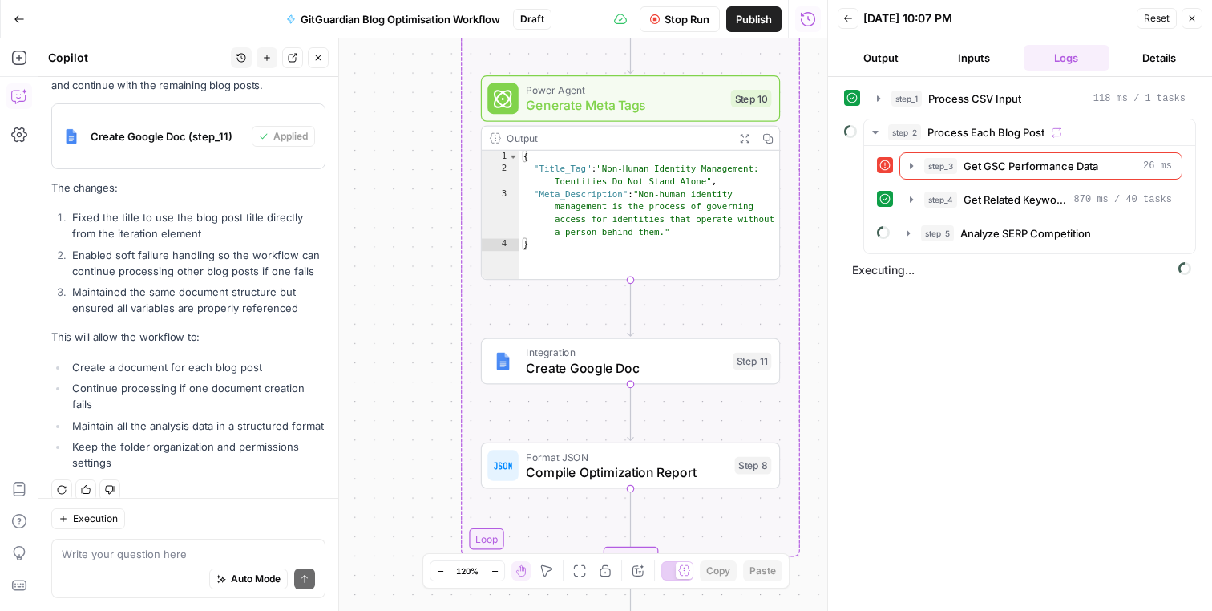
drag, startPoint x: 426, startPoint y: 286, endPoint x: 449, endPoint y: 285, distance: 22.5
click at [426, 286] on div "Workflow Set Inputs Inputs Run Code · Python Process CSV Input Step 1 Output Ex…" at bounding box center [432, 324] width 789 height 572
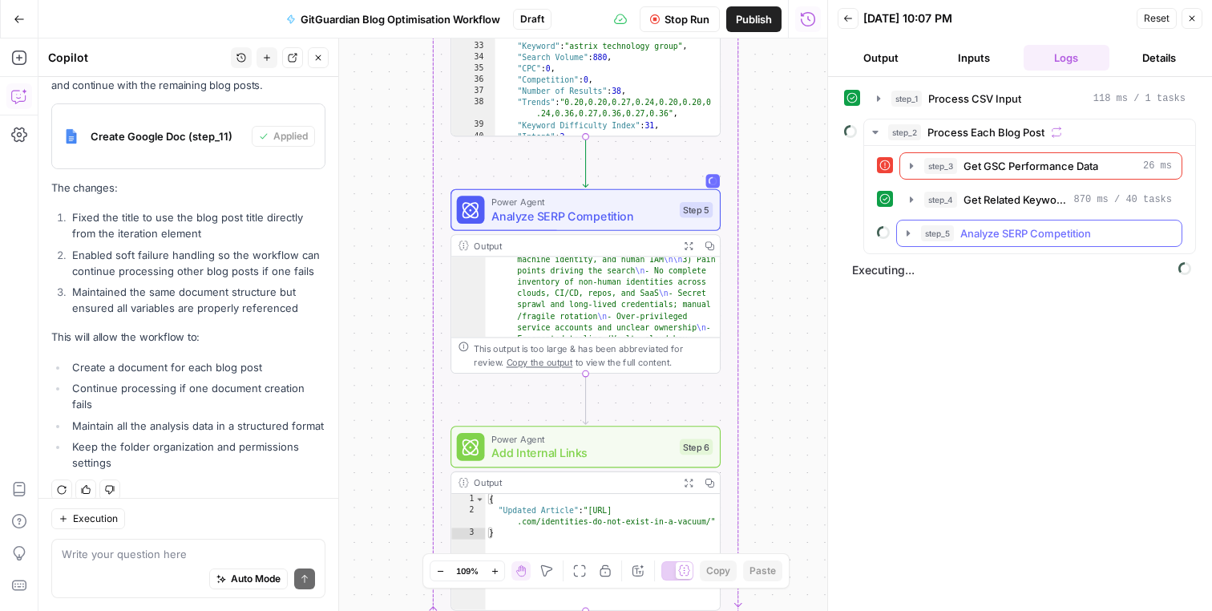
click at [975, 232] on span "Analyze SERP Competition" at bounding box center [1025, 233] width 131 height 16
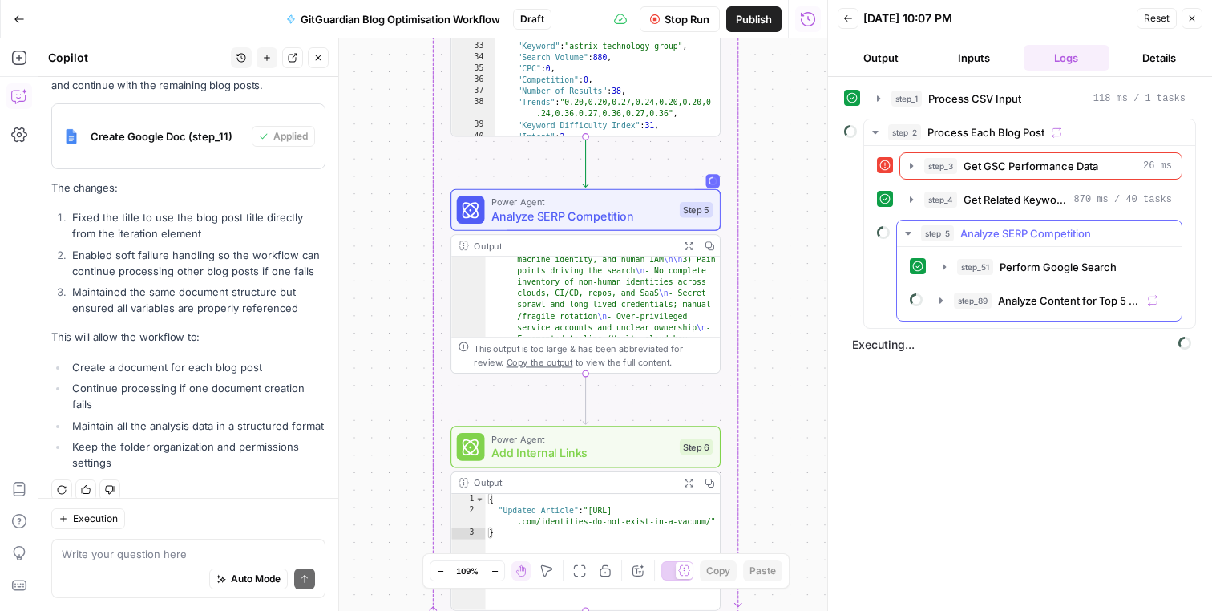
click at [975, 232] on span "Analyze SERP Competition" at bounding box center [1025, 233] width 131 height 16
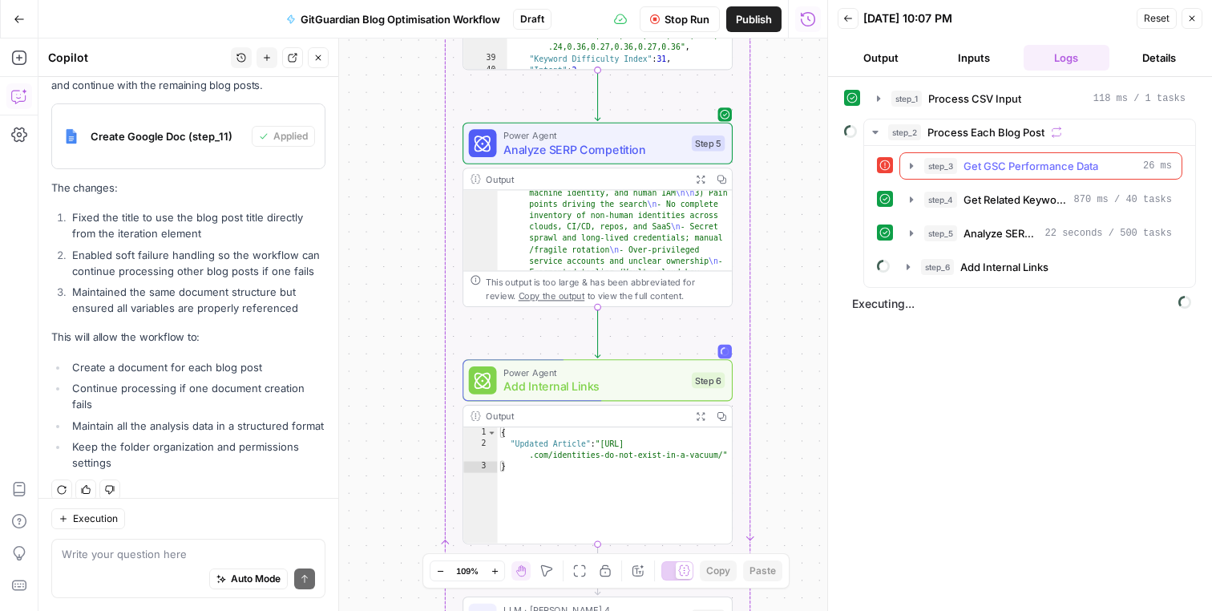
click at [1049, 167] on span "Get GSC Performance Data" at bounding box center [1030, 166] width 135 height 16
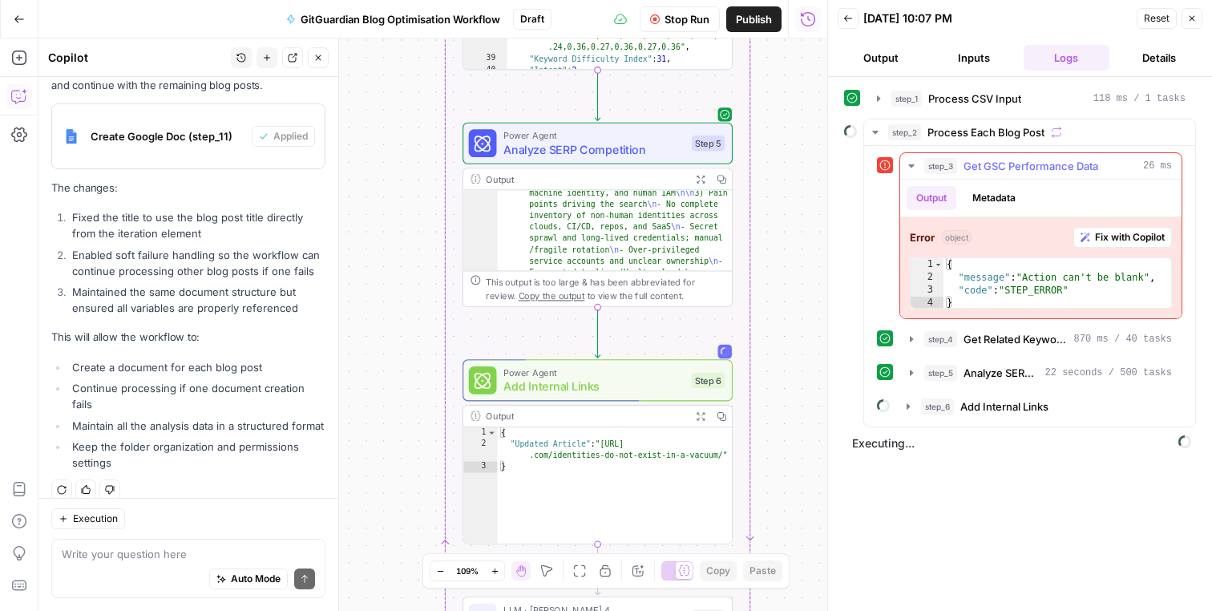
click at [1049, 167] on span "Get GSC Performance Data" at bounding box center [1030, 166] width 135 height 16
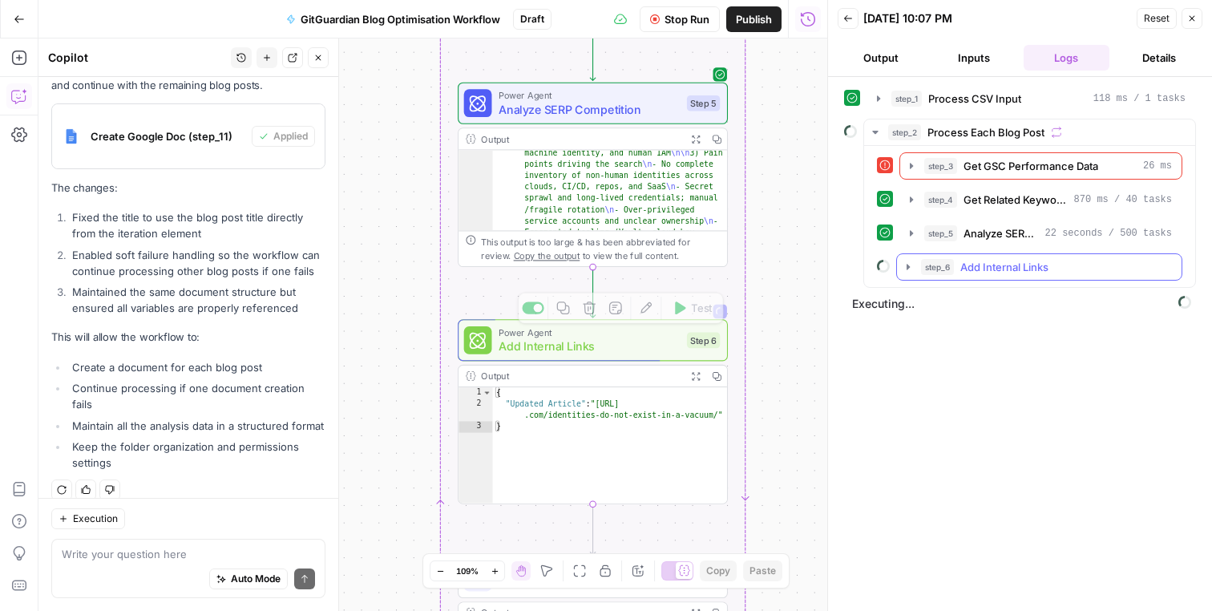
click at [990, 266] on span "Add Internal Links" at bounding box center [1004, 267] width 88 height 16
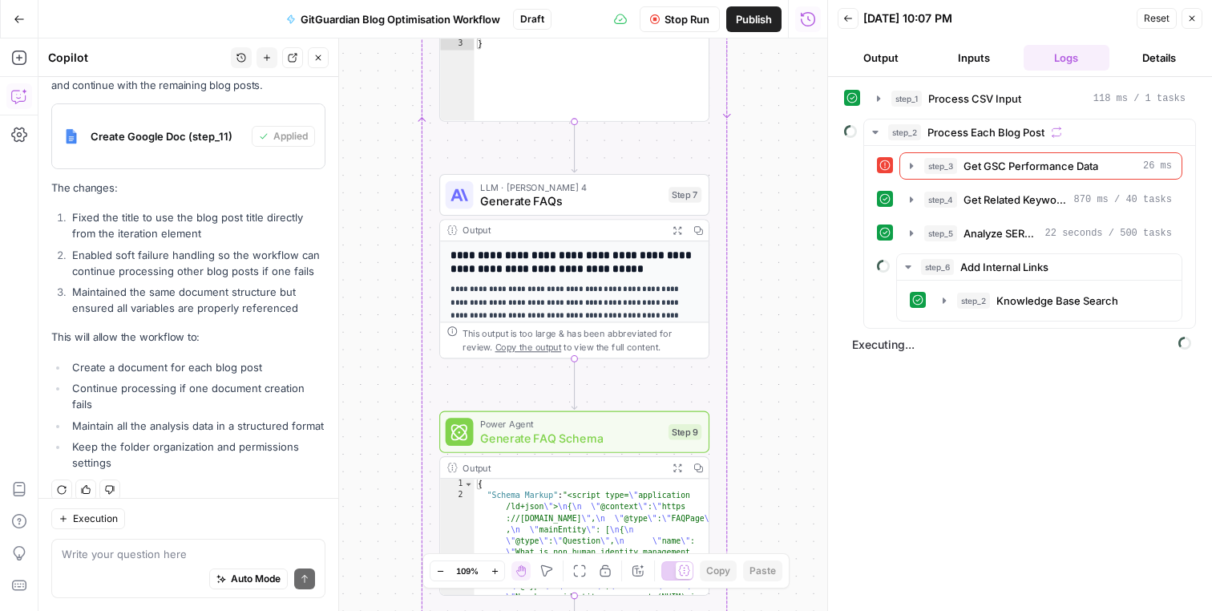
scroll to position [31, 0]
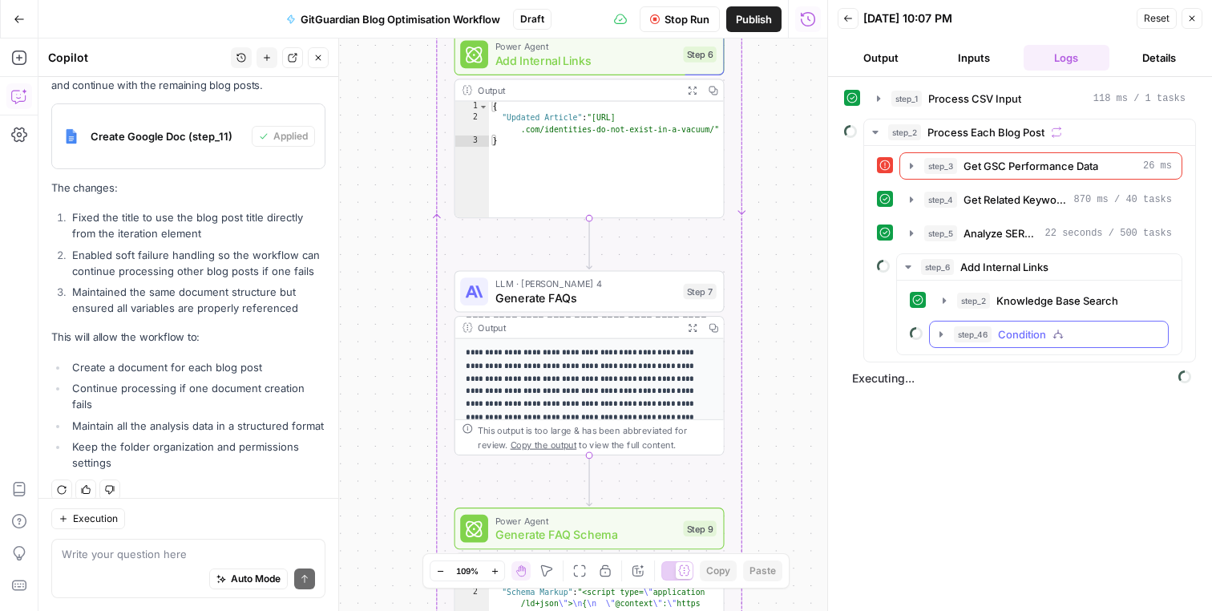
click at [952, 332] on button "step_46 Condition" at bounding box center [1049, 334] width 238 height 26
click at [947, 334] on button "step_46 Condition" at bounding box center [1049, 334] width 238 height 26
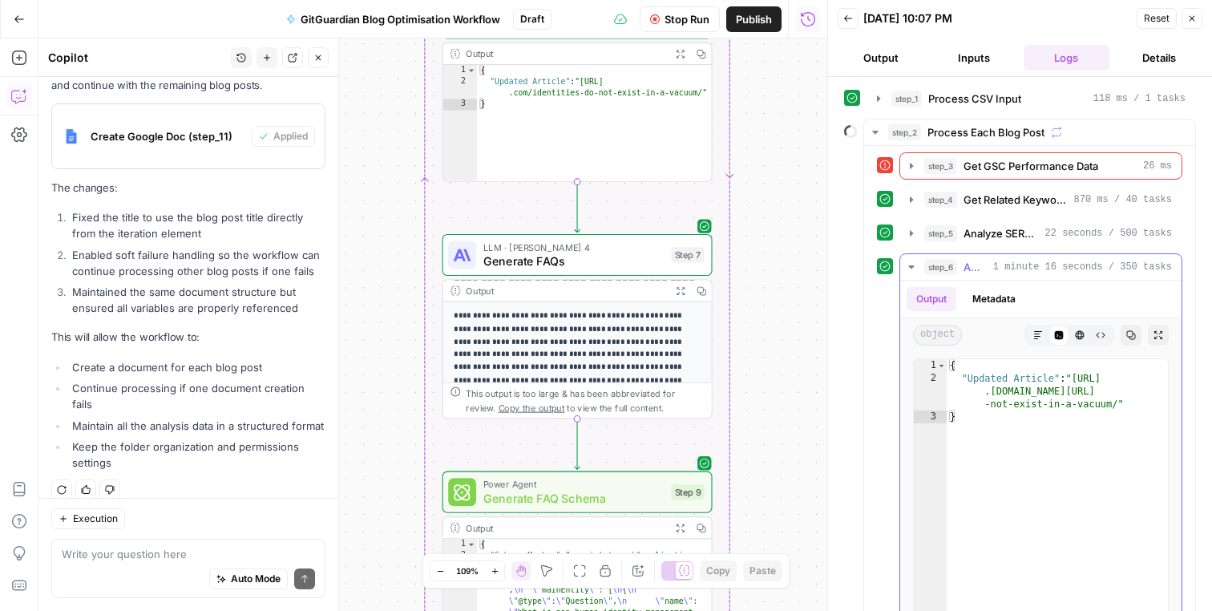
click at [971, 256] on button "step_6 Add Internal Links 1 minute 16 seconds / 350 tasks" at bounding box center [1040, 267] width 281 height 26
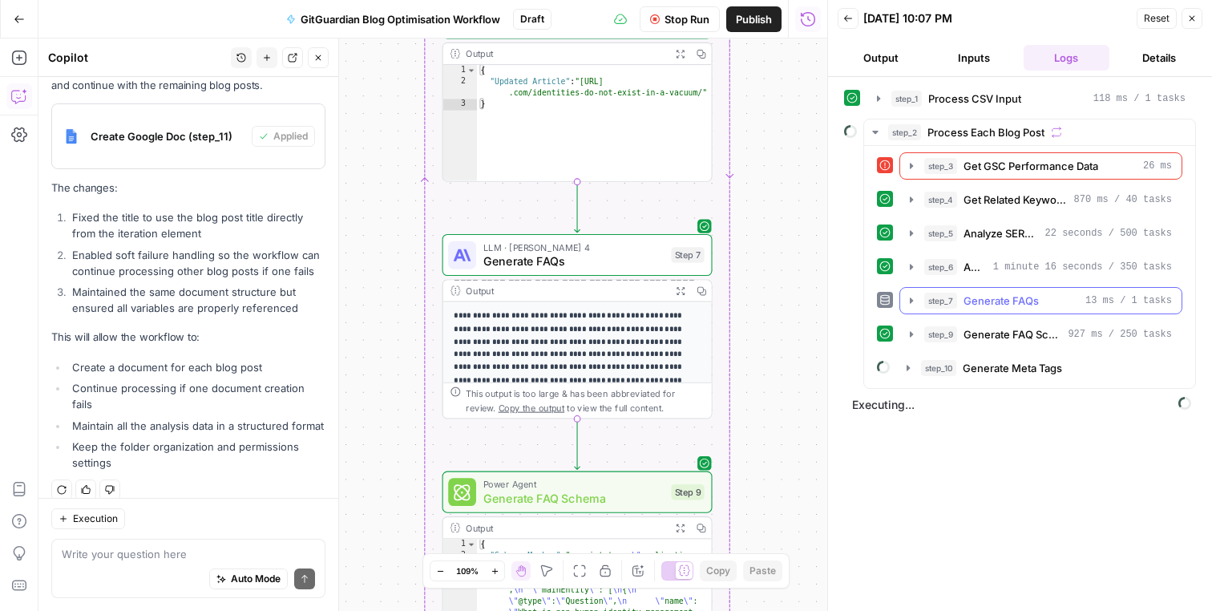
click at [1008, 307] on span "Generate FAQs" at bounding box center [1000, 301] width 75 height 16
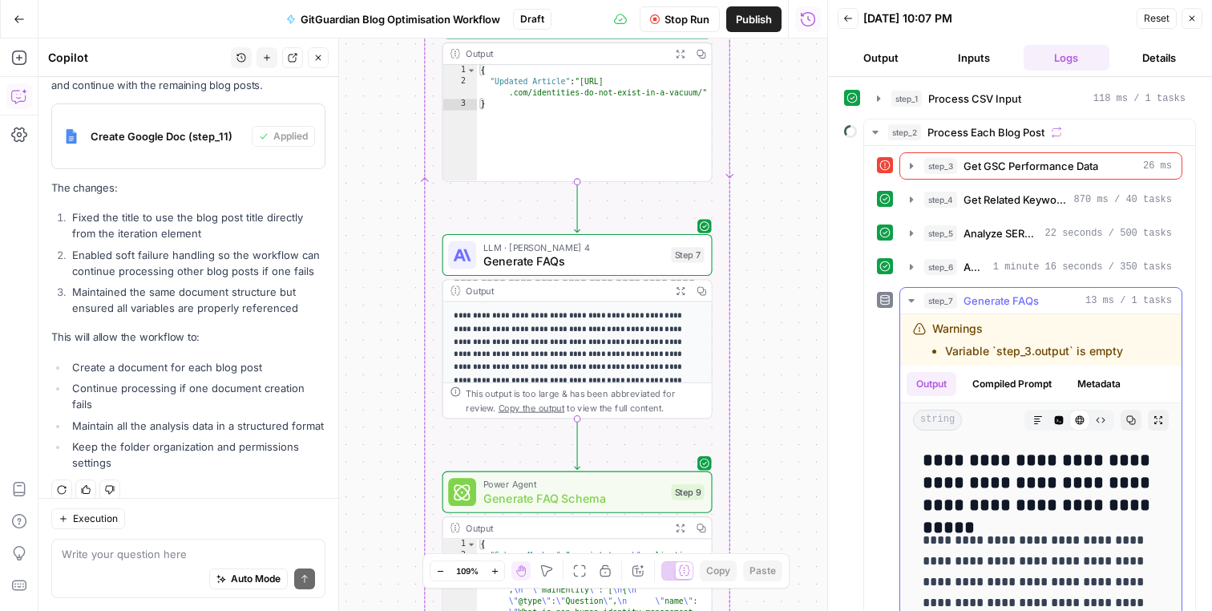
click at [1008, 307] on span "Generate FAQs" at bounding box center [1000, 301] width 75 height 16
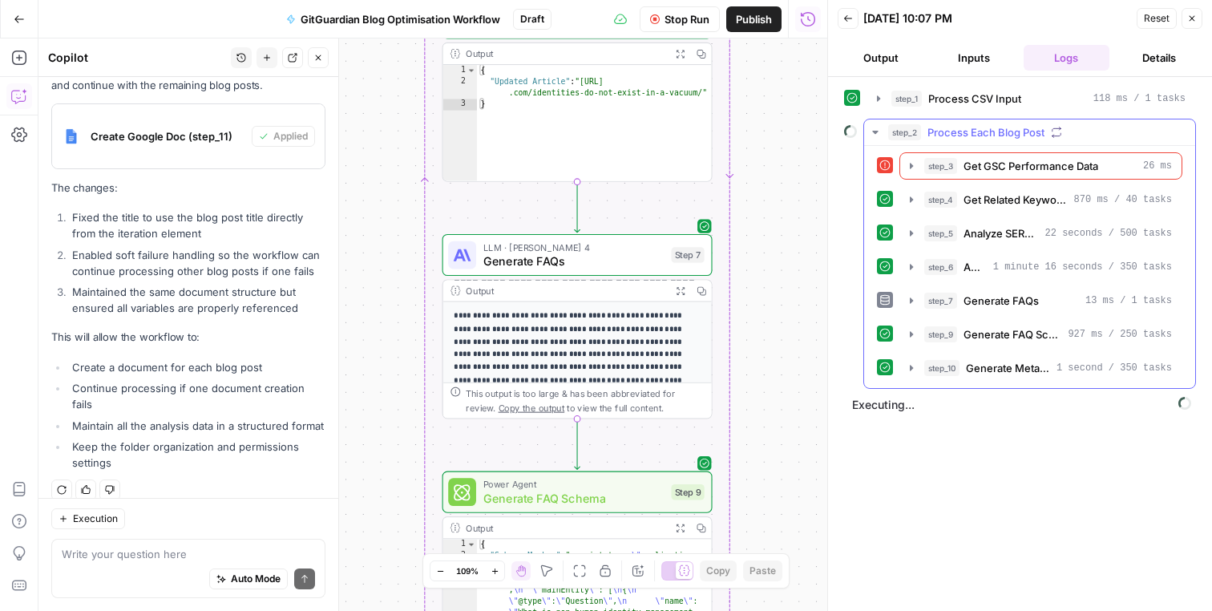
click at [884, 301] on icon at bounding box center [884, 299] width 11 height 11
click at [911, 301] on icon "button" at bounding box center [911, 300] width 3 height 6
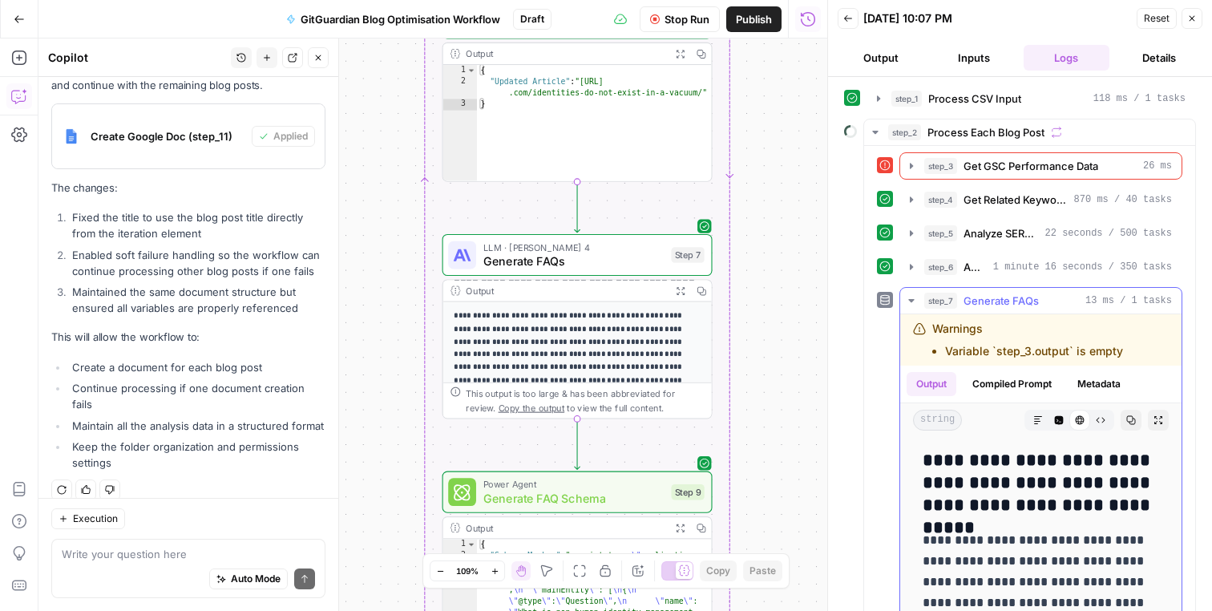
click at [911, 301] on icon "button" at bounding box center [911, 300] width 6 height 3
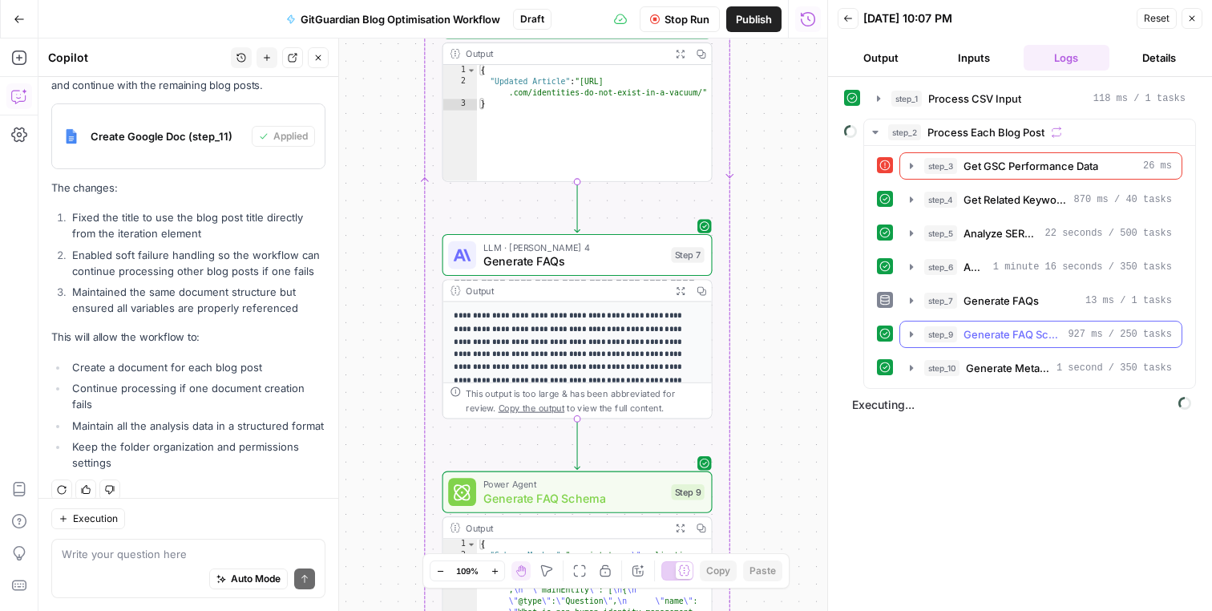
click at [980, 341] on span "Generate FAQ Schema" at bounding box center [1012, 334] width 98 height 16
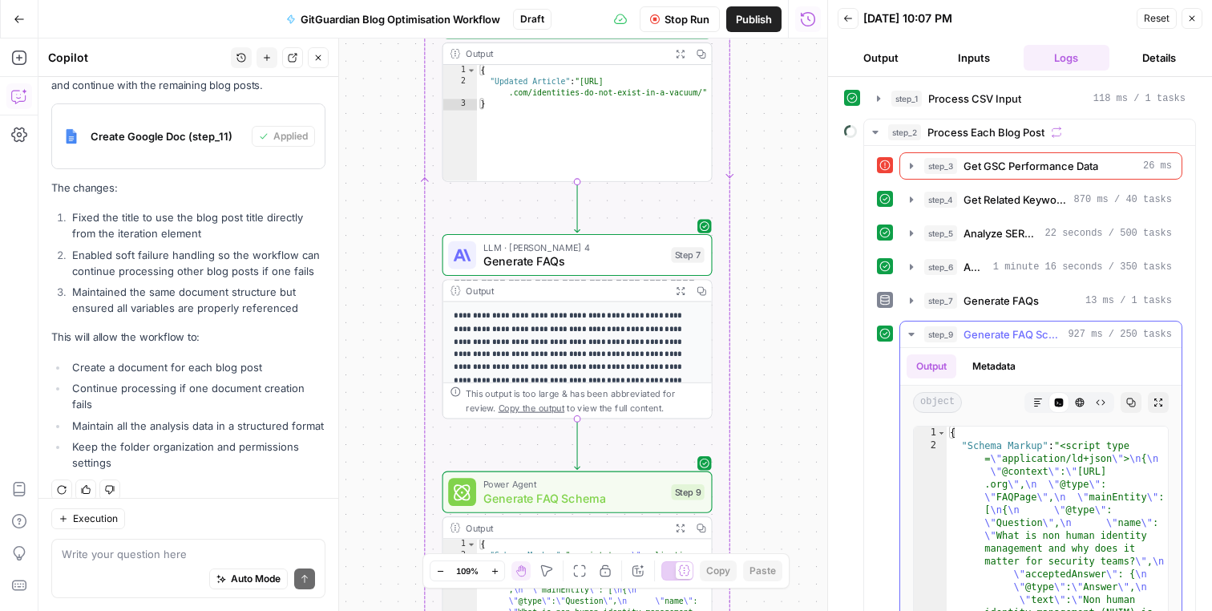
click at [980, 341] on span "Generate FAQ Schema" at bounding box center [1012, 334] width 98 height 16
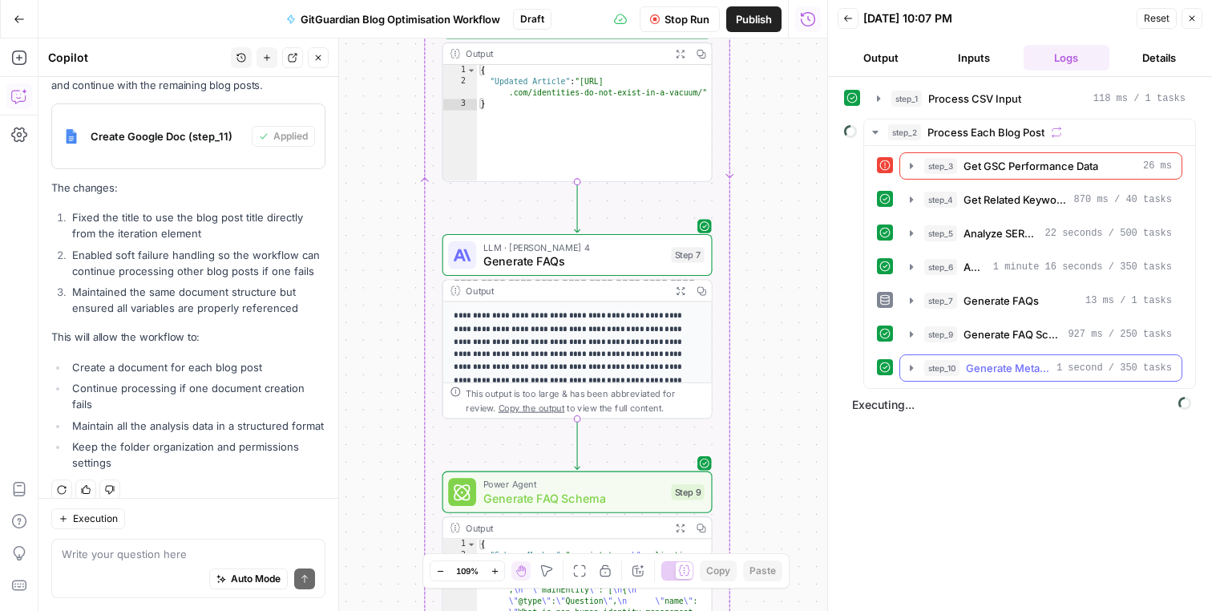
click at [979, 357] on button "step_10 Generate Meta Tags 1 second / 350 tasks" at bounding box center [1040, 368] width 281 height 26
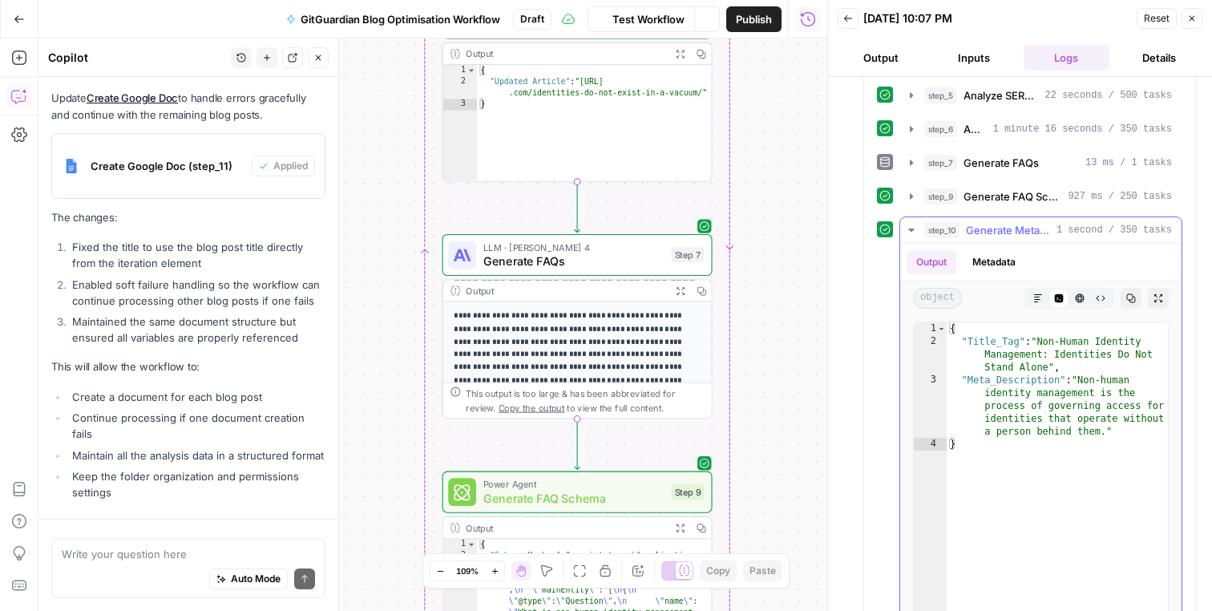
scroll to position [676, 0]
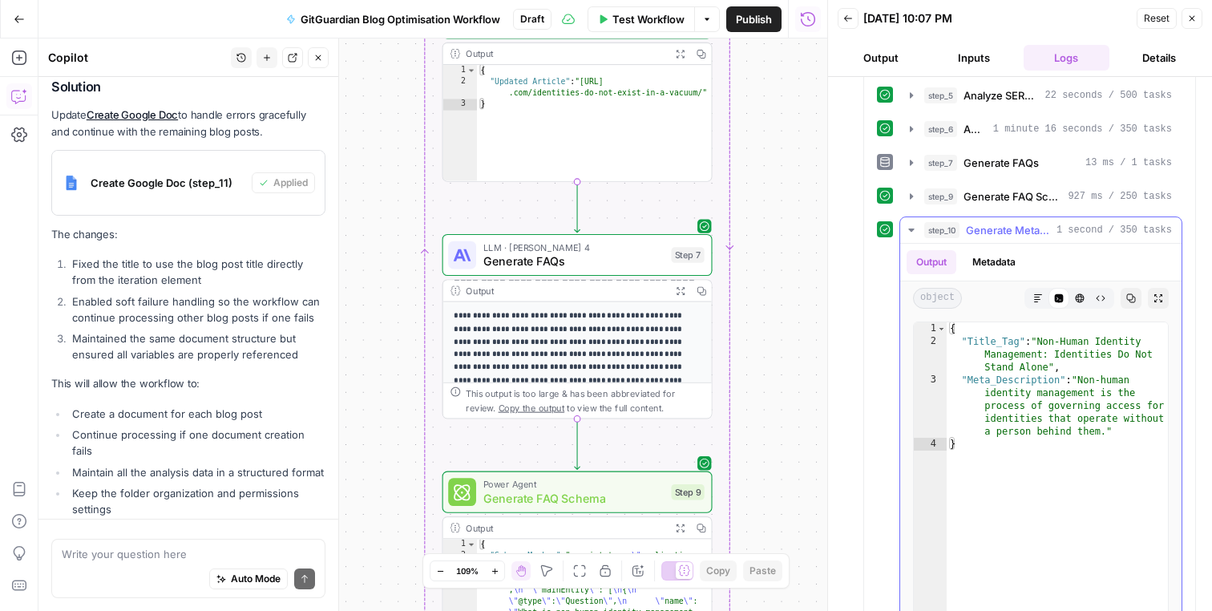
click at [982, 233] on span "Generate Meta Tags" at bounding box center [1008, 230] width 84 height 16
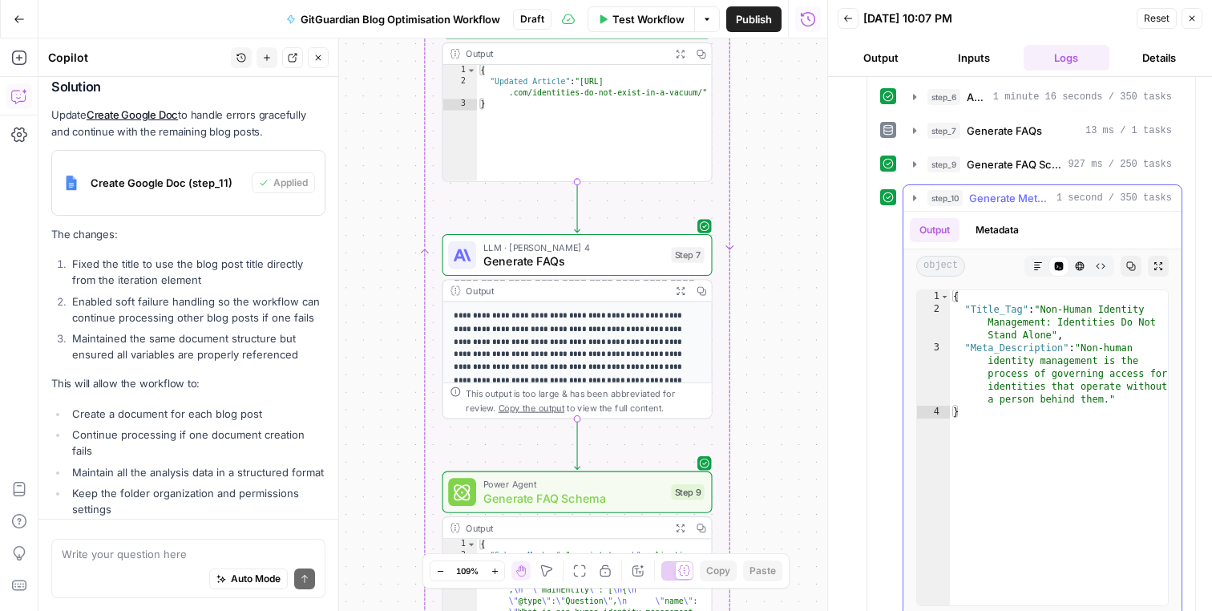
scroll to position [774, 0]
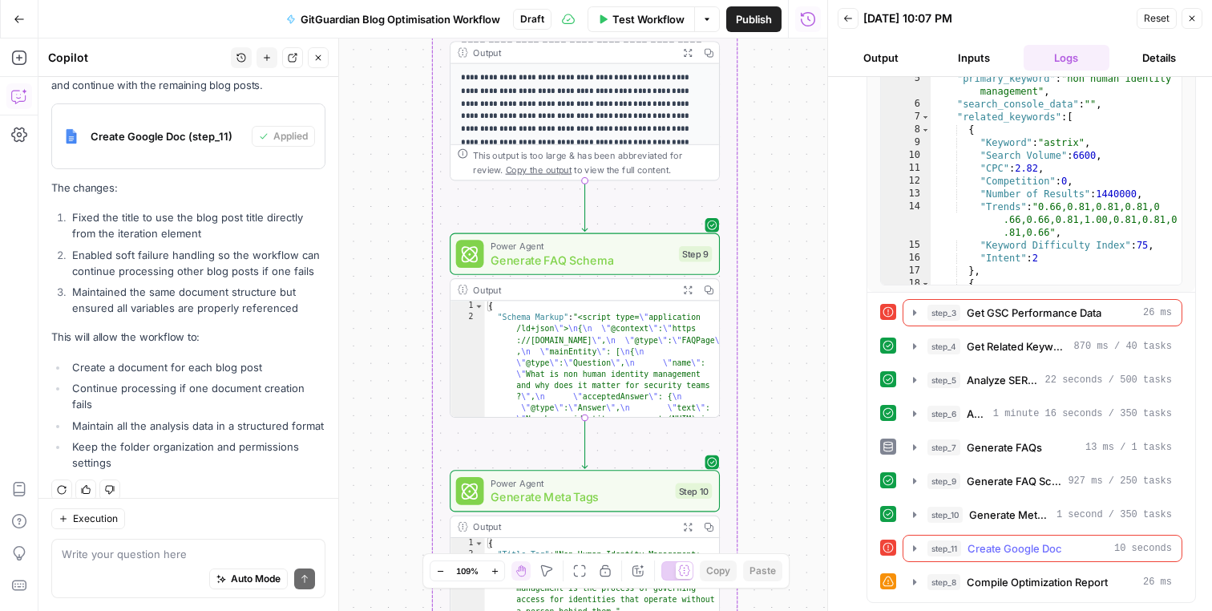
click at [1003, 548] on span "Create Google Doc" at bounding box center [1015, 548] width 95 height 16
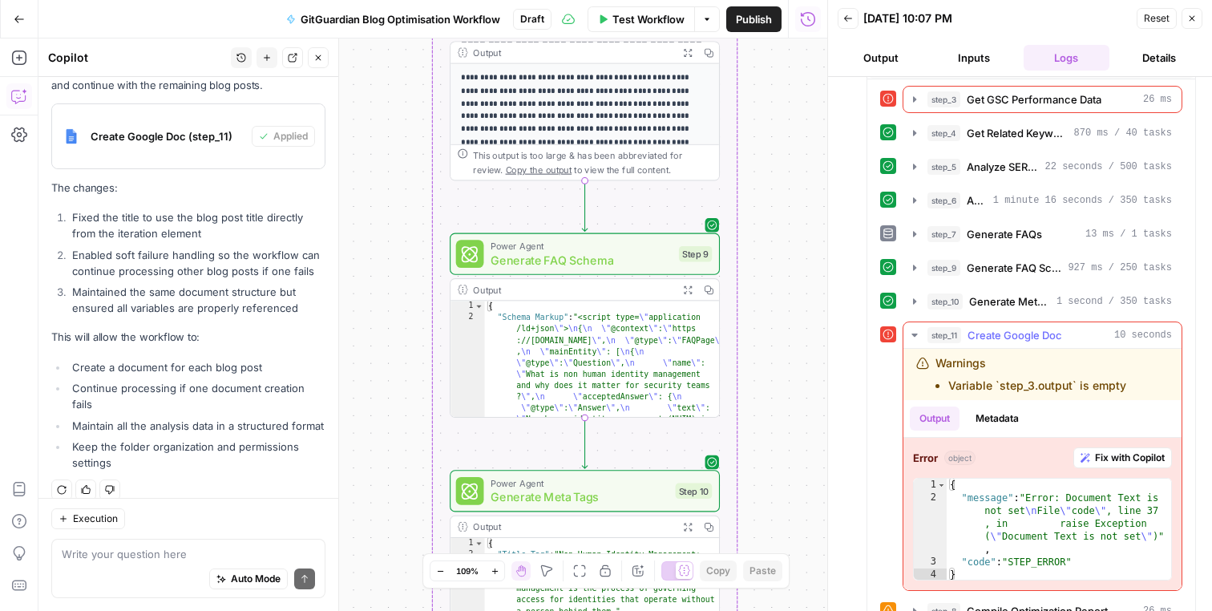
scroll to position [497, 0]
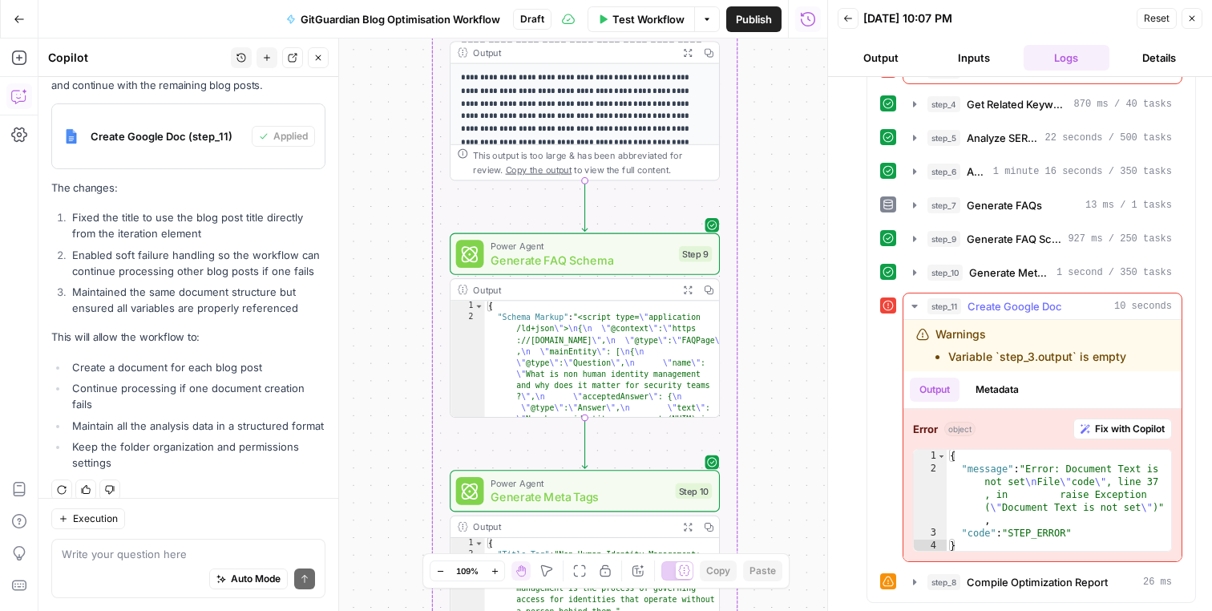
click at [1020, 301] on span "Create Google Doc" at bounding box center [1015, 306] width 95 height 16
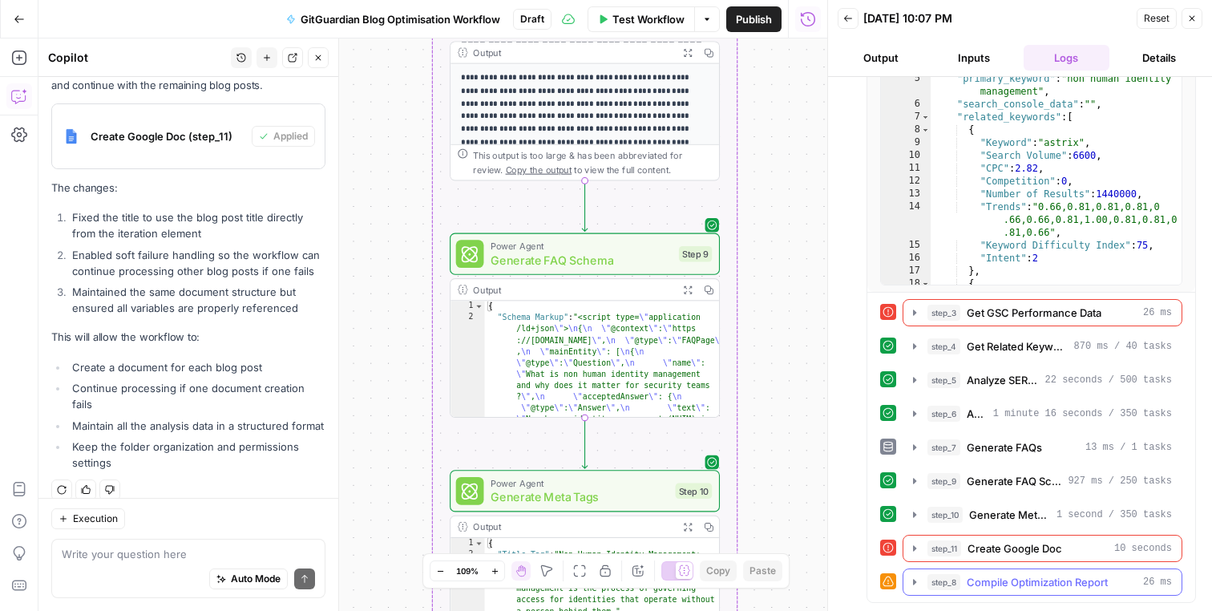
click at [1005, 586] on span "Compile Optimization Report" at bounding box center [1037, 582] width 141 height 16
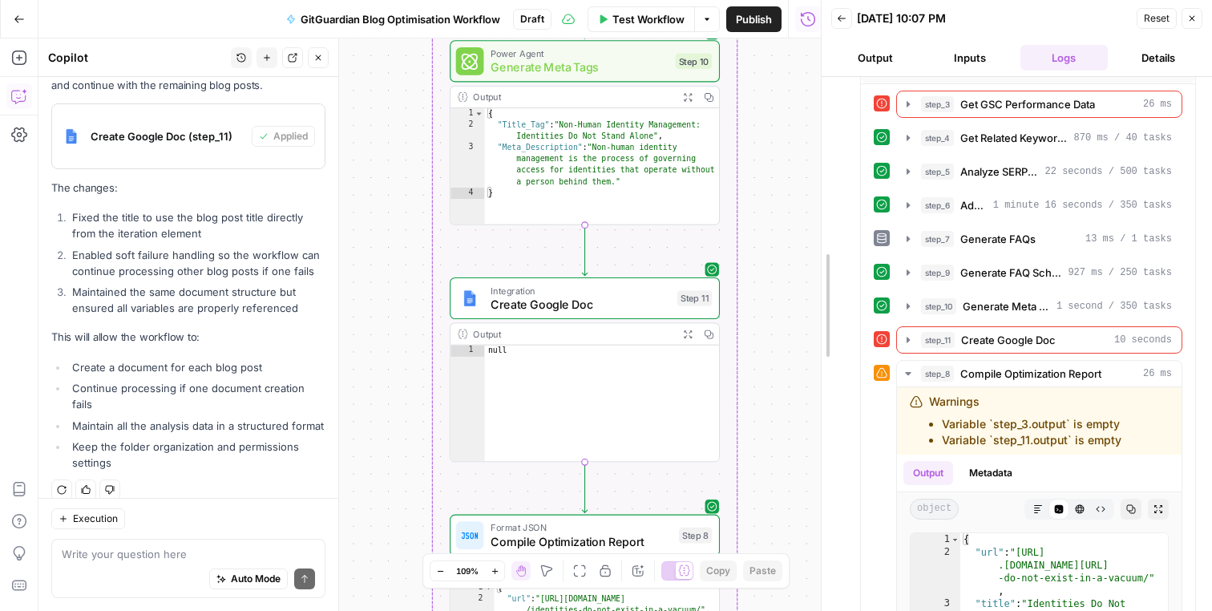
drag, startPoint x: 822, startPoint y: 403, endPoint x: 778, endPoint y: 175, distance: 232.7
click at [814, 175] on div at bounding box center [822, 305] width 16 height 611
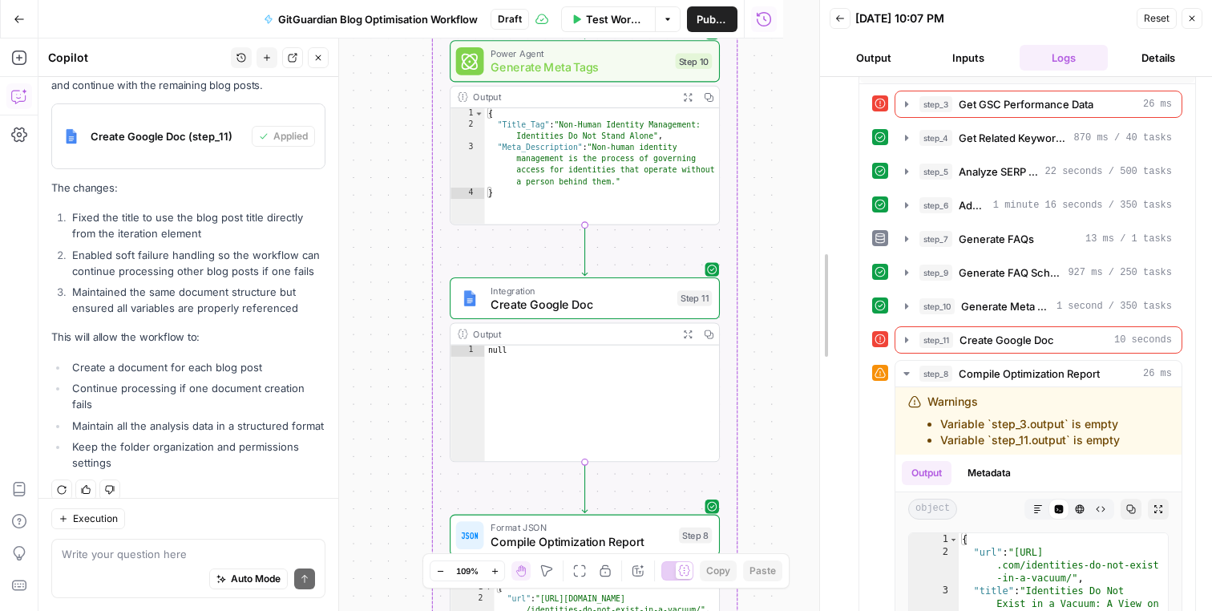
drag, startPoint x: 786, startPoint y: 277, endPoint x: 821, endPoint y: 290, distance: 37.5
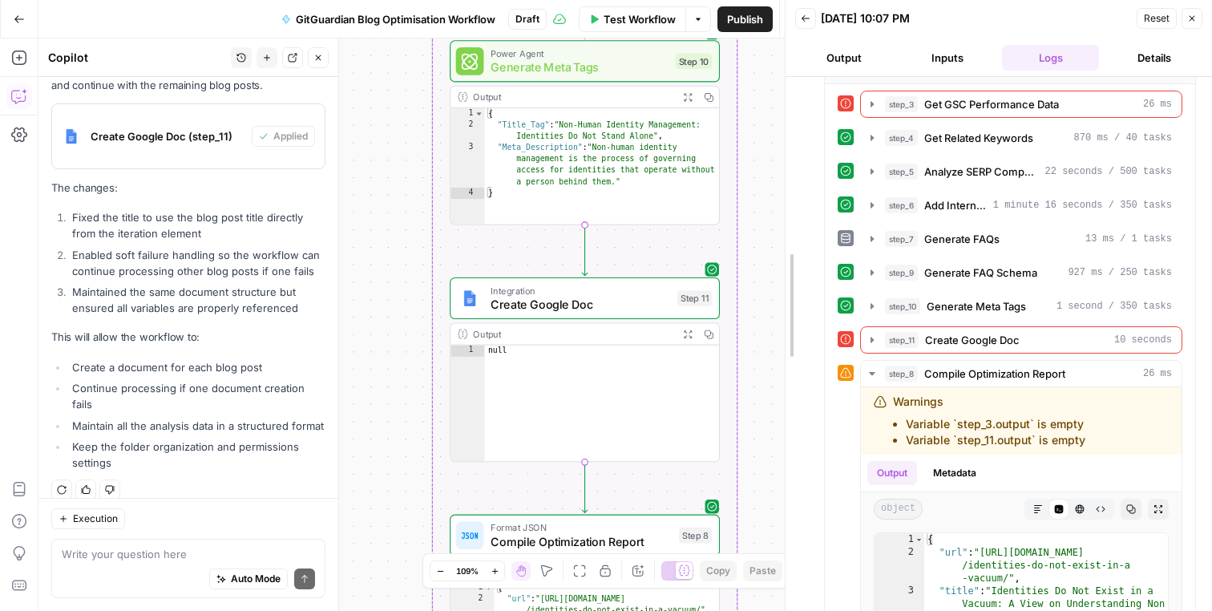
drag, startPoint x: 819, startPoint y: 290, endPoint x: 786, endPoint y: 297, distance: 34.3
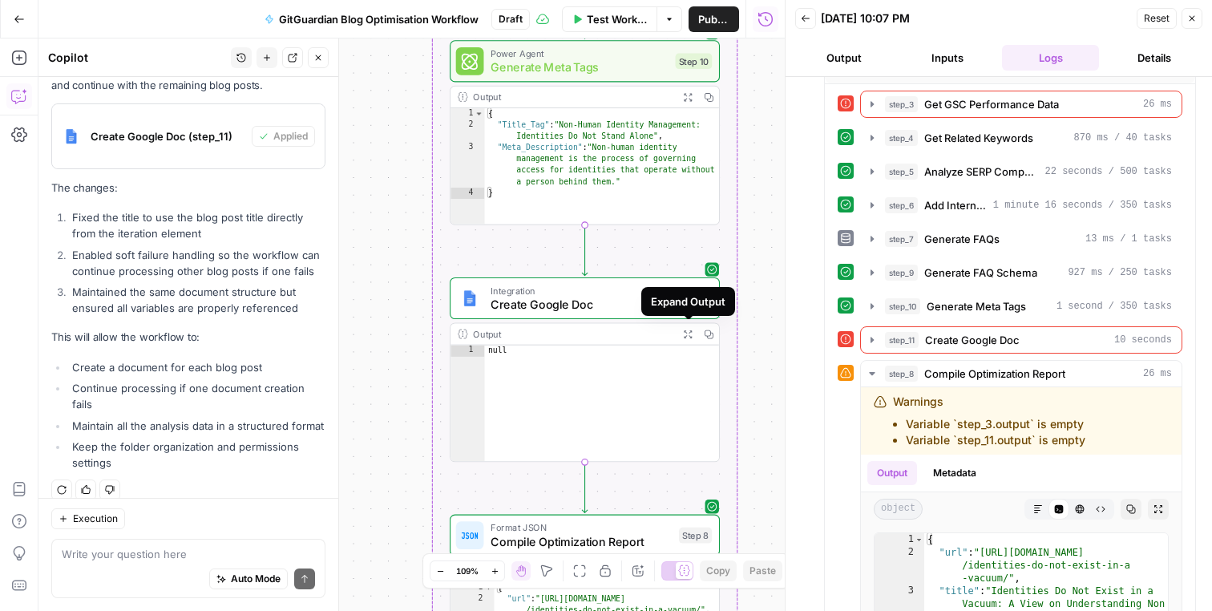
click at [432, 366] on div "Workflow Set Inputs Inputs Run Code · Python Process CSV Input Step 1 Output Ex…" at bounding box center [411, 324] width 746 height 572
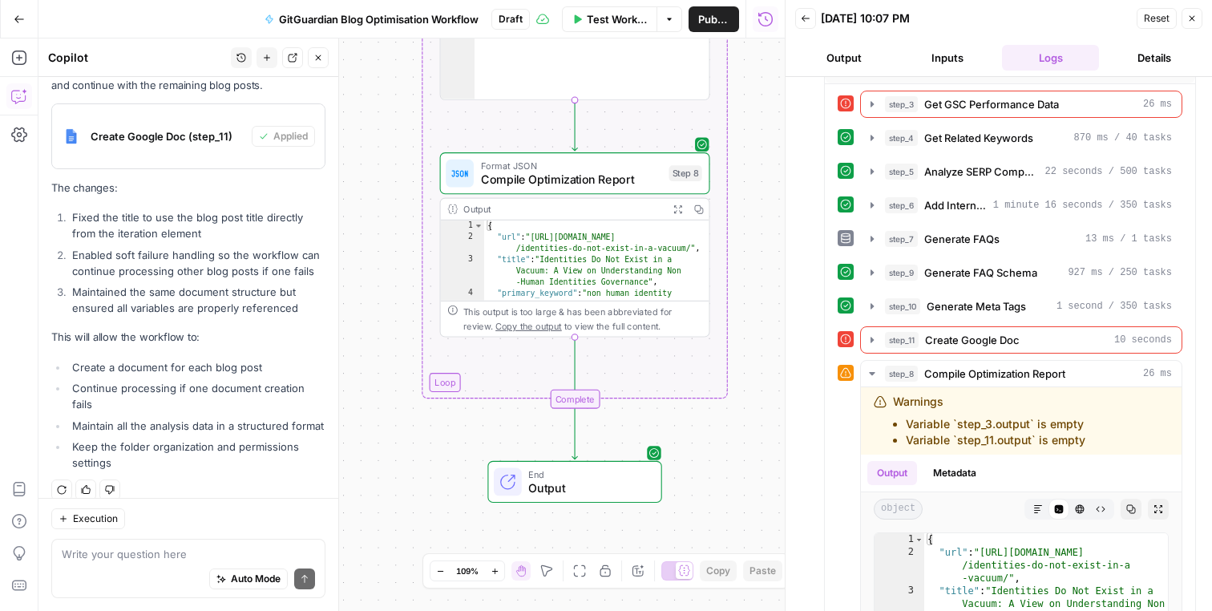
click at [393, 271] on div "Workflow Set Inputs Inputs Run Code · Python Process CSV Input Step 1 Output Ex…" at bounding box center [411, 324] width 746 height 572
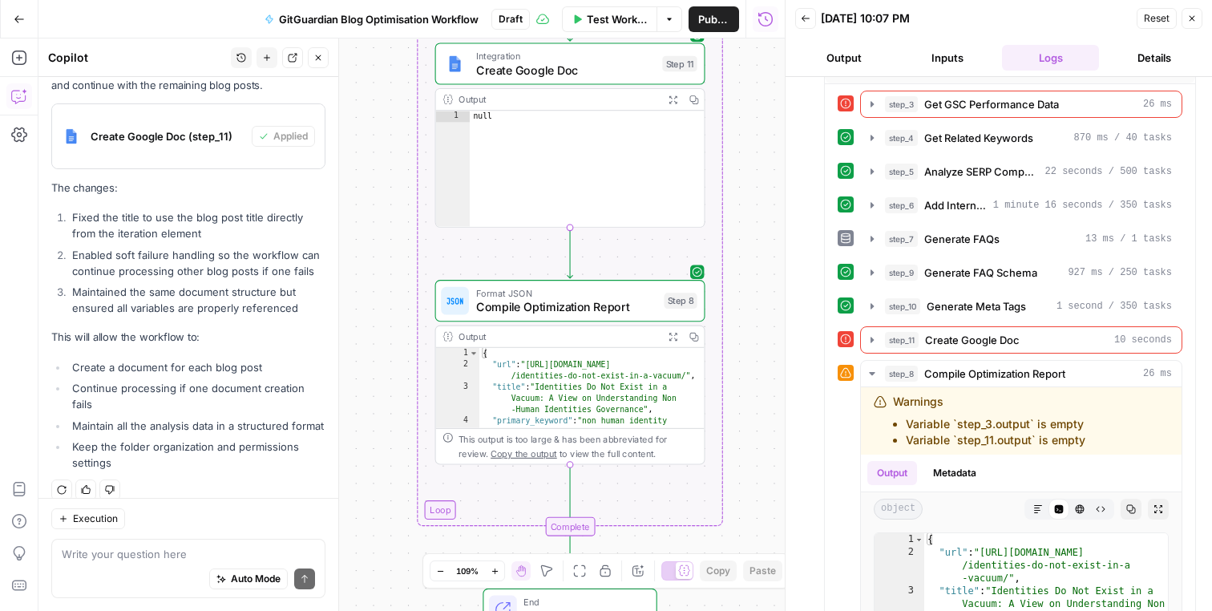
drag, startPoint x: 757, startPoint y: 176, endPoint x: 753, endPoint y: 416, distance: 239.7
click at [753, 415] on div "Workflow Set Inputs Inputs Run Code · Python Process CSV Input Step 1 Output Ex…" at bounding box center [411, 324] width 746 height 572
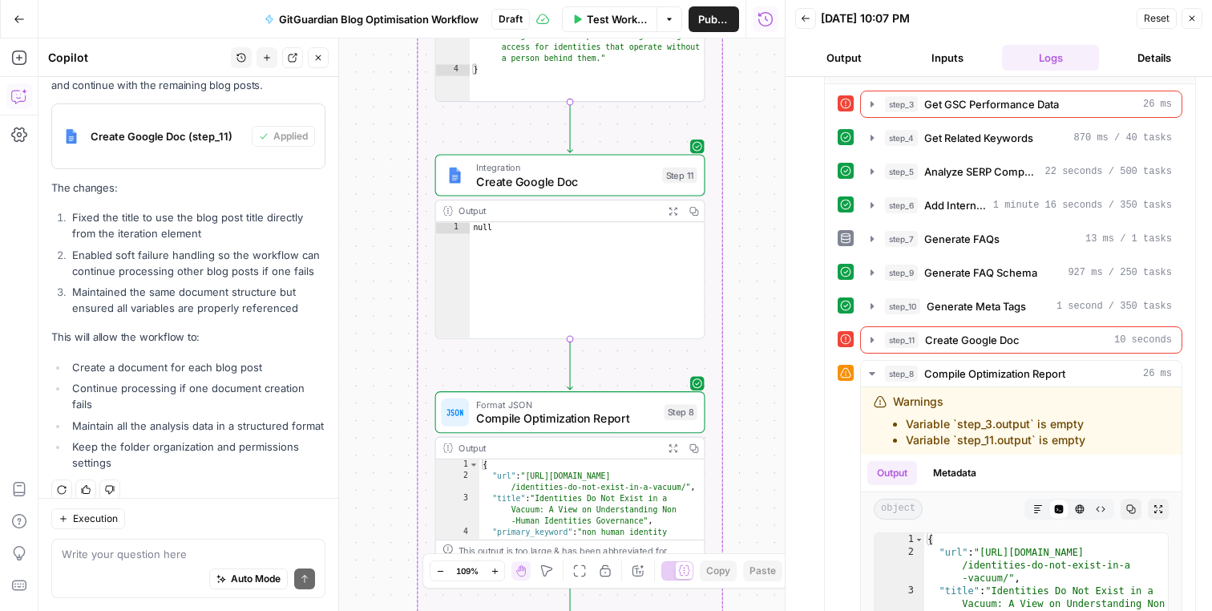
type textarea "****"
click at [591, 242] on div "null" at bounding box center [587, 292] width 235 height 140
click at [597, 184] on span "Create Google Doc" at bounding box center [566, 181] width 180 height 18
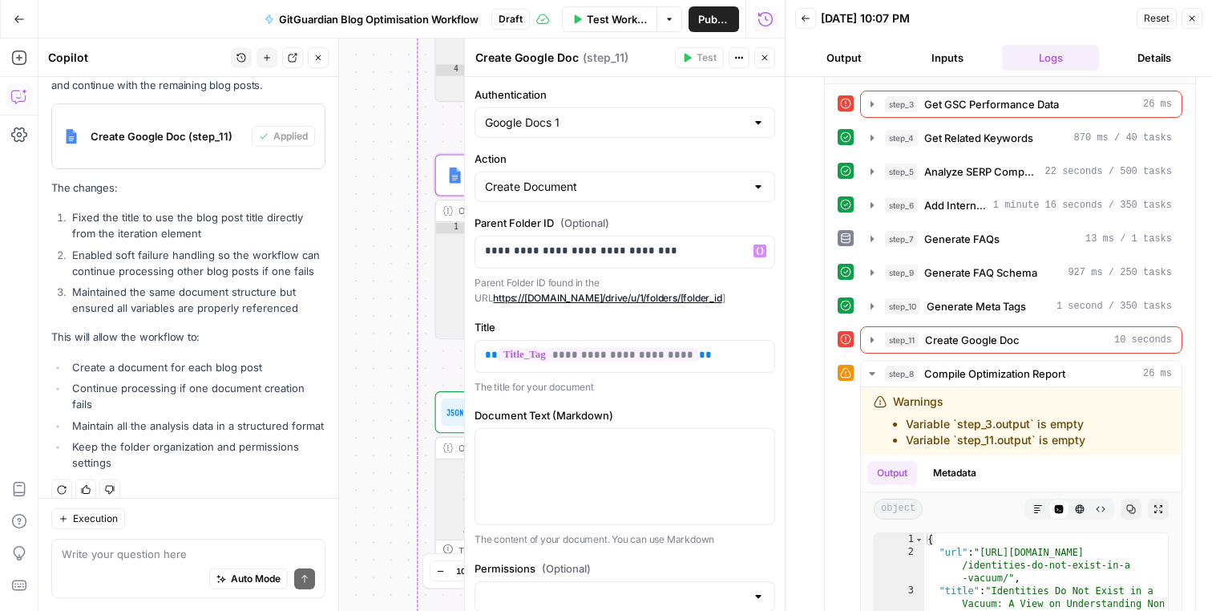
scroll to position [50, 0]
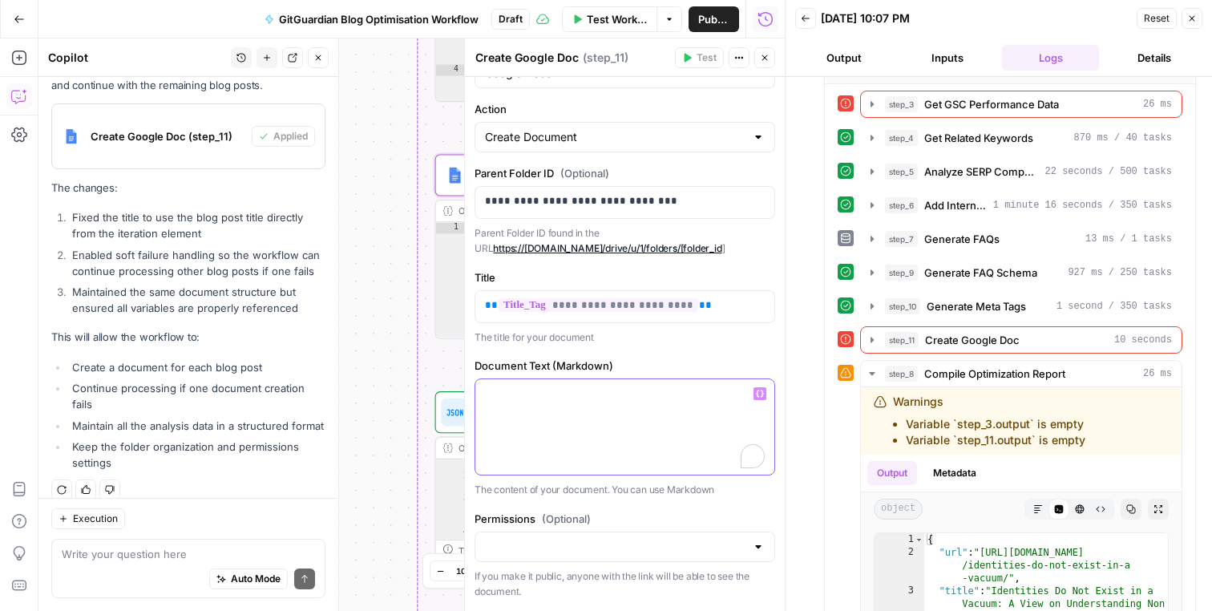
click at [640, 403] on div "To enrich screen reader interactions, please activate Accessibility in Grammarl…" at bounding box center [624, 426] width 299 height 95
click at [656, 353] on div "**********" at bounding box center [625, 337] width 320 height 620
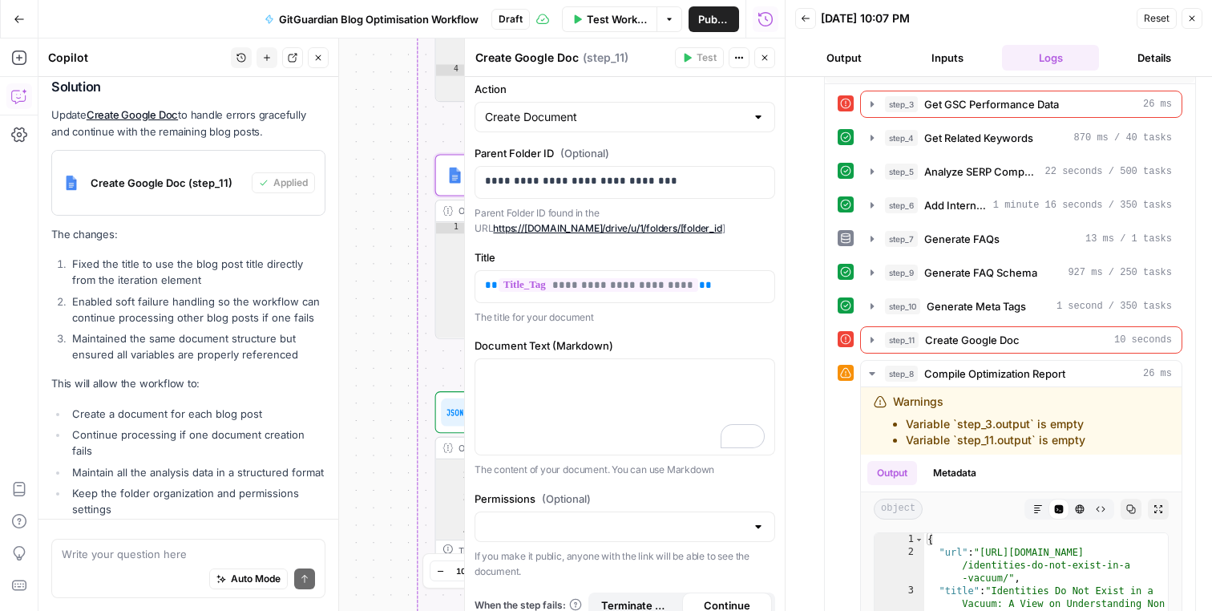
scroll to position [75, 0]
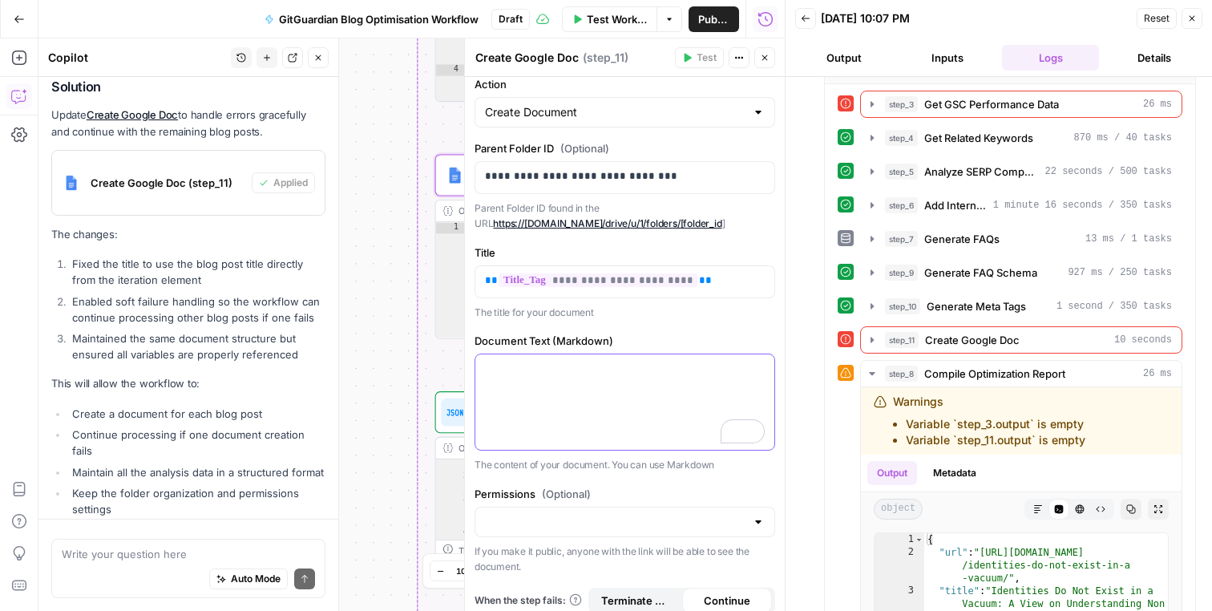
click at [653, 362] on p "To enrich screen reader interactions, please activate Accessibility in Grammarl…" at bounding box center [625, 369] width 280 height 16
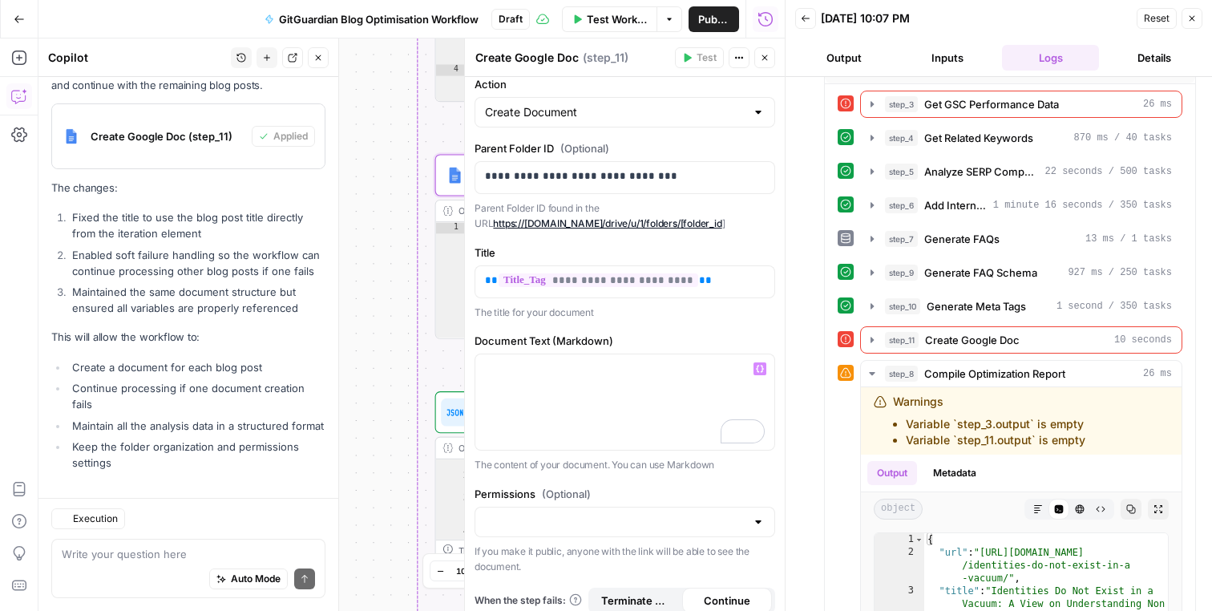
click at [608, 337] on label "Document Text (Markdown)" at bounding box center [625, 341] width 301 height 16
click at [695, 391] on div "To enrich screen reader interactions, please activate Accessibility in Grammarl…" at bounding box center [624, 401] width 299 height 95
click at [762, 365] on icon "button" at bounding box center [760, 369] width 8 height 8
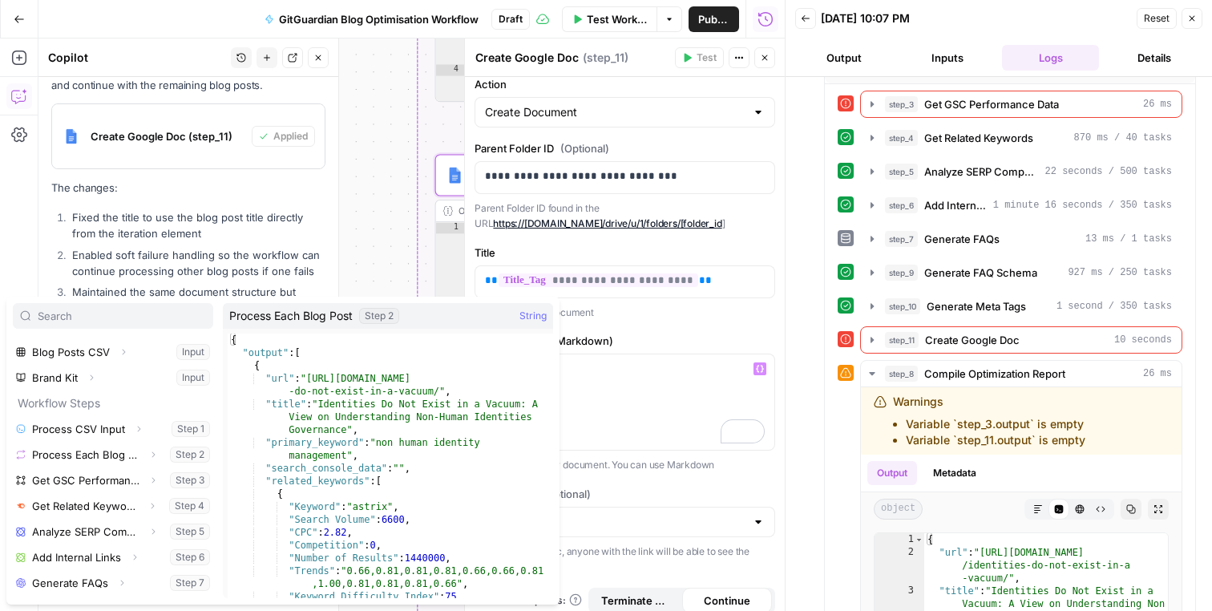
scroll to position [69, 0]
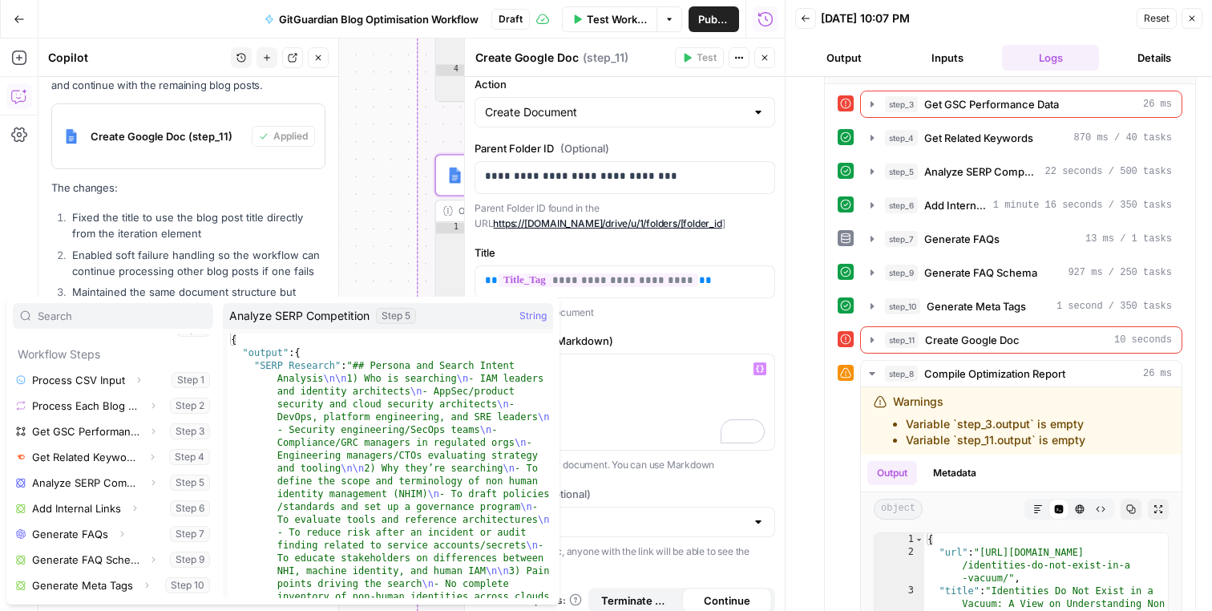
click at [600, 339] on label "Document Text (Markdown)" at bounding box center [625, 341] width 301 height 16
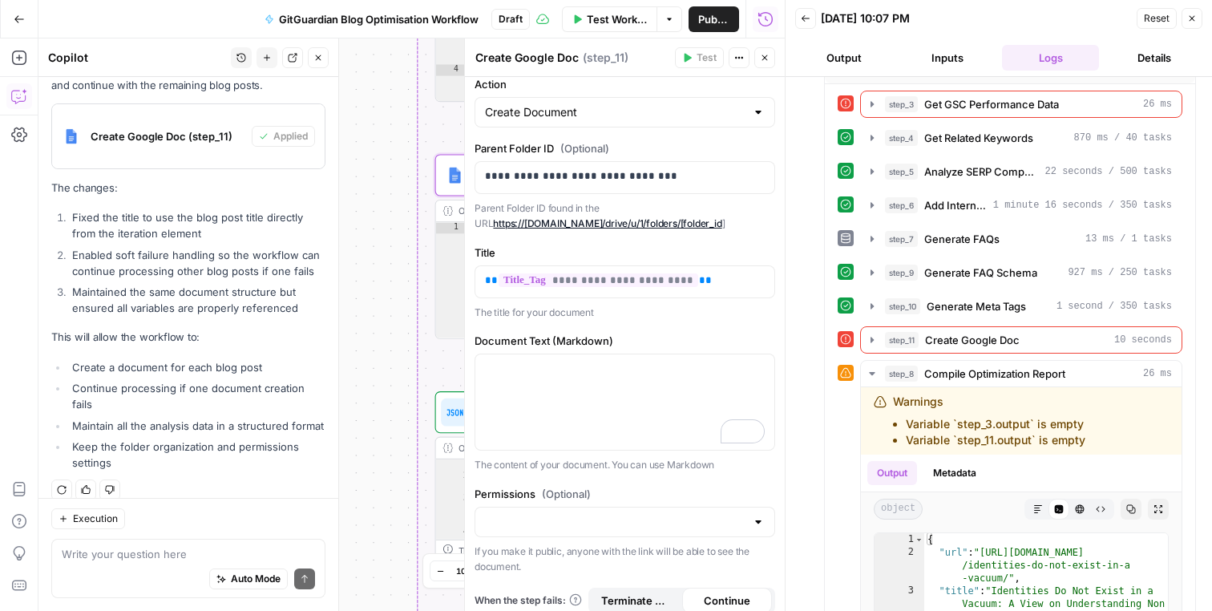
click at [770, 59] on button "Close" at bounding box center [764, 57] width 21 height 21
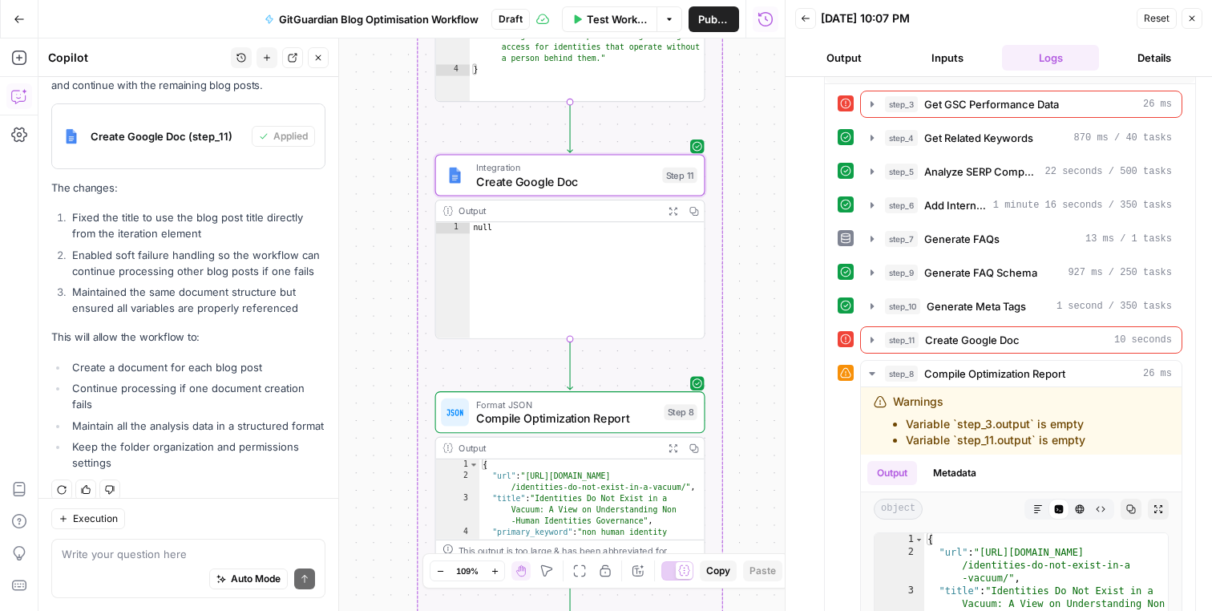
drag, startPoint x: 809, startPoint y: 20, endPoint x: 792, endPoint y: 41, distance: 26.8
click at [809, 20] on icon "button" at bounding box center [806, 19] width 10 height 10
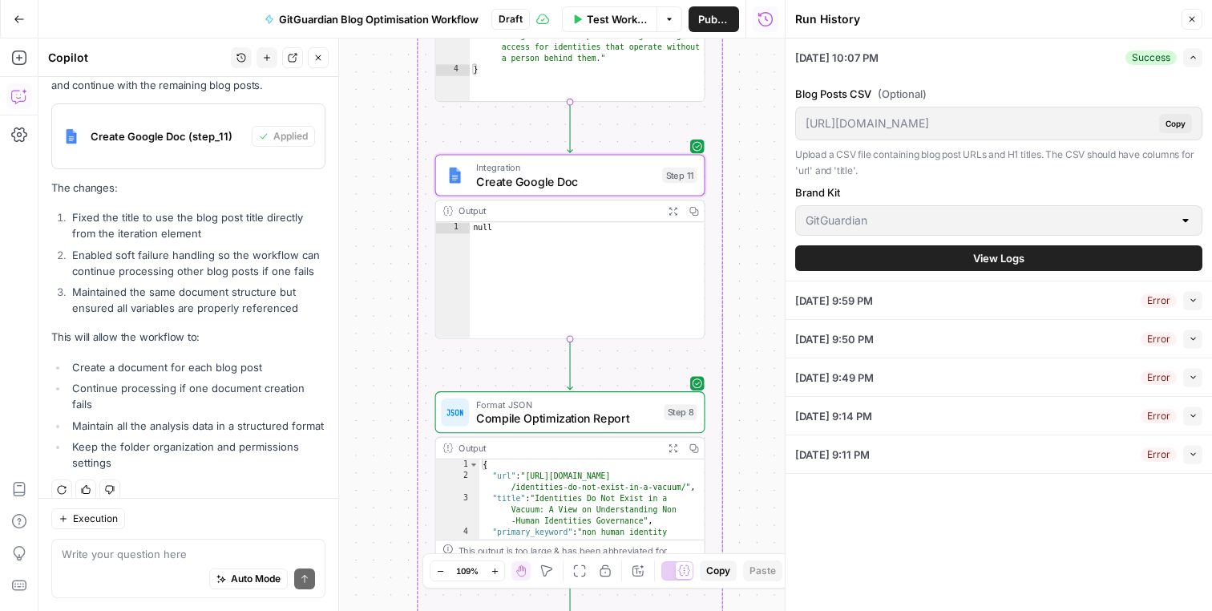
drag, startPoint x: 753, startPoint y: 236, endPoint x: 751, endPoint y: 452, distance: 215.6
click at [751, 452] on div "Workflow Set Inputs Inputs Run Code · Python Process CSV Input Step 1 Output Ex…" at bounding box center [411, 324] width 746 height 572
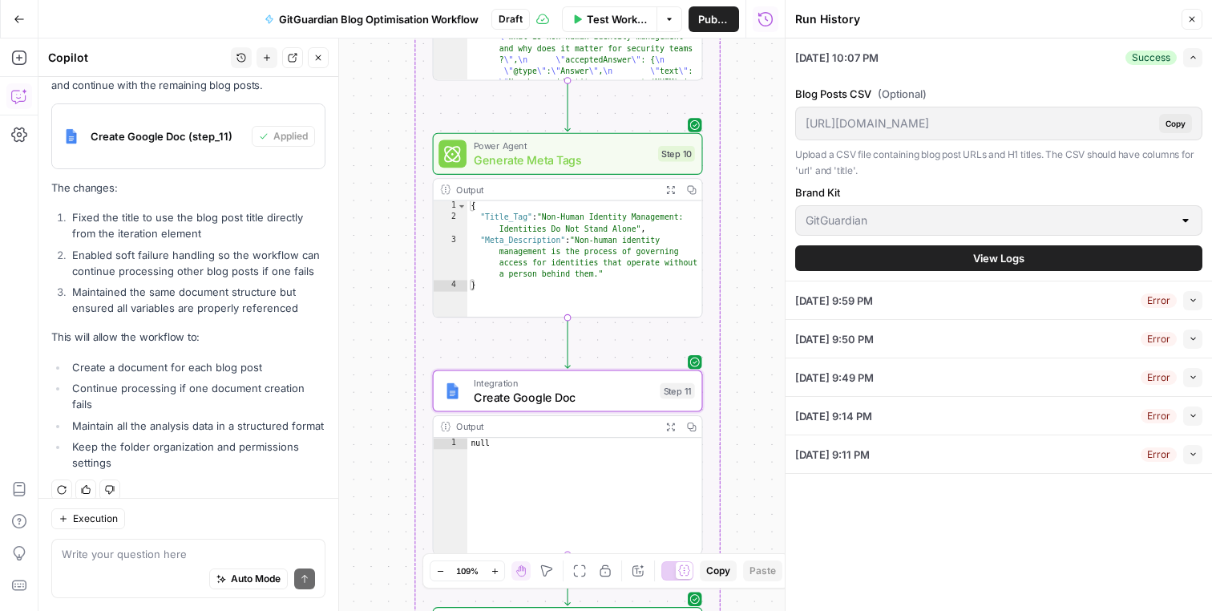
drag, startPoint x: 748, startPoint y: 309, endPoint x: 747, endPoint y: 511, distance: 202.8
click at [747, 511] on div "Workflow Set Inputs Inputs Run Code · Python Process CSV Input Step 1 Output Ex…" at bounding box center [411, 324] width 746 height 572
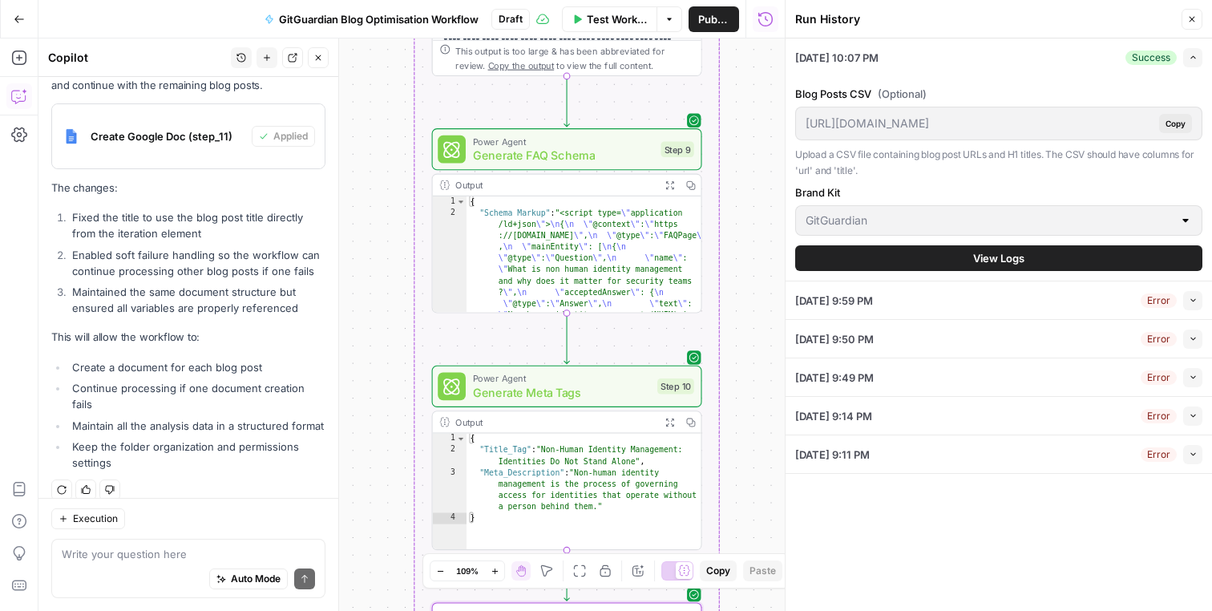
drag, startPoint x: 737, startPoint y: 318, endPoint x: 735, endPoint y: 511, distance: 193.2
click at [735, 511] on div "Workflow Set Inputs Inputs Run Code · Python Process CSV Input Step 1 Output Ex…" at bounding box center [411, 324] width 746 height 572
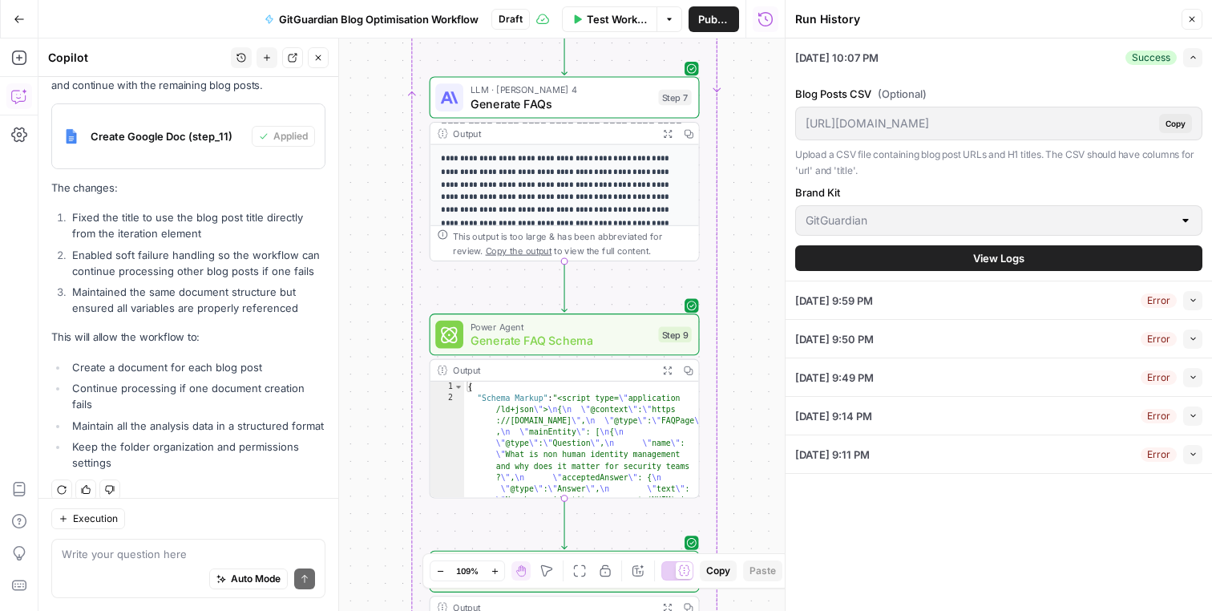
drag, startPoint x: 728, startPoint y: 319, endPoint x: 729, endPoint y: 538, distance: 218.8
click at [729, 538] on div "Workflow Set Inputs Inputs Run Code · Python Process CSV Input Step 1 Output Ex…" at bounding box center [411, 324] width 746 height 572
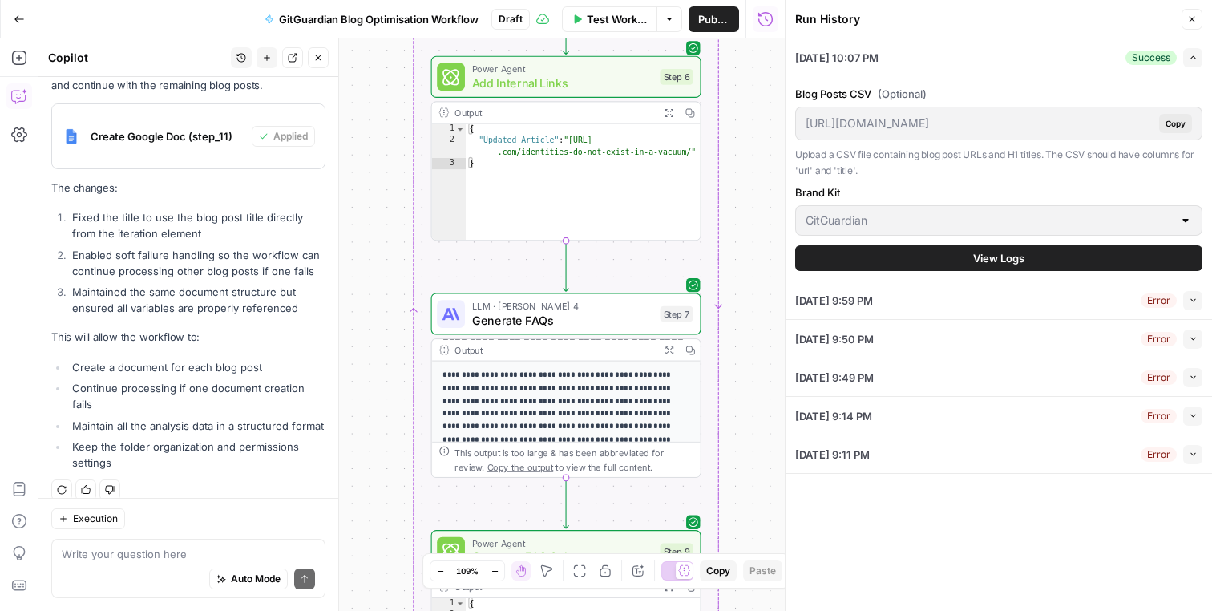
drag, startPoint x: 751, startPoint y: 386, endPoint x: 751, endPoint y: 584, distance: 198.0
click at [751, 584] on body "SaaStorm New Home Browse Your Data Usage Settings Recent Grids Recent Workflows…" at bounding box center [606, 305] width 1212 height 611
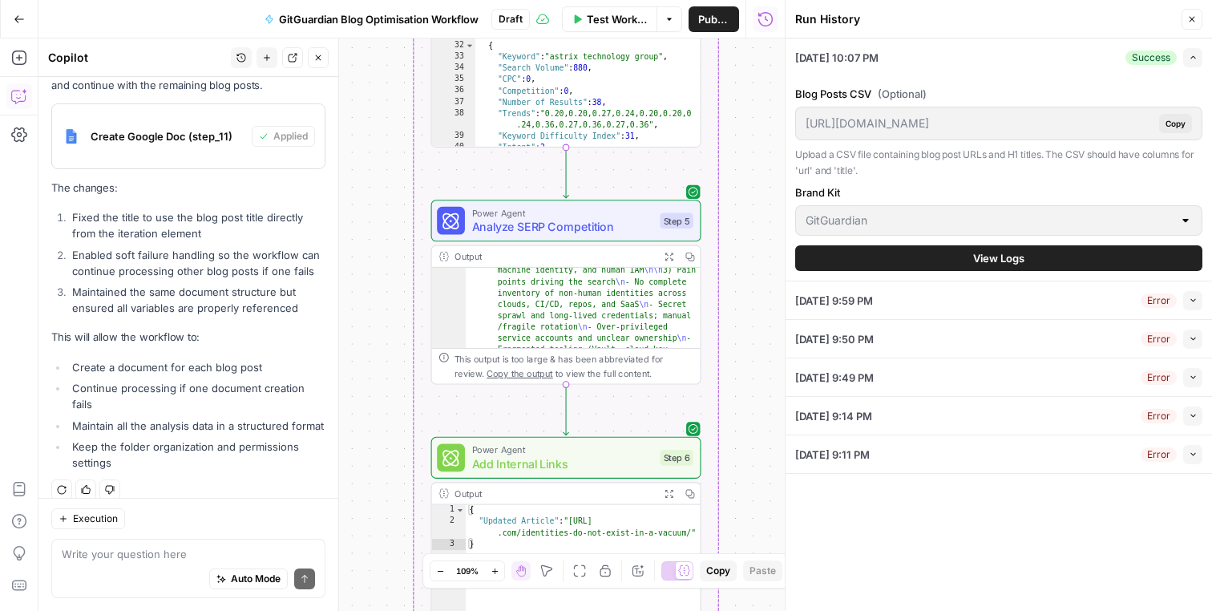
drag, startPoint x: 749, startPoint y: 341, endPoint x: 749, endPoint y: 547, distance: 206.8
click at [749, 547] on div "Workflow Set Inputs Inputs Run Code · Python Process CSV Input Step 1 Output Ex…" at bounding box center [411, 324] width 746 height 572
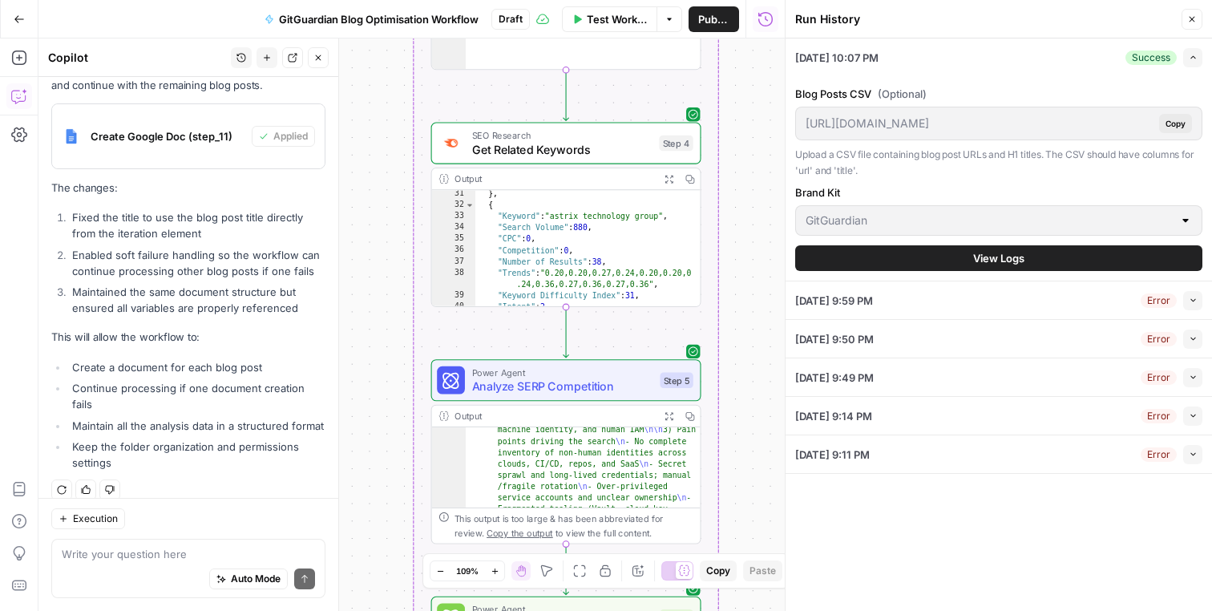
drag, startPoint x: 751, startPoint y: 374, endPoint x: 751, endPoint y: 529, distance: 155.5
click at [751, 529] on div "Workflow Set Inputs Inputs Run Code · Python Process CSV Input Step 1 Output Ex…" at bounding box center [411, 324] width 746 height 572
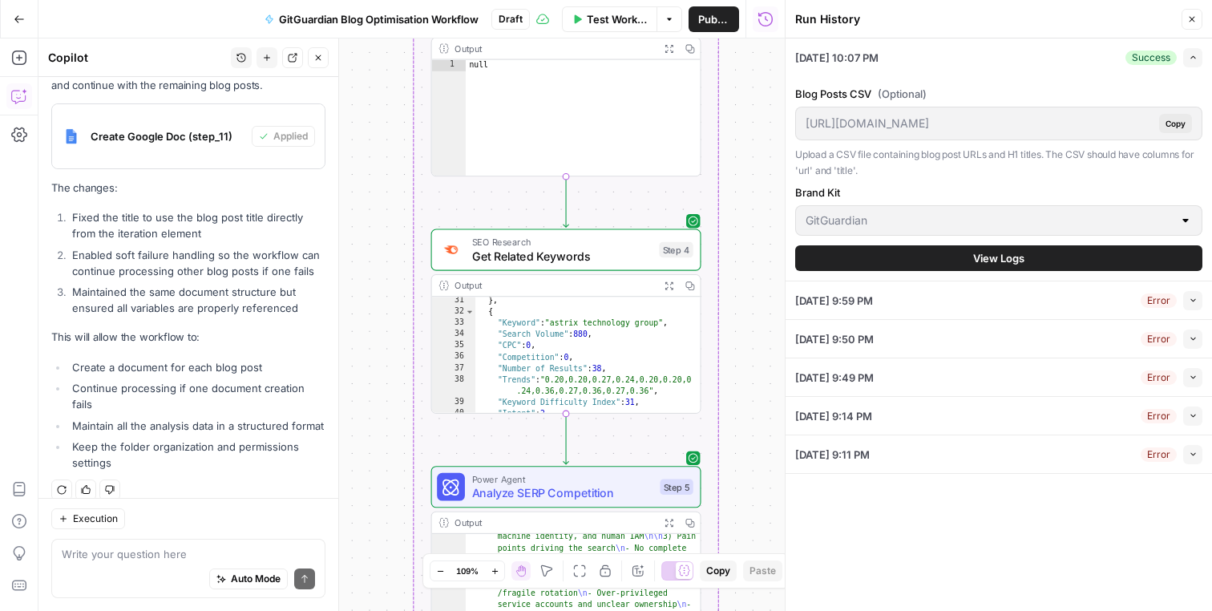
drag, startPoint x: 757, startPoint y: 327, endPoint x: 757, endPoint y: 435, distance: 108.2
click at [757, 435] on div "Workflow Set Inputs Inputs Run Code · Python Process CSV Input Step 1 Output Ex…" at bounding box center [411, 324] width 746 height 572
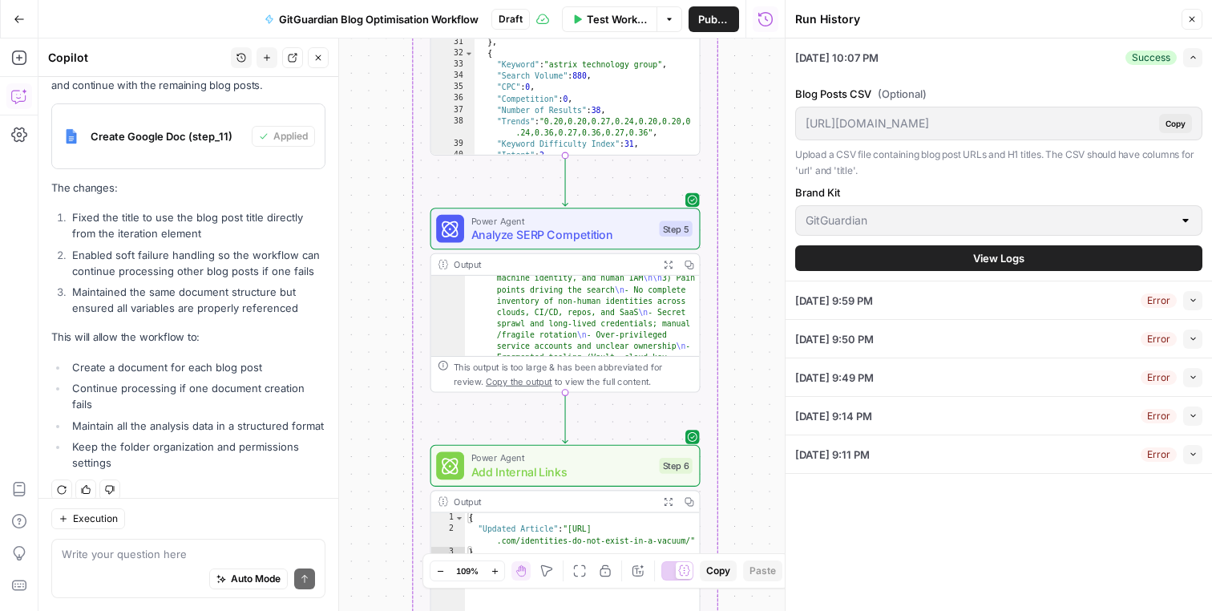
drag, startPoint x: 757, startPoint y: 435, endPoint x: 757, endPoint y: 176, distance: 259.7
click at [757, 176] on div "Workflow Set Inputs Inputs Run Code · Python Process CSV Input Step 1 Output Ex…" at bounding box center [411, 324] width 746 height 572
click at [158, 568] on div "Auto Mode Send" at bounding box center [188, 579] width 253 height 35
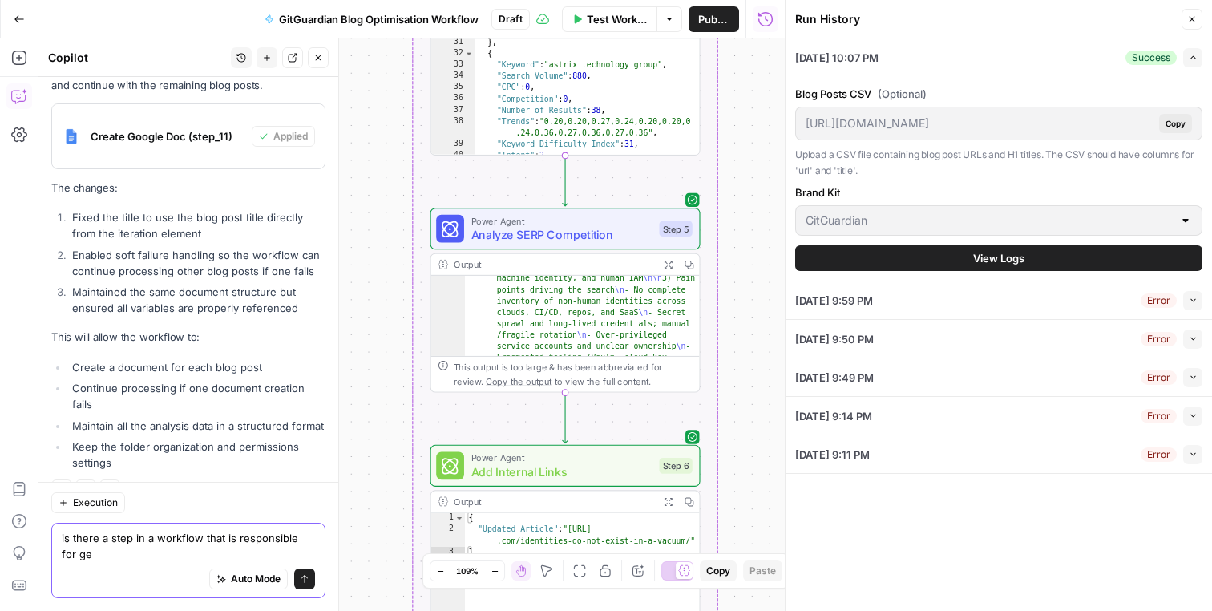
scroll to position [790, 0]
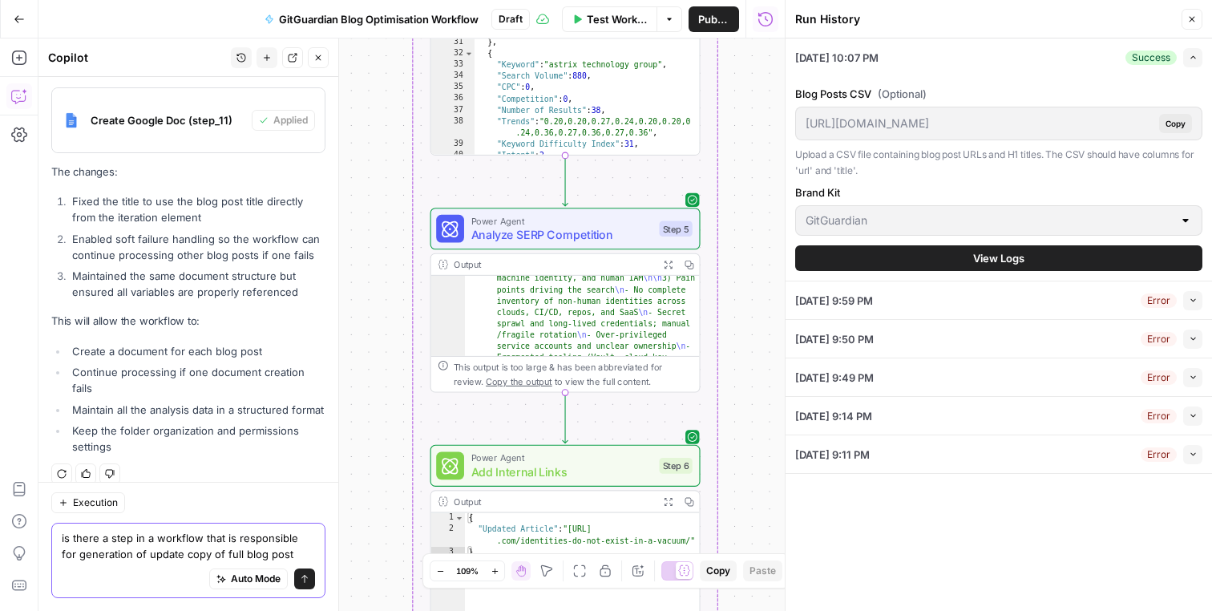
click at [225, 546] on textarea "is there a step in a workflow that is responsible for generation of update copy…" at bounding box center [188, 546] width 253 height 32
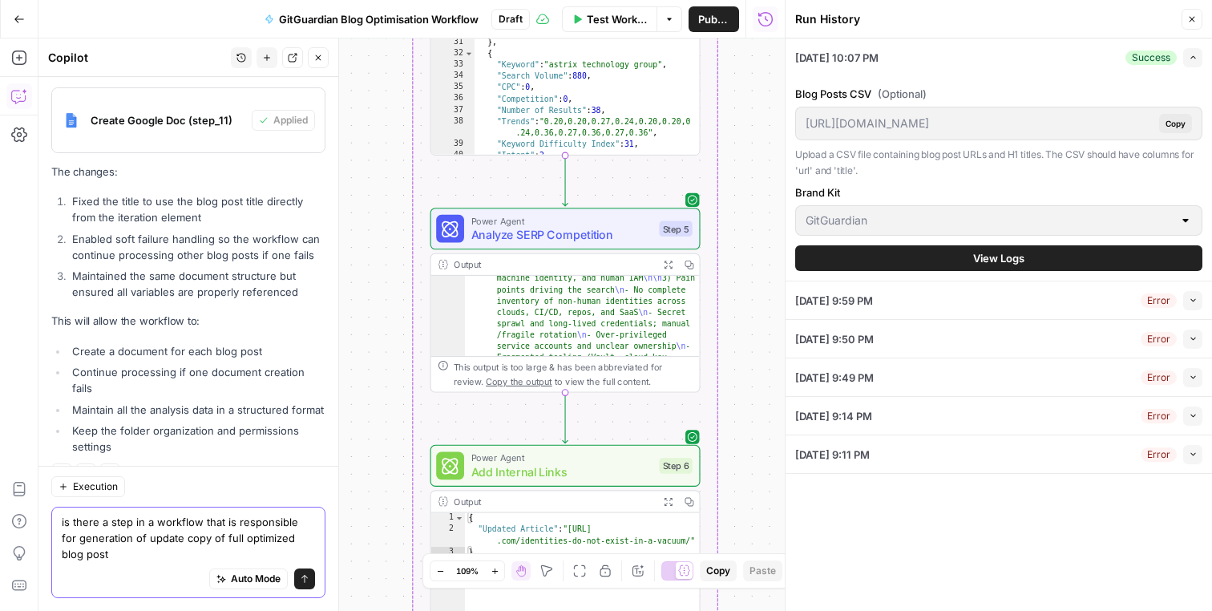
scroll to position [806, 0]
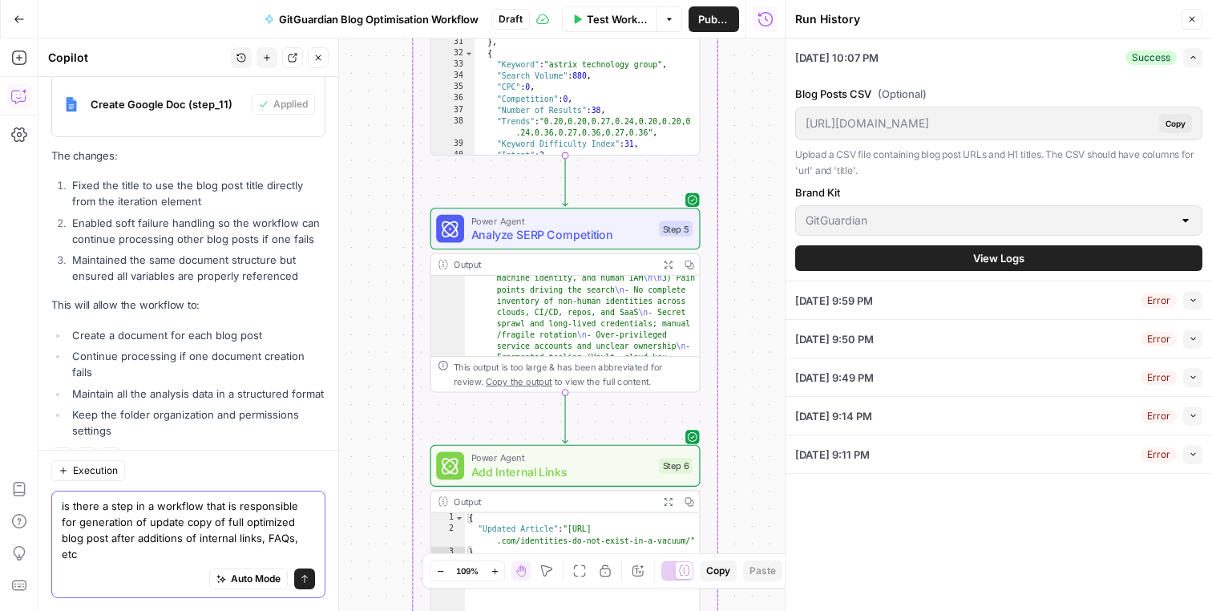
type textarea "is there a step in a workflow that is responsible for generation of update copy…"
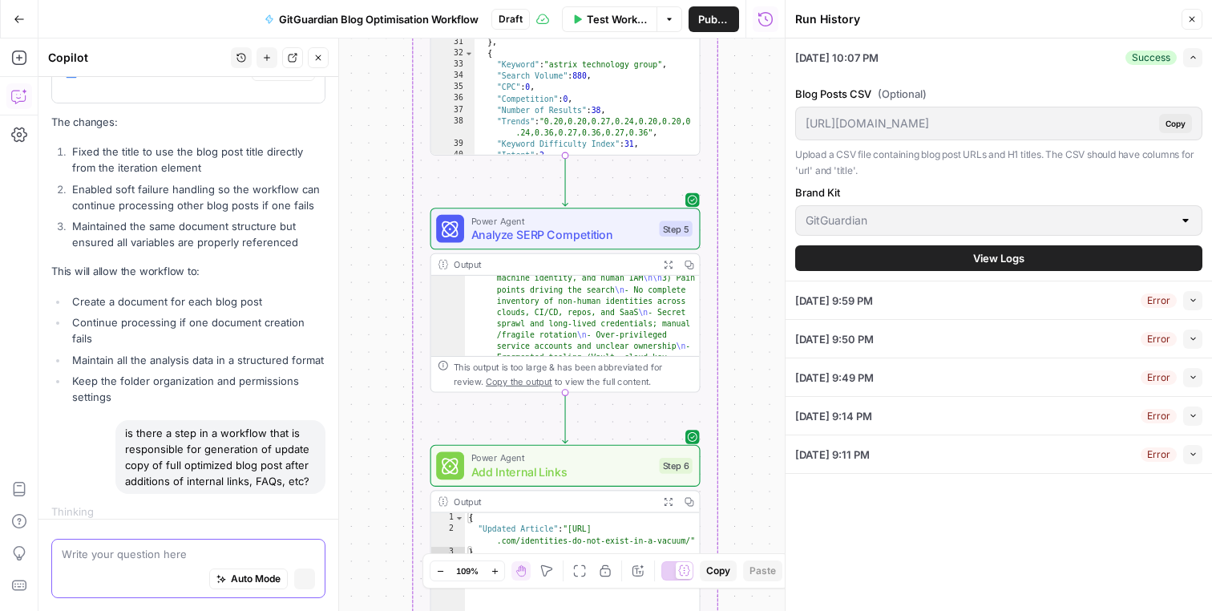
scroll to position [785, 0]
click at [1188, 24] on button "Close" at bounding box center [1192, 19] width 21 height 21
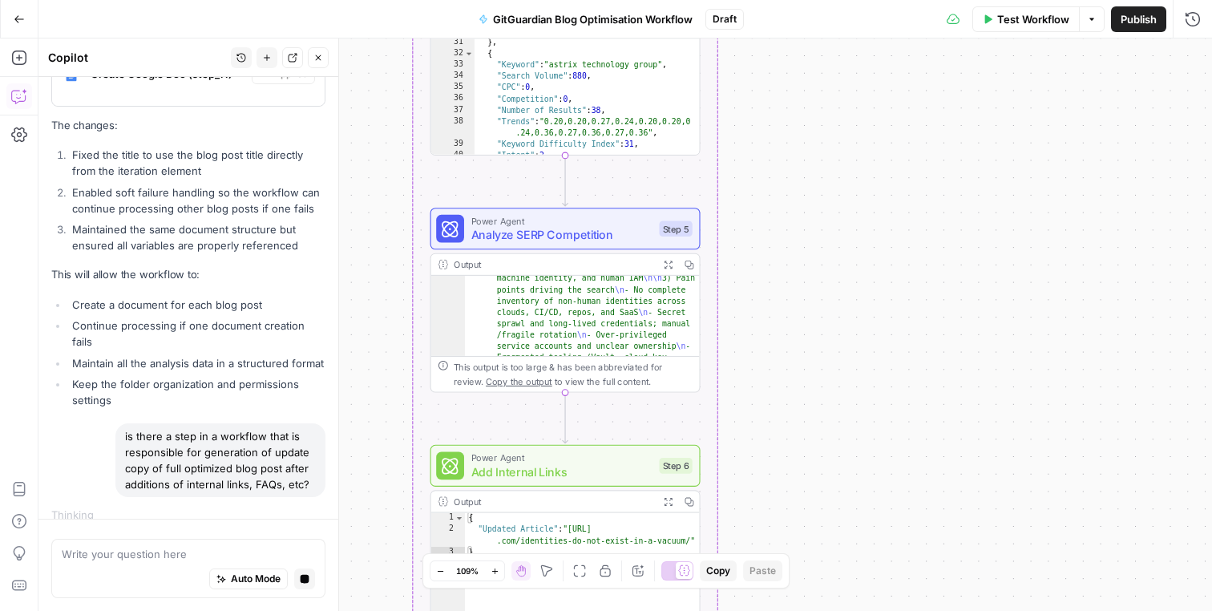
click at [382, 328] on div "Workflow Set Inputs Inputs Run Code · Python Process CSV Input Step 1 Output Ex…" at bounding box center [625, 324] width 1174 height 572
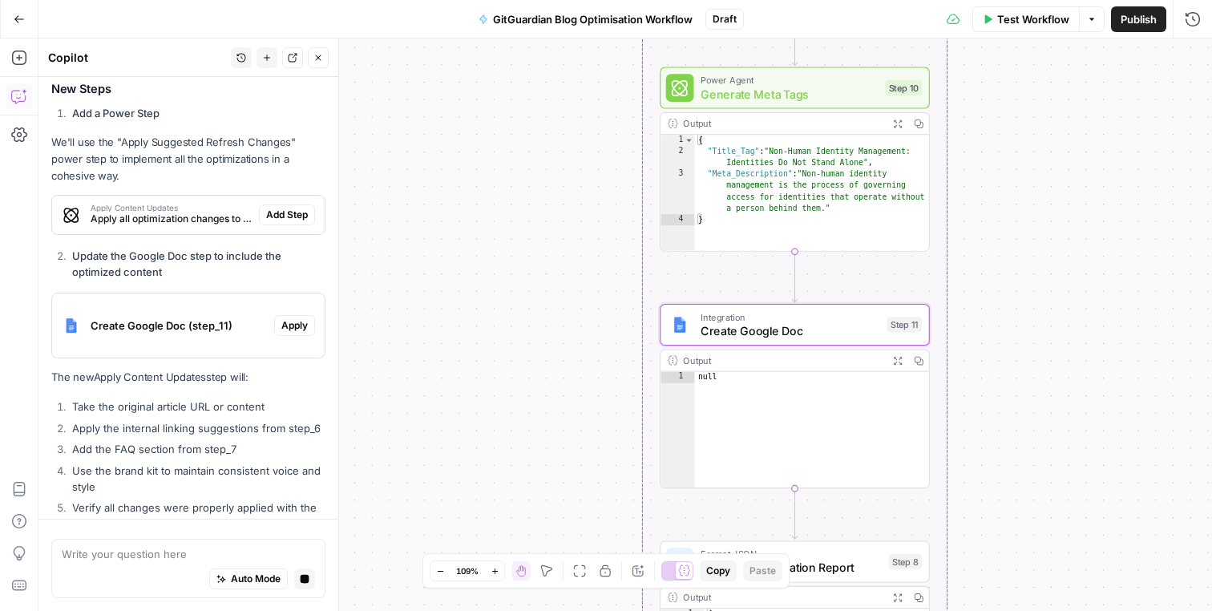
scroll to position [1277, 0]
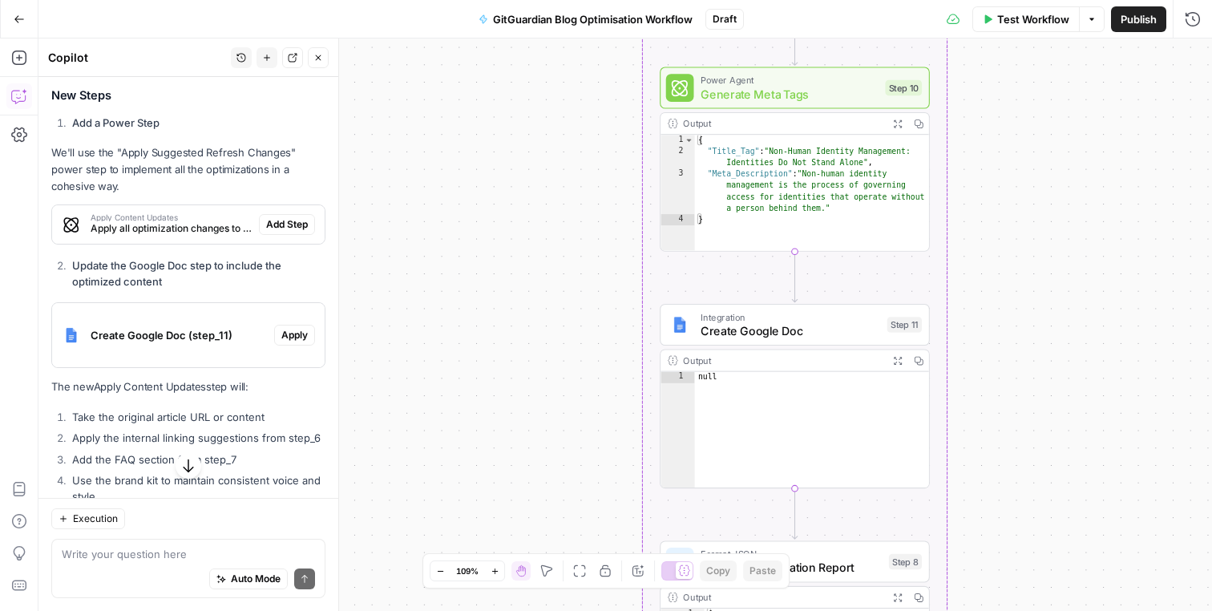
click at [294, 217] on span "Add Step" at bounding box center [287, 224] width 42 height 14
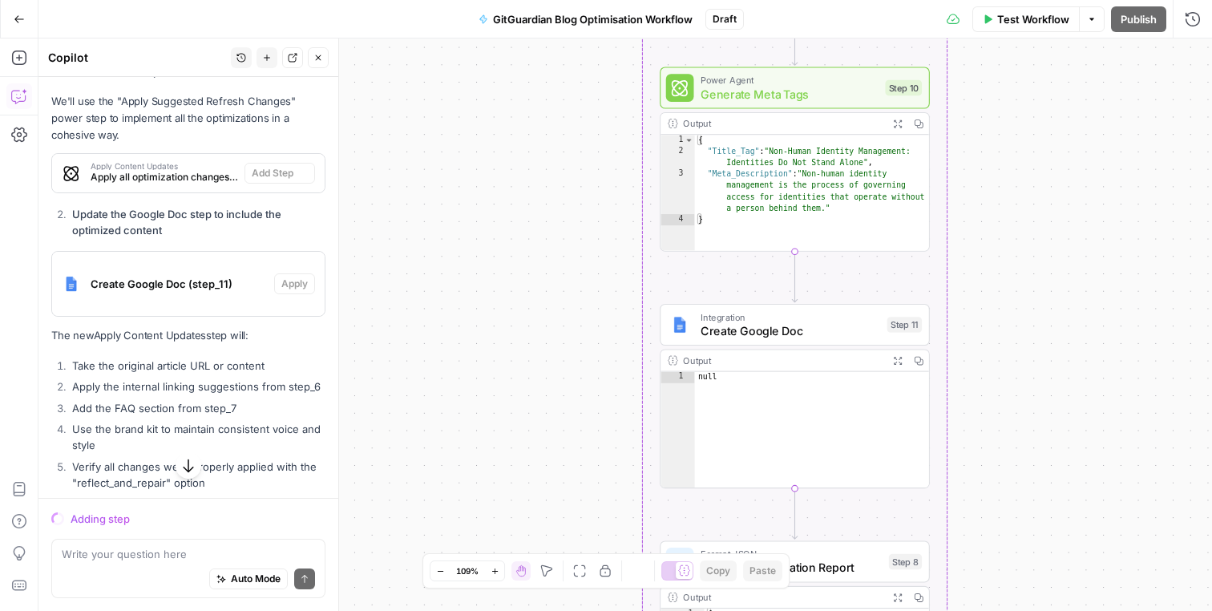
scroll to position [1307, 0]
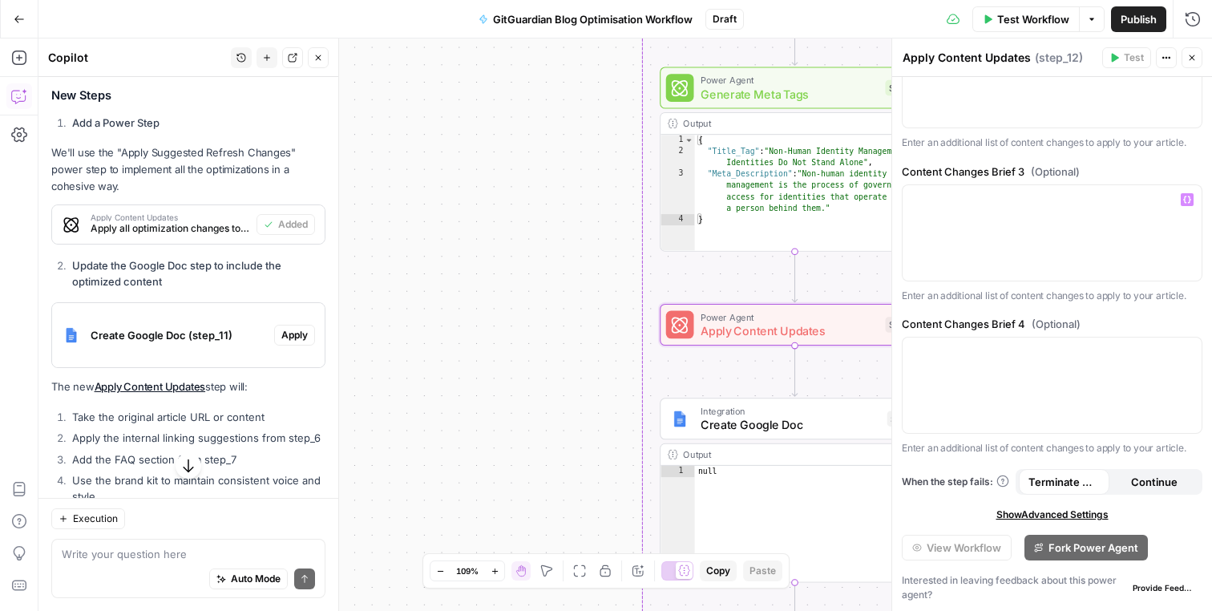
scroll to position [708, 0]
click at [1191, 61] on icon "button" at bounding box center [1192, 58] width 10 height 10
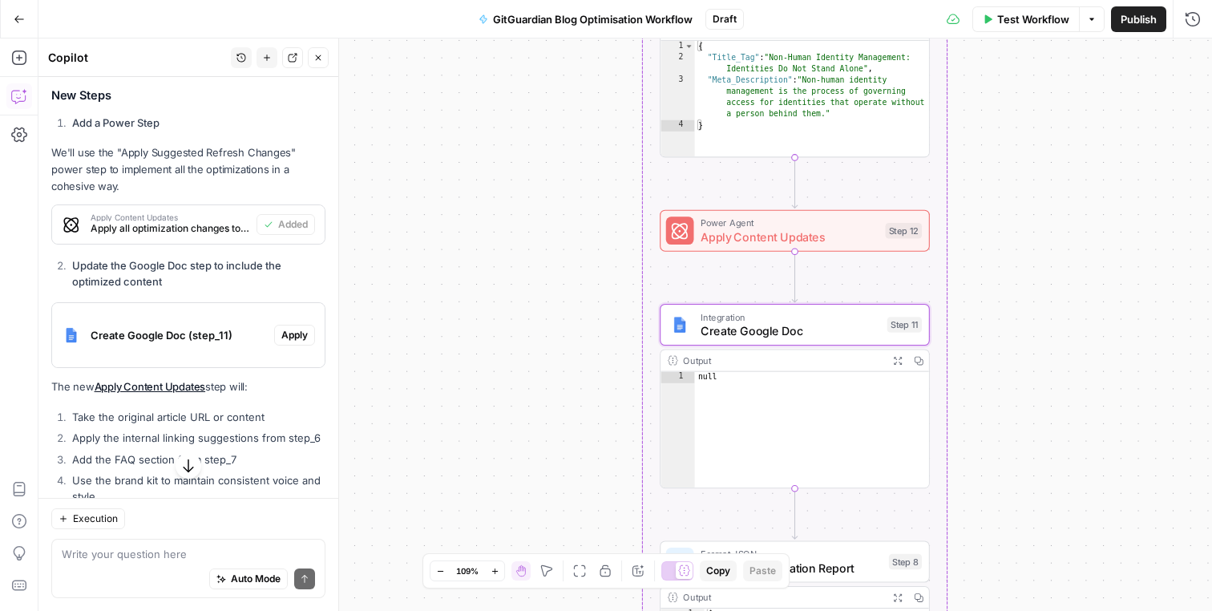
click at [281, 328] on span "Apply" at bounding box center [294, 335] width 26 height 14
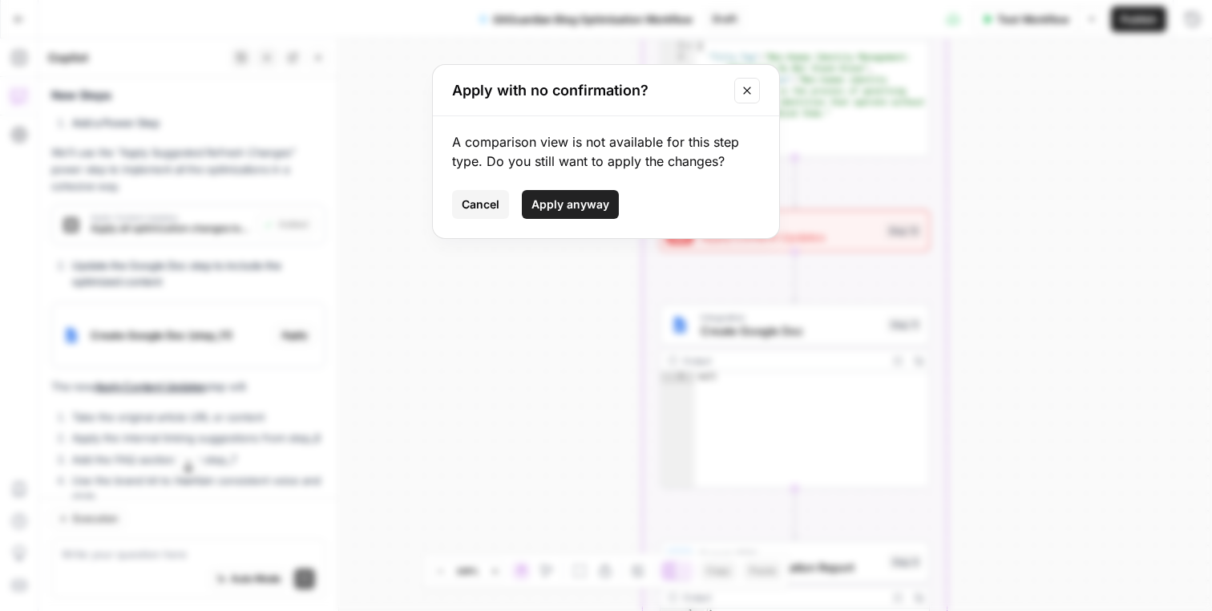
click at [592, 208] on span "Apply anyway" at bounding box center [570, 204] width 78 height 16
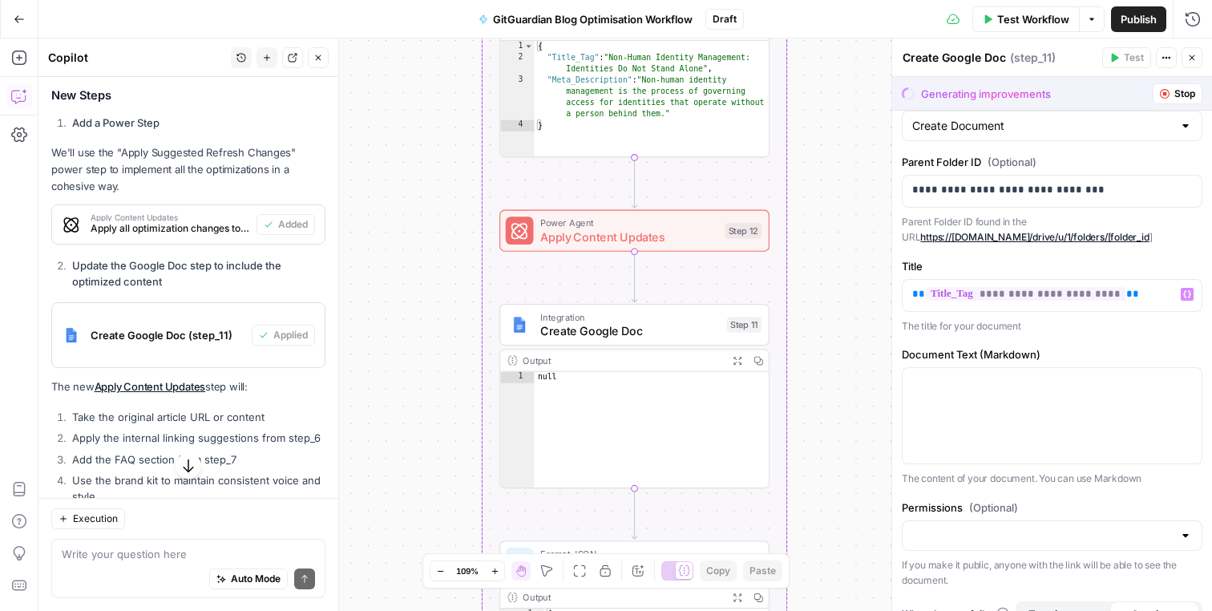
scroll to position [99, 0]
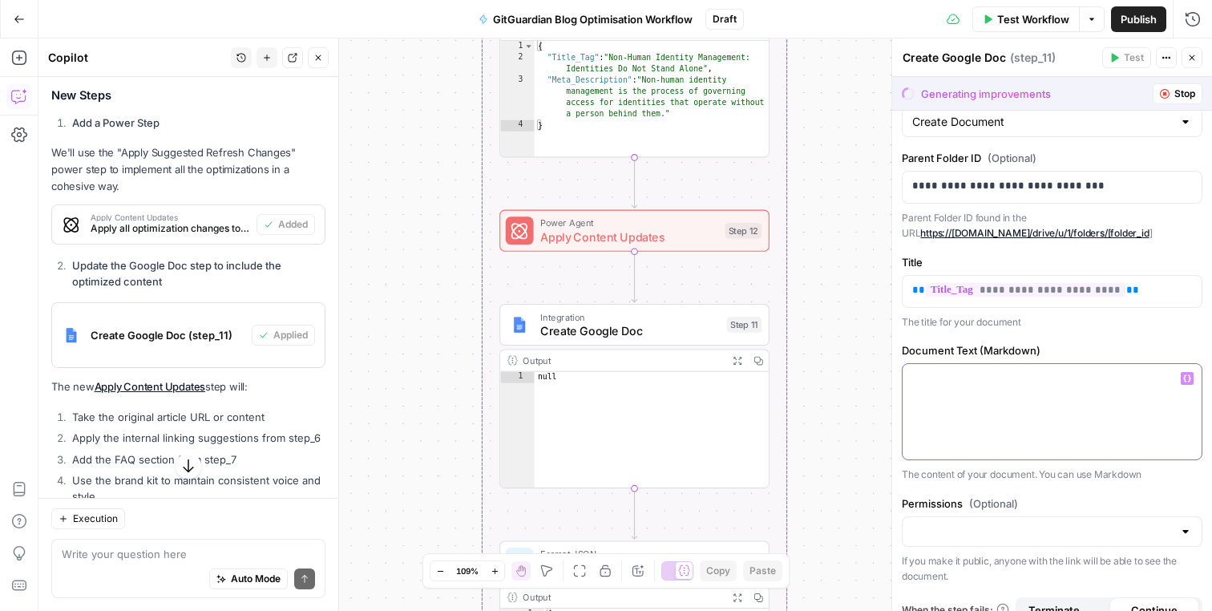
click at [1027, 390] on div at bounding box center [1052, 411] width 299 height 95
click at [1064, 336] on div "**********" at bounding box center [1052, 322] width 320 height 620
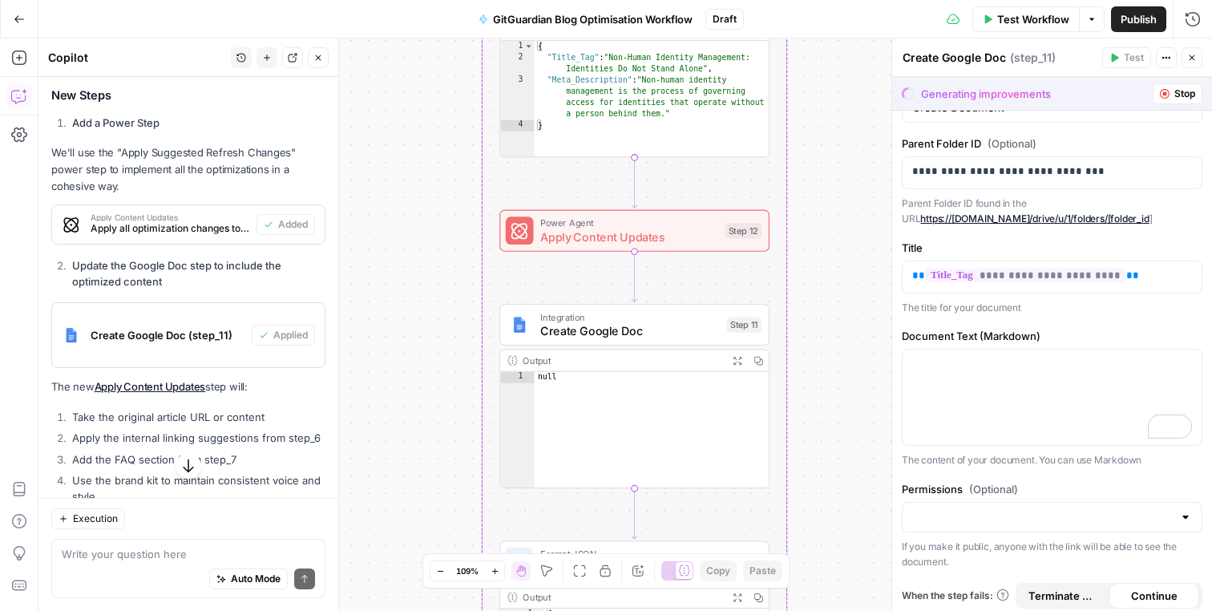
scroll to position [113, 0]
click at [1068, 329] on label "Document Text (Markdown)" at bounding box center [1052, 336] width 301 height 16
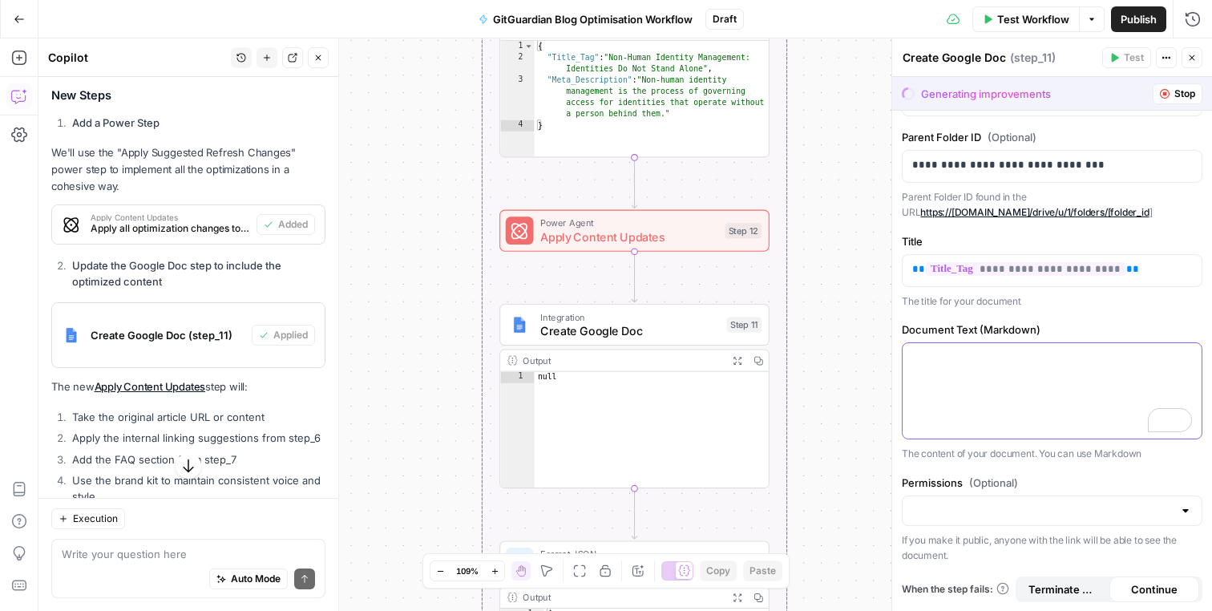
click at [955, 382] on div "To enrich screen reader interactions, please activate Accessibility in Grammarl…" at bounding box center [1052, 390] width 299 height 95
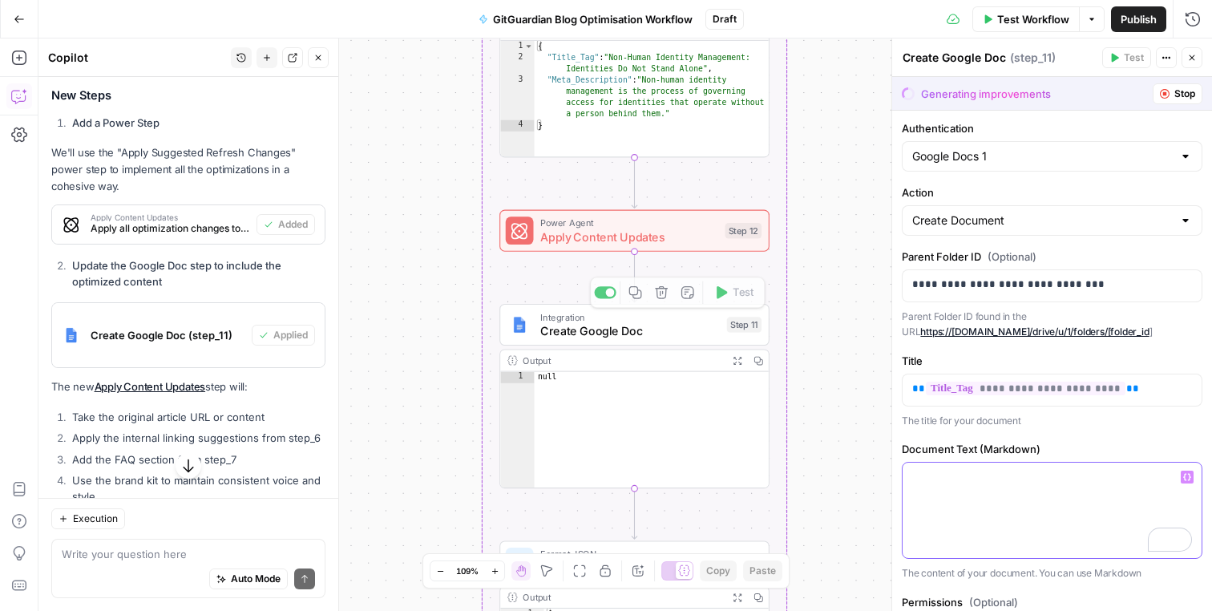
scroll to position [1676, 0]
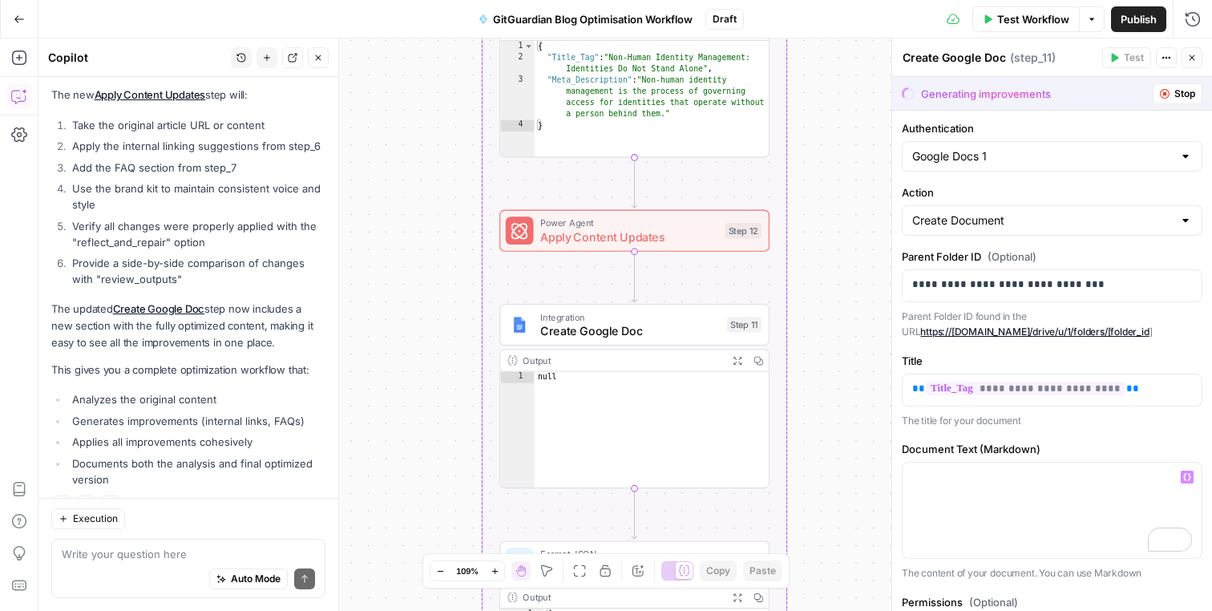
click at [999, 436] on div "**********" at bounding box center [1052, 421] width 320 height 620
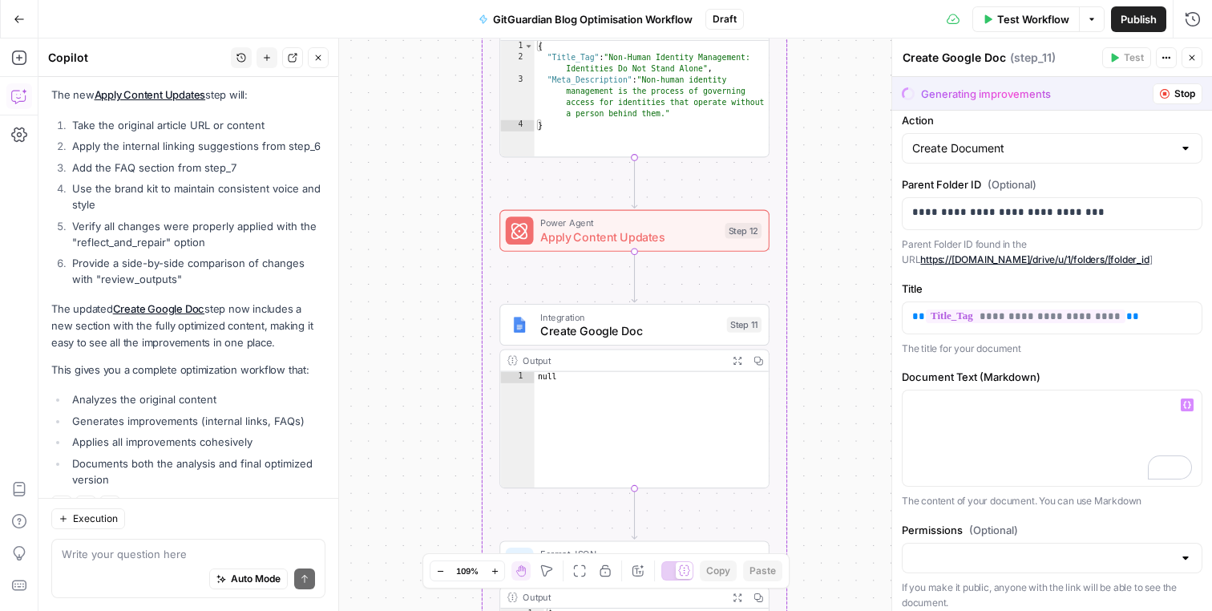
scroll to position [119, 0]
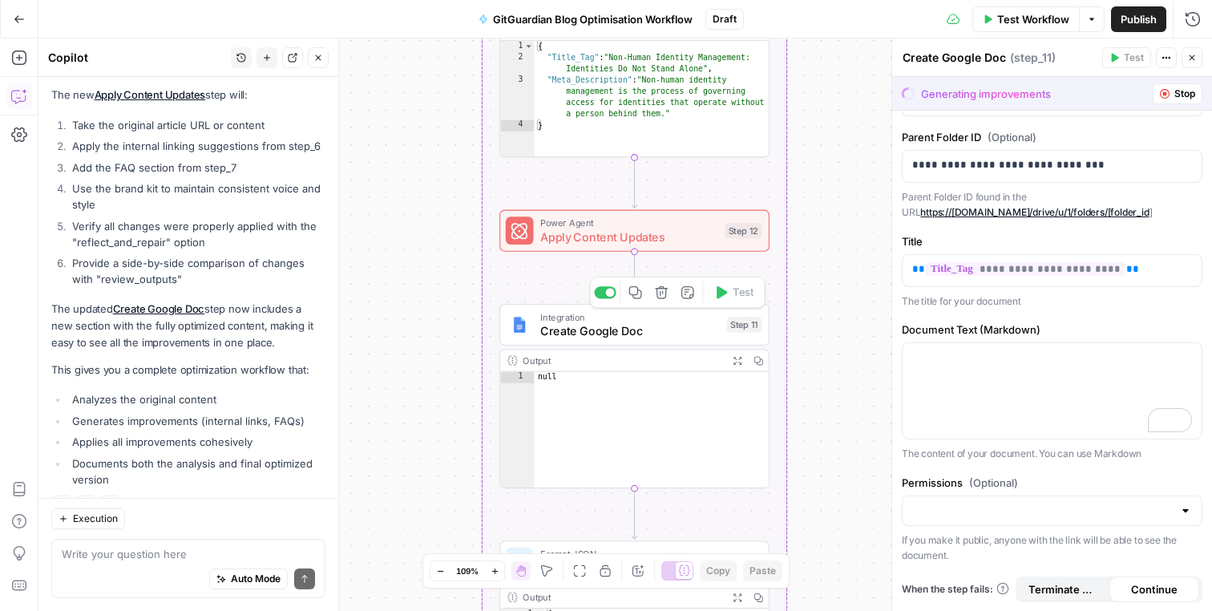
click at [745, 330] on div "Step 11" at bounding box center [744, 325] width 34 height 16
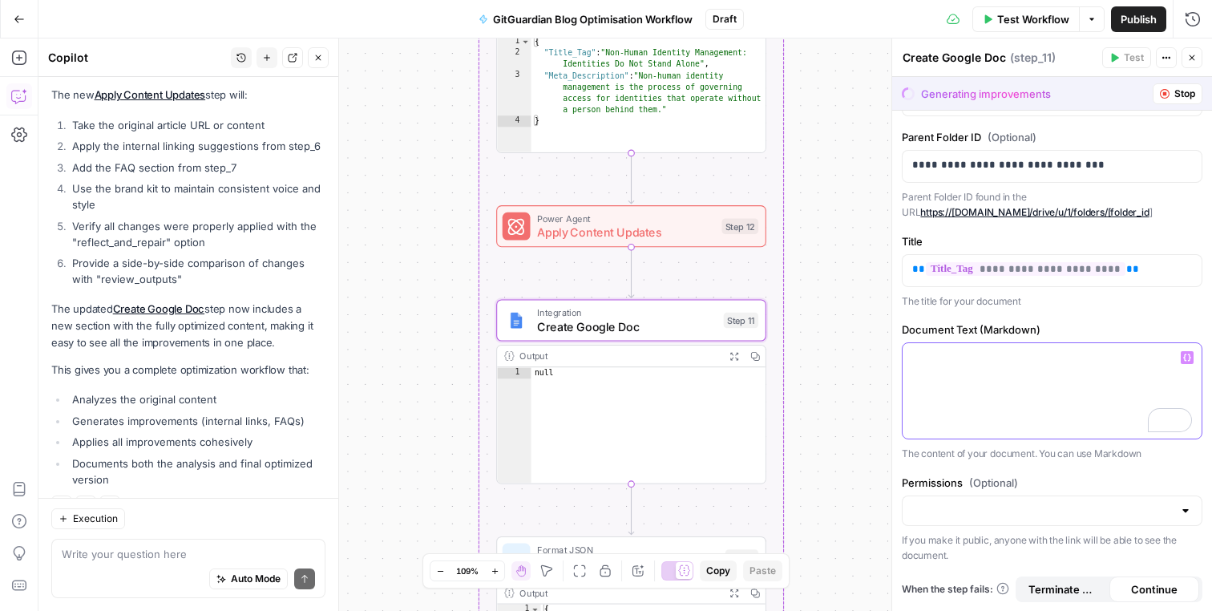
click at [952, 343] on div "To enrich screen reader interactions, please activate Accessibility in Grammarl…" at bounding box center [1052, 390] width 299 height 95
click at [1164, 86] on button "Stop" at bounding box center [1178, 93] width 50 height 21
click at [1171, 95] on button "Stop" at bounding box center [1178, 93] width 50 height 21
click at [1190, 63] on button "Close" at bounding box center [1192, 57] width 21 height 21
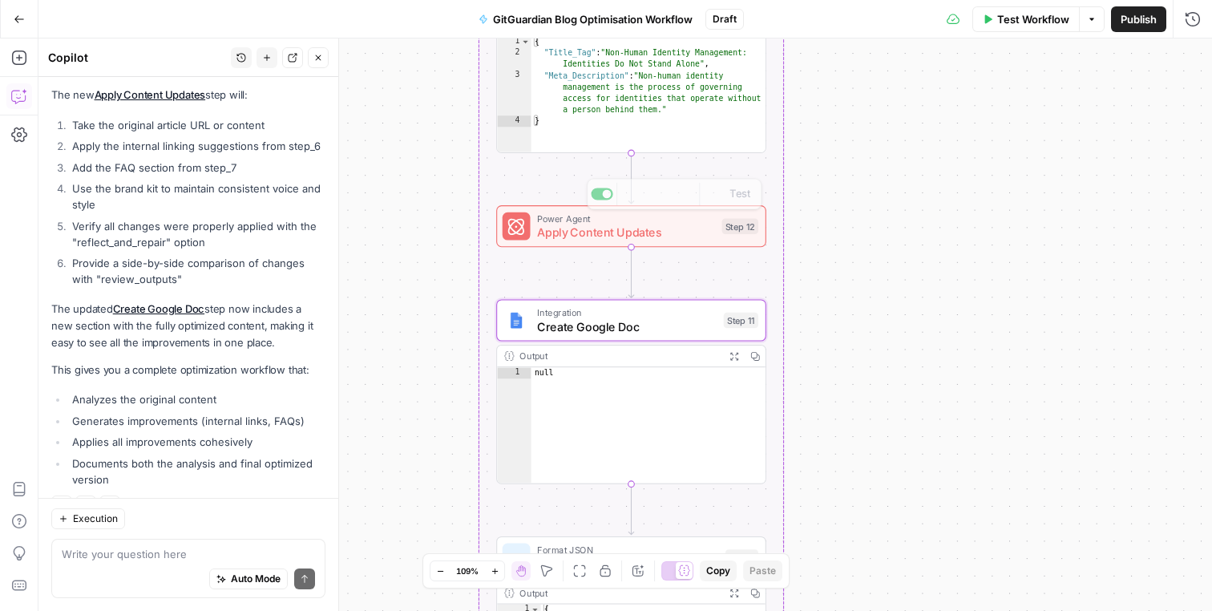
click at [857, 265] on div "Workflow Set Inputs Inputs Run Code · Python Process CSV Input Step 1 Output Ex…" at bounding box center [625, 324] width 1174 height 572
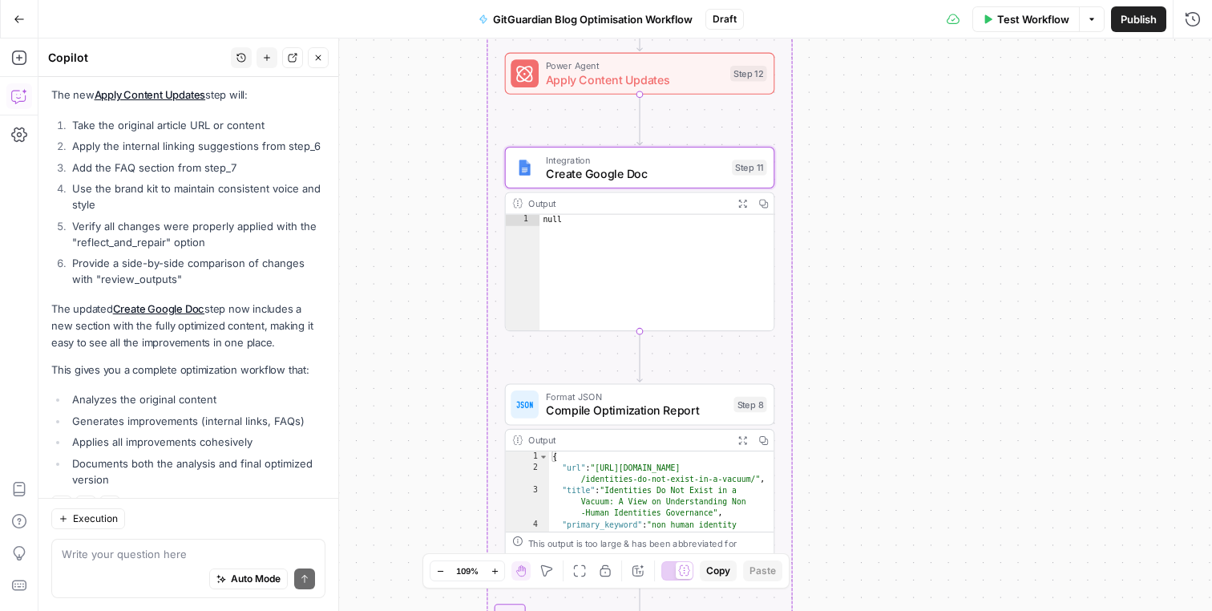
click at [607, 263] on div "null" at bounding box center [656, 285] width 235 height 140
click at [745, 166] on div "Expand Output" at bounding box center [742, 171] width 75 height 16
click at [688, 166] on span "Create Google Doc" at bounding box center [636, 174] width 180 height 18
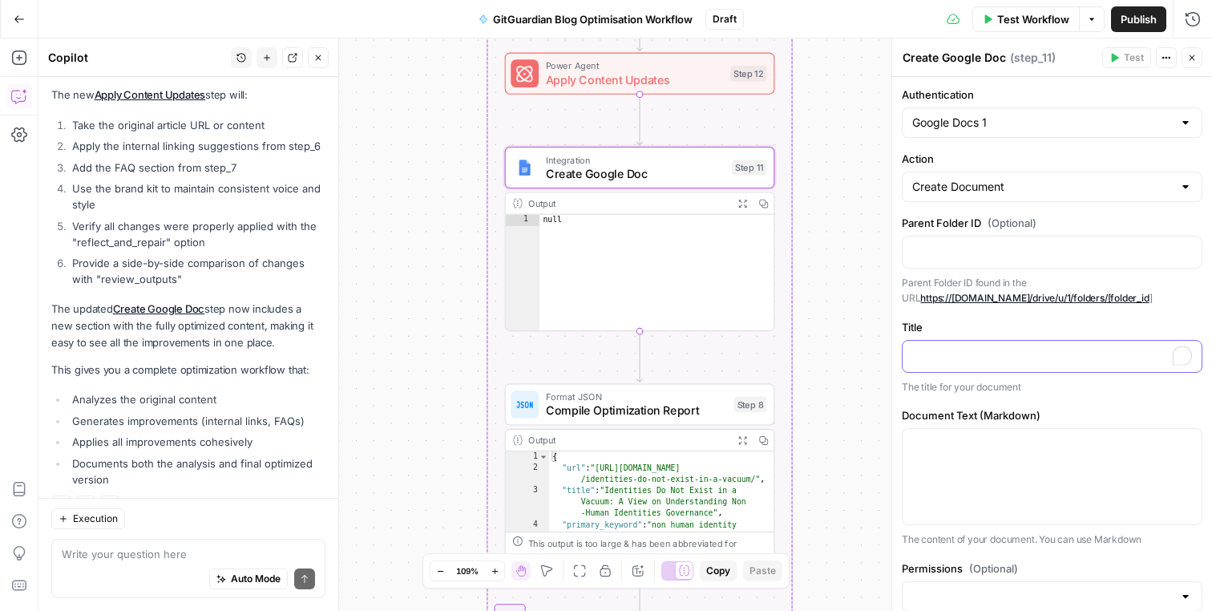
click at [1015, 345] on div "To enrich screen reader interactions, please activate Accessibility in Grammarl…" at bounding box center [1052, 356] width 299 height 31
click at [1190, 355] on span "Variables Menu" at bounding box center [1190, 354] width 1 height 1
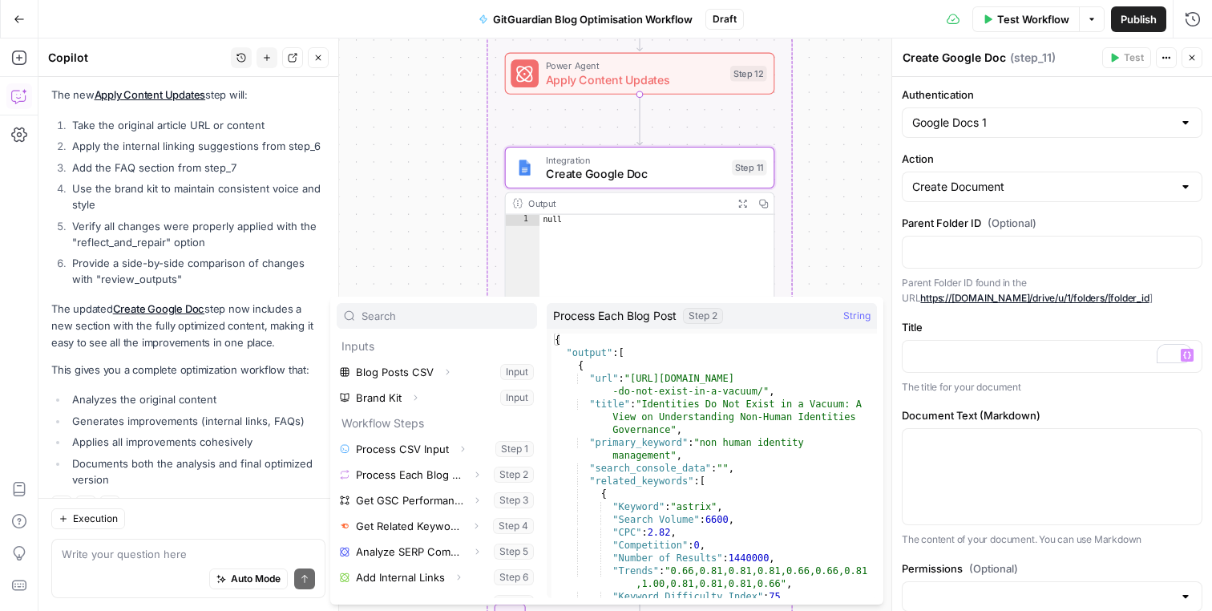
scroll to position [95, 0]
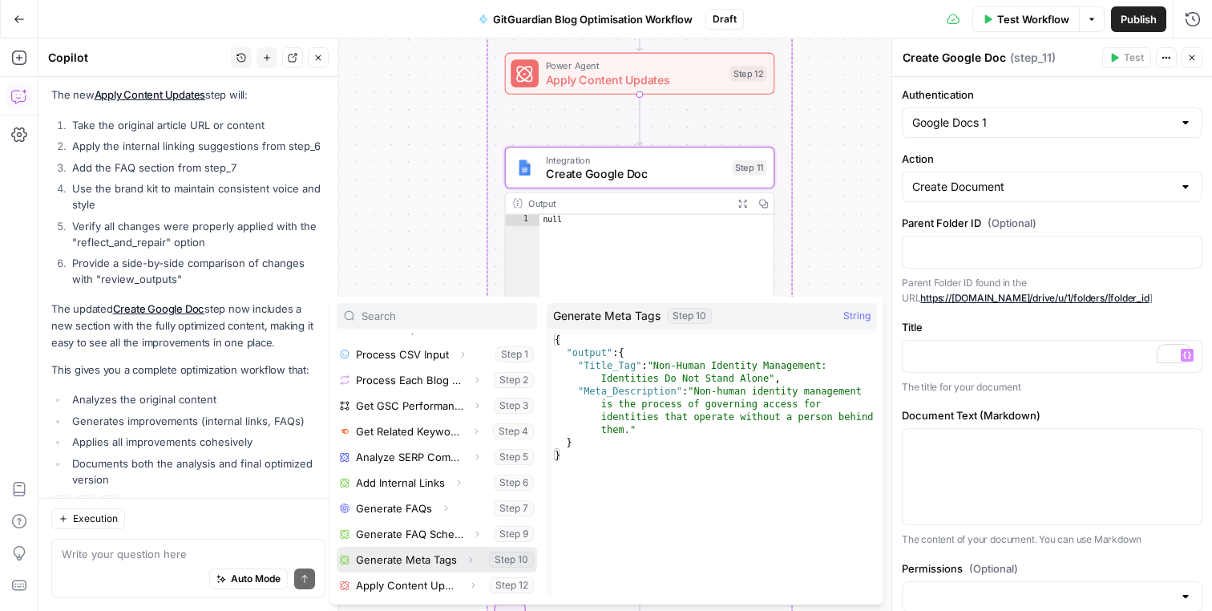
click at [450, 556] on button "Select variable Generate Meta Tags" at bounding box center [437, 560] width 200 height 26
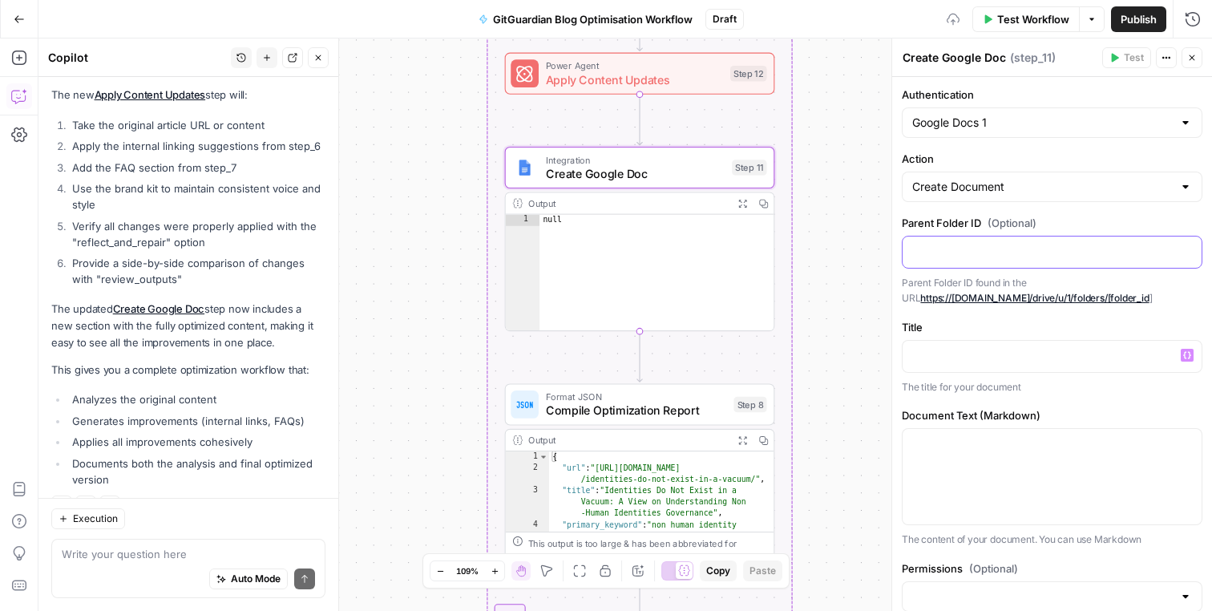
click at [1002, 259] on div at bounding box center [1052, 251] width 299 height 31
click at [1077, 218] on label "Parent Folder ID (Optional)" at bounding box center [1052, 223] width 301 height 16
click at [1186, 357] on icon "button" at bounding box center [1187, 355] width 8 height 8
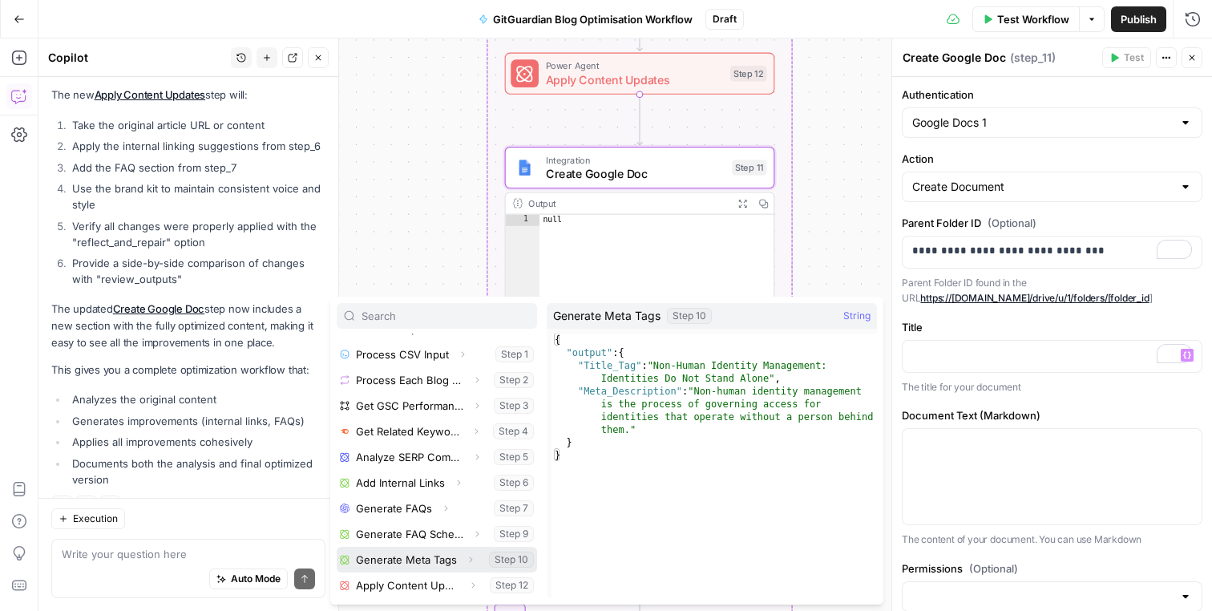
click at [468, 559] on icon "button" at bounding box center [471, 560] width 10 height 10
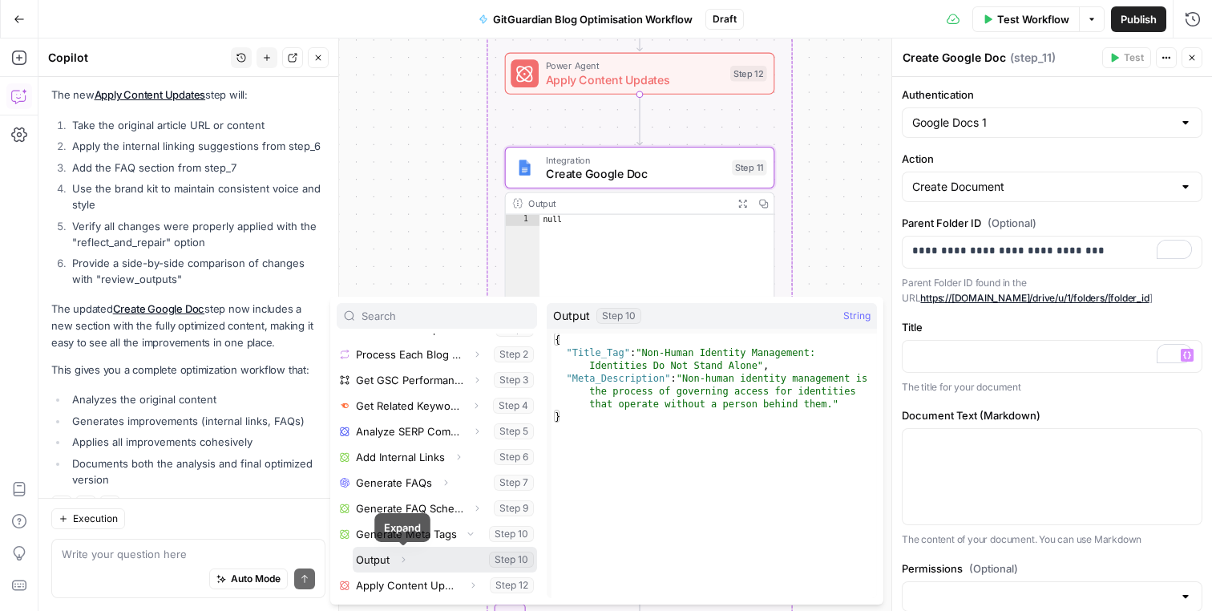
click at [406, 561] on icon "button" at bounding box center [403, 560] width 10 height 10
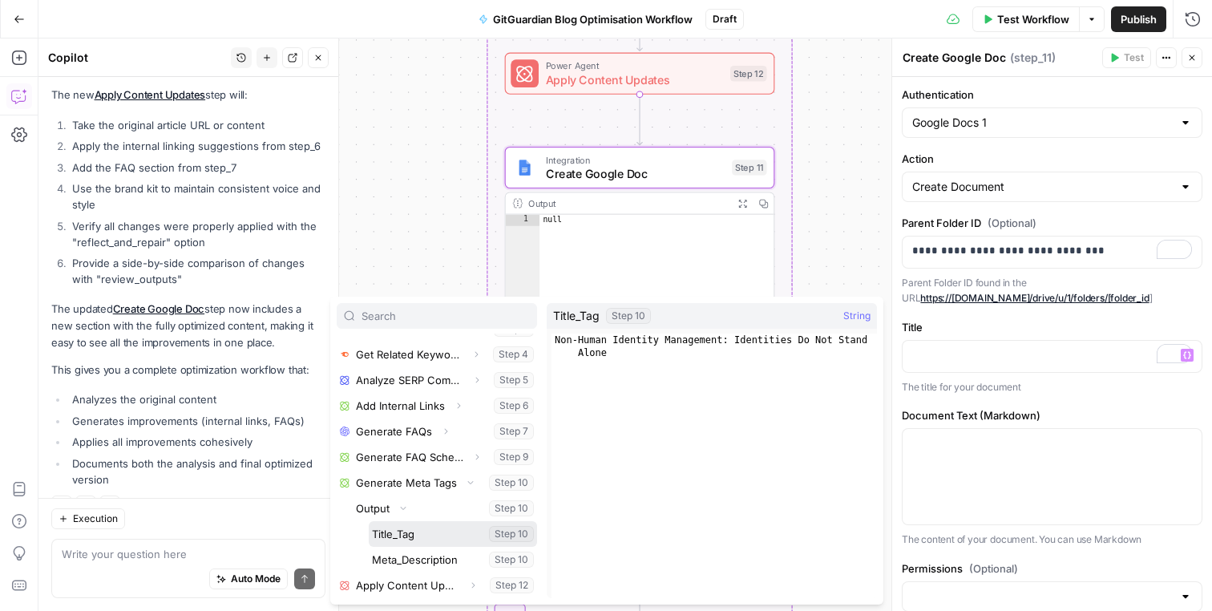
click at [412, 535] on button "Select variable Title_Tag" at bounding box center [453, 534] width 168 height 26
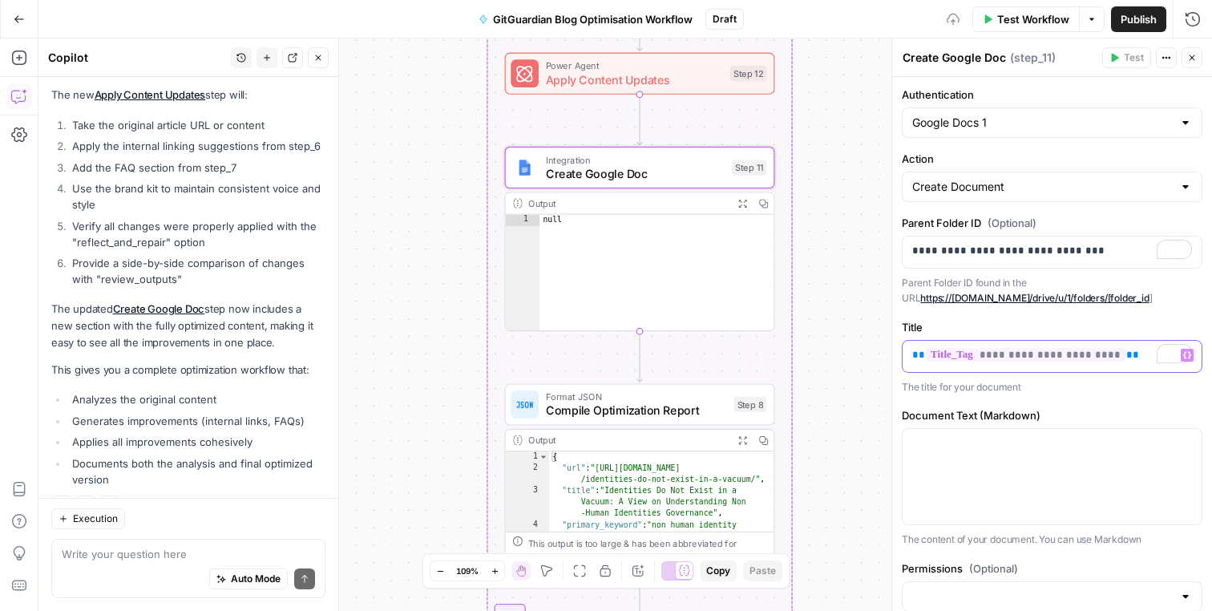
scroll to position [12, 0]
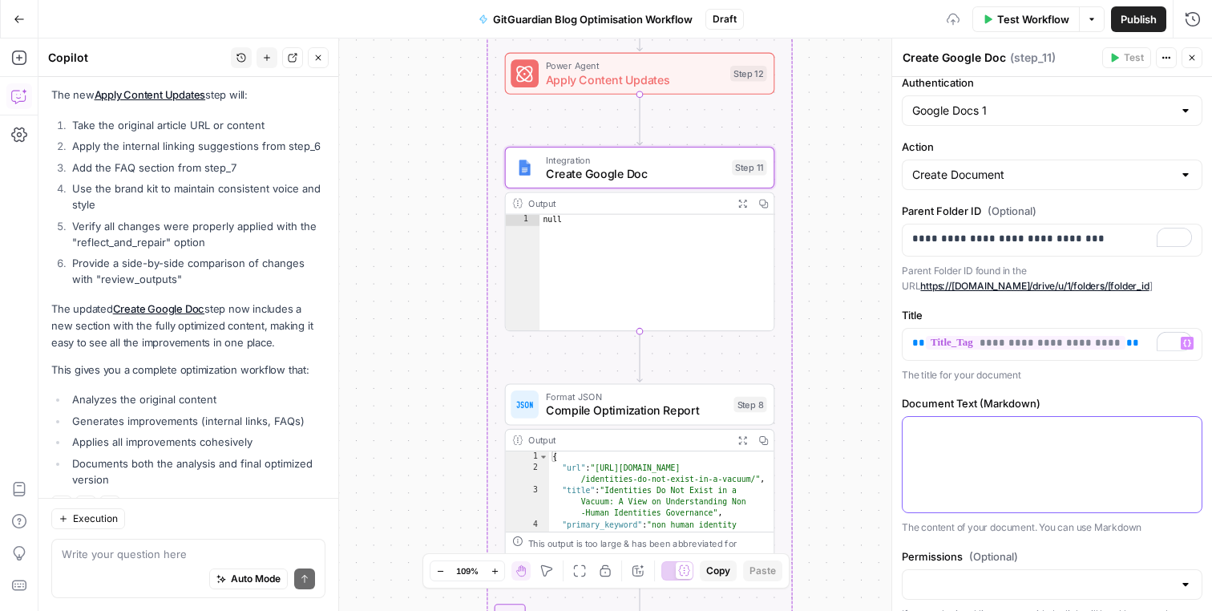
click at [1011, 432] on p at bounding box center [1052, 431] width 280 height 16
click at [1188, 426] on button "Variables Menu" at bounding box center [1187, 431] width 13 height 13
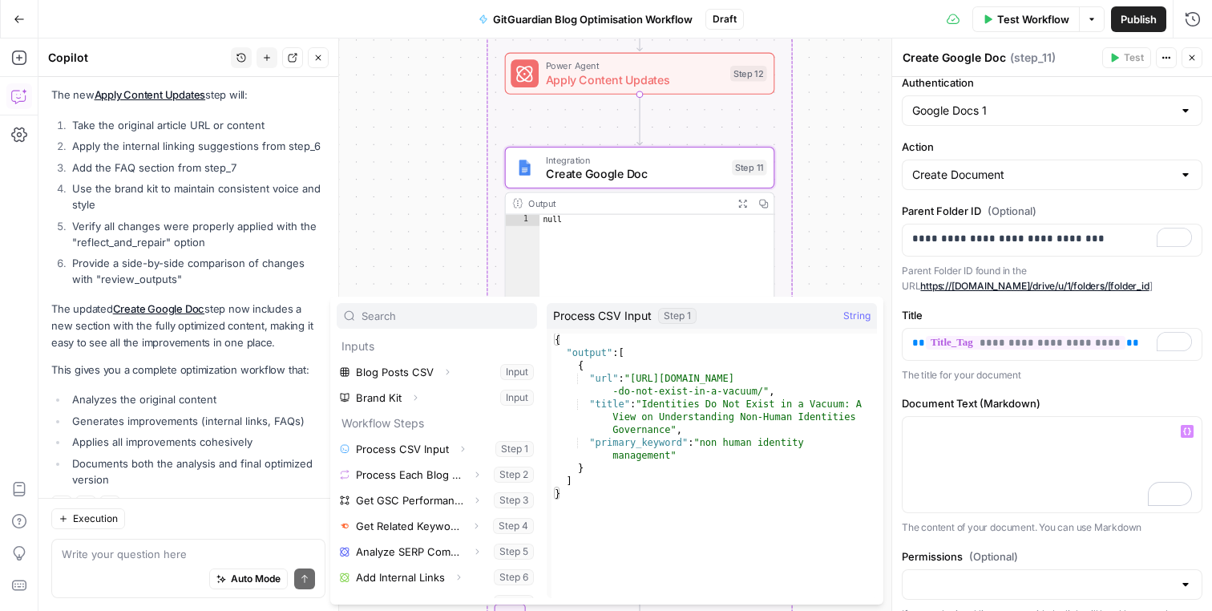
scroll to position [95, 0]
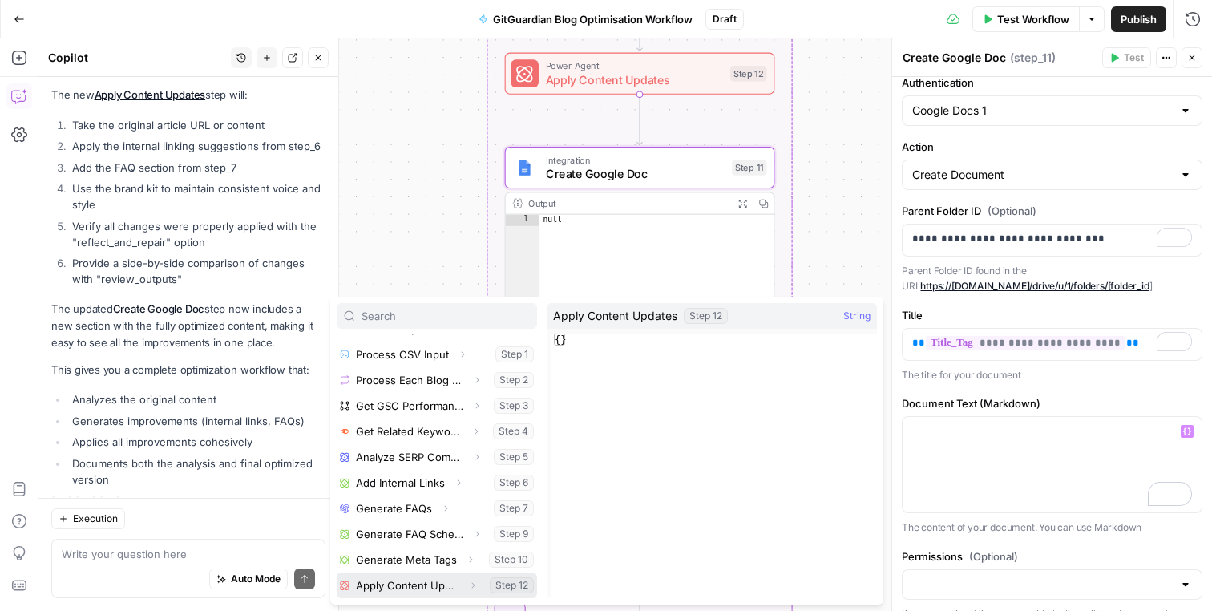
click at [470, 584] on icon "button" at bounding box center [473, 585] width 10 height 10
click at [471, 583] on button "Select variable Output" at bounding box center [445, 585] width 184 height 26
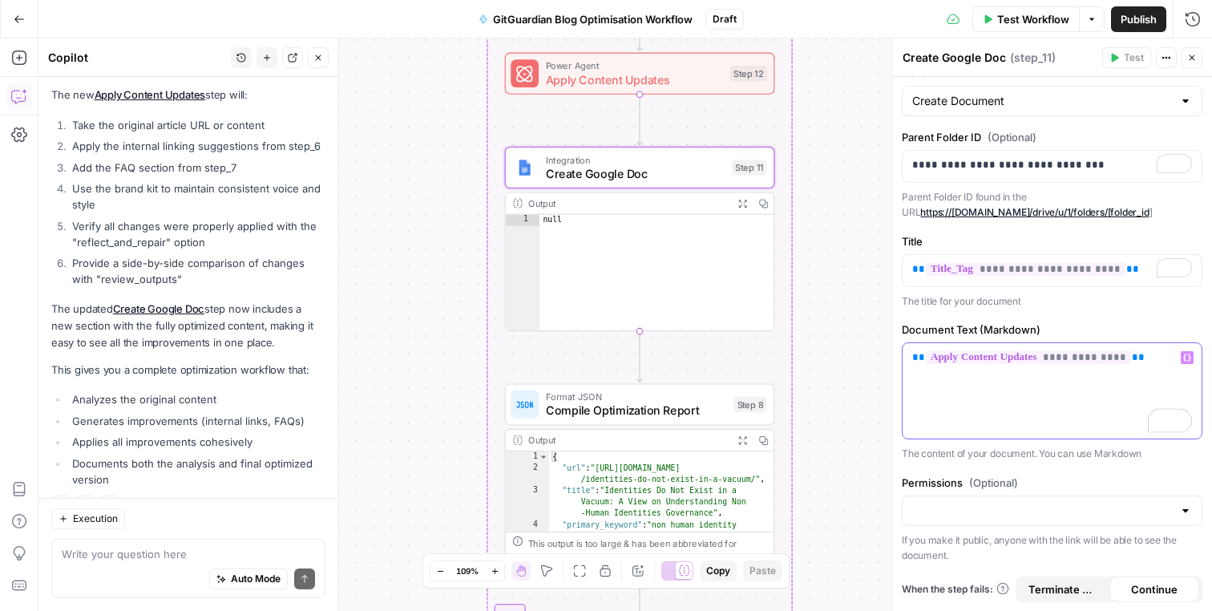
scroll to position [0, 0]
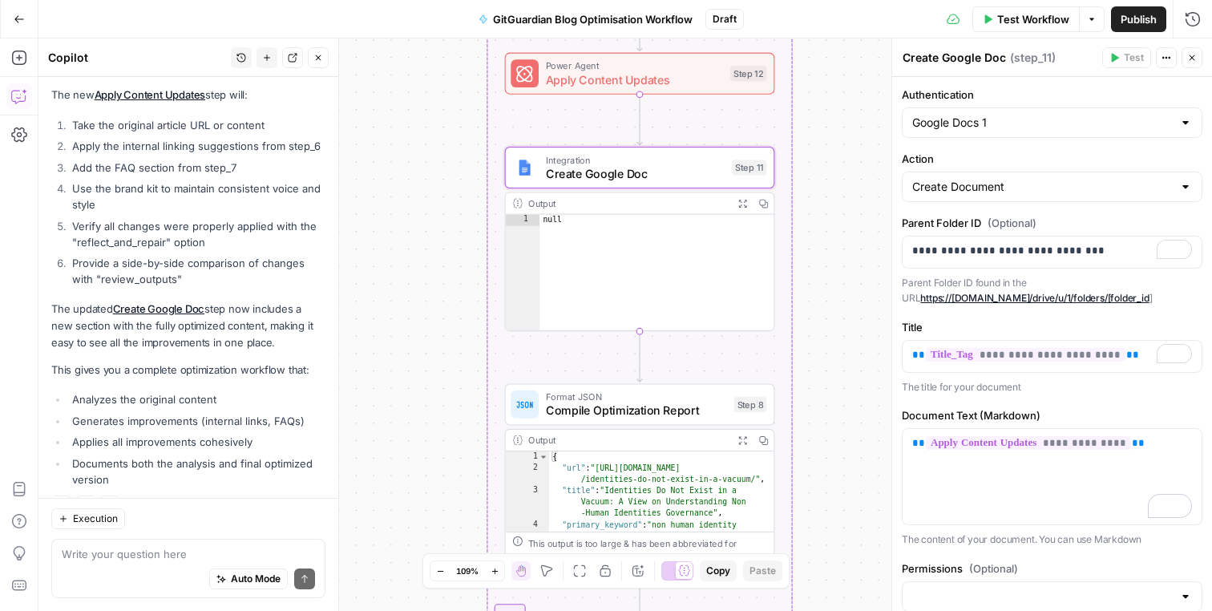
click at [1169, 56] on icon "button" at bounding box center [1166, 58] width 10 height 10
click at [1169, 57] on icon "button" at bounding box center [1170, 58] width 2 height 2
click at [1188, 58] on icon "button" at bounding box center [1192, 58] width 10 height 10
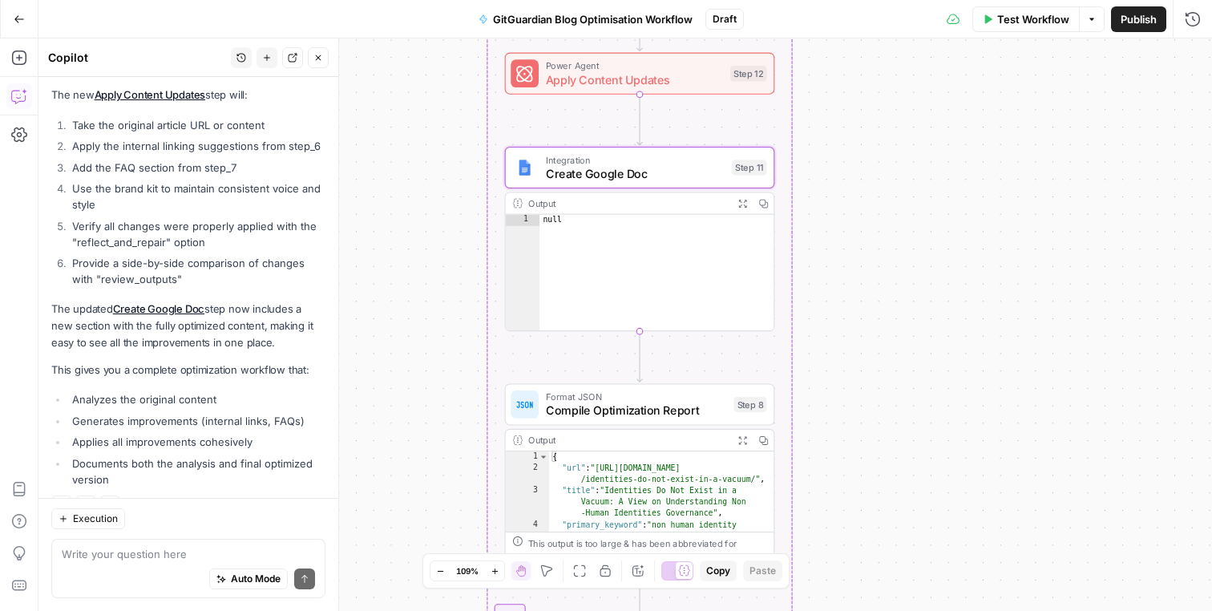
click at [874, 309] on div "Workflow Set Inputs Inputs Run Code · Python Process CSV Input Step 1 Output Ex…" at bounding box center [625, 324] width 1174 height 572
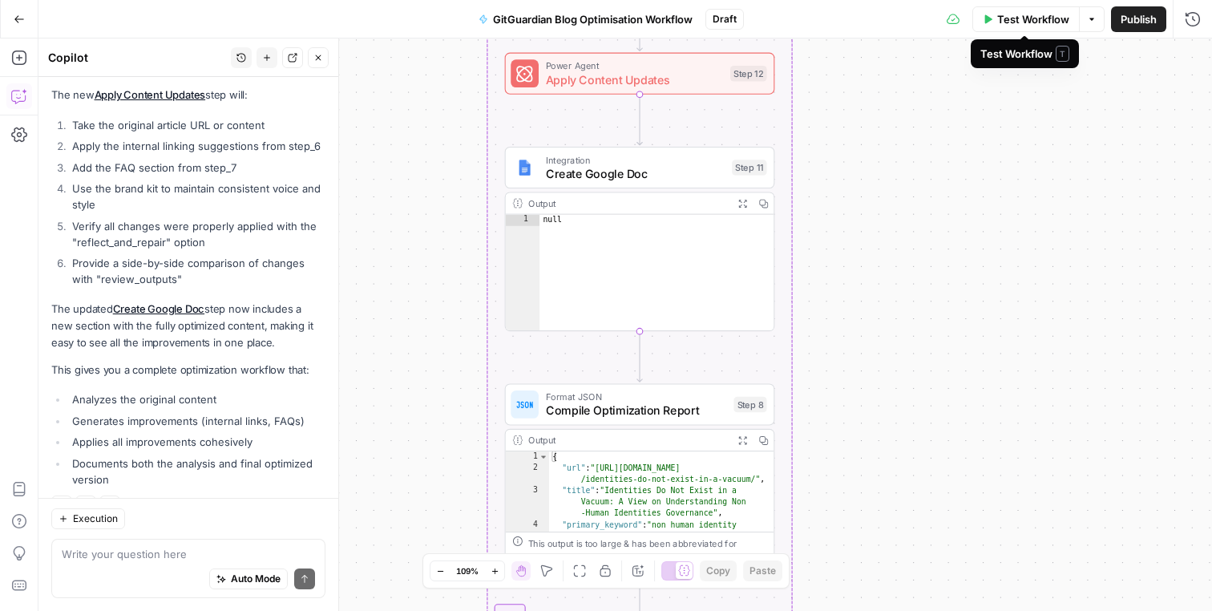
click at [1055, 28] on button "Test Workflow" at bounding box center [1025, 19] width 107 height 26
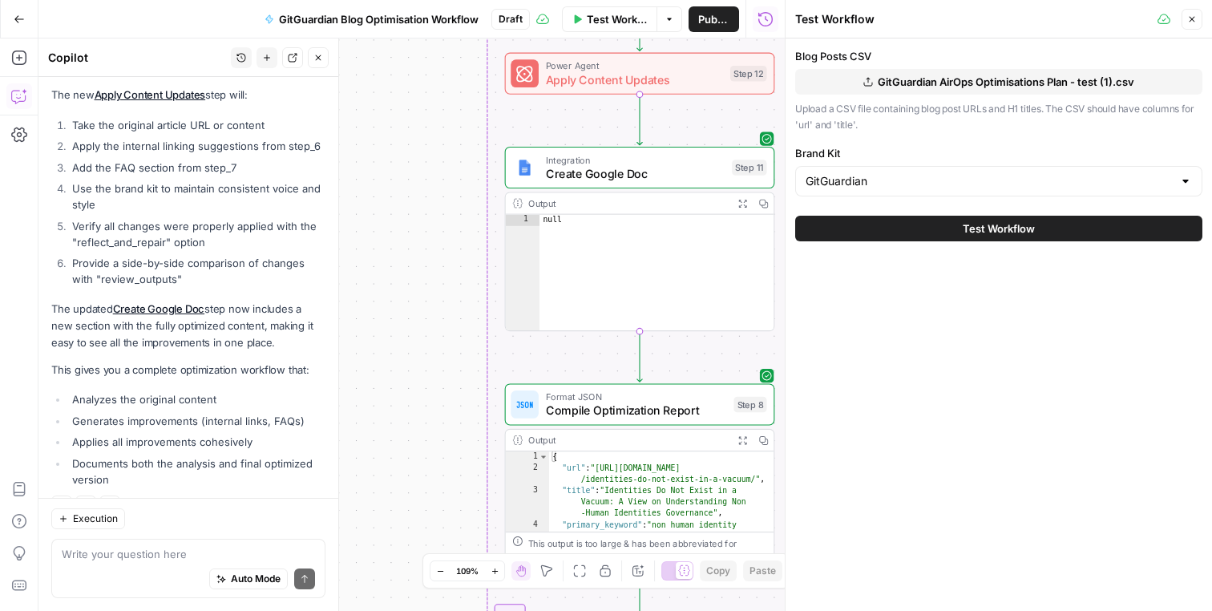
click at [970, 228] on span "Test Workflow" at bounding box center [999, 228] width 72 height 16
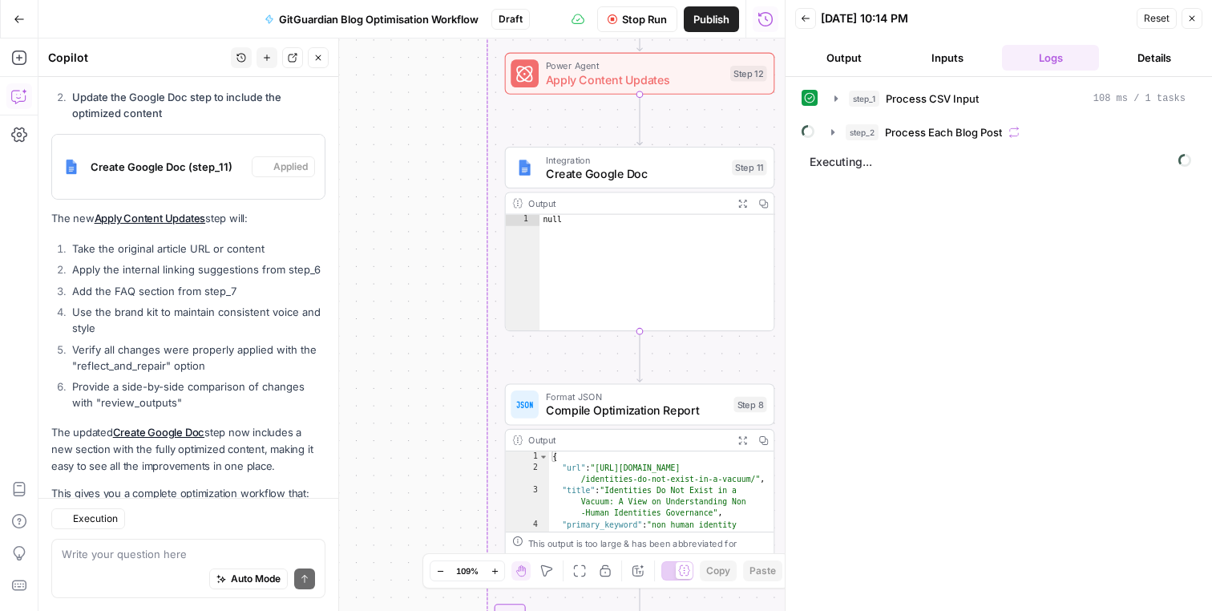
scroll to position [1676, 0]
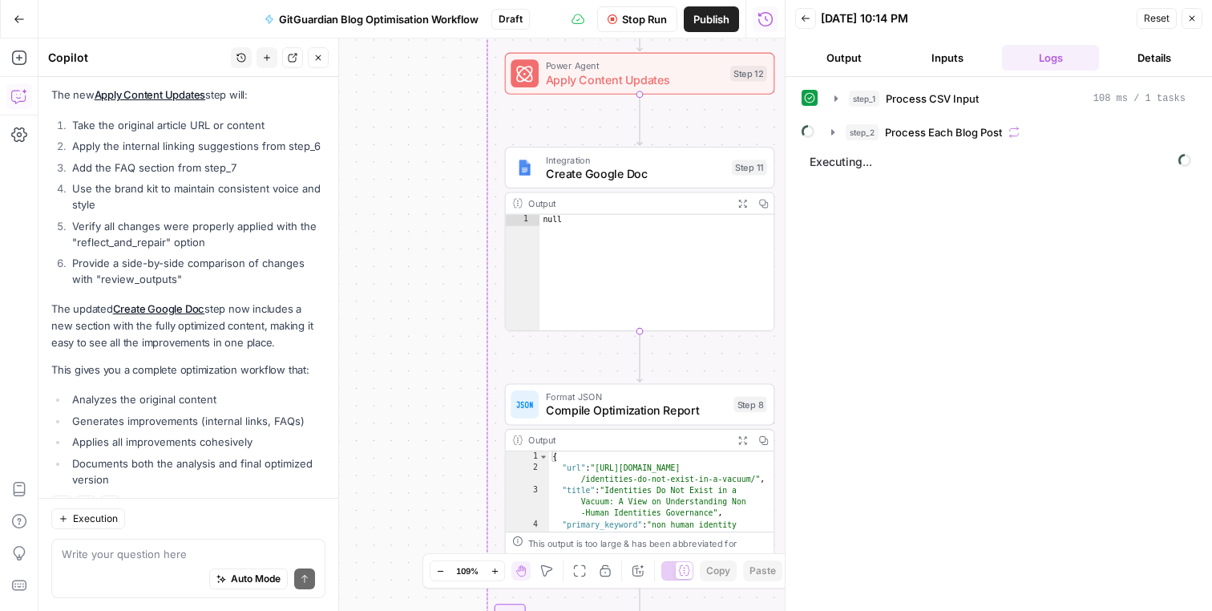
click at [942, 140] on button "step_2 Process Each Blog Post" at bounding box center [1009, 132] width 374 height 26
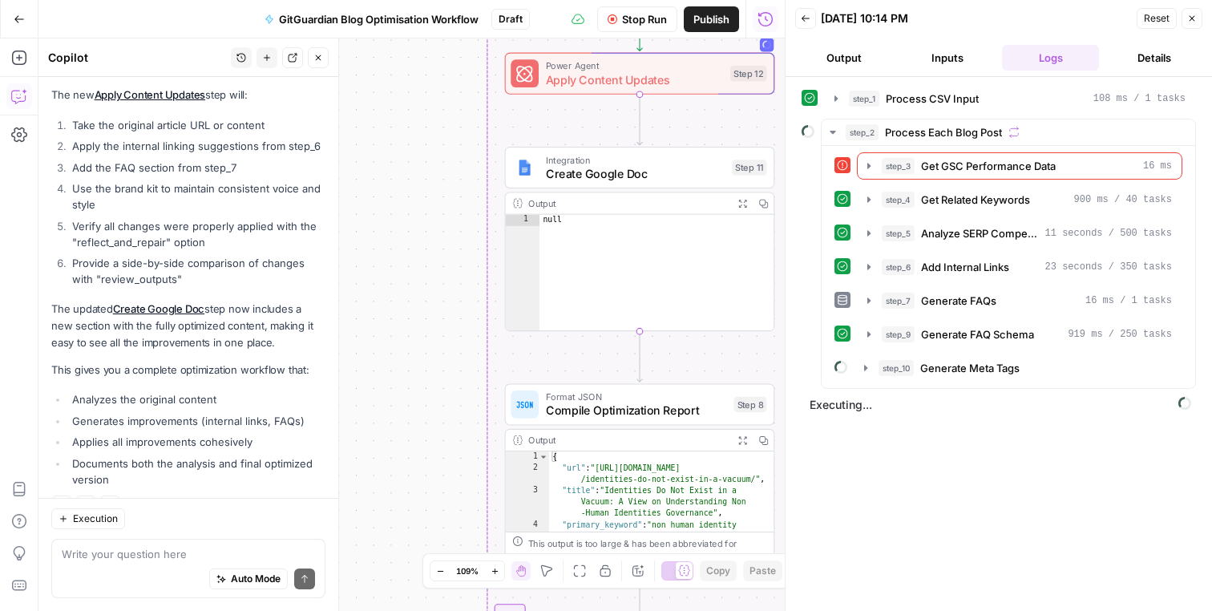
click at [448, 208] on div "Workflow Set Inputs Inputs Run Code · Python Process CSV Input Step 1 Output Ex…" at bounding box center [411, 324] width 746 height 572
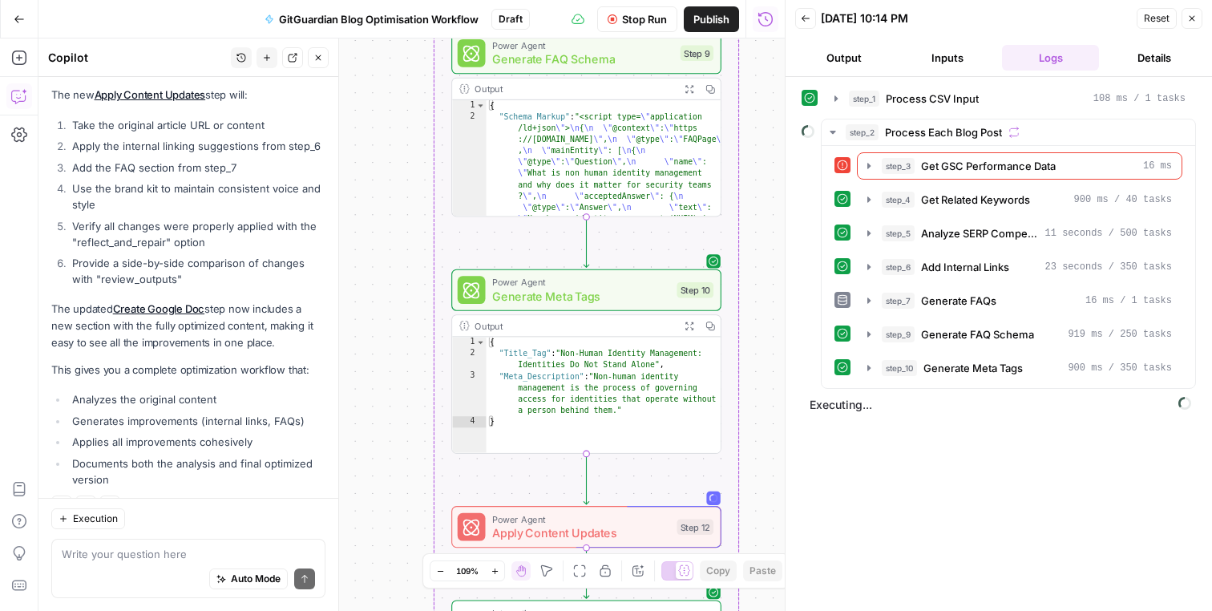
drag, startPoint x: 387, startPoint y: 203, endPoint x: 387, endPoint y: 436, distance: 233.3
click at [387, 436] on div "Workflow Set Inputs Inputs Run Code · Python Process CSV Input Step 1 Output Ex…" at bounding box center [411, 324] width 746 height 572
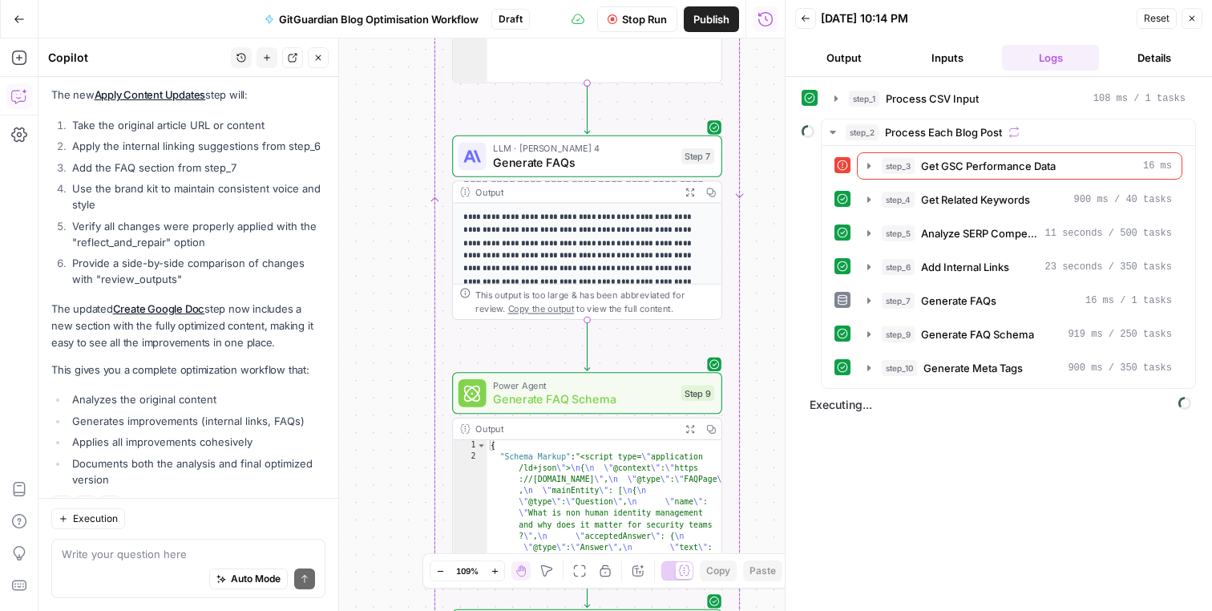
drag, startPoint x: 422, startPoint y: 226, endPoint x: 422, endPoint y: 453, distance: 226.8
click at [422, 452] on div "Workflow Set Inputs Inputs Run Code · Python Process CSV Input Step 1 Output Ex…" at bounding box center [411, 324] width 746 height 572
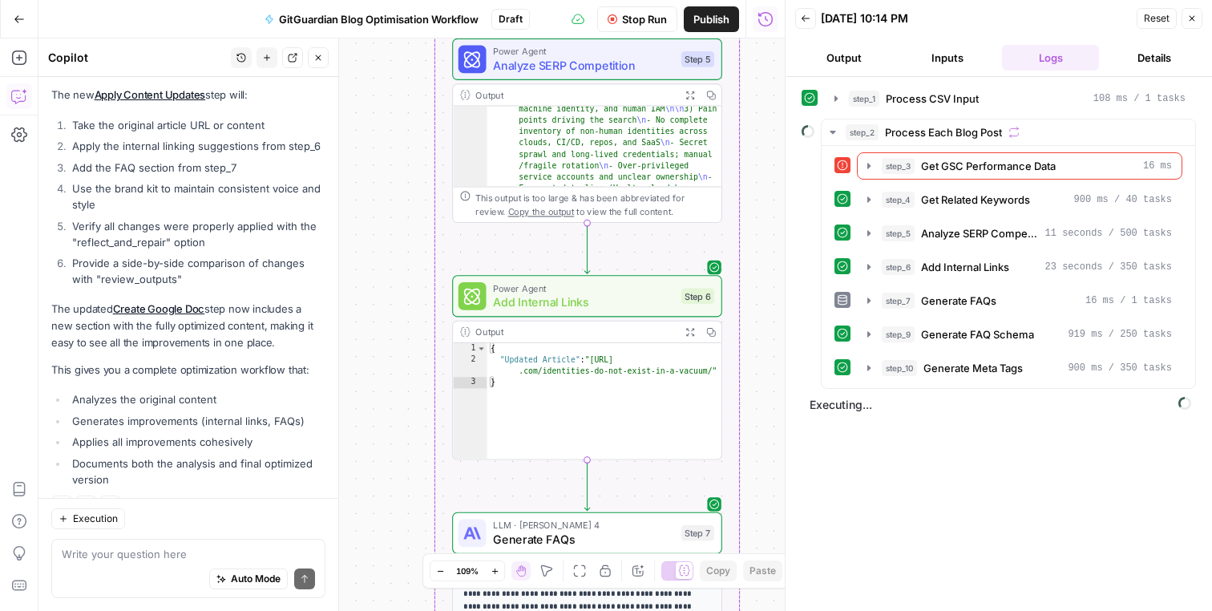
drag, startPoint x: 408, startPoint y: 270, endPoint x: 408, endPoint y: 543, distance: 272.5
click at [408, 539] on div "Workflow Set Inputs Inputs Run Code · Python Process CSV Input Step 1 Output Ex…" at bounding box center [411, 324] width 746 height 572
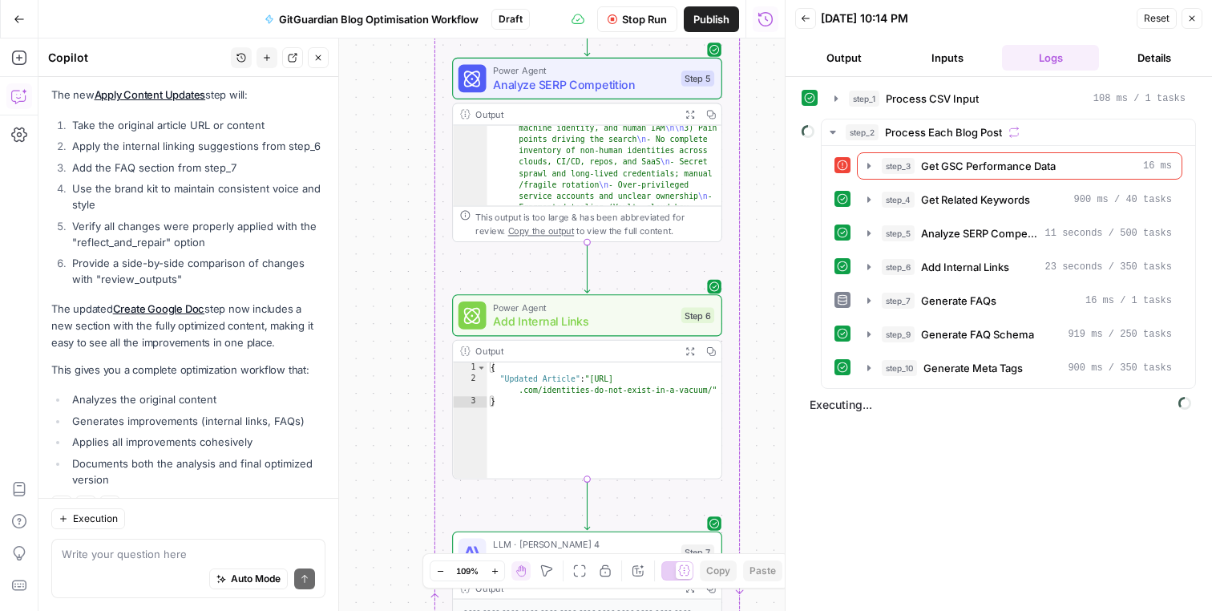
drag, startPoint x: 414, startPoint y: 257, endPoint x: 414, endPoint y: 487, distance: 230.1
click at [414, 483] on div "Workflow Set Inputs Inputs Run Code · Python Process CSV Input Step 1 Output Ex…" at bounding box center [411, 324] width 746 height 572
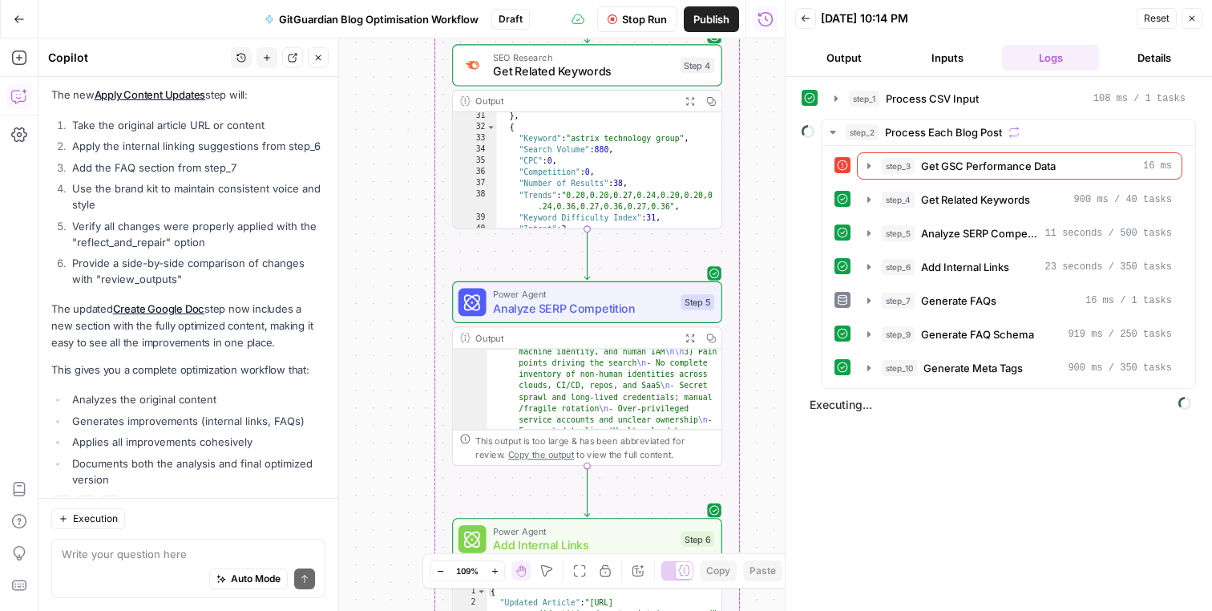
drag, startPoint x: 406, startPoint y: 244, endPoint x: 406, endPoint y: 474, distance: 229.3
click at [406, 472] on div "Workflow Set Inputs Inputs Run Code · Python Process CSV Input Step 1 Output Ex…" at bounding box center [411, 324] width 746 height 572
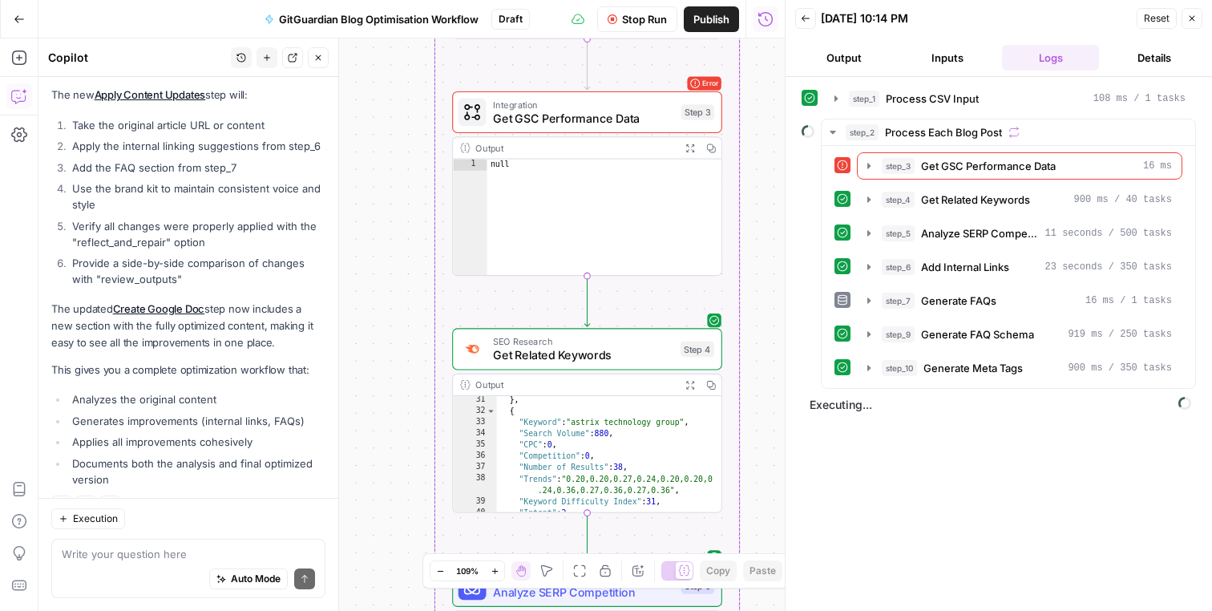
drag, startPoint x: 406, startPoint y: 340, endPoint x: 406, endPoint y: 504, distance: 164.3
click at [406, 505] on div "Workflow Set Inputs Inputs Run Code · Python Process CSV Input Step 1 Output Ex…" at bounding box center [411, 324] width 746 height 572
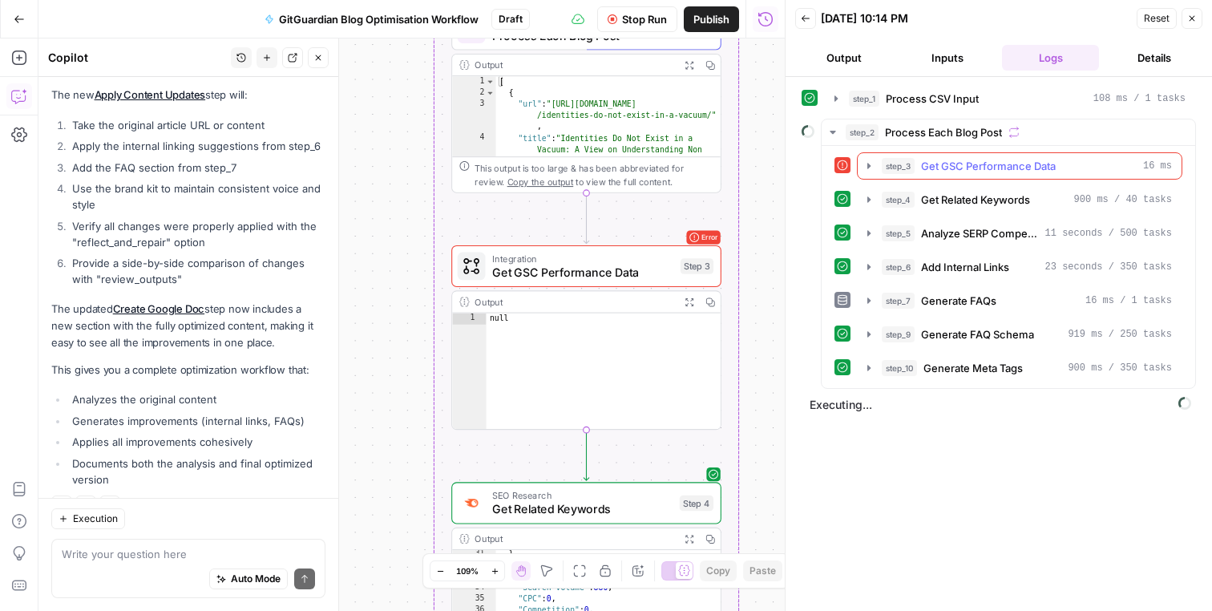
click at [976, 163] on span "Get GSC Performance Data" at bounding box center [988, 166] width 135 height 16
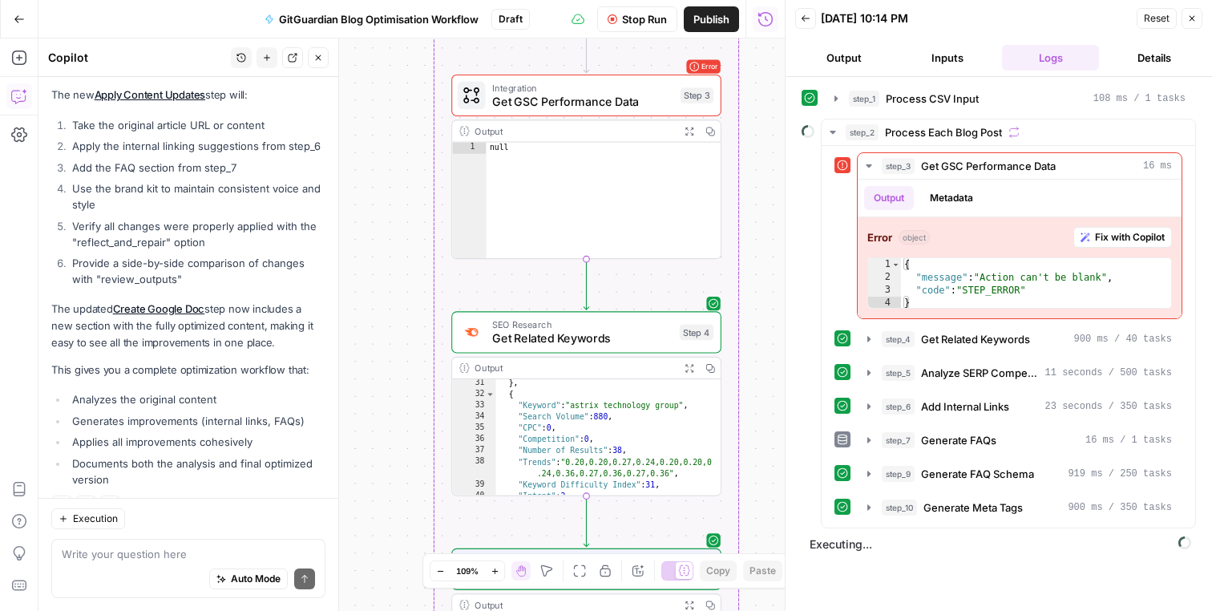
drag, startPoint x: 359, startPoint y: 318, endPoint x: 360, endPoint y: 84, distance: 234.1
click at [359, 91] on div "Workflow Set Inputs Inputs Run Code · Python Process CSV Input Step 1 Output Ex…" at bounding box center [411, 324] width 746 height 572
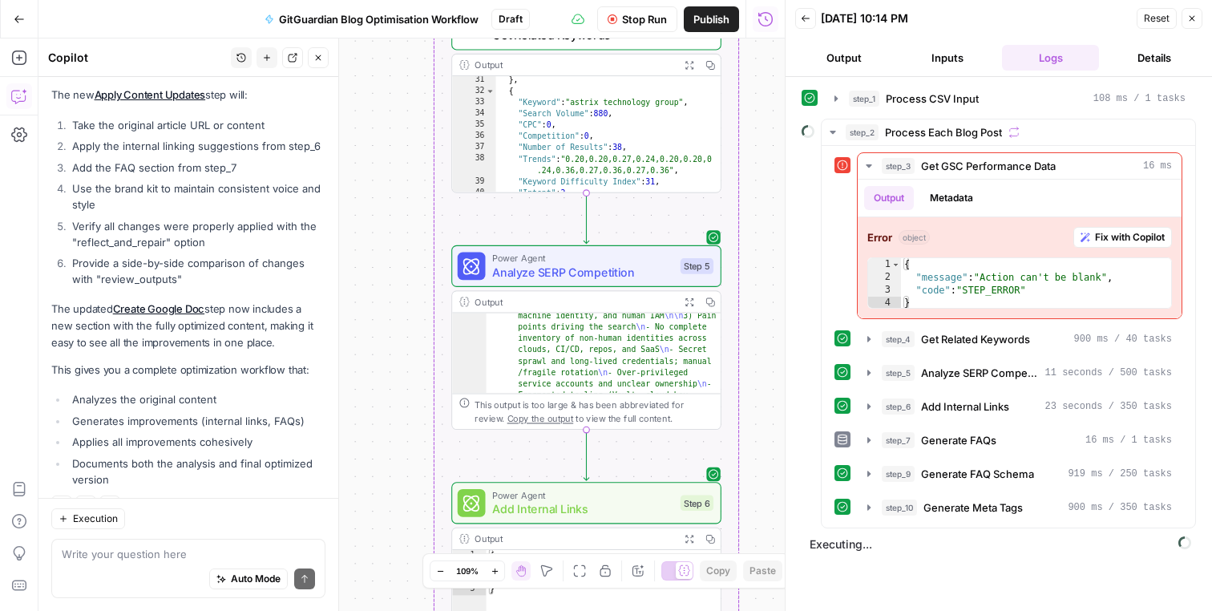
drag, startPoint x: 418, startPoint y: 314, endPoint x: 418, endPoint y: 68, distance: 246.1
click at [418, 68] on div "Workflow Set Inputs Inputs Run Code · Python Process CSV Input Step 1 Output Ex…" at bounding box center [411, 324] width 746 height 572
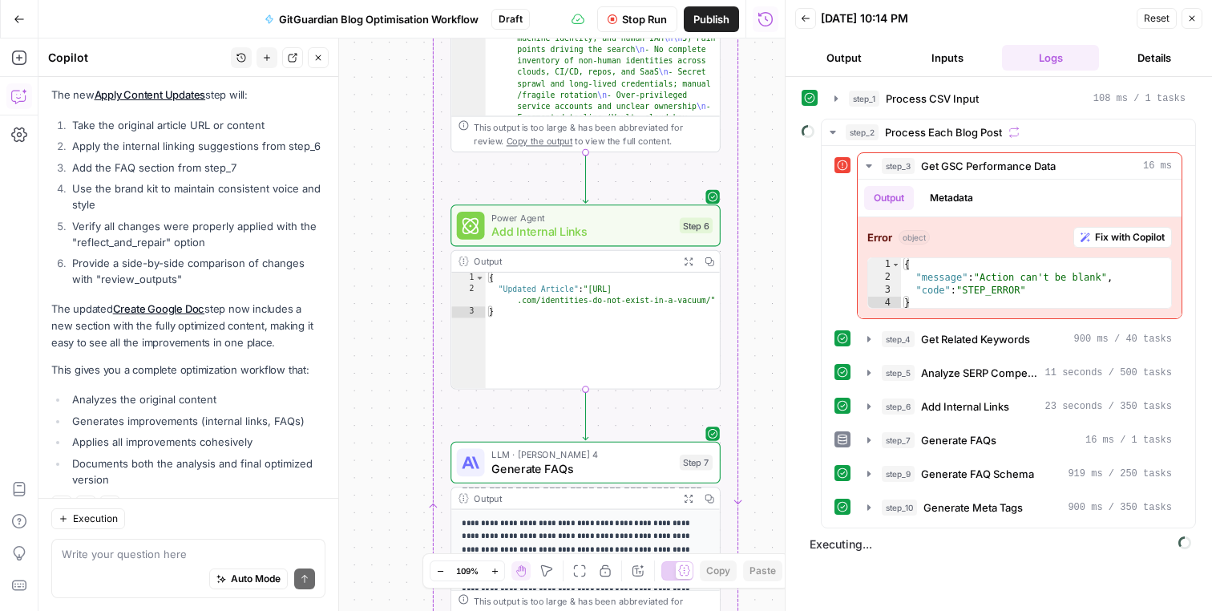
drag, startPoint x: 417, startPoint y: 309, endPoint x: 418, endPoint y: 23, distance: 285.4
click at [418, 24] on div "Go Back GitGuardian Blog Optimisation Workflow Draft Stop Run Publish Run Histo…" at bounding box center [392, 305] width 785 height 611
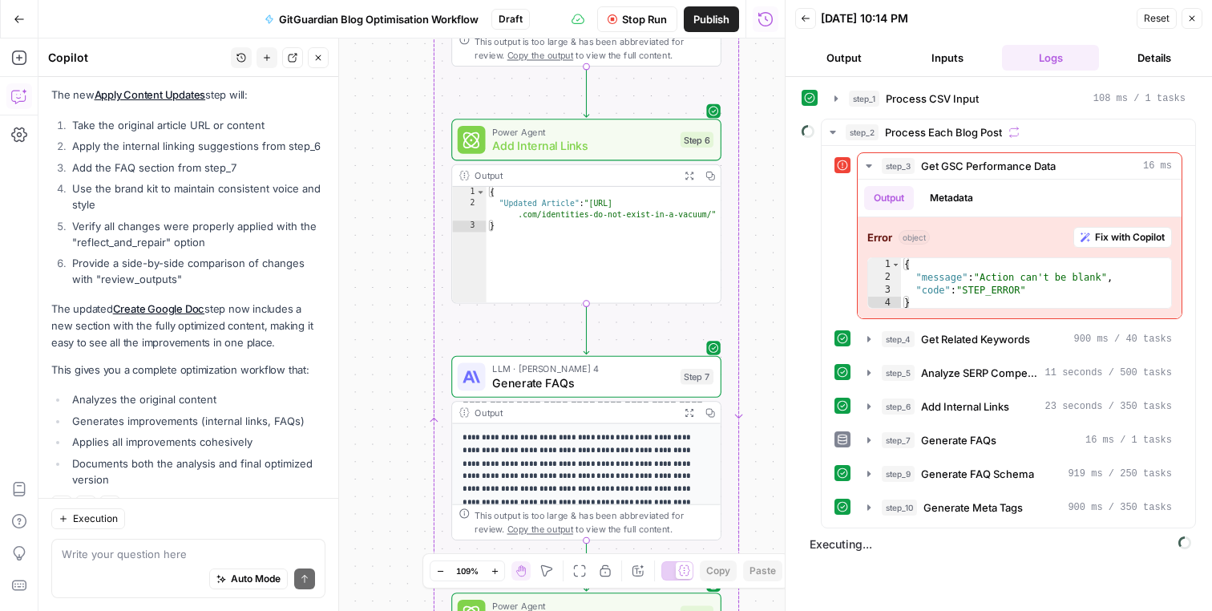
drag, startPoint x: 413, startPoint y: 160, endPoint x: 413, endPoint y: -34, distance: 194.0
click at [413, 0] on html "SaaStorm New Home Browse Your Data Usage Settings Recent Grids Recent Workflows…" at bounding box center [606, 305] width 1212 height 611
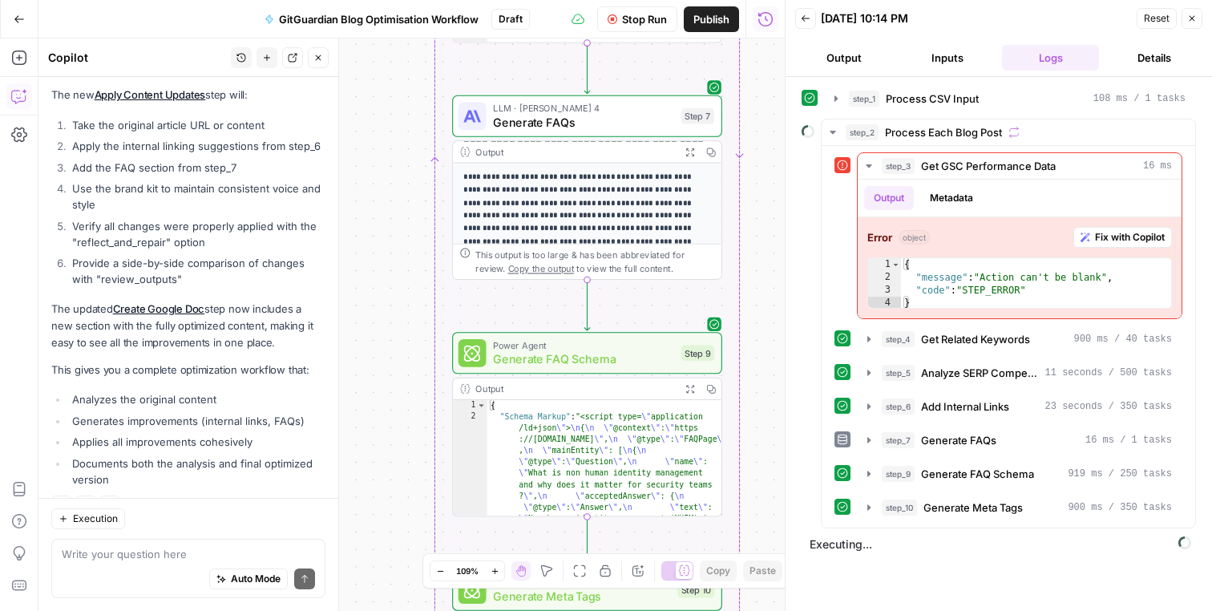
drag, startPoint x: 422, startPoint y: 192, endPoint x: 438, endPoint y: 1, distance: 191.5
click at [438, 1] on div "Go Back GitGuardian Blog Optimisation Workflow Draft Stop Run Publish Run Histo…" at bounding box center [392, 305] width 785 height 611
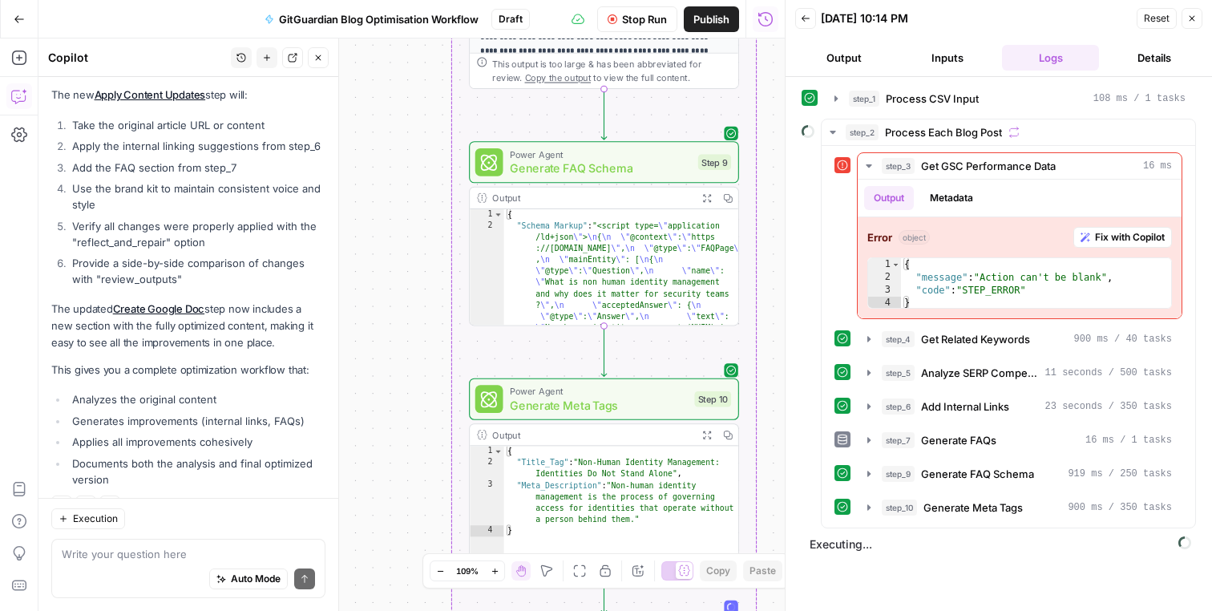
drag, startPoint x: 419, startPoint y: 84, endPoint x: 419, endPoint y: 67, distance: 16.8
click at [419, 67] on div "Workflow Set Inputs Inputs Run Code · Python Process CSV Input Step 1 Output Ex…" at bounding box center [411, 324] width 746 height 572
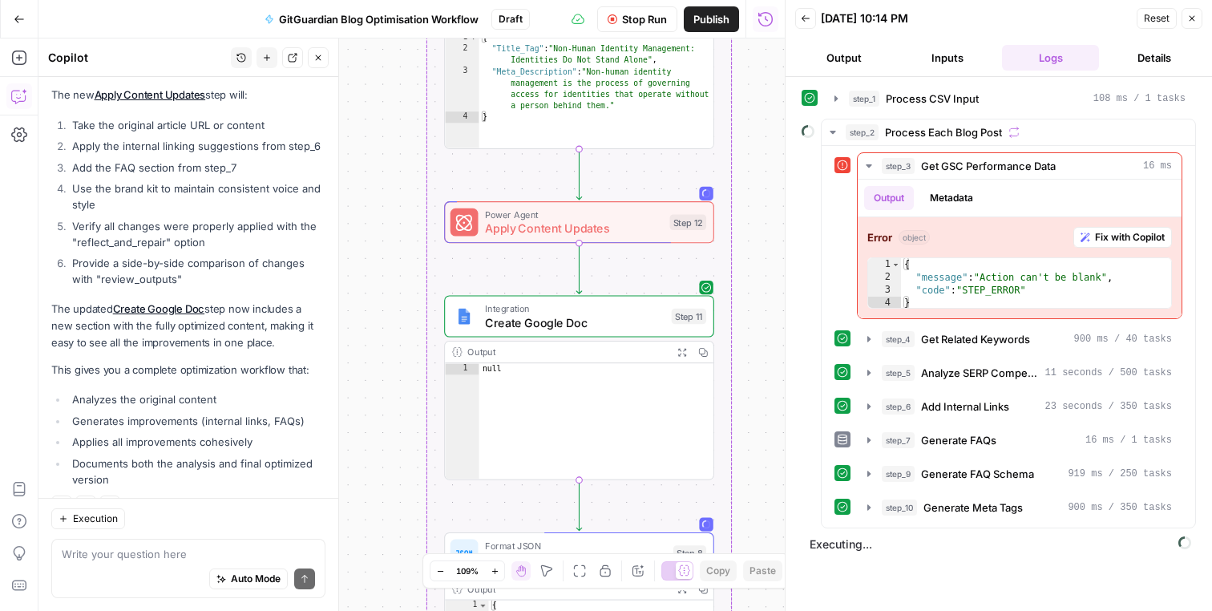
drag, startPoint x: 414, startPoint y: 38, endPoint x: 414, endPoint y: 23, distance: 15.2
click at [414, 22] on div "Go Back GitGuardian Blog Optimisation Workflow Draft Stop Run Publish Run Histo…" at bounding box center [392, 305] width 785 height 611
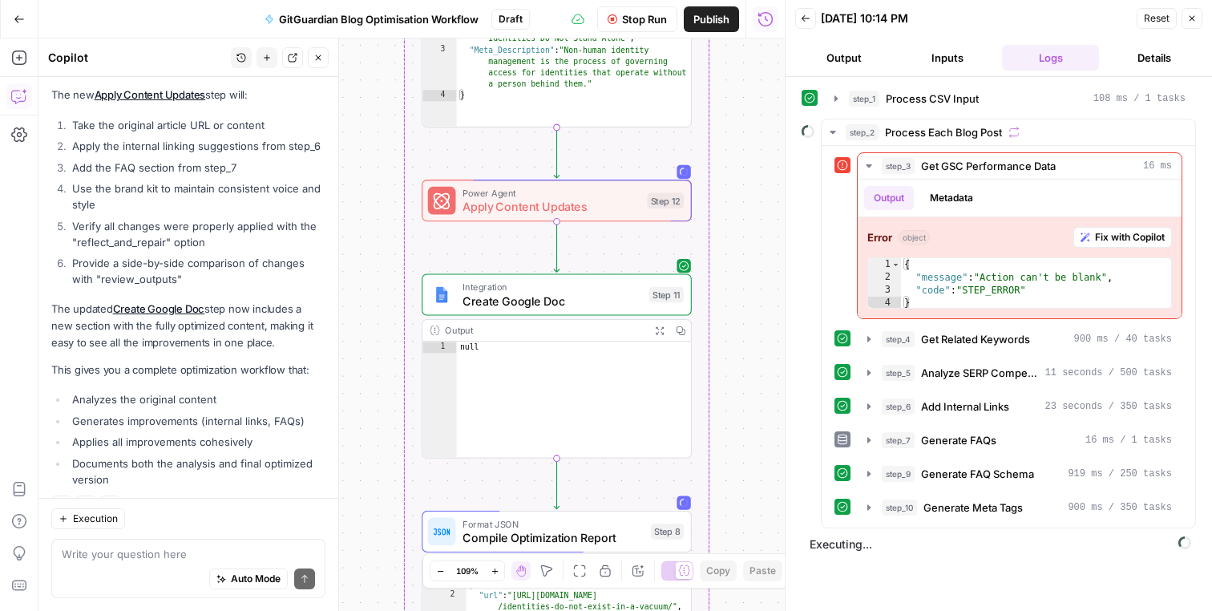
drag, startPoint x: 387, startPoint y: 173, endPoint x: 363, endPoint y: 167, distance: 24.9
click at [363, 167] on div "Workflow Set Inputs Inputs Run Code · Python Process CSV Input Step 1 Output Ex…" at bounding box center [411, 324] width 746 height 572
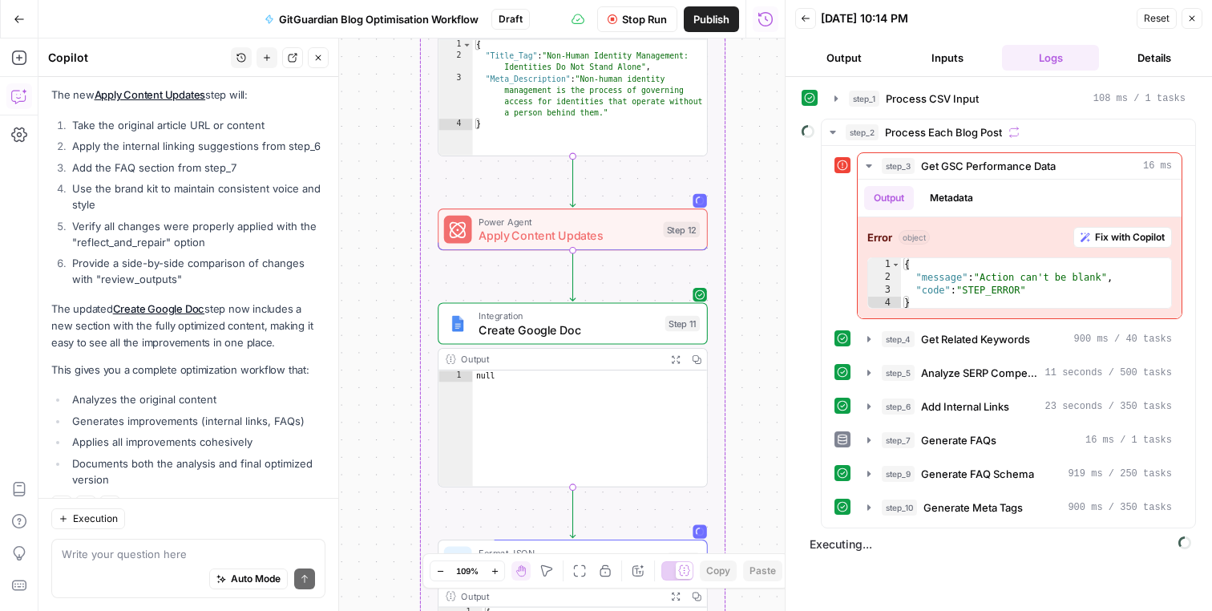
drag, startPoint x: 374, startPoint y: 304, endPoint x: 391, endPoint y: 370, distance: 68.1
click at [391, 369] on div "Workflow Set Inputs Inputs Run Code · Python Process CSV Input Step 1 Output Ex…" at bounding box center [411, 324] width 746 height 572
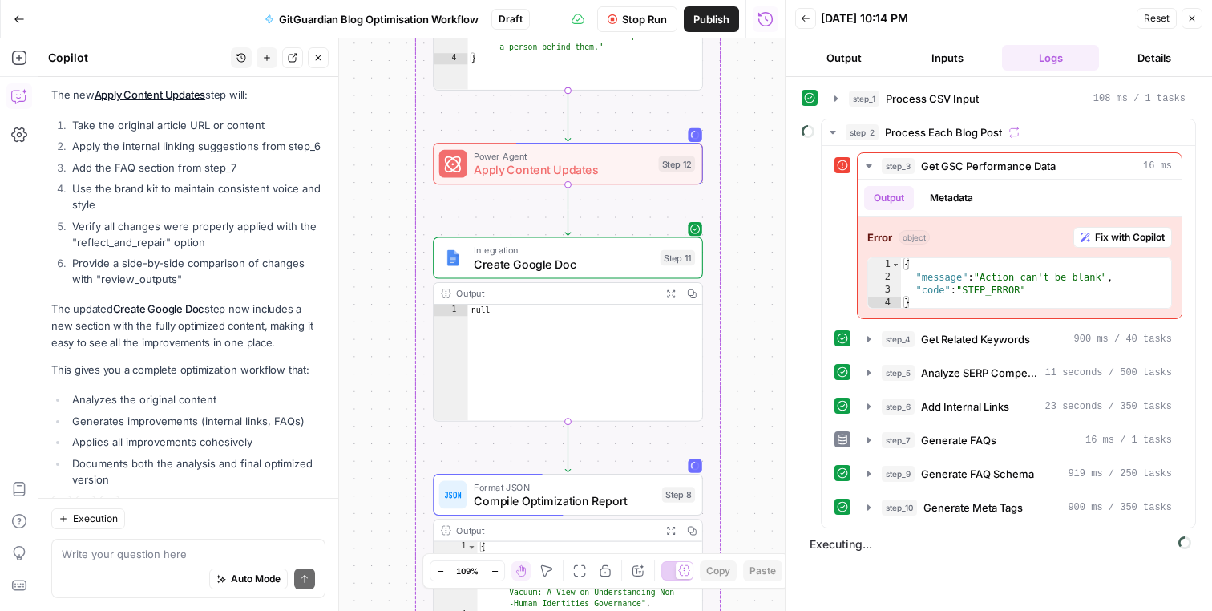
drag, startPoint x: 382, startPoint y: 408, endPoint x: 378, endPoint y: 341, distance: 66.7
click at [378, 341] on div "Workflow Set Inputs Inputs Run Code · Python Process CSV Input Step 1 Output Ex…" at bounding box center [411, 324] width 746 height 572
click at [992, 546] on span "Apply Content Updates" at bounding box center [977, 541] width 115 height 16
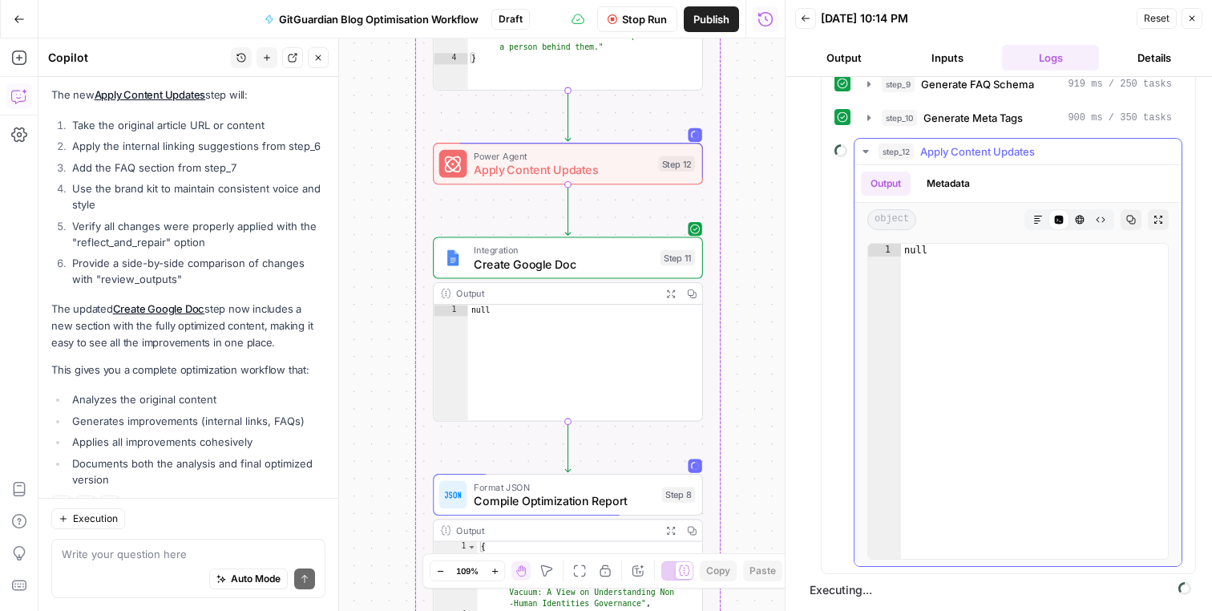
click at [983, 146] on span "Apply Content Updates" at bounding box center [977, 151] width 115 height 16
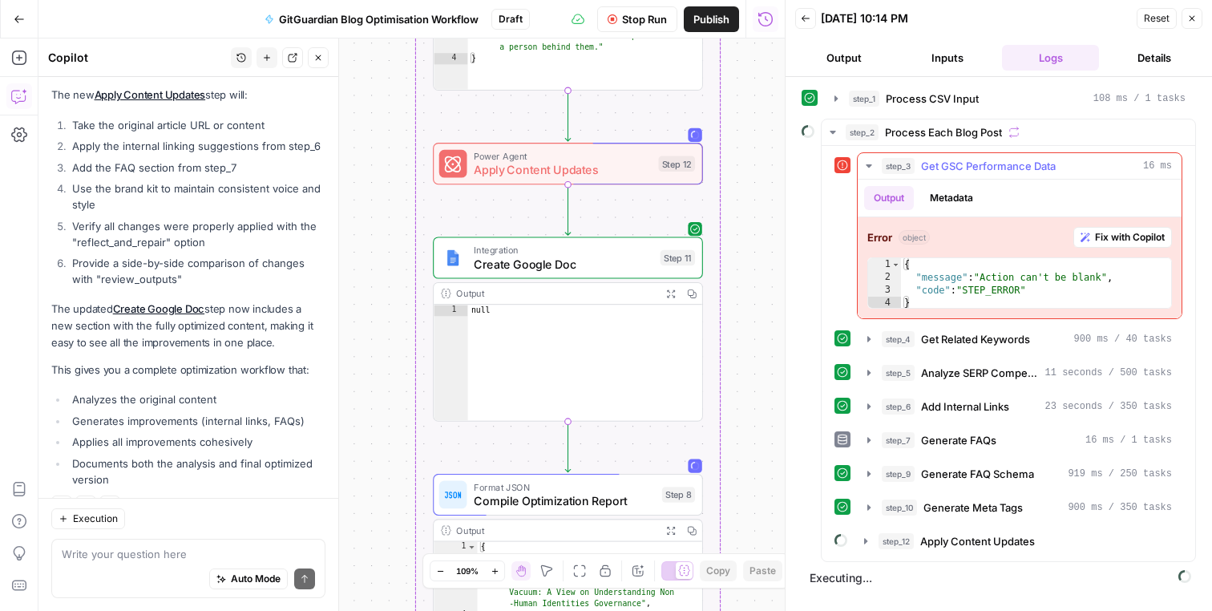
scroll to position [0, 0]
click at [936, 136] on span "Process Each Blog Post" at bounding box center [943, 132] width 117 height 16
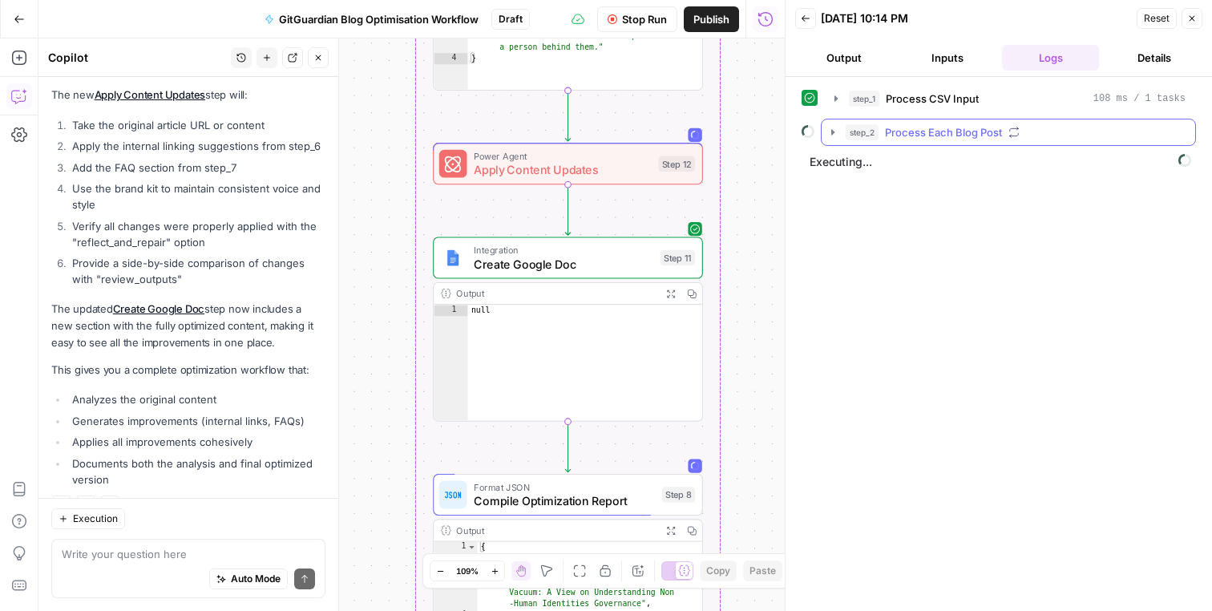
click at [935, 134] on span "Process Each Blog Post" at bounding box center [943, 132] width 117 height 16
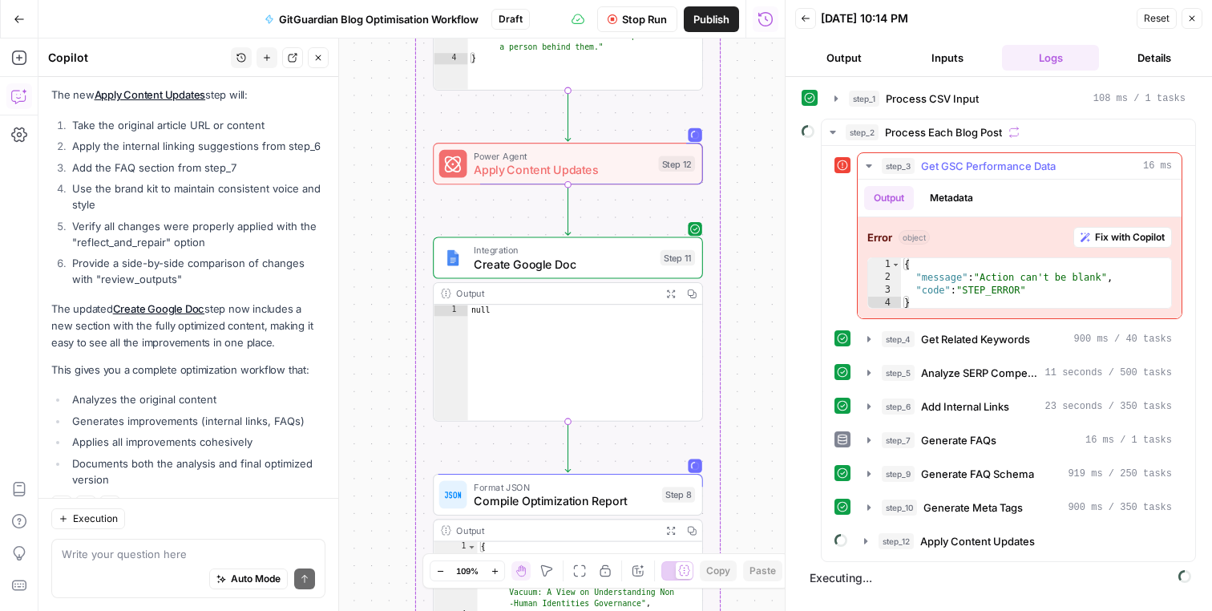
click at [931, 152] on div "step_3 Get GSC Performance Data 16 ms Output Metadata Error object Fix with Cop…" at bounding box center [1019, 235] width 325 height 167
click at [931, 158] on span "Get GSC Performance Data" at bounding box center [988, 166] width 135 height 16
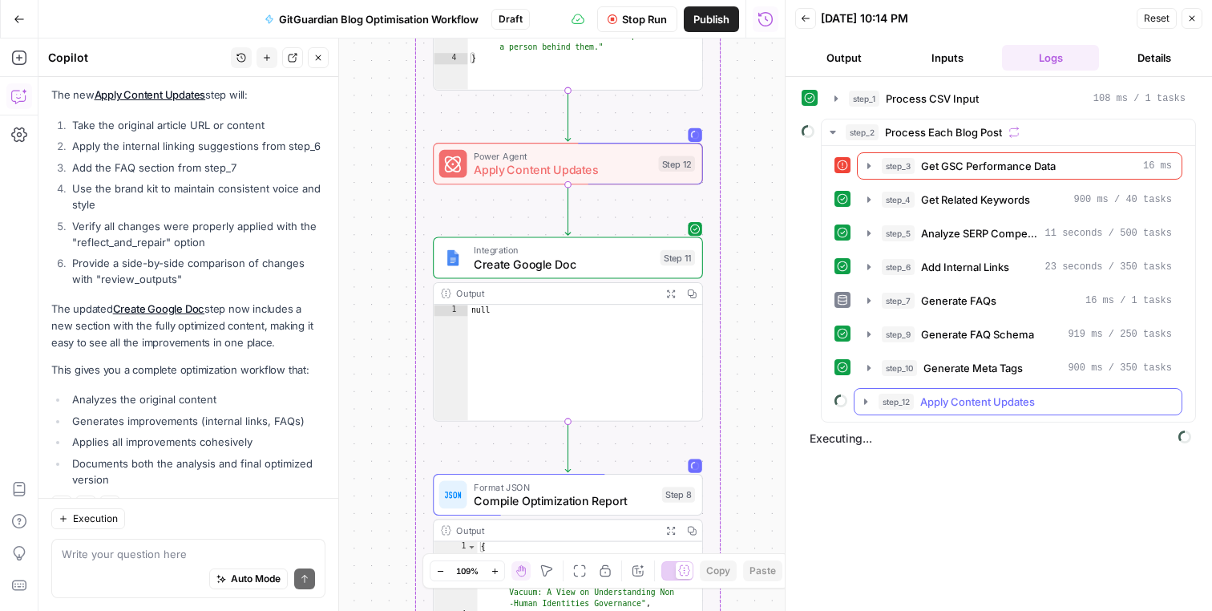
click at [999, 402] on span "Apply Content Updates" at bounding box center [977, 402] width 115 height 16
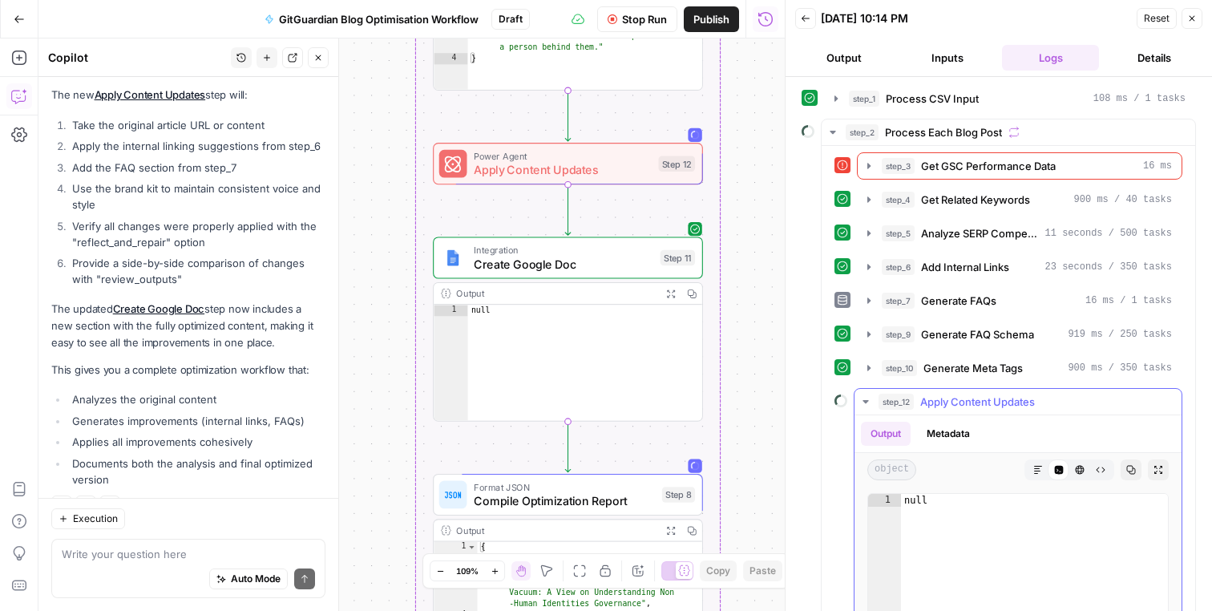
scroll to position [250, 0]
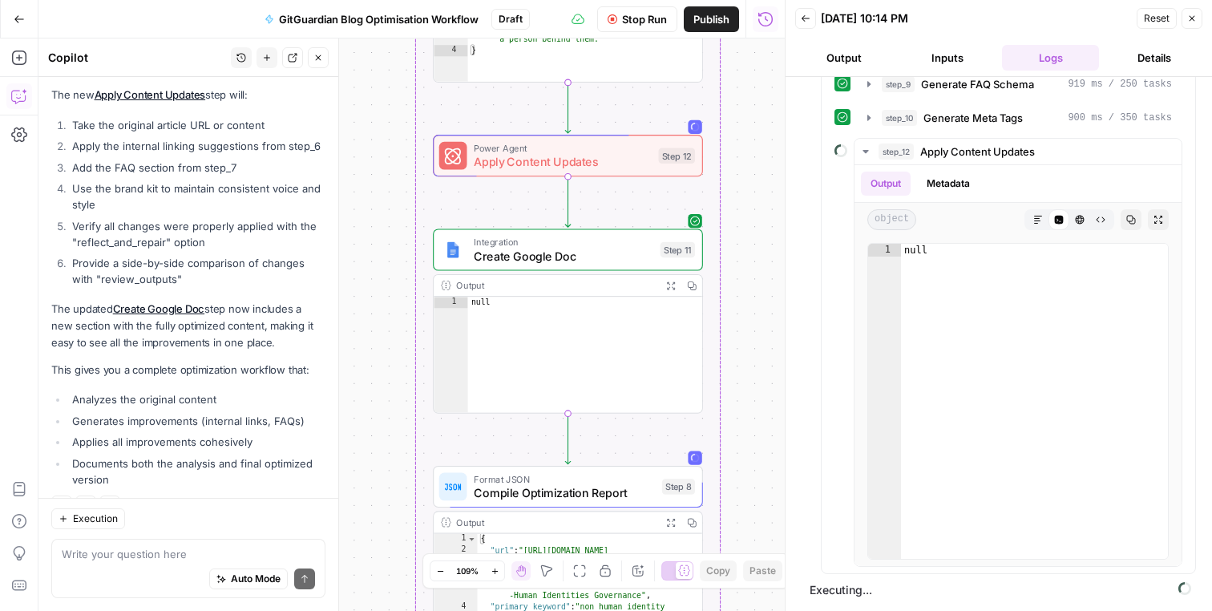
drag, startPoint x: 752, startPoint y: 345, endPoint x: 725, endPoint y: 120, distance: 226.0
click at [725, 120] on div "Workflow Set Inputs Inputs Run Code · Python Process CSV Input Step 1 Output Ex…" at bounding box center [411, 324] width 746 height 572
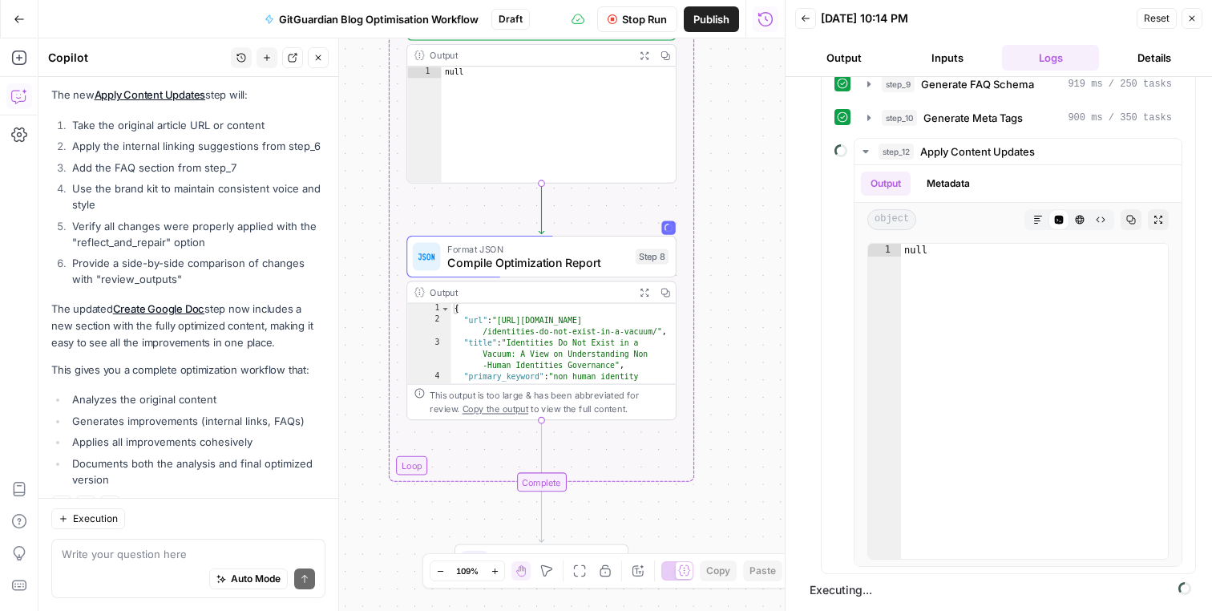
drag, startPoint x: 723, startPoint y: 238, endPoint x: 723, endPoint y: 219, distance: 19.2
click at [723, 219] on div "Workflow Set Inputs Inputs Run Code · Python Process CSV Input Step 1 Output Ex…" at bounding box center [411, 324] width 746 height 572
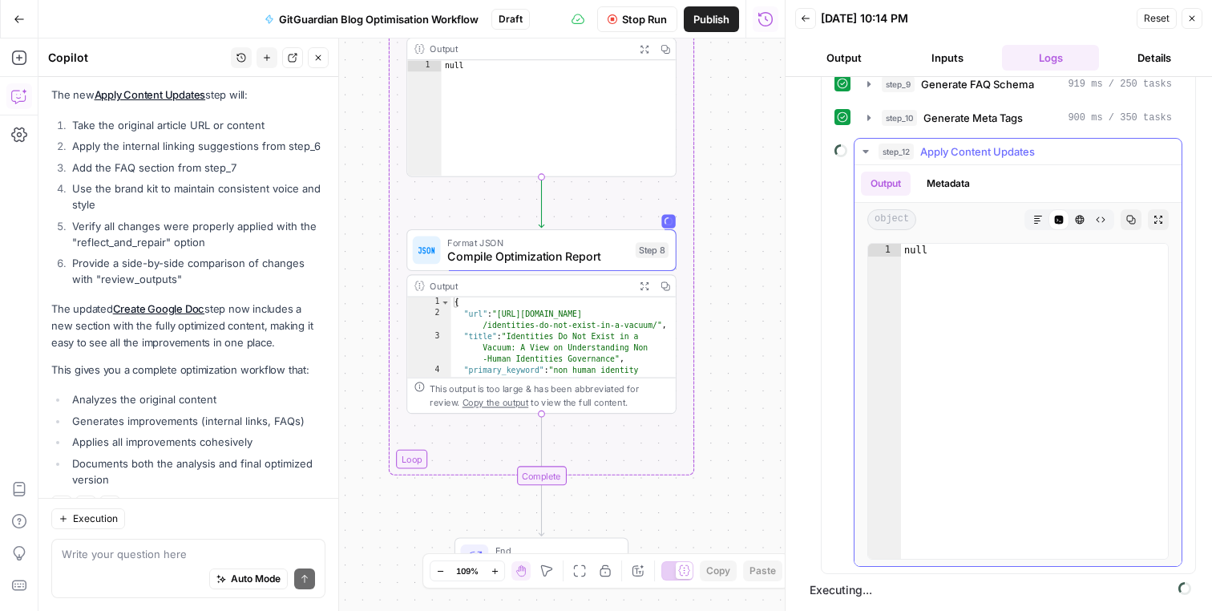
click at [961, 140] on button "step_12 Apply Content Updates" at bounding box center [1017, 152] width 327 height 26
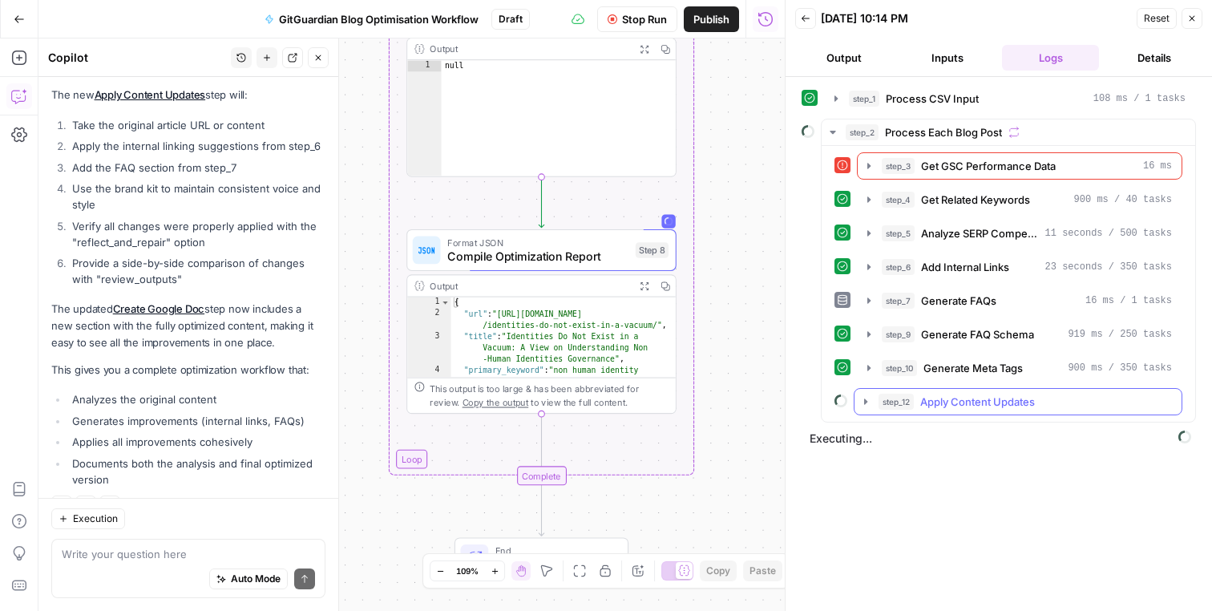
click at [930, 401] on span "Apply Content Updates" at bounding box center [977, 402] width 115 height 16
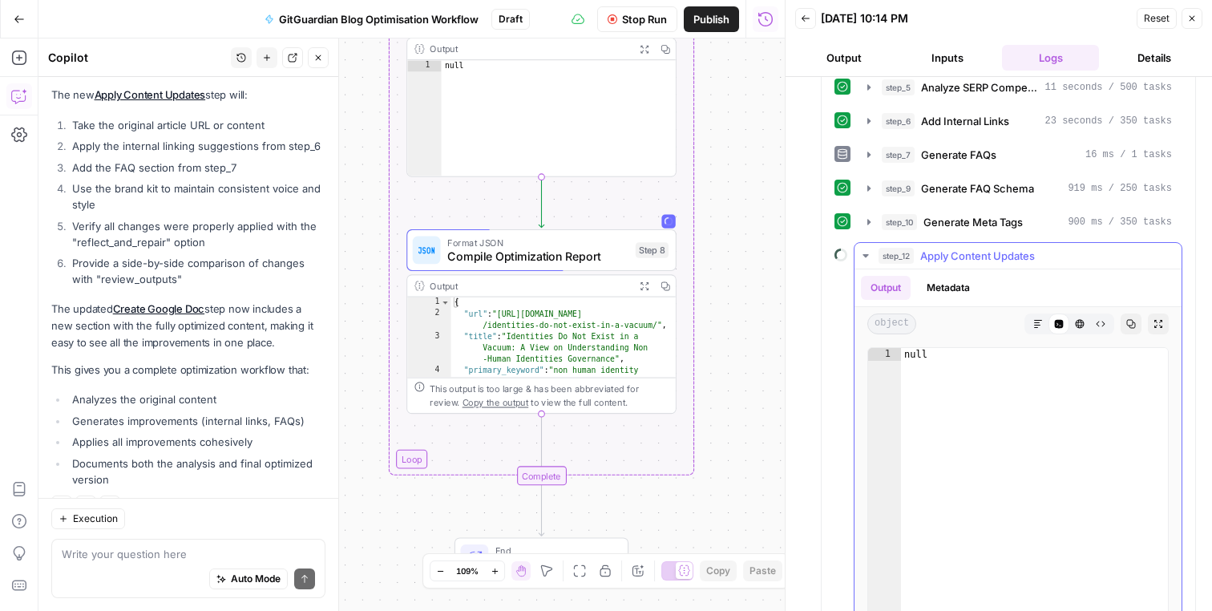
scroll to position [164, 0]
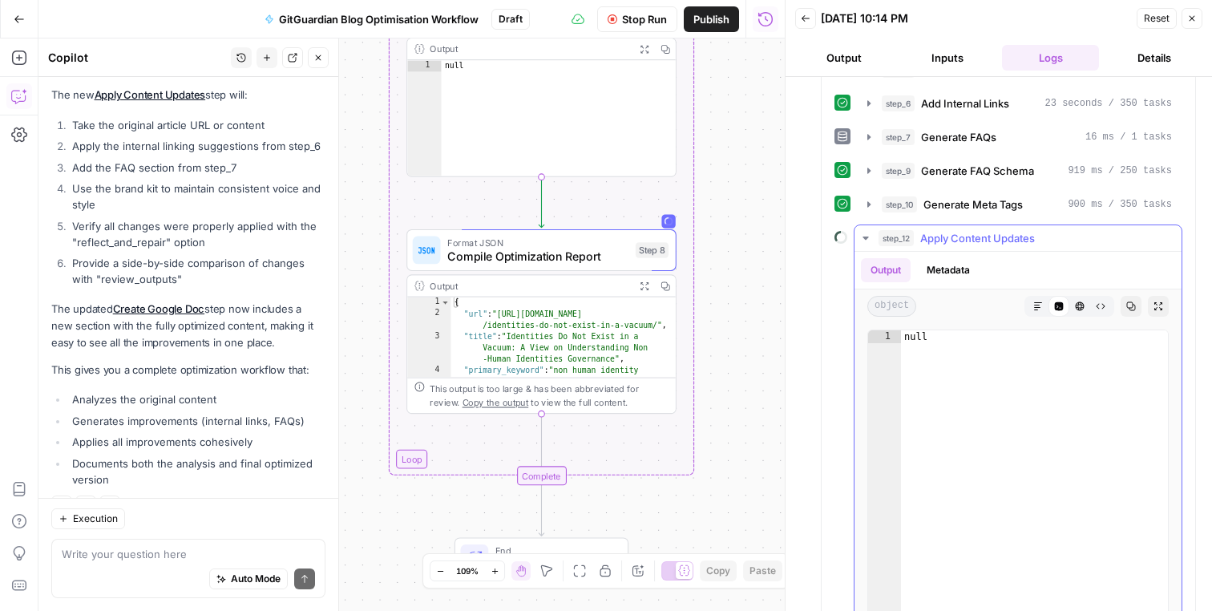
click at [1033, 308] on icon "button" at bounding box center [1038, 306] width 10 height 10
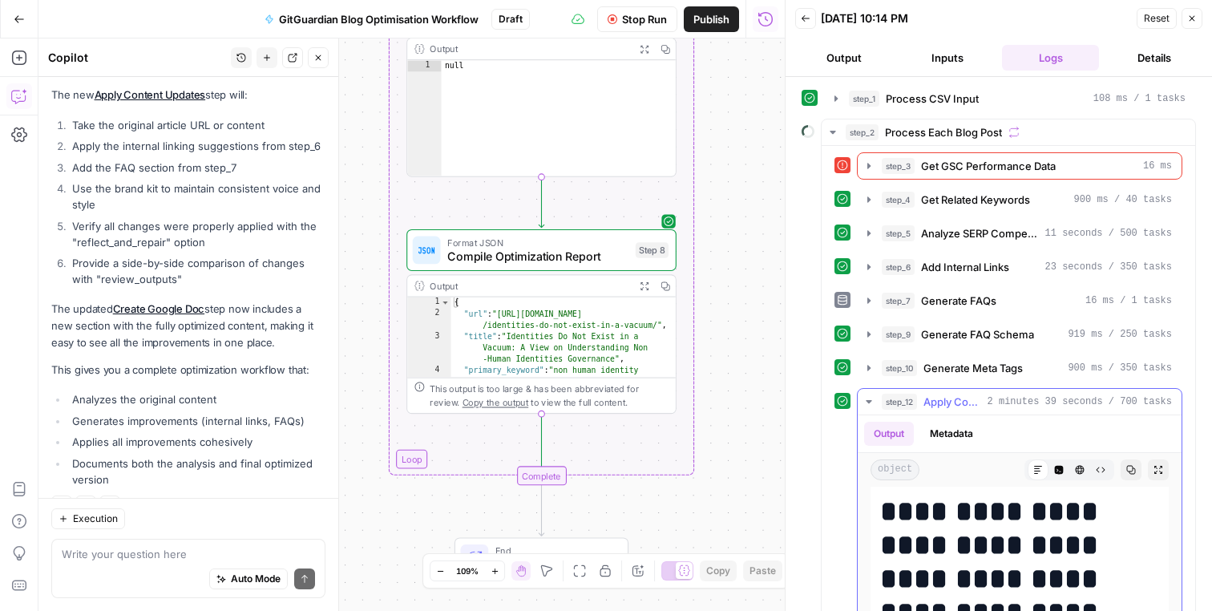
scroll to position [79, 0]
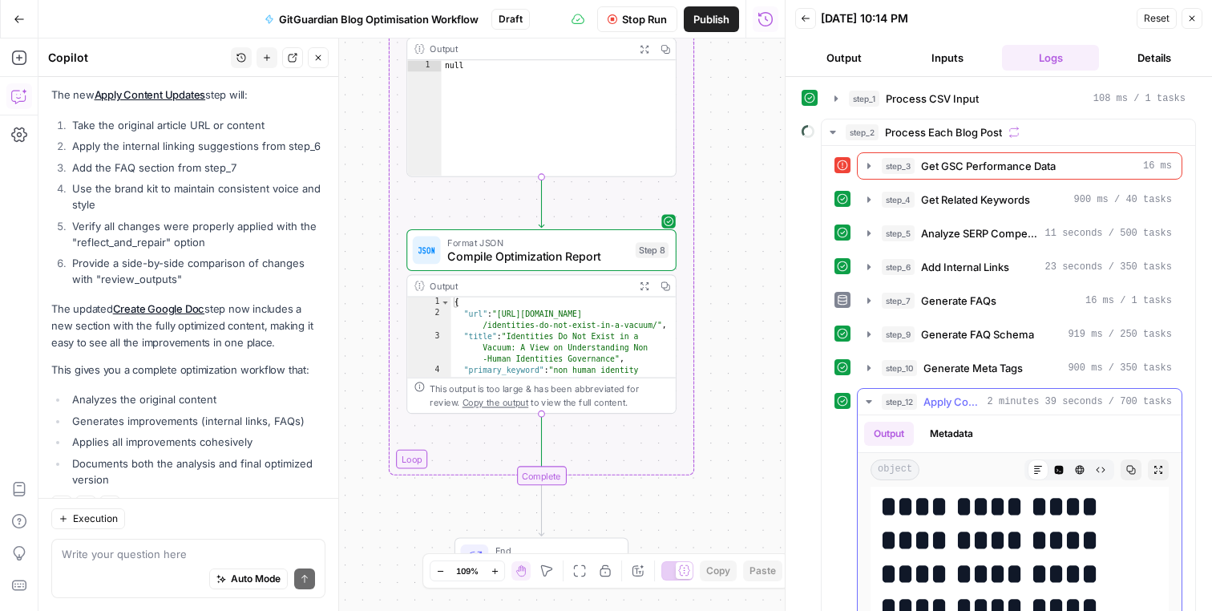
click at [959, 403] on span "Apply Content Updates" at bounding box center [952, 402] width 58 height 16
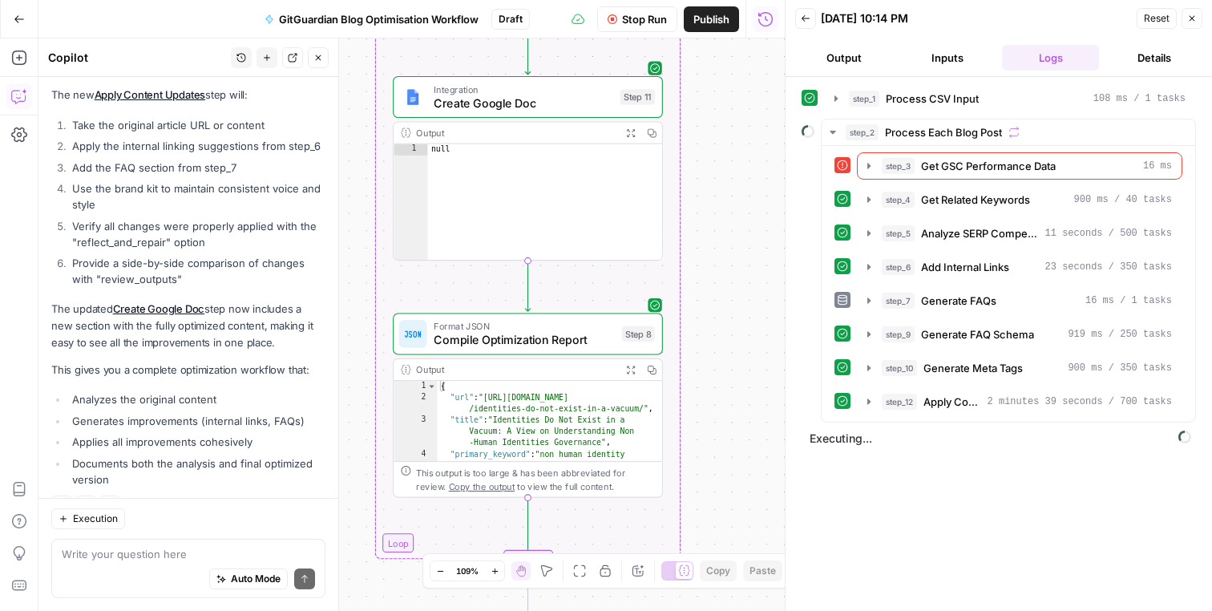
drag, startPoint x: 732, startPoint y: 324, endPoint x: 732, endPoint y: 305, distance: 19.2
click at [732, 305] on div "Workflow Set Inputs Inputs Run Code · Python Process CSV Input Step 1 Output Ex…" at bounding box center [411, 324] width 746 height 572
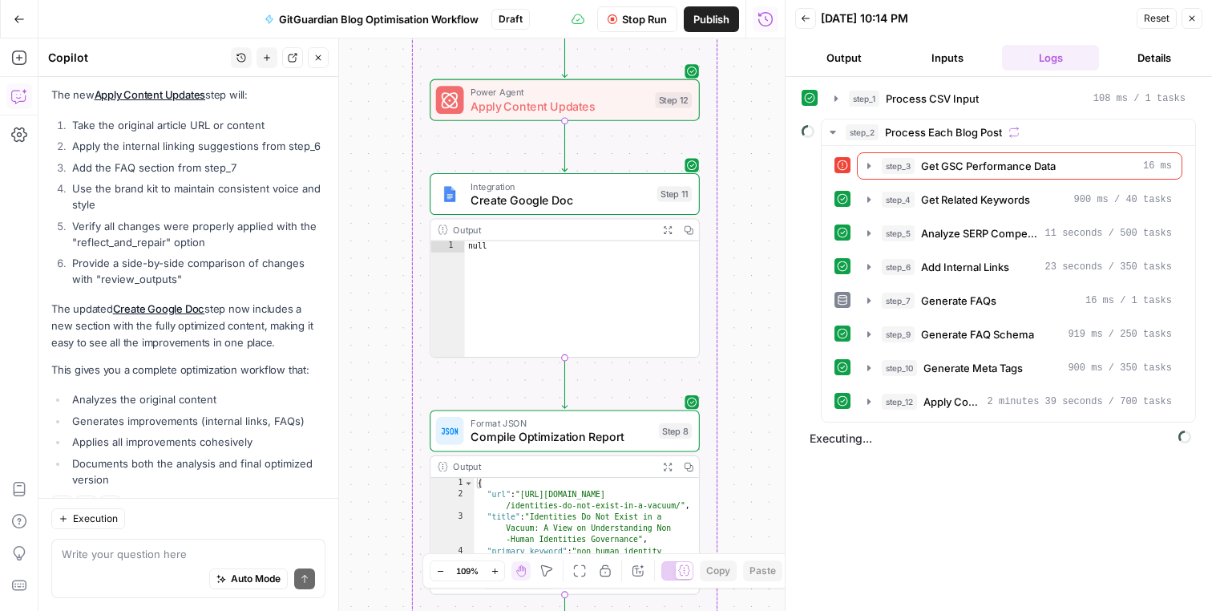
drag, startPoint x: 721, startPoint y: 280, endPoint x: 757, endPoint y: 383, distance: 109.8
click at [757, 381] on div "Workflow Set Inputs Inputs Run Code · Python Process CSV Input Step 1 Output Ex…" at bounding box center [411, 324] width 746 height 572
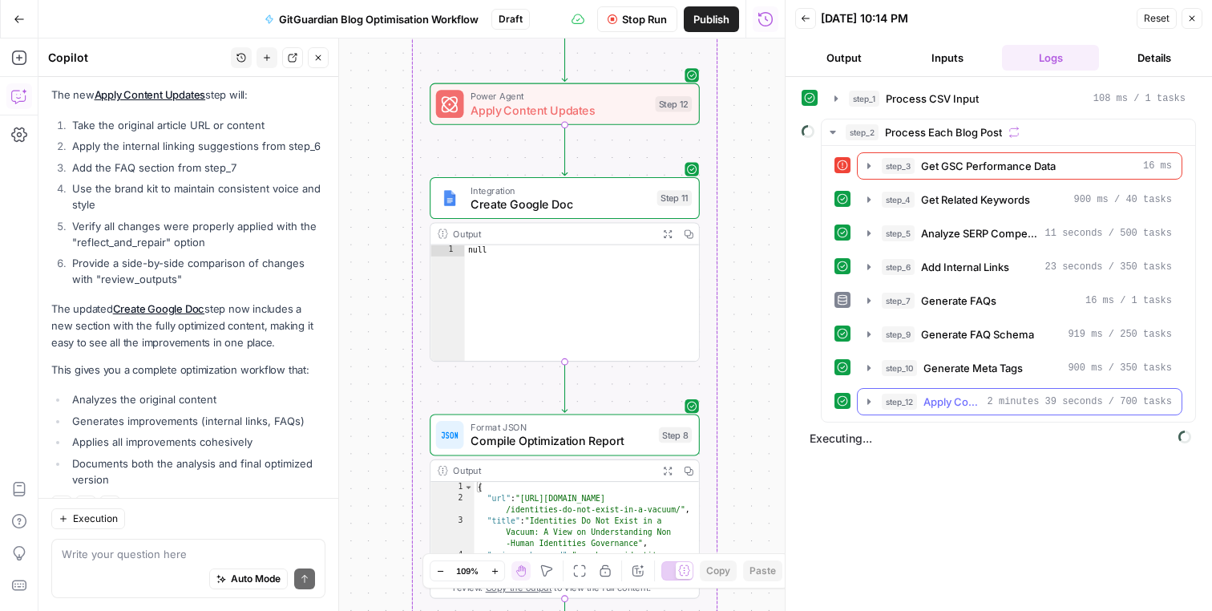
click at [923, 404] on div "step_12 Apply Content Updates 2 minutes 39 seconds / 700 tasks" at bounding box center [1027, 402] width 290 height 16
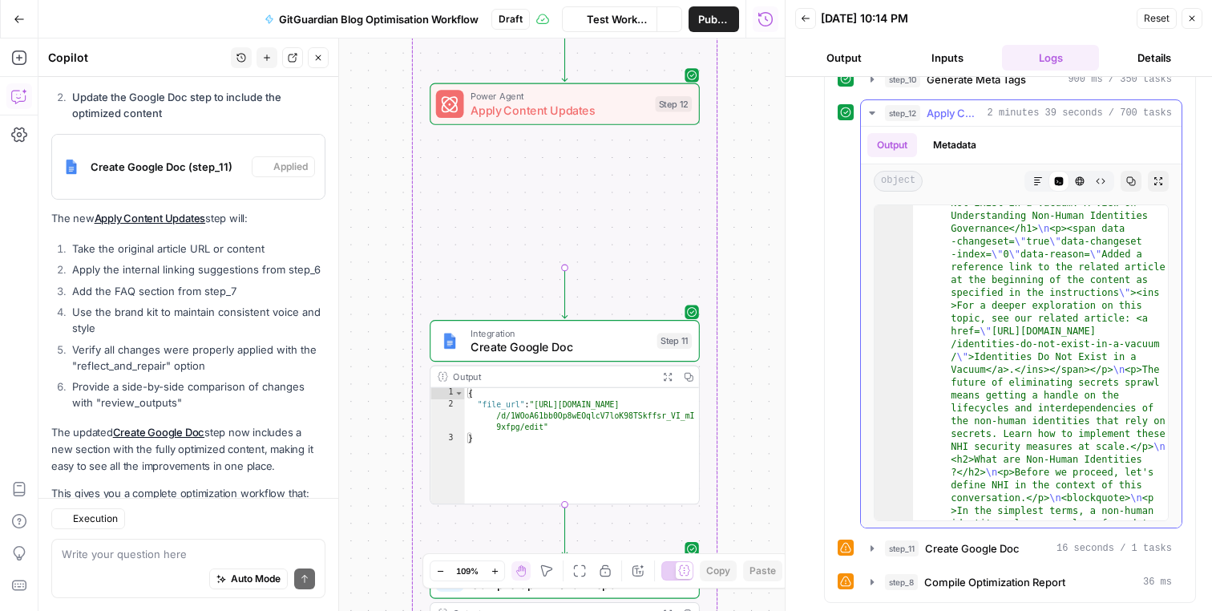
scroll to position [1676, 0]
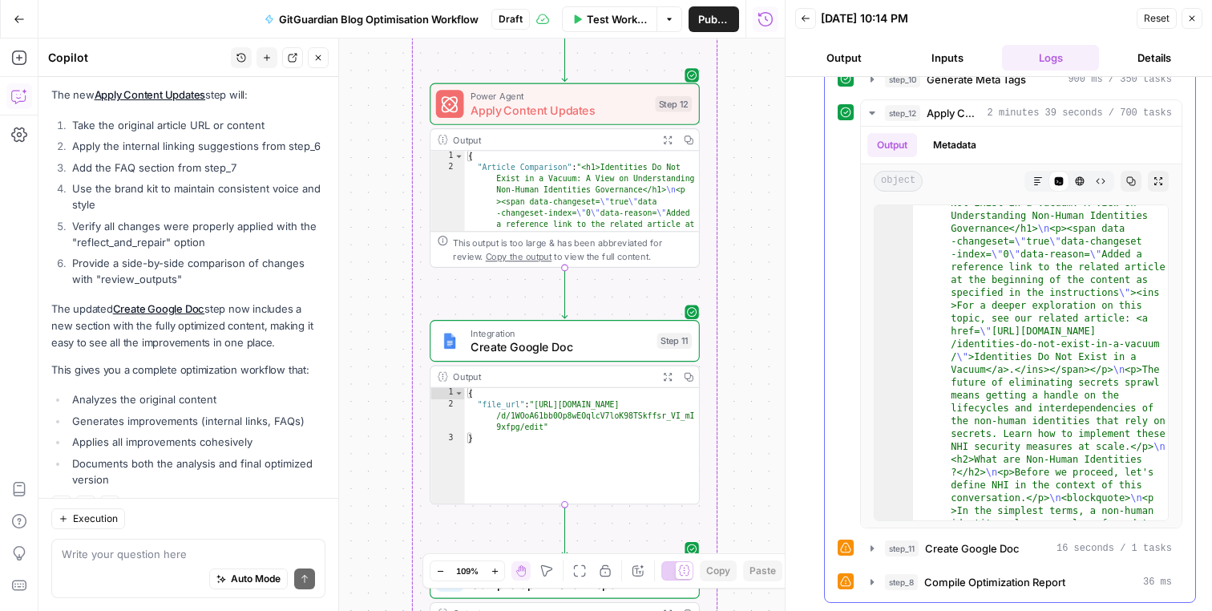
drag, startPoint x: 850, startPoint y: 405, endPoint x: 847, endPoint y: 344, distance: 61.0
click at [847, 343] on div "step_12 Apply Content Updates 2 minutes 39 seconds / 700 tasks Output Metadata …" at bounding box center [1010, 313] width 345 height 429
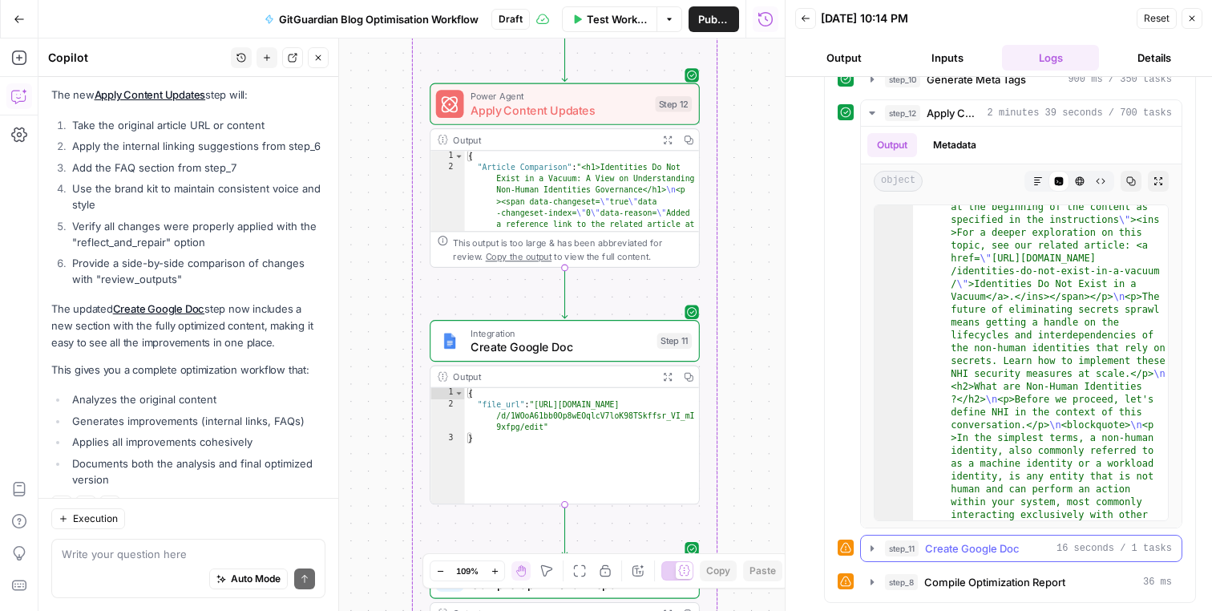
scroll to position [107, 0]
click at [906, 544] on span "step_11" at bounding box center [902, 548] width 34 height 16
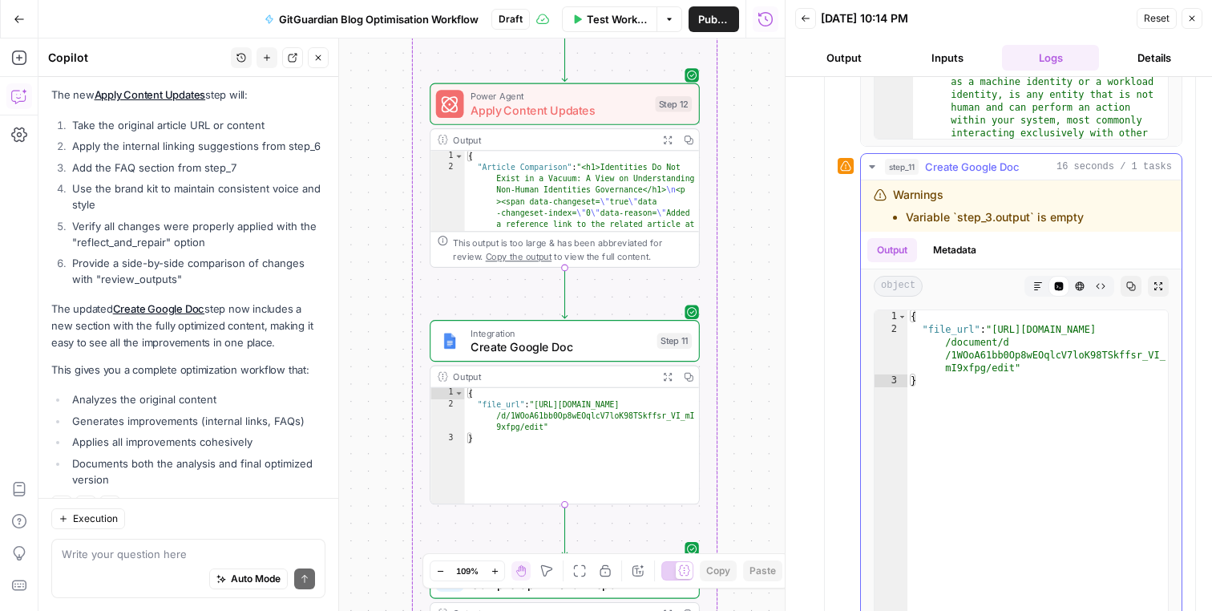
scroll to position [1143, 0]
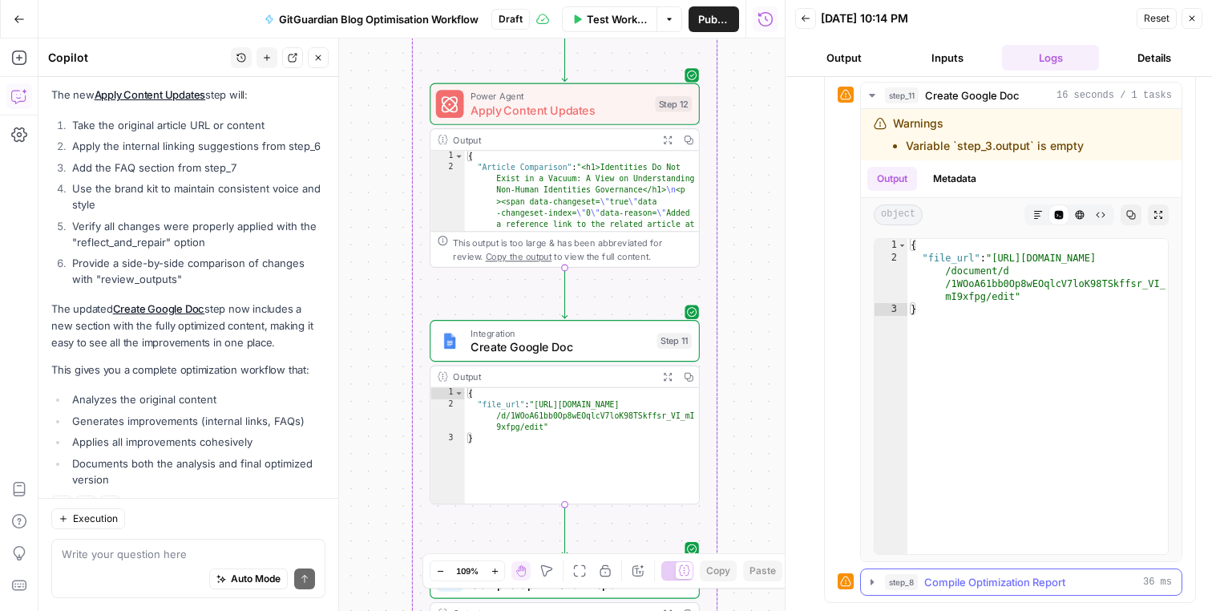
click at [983, 578] on span "Compile Optimization Report" at bounding box center [994, 582] width 141 height 16
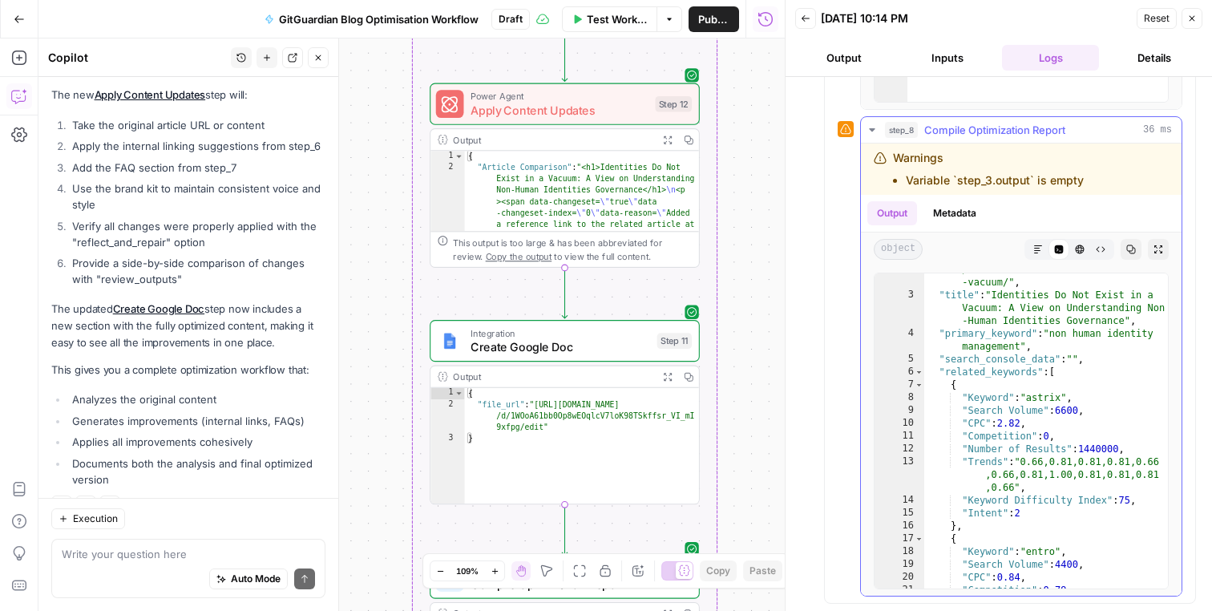
scroll to position [114, 0]
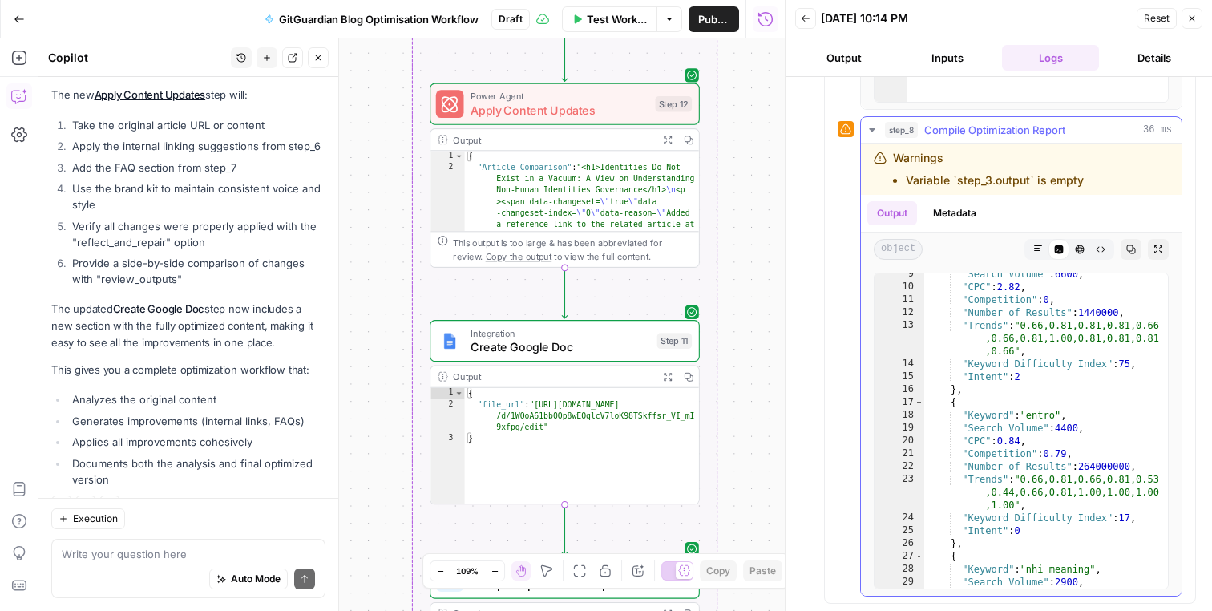
click at [1006, 117] on button "step_8 Compile Optimization Report 36 ms" at bounding box center [1021, 130] width 321 height 26
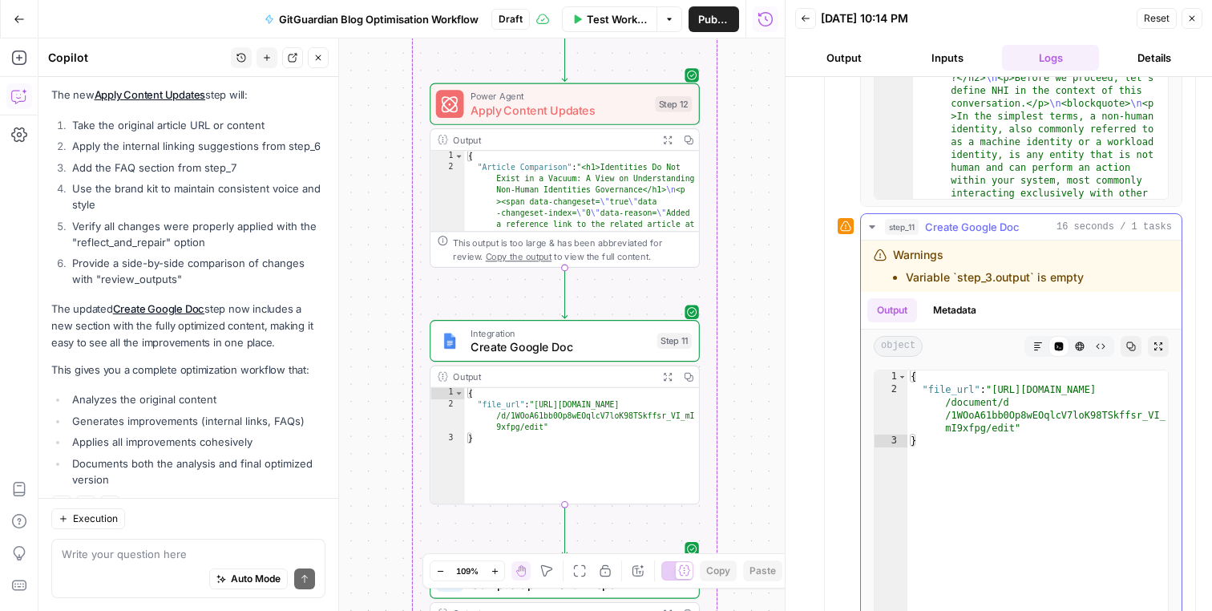
click at [973, 232] on span "Create Google Doc" at bounding box center [972, 227] width 95 height 16
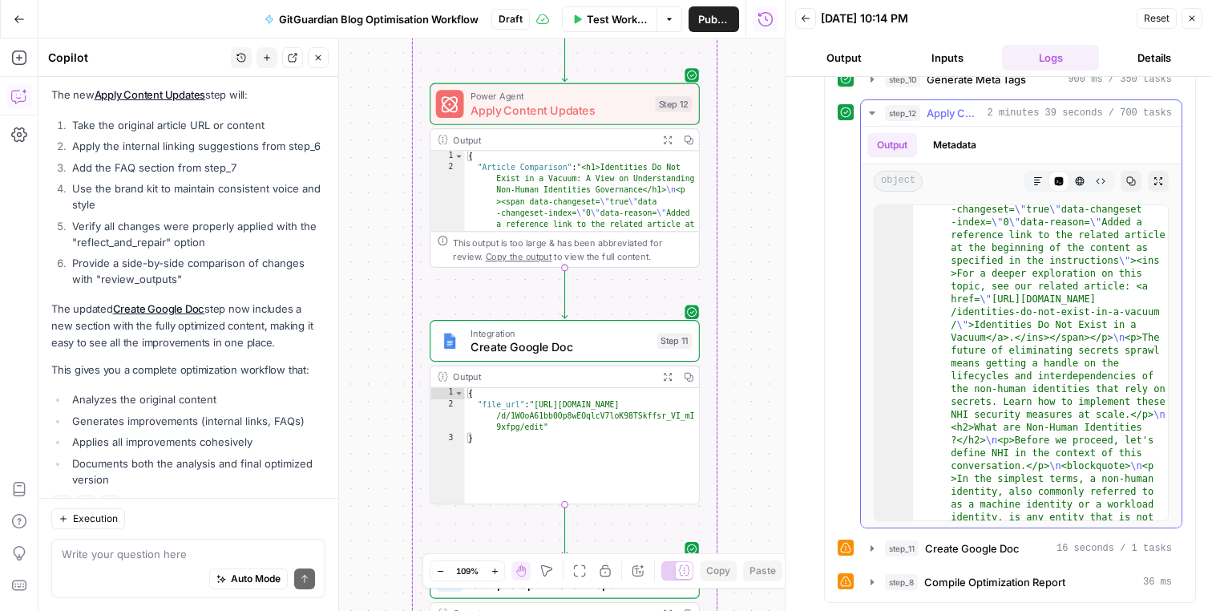
scroll to position [30, 0]
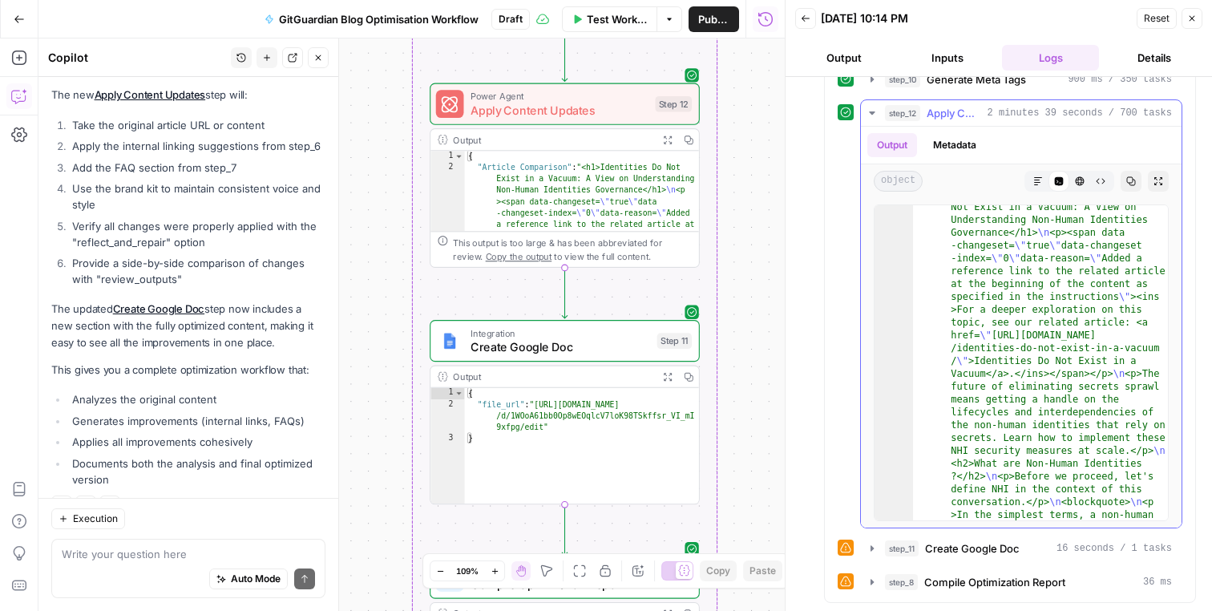
click at [978, 114] on span "Apply Content Updates" at bounding box center [954, 113] width 55 height 16
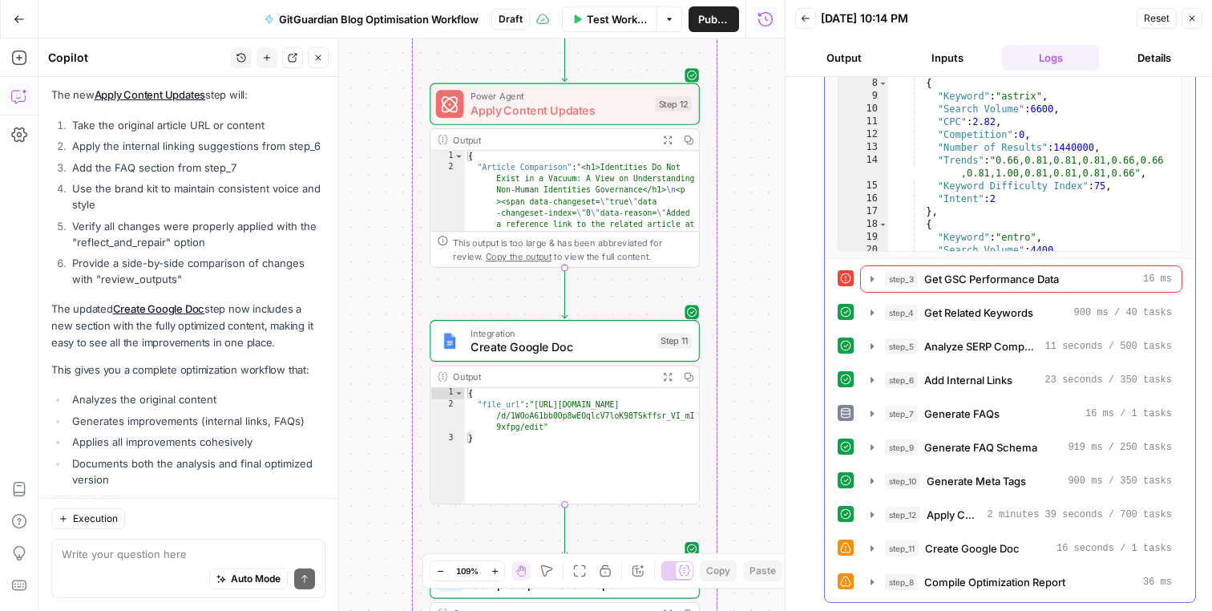
scroll to position [0, 0]
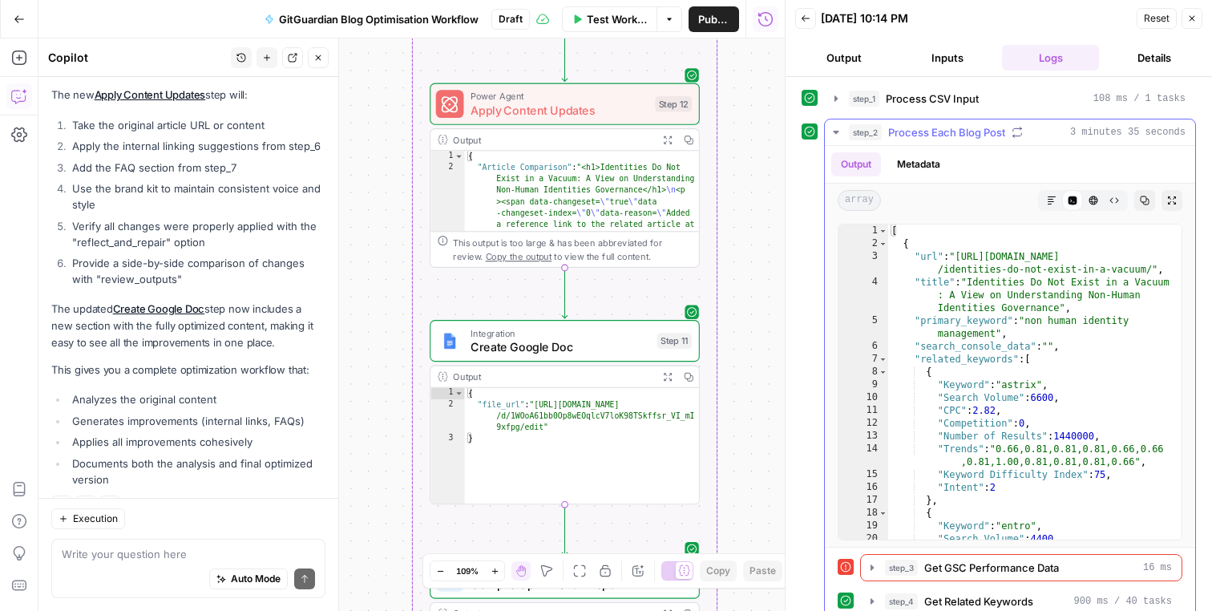
click at [986, 121] on button "step_2 Process Each Blog Post 3 minutes 35 seconds" at bounding box center [1010, 132] width 370 height 26
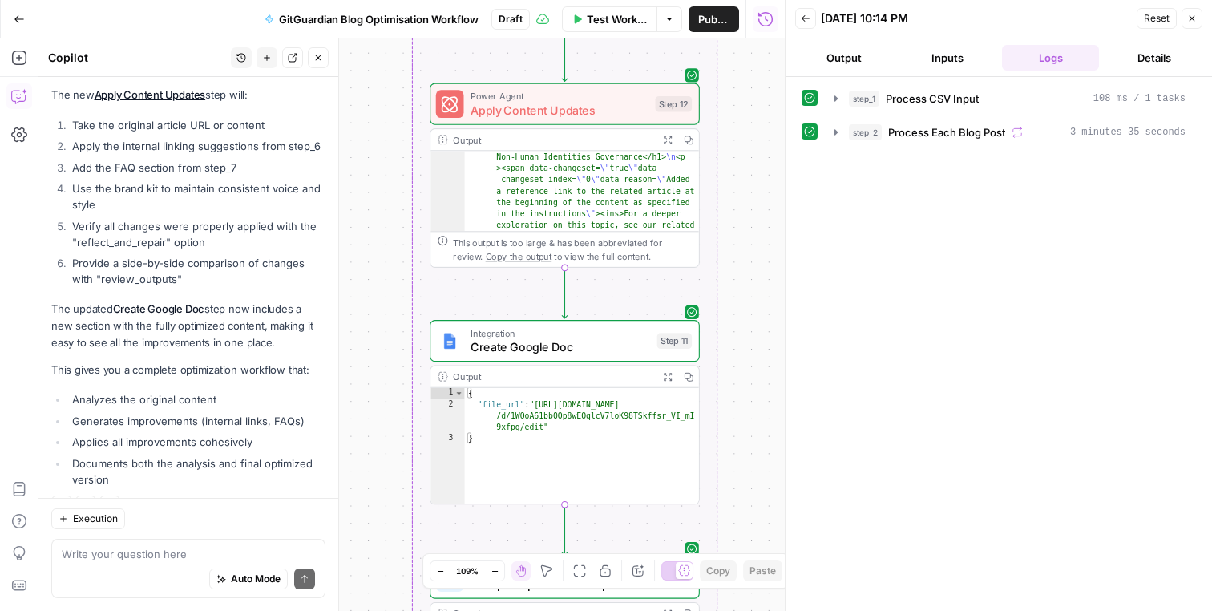
scroll to position [30, 0]
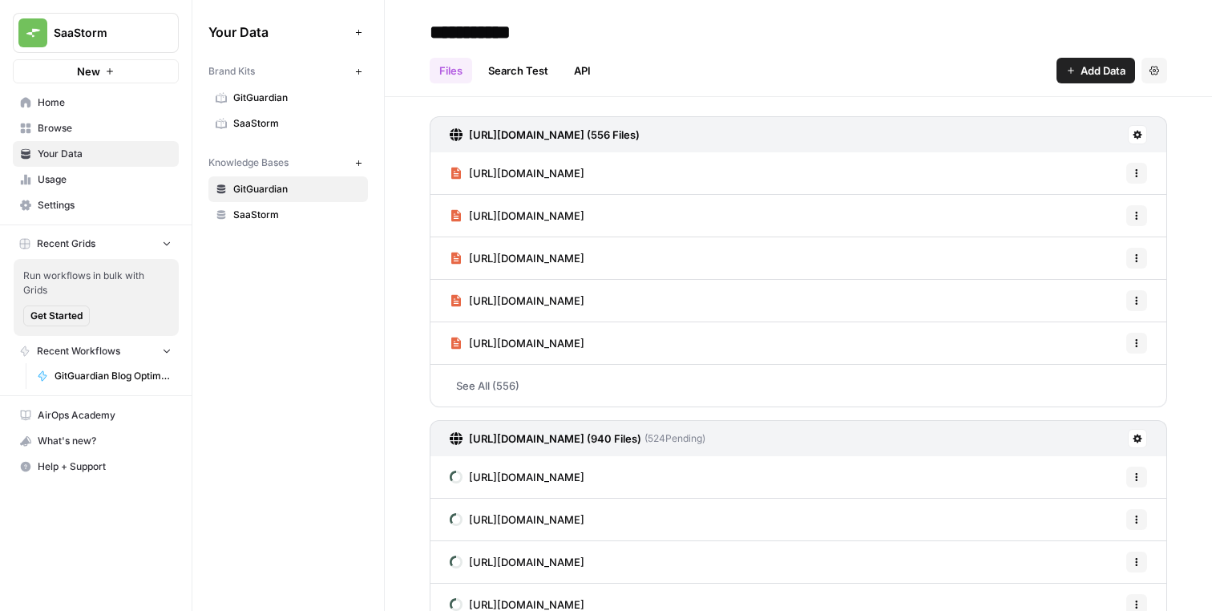
scroll to position [113, 0]
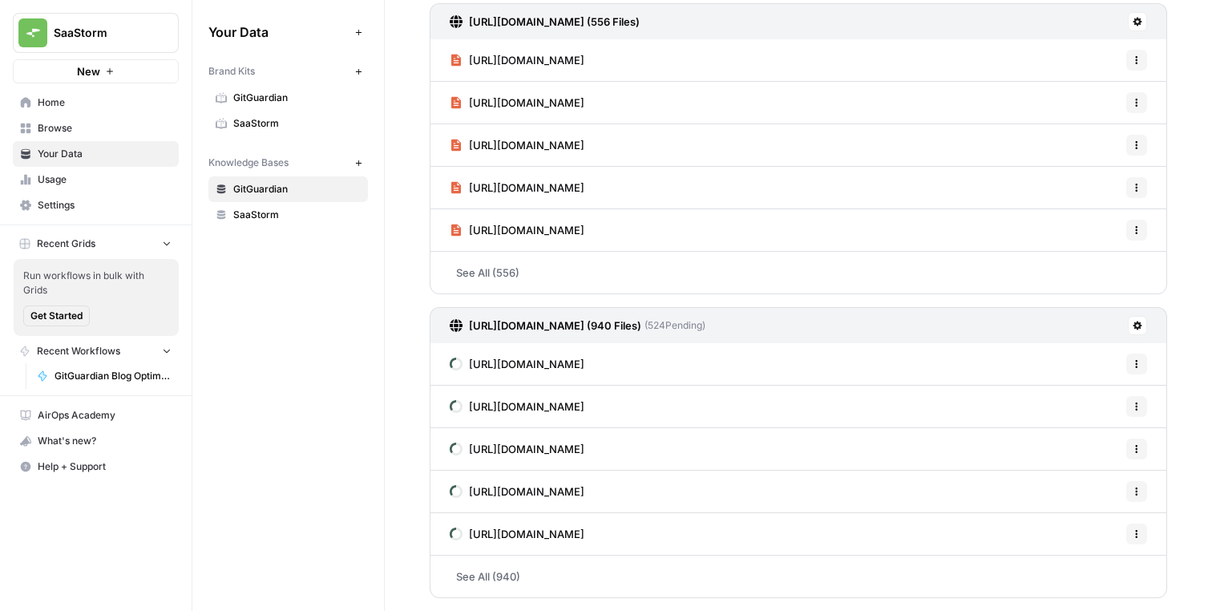
click at [499, 563] on link "See All (940)" at bounding box center [798, 576] width 737 height 42
